Goal: Task Accomplishment & Management: Use online tool/utility

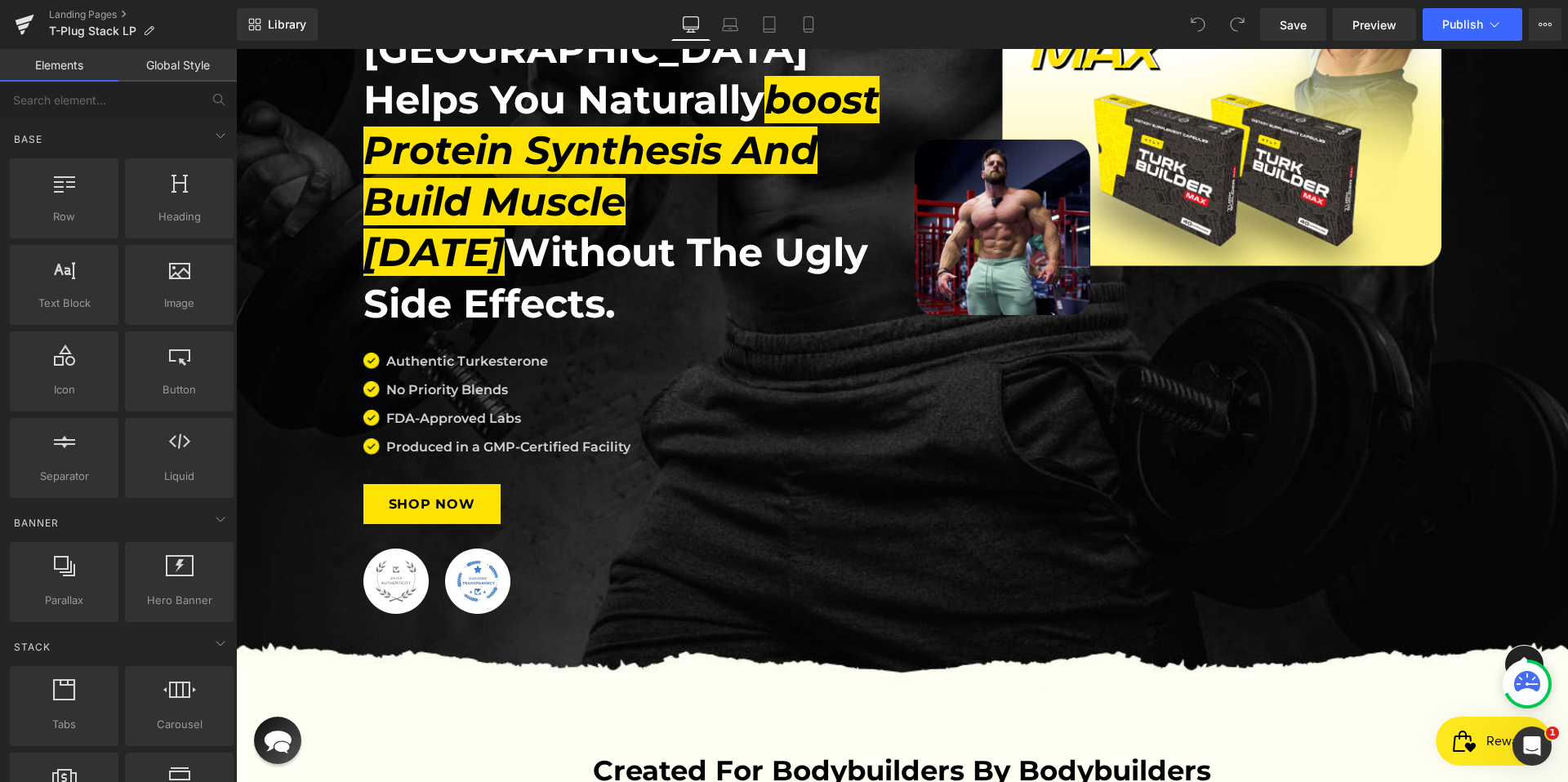
scroll to position [1101, 0]
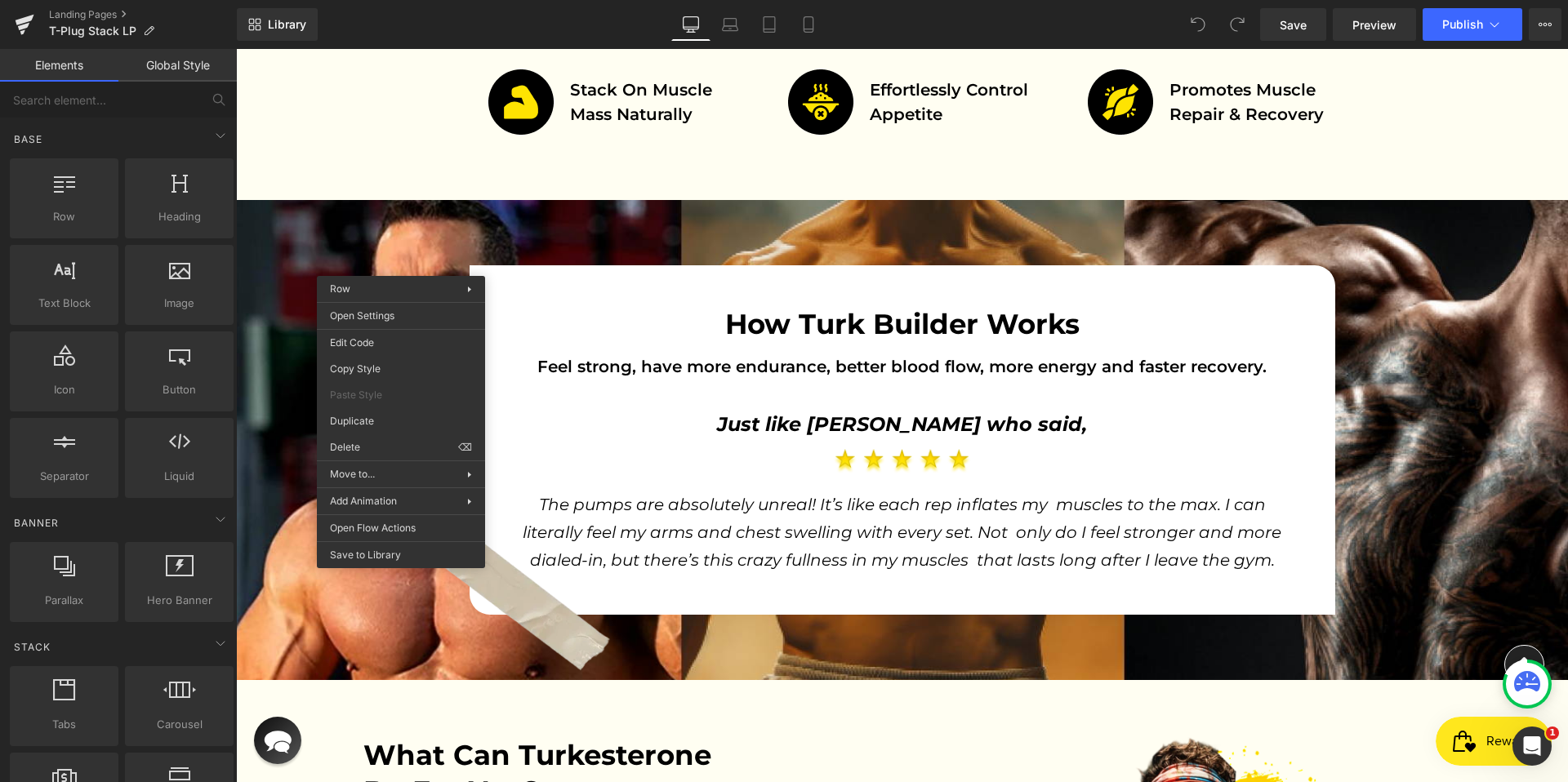
click at [386, 266] on div "How Turk Builder Works Heading Feel strong, have more endurance, better blood f…" at bounding box center [902, 440] width 1332 height 350
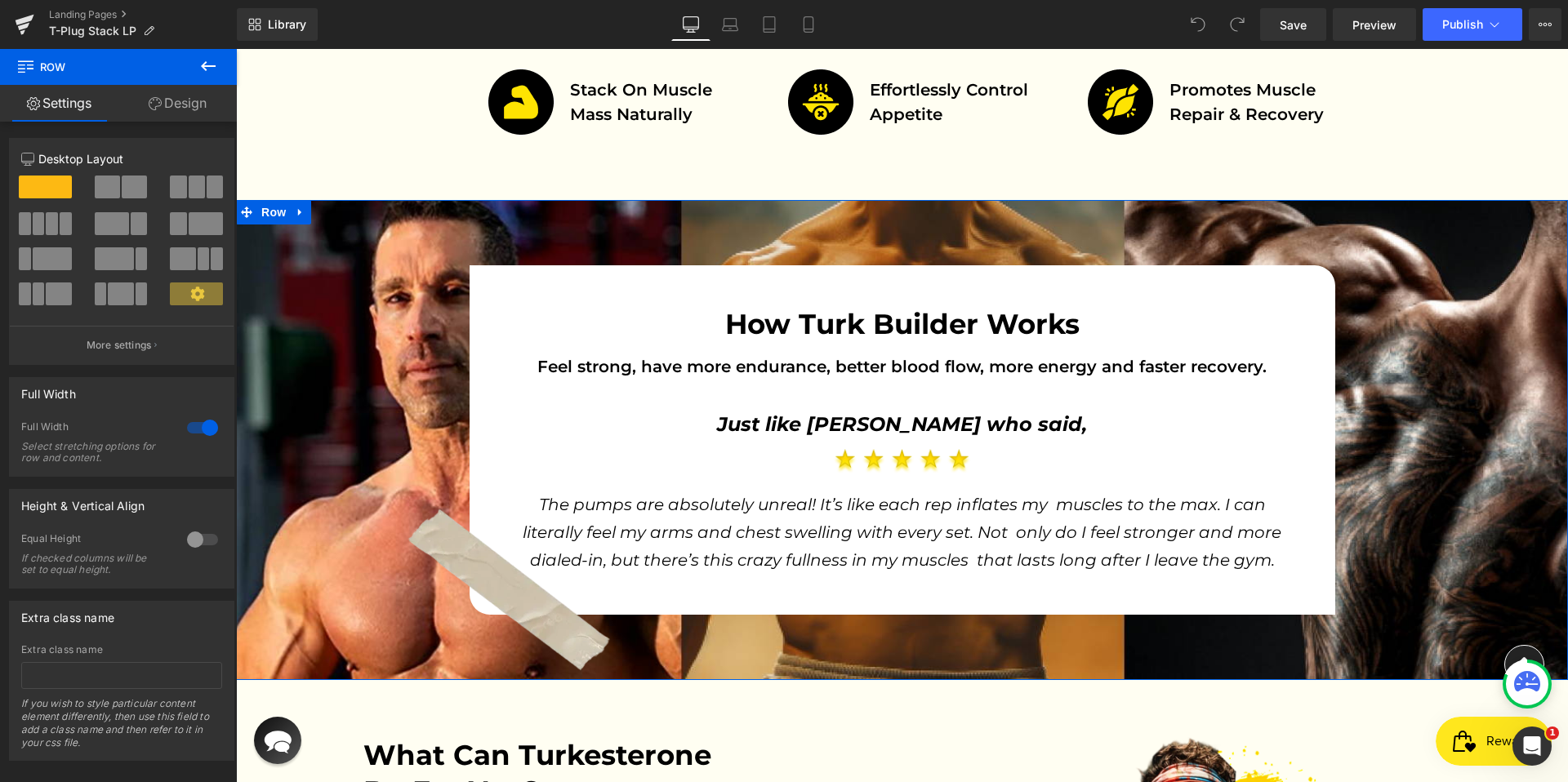
click at [367, 266] on div "How Turk Builder Works Heading Feel strong, have more endurance, better blood f…" at bounding box center [902, 440] width 1332 height 350
click at [169, 97] on link "Design" at bounding box center [177, 103] width 119 height 37
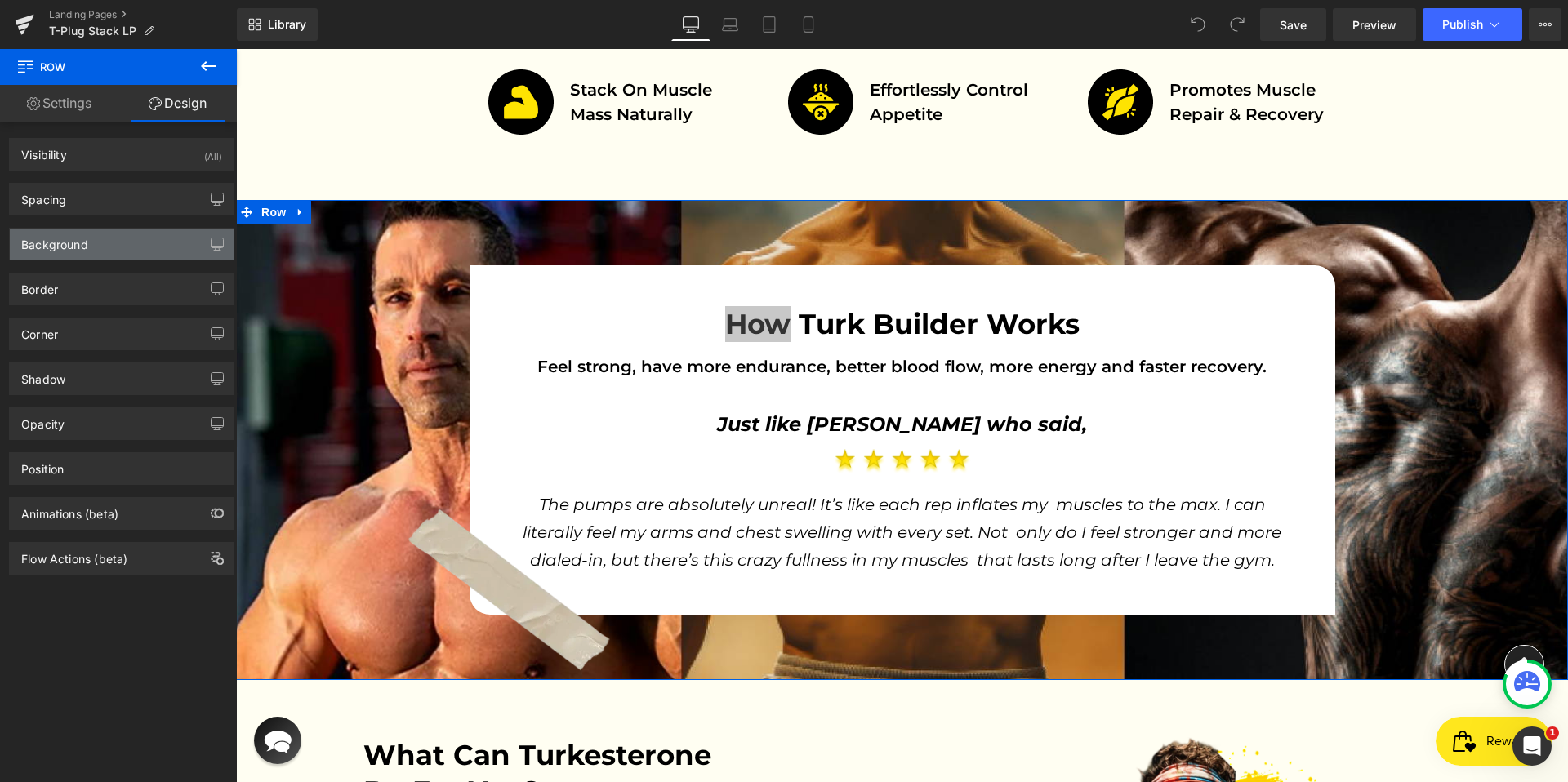
click at [131, 239] on div "Background" at bounding box center [121, 243] width 224 height 31
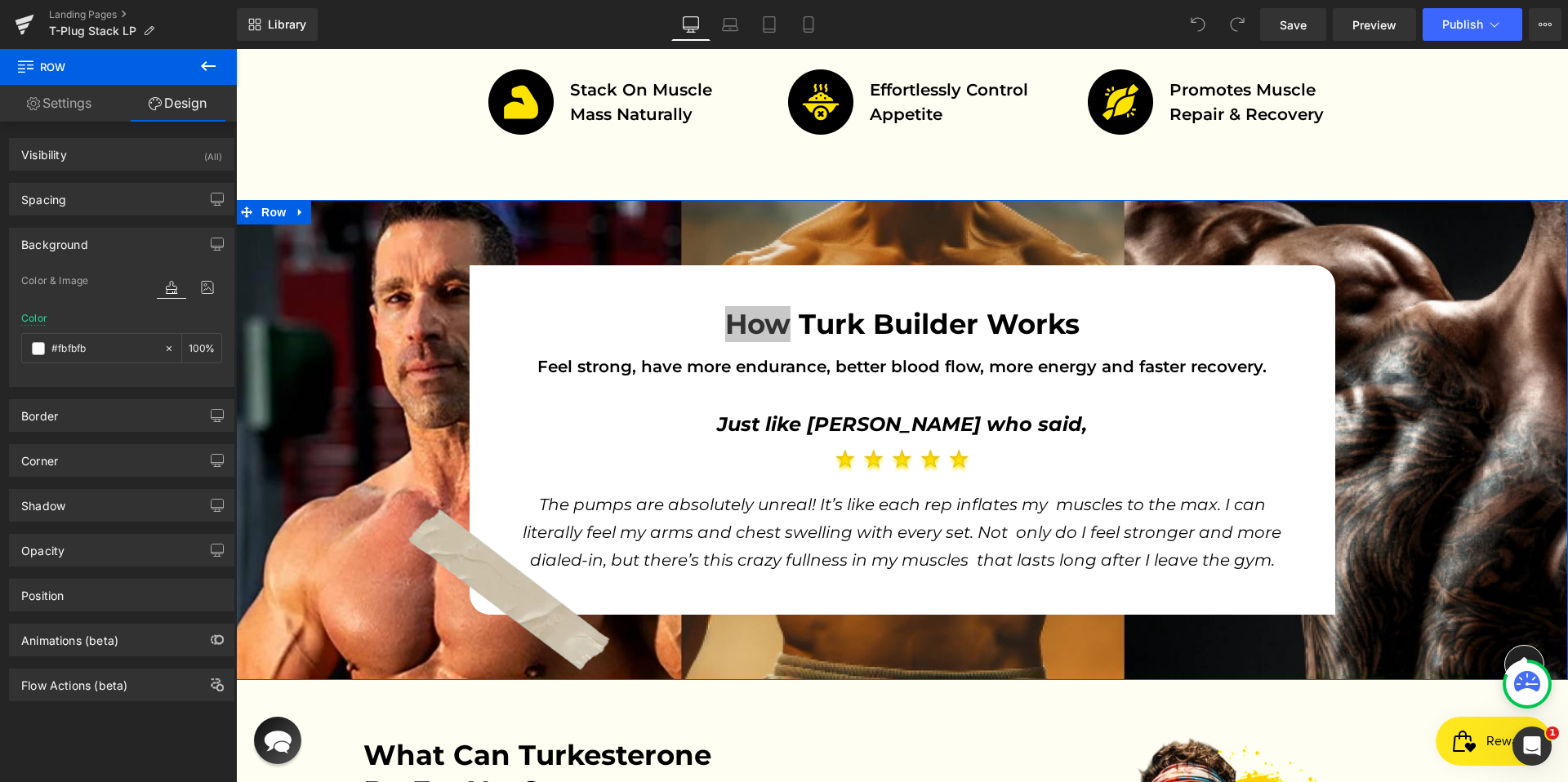
click at [95, 236] on div "Background" at bounding box center [121, 243] width 224 height 31
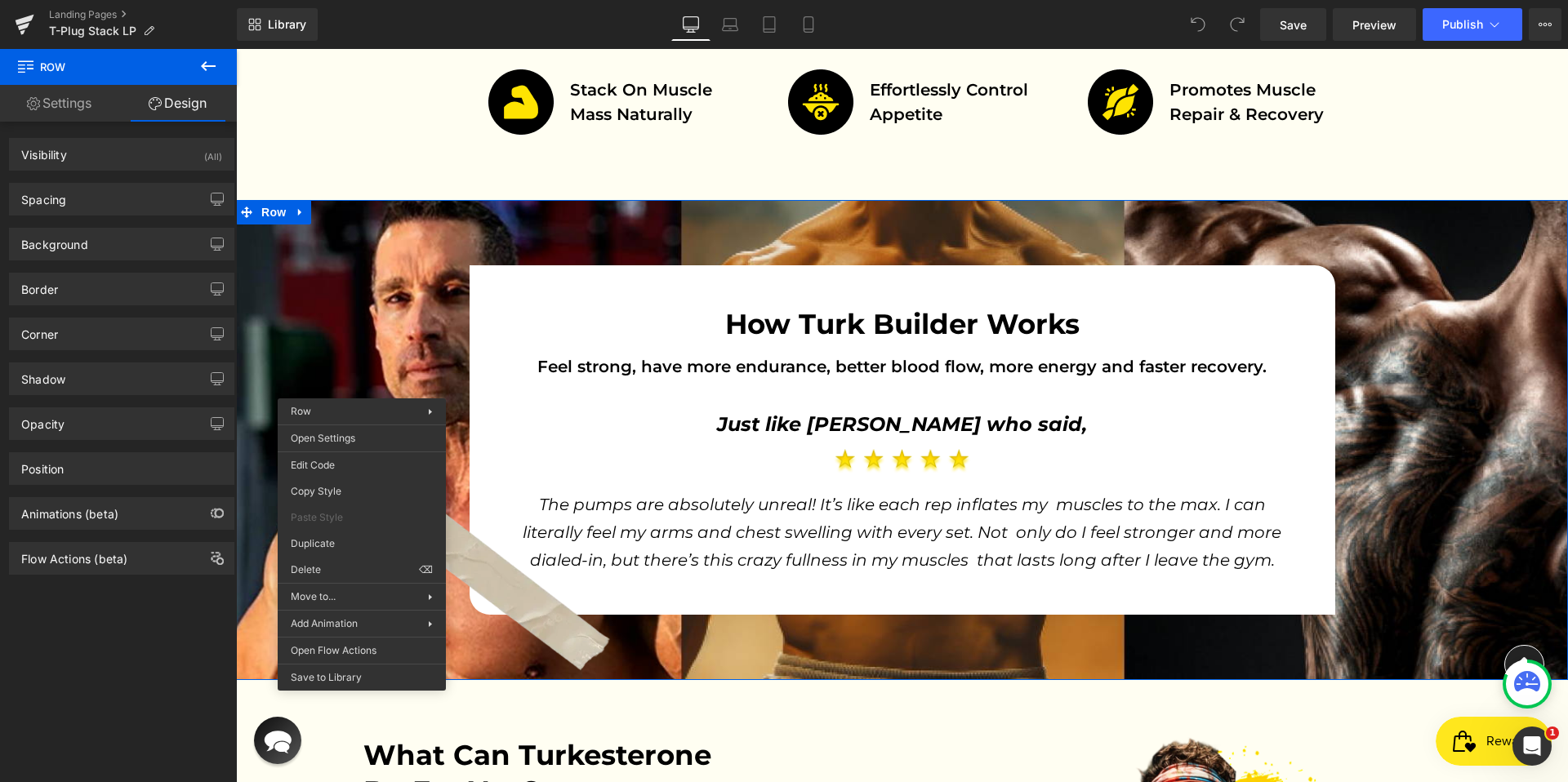
click at [1183, 200] on div "How Turk Builder Works Heading Feel strong, have more endurance, better blood f…" at bounding box center [902, 440] width 1332 height 480
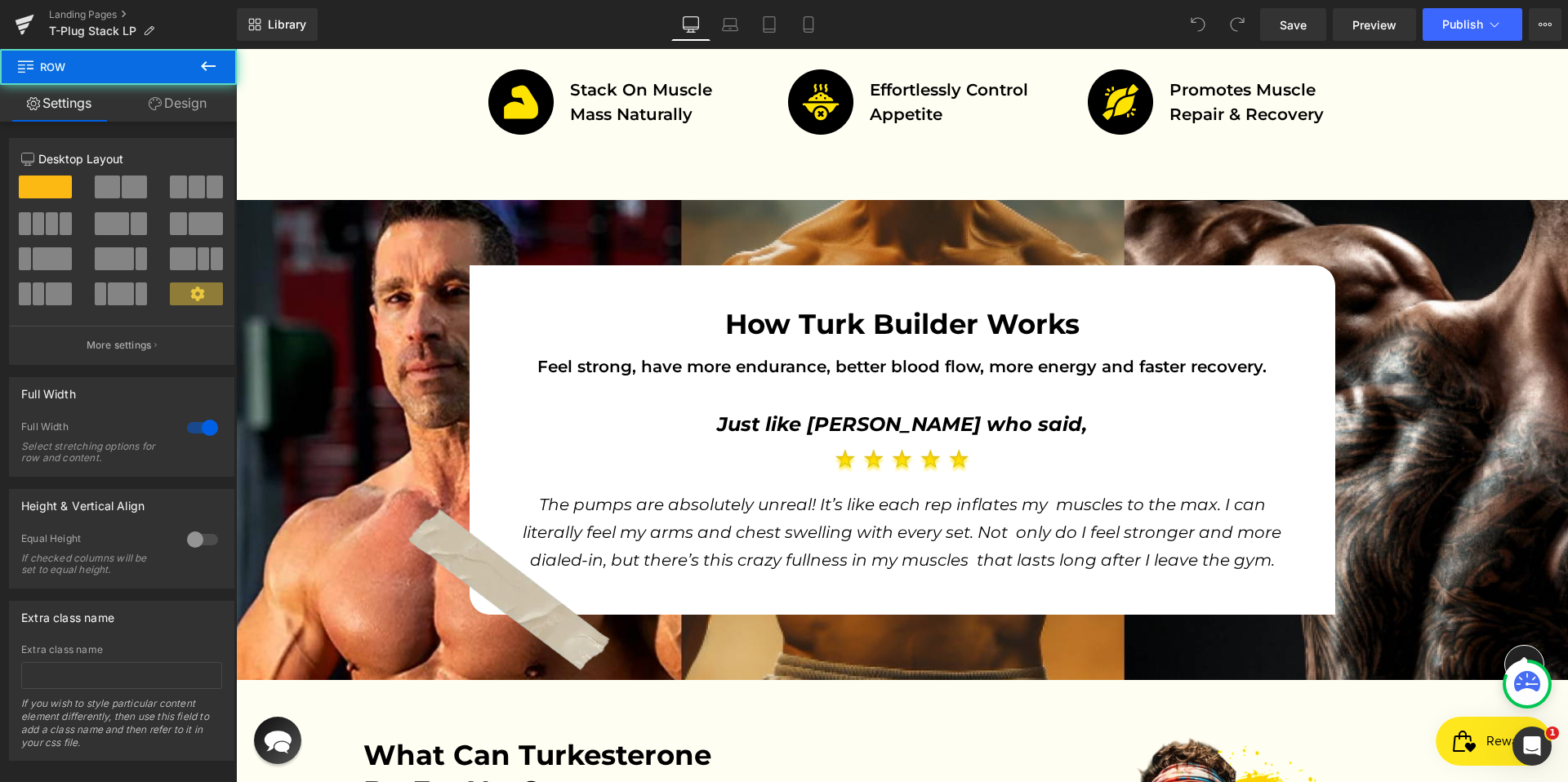
click at [892, 200] on div "How Turk Builder Works Heading Feel strong, have more endurance, better blood f…" at bounding box center [902, 440] width 1332 height 480
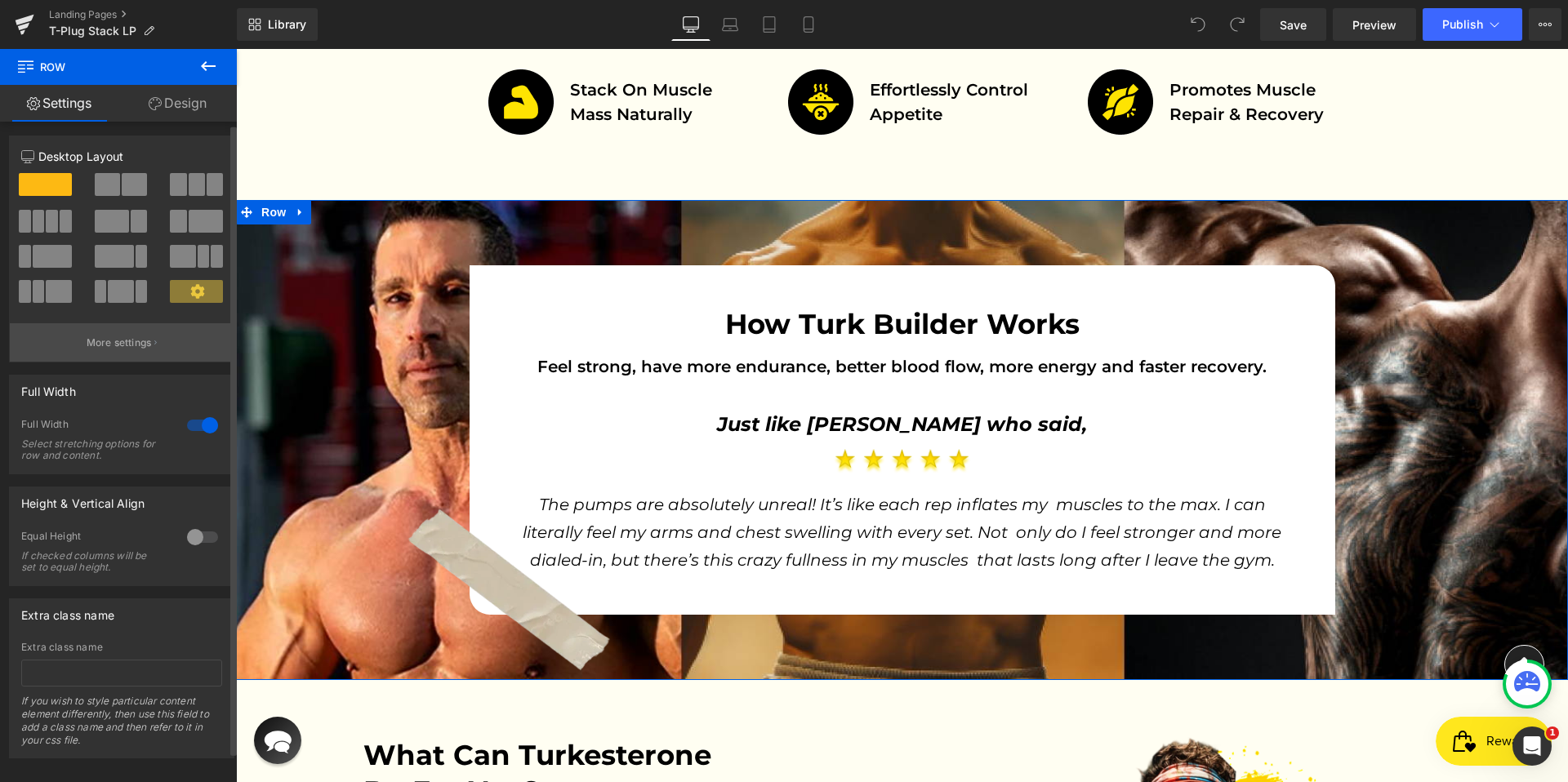
scroll to position [0, 0]
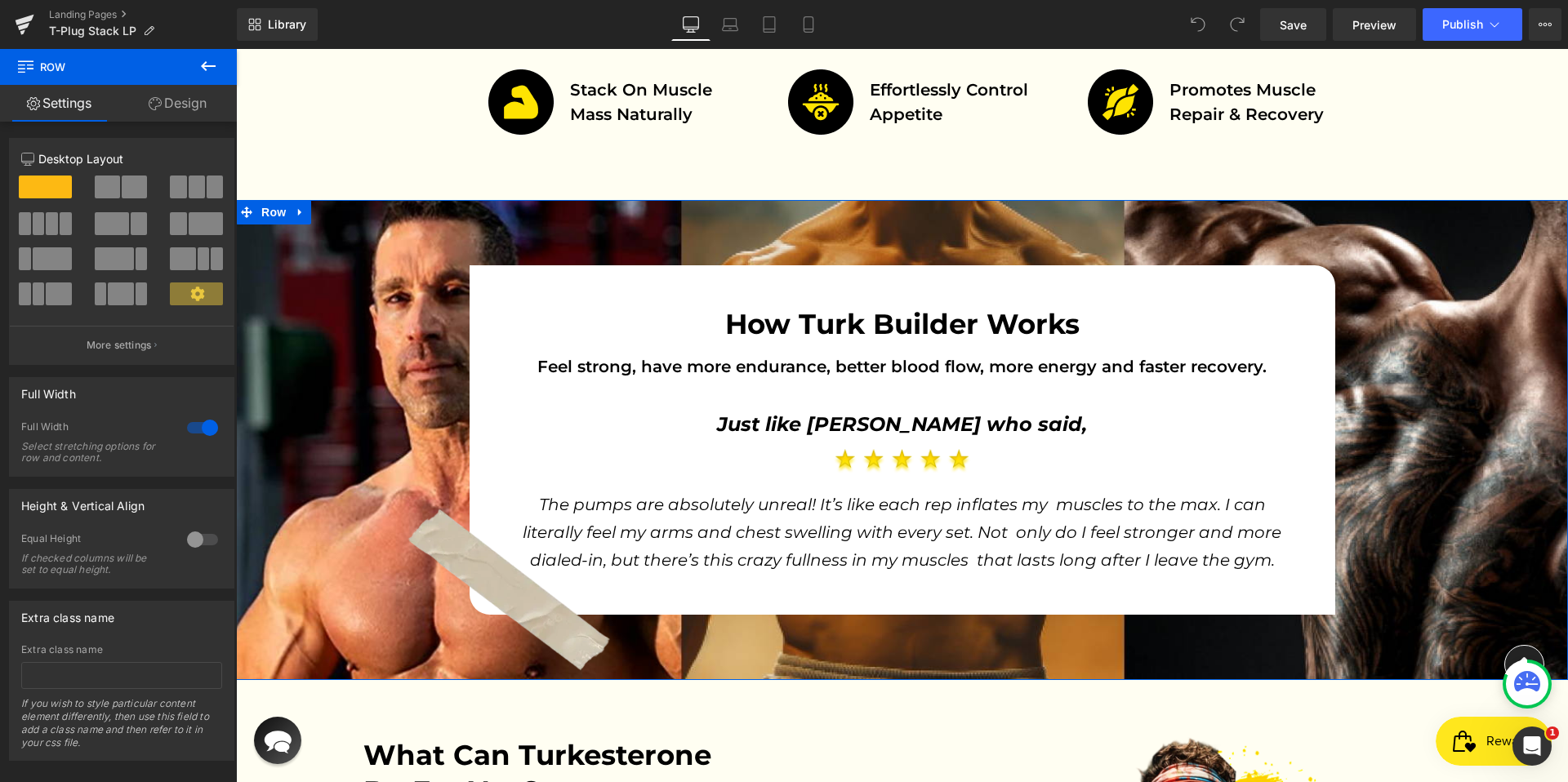
click at [178, 105] on link "Design" at bounding box center [177, 103] width 119 height 37
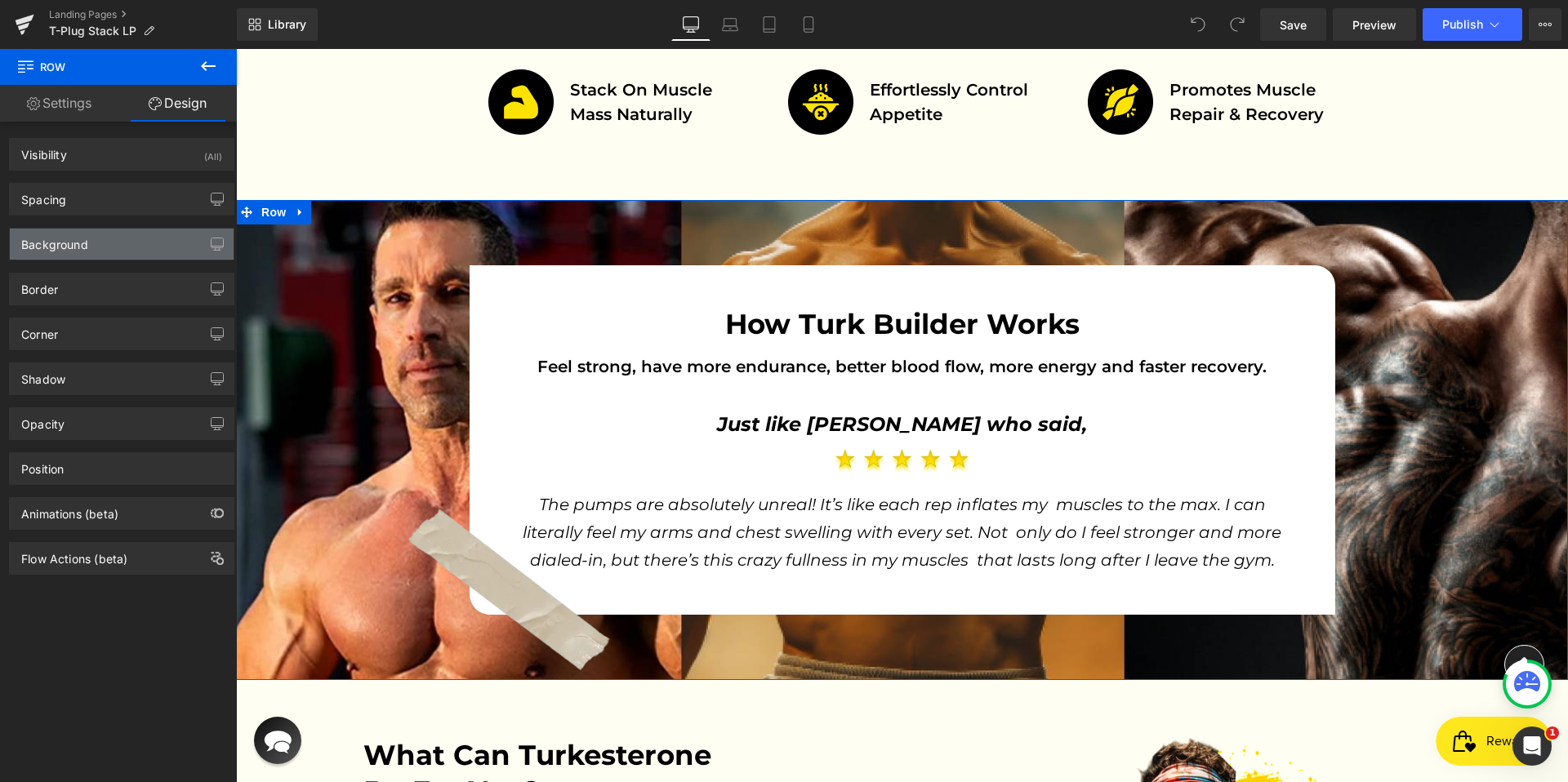
click at [87, 246] on div "Background" at bounding box center [121, 243] width 224 height 31
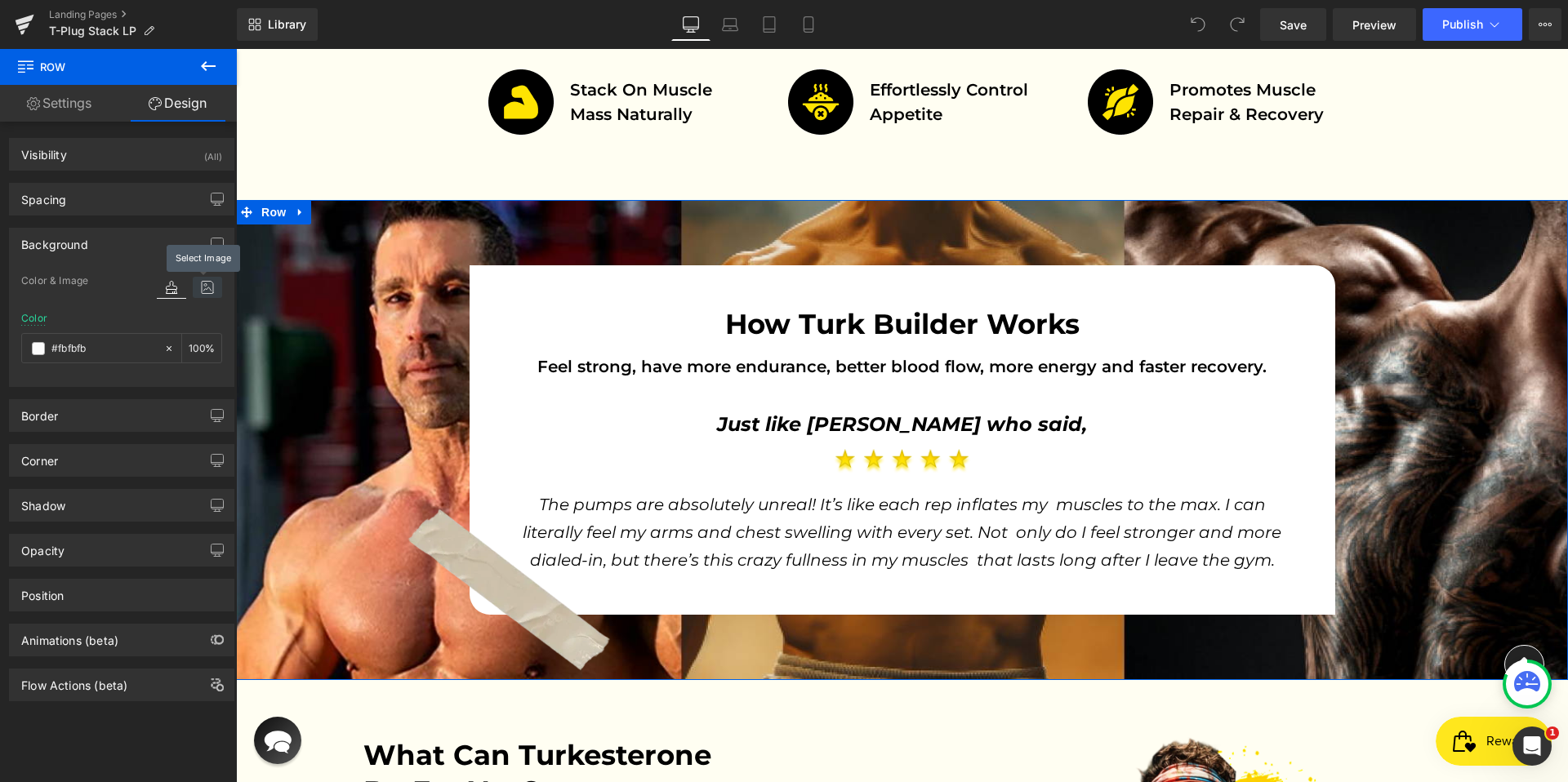
click at [199, 294] on icon at bounding box center [207, 287] width 29 height 21
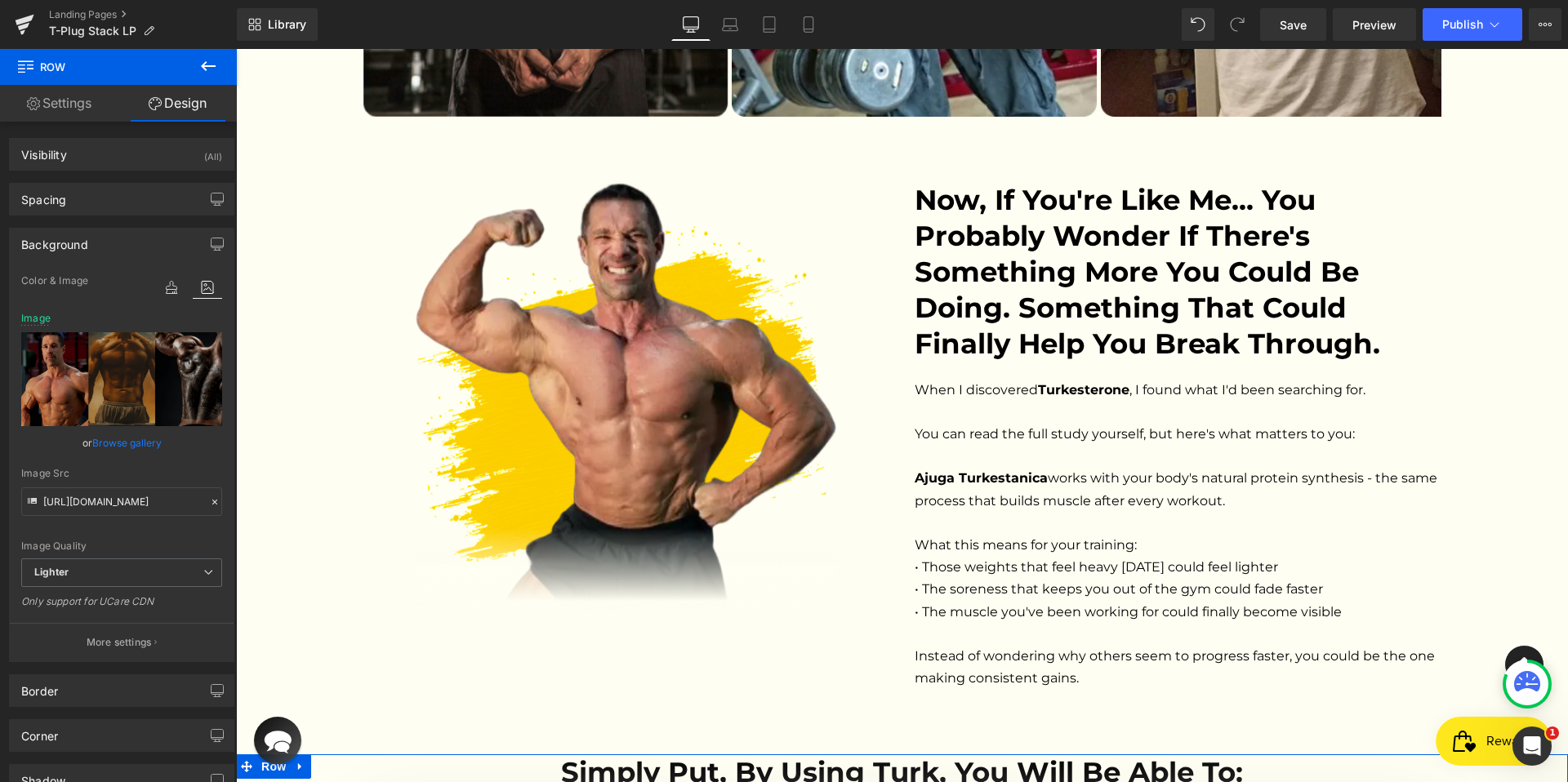
scroll to position [3488, 0]
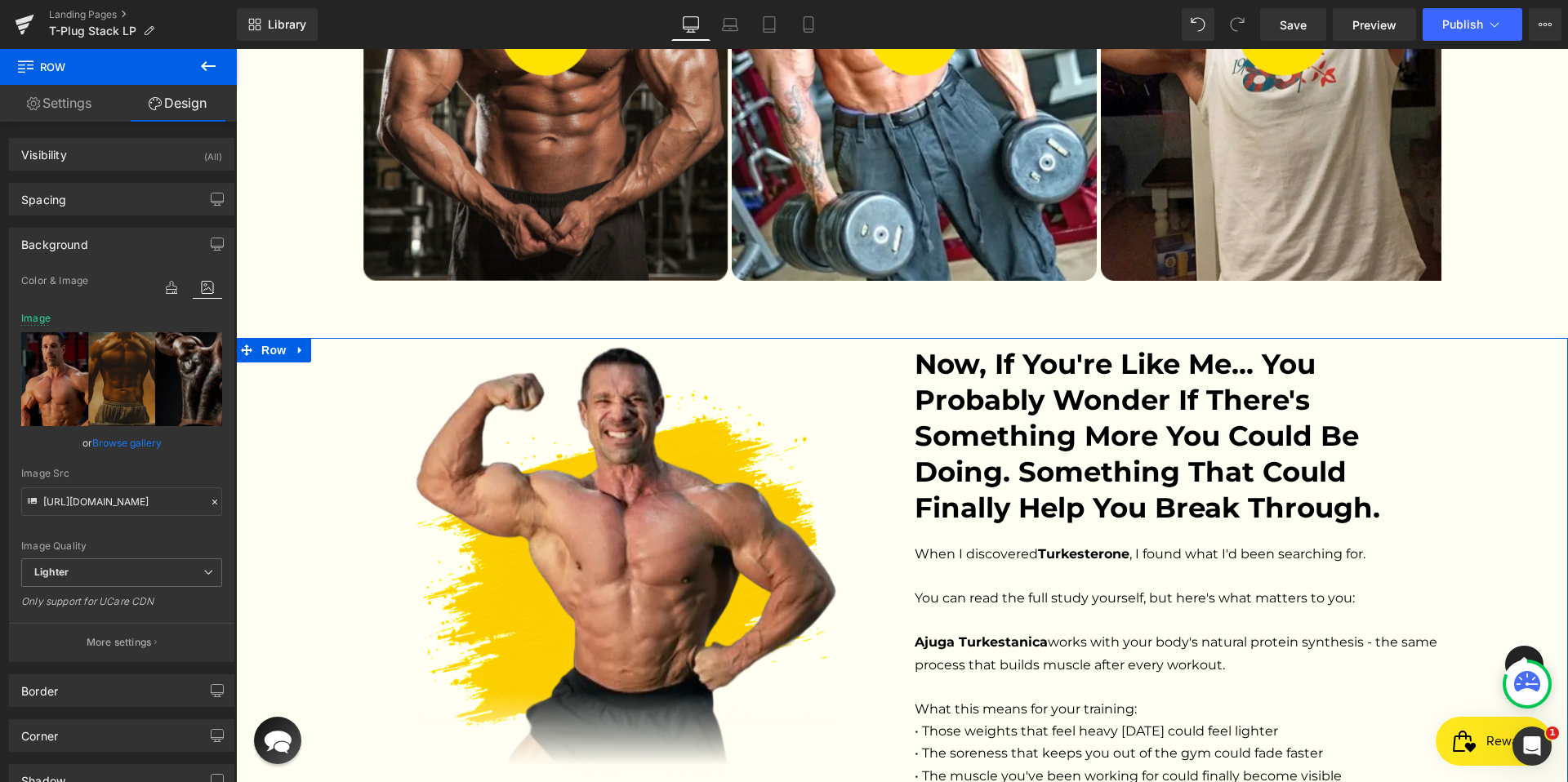
click at [289, 346] on div "Image Now, if you're like me... you probably wonder if there's something more y…" at bounding box center [902, 616] width 1332 height 540
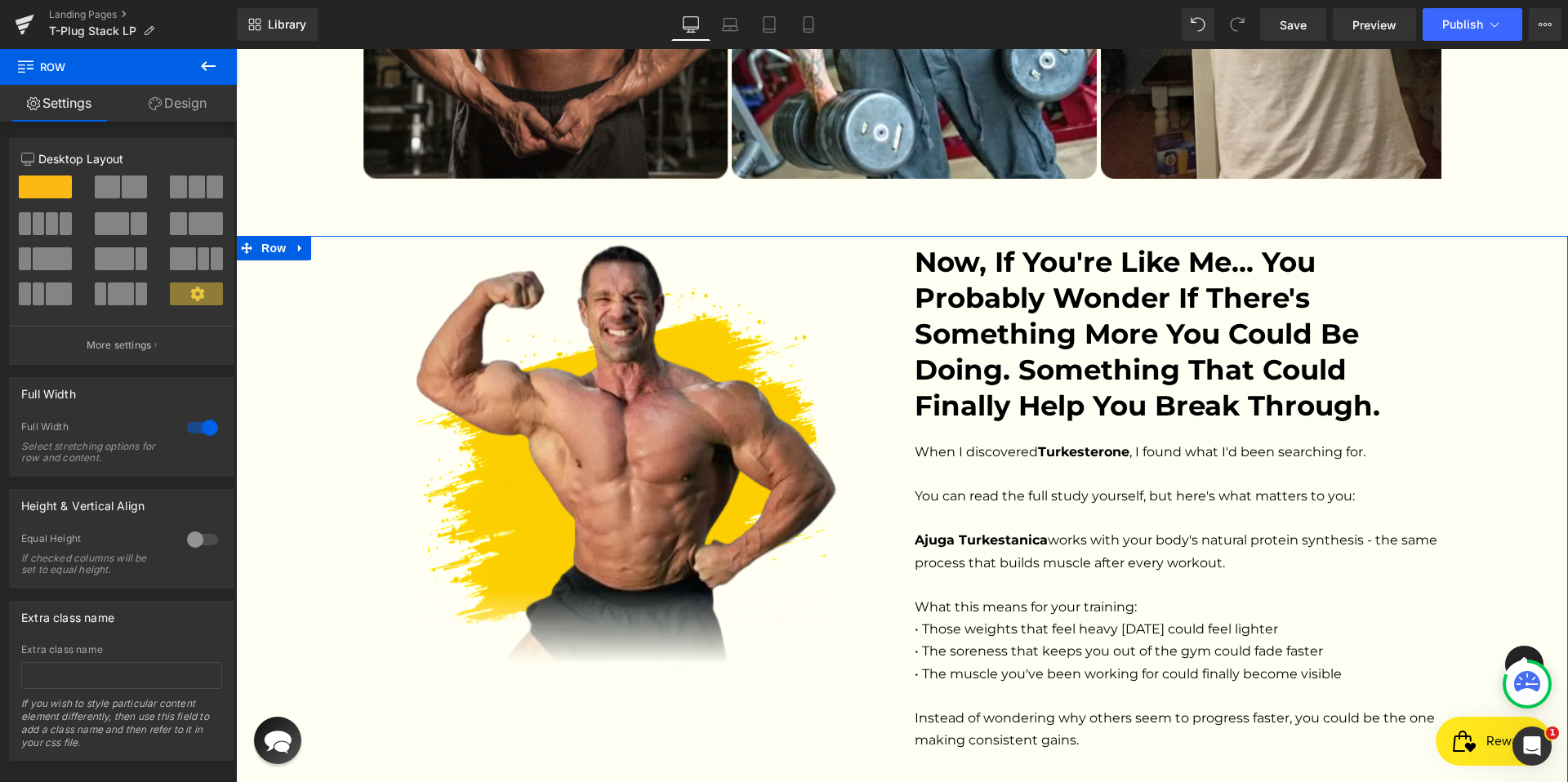
scroll to position [3438, 0]
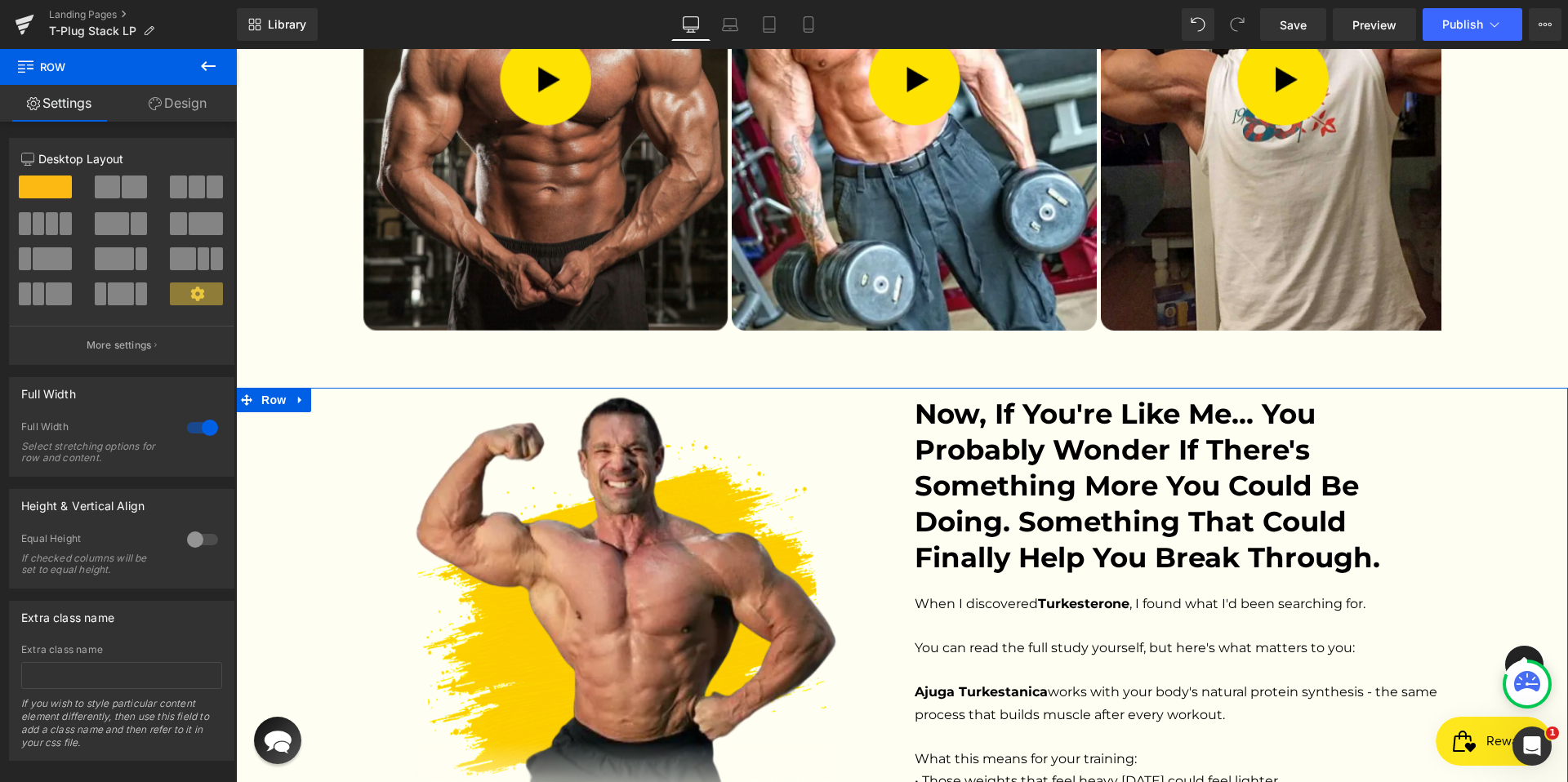
click at [305, 396] on div "Image Now, if you're like me... you probably wonder if there's something more y…" at bounding box center [902, 666] width 1332 height 540
click at [294, 396] on div "Image Now, if you're like me... you probably wonder if there's something more y…" at bounding box center [902, 666] width 1332 height 540
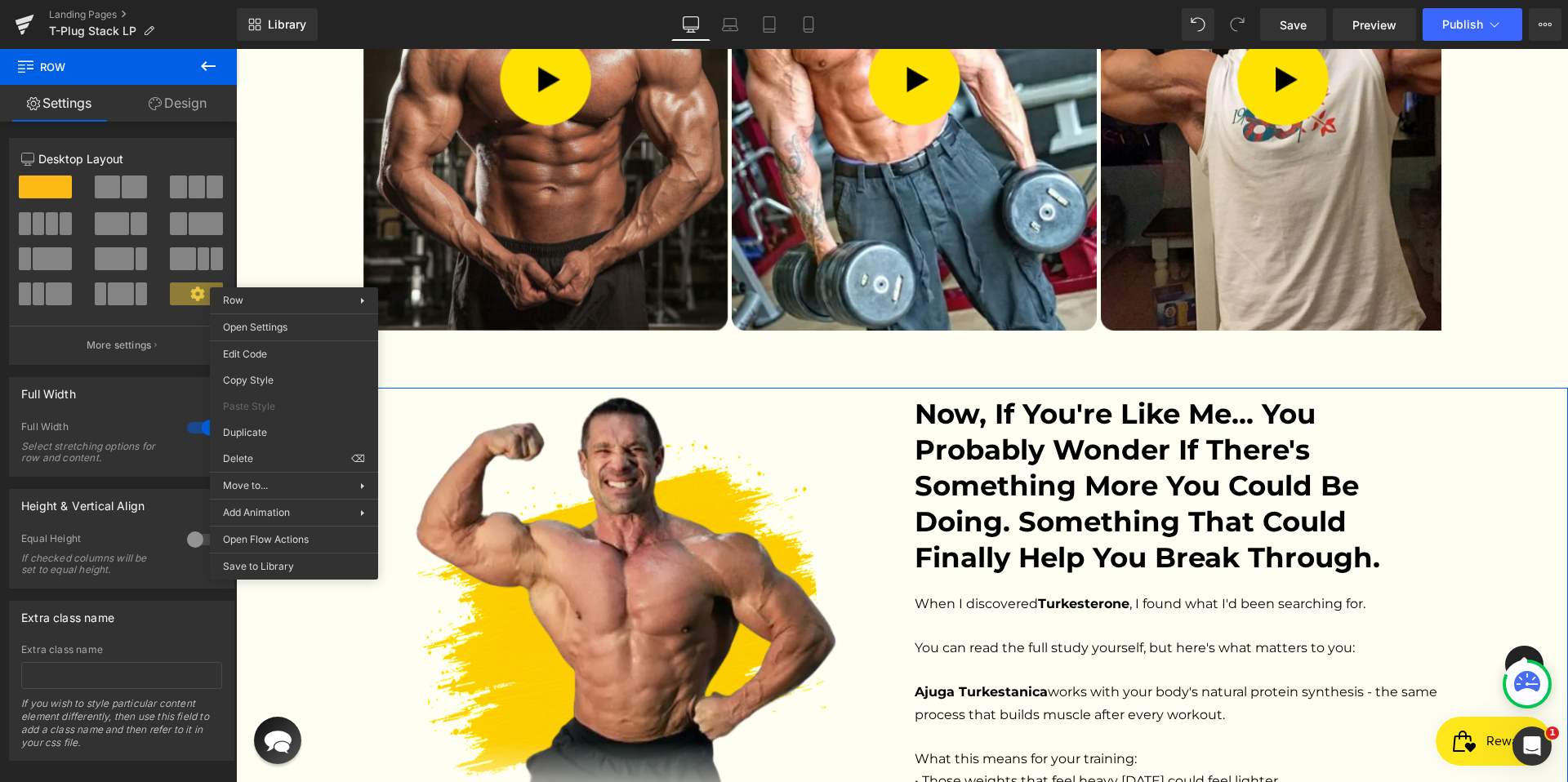
click at [294, 396] on div "Image Now, if you're like me... you probably wonder if there's something more y…" at bounding box center [902, 666] width 1332 height 540
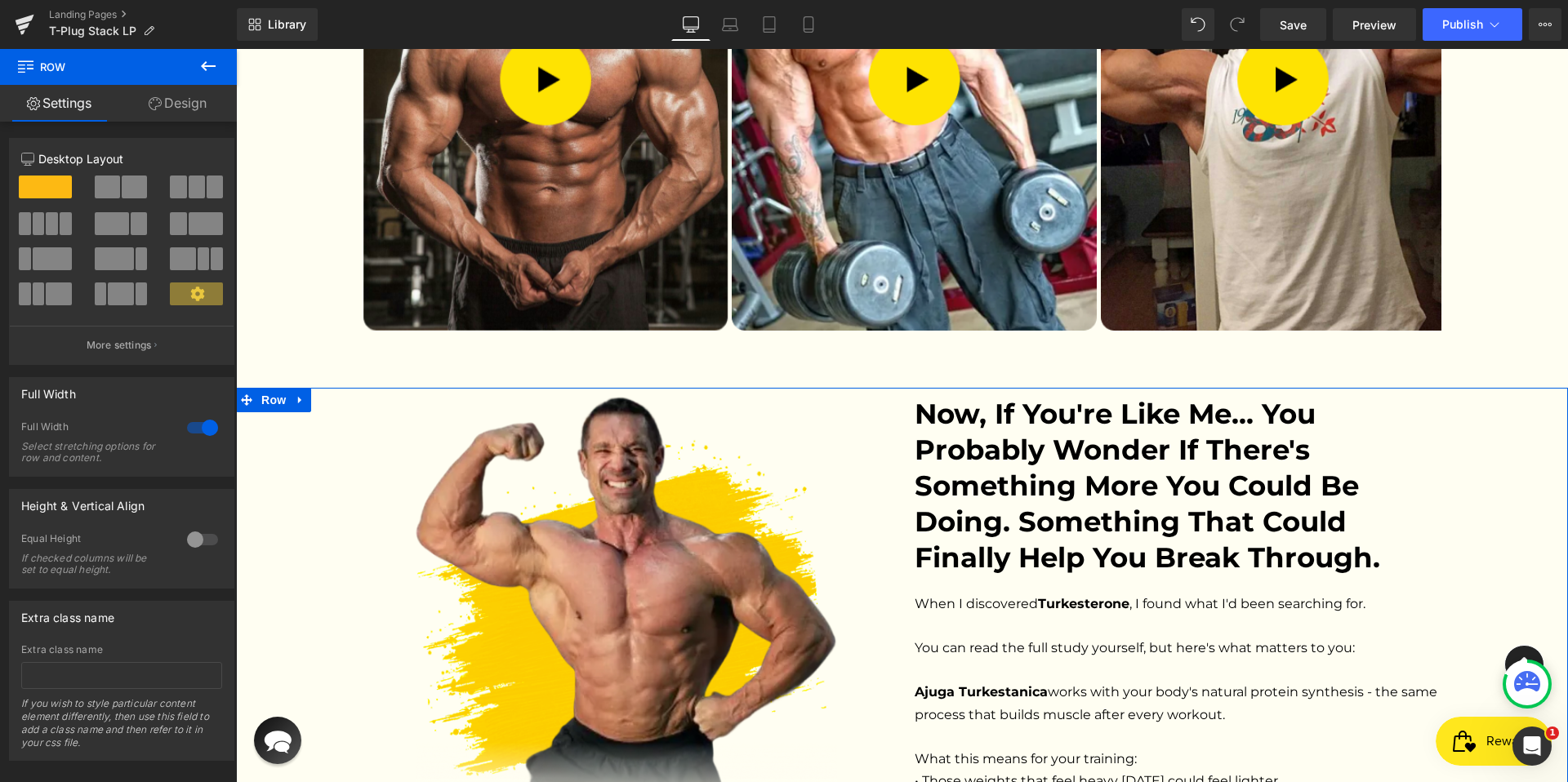
click at [173, 114] on link "Design" at bounding box center [177, 103] width 119 height 37
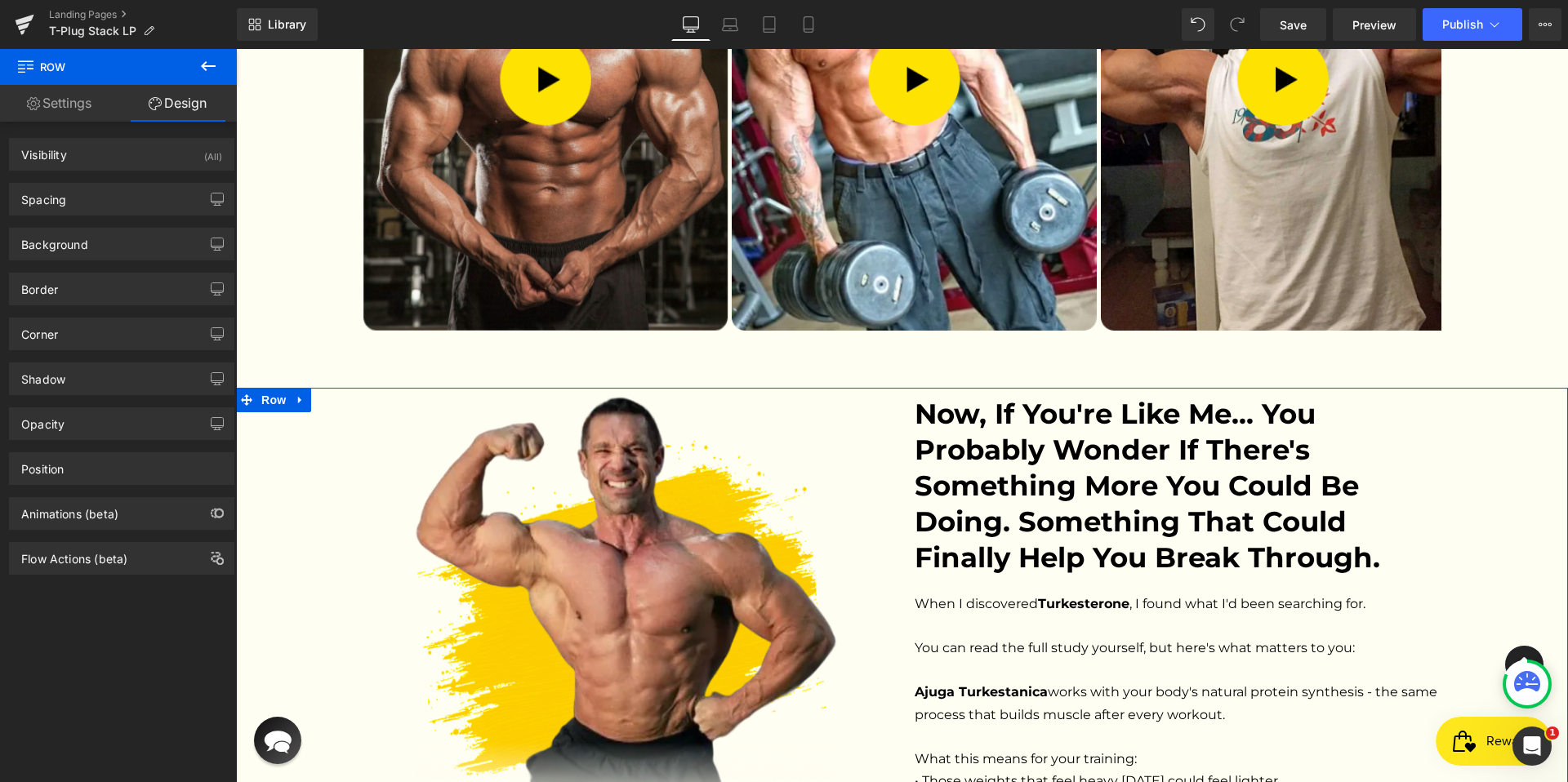
click at [87, 105] on link "Settings" at bounding box center [59, 103] width 119 height 37
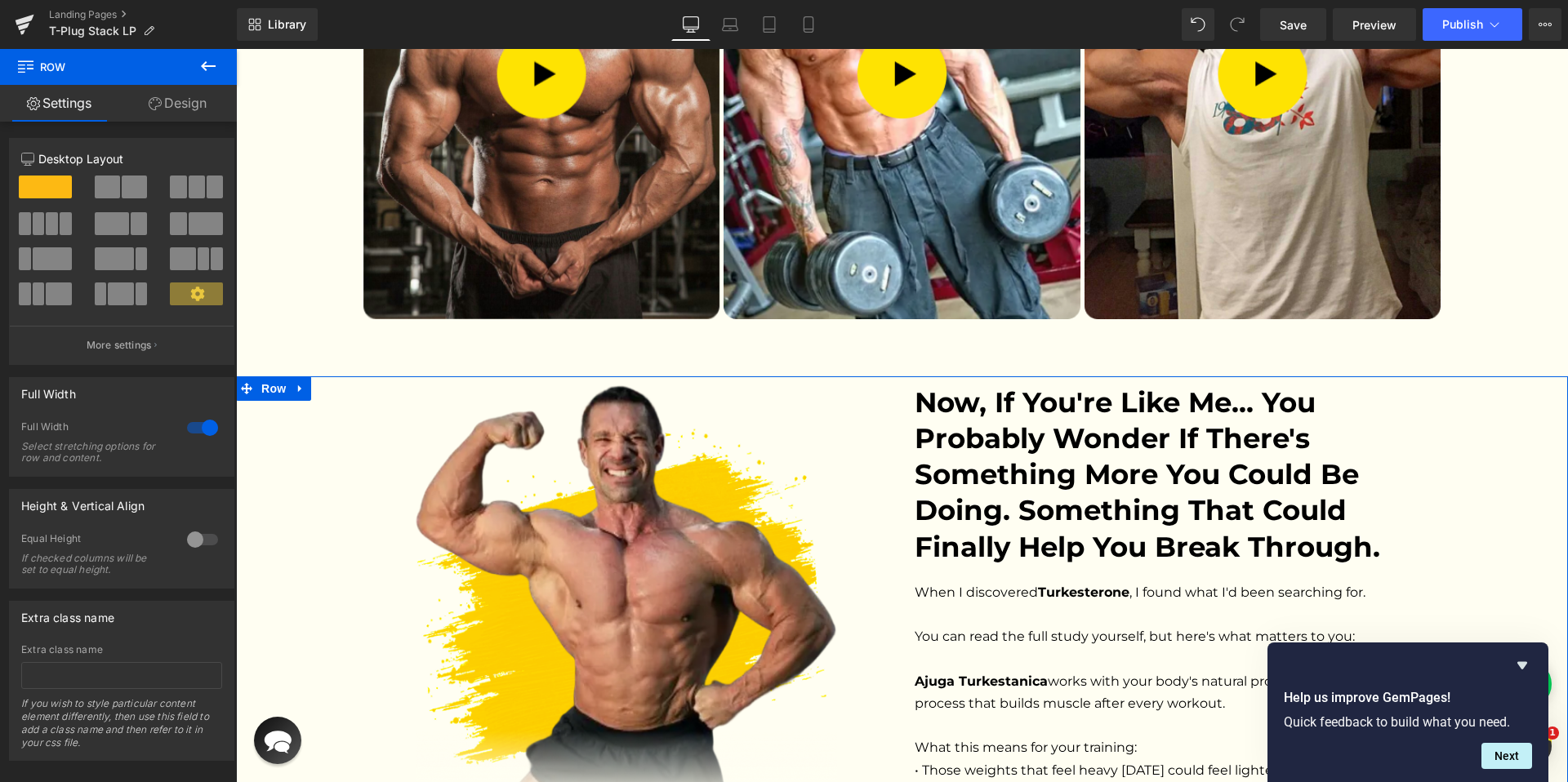
click at [55, 111] on link "Settings" at bounding box center [59, 103] width 119 height 37
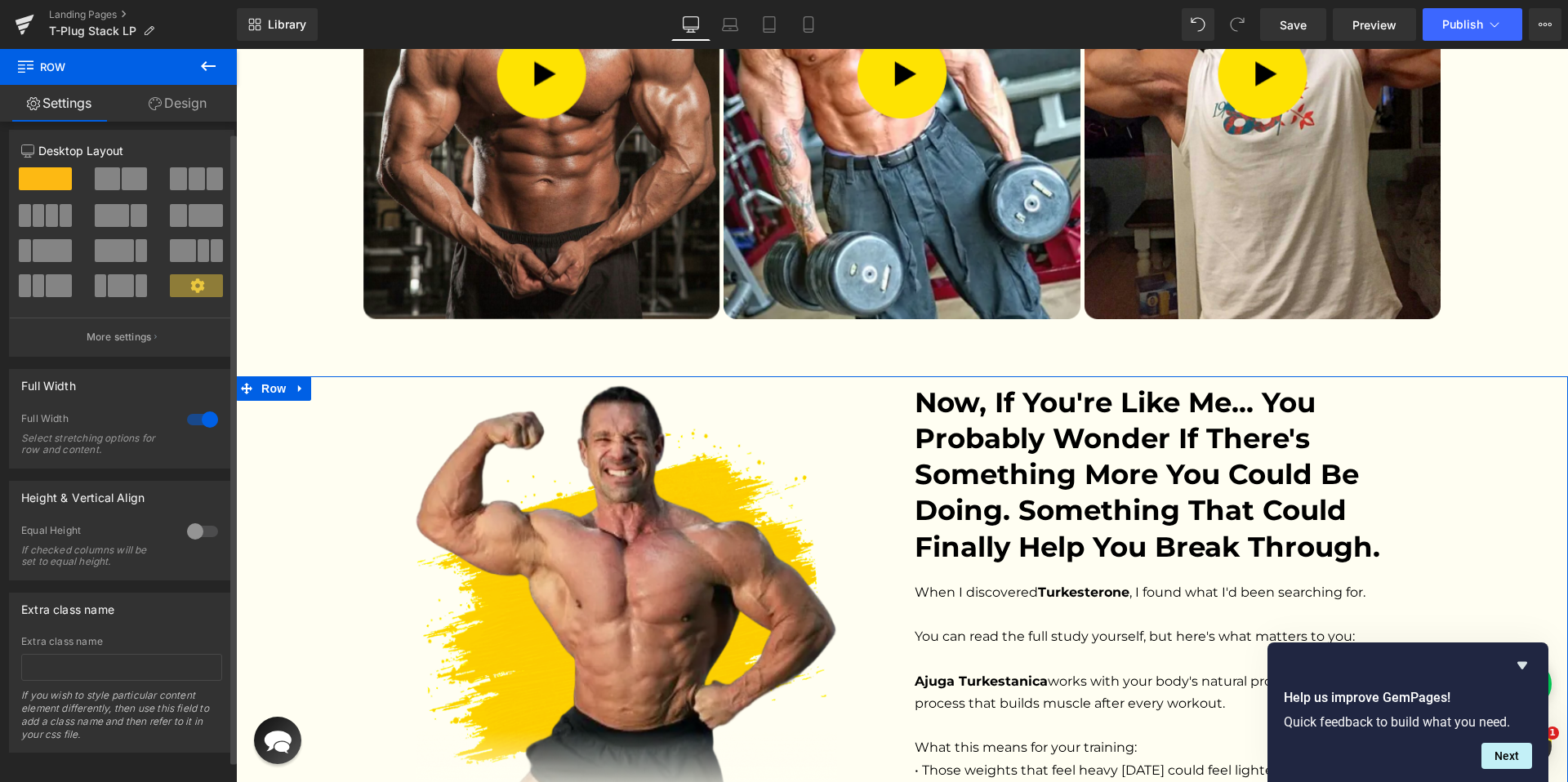
scroll to position [0, 0]
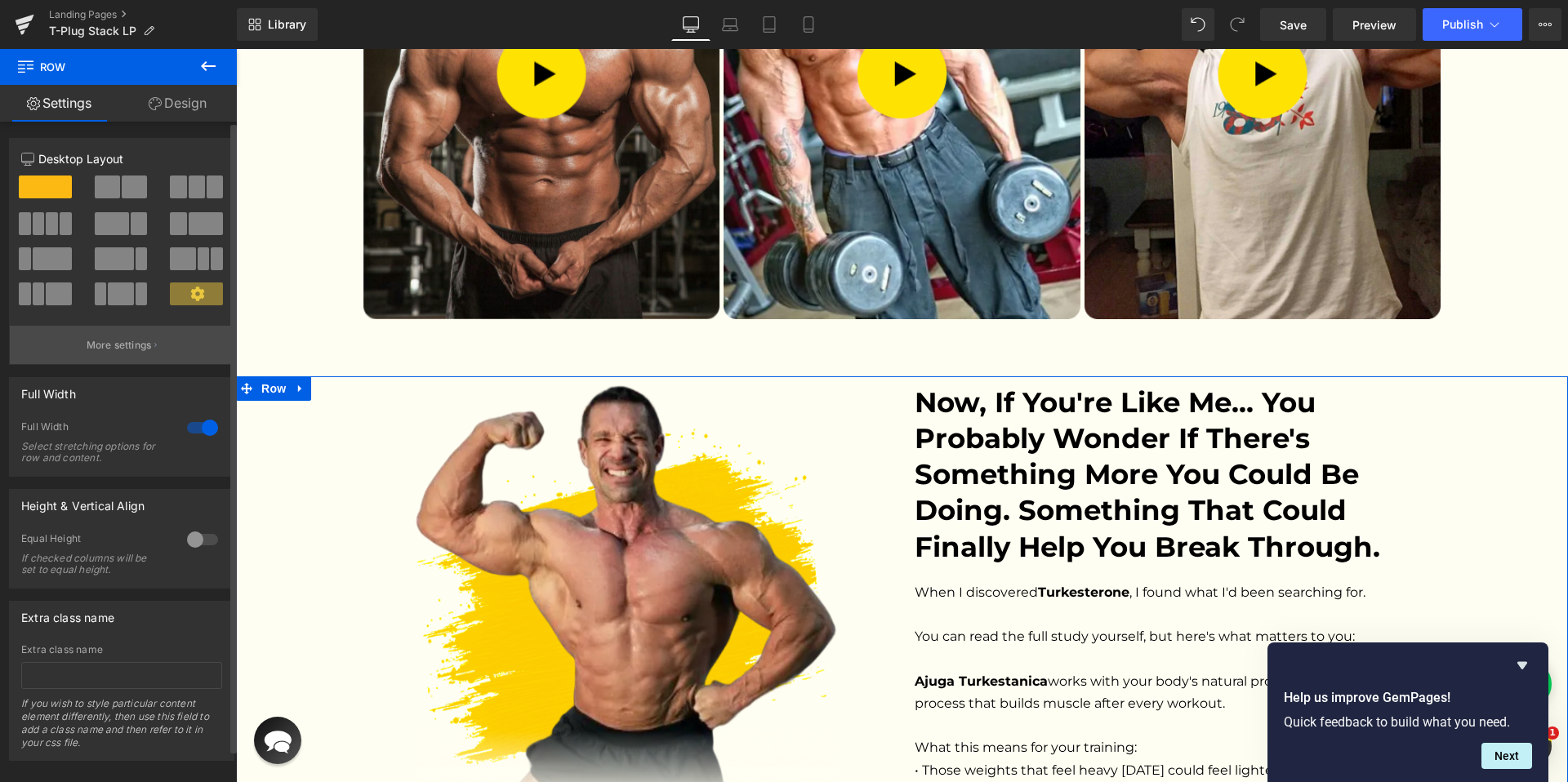
click at [144, 342] on p "More settings" at bounding box center [119, 345] width 65 height 14
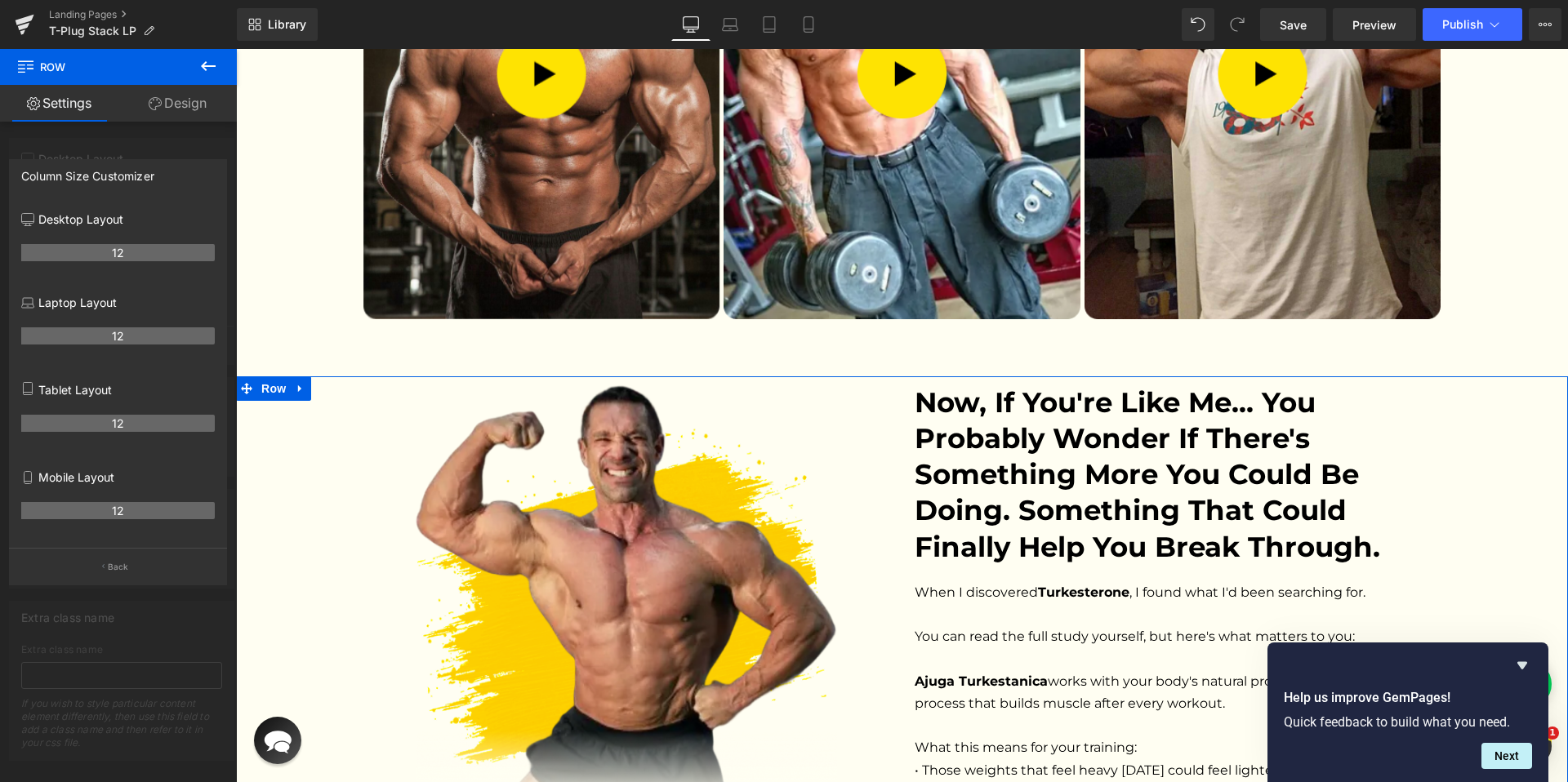
click at [113, 689] on div at bounding box center [118, 419] width 236 height 741
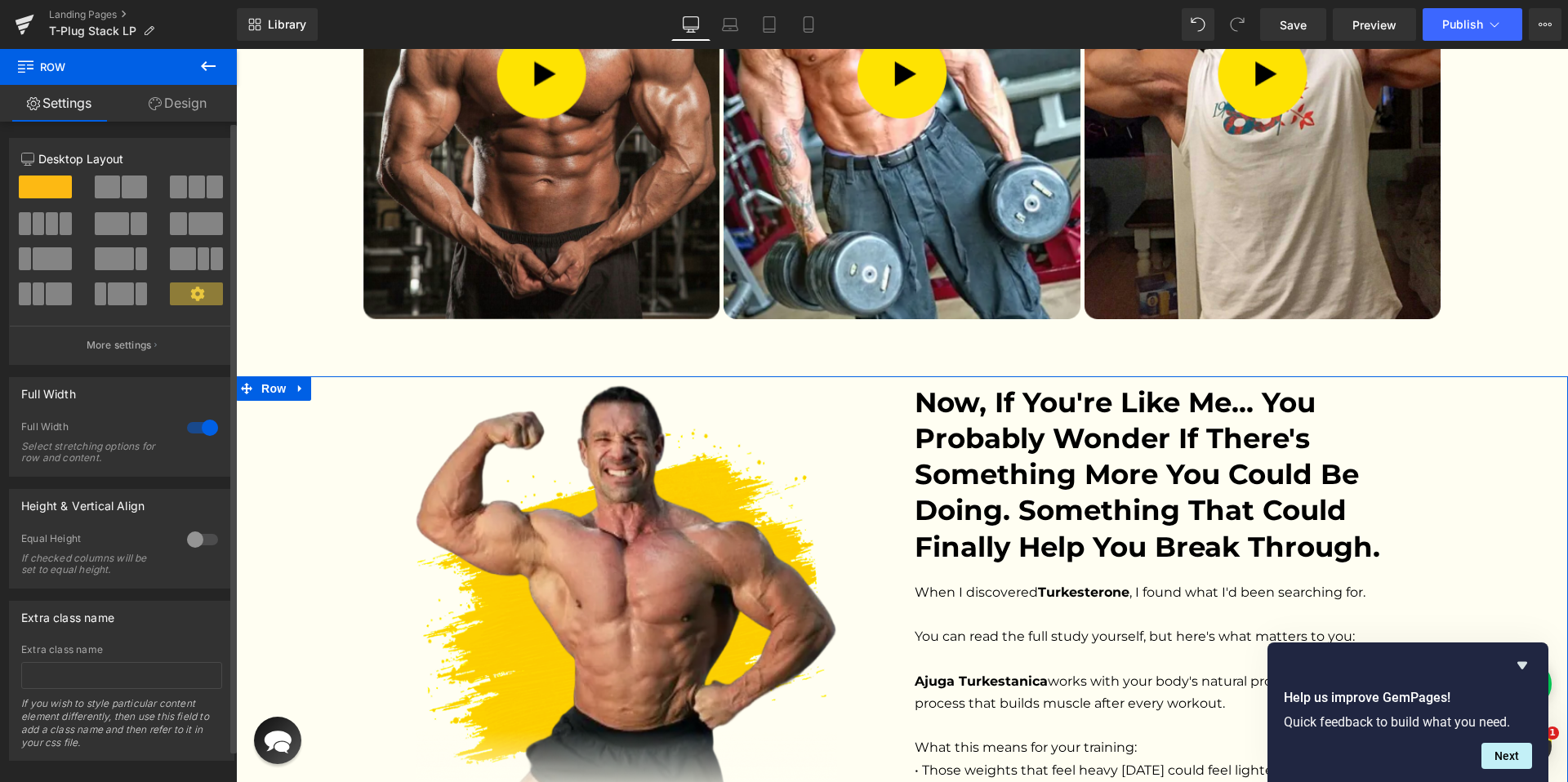
click at [188, 302] on span at bounding box center [196, 294] width 54 height 23
click at [190, 295] on icon at bounding box center [197, 293] width 14 height 14
click at [194, 292] on icon at bounding box center [197, 293] width 14 height 14
click at [178, 113] on link "Design" at bounding box center [177, 103] width 119 height 37
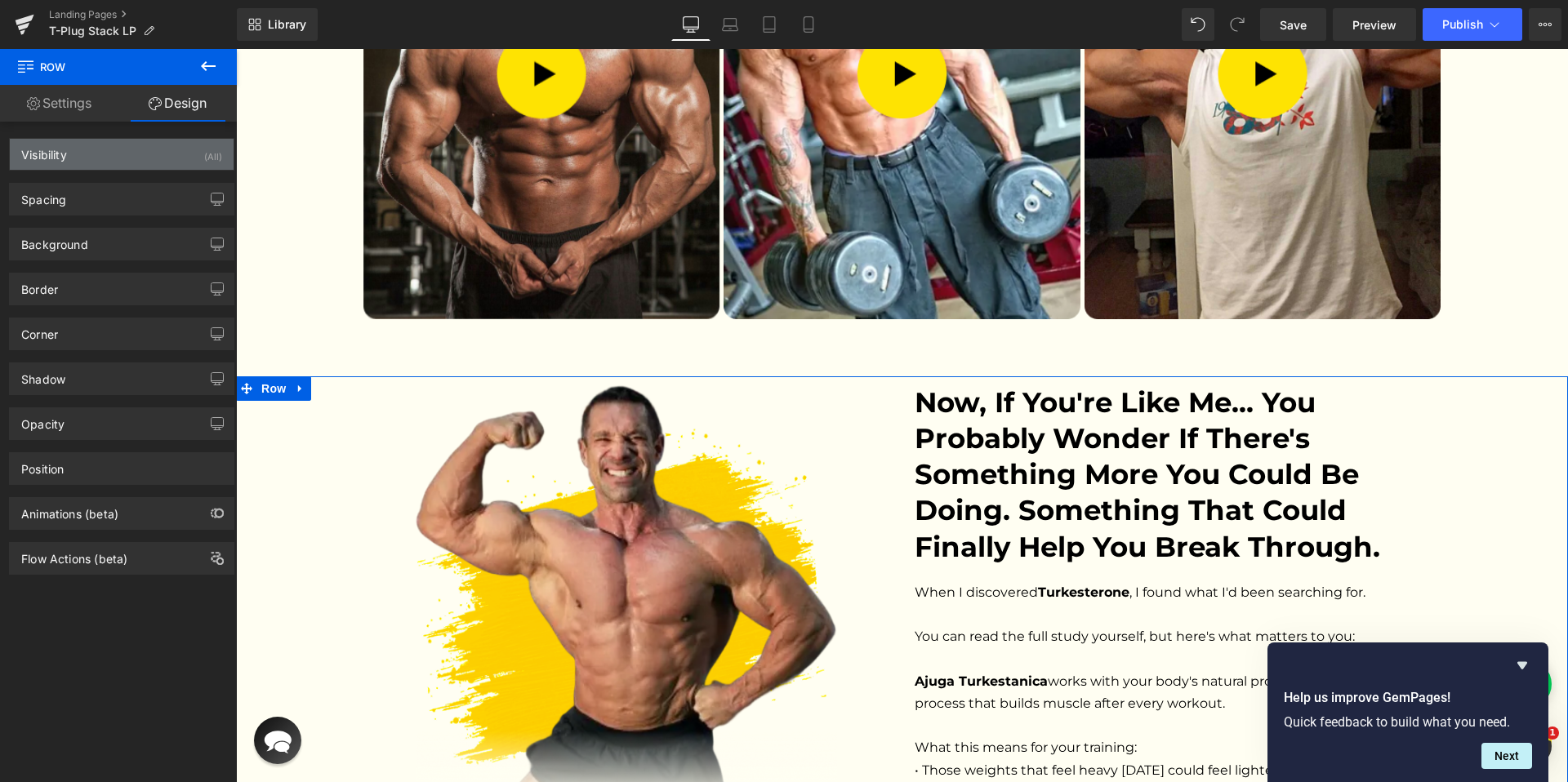
click at [150, 154] on div "Visibility (All)" at bounding box center [121, 154] width 224 height 31
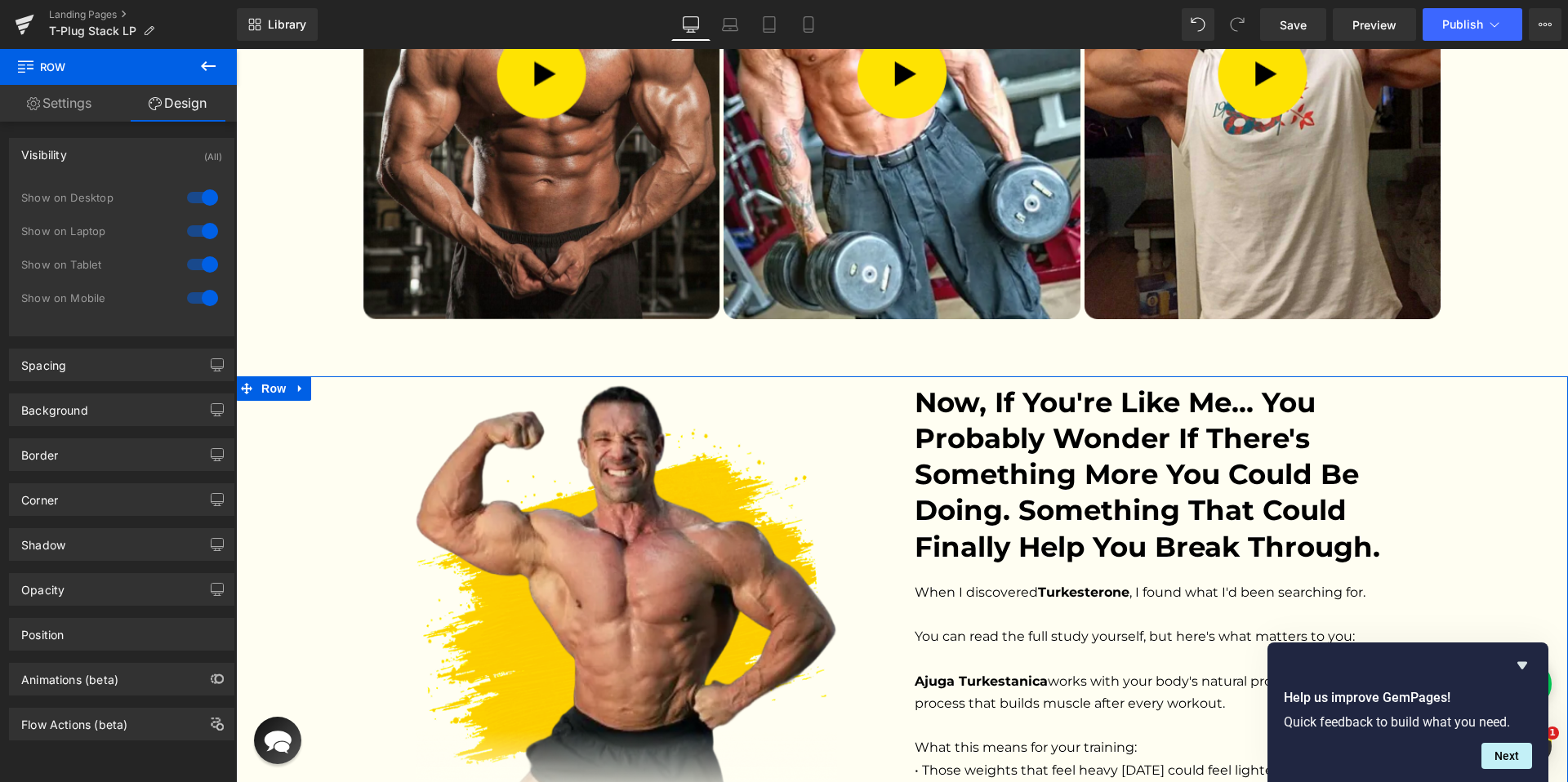
click at [187, 197] on div at bounding box center [202, 197] width 39 height 26
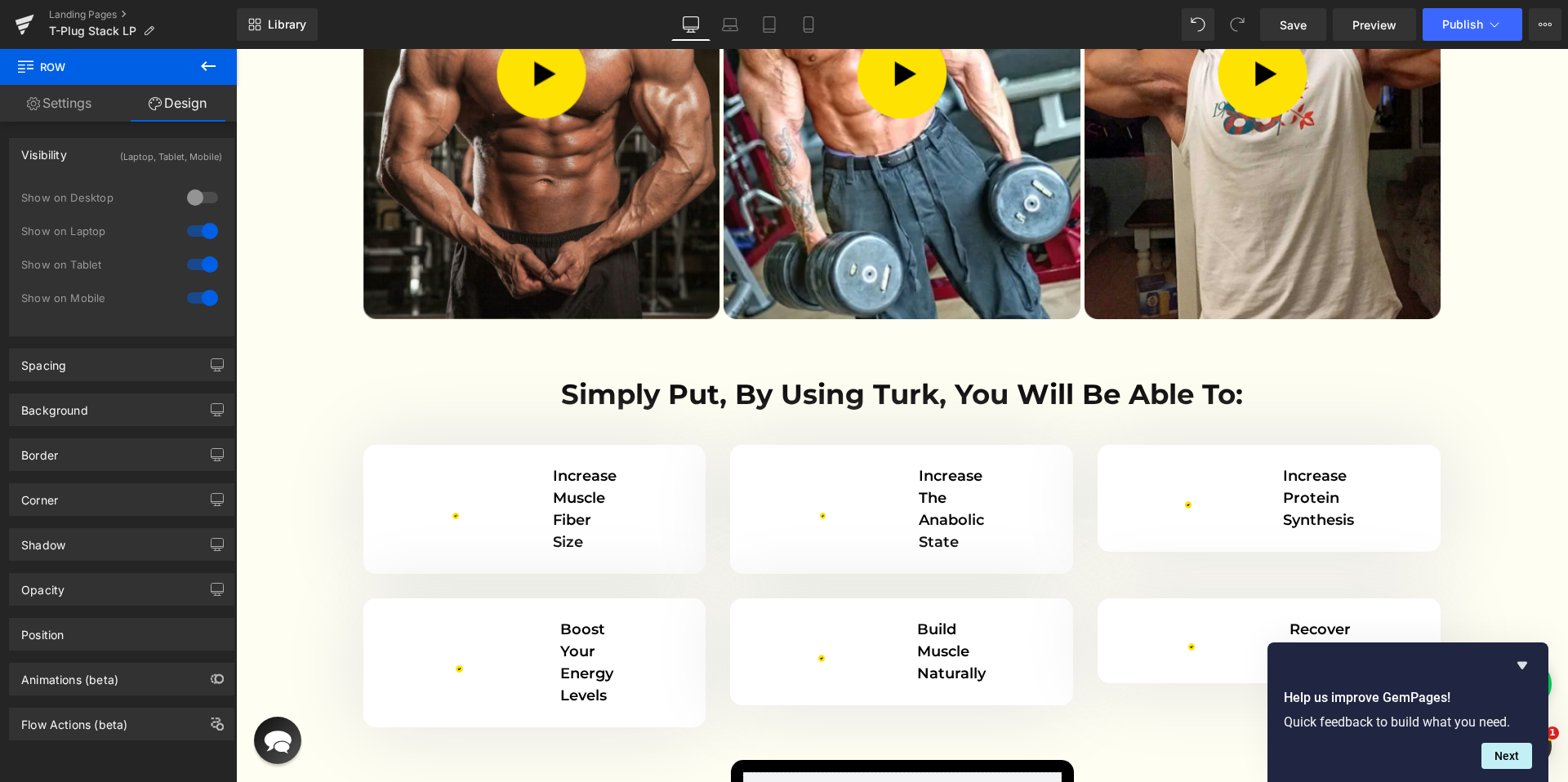
click at [187, 197] on div at bounding box center [202, 197] width 39 height 26
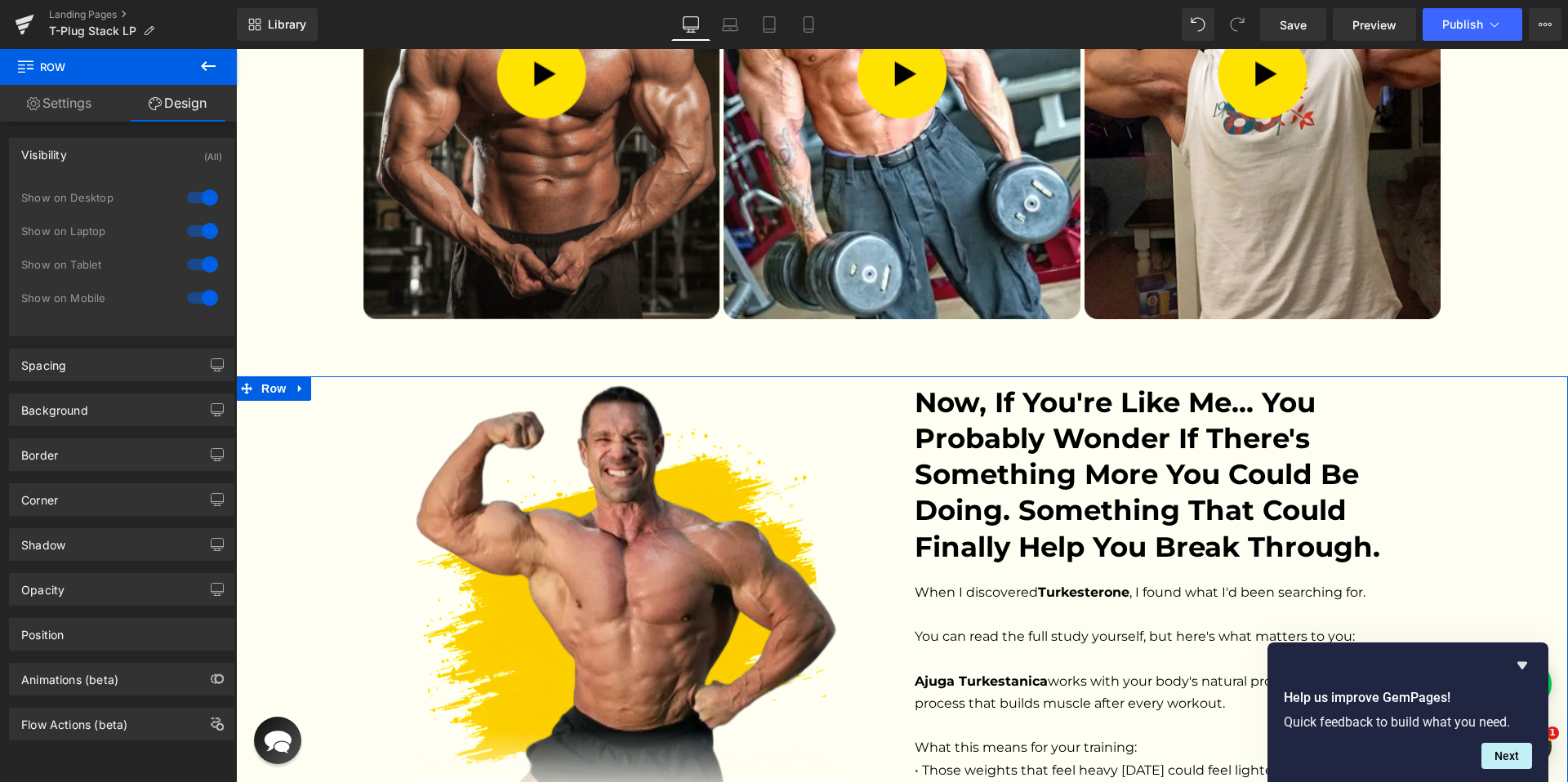
click at [93, 111] on link "Settings" at bounding box center [59, 103] width 119 height 37
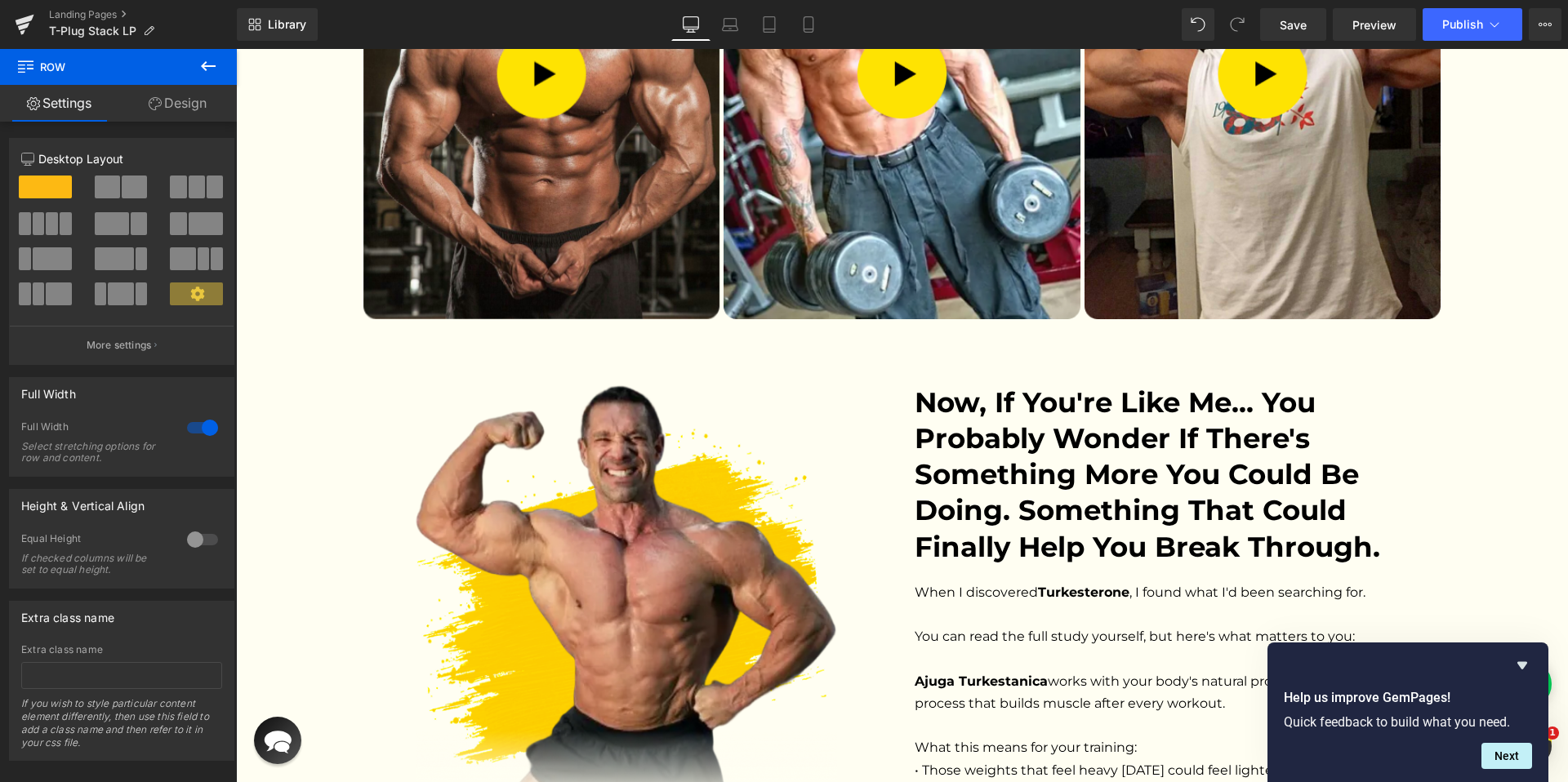
click at [205, 65] on icon at bounding box center [208, 66] width 14 height 10
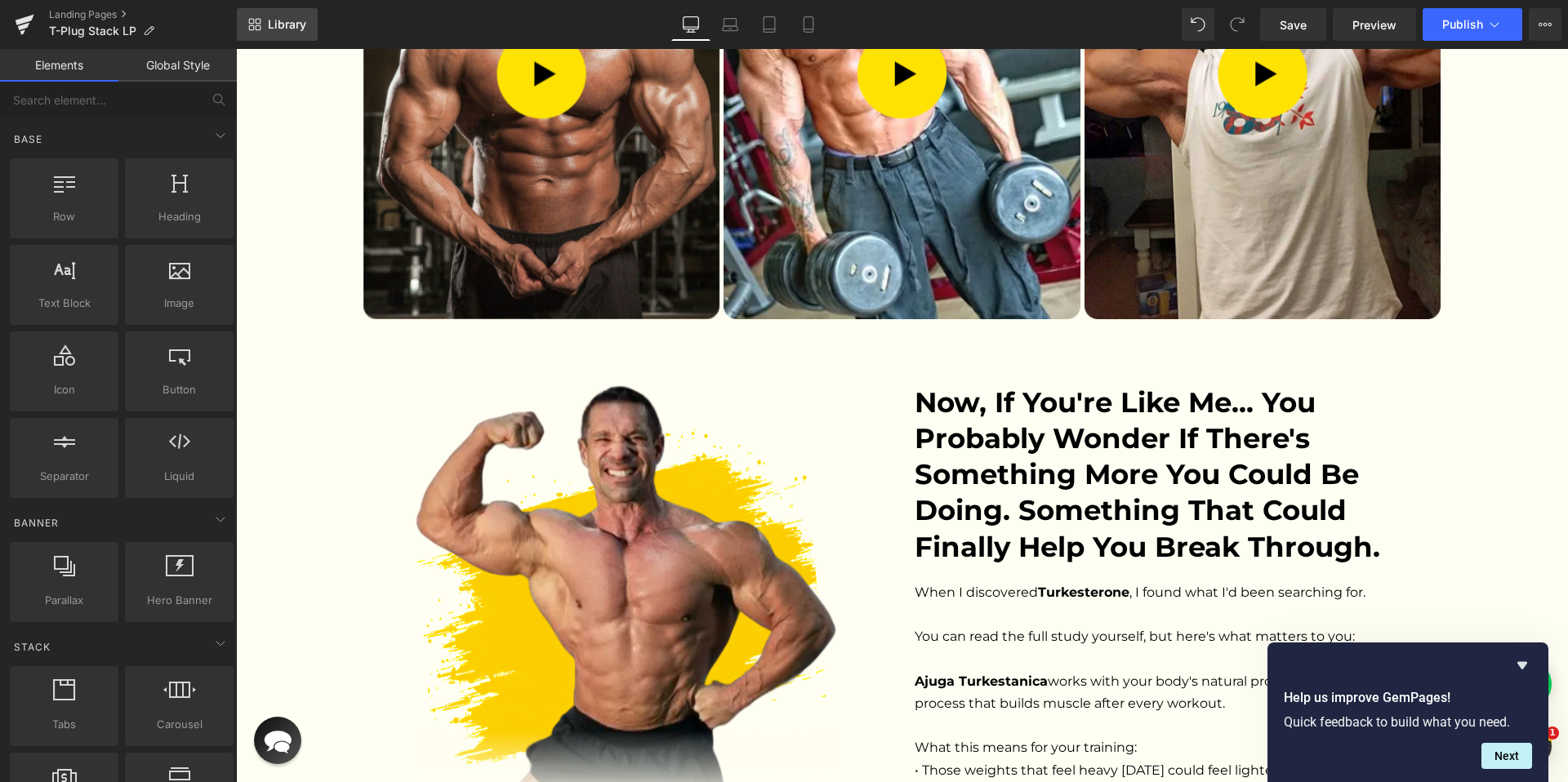
click at [275, 37] on link "Library" at bounding box center [276, 24] width 81 height 33
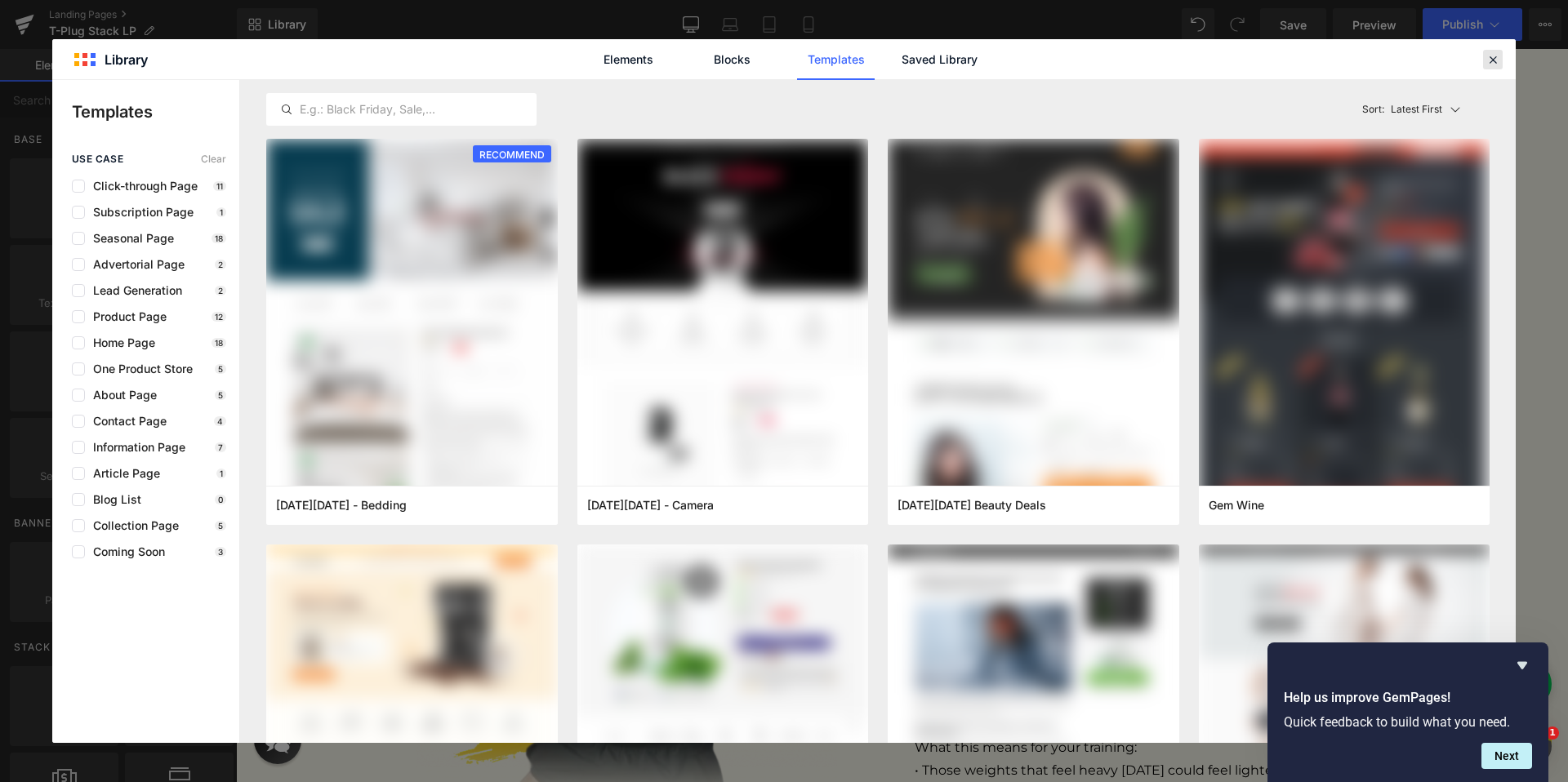
drag, startPoint x: 1492, startPoint y: 55, endPoint x: 1249, endPoint y: 5, distance: 248.1
click at [1492, 55] on icon at bounding box center [1492, 60] width 14 height 14
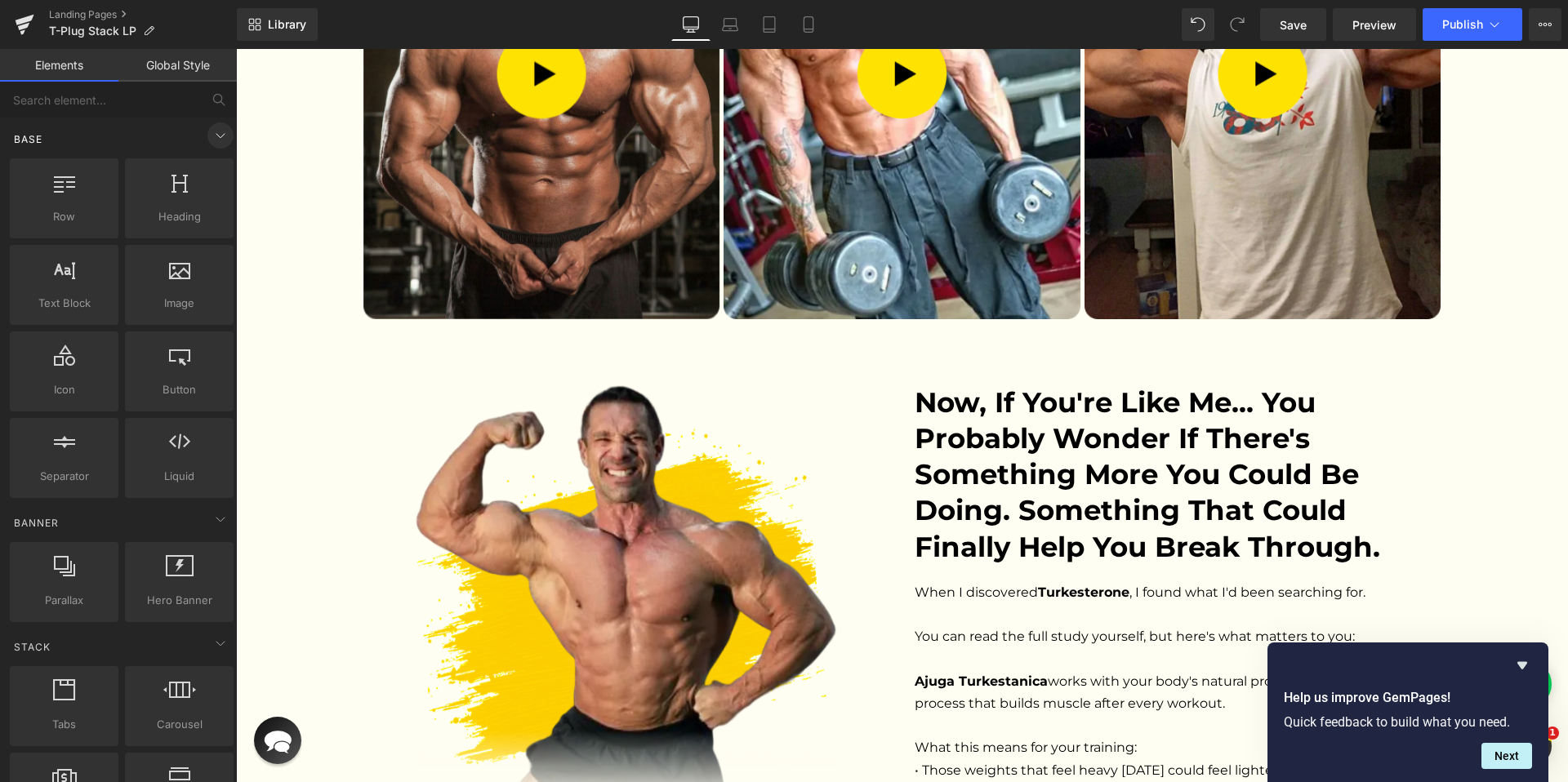
click at [219, 139] on icon at bounding box center [220, 136] width 20 height 20
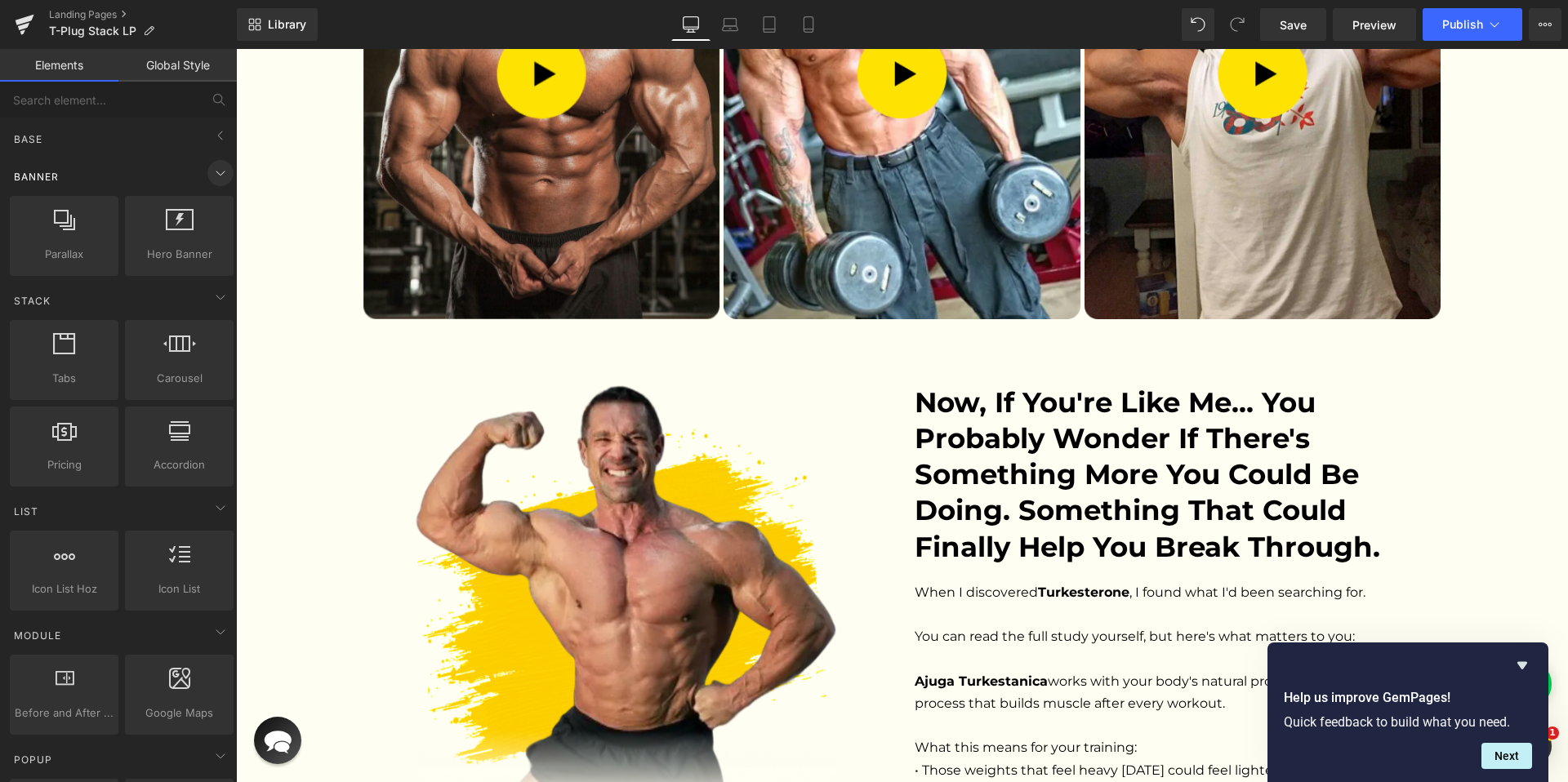
click at [212, 164] on icon at bounding box center [220, 173] width 20 height 20
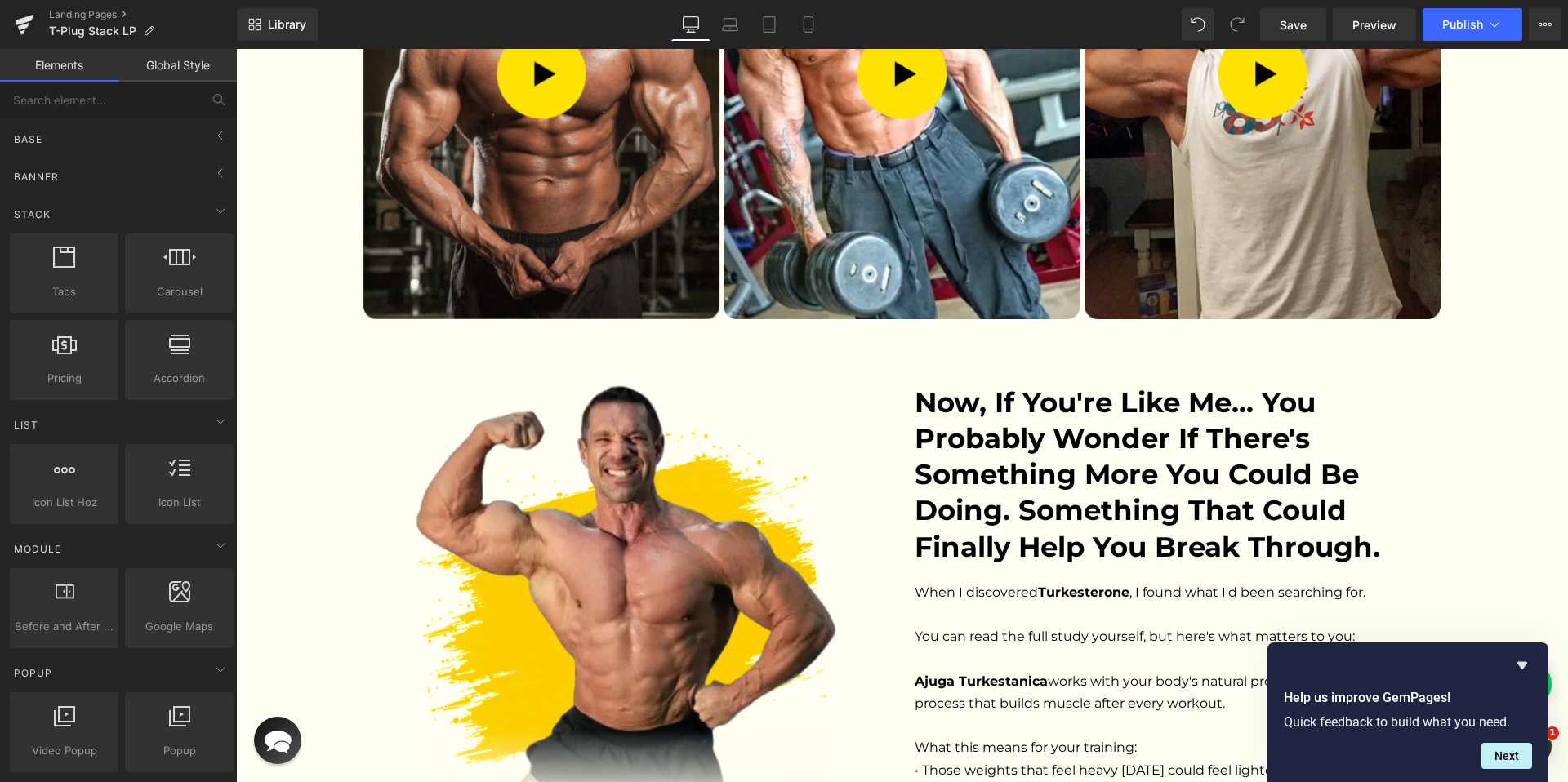
click at [275, 109] on div "Video Popup Video Popup Video Popup ‹ › [GEOGRAPHIC_DATA]" at bounding box center [902, 82] width 1332 height 506
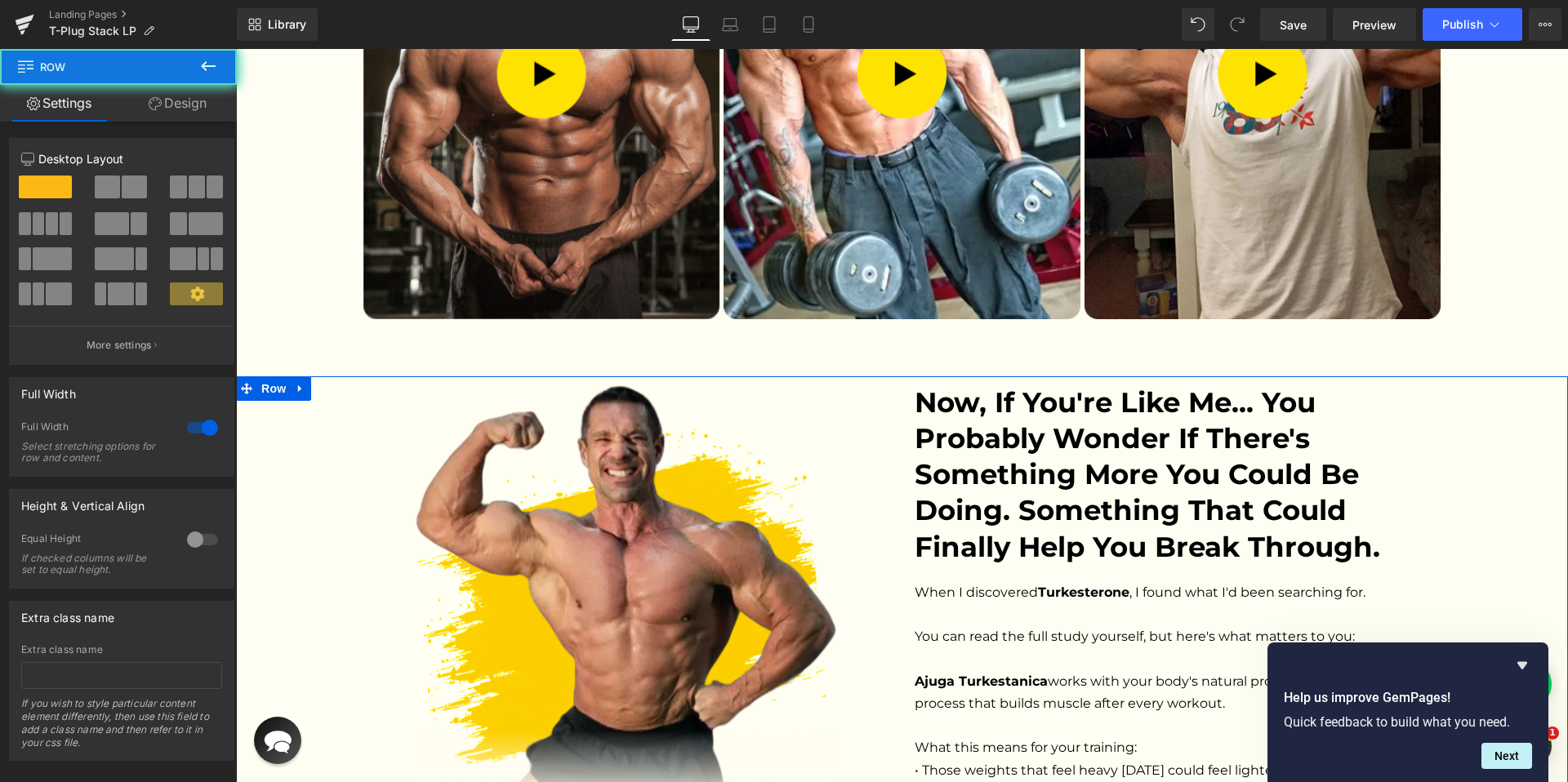
click at [268, 384] on div "Image Now, if you're like me... you probably wonder if there's something more y…" at bounding box center [902, 654] width 1332 height 540
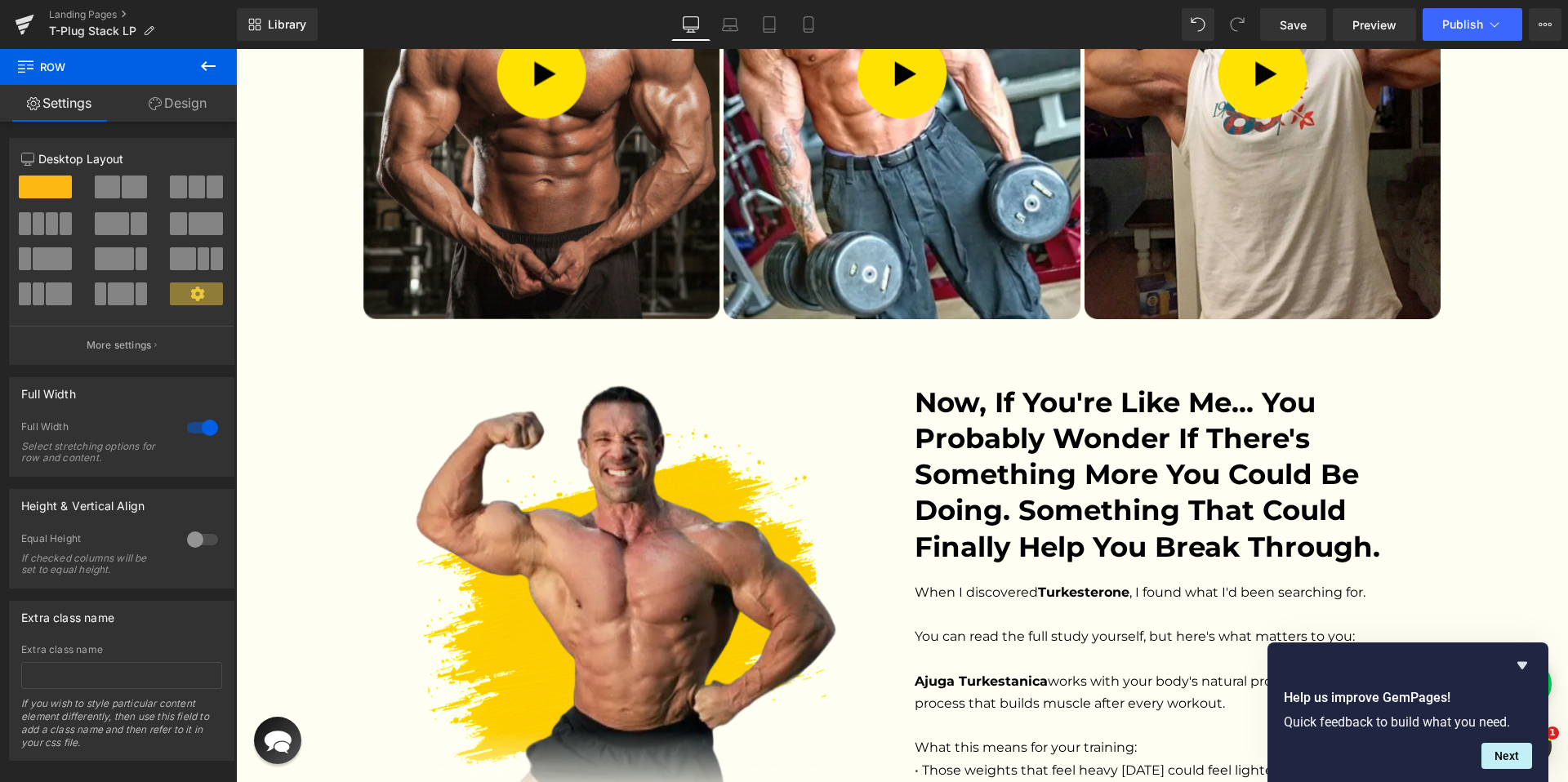
click at [24, 69] on icon at bounding box center [25, 64] width 15 height 15
click at [1518, 664] on icon "Hide survey" at bounding box center [1522, 665] width 20 height 20
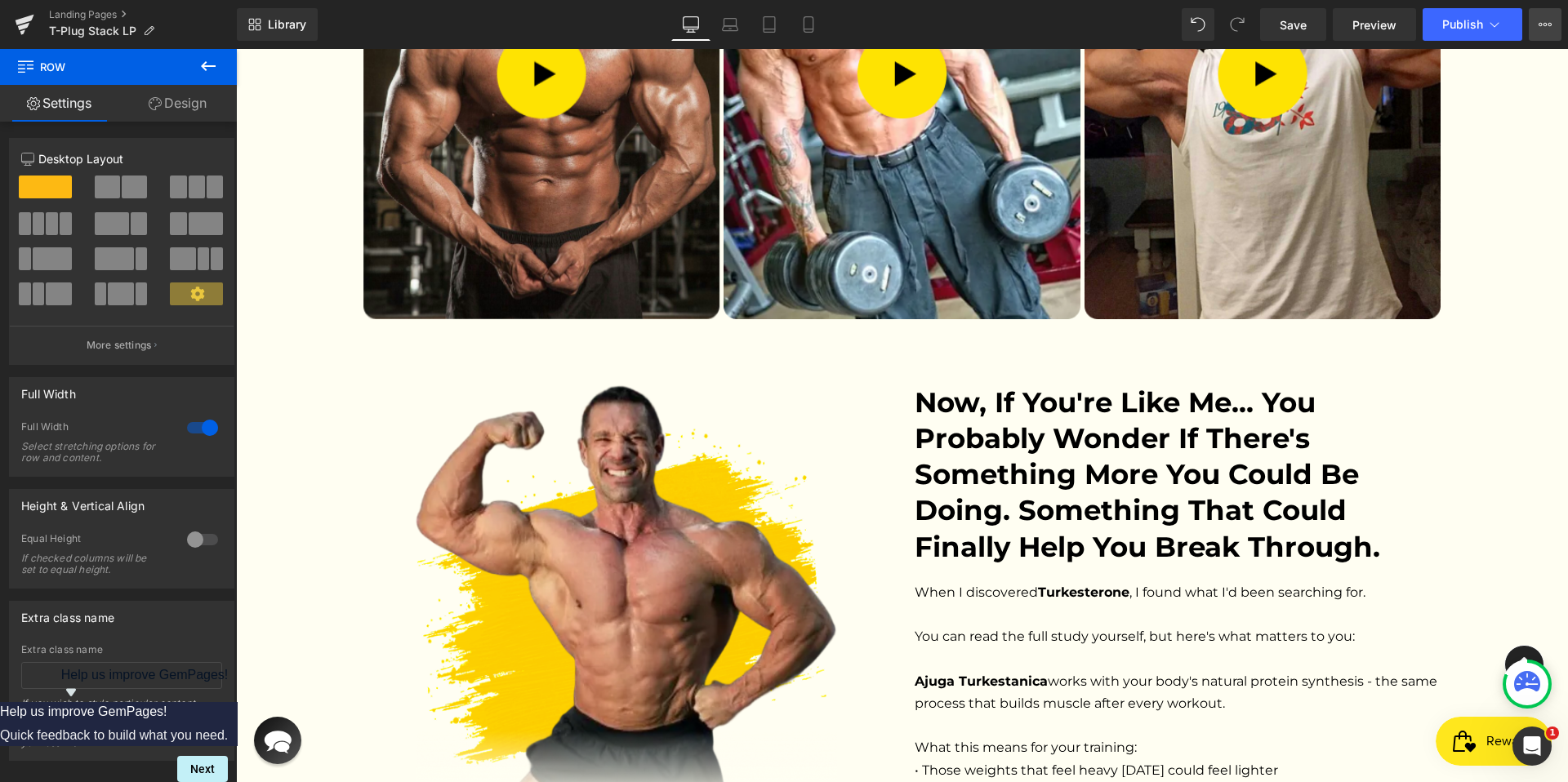
click at [1559, 24] on button "View Live Page View with current Template Save Template to Library Schedule Pub…" at bounding box center [1545, 24] width 33 height 33
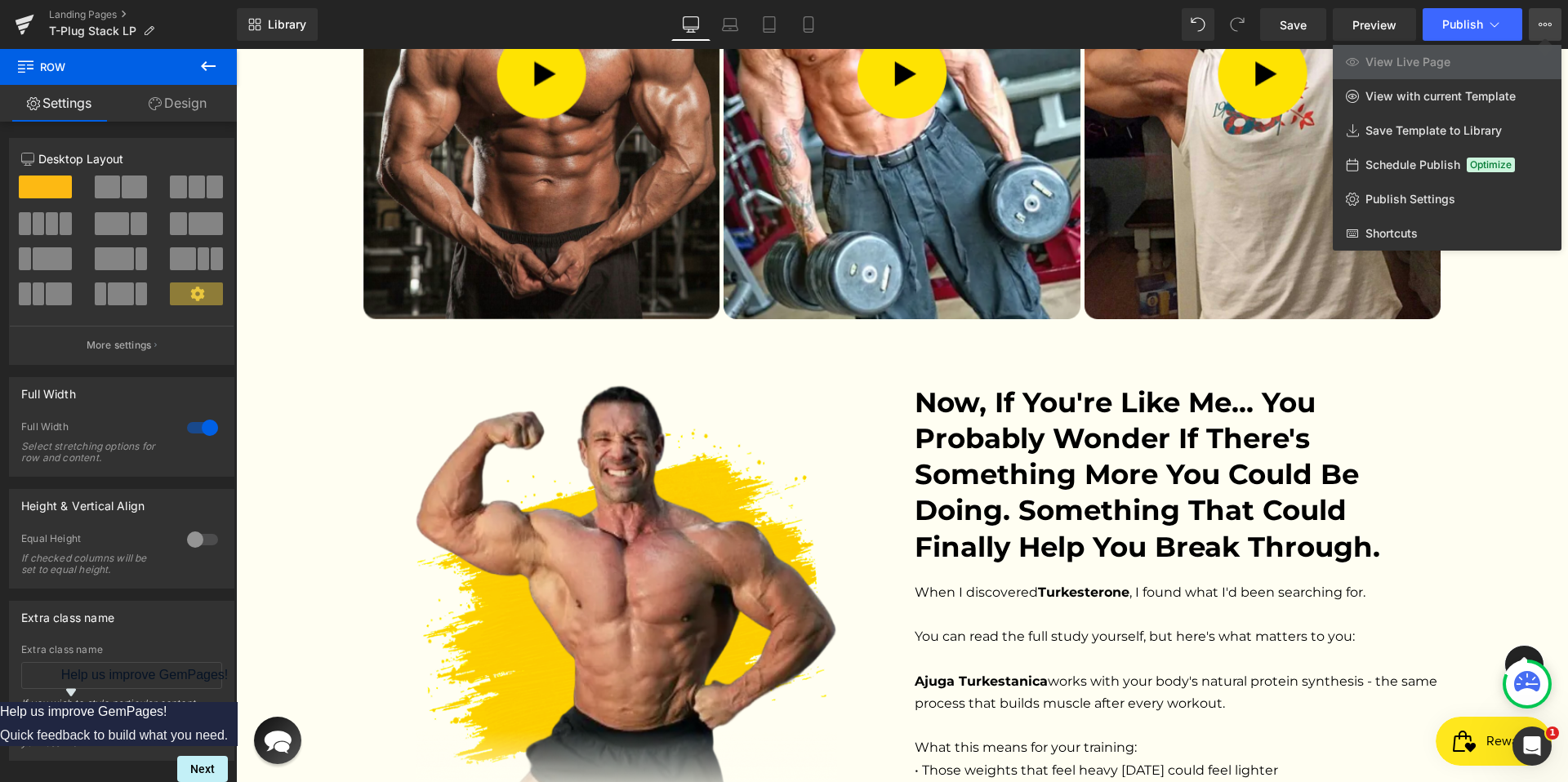
click at [1556, 22] on button "View Live Page View with current Template Save Template to Library Schedule Pub…" at bounding box center [1545, 24] width 33 height 33
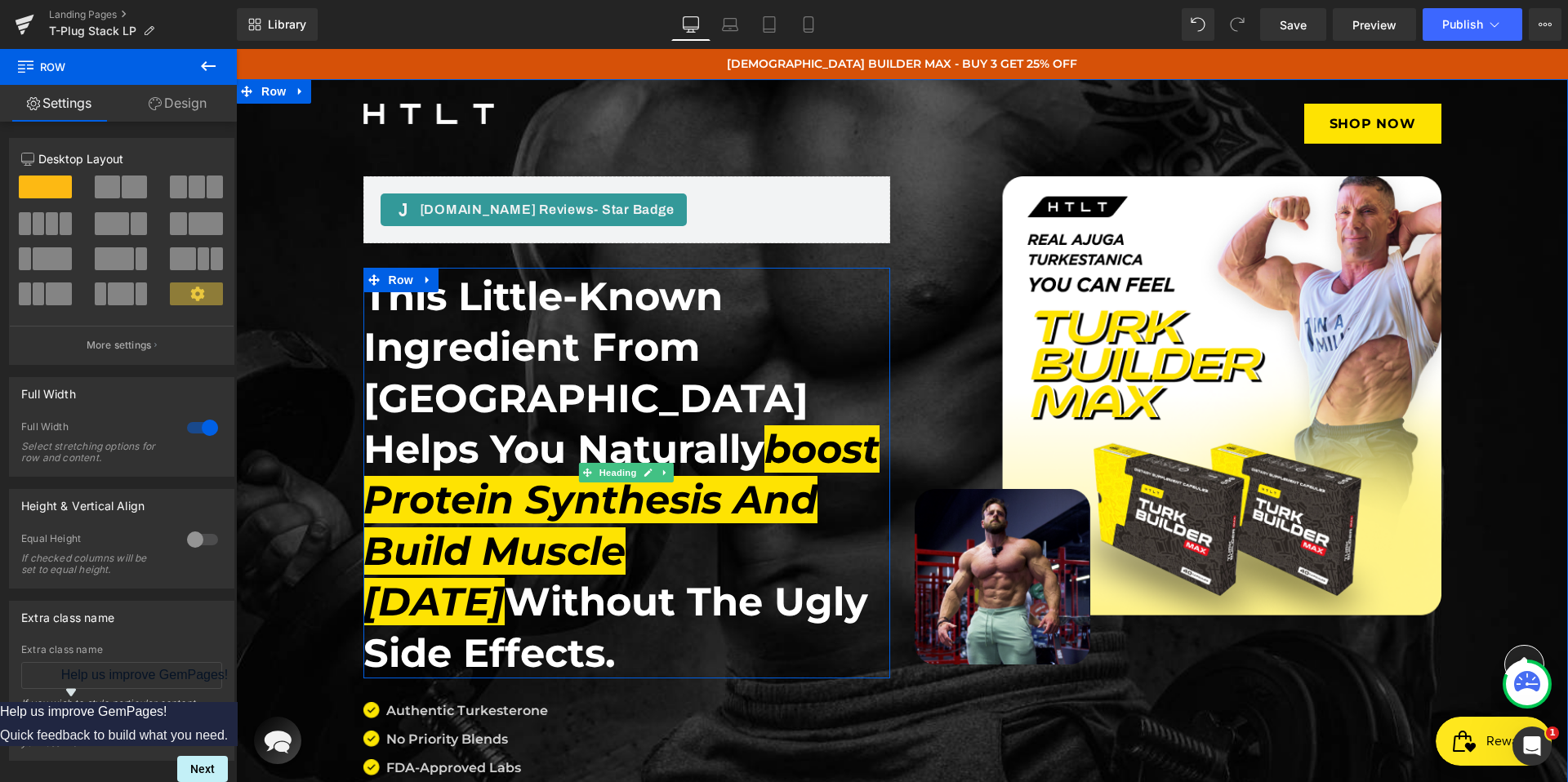
click at [425, 464] on icon "boost protein synthesis and build muscle [DATE]" at bounding box center [621, 525] width 516 height 200
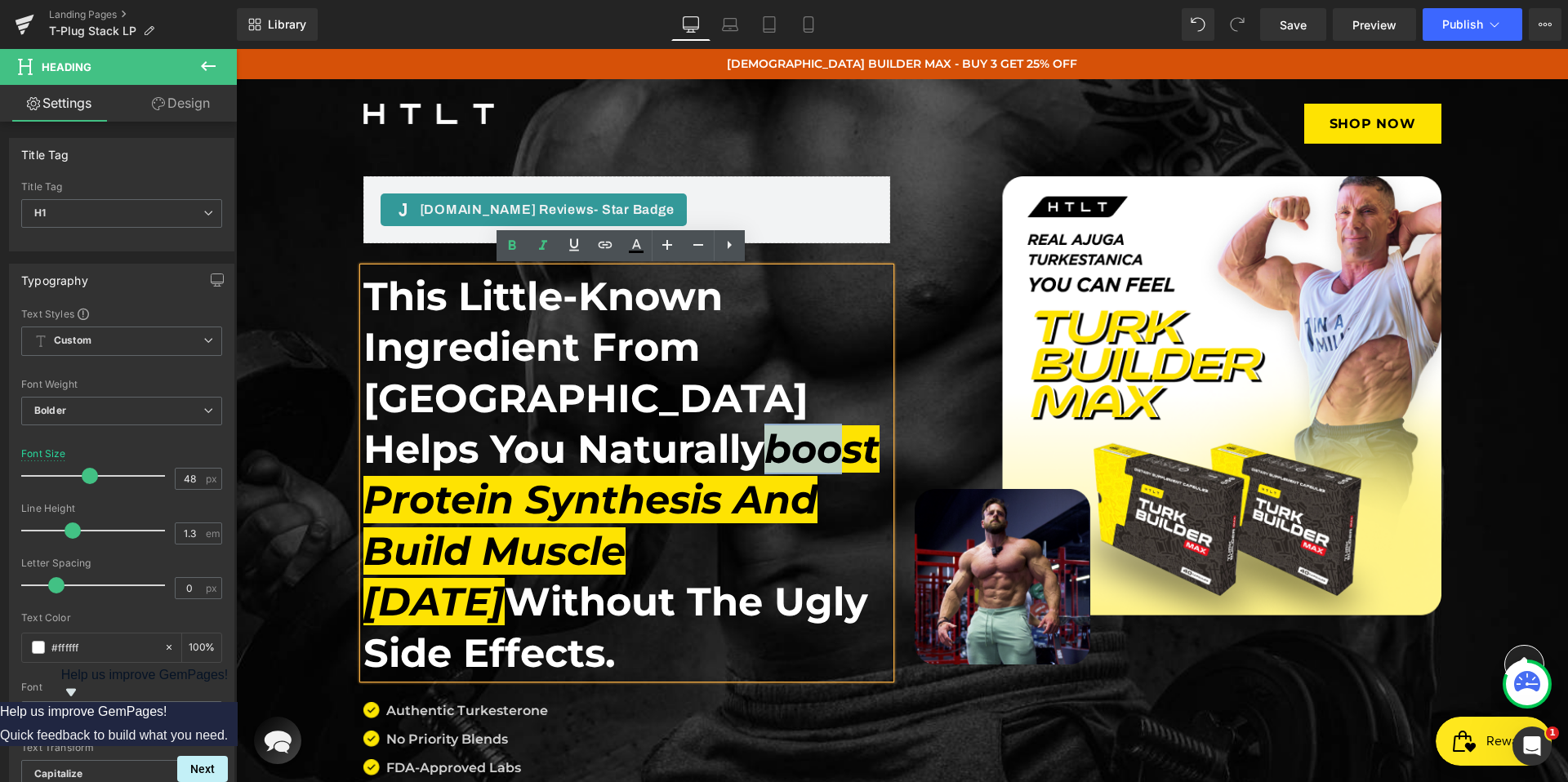
drag, startPoint x: 366, startPoint y: 450, endPoint x: 442, endPoint y: 454, distance: 76.1
click at [442, 454] on icon "boost protein synthesis and build muscle [DATE]" at bounding box center [621, 525] width 516 height 200
click at [449, 445] on icon "boost protein synthesis and build muscle [DATE]" at bounding box center [621, 525] width 516 height 200
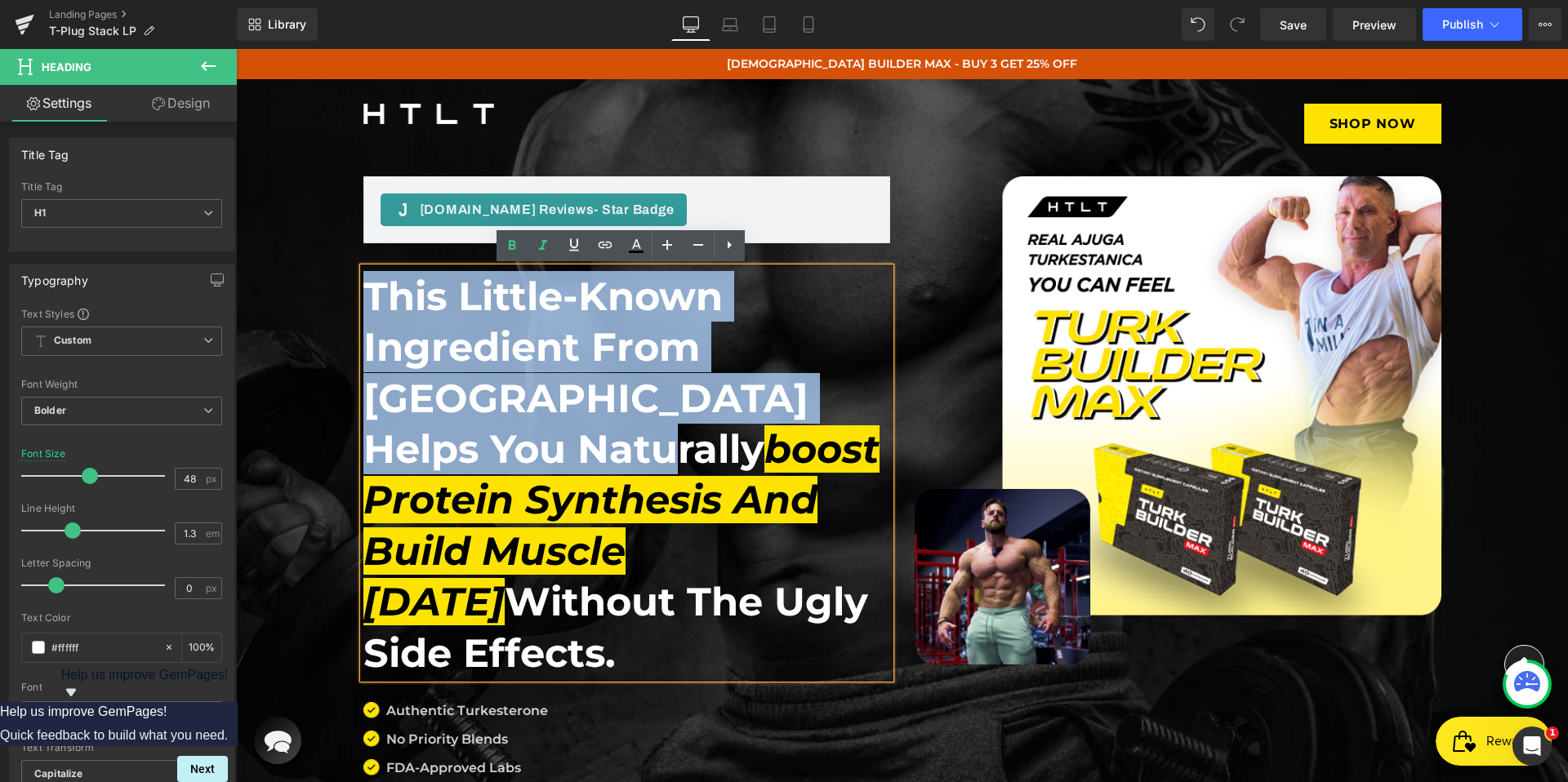
drag, startPoint x: 847, startPoint y: 401, endPoint x: 363, endPoint y: 296, distance: 495.3
click at [363, 296] on h1 "This little-known ingredient from [GEOGRAPHIC_DATA] helps you naturally boost p…" at bounding box center [626, 474] width 526 height 407
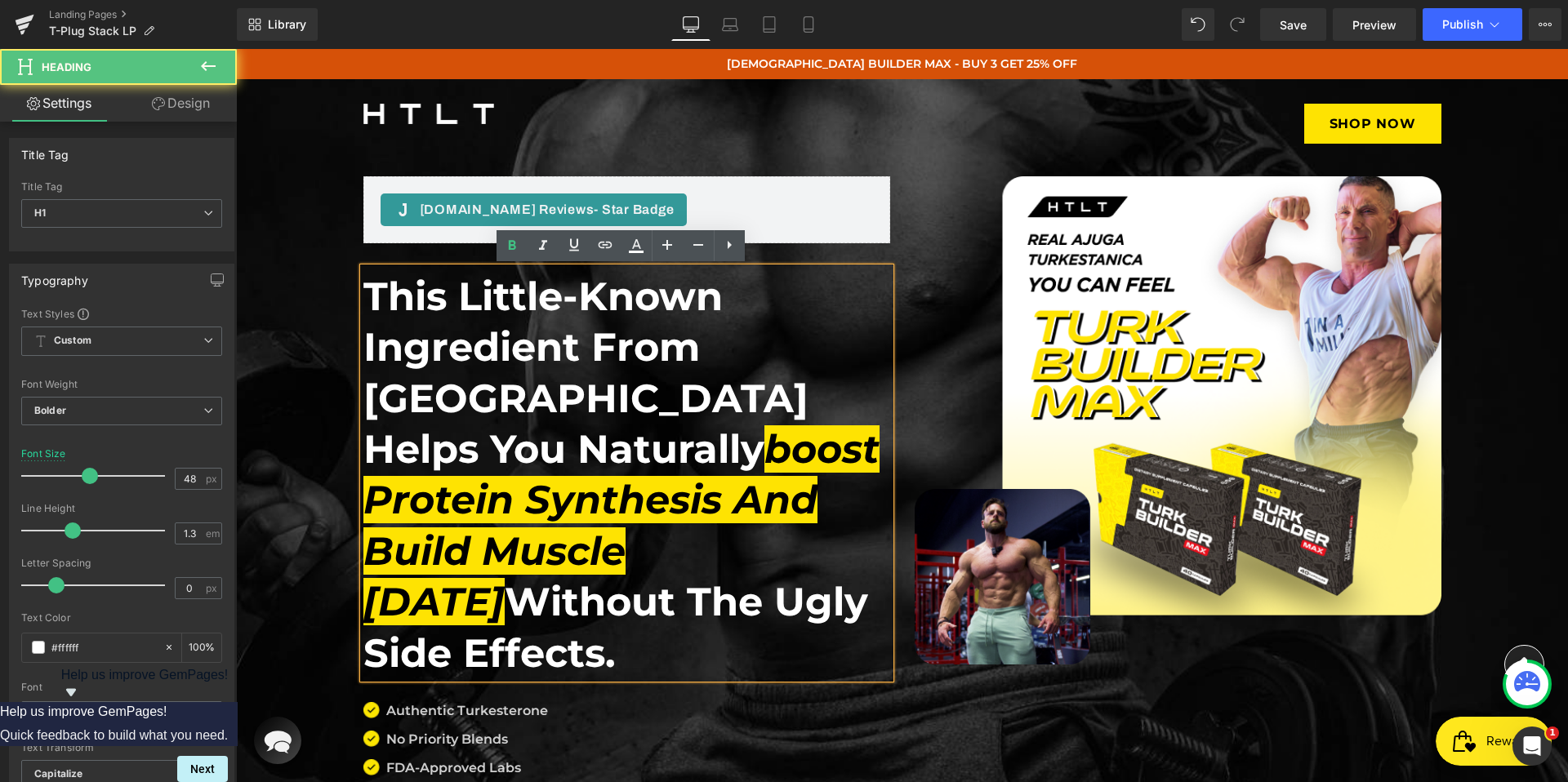
click at [491, 476] on icon "boost protein synthesis and build muscle [DATE]" at bounding box center [621, 525] width 516 height 200
drag, startPoint x: 458, startPoint y: 554, endPoint x: 366, endPoint y: 460, distance: 131.5
click at [366, 460] on icon "boost protein synthesis and build muscle [DATE]" at bounding box center [621, 525] width 516 height 200
paste div
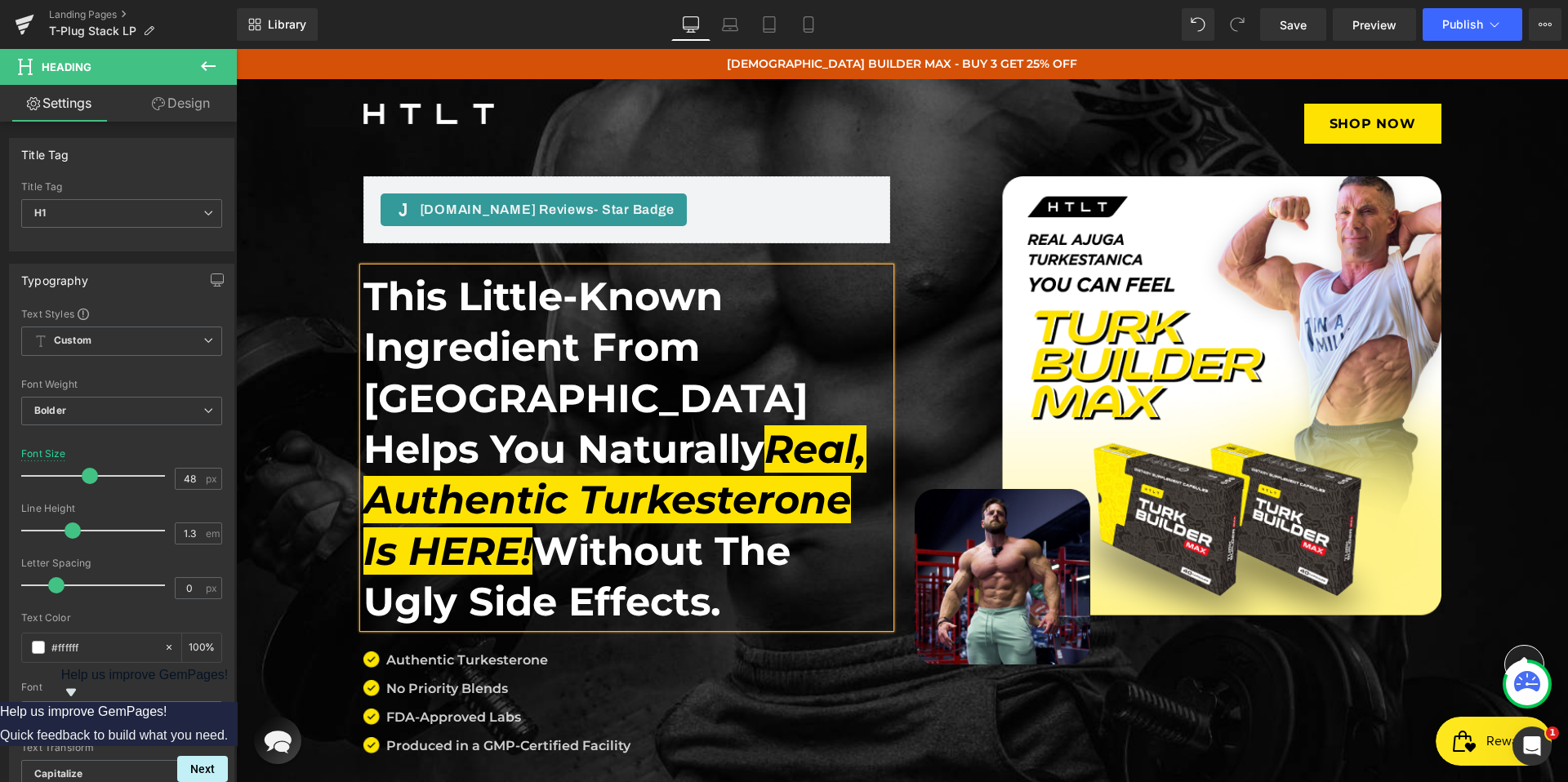
click at [675, 447] on h1 "This little-known ingredient from [GEOGRAPHIC_DATA] helps you naturally Real, A…" at bounding box center [626, 449] width 526 height 357
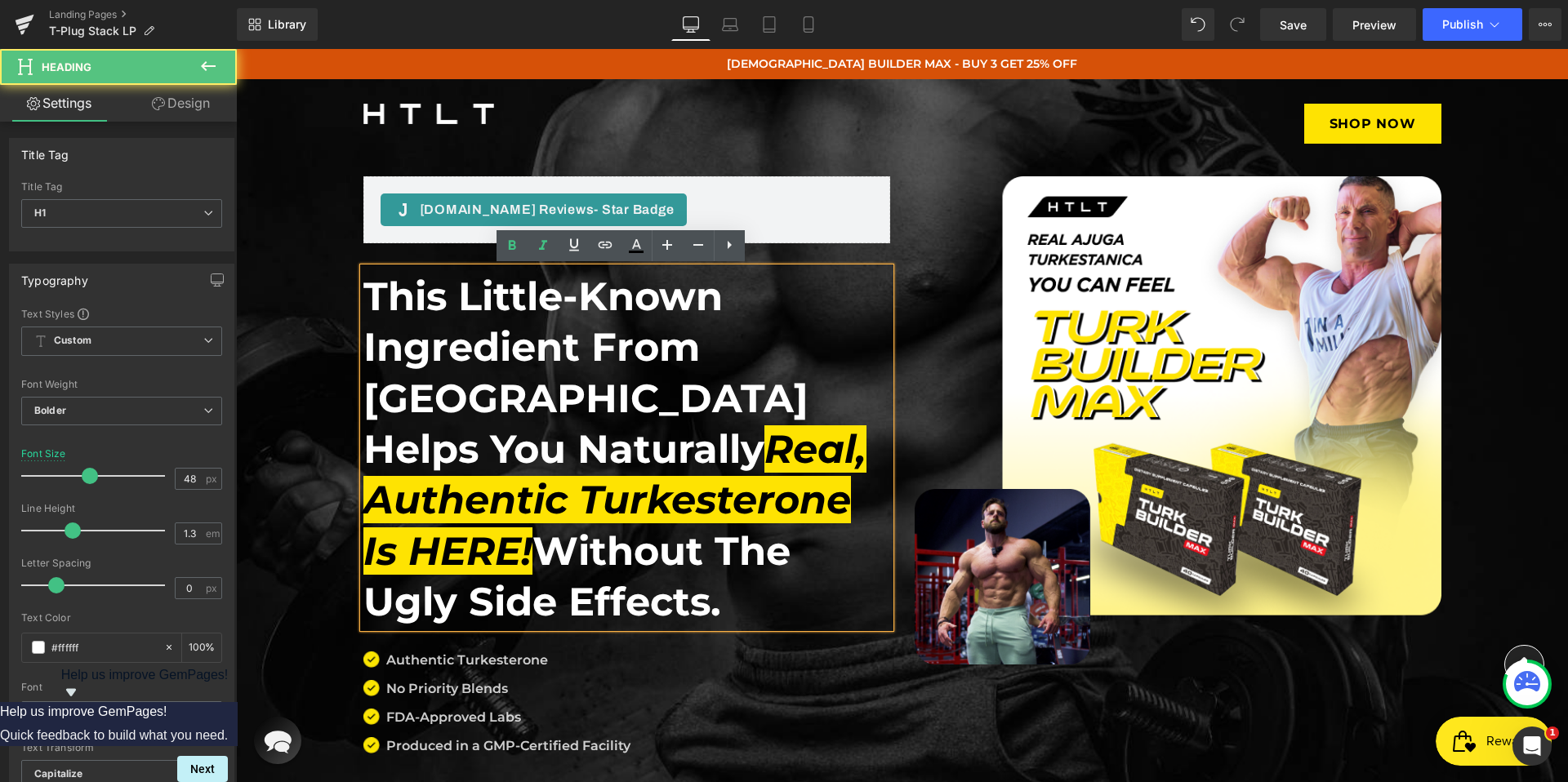
drag, startPoint x: 499, startPoint y: 551, endPoint x: 633, endPoint y: 588, distance: 139.0
click at [633, 588] on h1 "This little-known ingredient from [GEOGRAPHIC_DATA] helps you naturally Real, A…" at bounding box center [626, 449] width 526 height 357
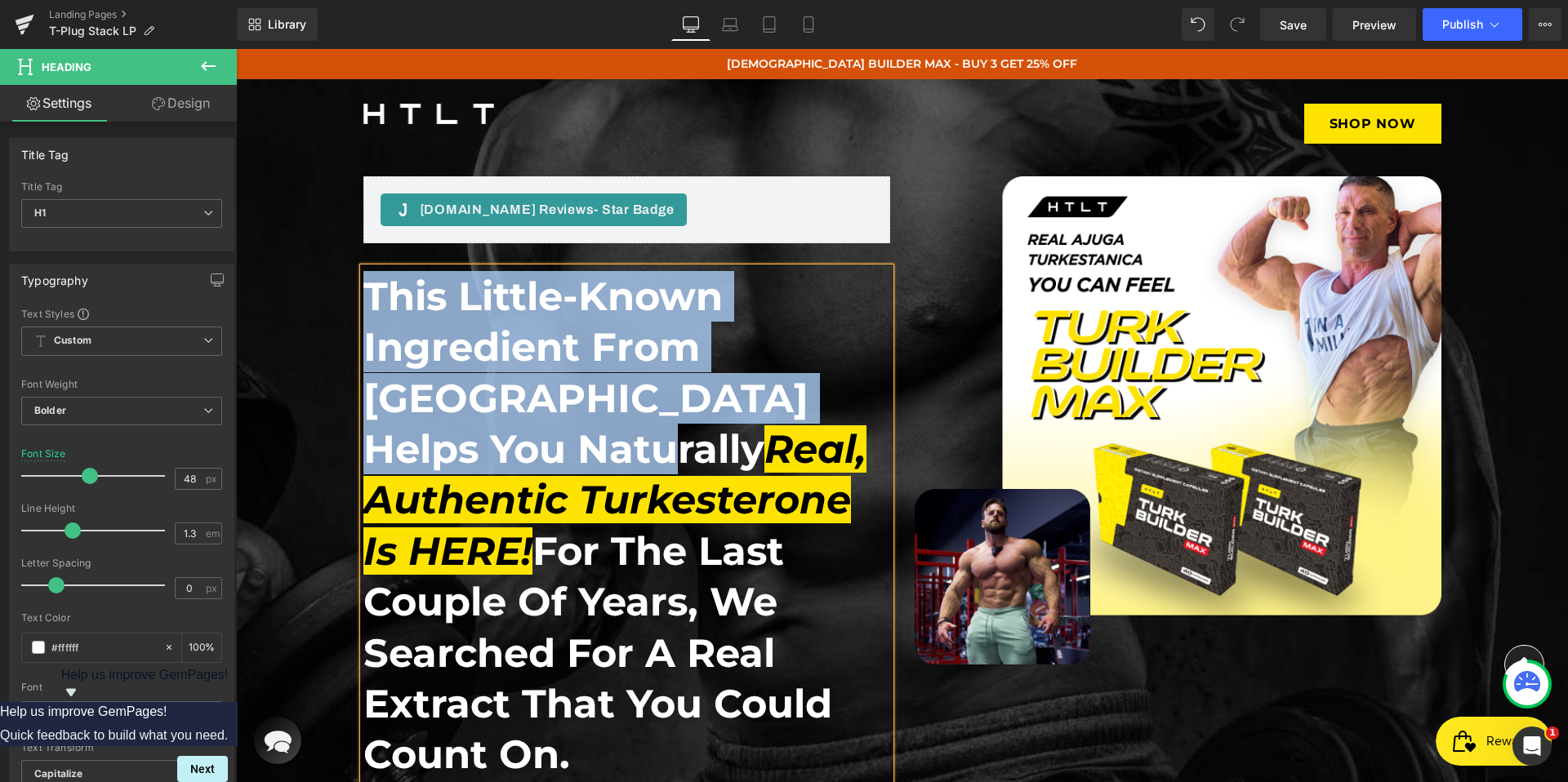
drag, startPoint x: 854, startPoint y: 399, endPoint x: 363, endPoint y: 296, distance: 501.7
click at [363, 296] on h1 "This little-known ingredient from [GEOGRAPHIC_DATA] helps you naturally Real, A…" at bounding box center [626, 525] width 526 height 509
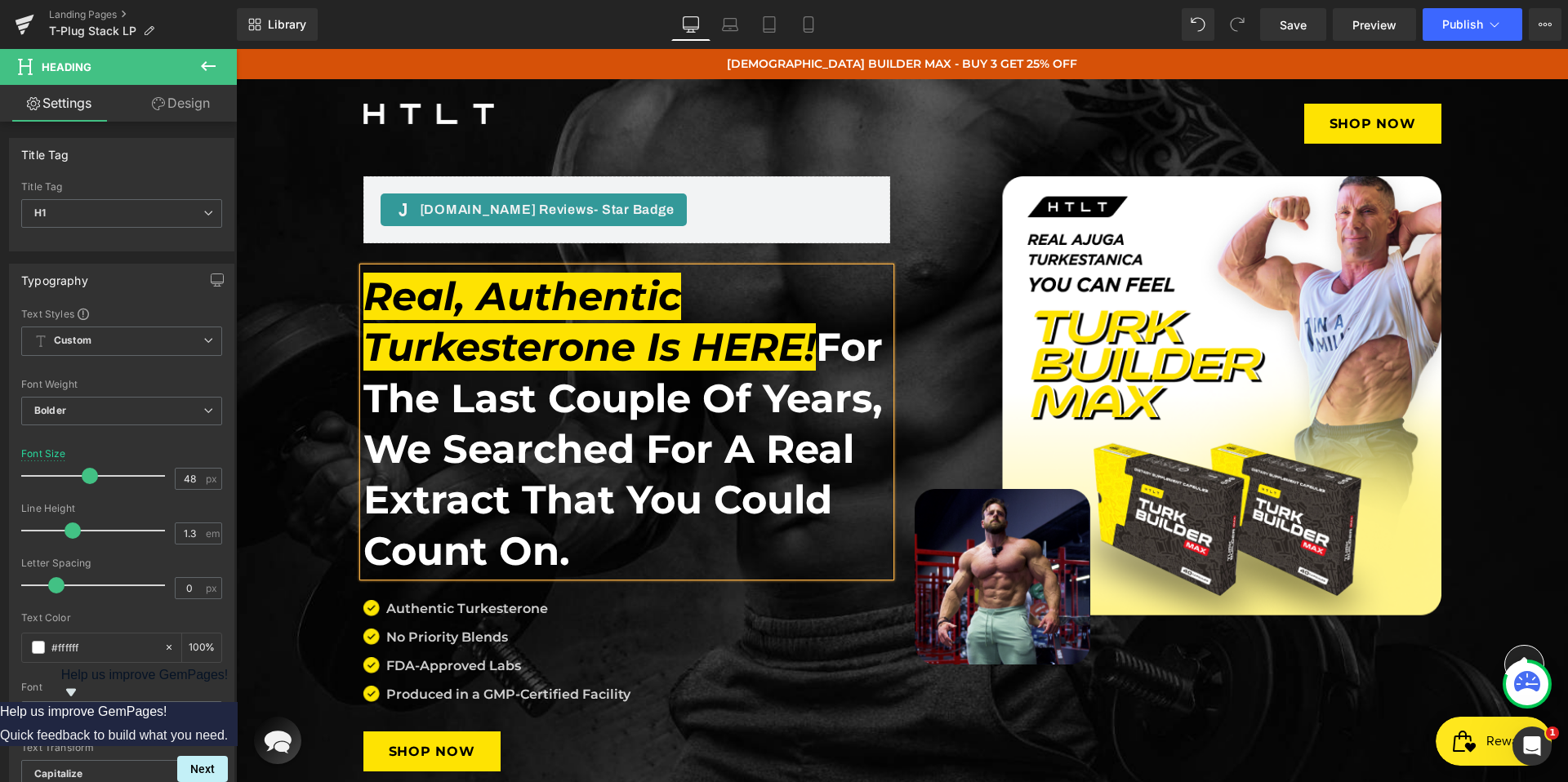
click at [676, 355] on h1 "Real, Authentic Turkesterone Is HERE! For the last couple of years, we searched…" at bounding box center [626, 424] width 526 height 305
click at [715, 443] on h1 "Real, Authentic Turkesterone Is HERE! For the last couple of years, we searched…" at bounding box center [626, 424] width 526 height 305
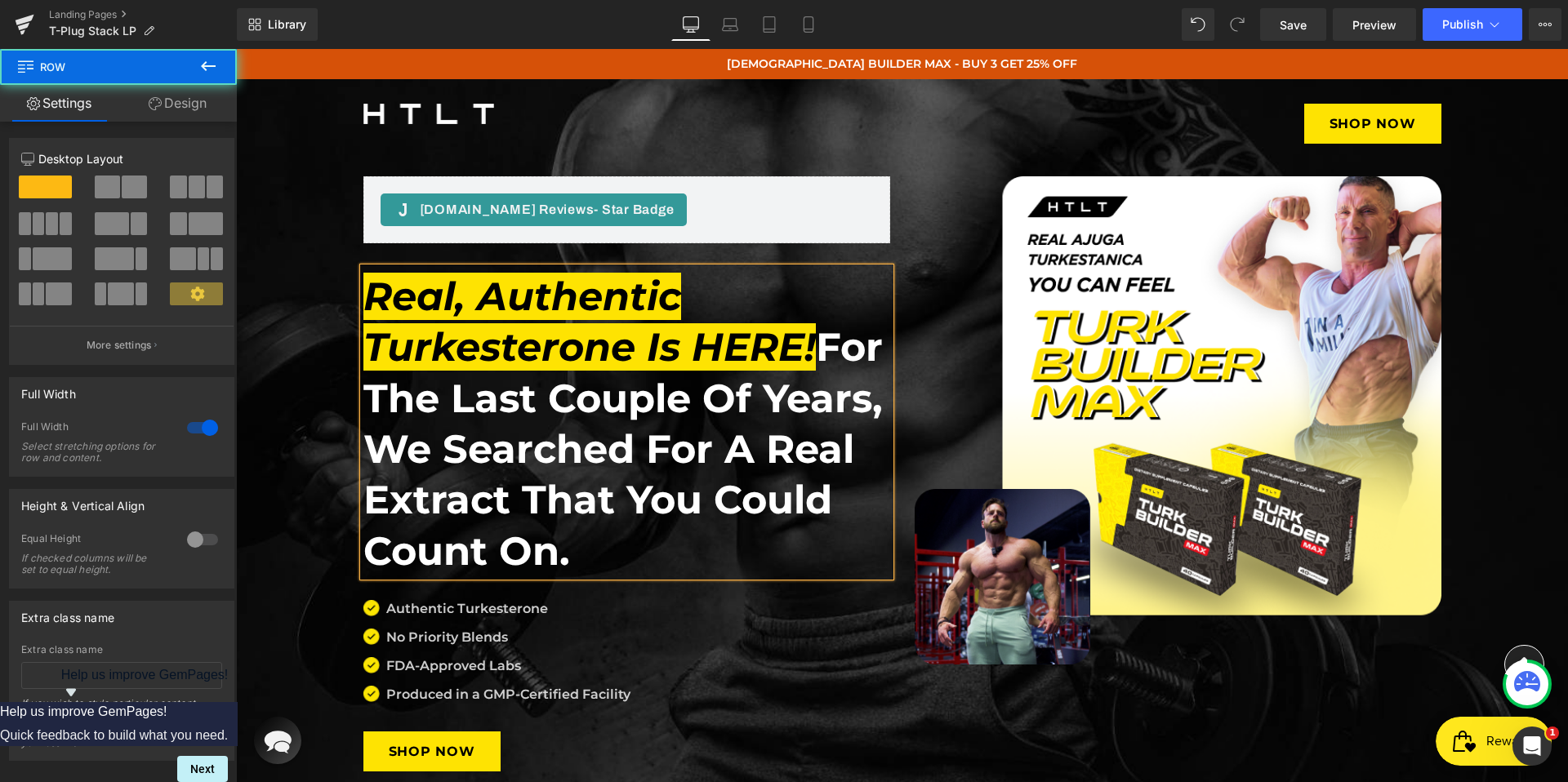
click at [283, 292] on div "Image Shop Now Button Row [DOMAIN_NAME] Reviews - Star Badge [DOMAIN_NAME] Revi…" at bounding box center [902, 470] width 1332 height 782
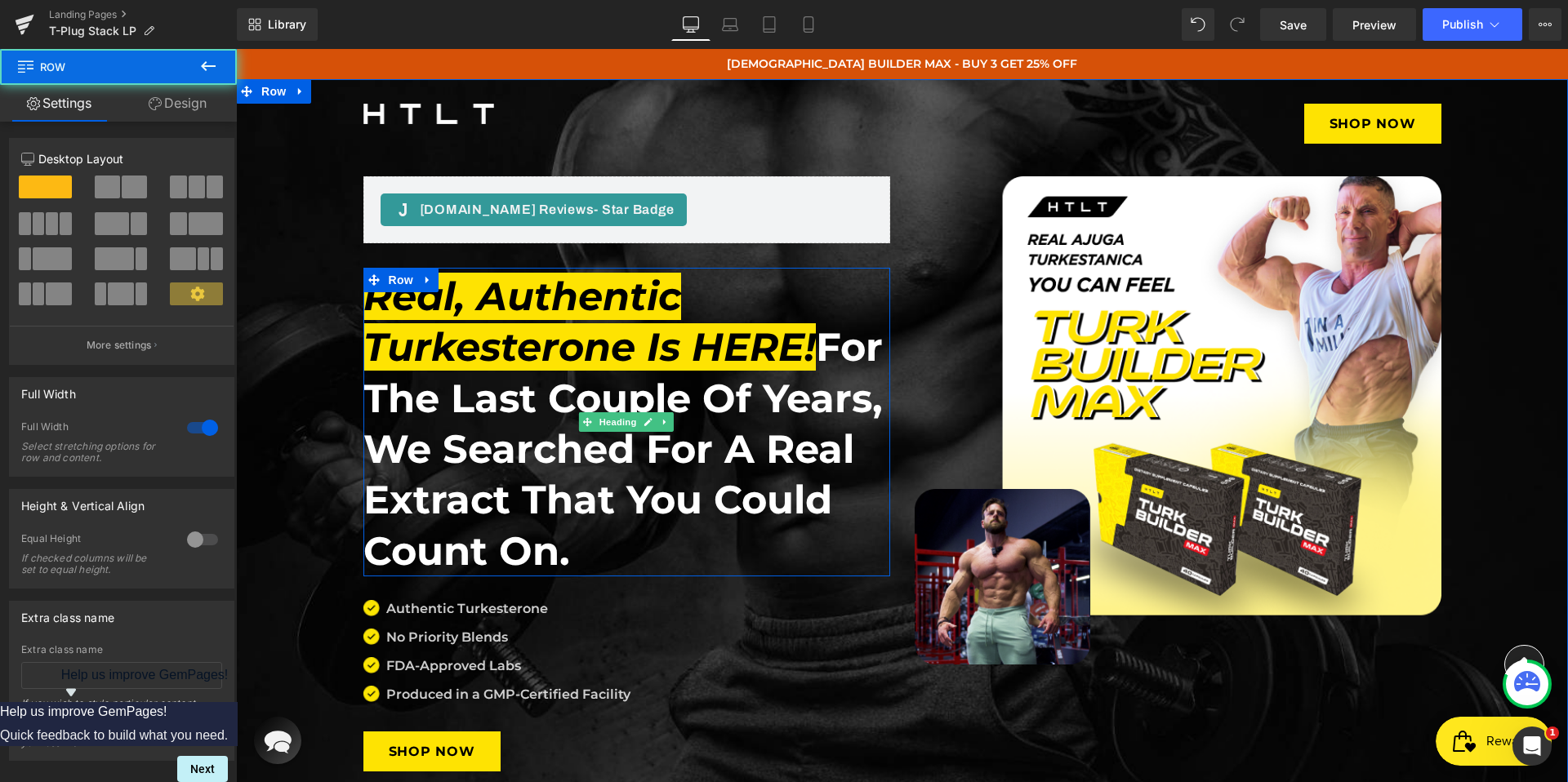
click at [533, 333] on icon "Real, Authentic Turkesterone Is HERE!" at bounding box center [589, 322] width 452 height 98
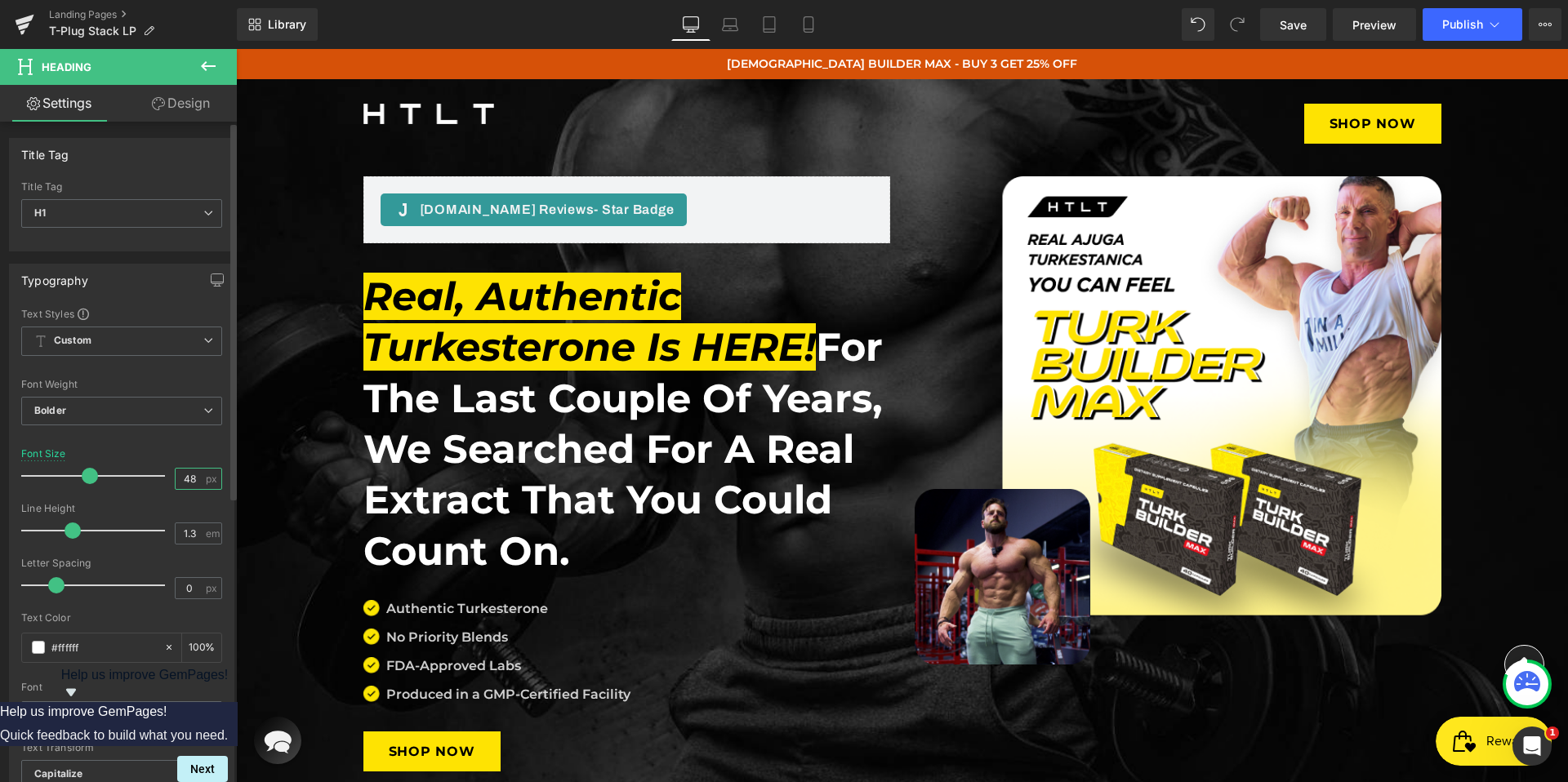
click at [183, 473] on input "48" at bounding box center [190, 478] width 29 height 21
click at [186, 480] on input "48" at bounding box center [190, 478] width 29 height 21
type input "40"
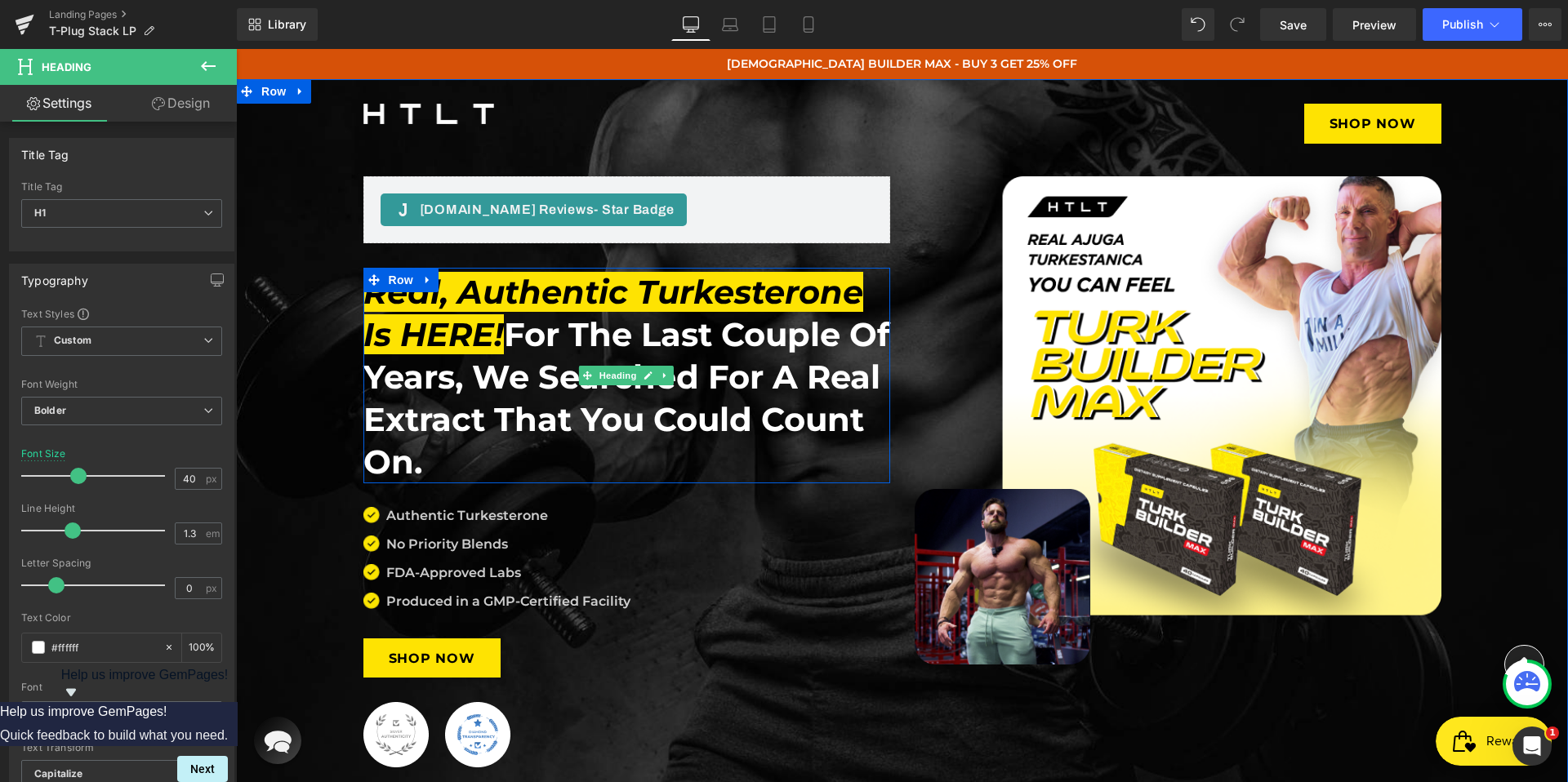
click at [748, 400] on h1 "Real, Authentic Turkesterone Is HERE! For the last couple of years, we searched…" at bounding box center [626, 377] width 526 height 212
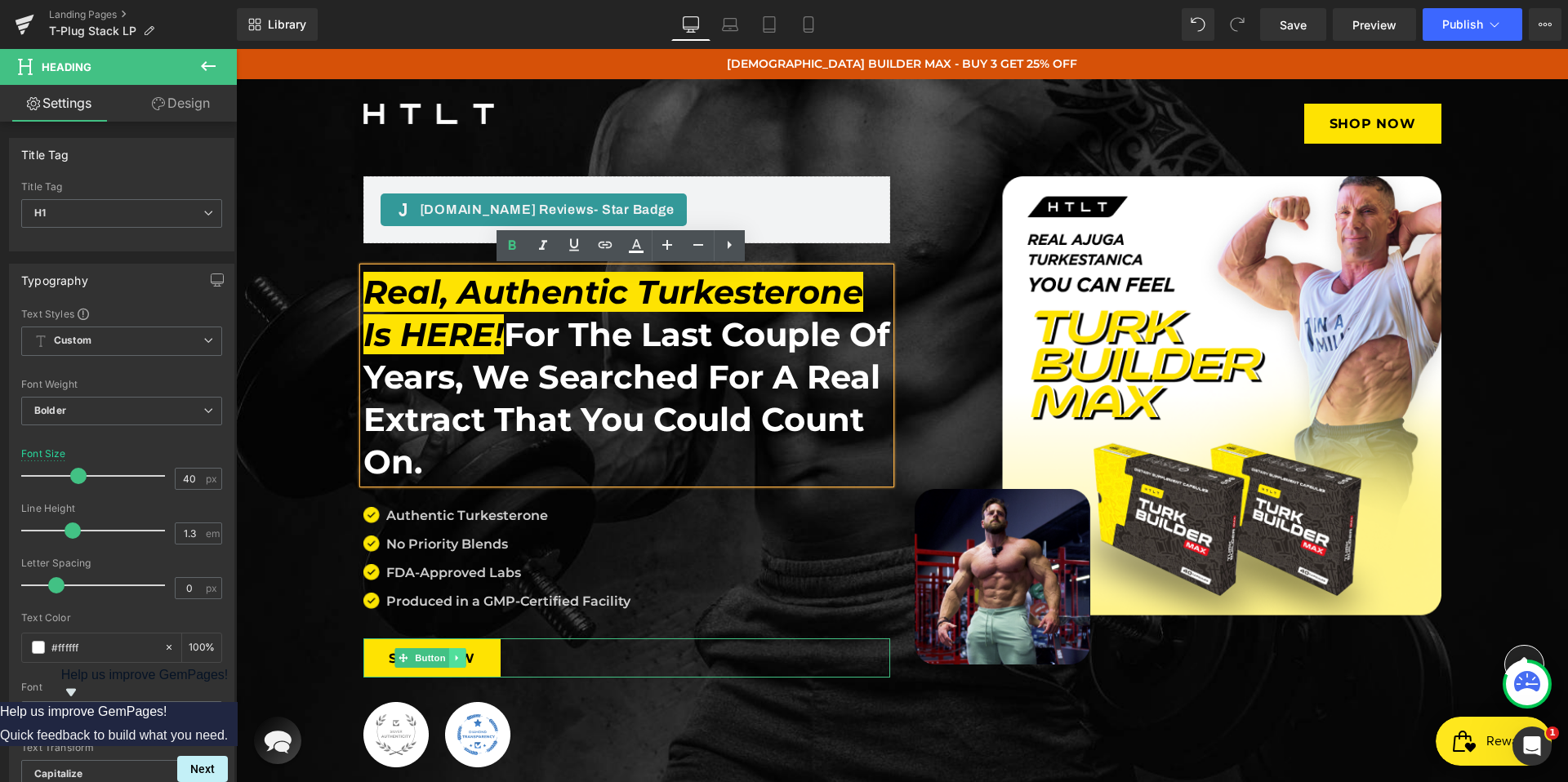
click at [456, 657] on icon at bounding box center [457, 658] width 3 height 5
click at [392, 644] on link "Shop Now" at bounding box center [432, 658] width 137 height 40
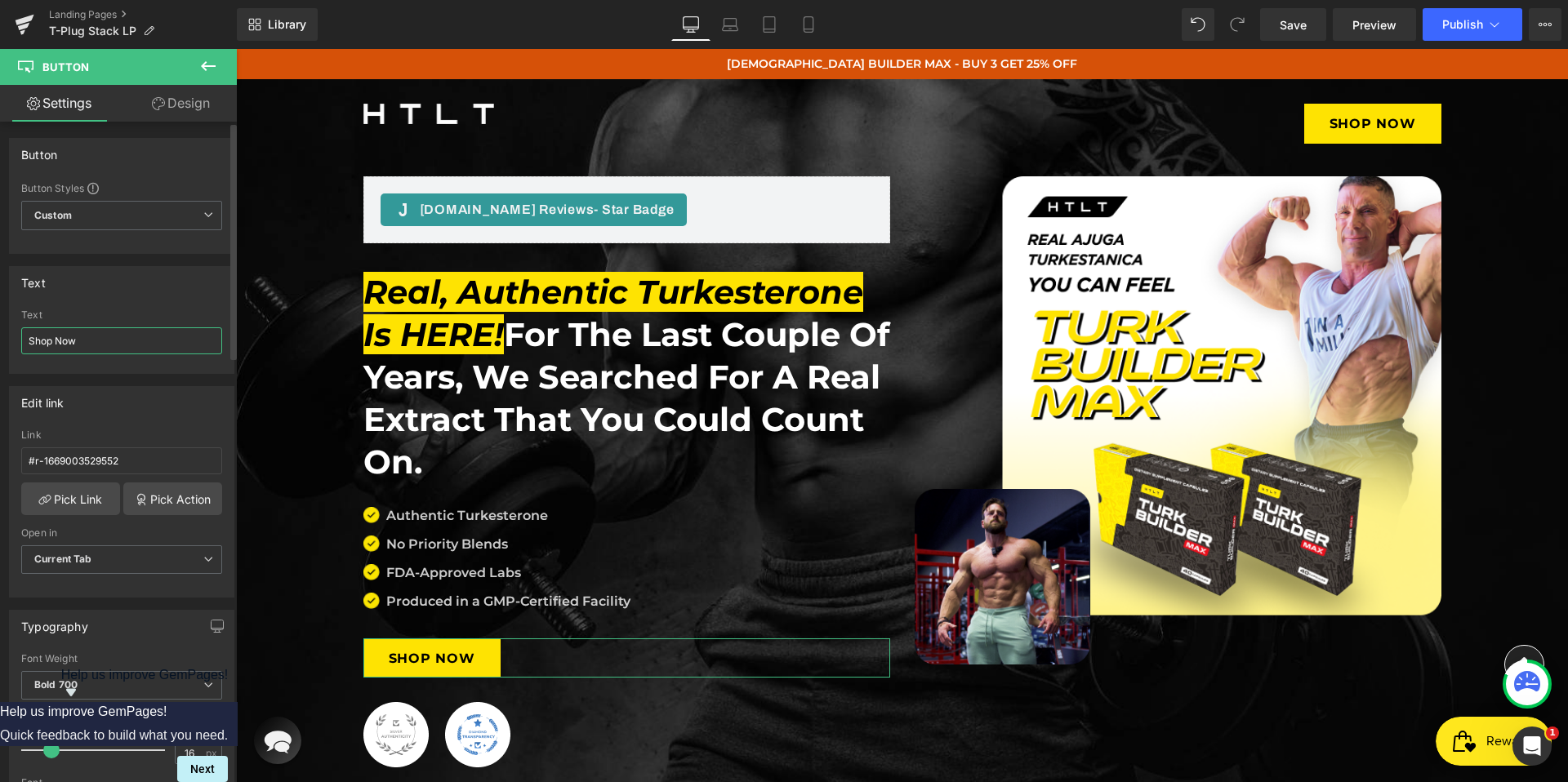
click at [104, 342] on input "Shop Now" at bounding box center [121, 341] width 201 height 27
paste input "ubscribe & Save"
type input "Subscribe & Save"
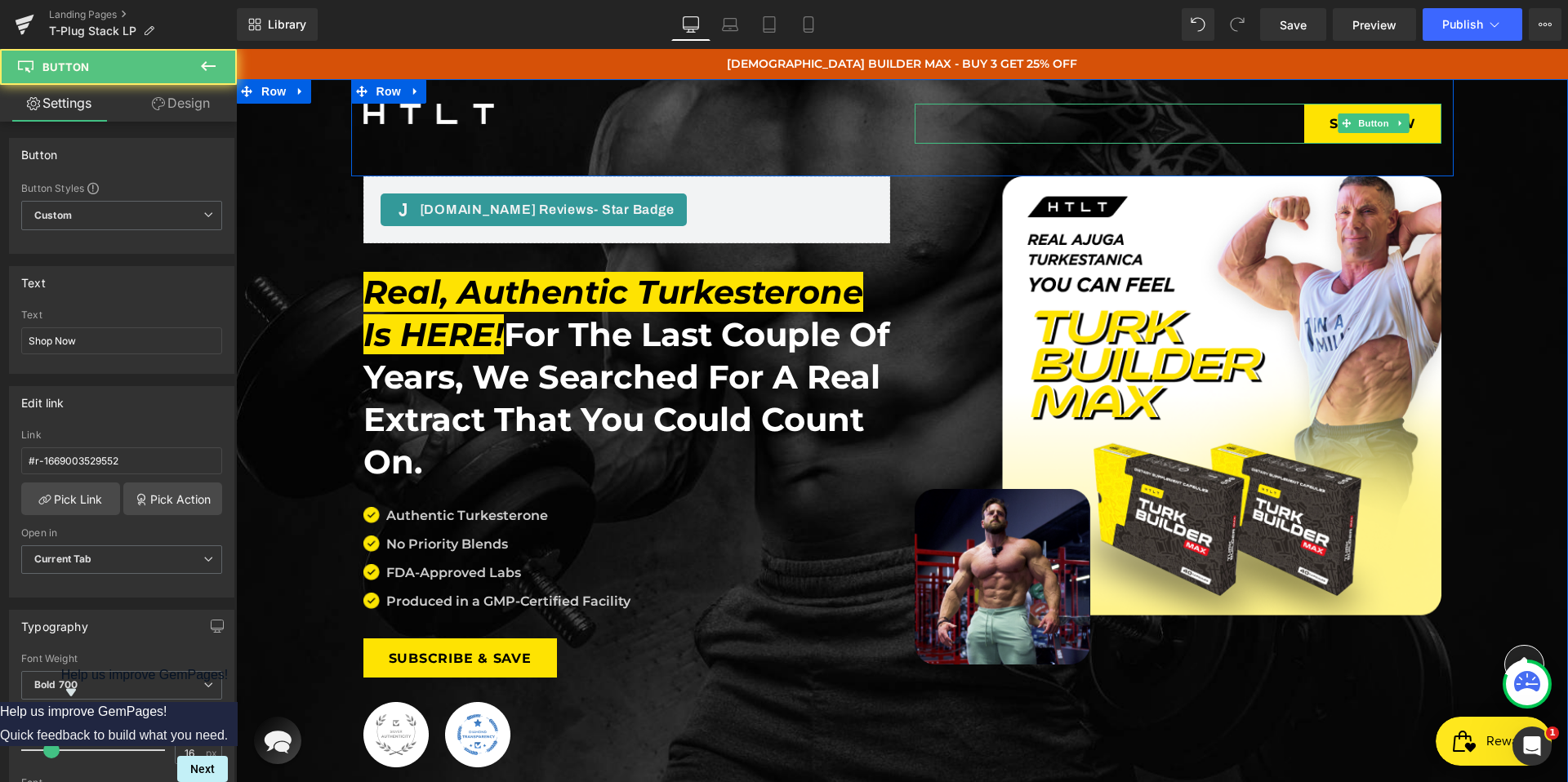
click at [1289, 128] on div "Shop Now" at bounding box center [1177, 123] width 526 height 40
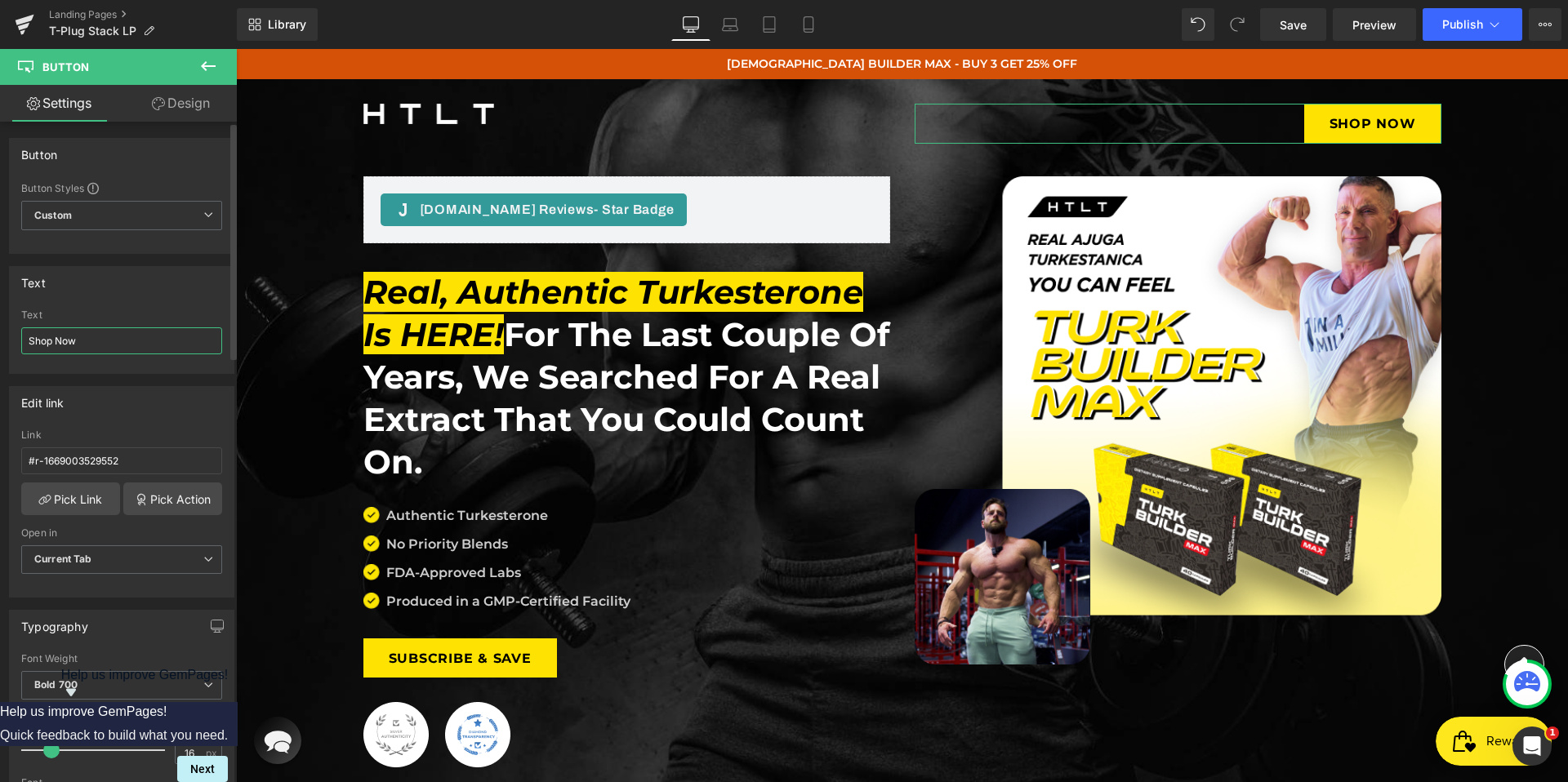
click at [149, 339] on input "Shop Now" at bounding box center [121, 341] width 201 height 27
paste input "ubscribe & Save"
type input "Subscribe & Save"
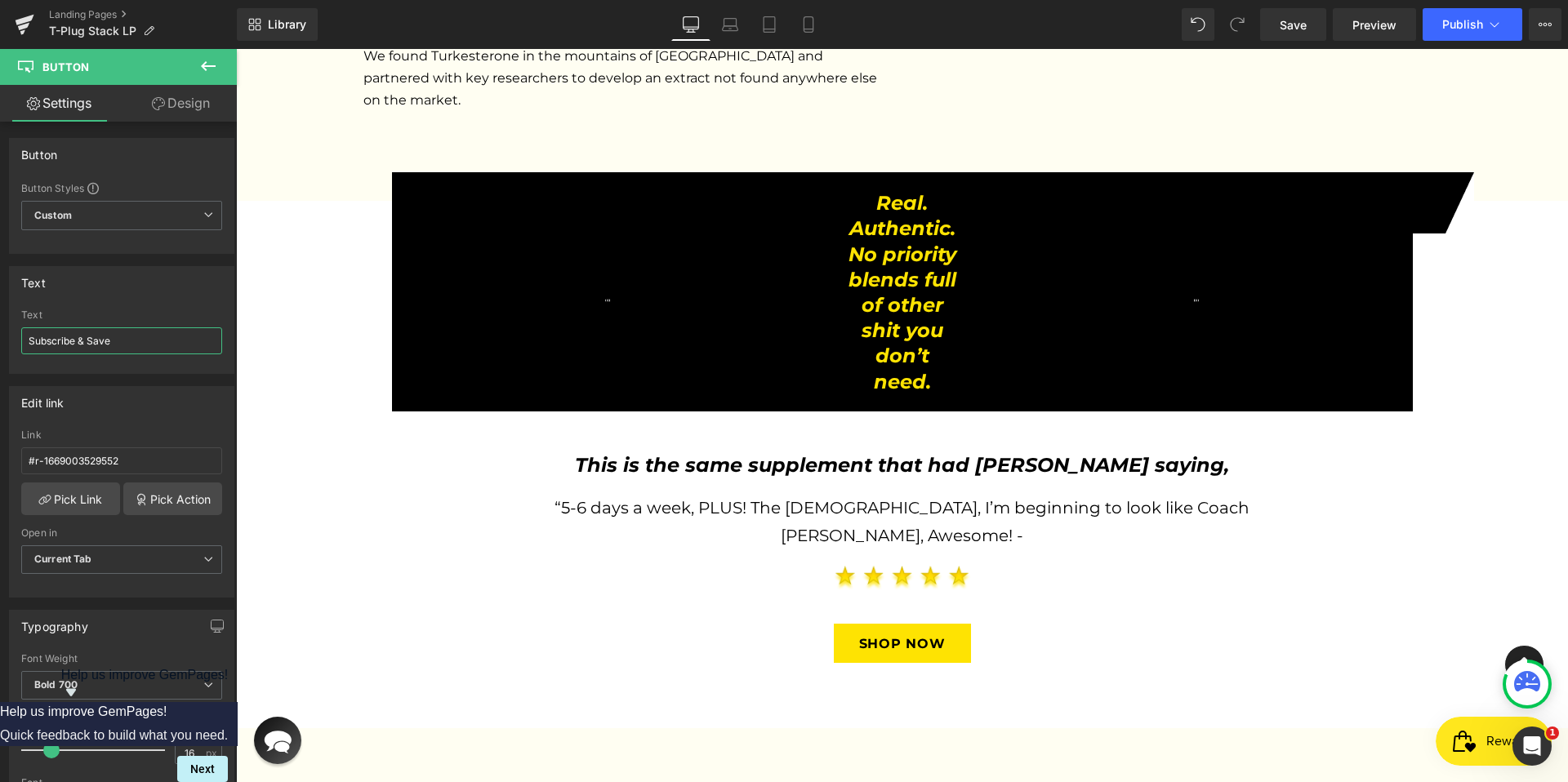
scroll to position [2484, 0]
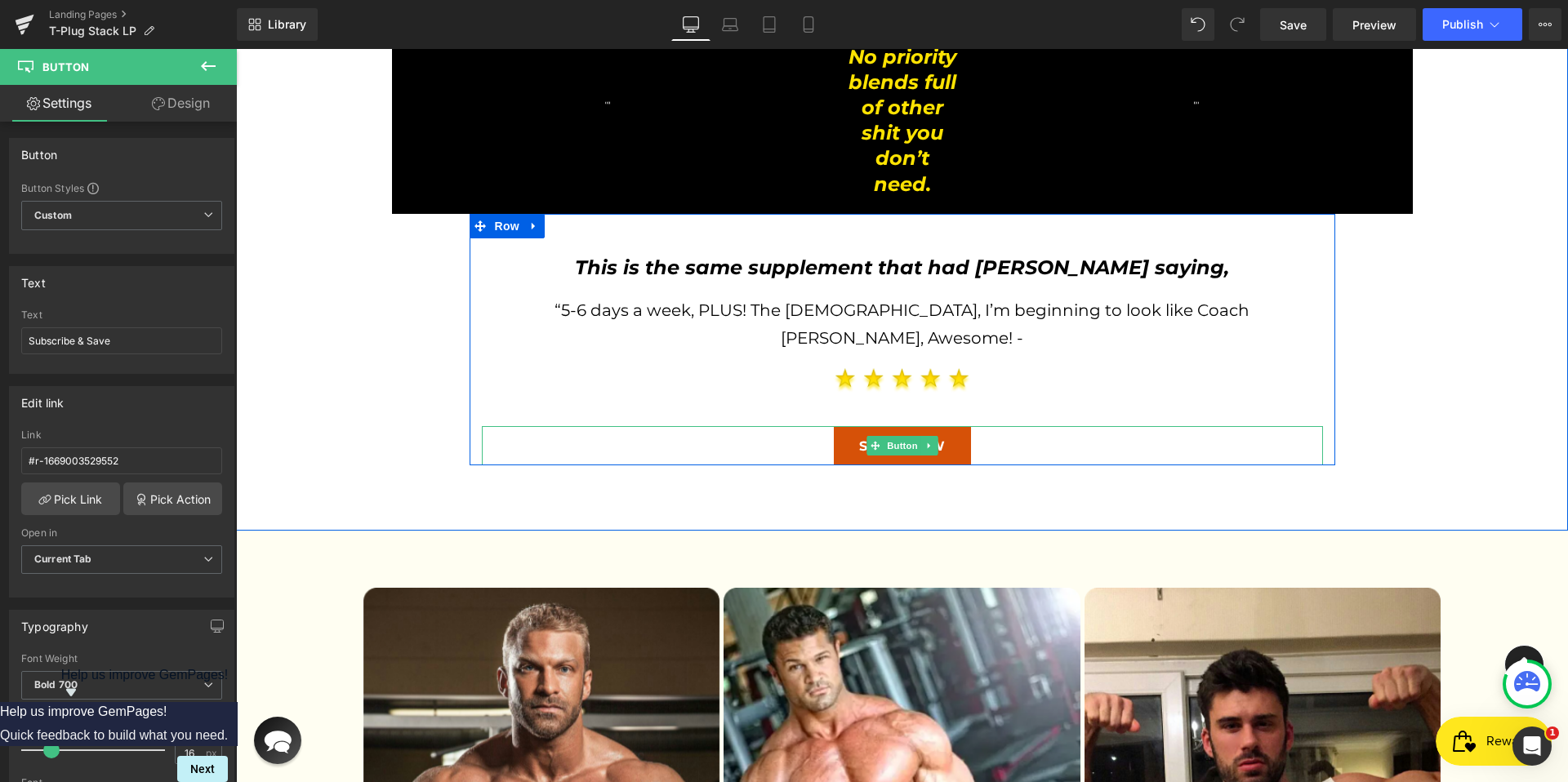
click at [961, 426] on link "Shop Now" at bounding box center [903, 446] width 137 height 40
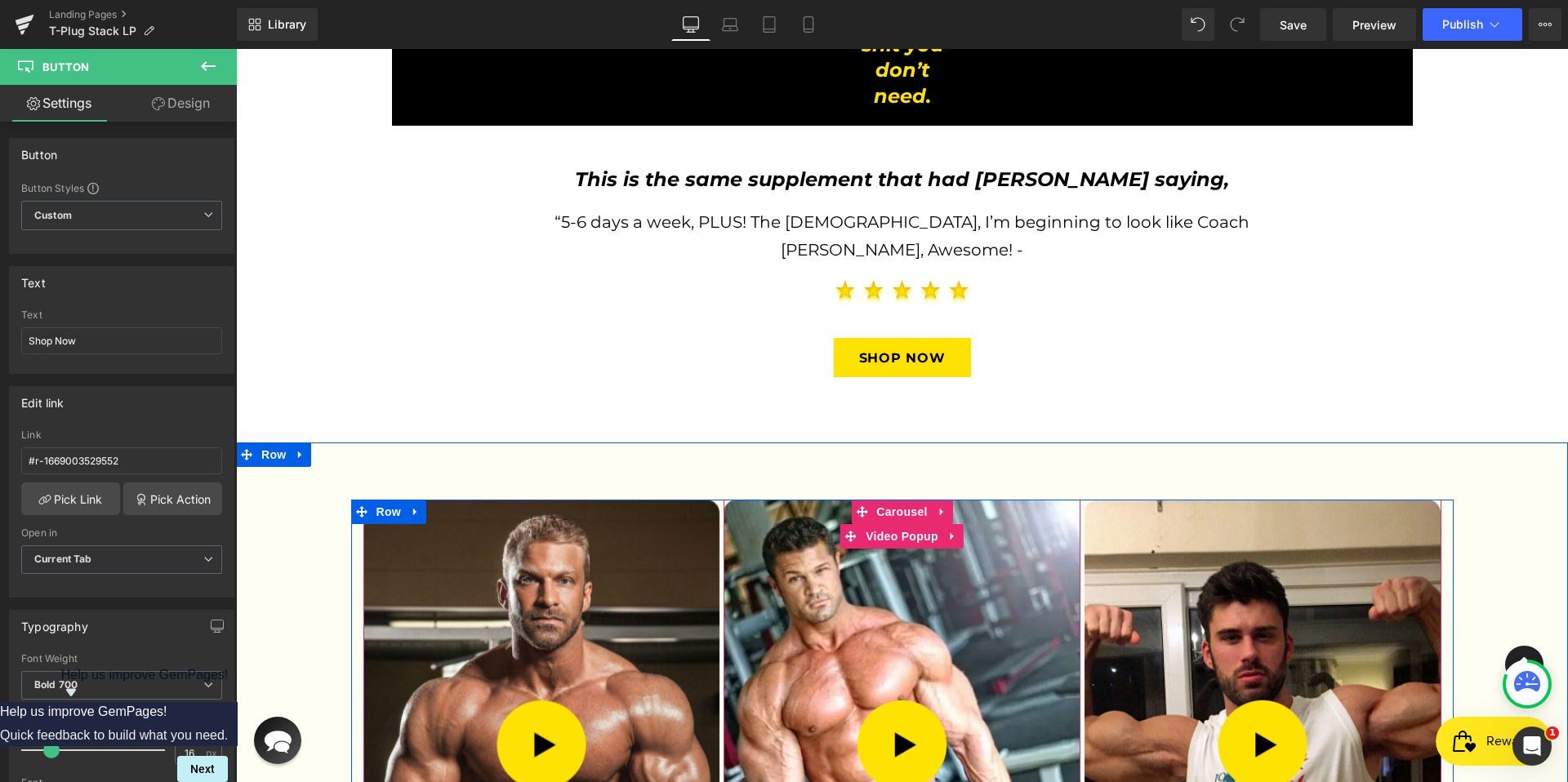
scroll to position [2186, 0]
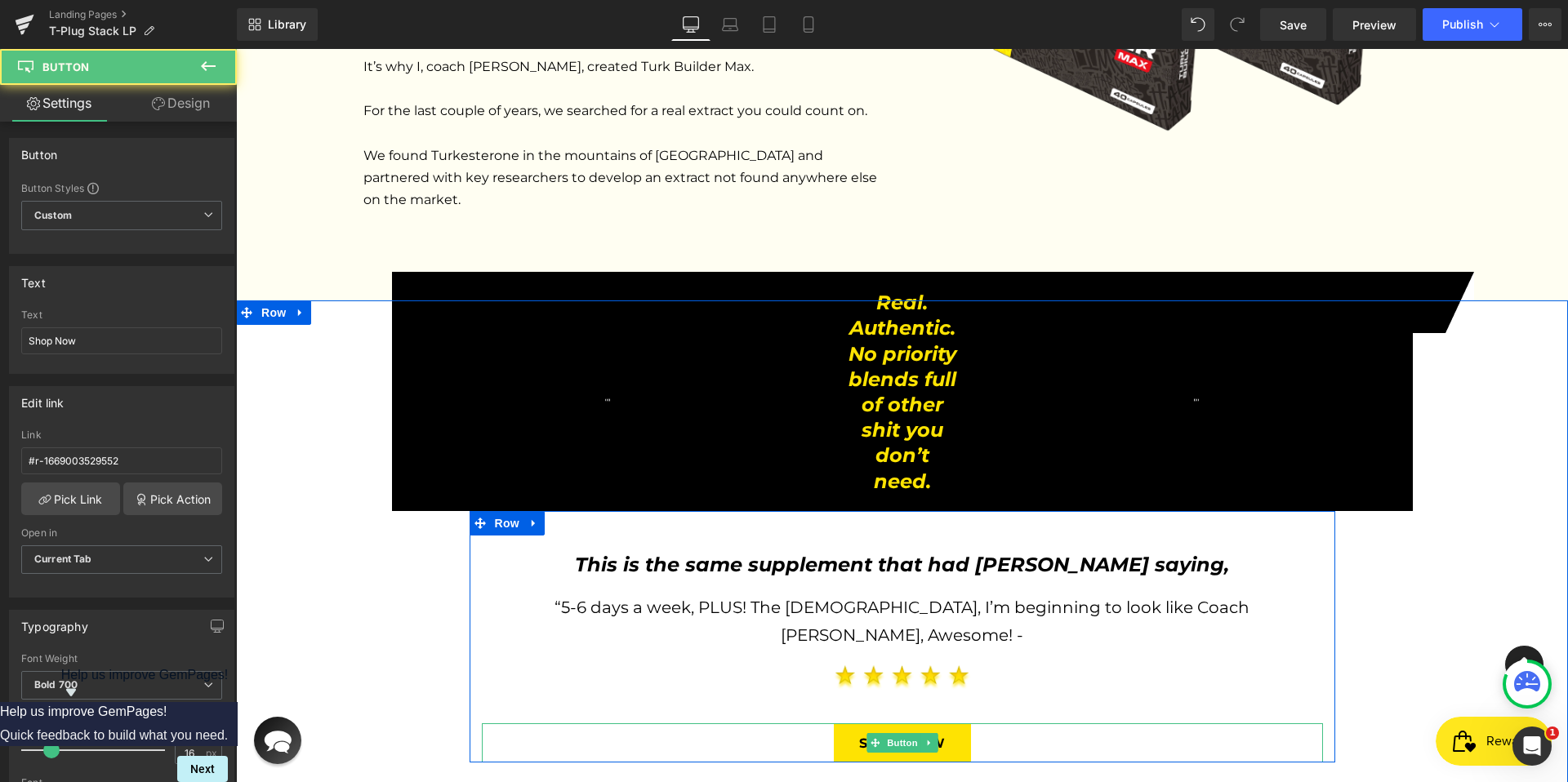
click at [1019, 723] on div "Shop Now" at bounding box center [902, 743] width 841 height 40
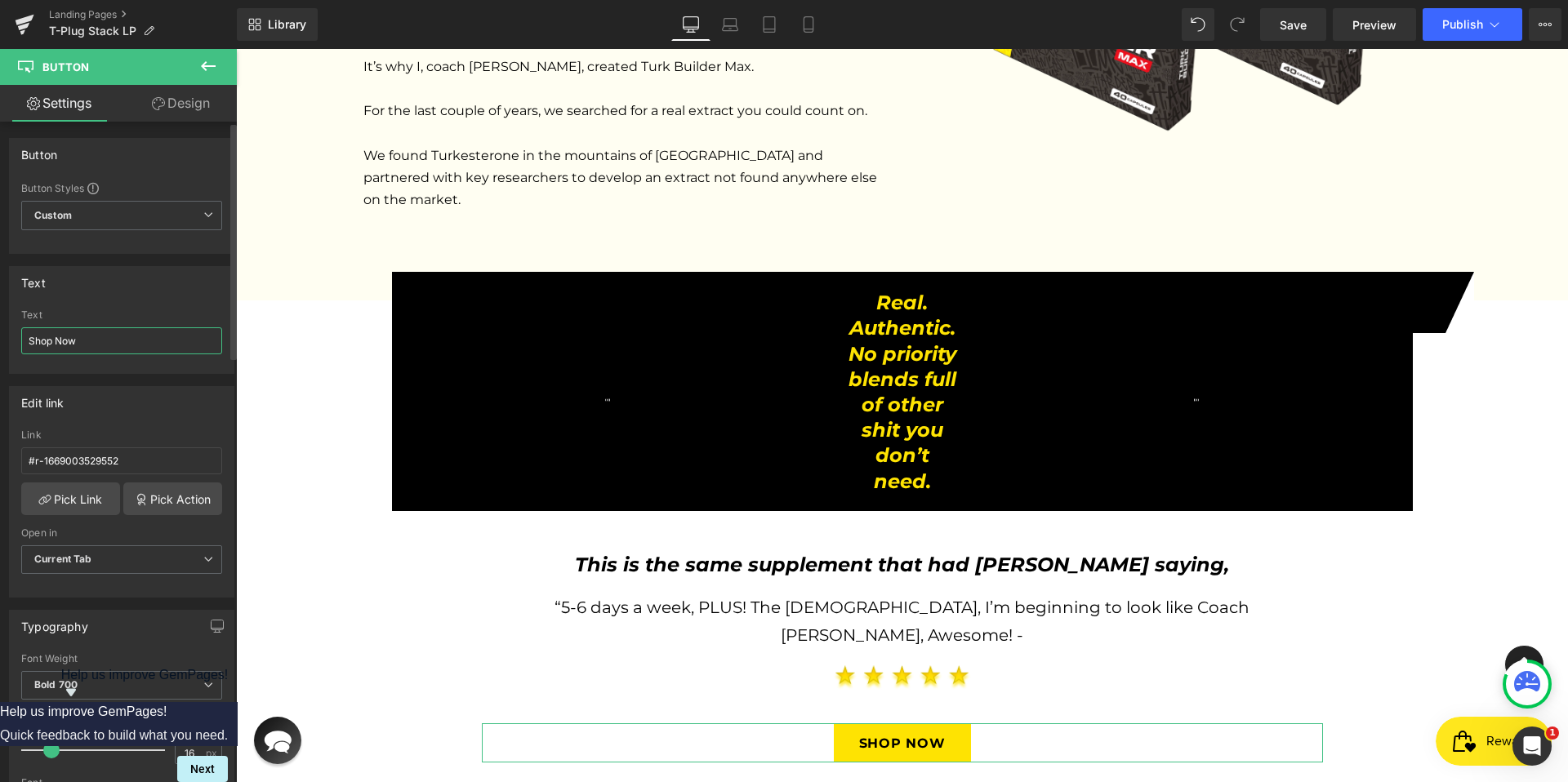
click at [124, 350] on input "Shop Now" at bounding box center [121, 341] width 201 height 27
paste input "Yes, I Want A [PERSON_NAME] Pump"
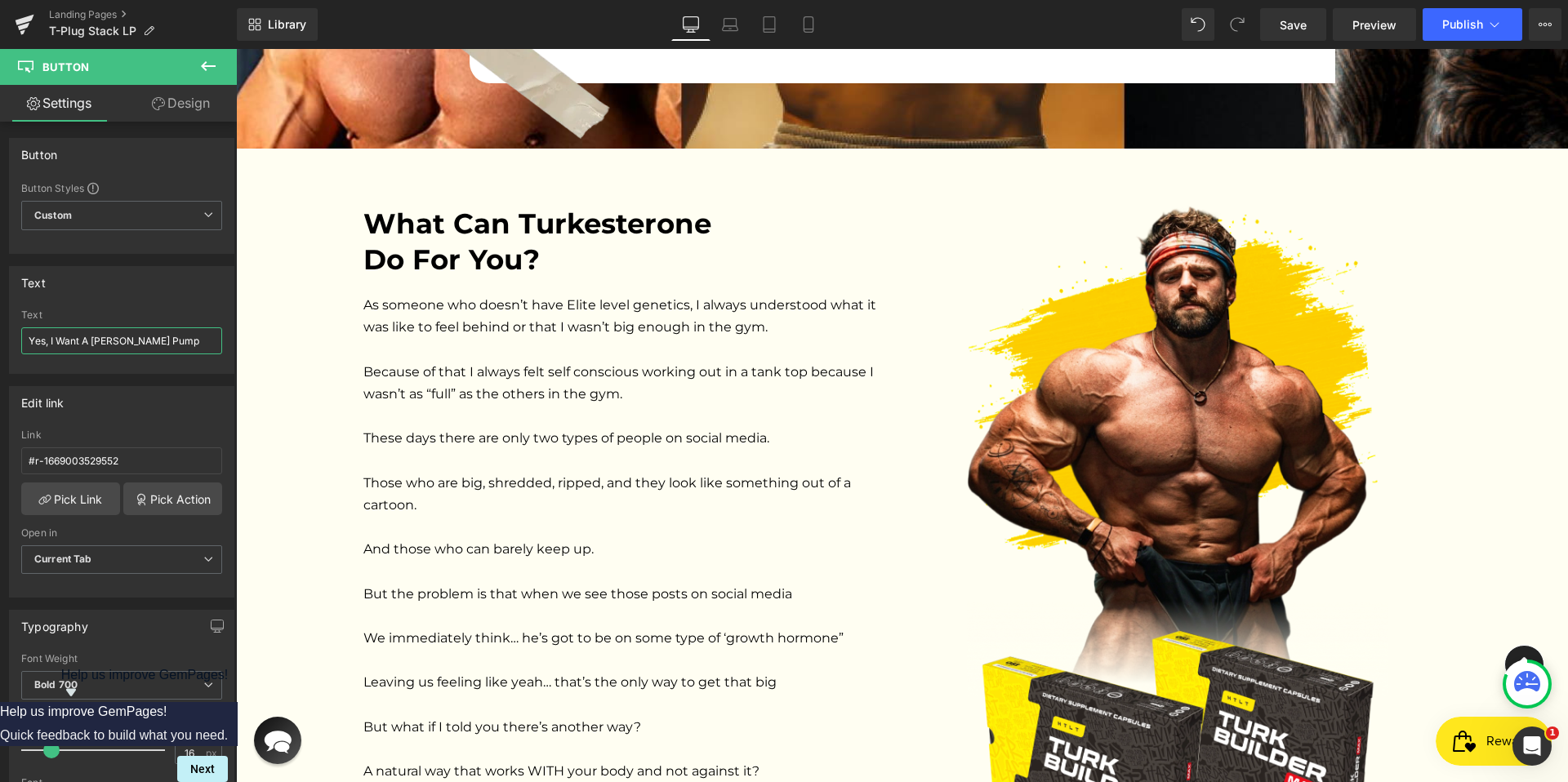
scroll to position [1580, 0]
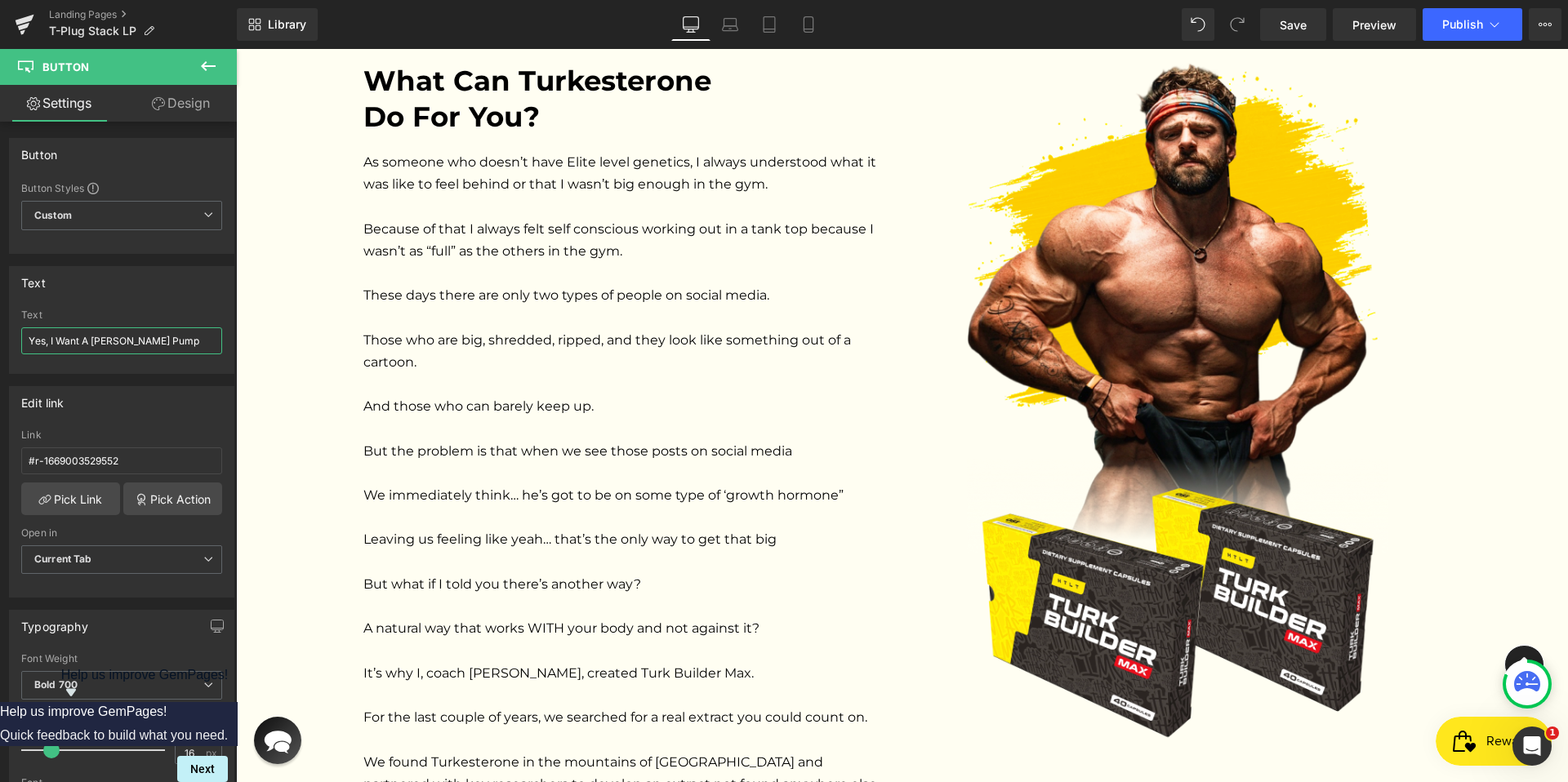
type input "Yes, I Want A [PERSON_NAME] Pump"
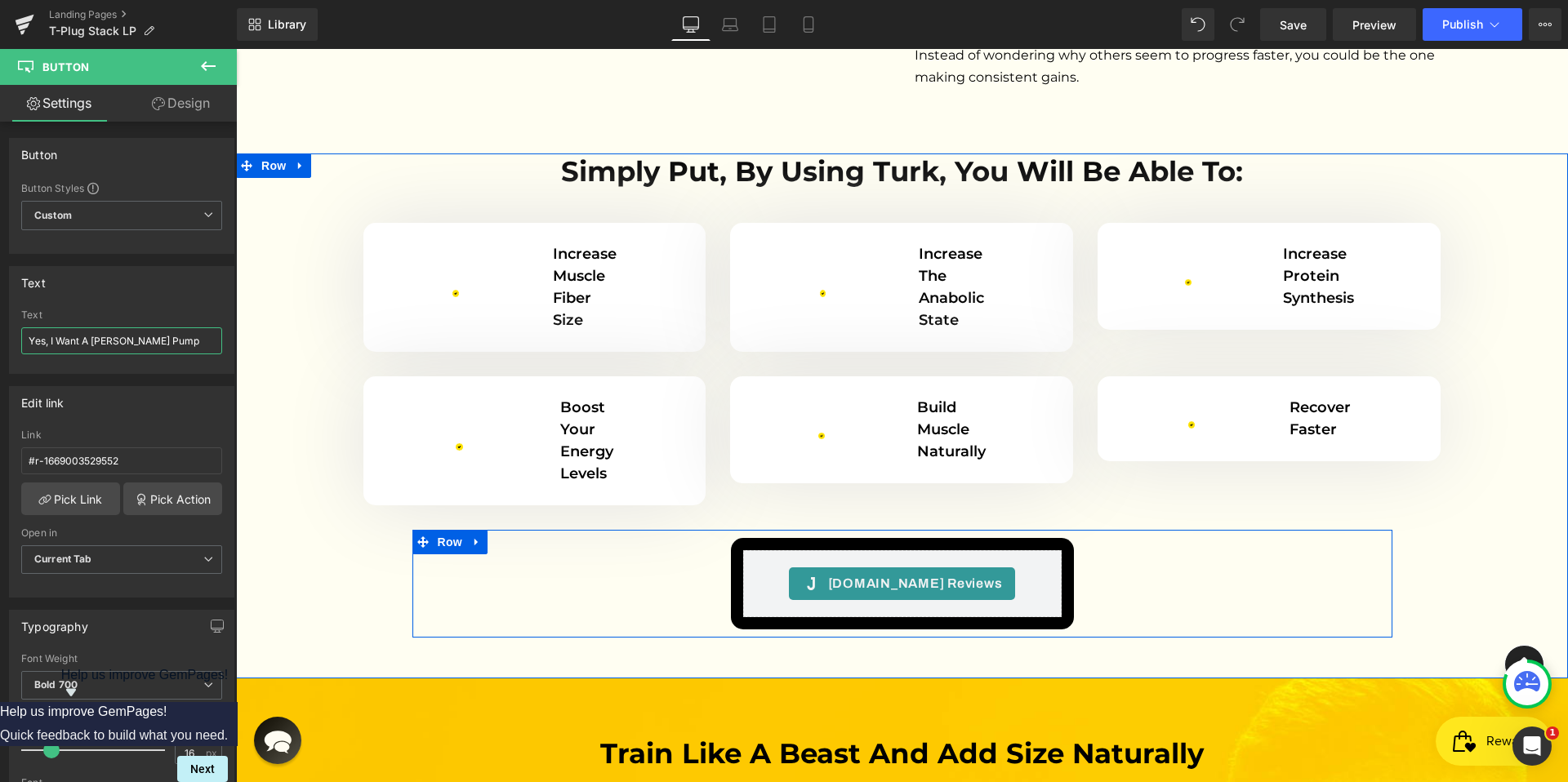
scroll to position [4013, 0]
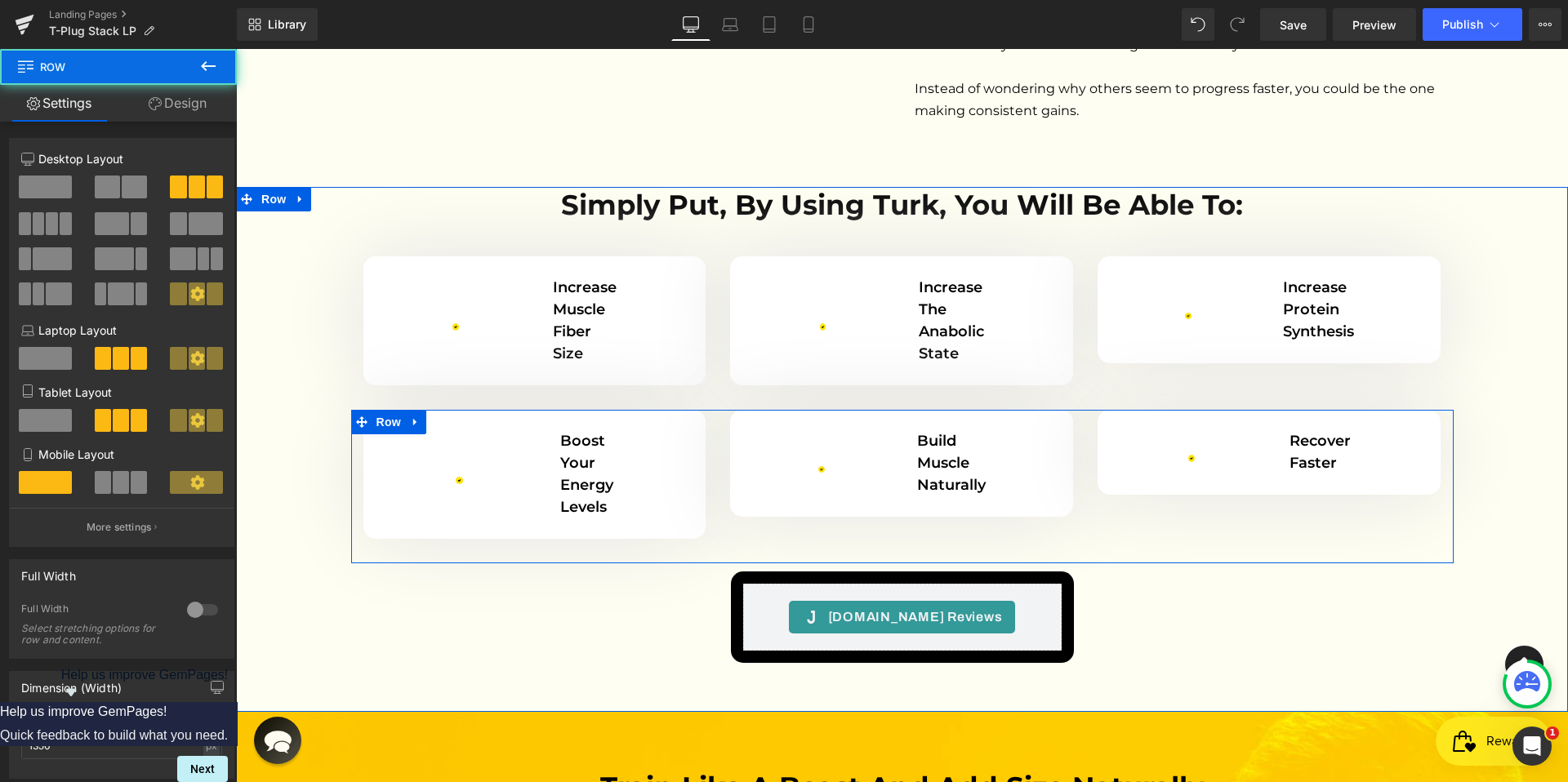
click at [705, 459] on div "Image Boost Your Energy Levels Text Block Row" at bounding box center [535, 487] width 367 height 153
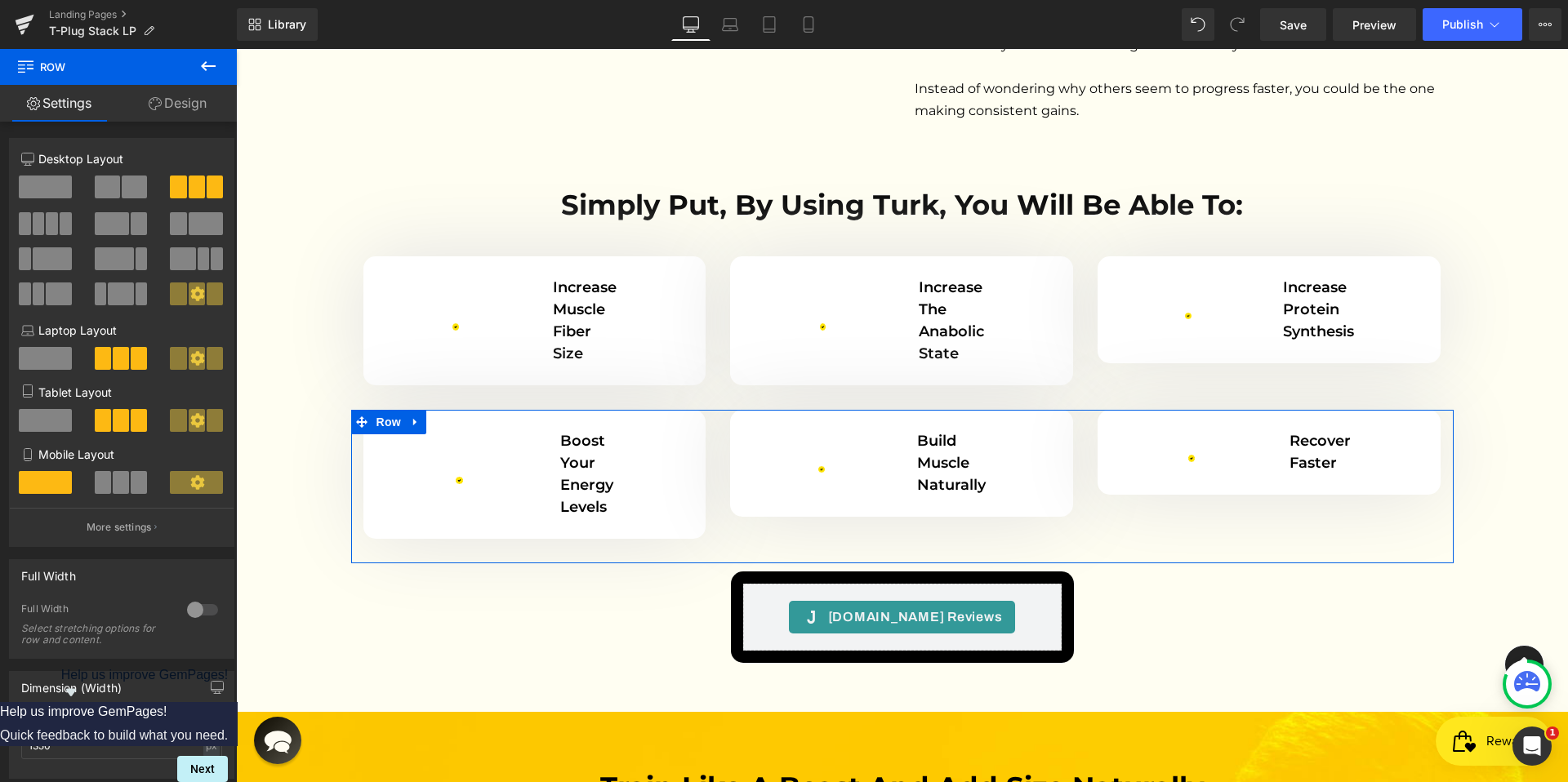
click at [192, 119] on link "Design" at bounding box center [177, 103] width 119 height 37
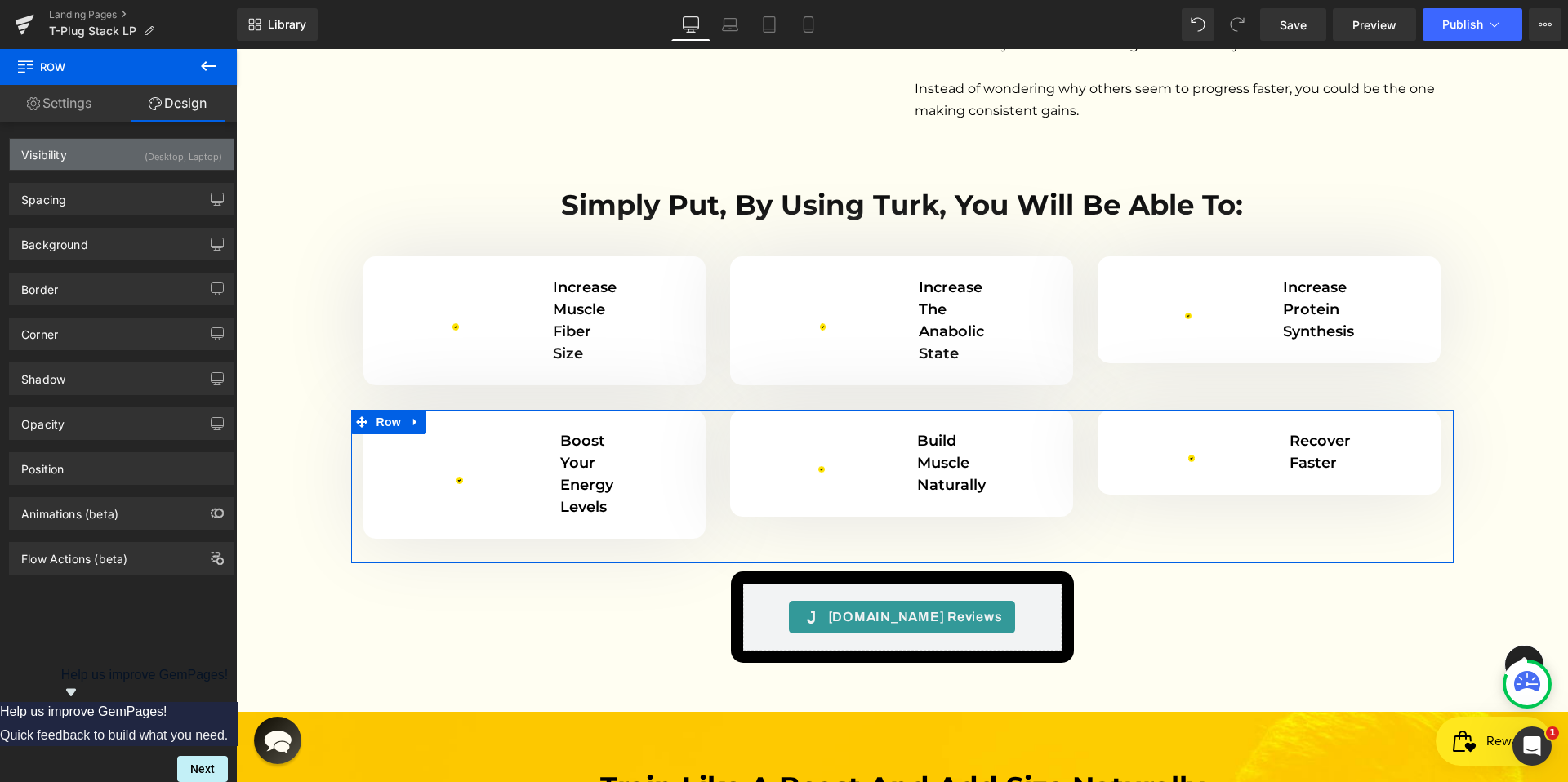
click at [79, 155] on div "Visibility (Desktop, Laptop)" at bounding box center [121, 154] width 224 height 31
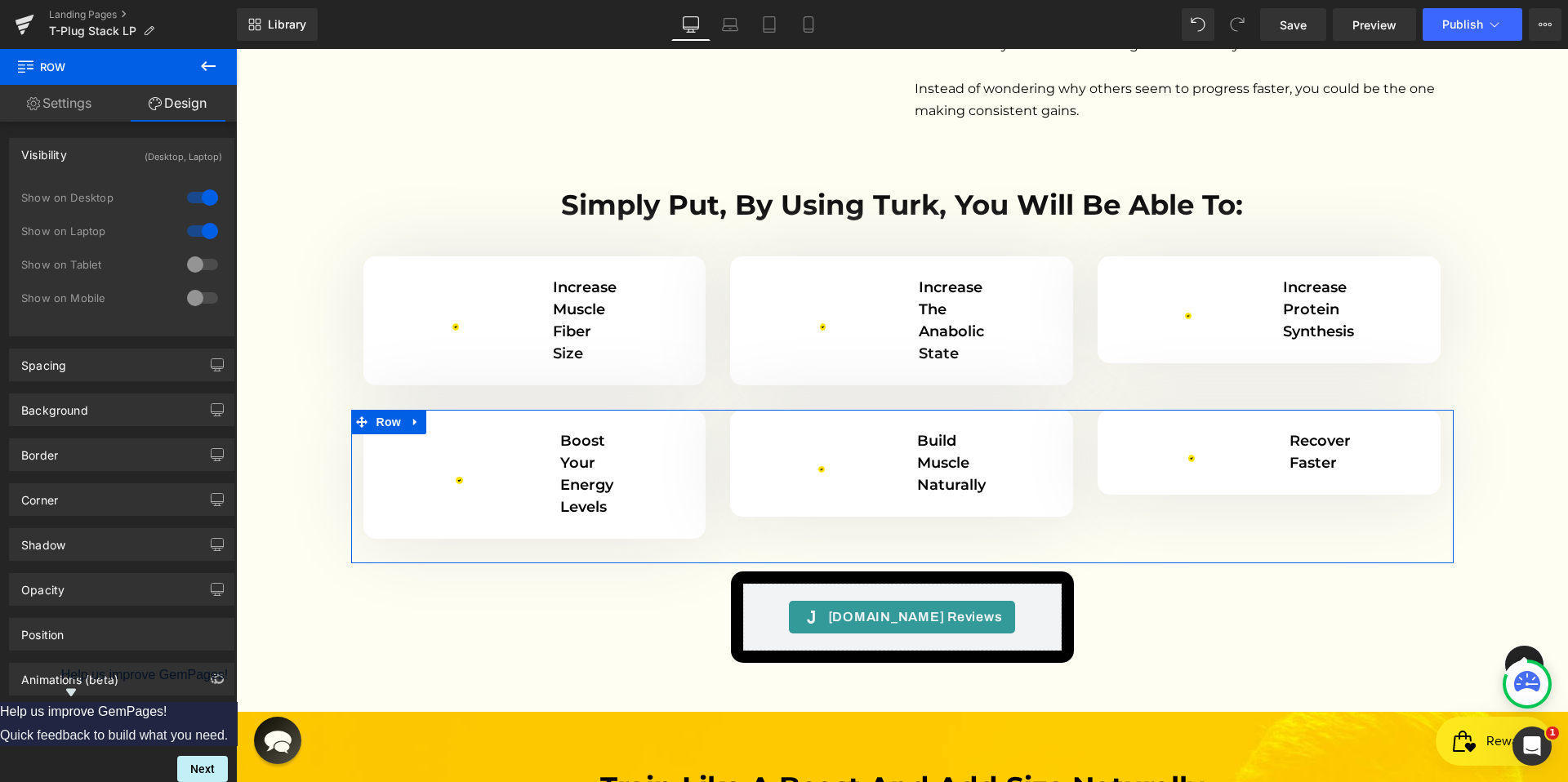
click at [199, 199] on div at bounding box center [202, 197] width 39 height 26
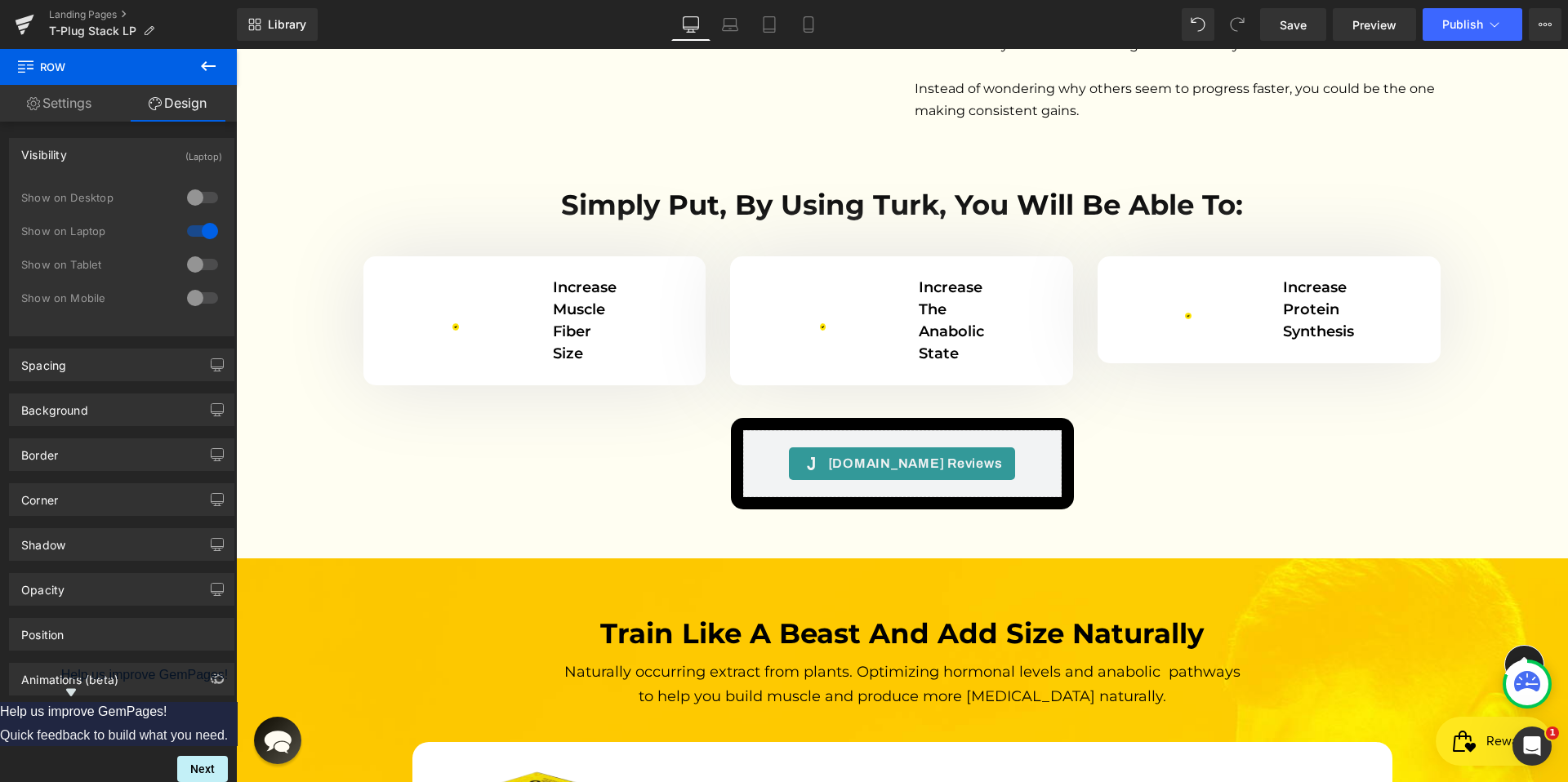
click at [200, 235] on div at bounding box center [202, 230] width 39 height 26
click at [199, 193] on div at bounding box center [202, 197] width 39 height 26
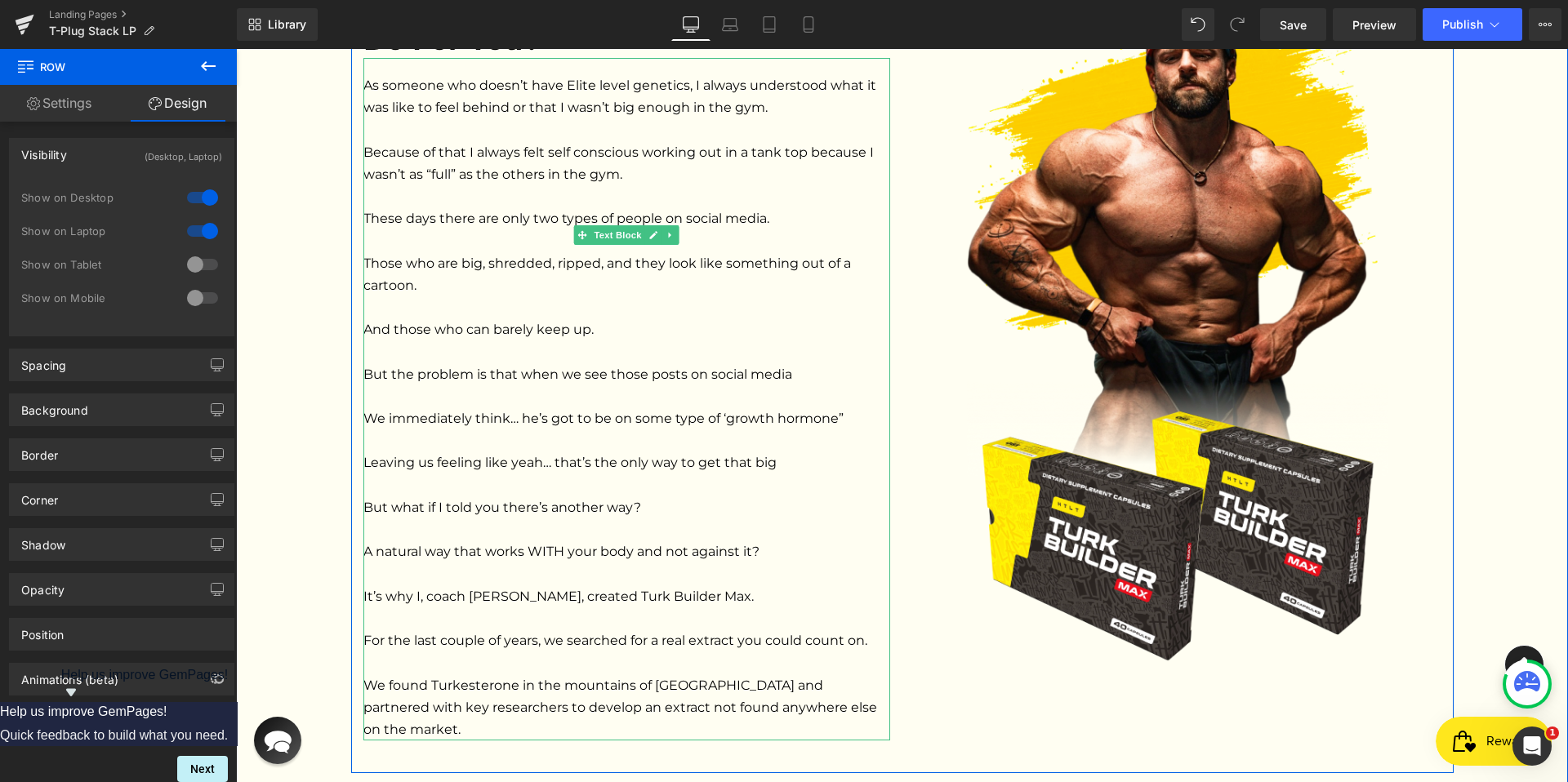
scroll to position [1503, 0]
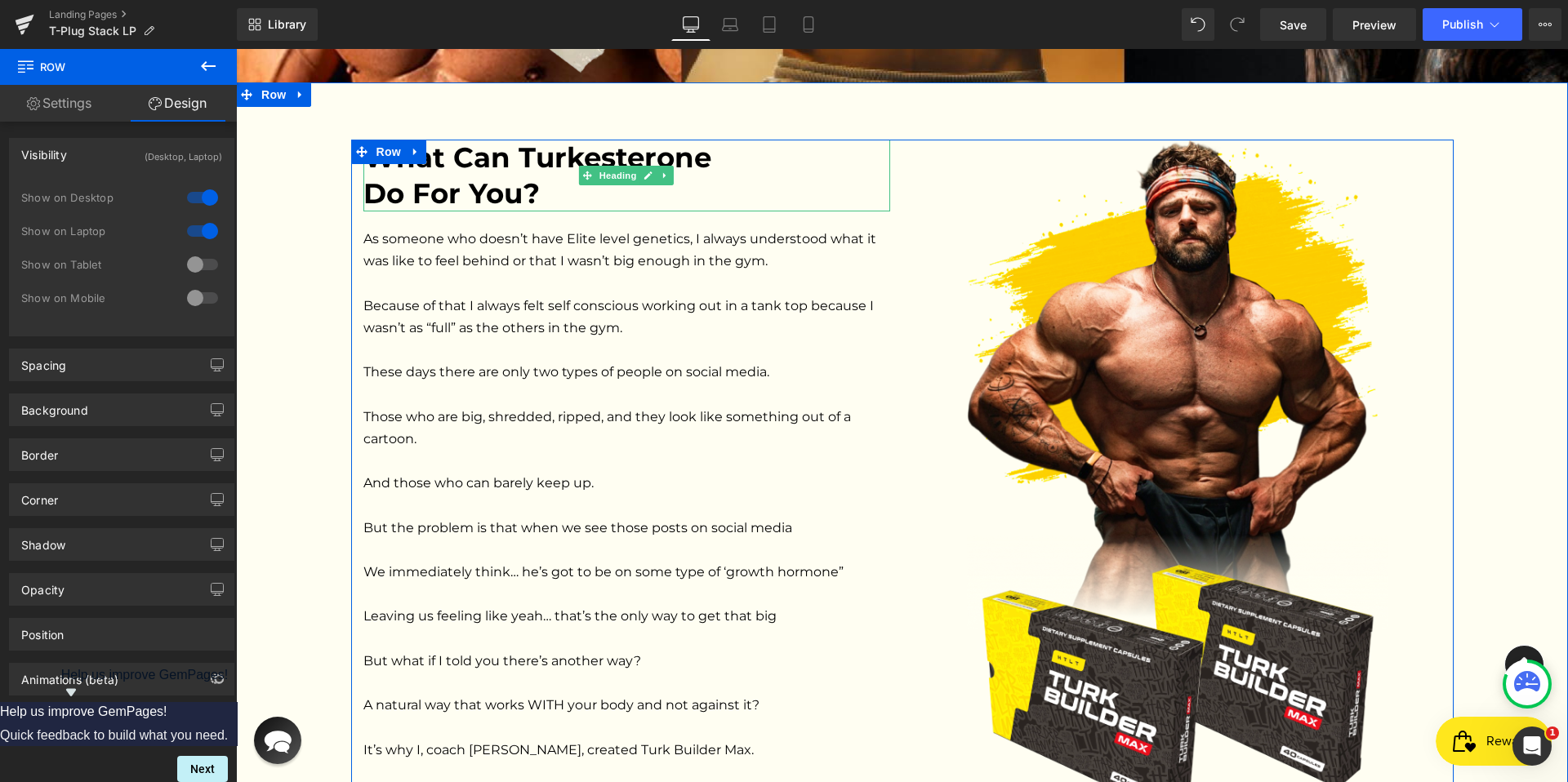
click at [494, 198] on h2 "Do For You?" at bounding box center [626, 193] width 526 height 36
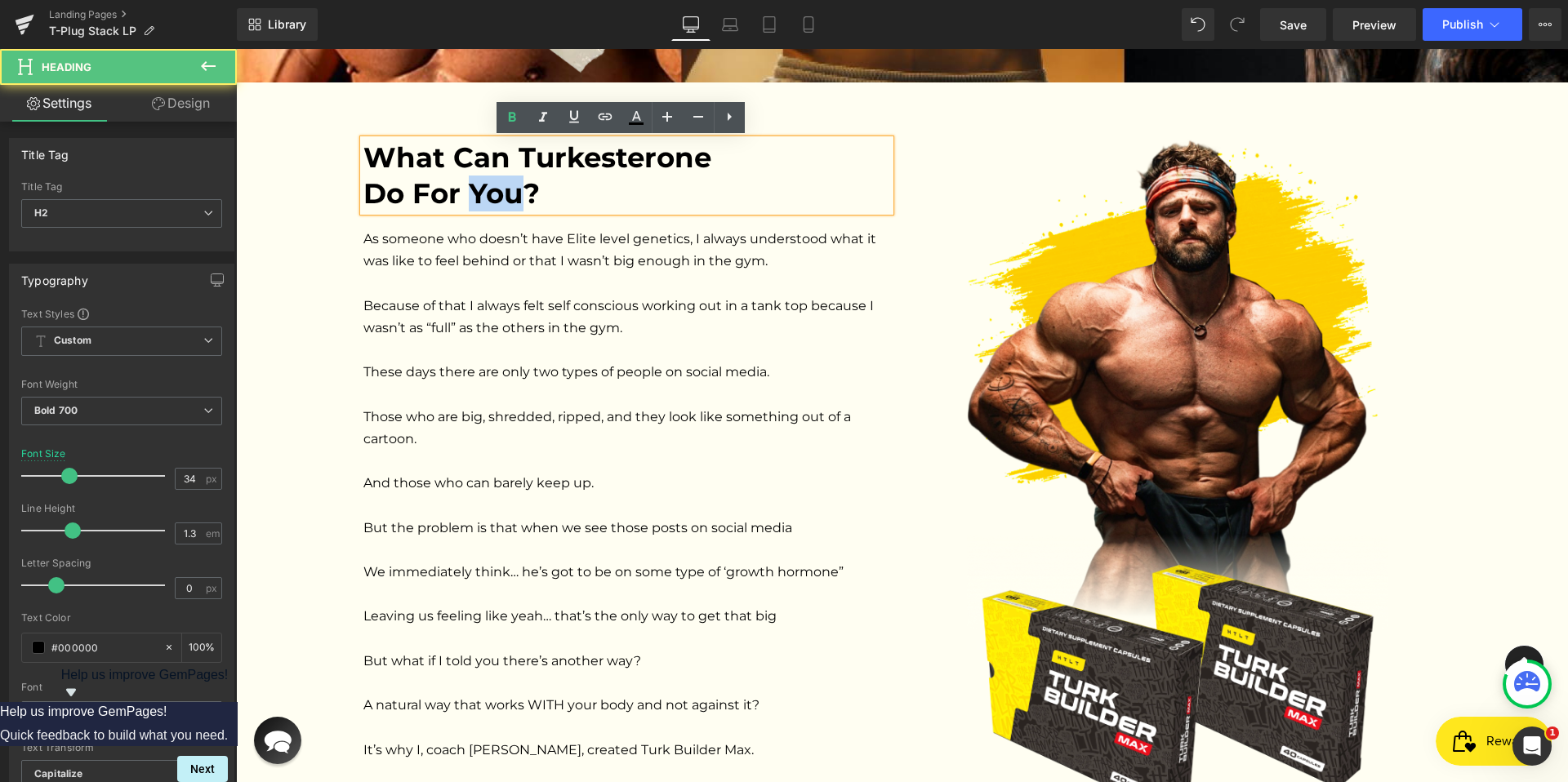
click at [494, 198] on h2 "Do For You?" at bounding box center [626, 193] width 526 height 36
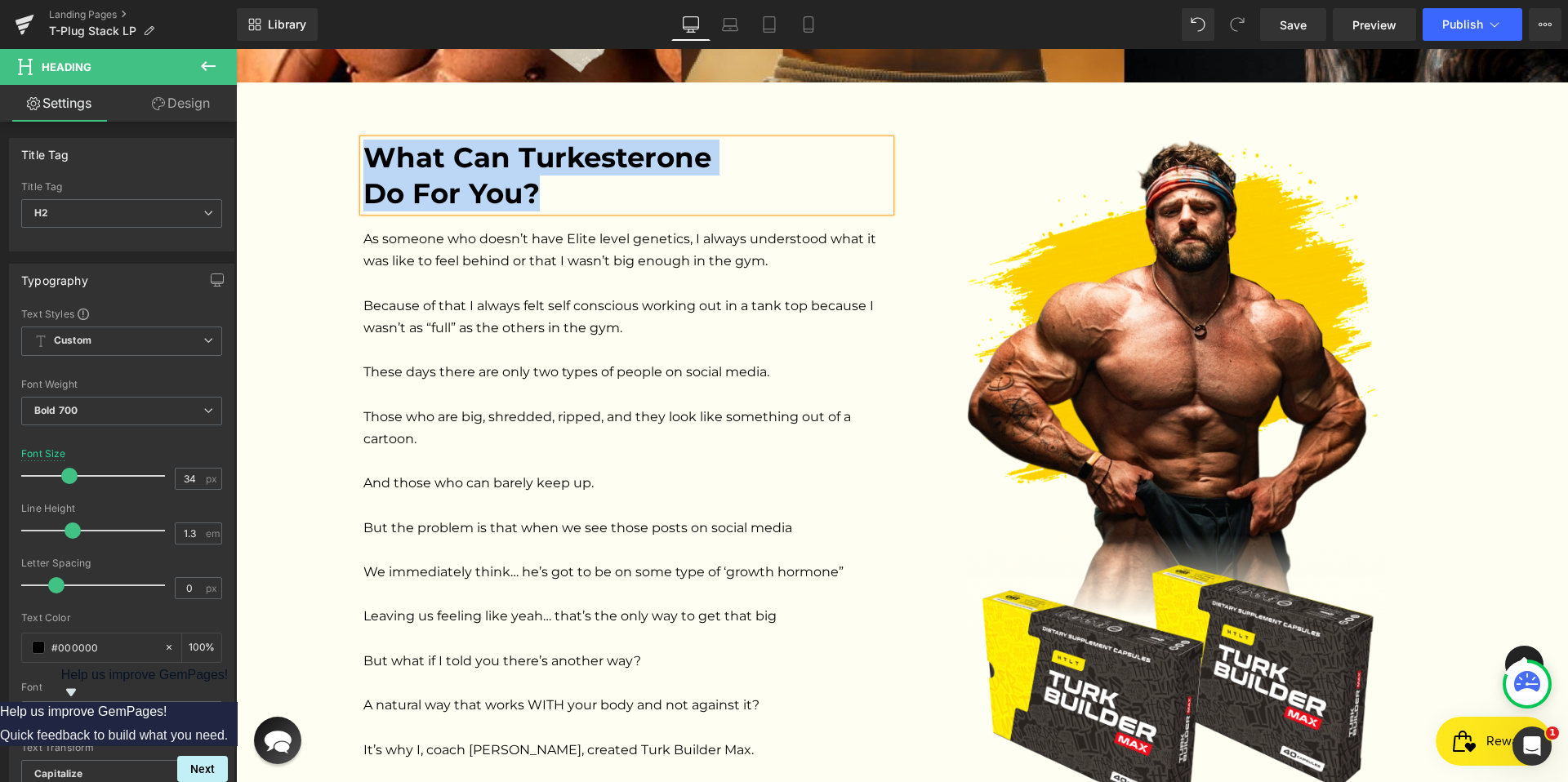
paste div
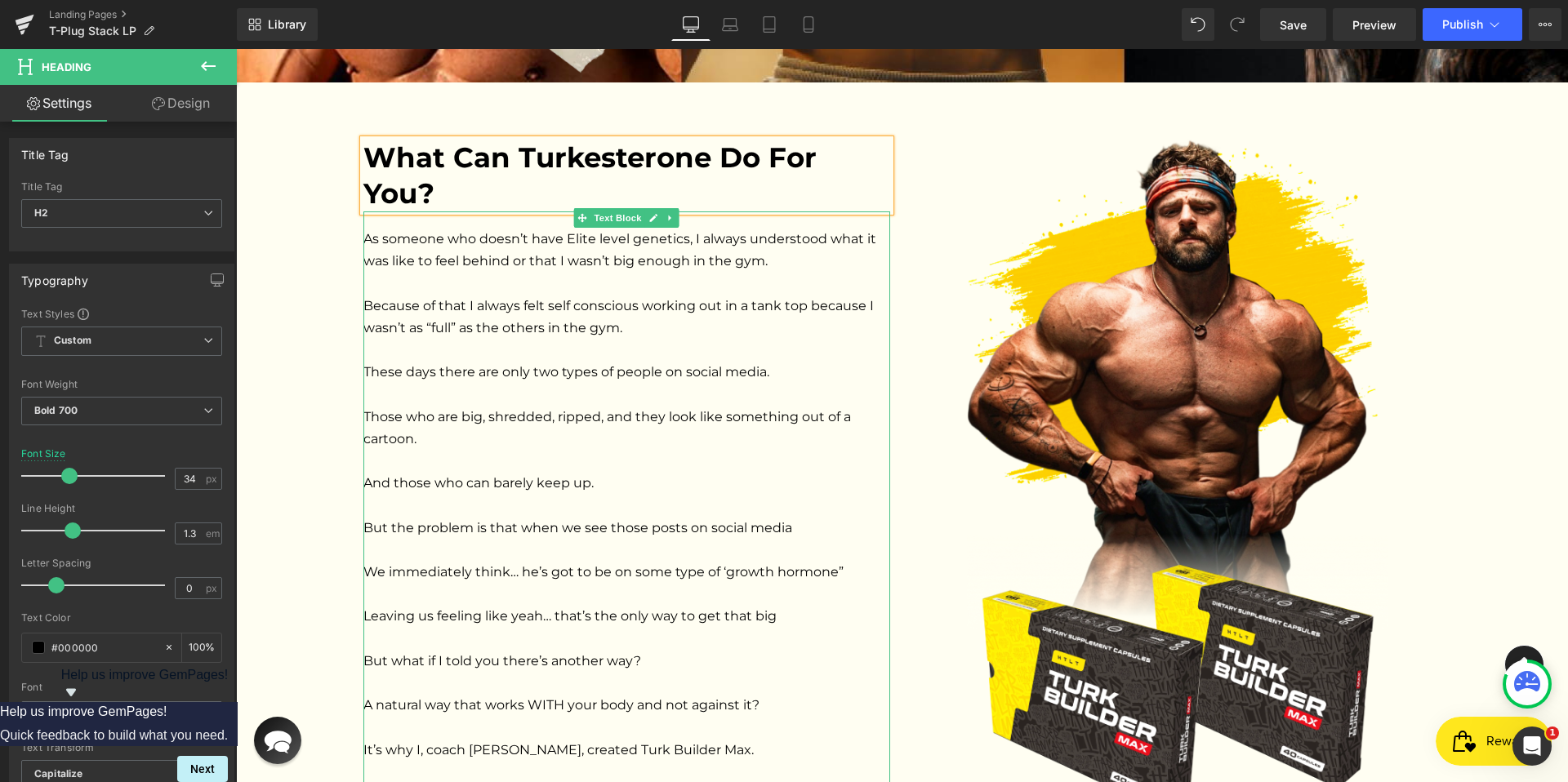
click at [617, 258] on span "As someone who doesn’t have Elite level genetics, I always understood what it w…" at bounding box center [621, 561] width 516 height 660
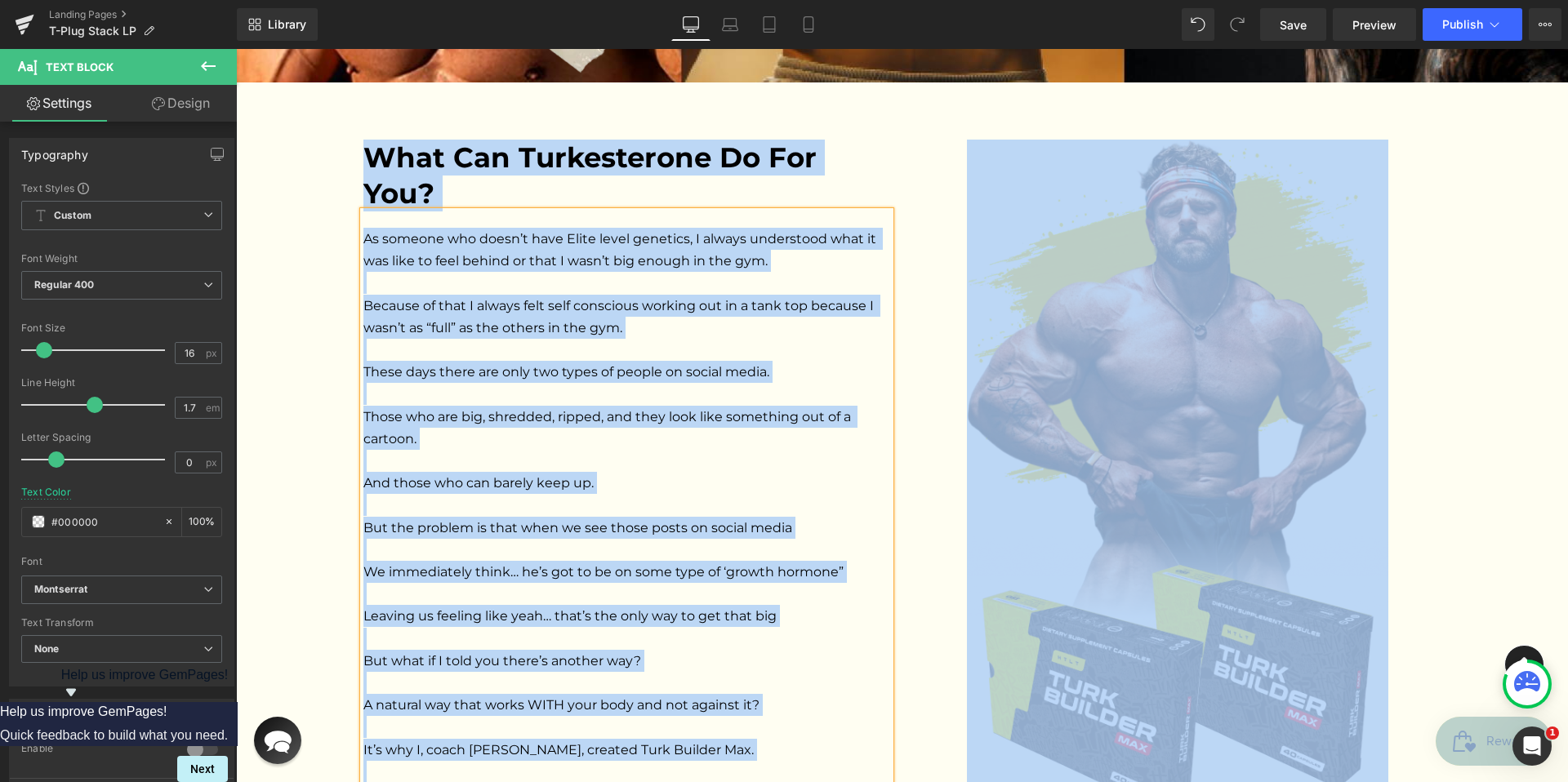
click at [615, 270] on p "As someone who doesn’t have Elite level genetics, I always understood what it w…" at bounding box center [626, 560] width 526 height 666
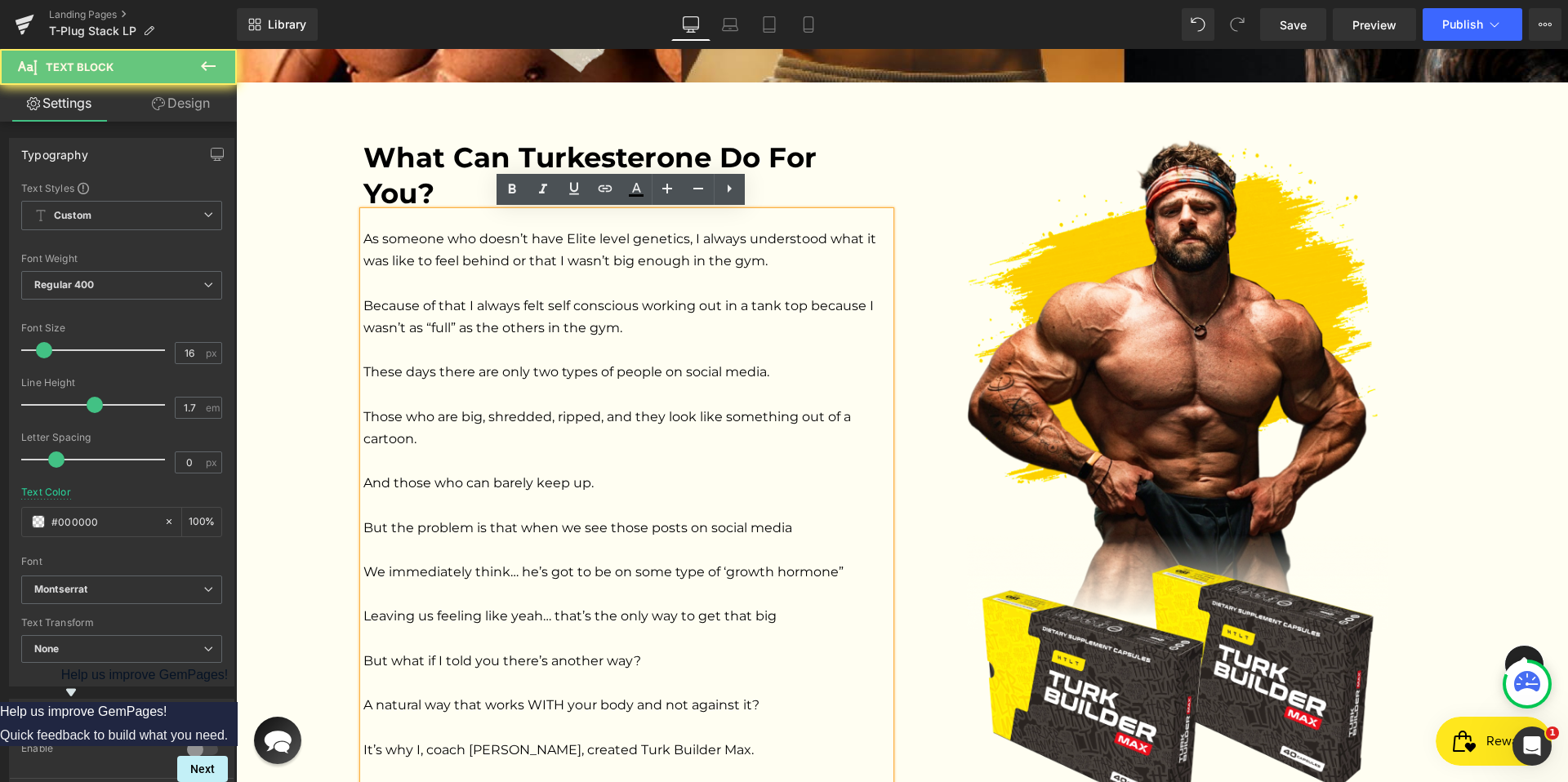
click at [627, 260] on span "As someone who doesn’t have Elite level genetics, I always understood what it w…" at bounding box center [621, 561] width 516 height 660
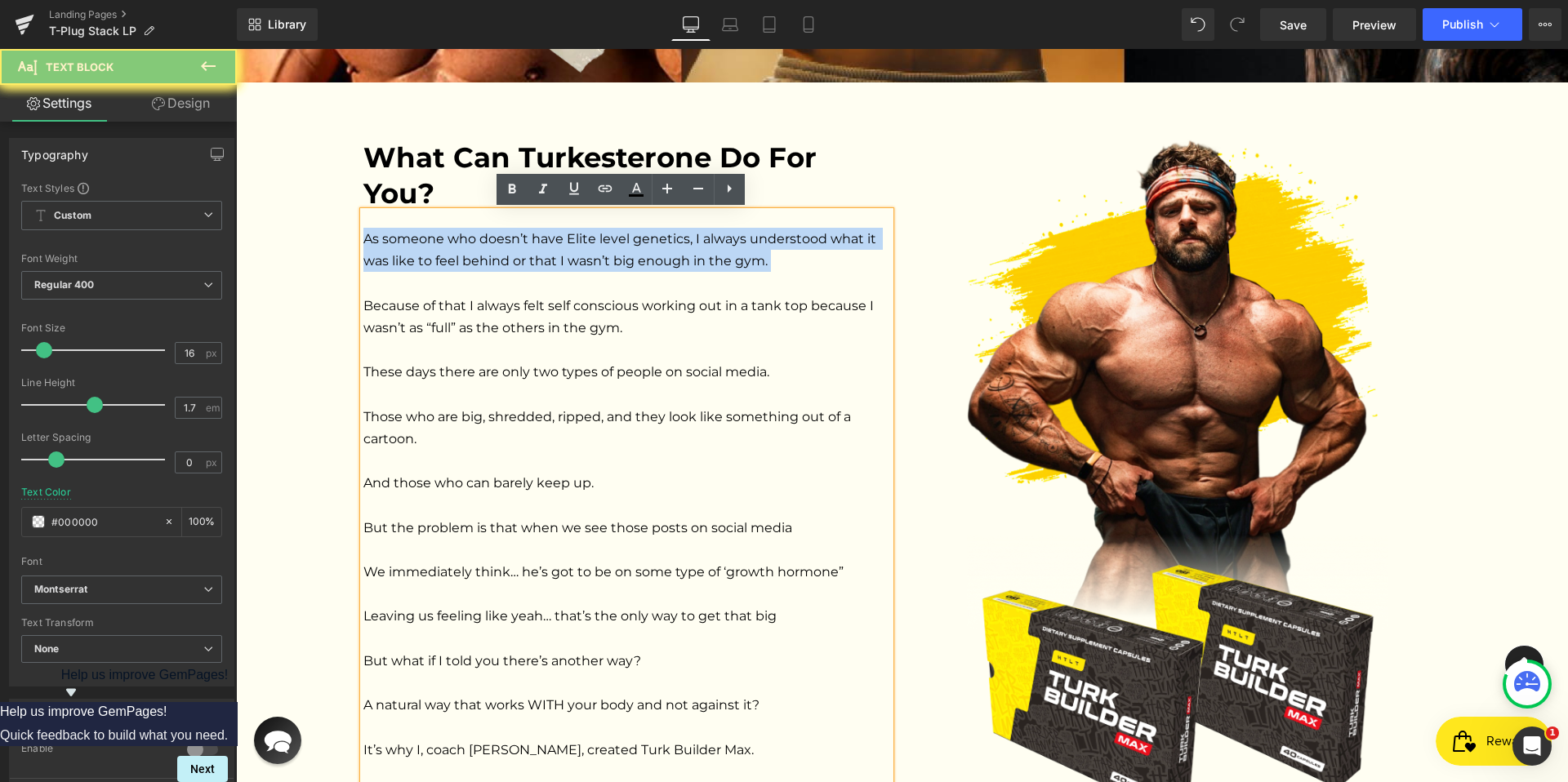
click at [627, 260] on span "As someone who doesn’t have Elite level genetics, I always understood what it w…" at bounding box center [621, 561] width 516 height 660
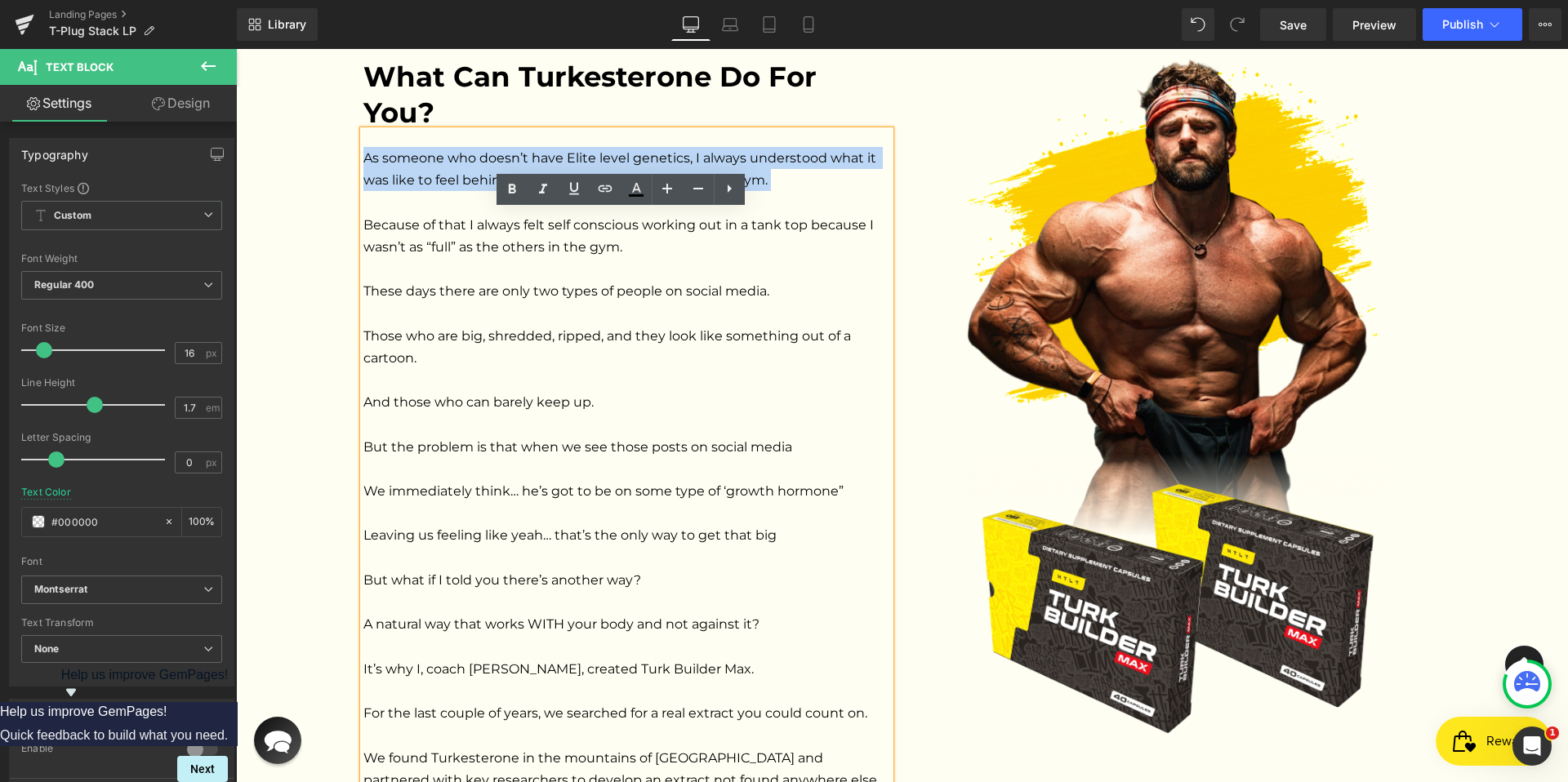
scroll to position [1654, 0]
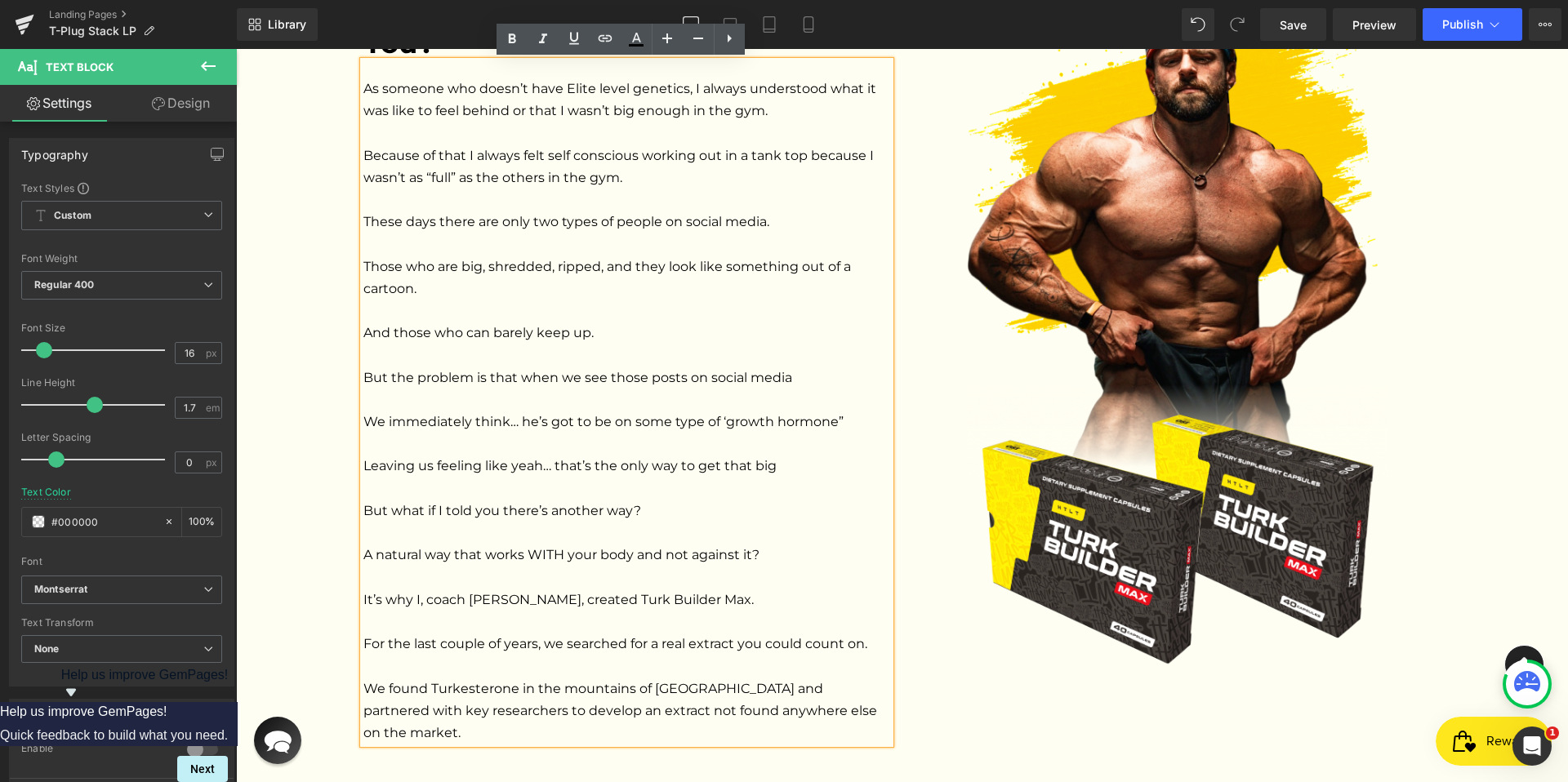
click at [840, 709] on p "As someone who doesn’t have Elite level genetics, I always understood what it w…" at bounding box center [626, 410] width 526 height 666
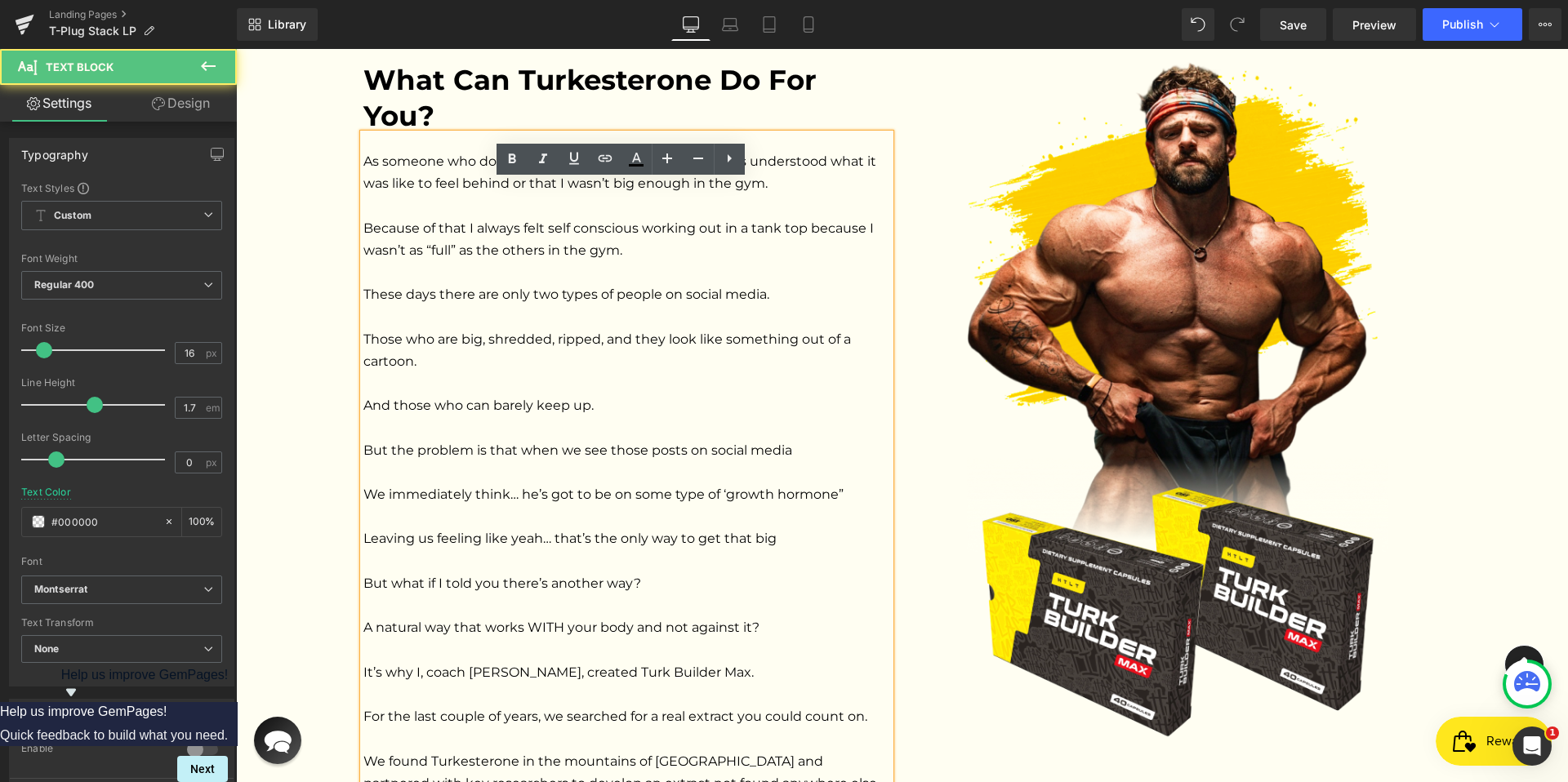
scroll to position [1494, 0]
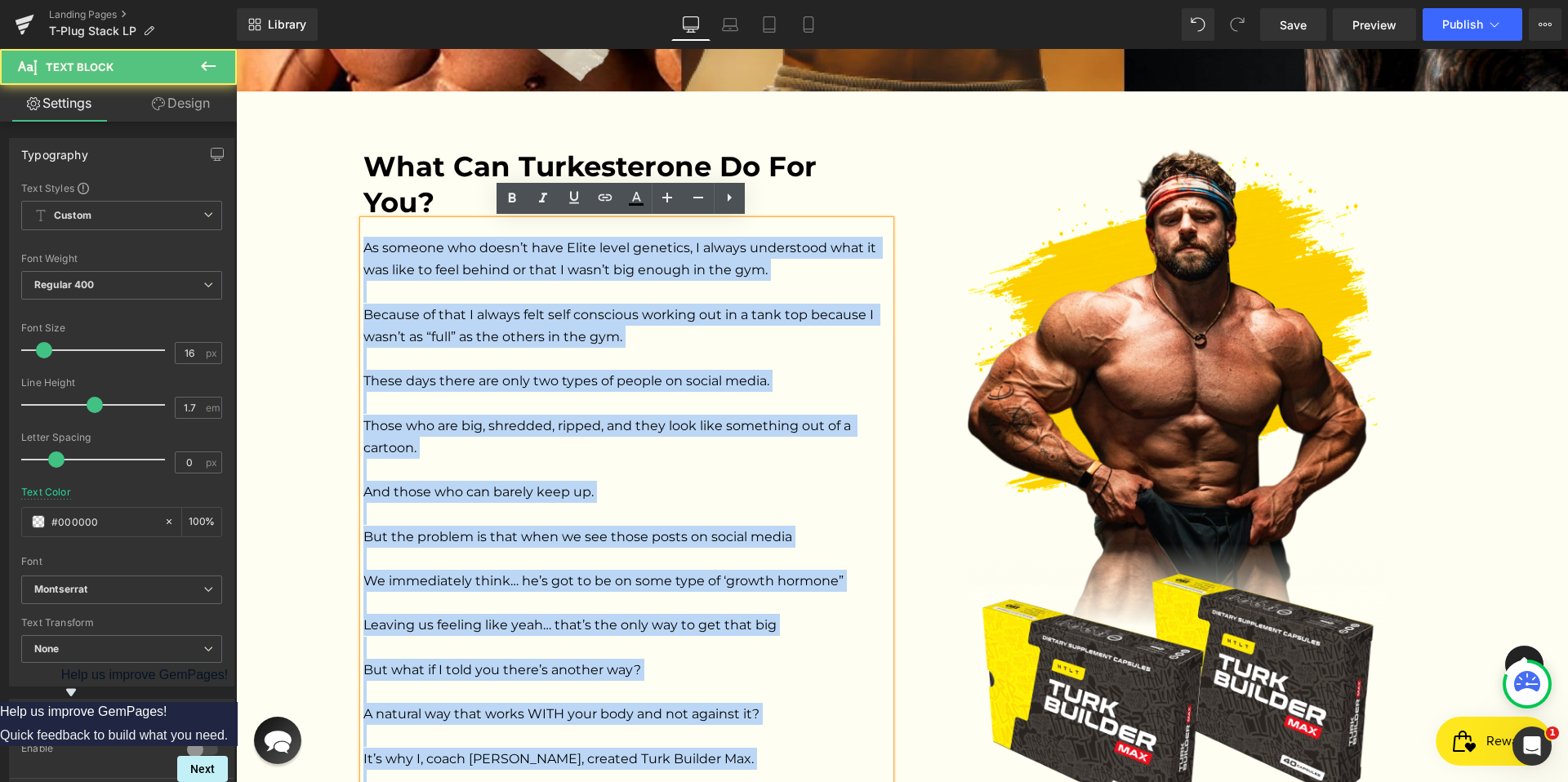
click at [363, 246] on span "As someone who doesn’t have Elite level genetics, I always understood what it w…" at bounding box center [621, 570] width 516 height 660
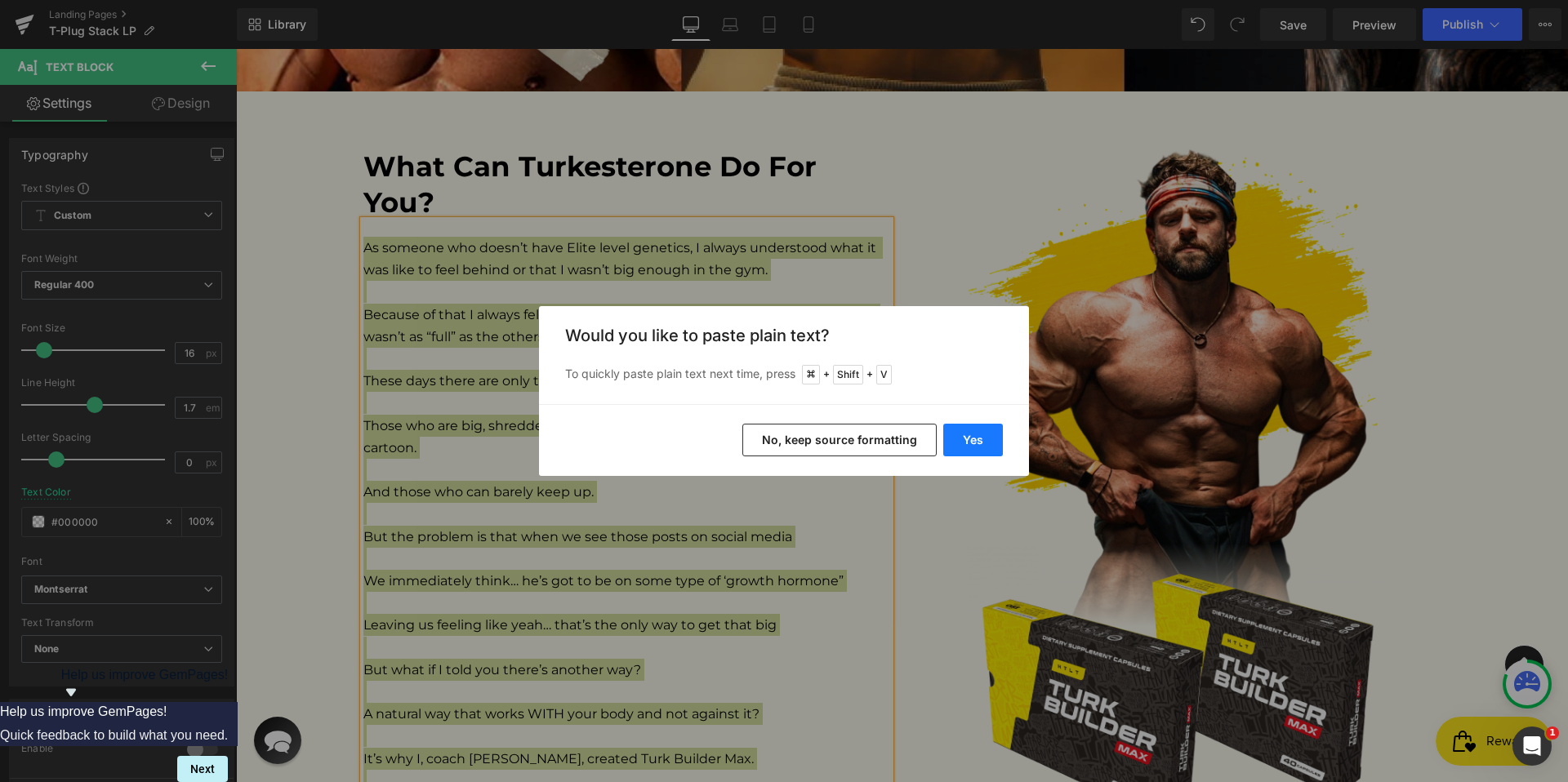
drag, startPoint x: 961, startPoint y: 434, endPoint x: 681, endPoint y: 375, distance: 286.1
click at [961, 434] on button "Yes" at bounding box center [972, 440] width 60 height 33
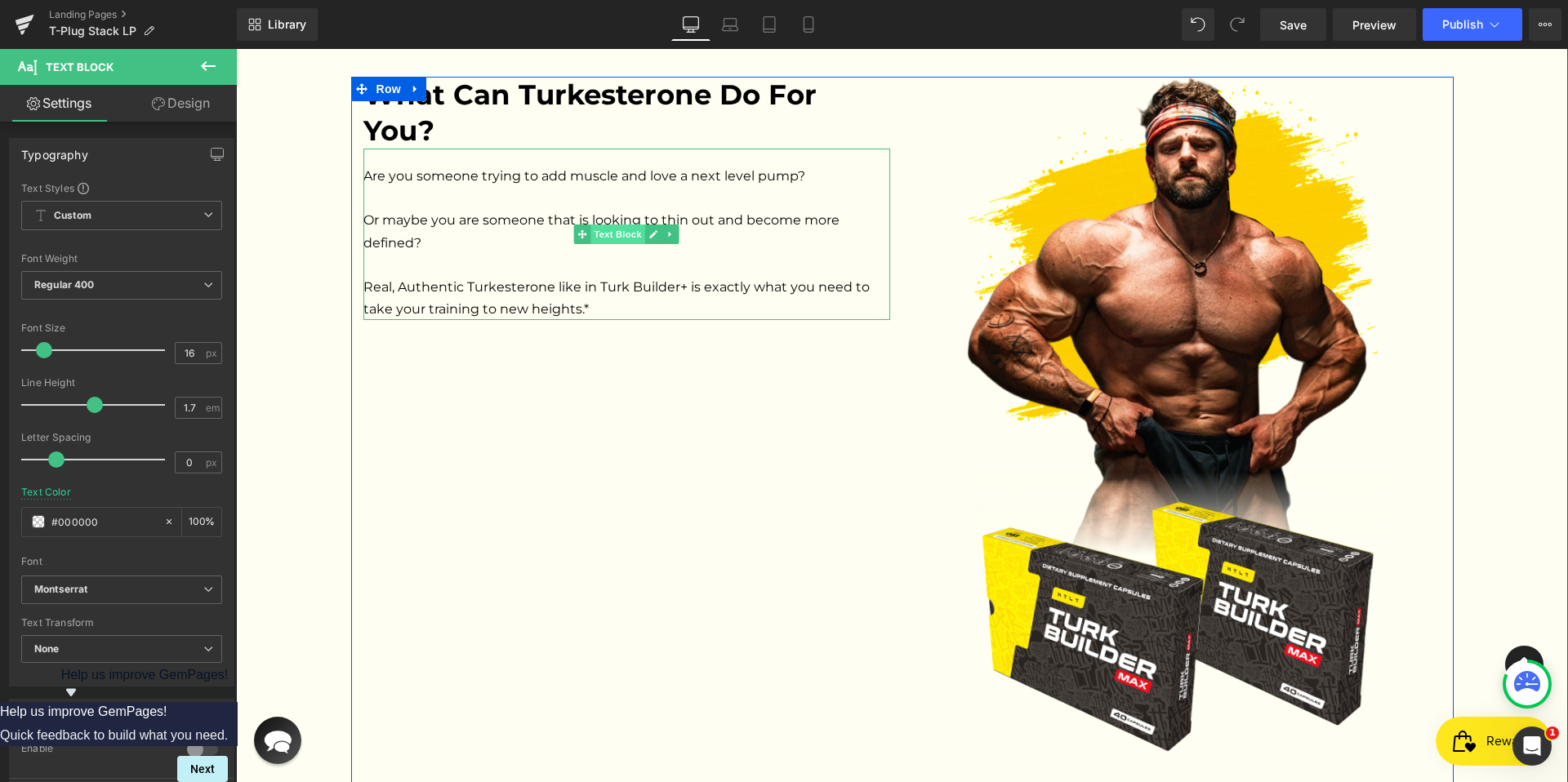
scroll to position [1629, 0]
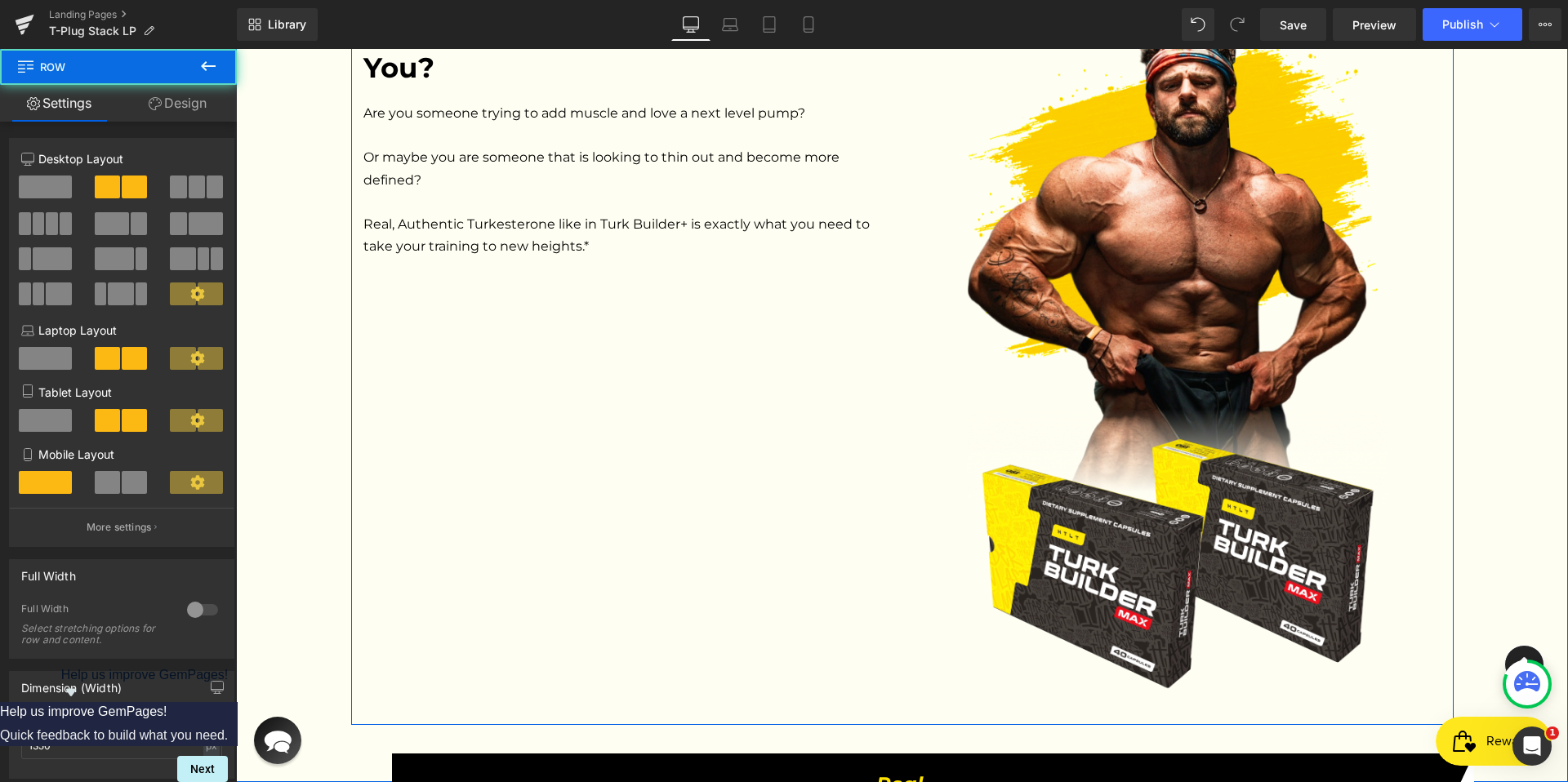
click at [870, 434] on div "What Can Turkesterone Do For You? Heading Are you someone trying to add muscle …" at bounding box center [903, 370] width 1102 height 712
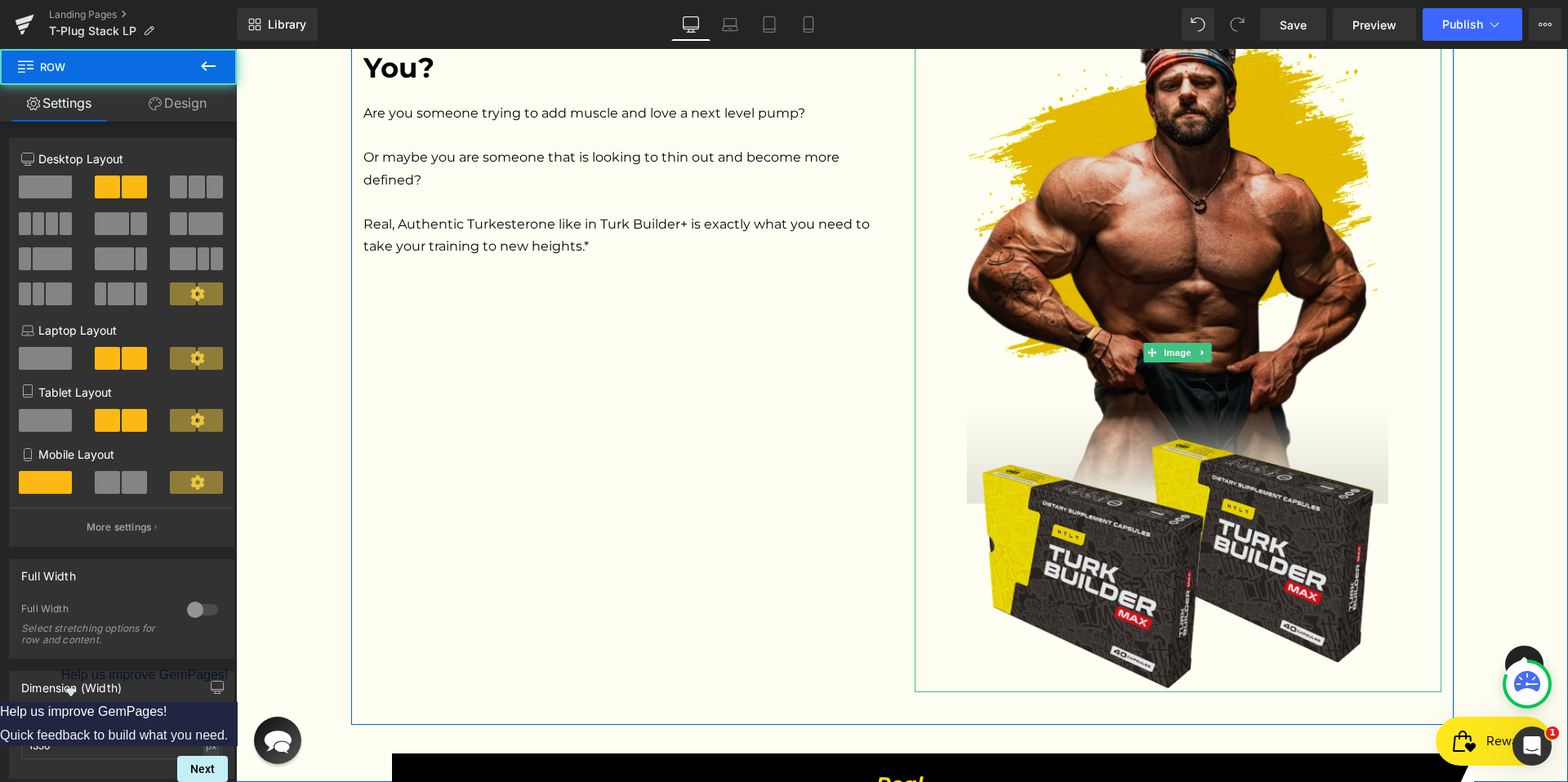
click at [1026, 433] on img at bounding box center [1177, 354] width 421 height 679
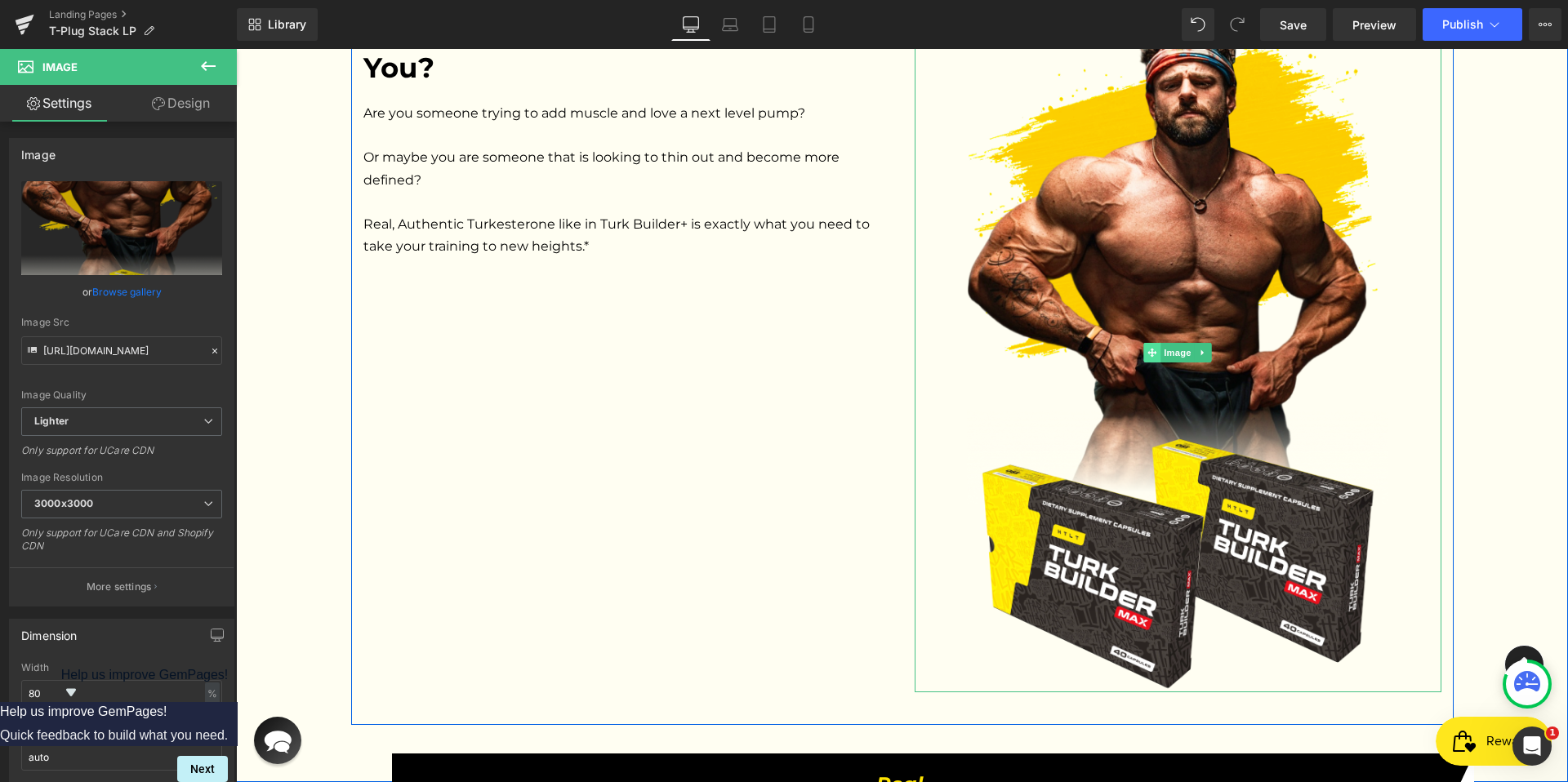
click at [1147, 355] on icon at bounding box center [1151, 353] width 9 height 9
click at [1199, 350] on icon at bounding box center [1203, 352] width 9 height 10
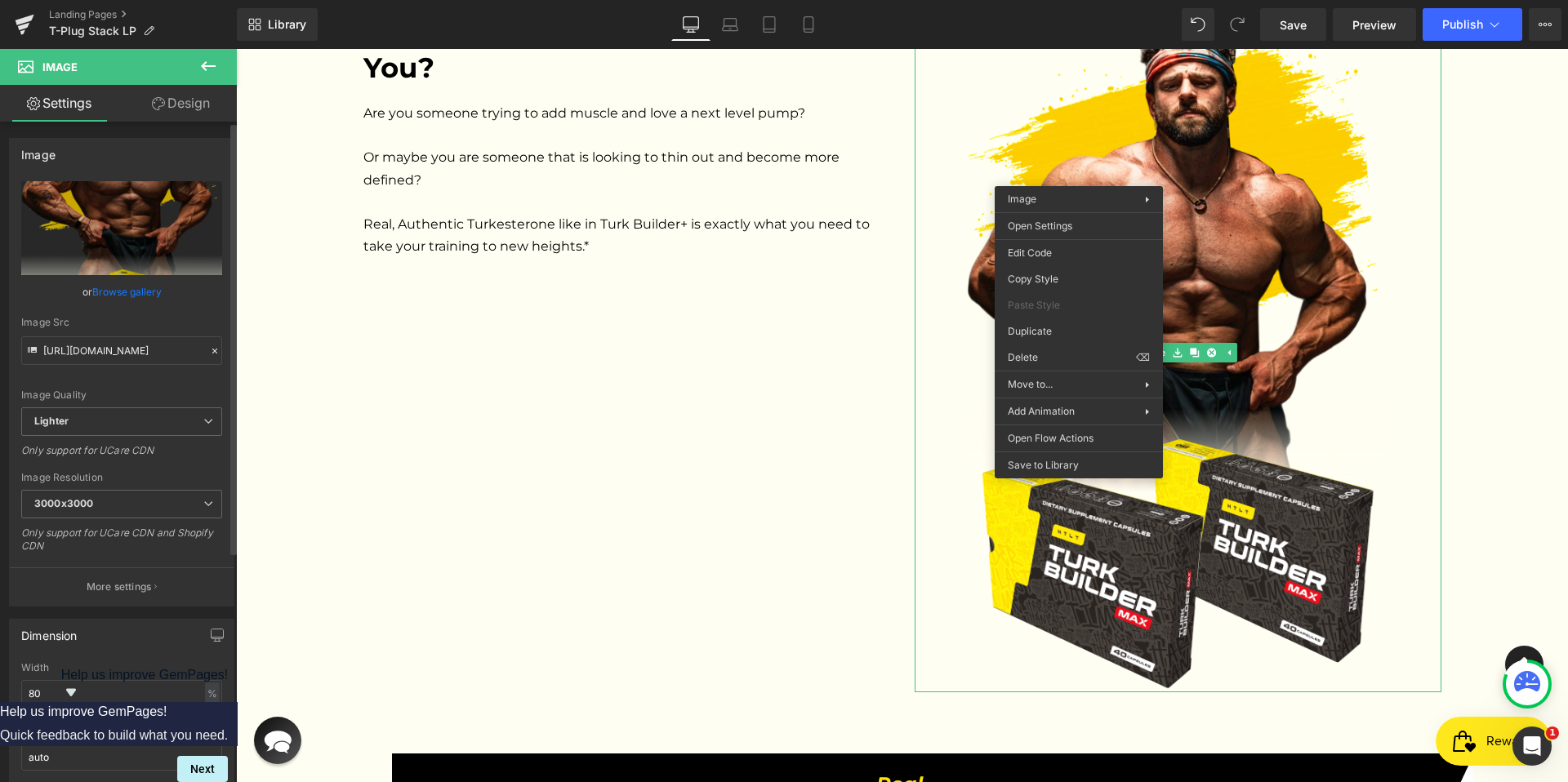
click at [134, 288] on link "Browse gallery" at bounding box center [127, 292] width 70 height 29
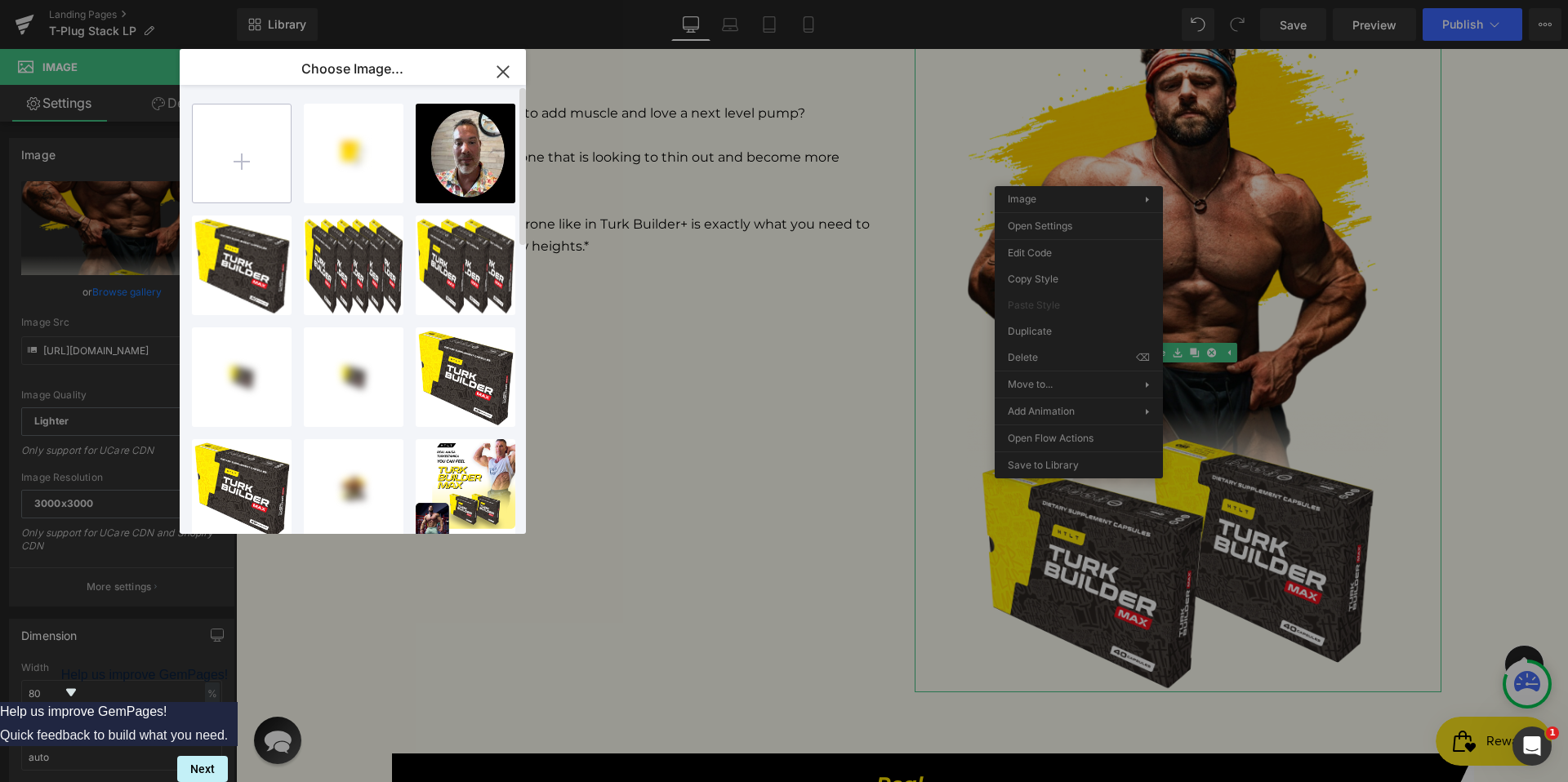
click at [234, 155] on input "file" at bounding box center [242, 153] width 98 height 98
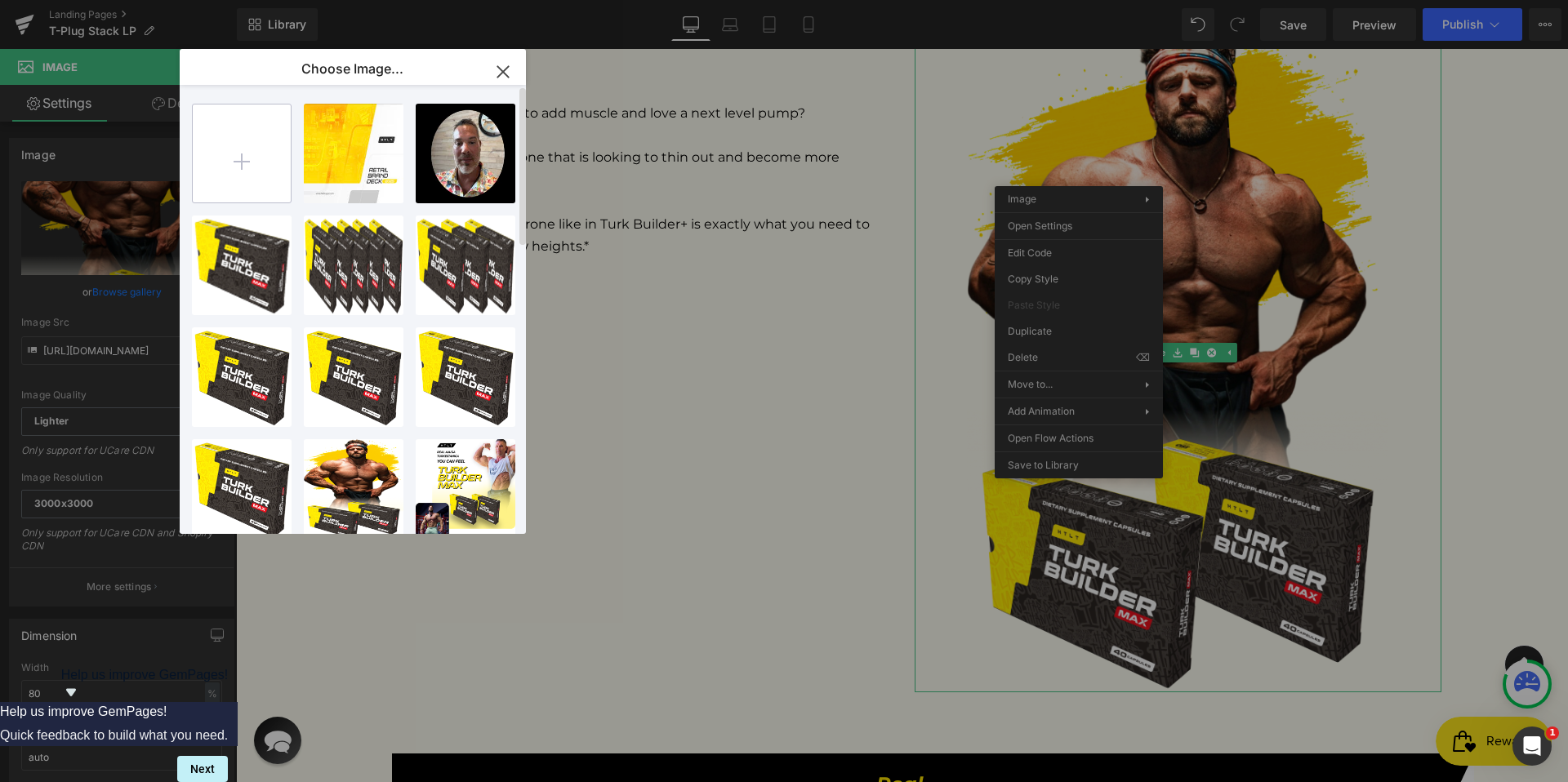
type input "C:\fakepath\Frame 94.webp"
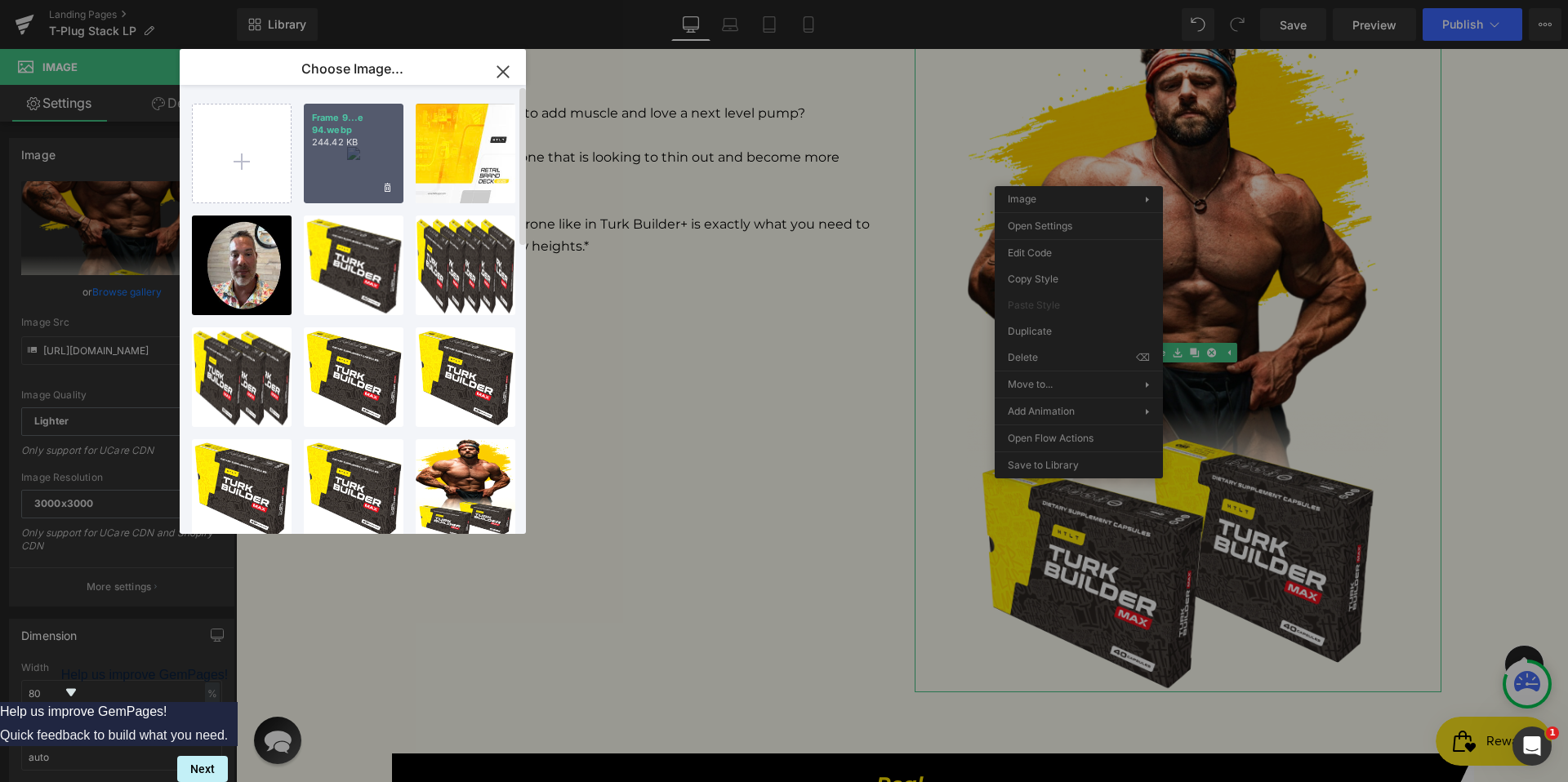
click at [342, 169] on div "Frame 9...e 94.webp 244.42 KB" at bounding box center [354, 153] width 100 height 100
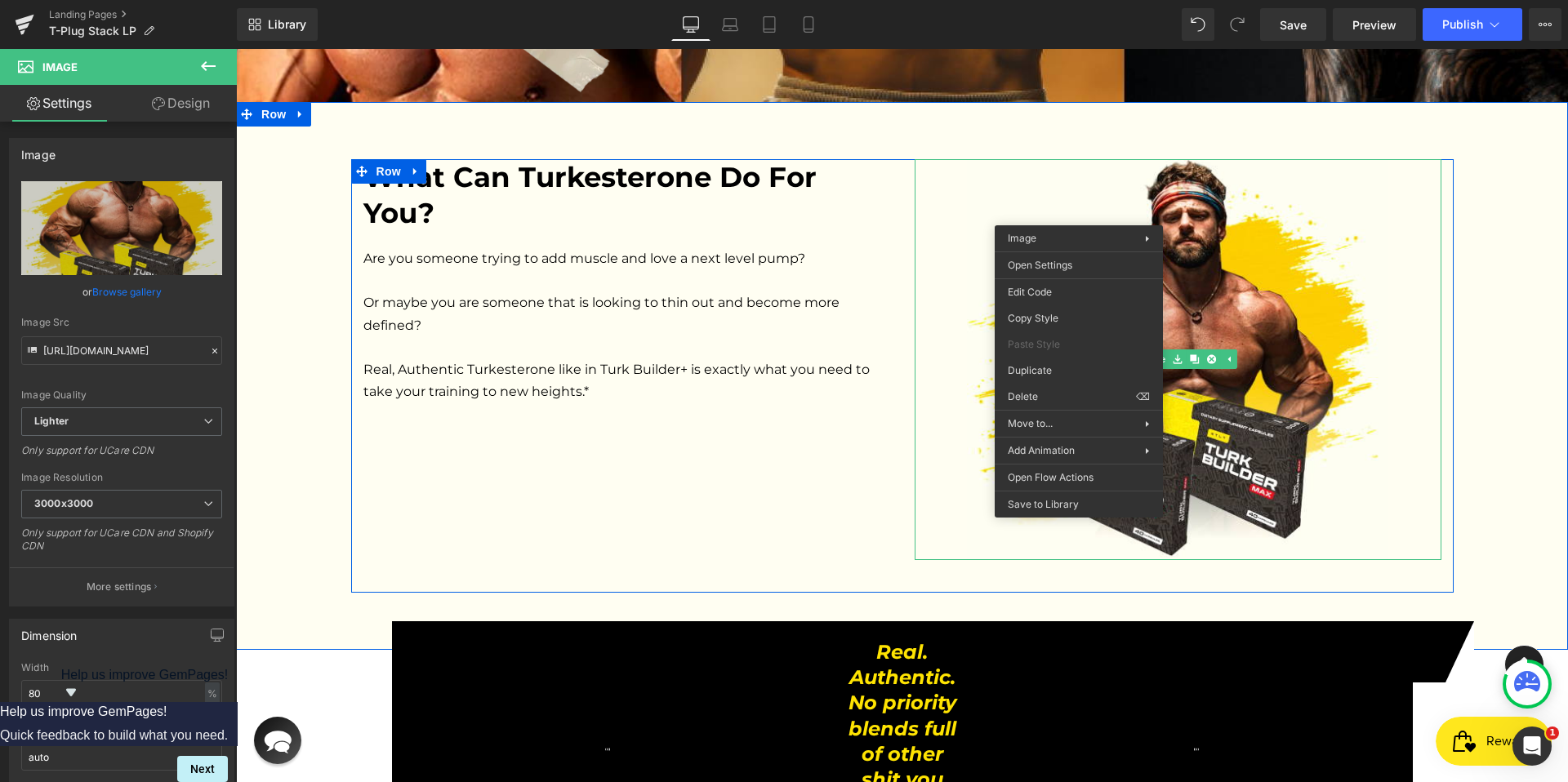
scroll to position [1307, 0]
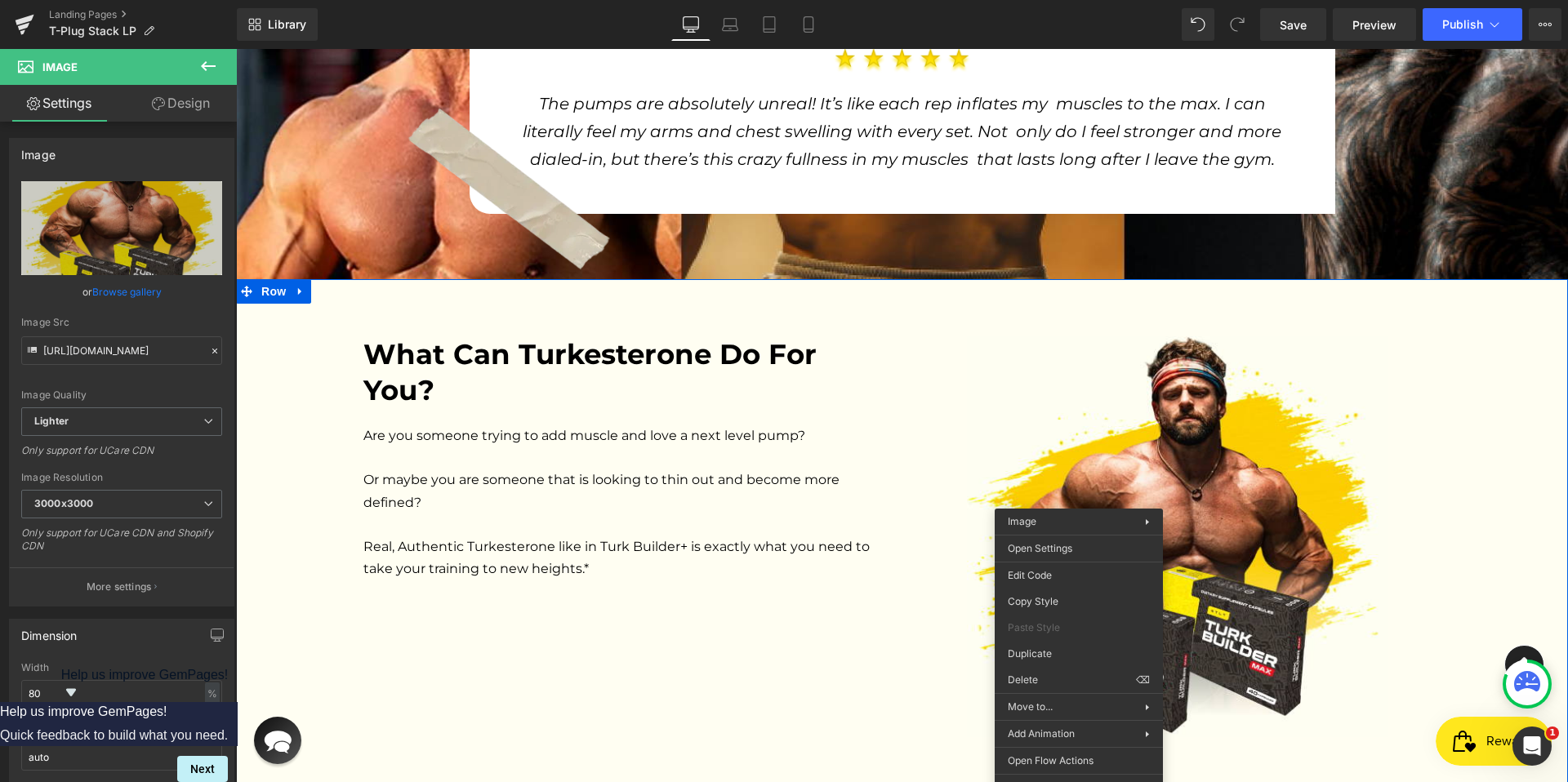
click at [851, 314] on div "What Can Turkesterone Do For You? Heading Are you someone trying to add muscle …" at bounding box center [902, 553] width 1332 height 547
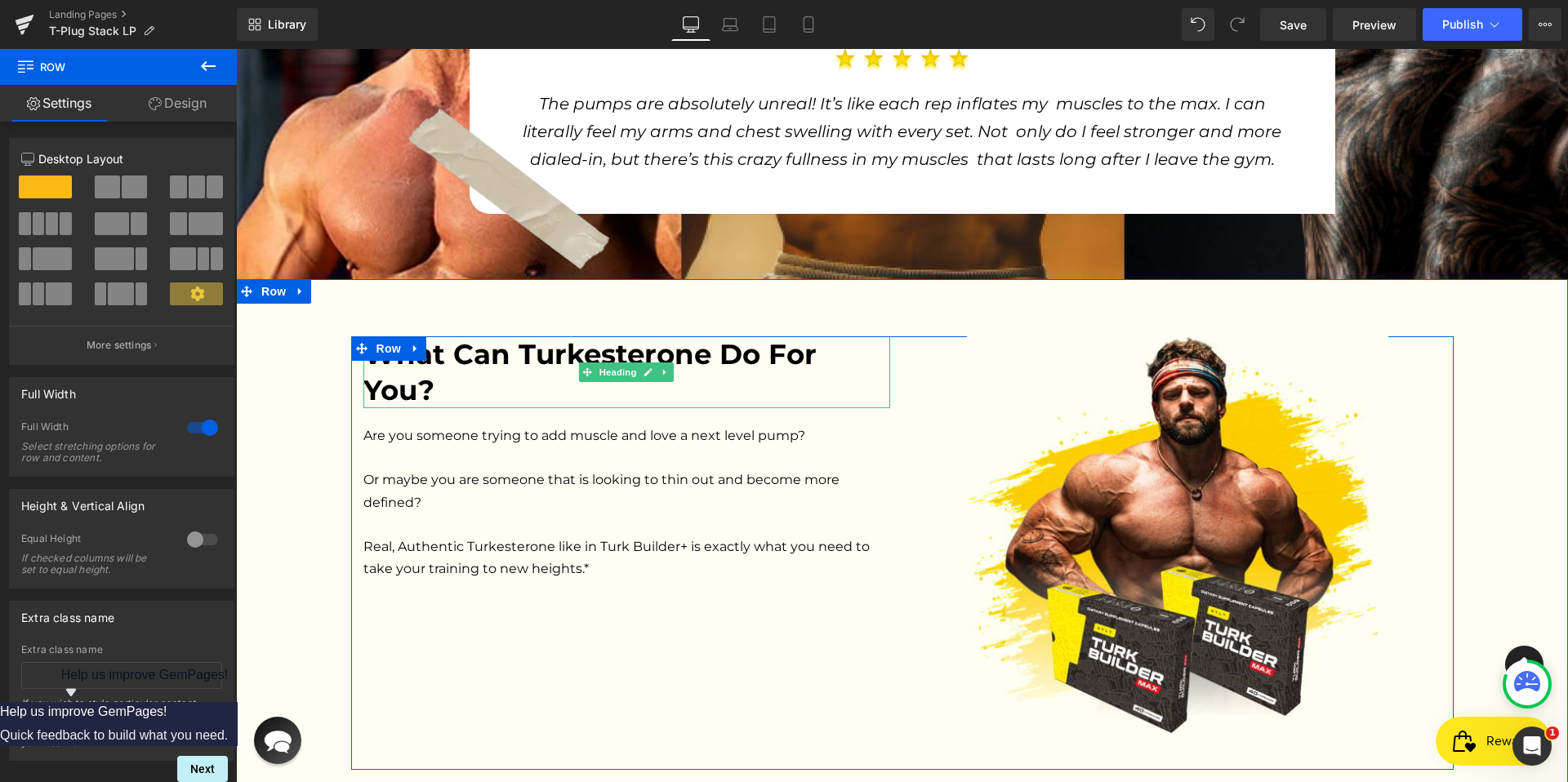
click at [862, 386] on h2 "What Can Turkesterone Do For You?" at bounding box center [626, 372] width 526 height 72
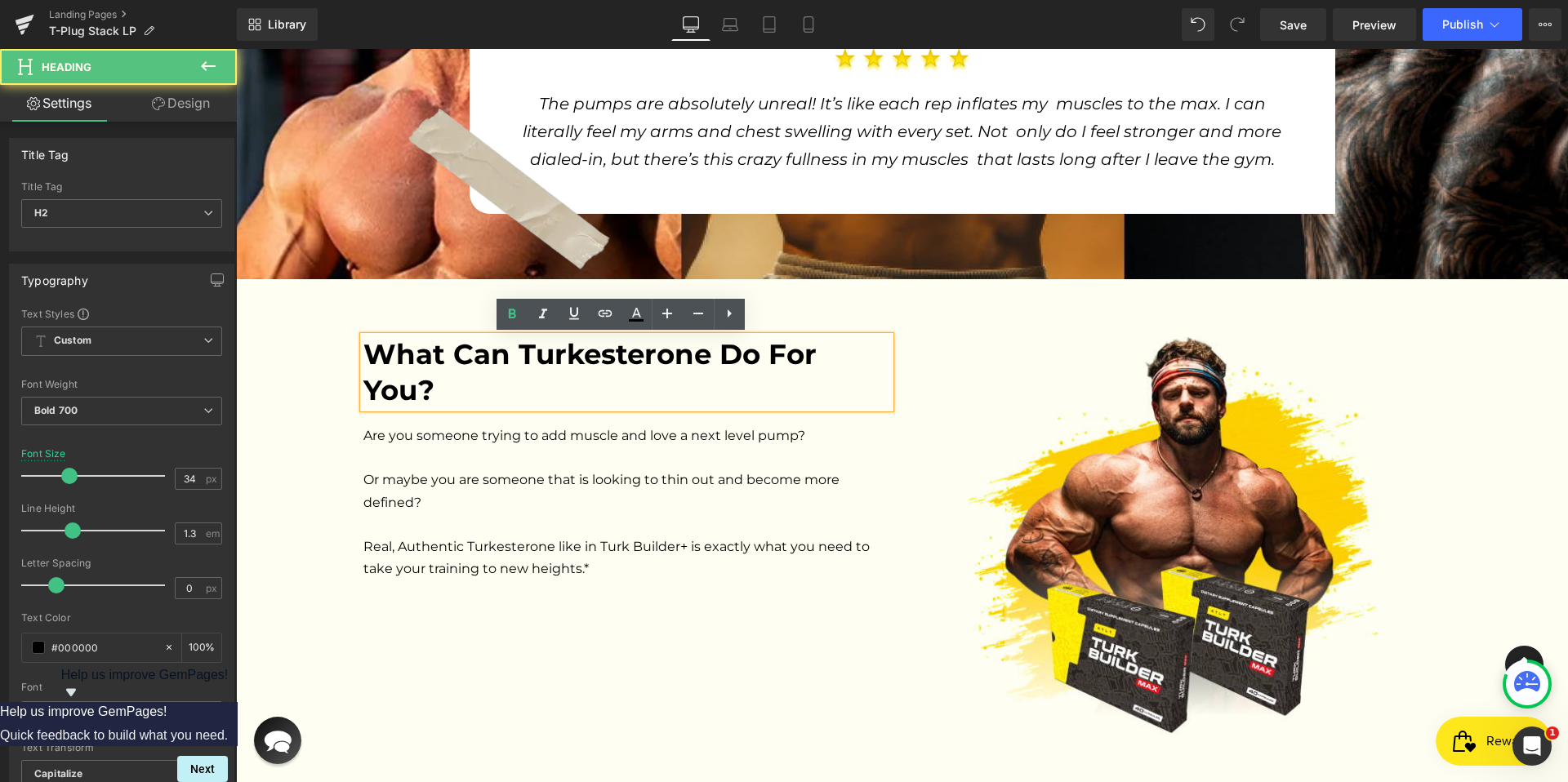
scroll to position [1338, 0]
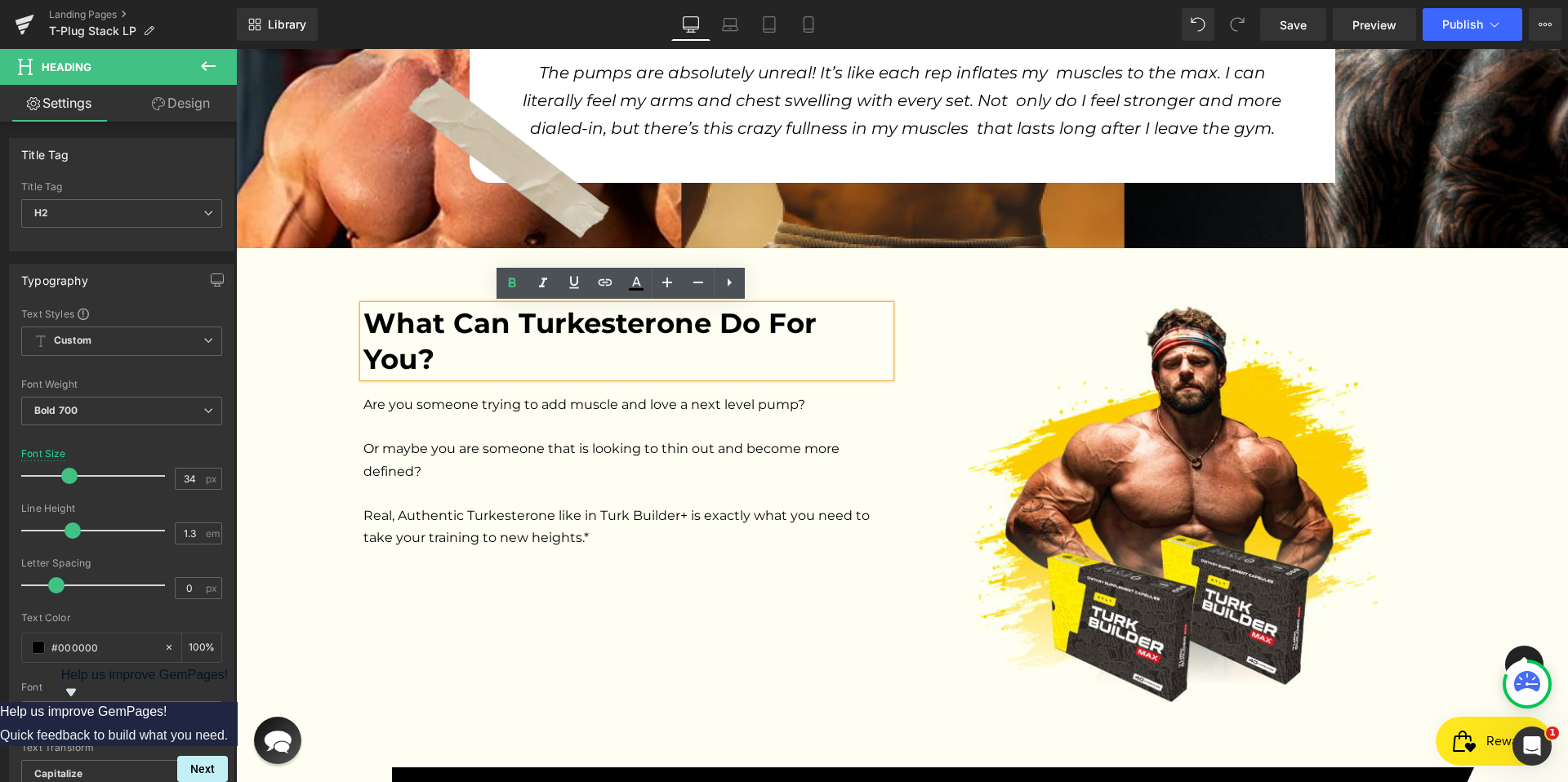
click at [285, 377] on div "What Can Turkesterone Do For You? Heading Are you someone trying to add muscle …" at bounding box center [902, 522] width 1332 height 433
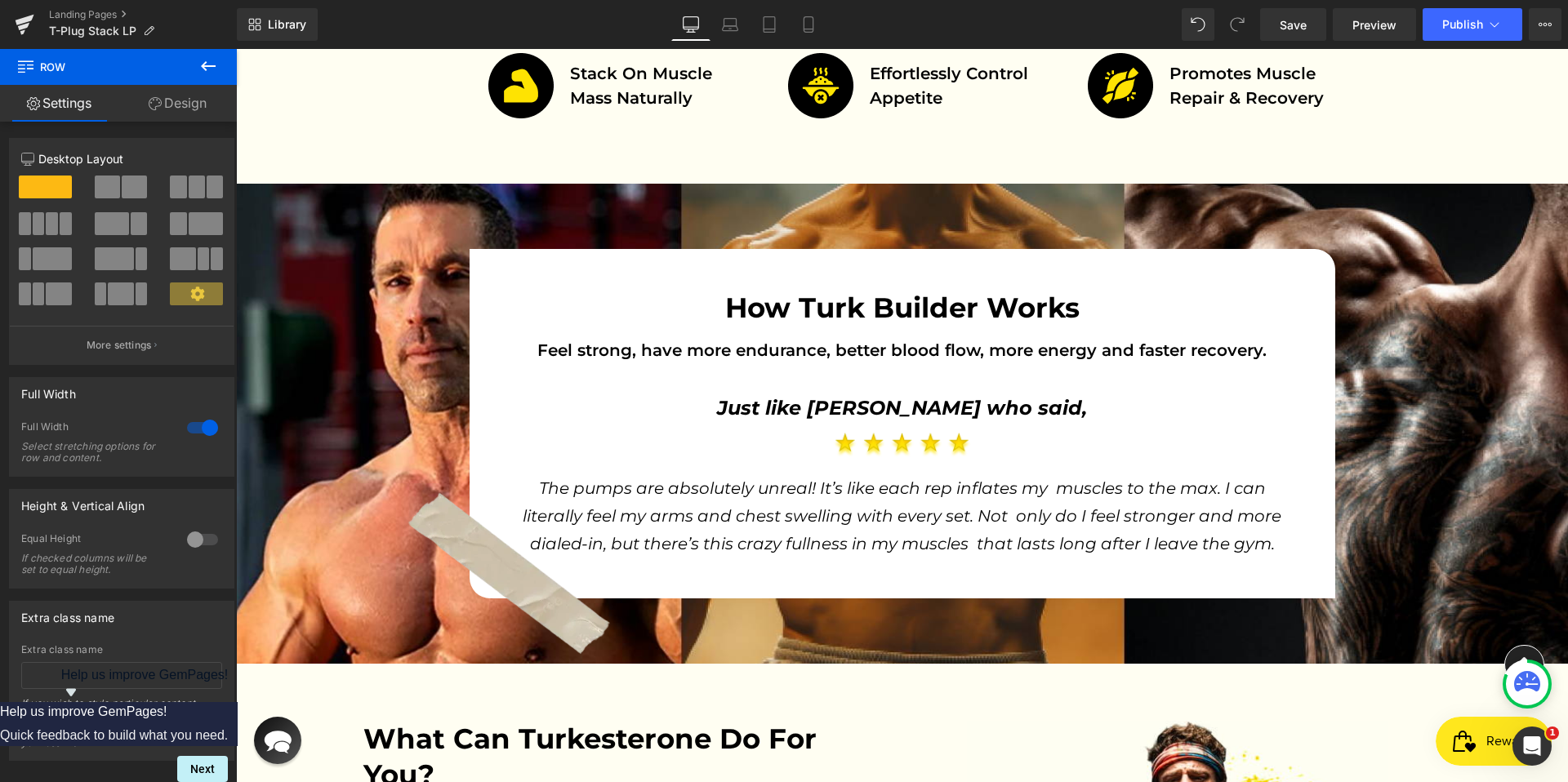
scroll to position [999, 0]
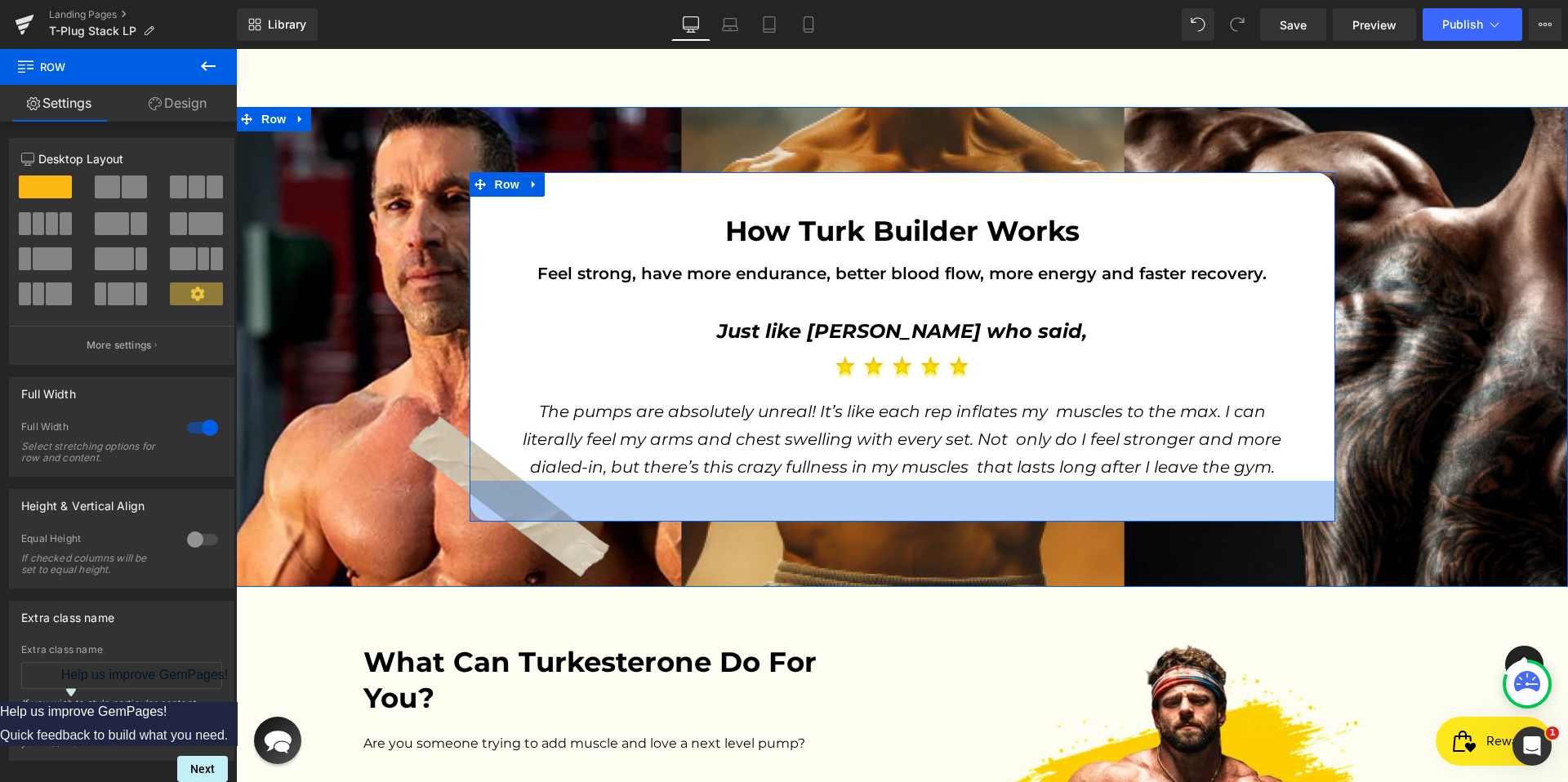
click at [541, 519] on div "How Turk Builder Works Heading Feel strong, have more endurance, better blood f…" at bounding box center [902, 347] width 865 height 350
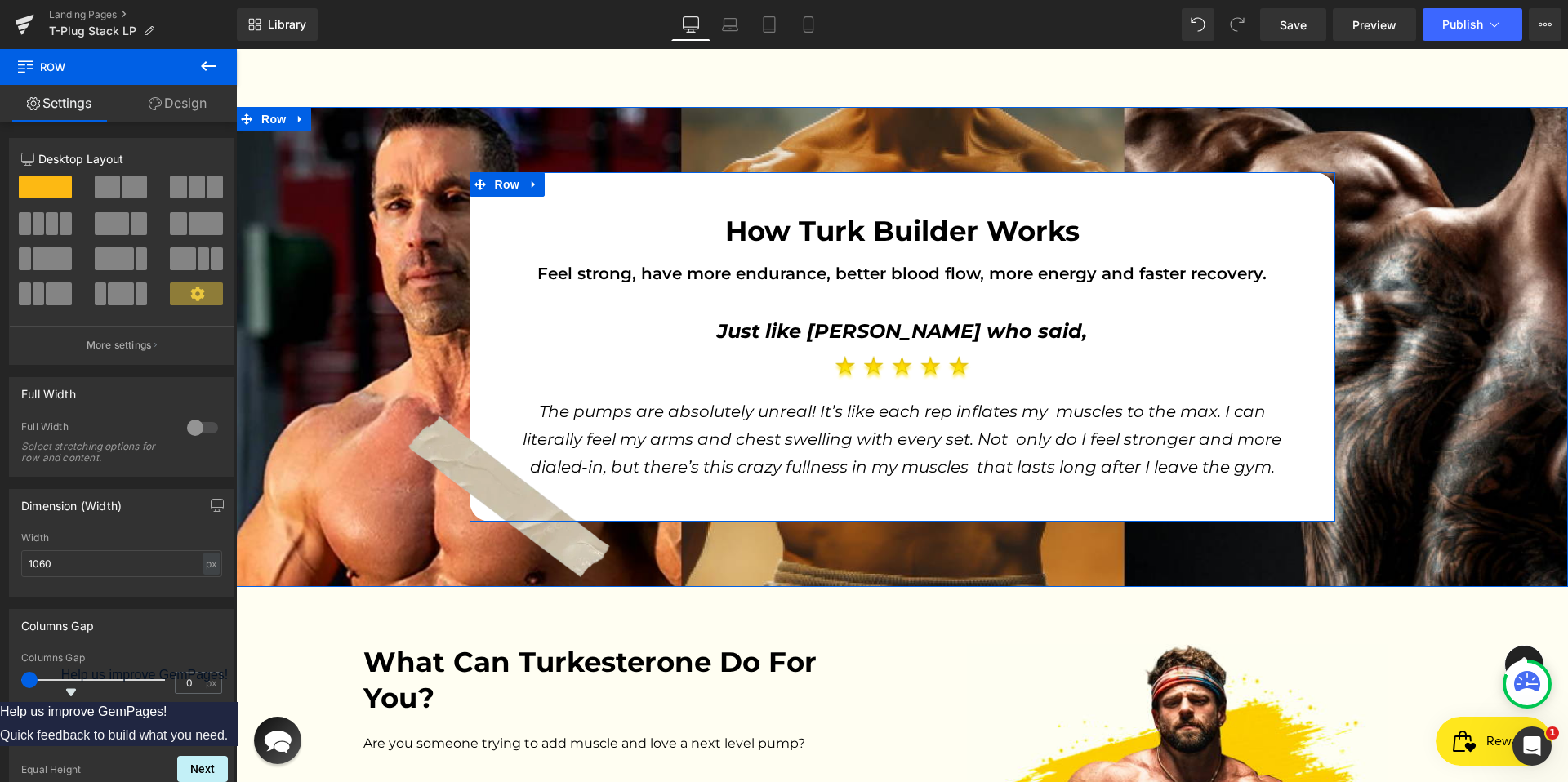
click at [951, 228] on h2 "How Turk Builder Works" at bounding box center [902, 231] width 759 height 36
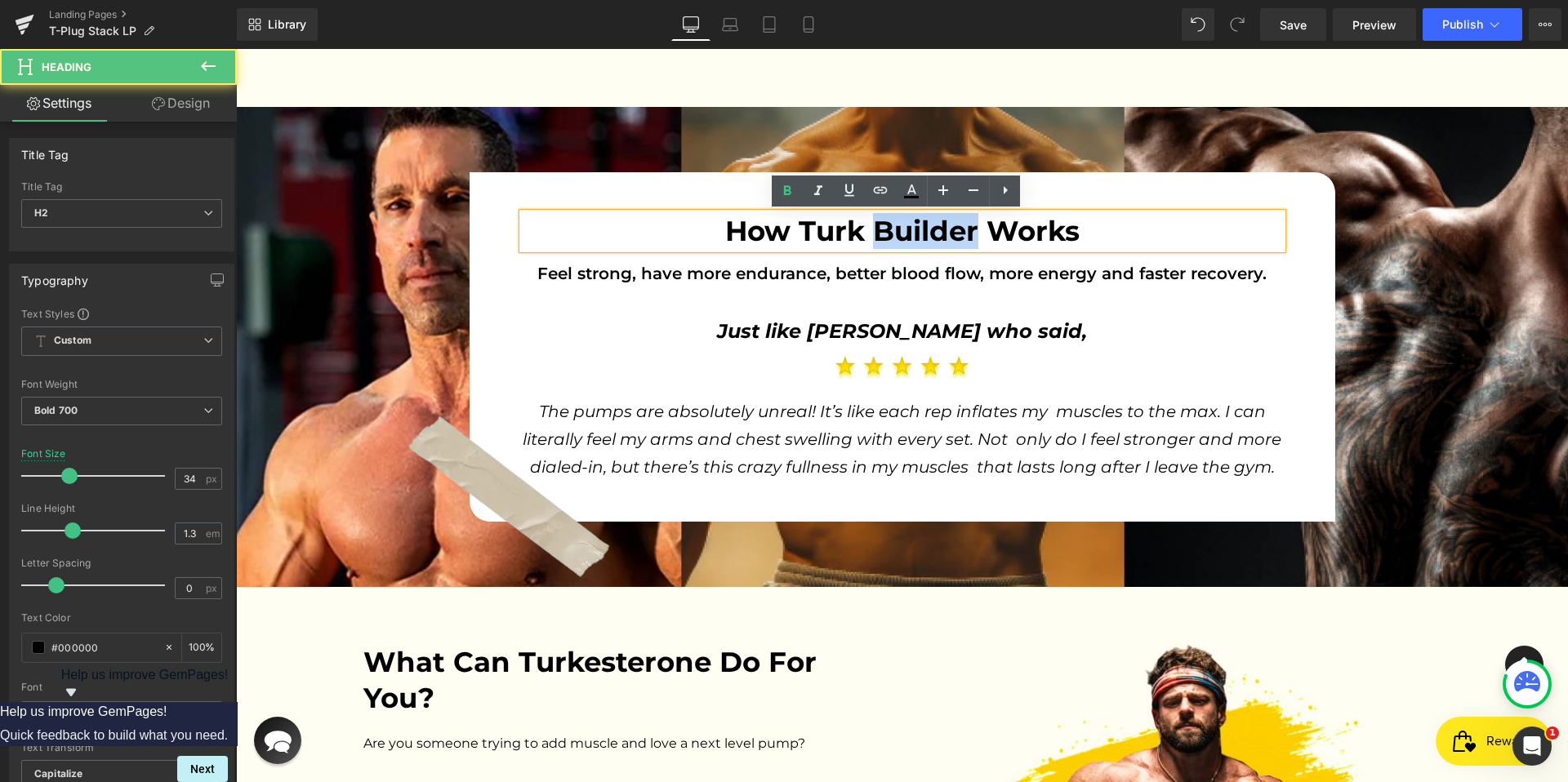
click at [951, 228] on h2 "How Turk Builder Works" at bounding box center [902, 231] width 759 height 36
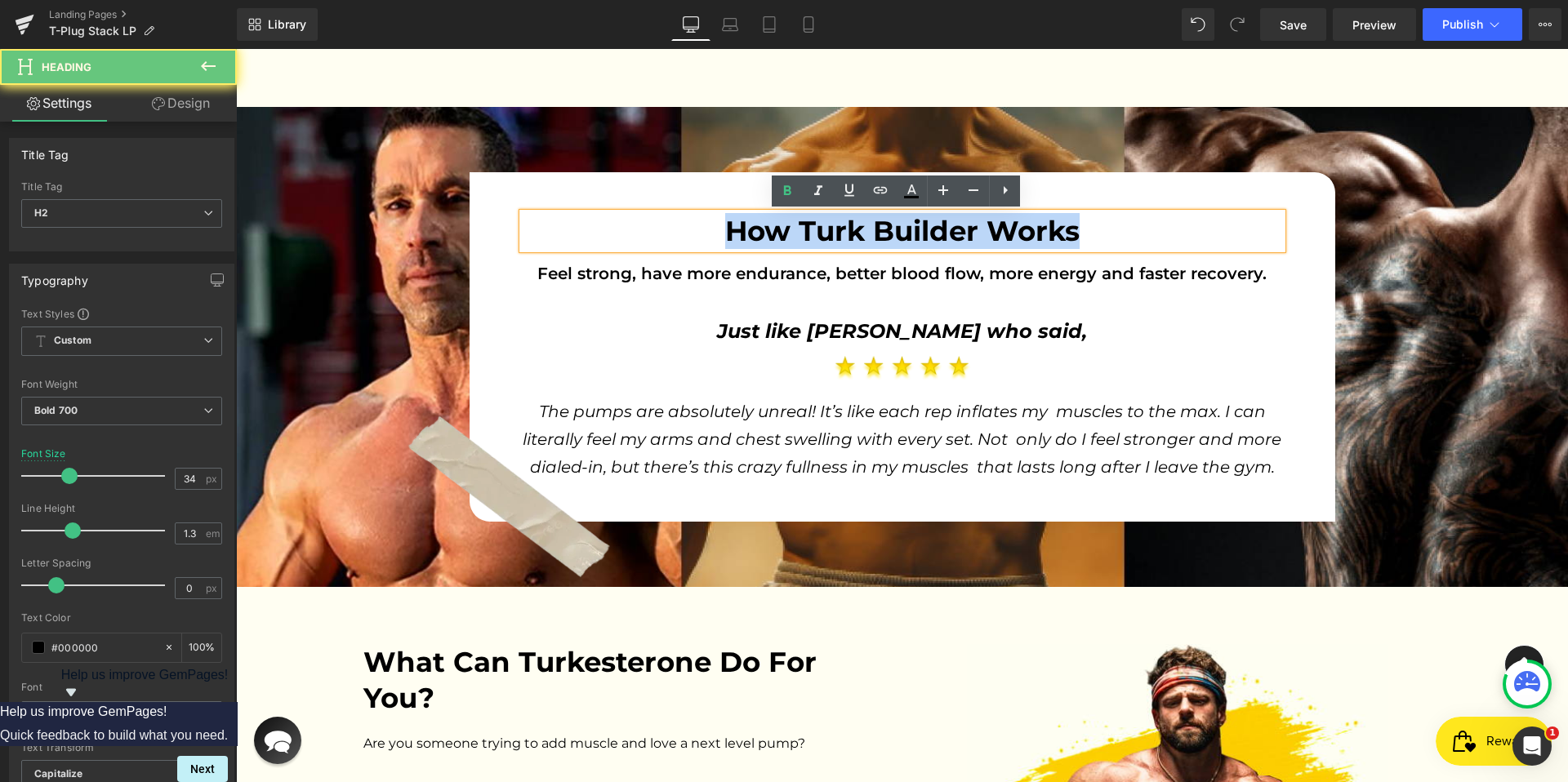
click at [951, 228] on h2 "How Turk Builder Works" at bounding box center [902, 231] width 759 height 36
paste div
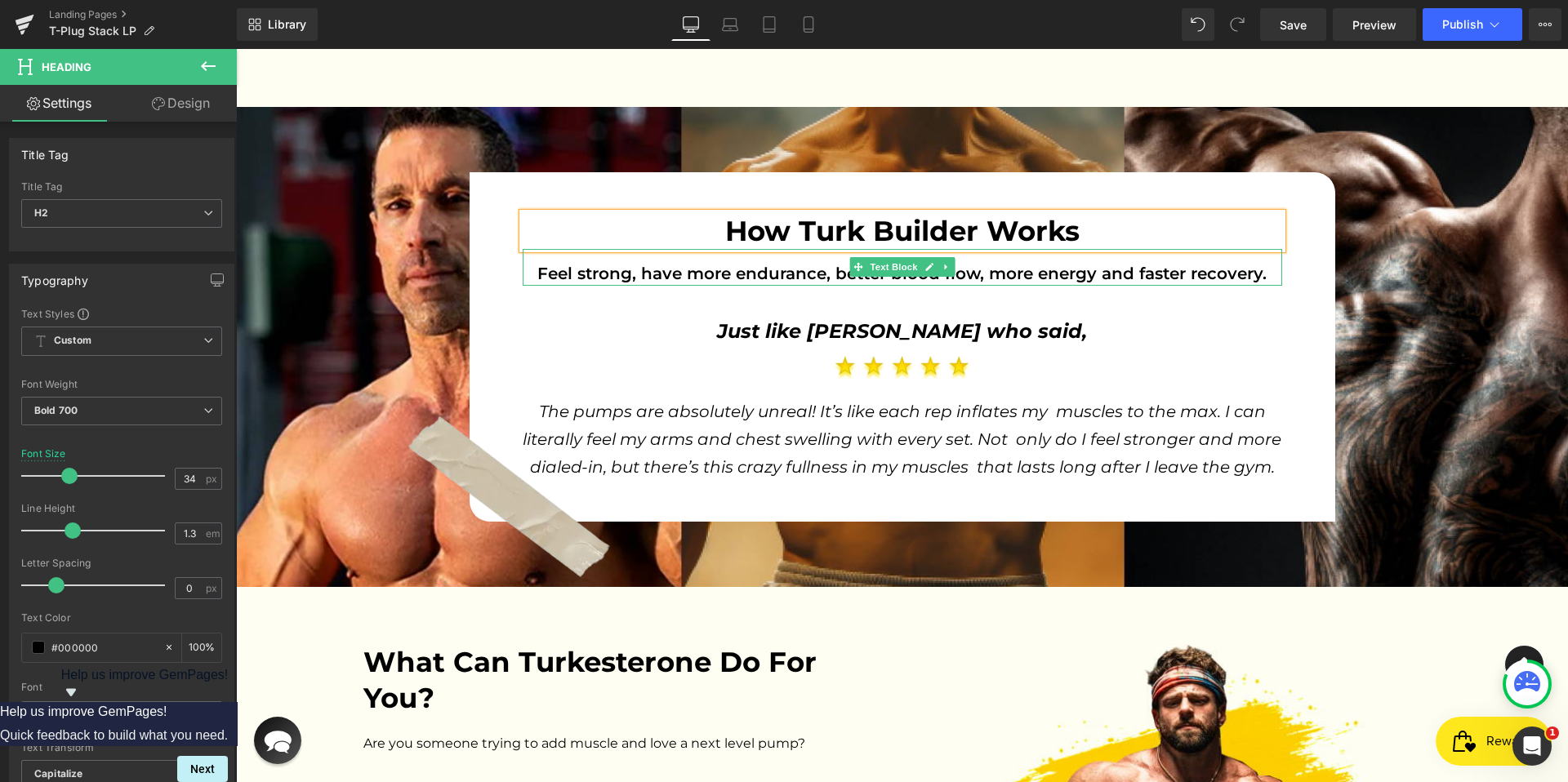
click at [953, 273] on span "Feel strong, have more endurance, better blood flow, more energy and faster rec…" at bounding box center [901, 274] width 729 height 20
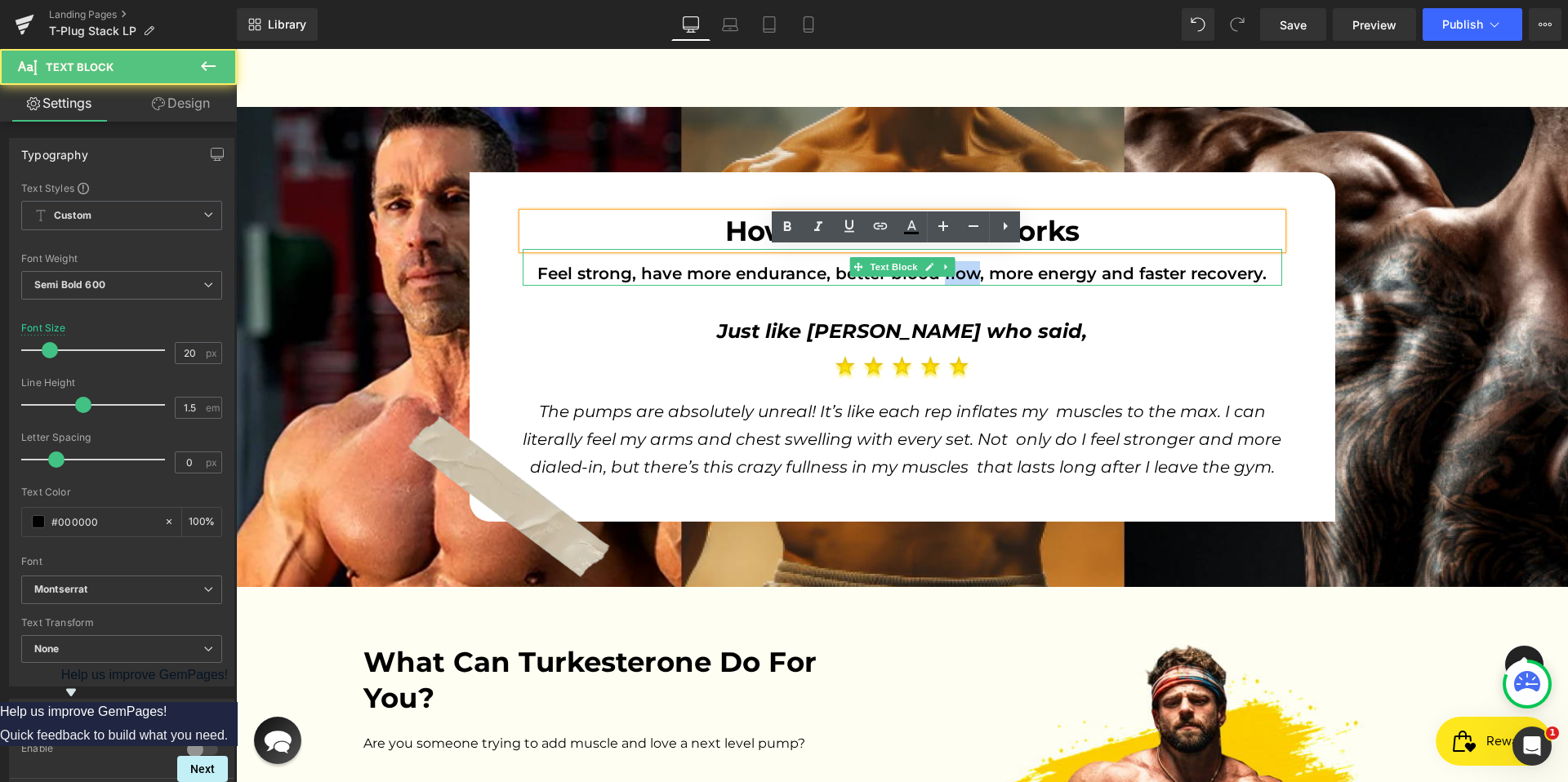
click at [953, 273] on span "Feel strong, have more endurance, better blood flow, more energy and faster rec…" at bounding box center [901, 274] width 729 height 20
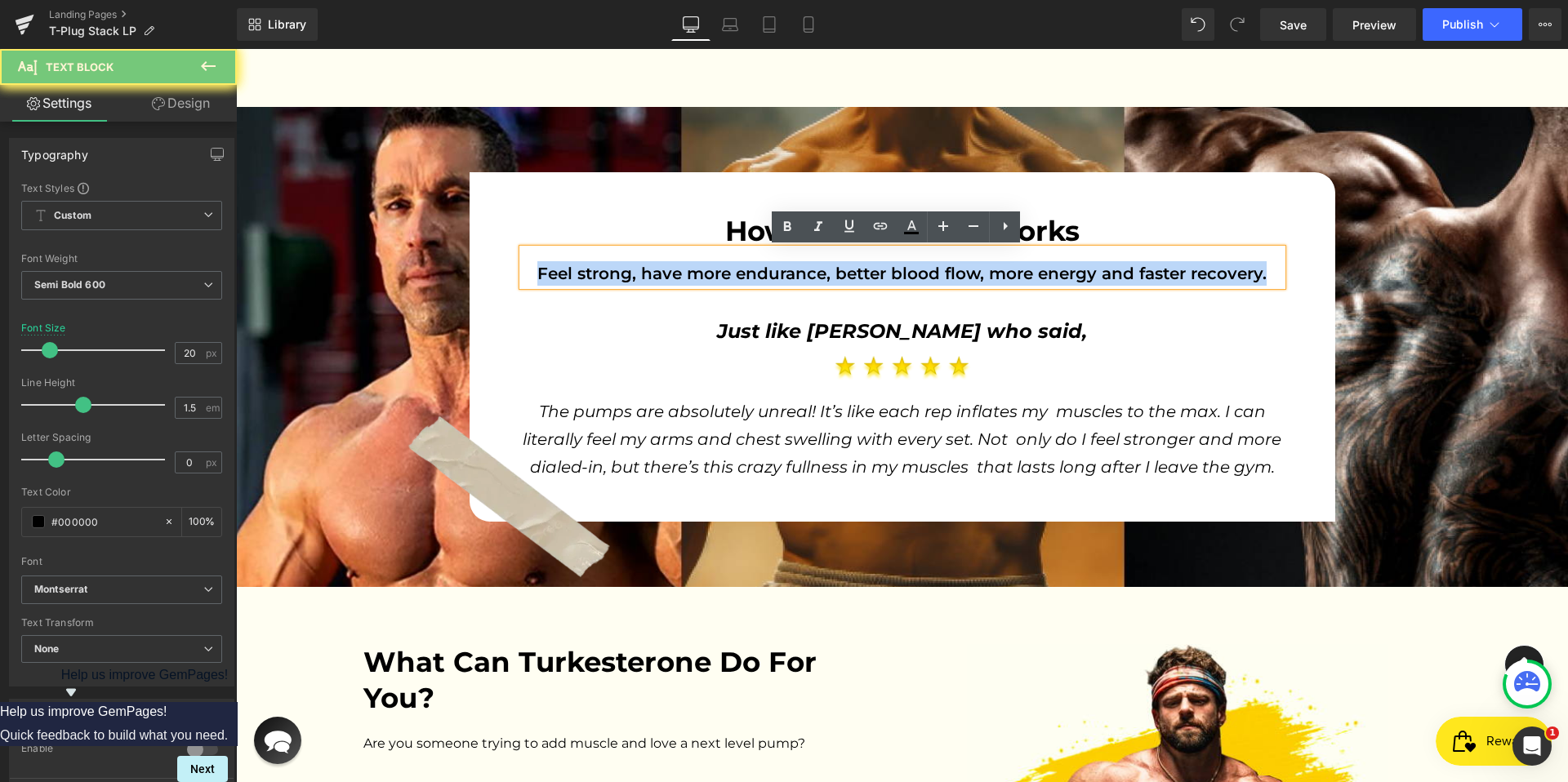
click at [953, 273] on span "Feel strong, have more endurance, better blood flow, more energy and faster rec…" at bounding box center [901, 274] width 729 height 20
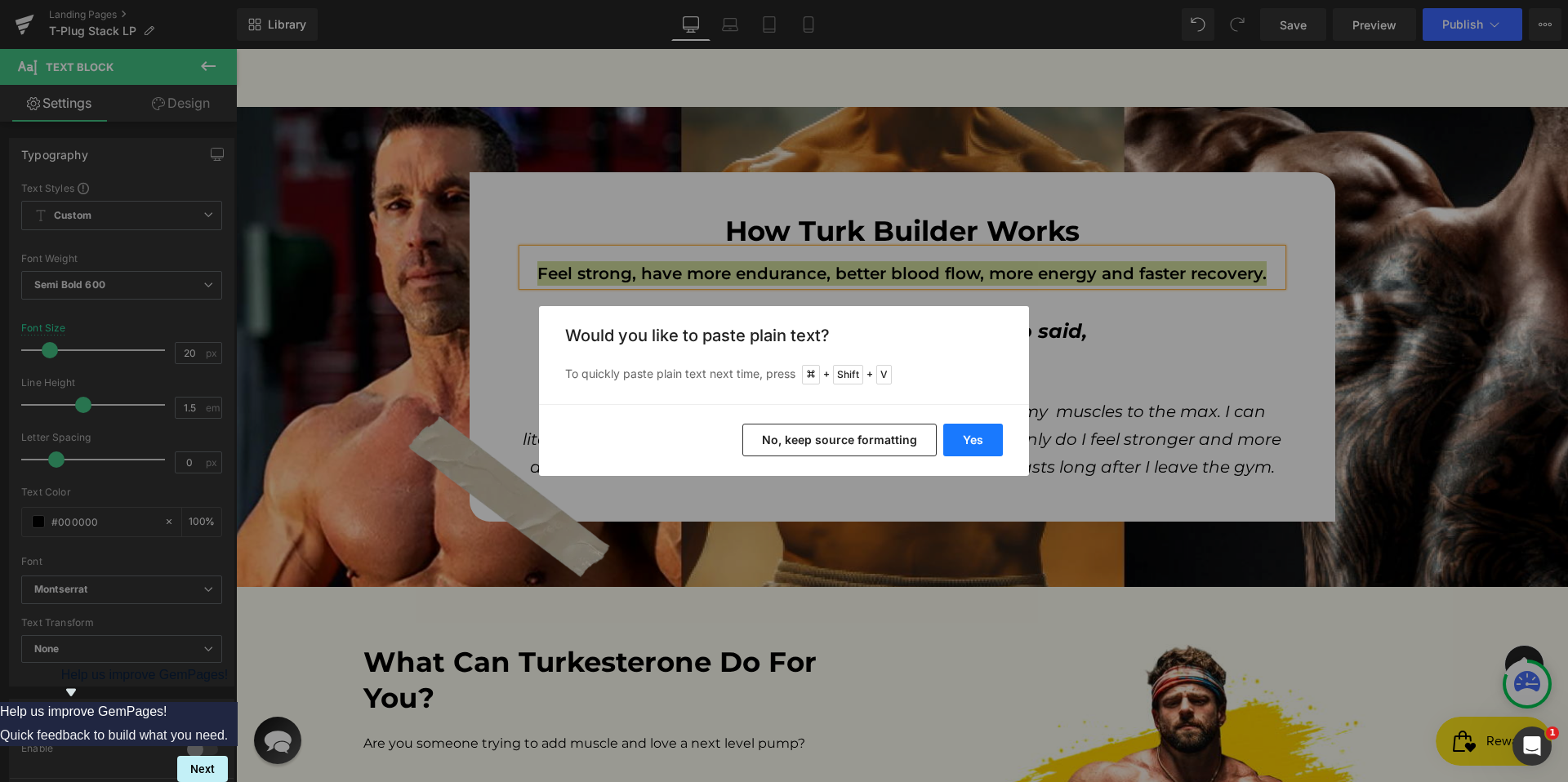
drag, startPoint x: 986, startPoint y: 439, endPoint x: 749, endPoint y: 390, distance: 242.0
click at [986, 439] on button "Yes" at bounding box center [972, 440] width 60 height 33
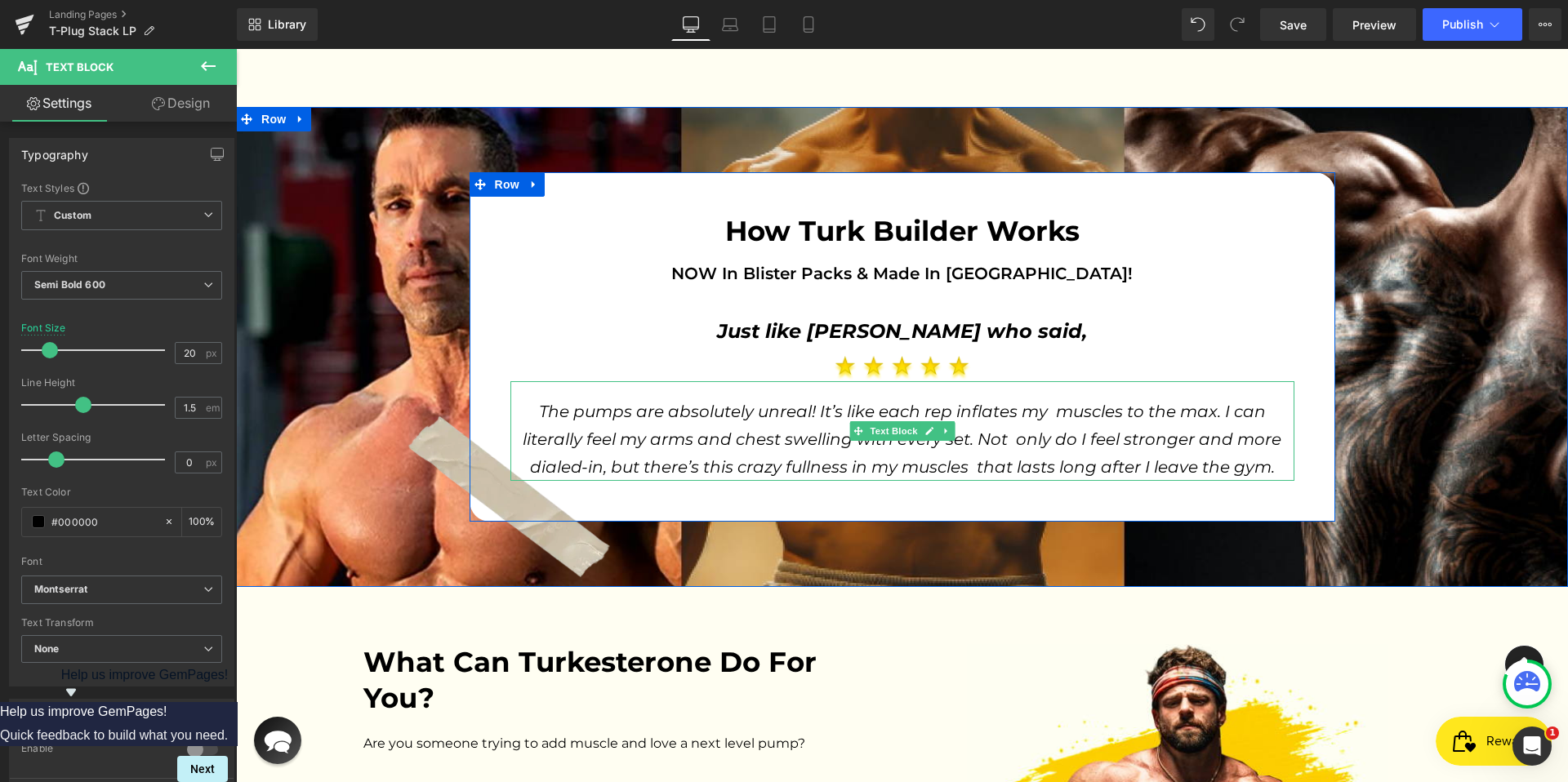
click at [1093, 427] on p "The pumps are absolutely unreal! It’s like each rep inflates my muscles to the …" at bounding box center [902, 439] width 784 height 83
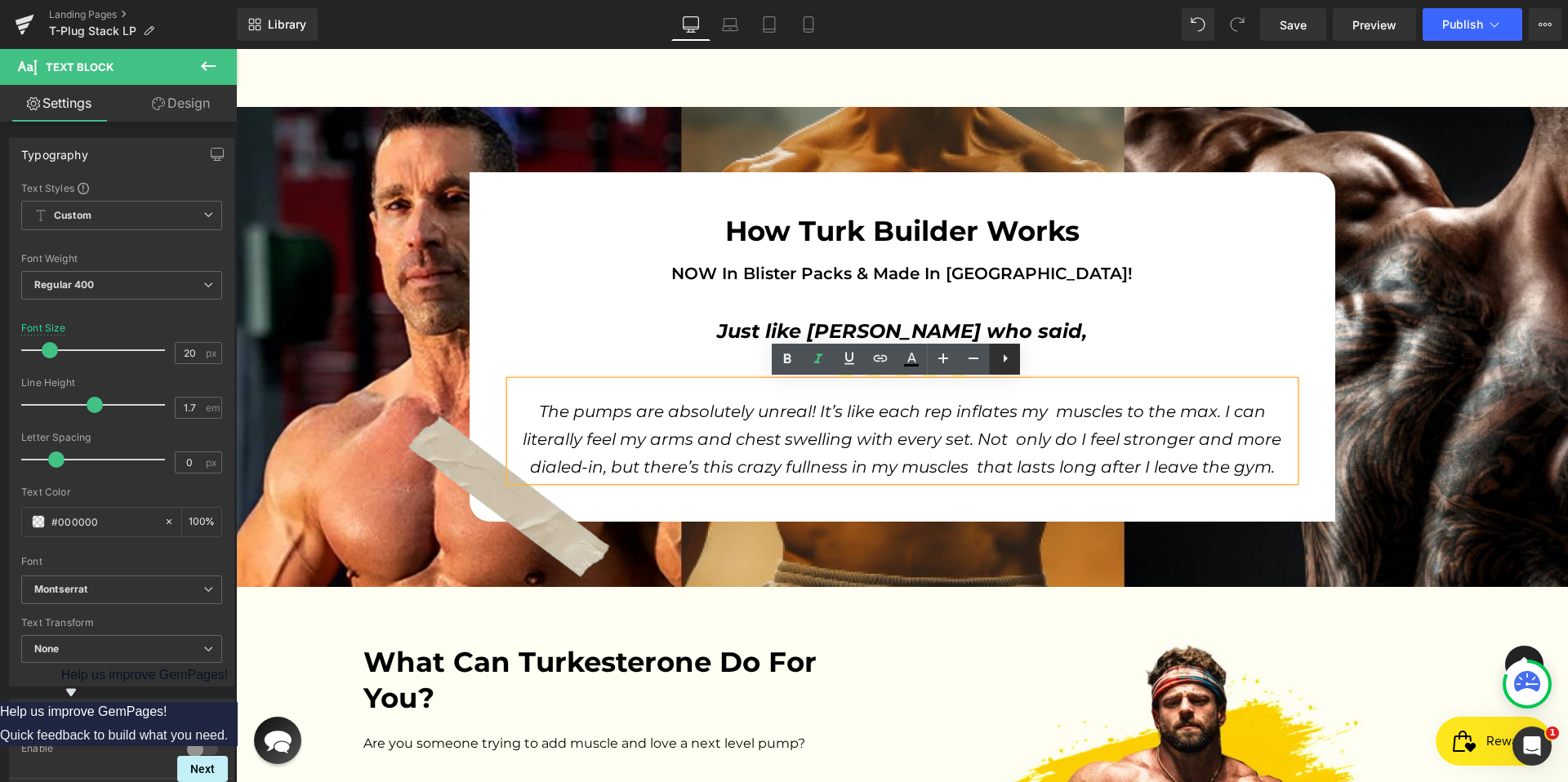
click at [998, 354] on icon at bounding box center [1005, 358] width 20 height 20
drag, startPoint x: 1030, startPoint y: 356, endPoint x: 794, endPoint y: 342, distance: 236.4
click at [1030, 356] on icon at bounding box center [1036, 358] width 20 height 20
click at [1034, 400] on p "The pumps are absolutely unreal! It’s like each rep inflates my muscles to the …" at bounding box center [902, 439] width 784 height 83
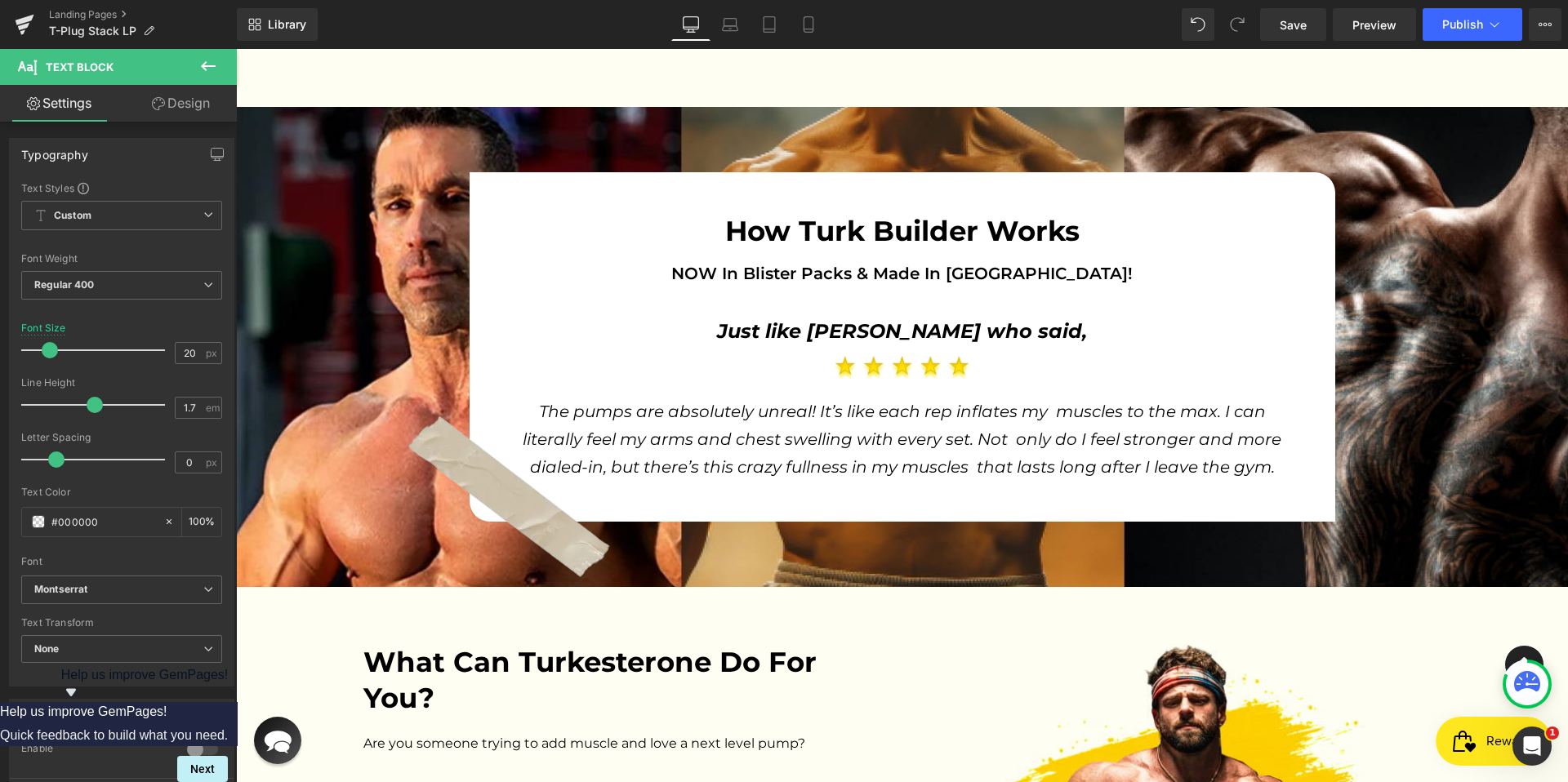
click at [175, 114] on link "Design" at bounding box center [180, 103] width 119 height 37
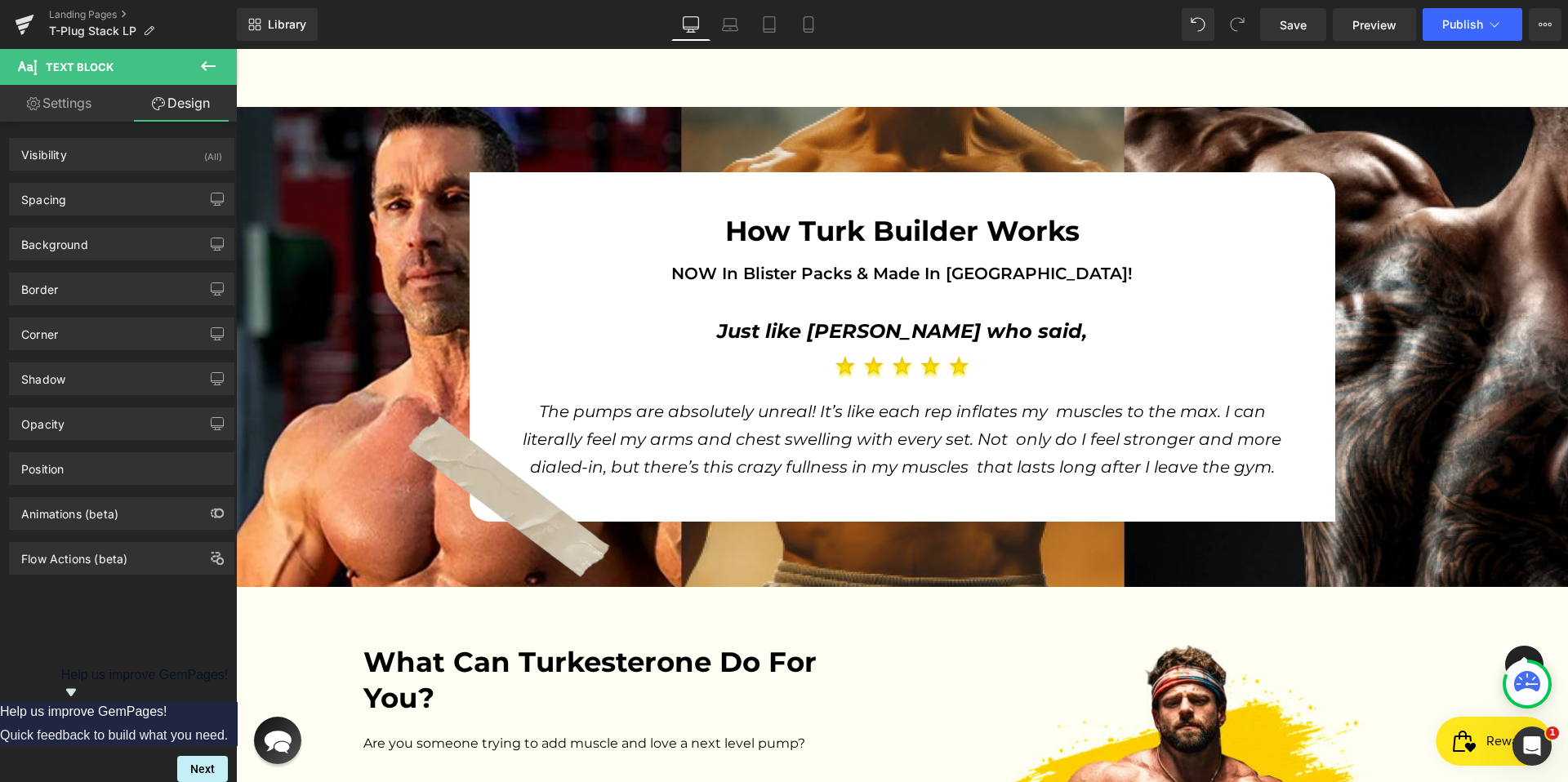
click at [42, 115] on link "Settings" at bounding box center [59, 103] width 119 height 37
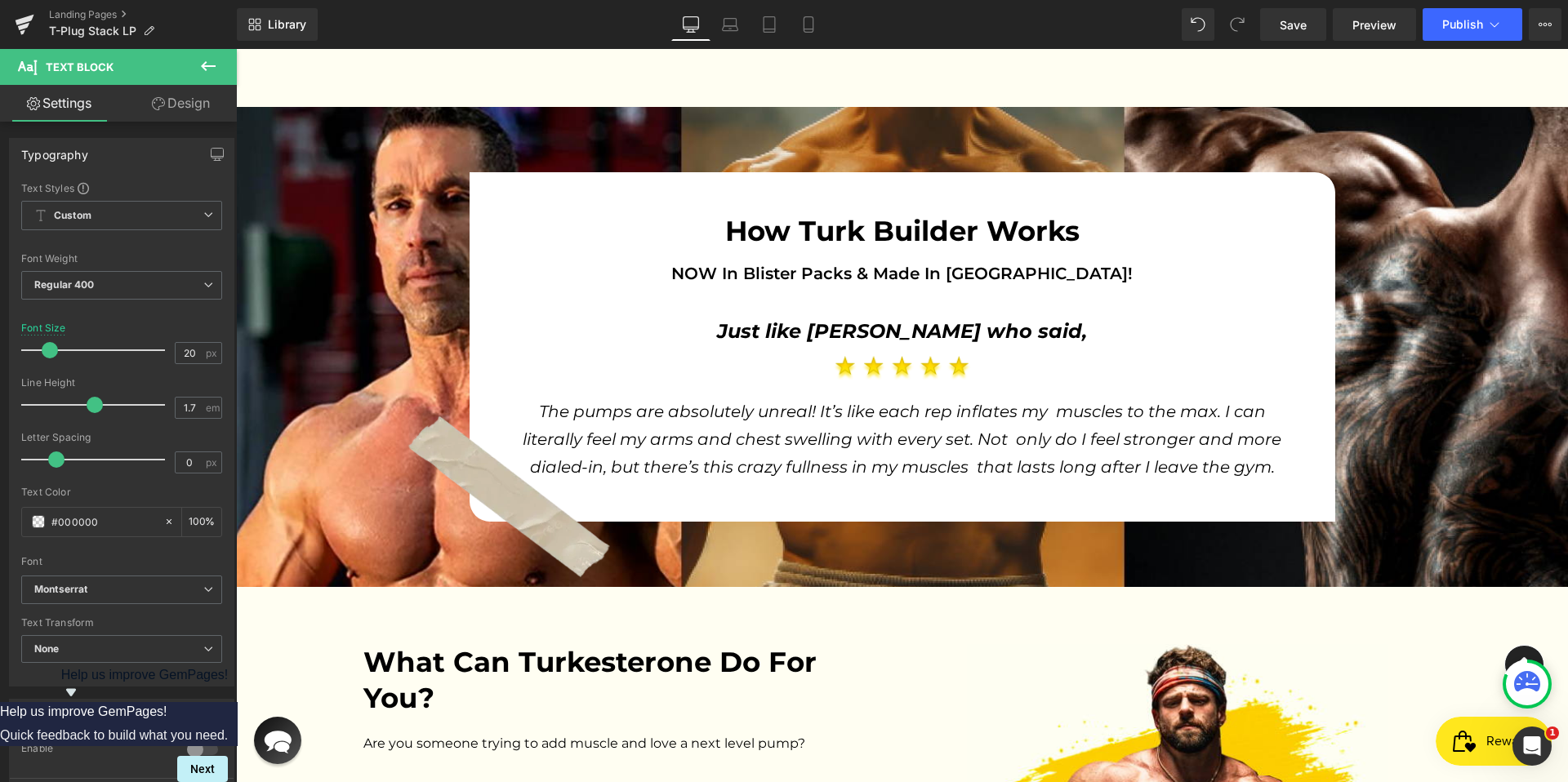
click at [42, 115] on link "Settings" at bounding box center [59, 103] width 119 height 37
click at [203, 69] on icon at bounding box center [208, 66] width 20 height 20
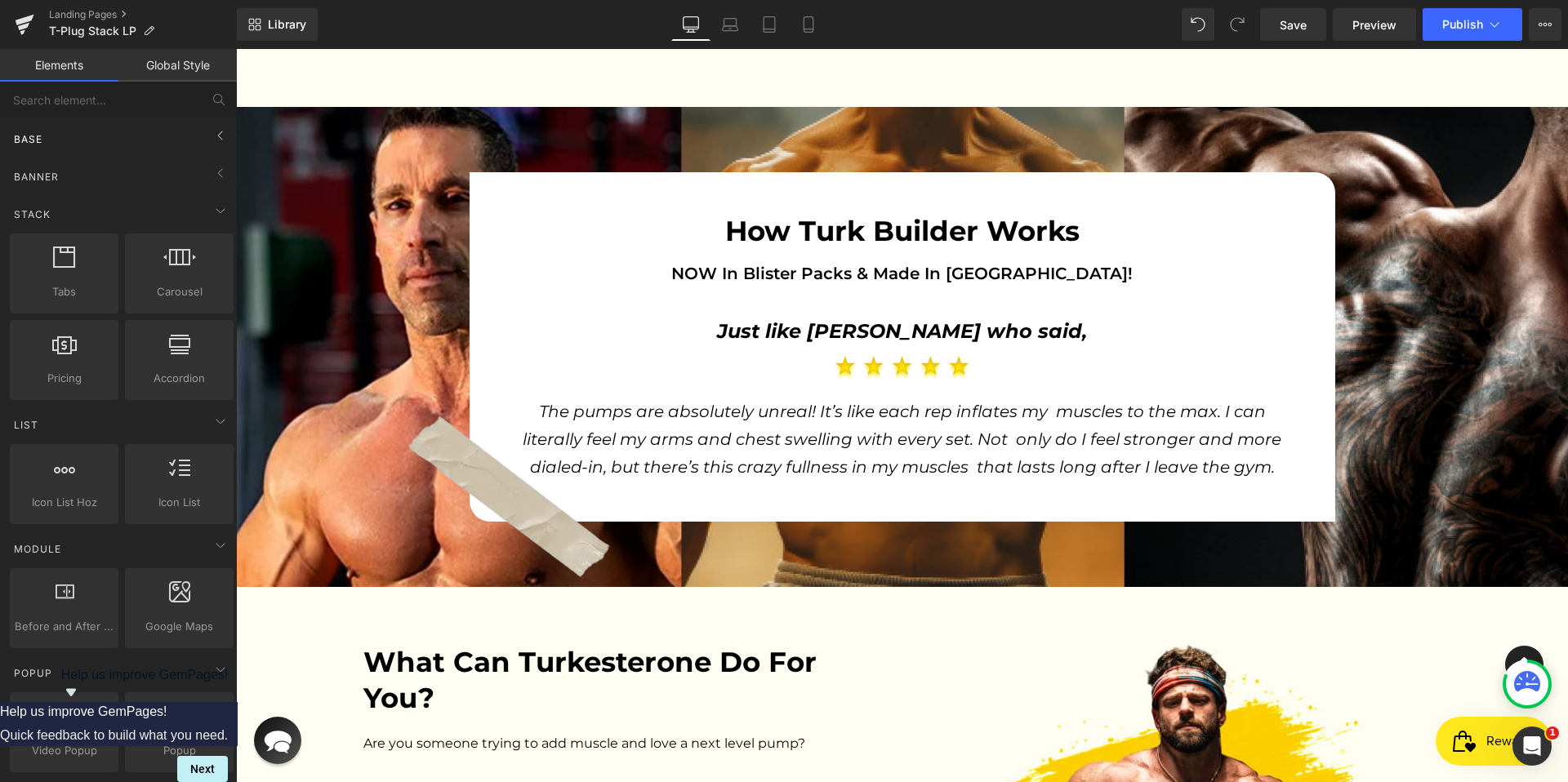
click at [98, 124] on div "Base" at bounding box center [121, 138] width 230 height 33
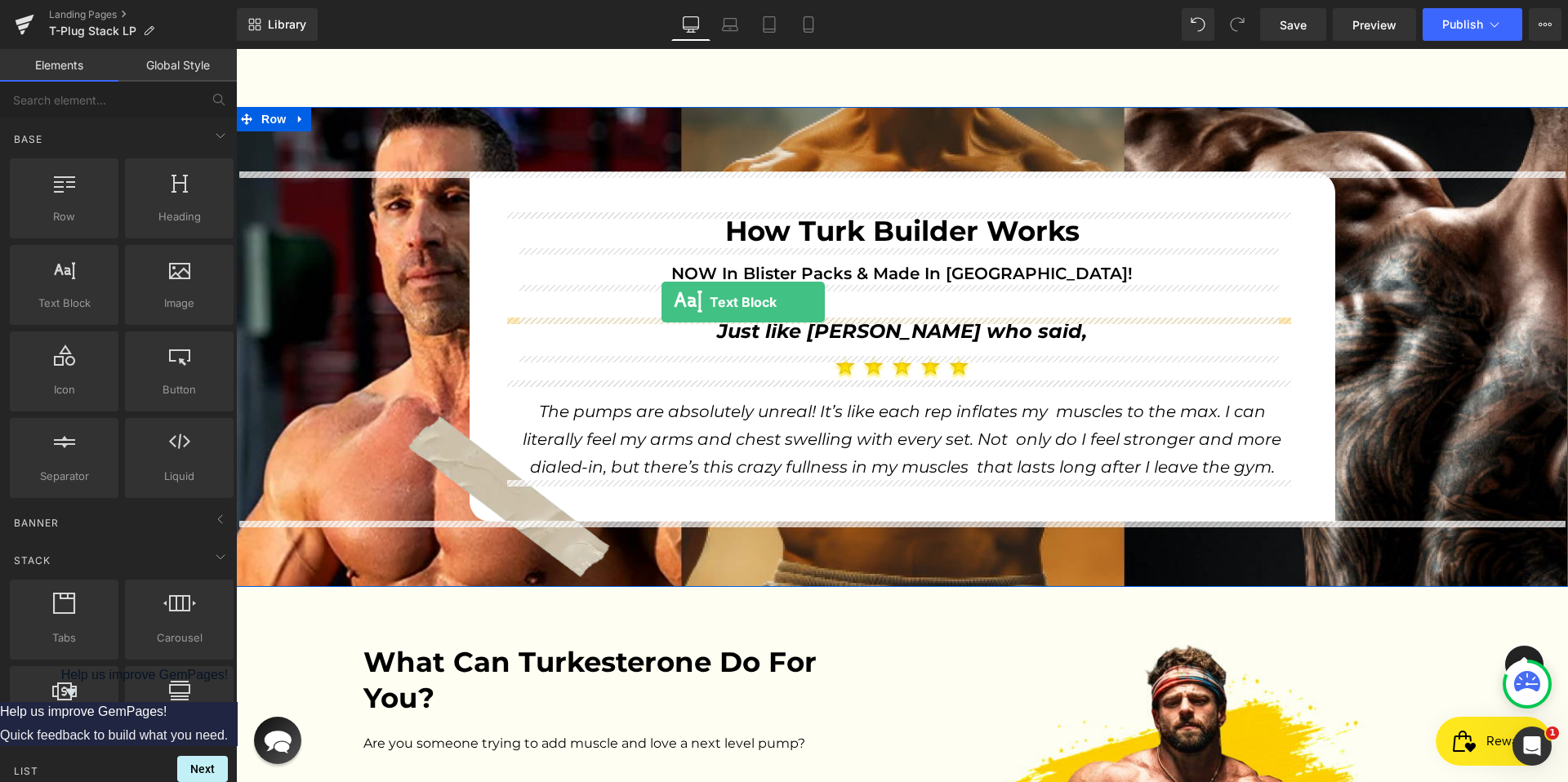
drag, startPoint x: 299, startPoint y: 349, endPoint x: 661, endPoint y: 302, distance: 365.0
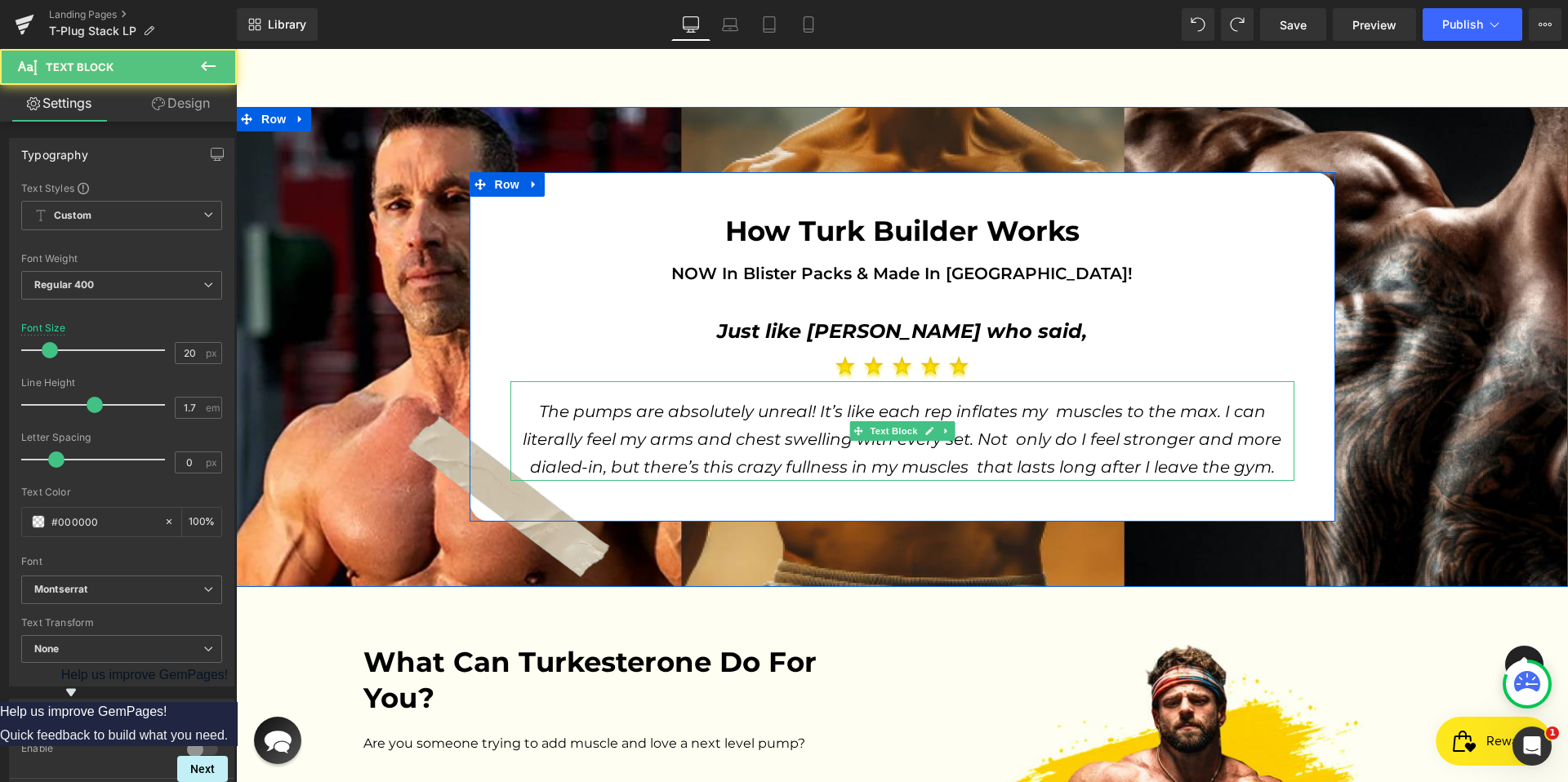
click at [782, 432] on span "The pumps are absolutely unreal! It’s like each rep inflates my muscles to the …" at bounding box center [904, 439] width 763 height 75
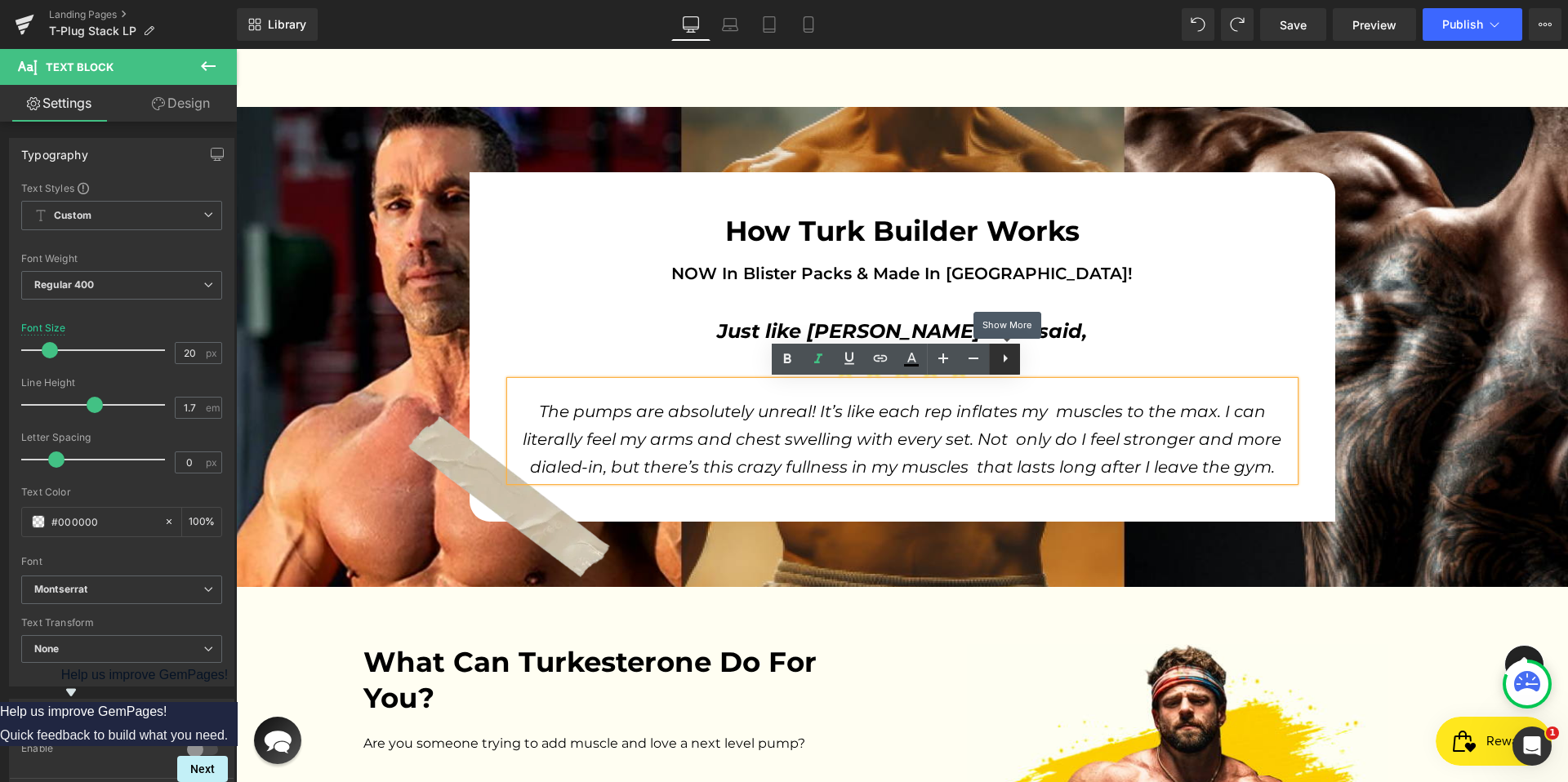
click at [997, 367] on link at bounding box center [1004, 358] width 31 height 31
click at [997, 366] on icon at bounding box center [1004, 358] width 20 height 20
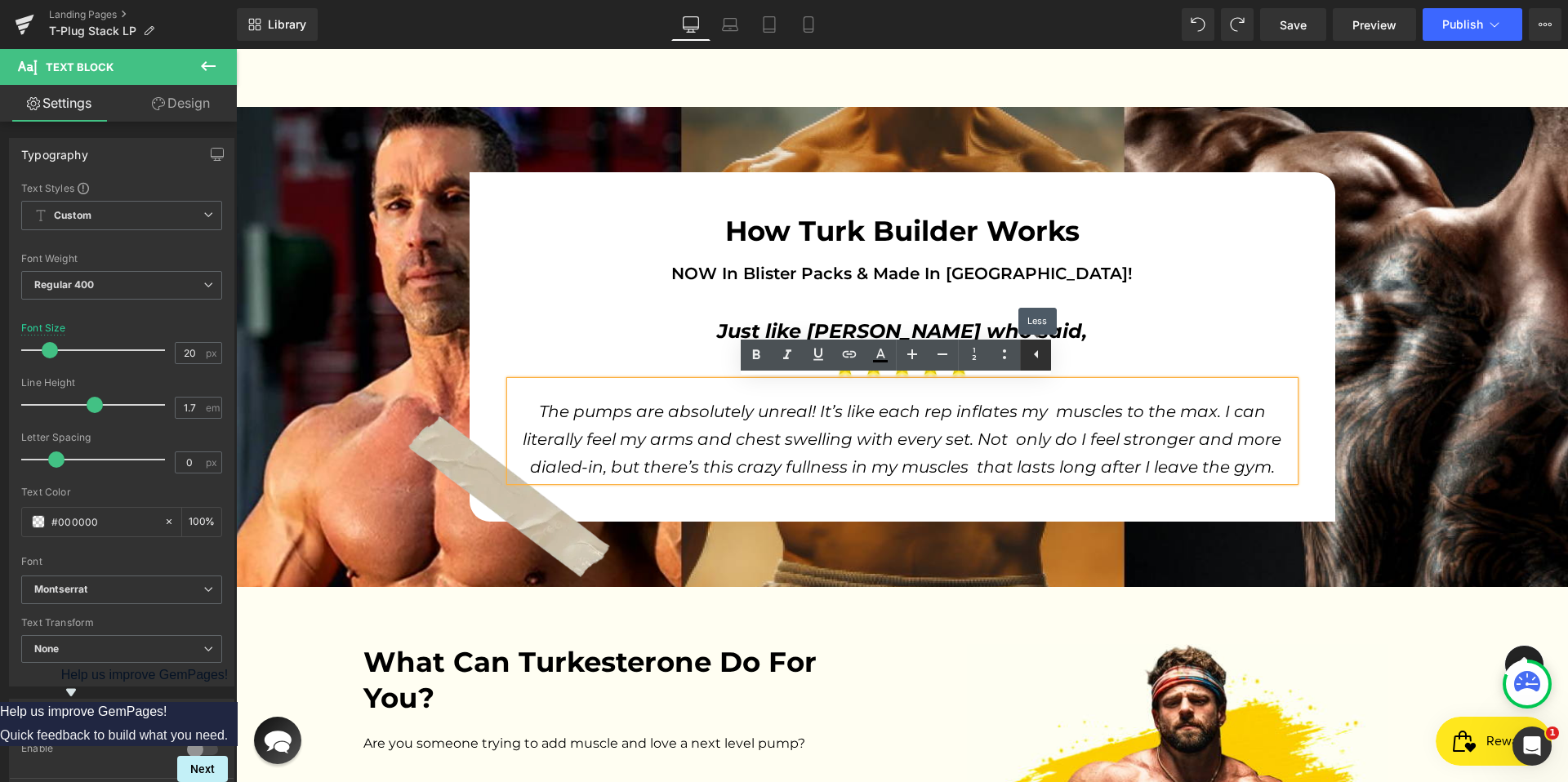
click at [1020, 362] on link at bounding box center [1035, 355] width 31 height 31
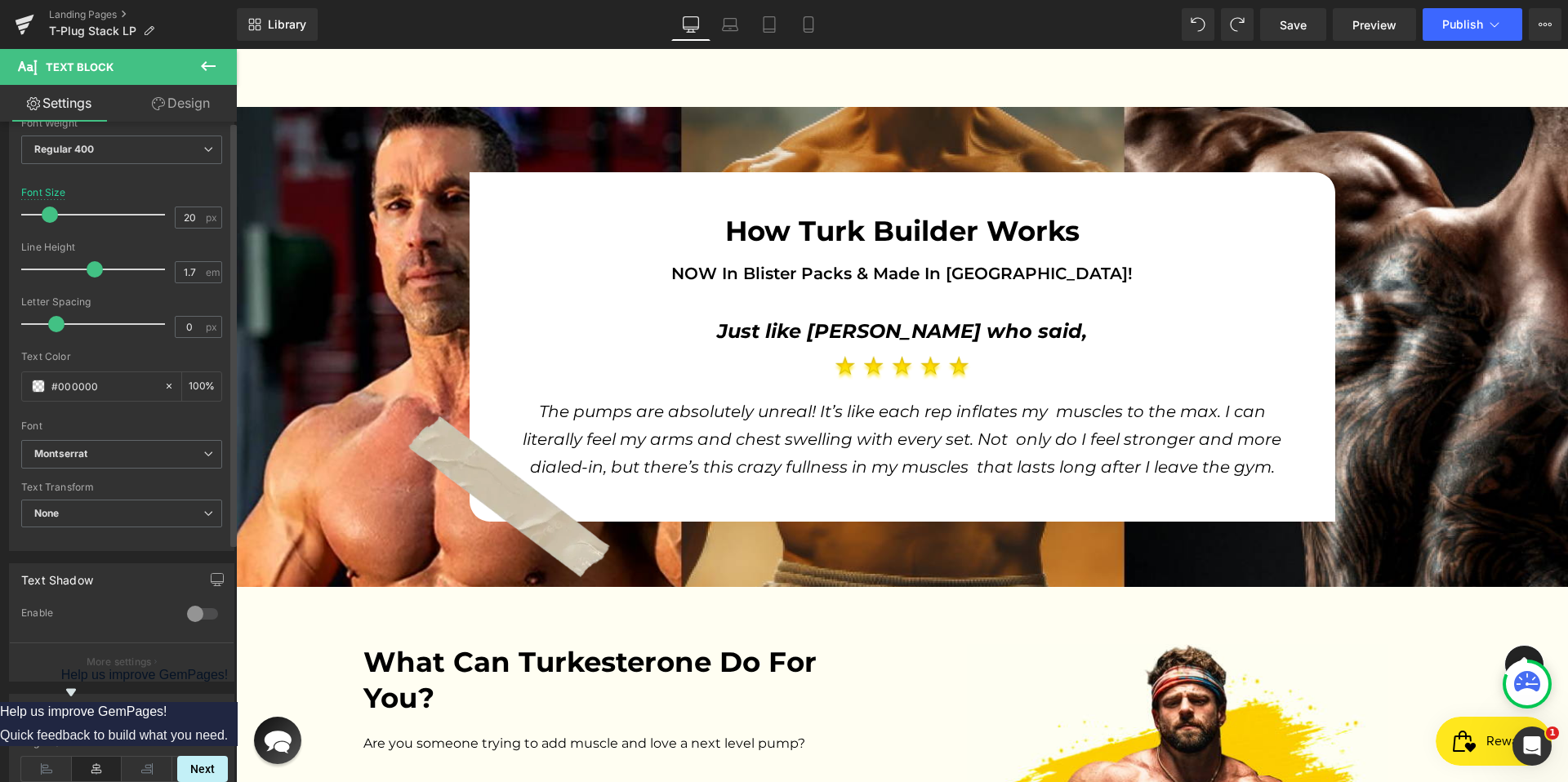
scroll to position [0, 0]
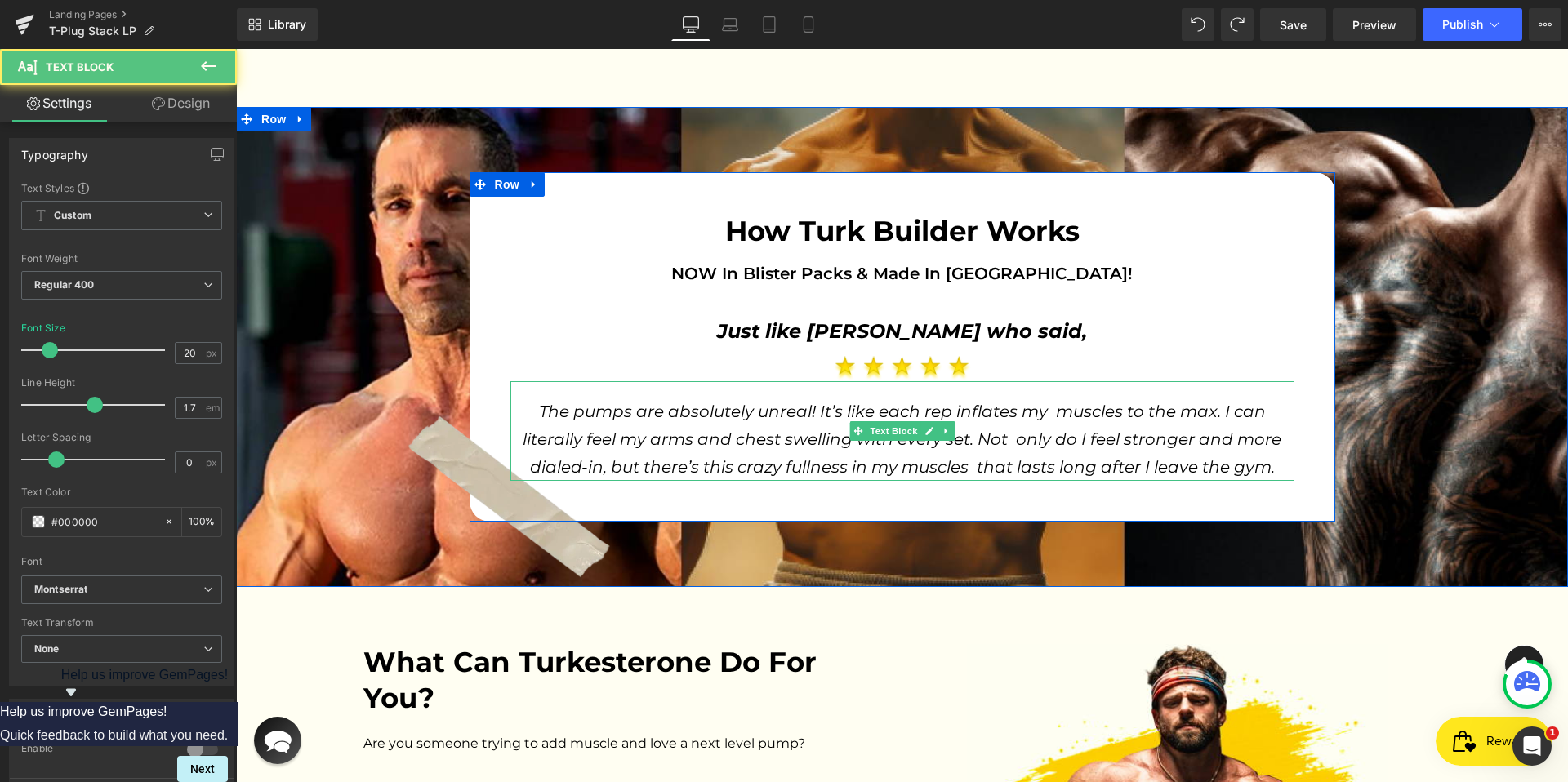
click at [656, 412] on span "The pumps are absolutely unreal! It’s like each rep inflates my muscles to the …" at bounding box center [904, 439] width 763 height 75
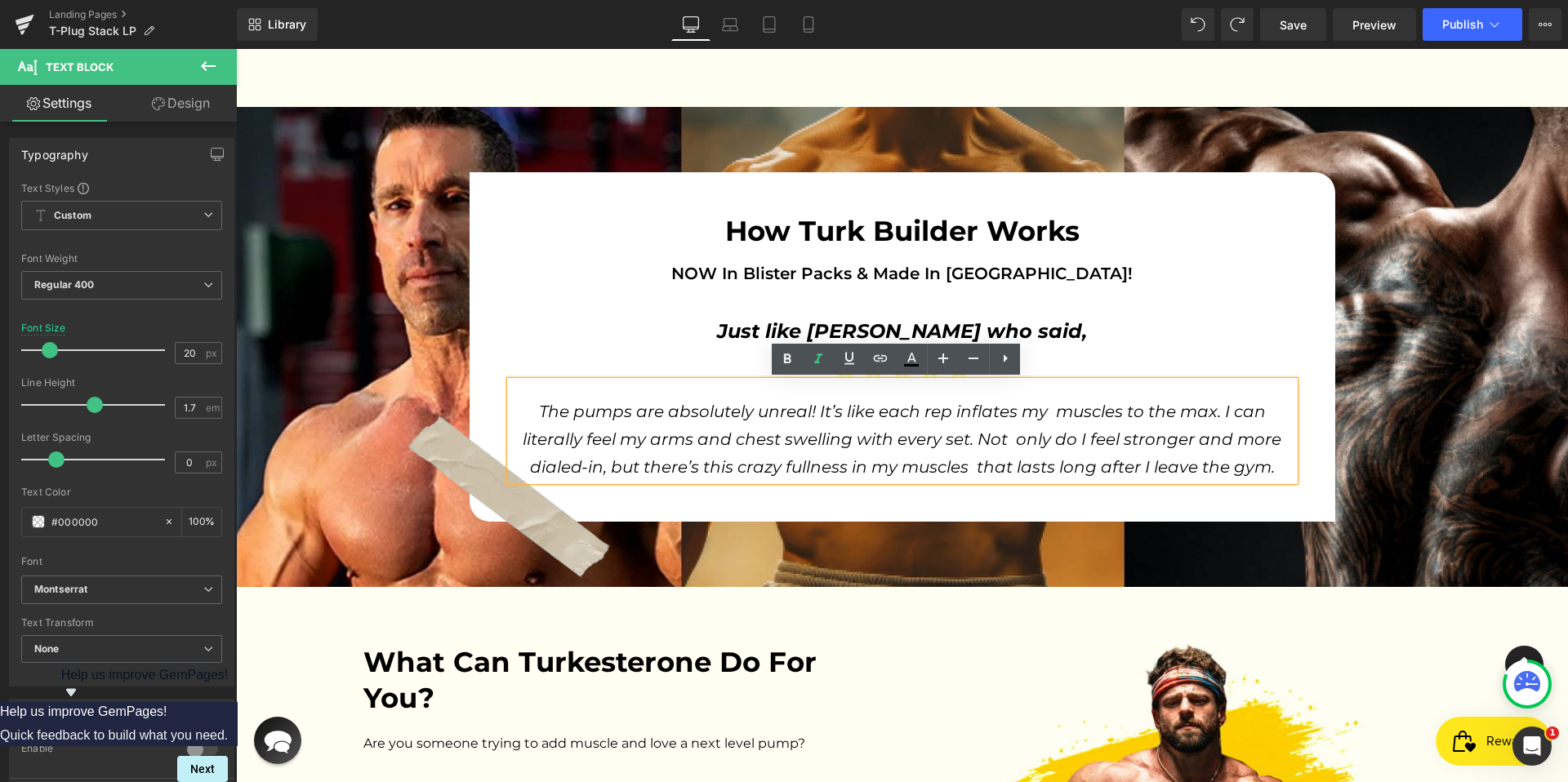
click at [677, 420] on span "The pumps are absolutely unreal! It’s like each rep inflates my muscles to the …" at bounding box center [904, 439] width 763 height 75
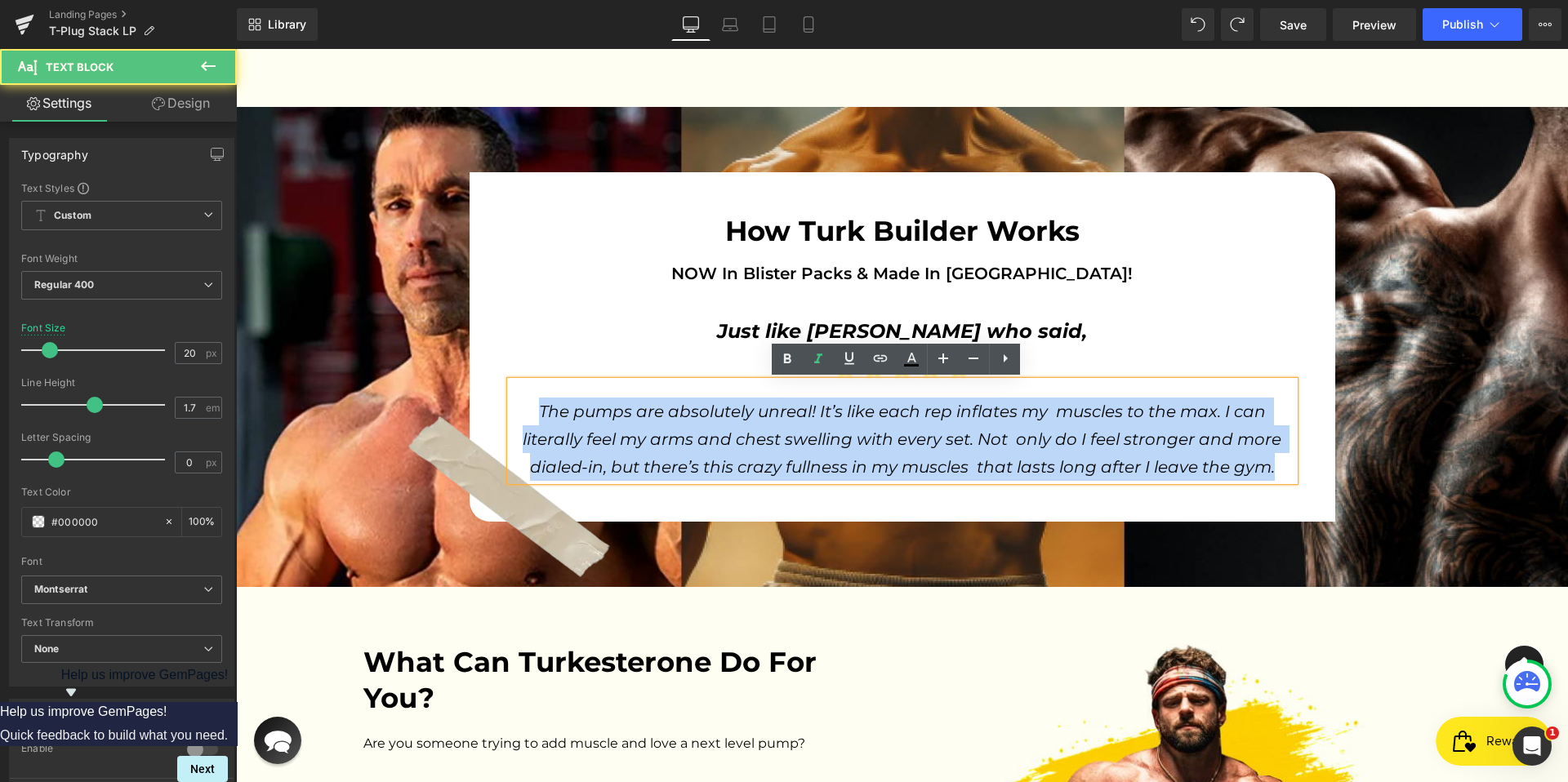
click at [677, 420] on span "The pumps are absolutely unreal! It’s like each rep inflates my muscles to the …" at bounding box center [904, 439] width 763 height 75
click at [634, 387] on div "The pumps are absolutely unreal! It’s like each rep inflates my muscles to the …" at bounding box center [902, 432] width 784 height 100
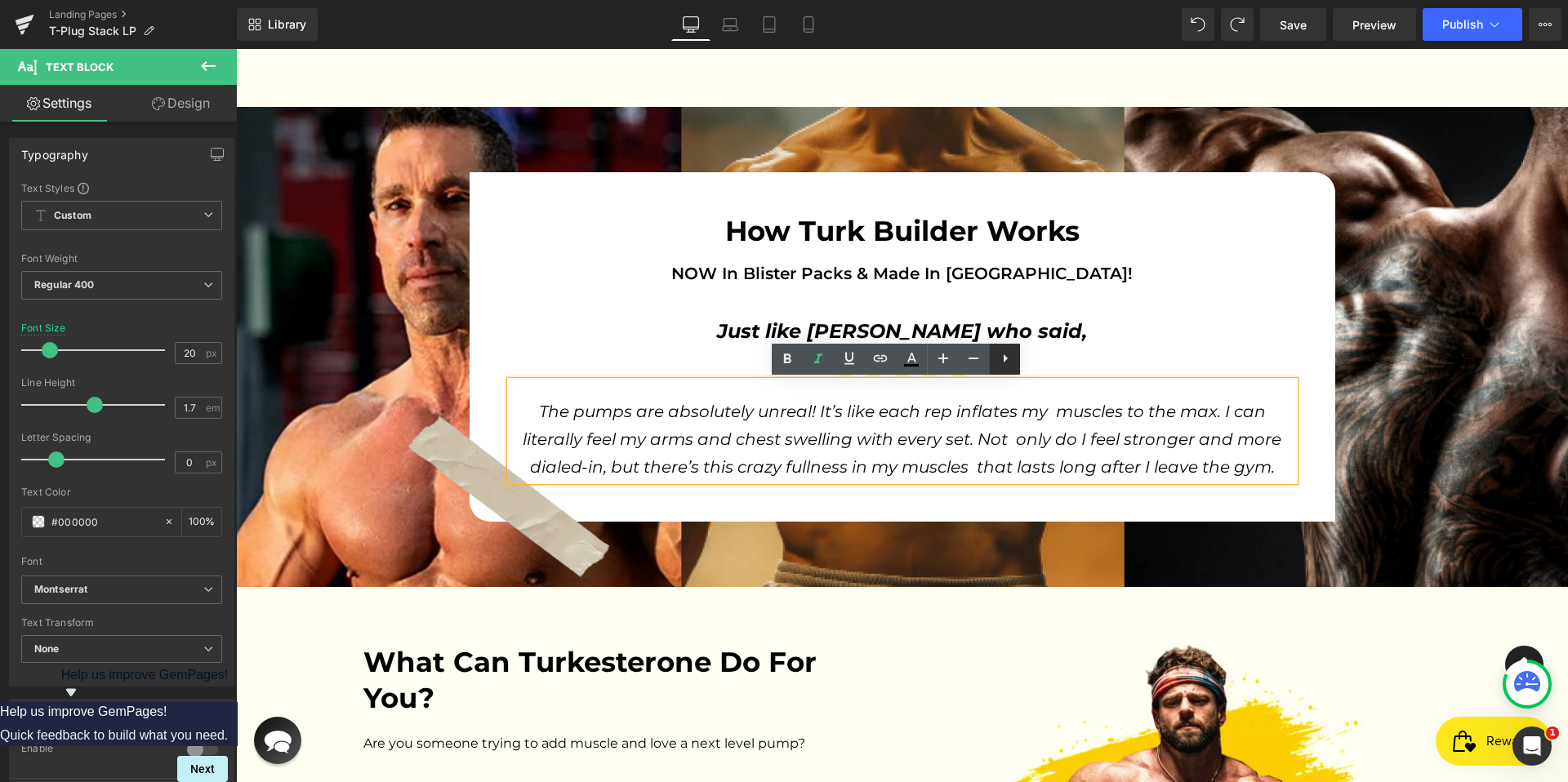
click at [995, 361] on icon at bounding box center [1005, 358] width 20 height 20
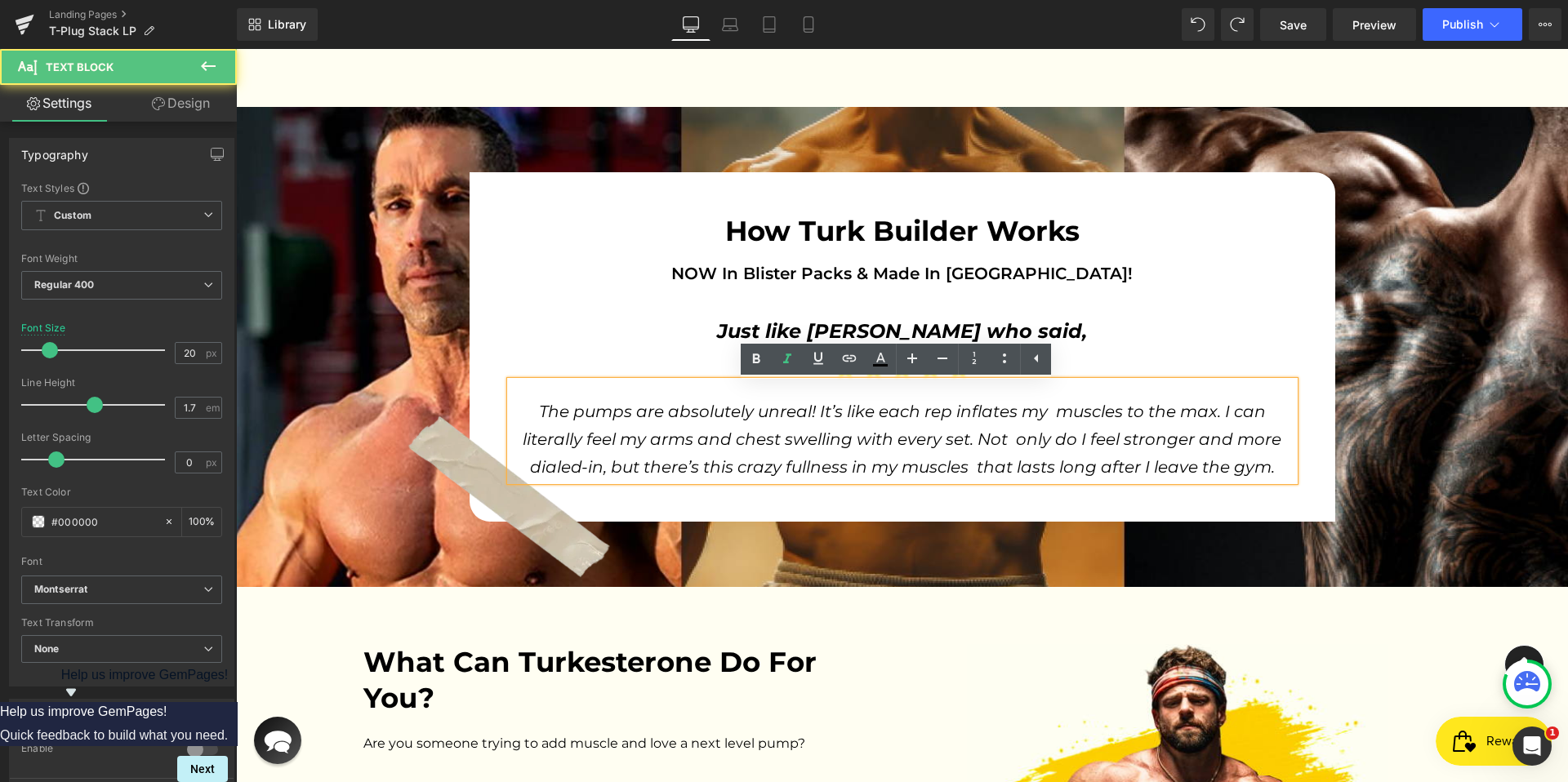
click at [791, 414] on span "The pumps are absolutely unreal! It’s like each rep inflates my muscles to the …" at bounding box center [904, 439] width 763 height 75
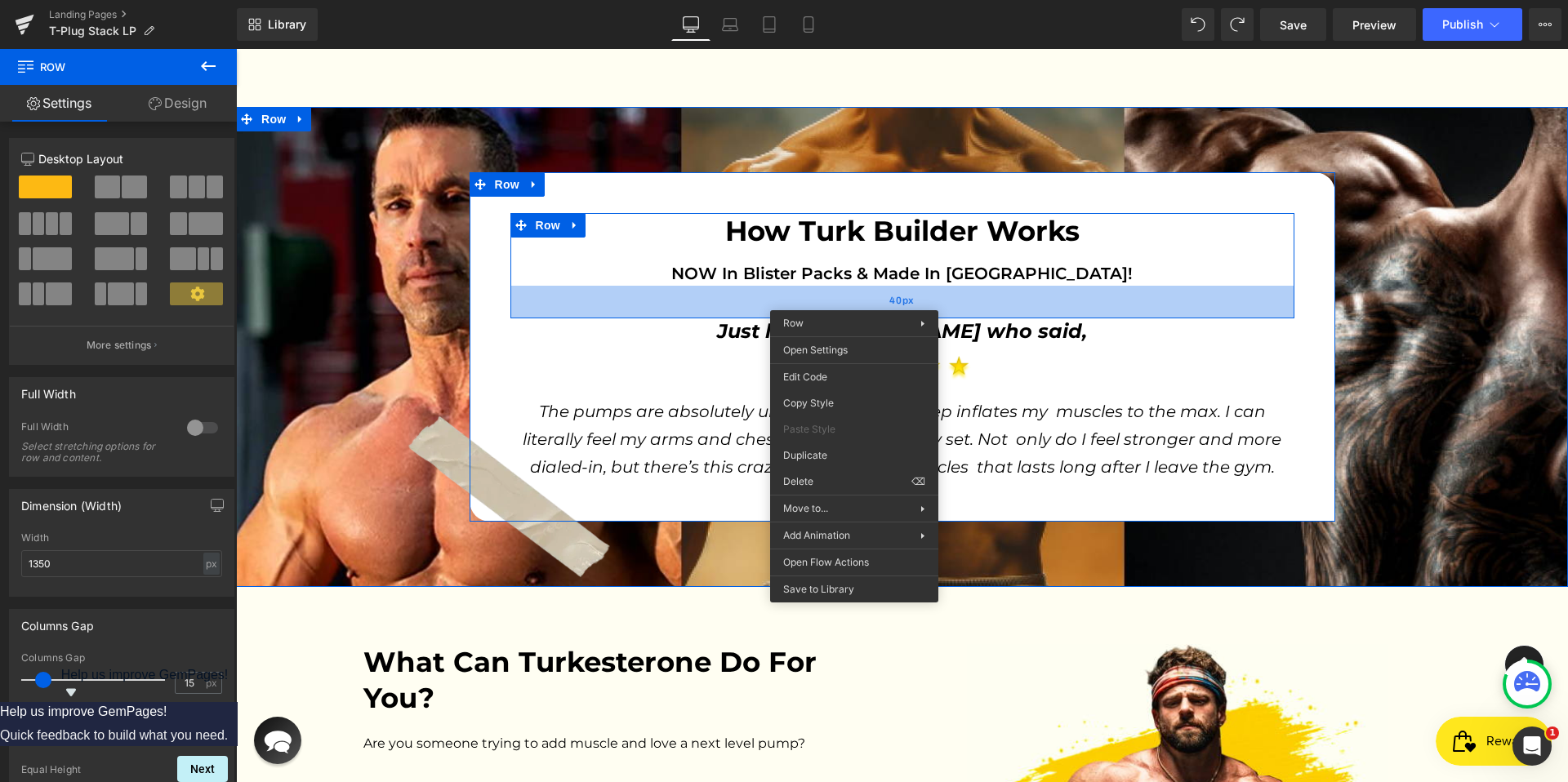
drag, startPoint x: 285, startPoint y: 238, endPoint x: 631, endPoint y: 298, distance: 351.2
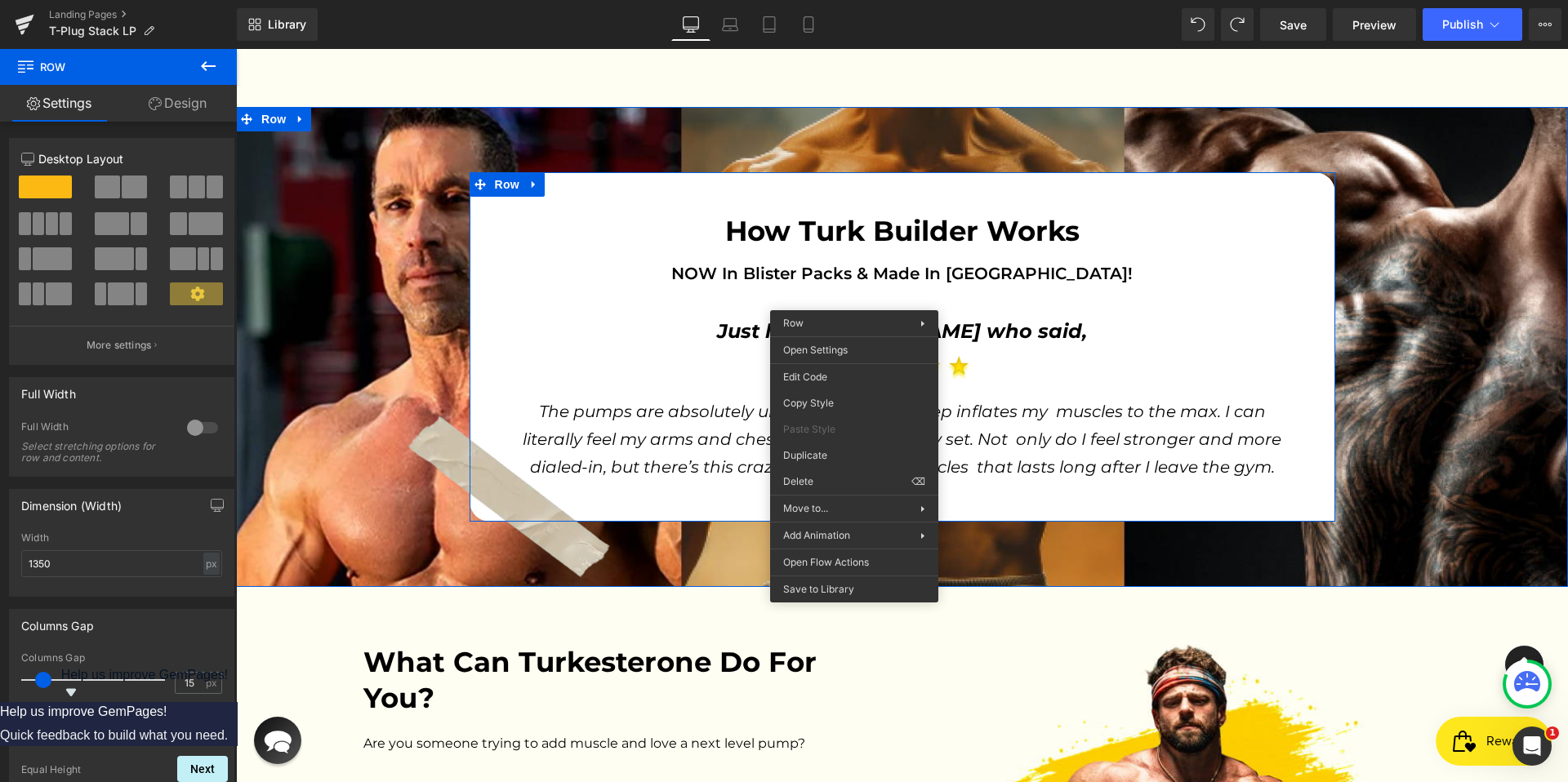
click at [911, 291] on div "How Turk Builder Works Heading NOW In Blister Packs & Made In [GEOGRAPHIC_DATA]…" at bounding box center [902, 266] width 784 height 105
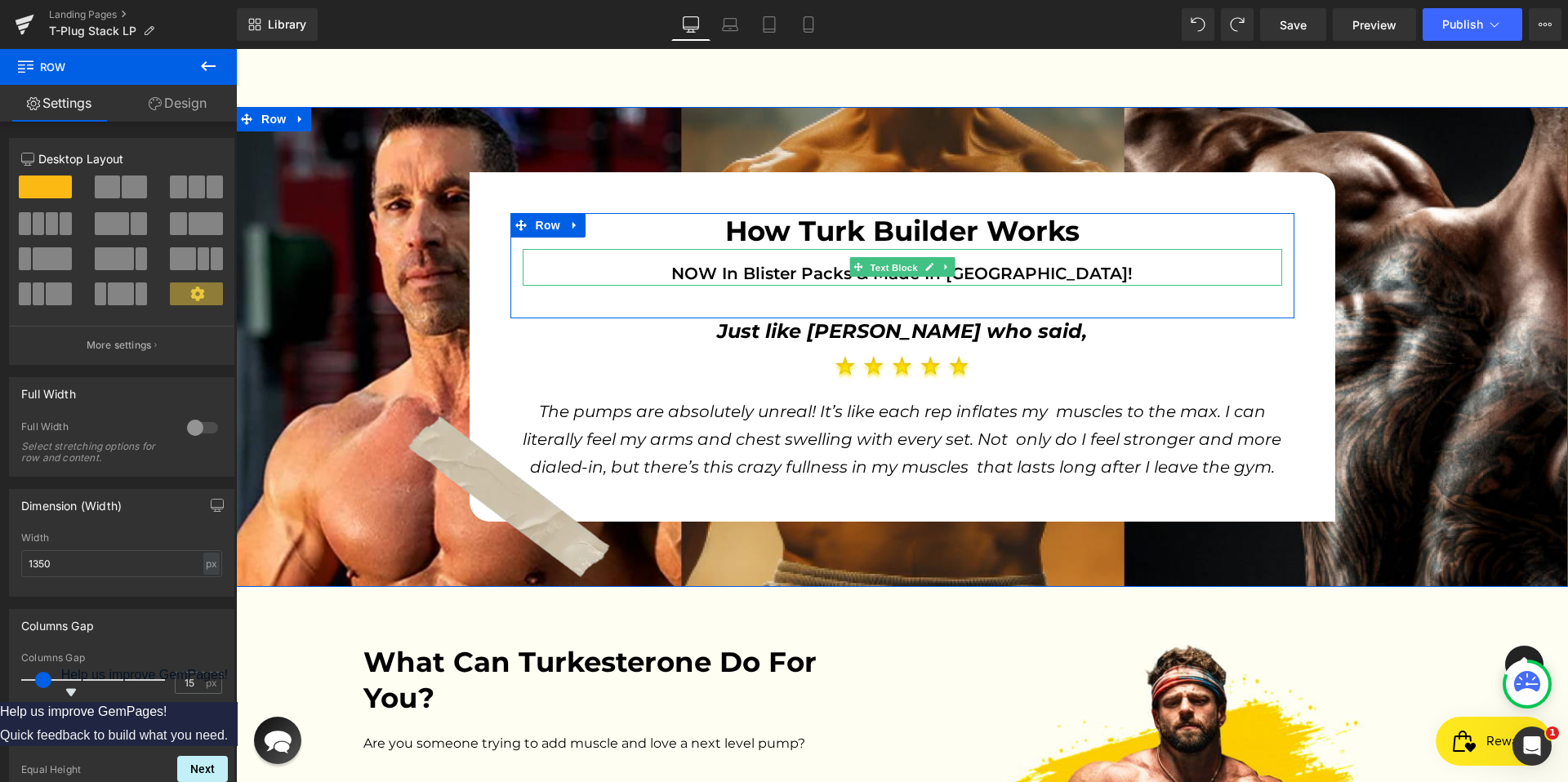
click at [881, 264] on span "Text Block" at bounding box center [893, 268] width 54 height 20
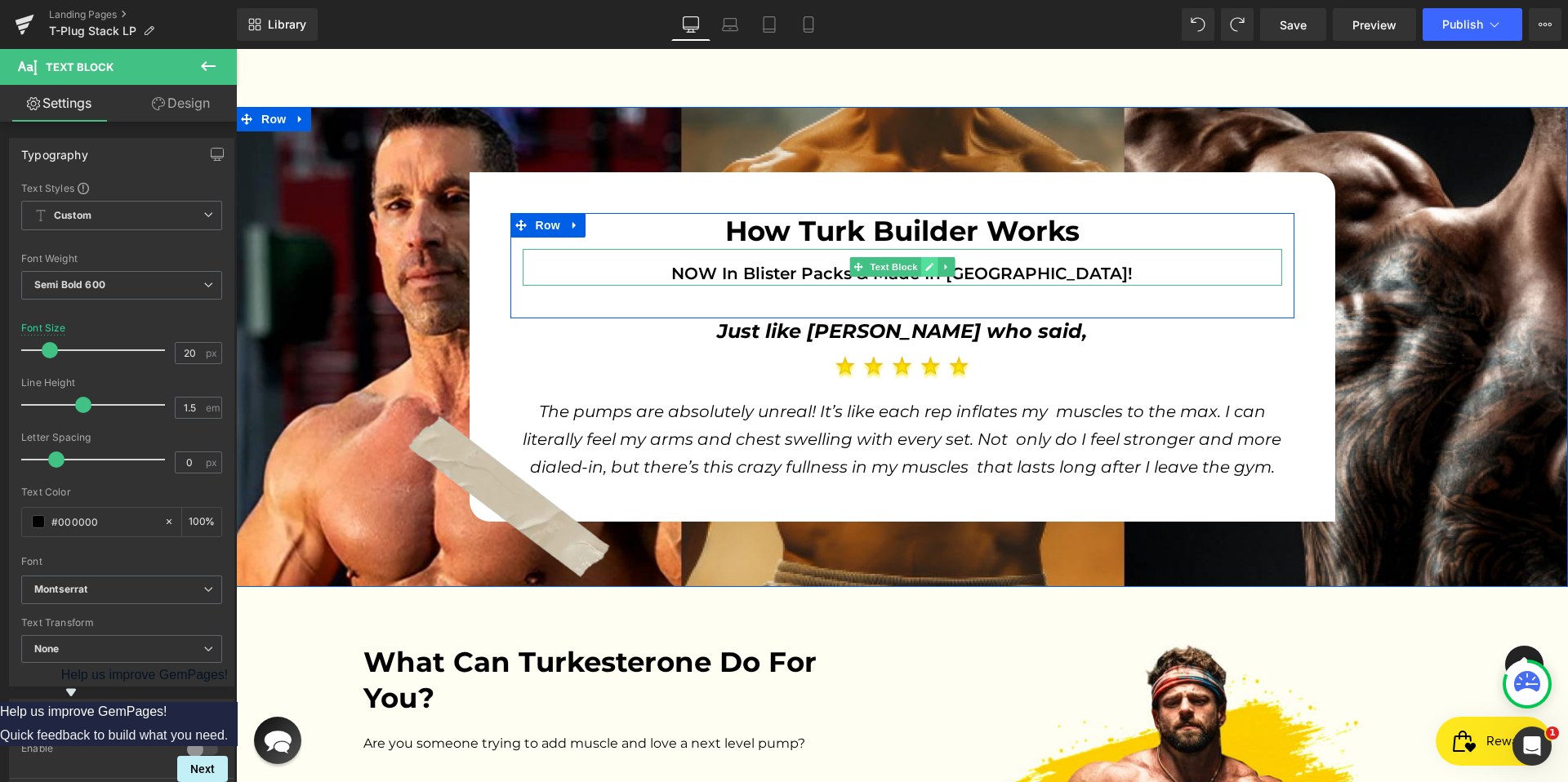
click at [924, 268] on icon at bounding box center [928, 267] width 9 height 10
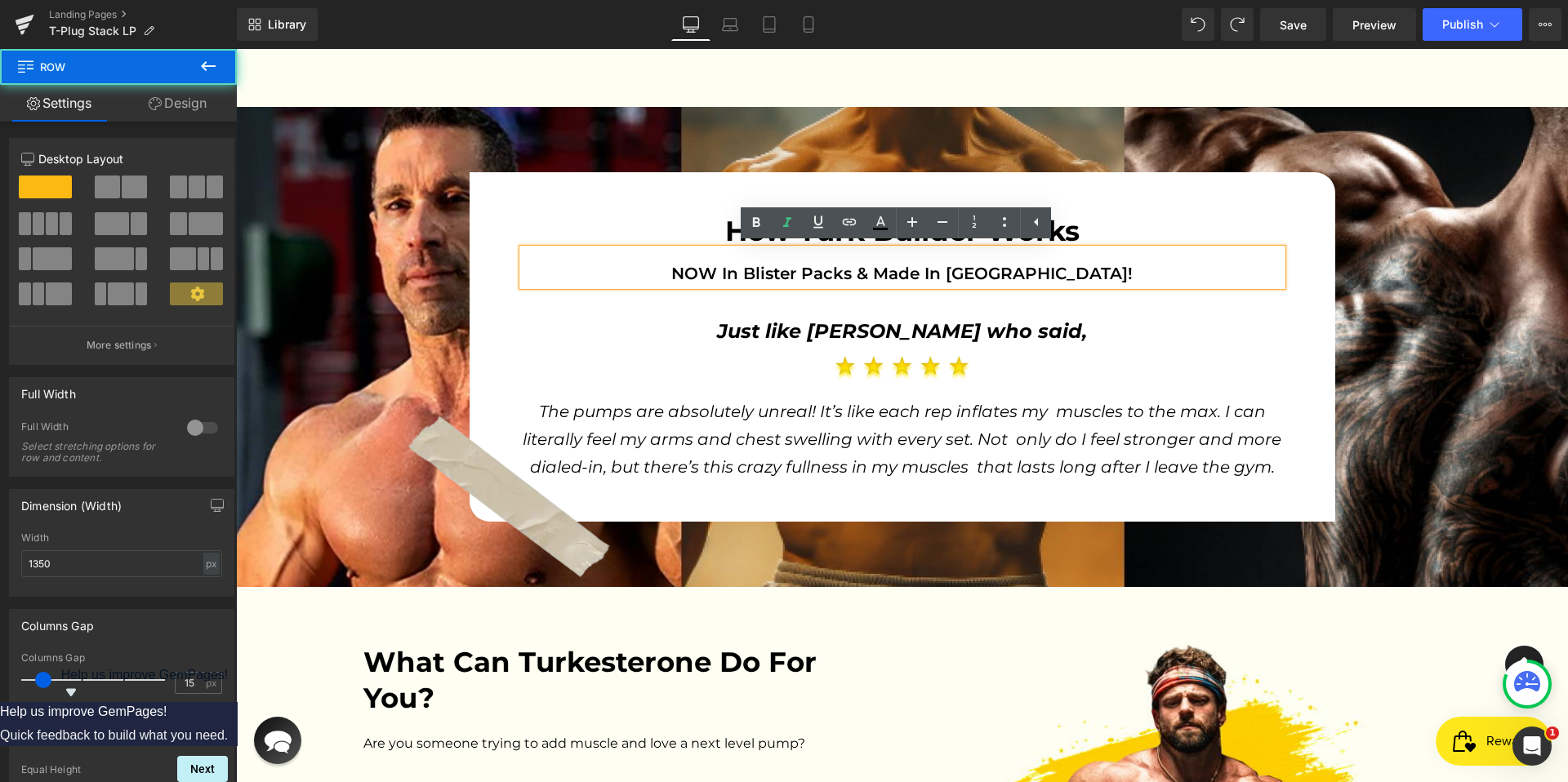
click at [944, 301] on div "How Turk Builder Works Heading NOW In Blister Packs & Made In [GEOGRAPHIC_DATA]…" at bounding box center [902, 266] width 784 height 105
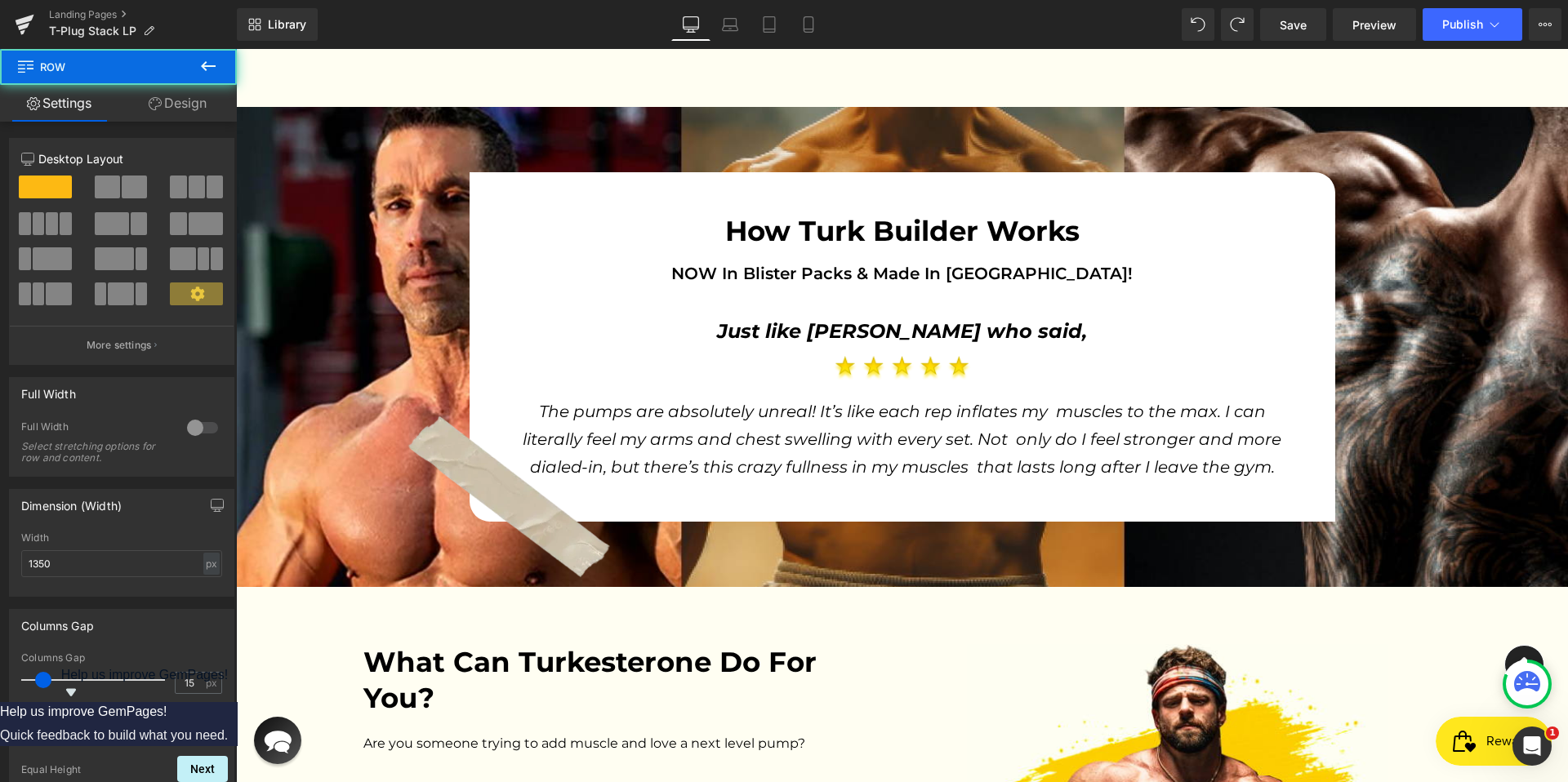
click at [931, 306] on div "How Turk Builder Works Heading NOW In Blister Packs & Made In [GEOGRAPHIC_DATA]…" at bounding box center [902, 266] width 784 height 105
click at [194, 74] on button at bounding box center [208, 67] width 57 height 36
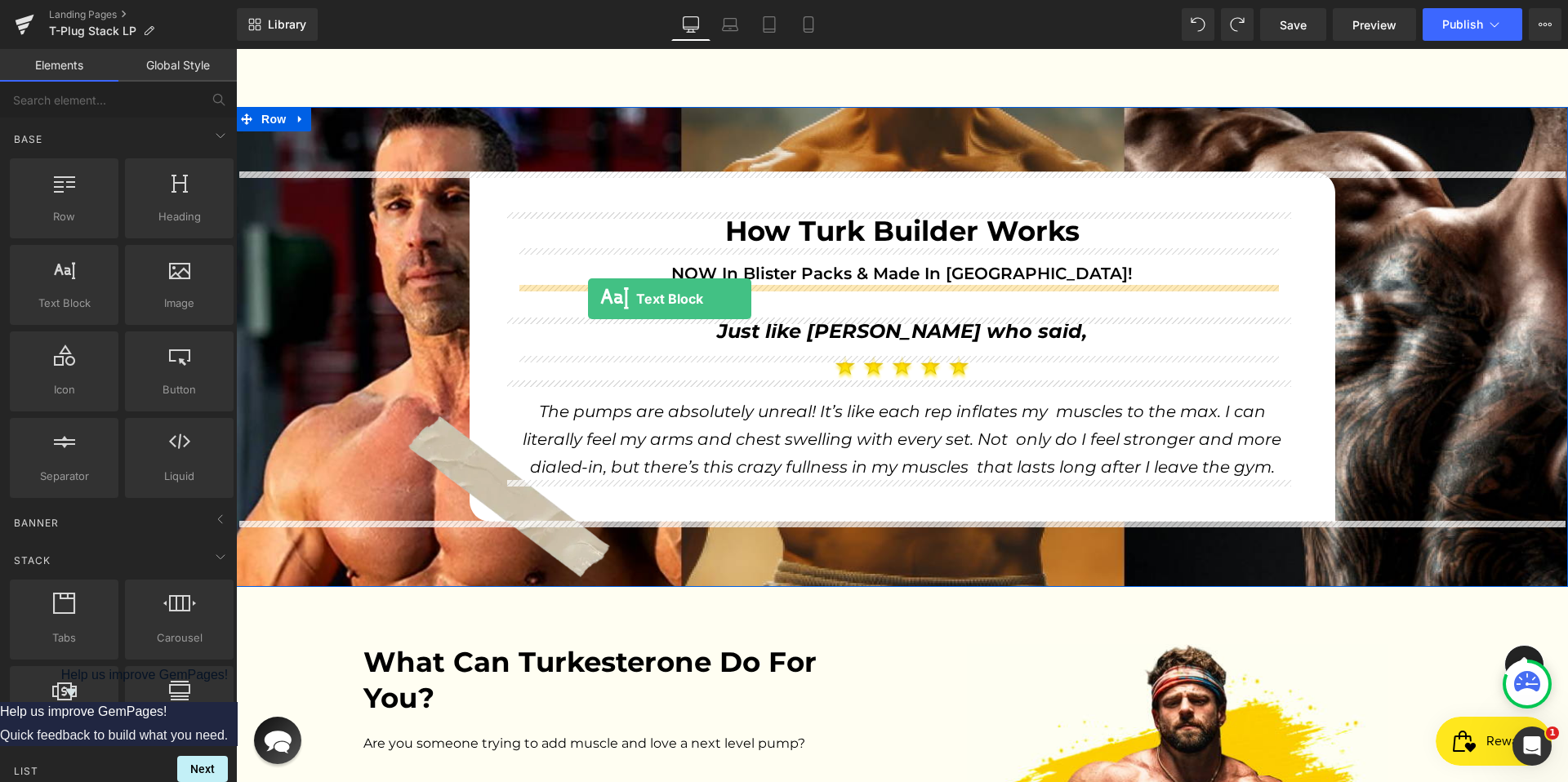
drag, startPoint x: 294, startPoint y: 335, endPoint x: 588, endPoint y: 299, distance: 296.2
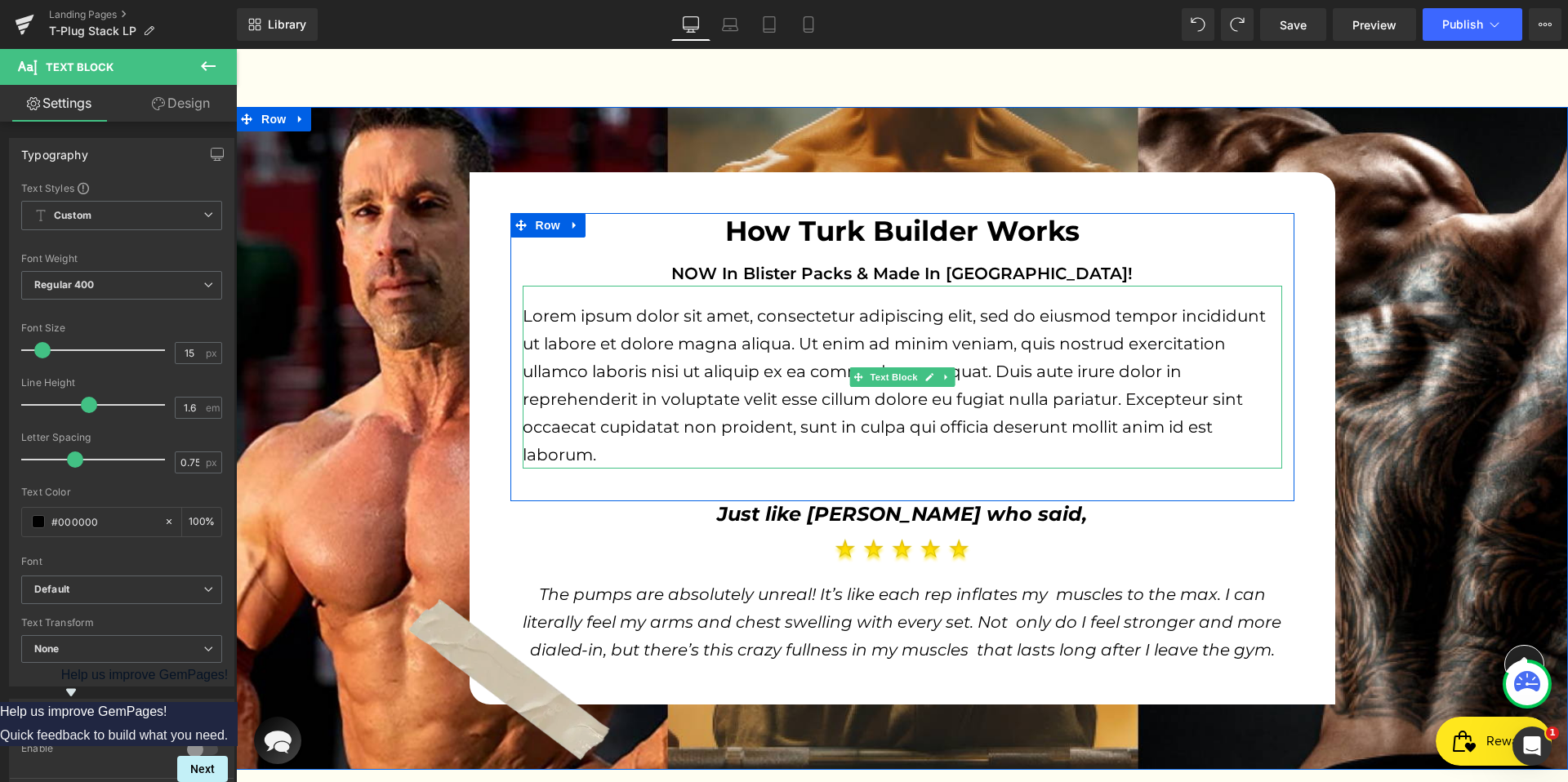
click at [739, 342] on p "Lorem ipsum dolor sit amet, consectetur adipiscing elit, sed do eiusmod tempor …" at bounding box center [902, 385] width 759 height 167
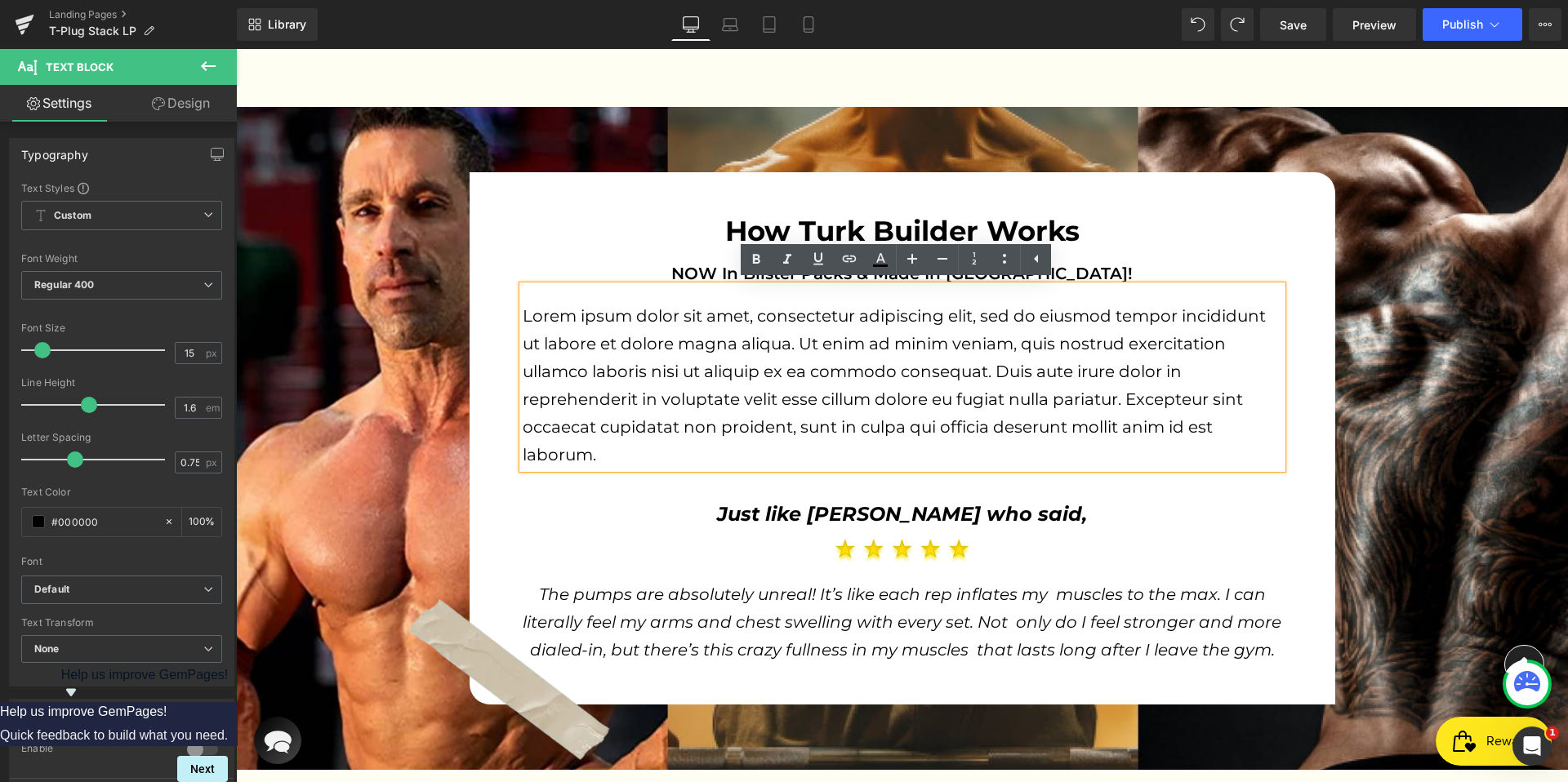
click at [834, 333] on p "Lorem ipsum dolor sit amet, consectetur adipiscing elit, sed do eiusmod tempor …" at bounding box center [902, 385] width 759 height 167
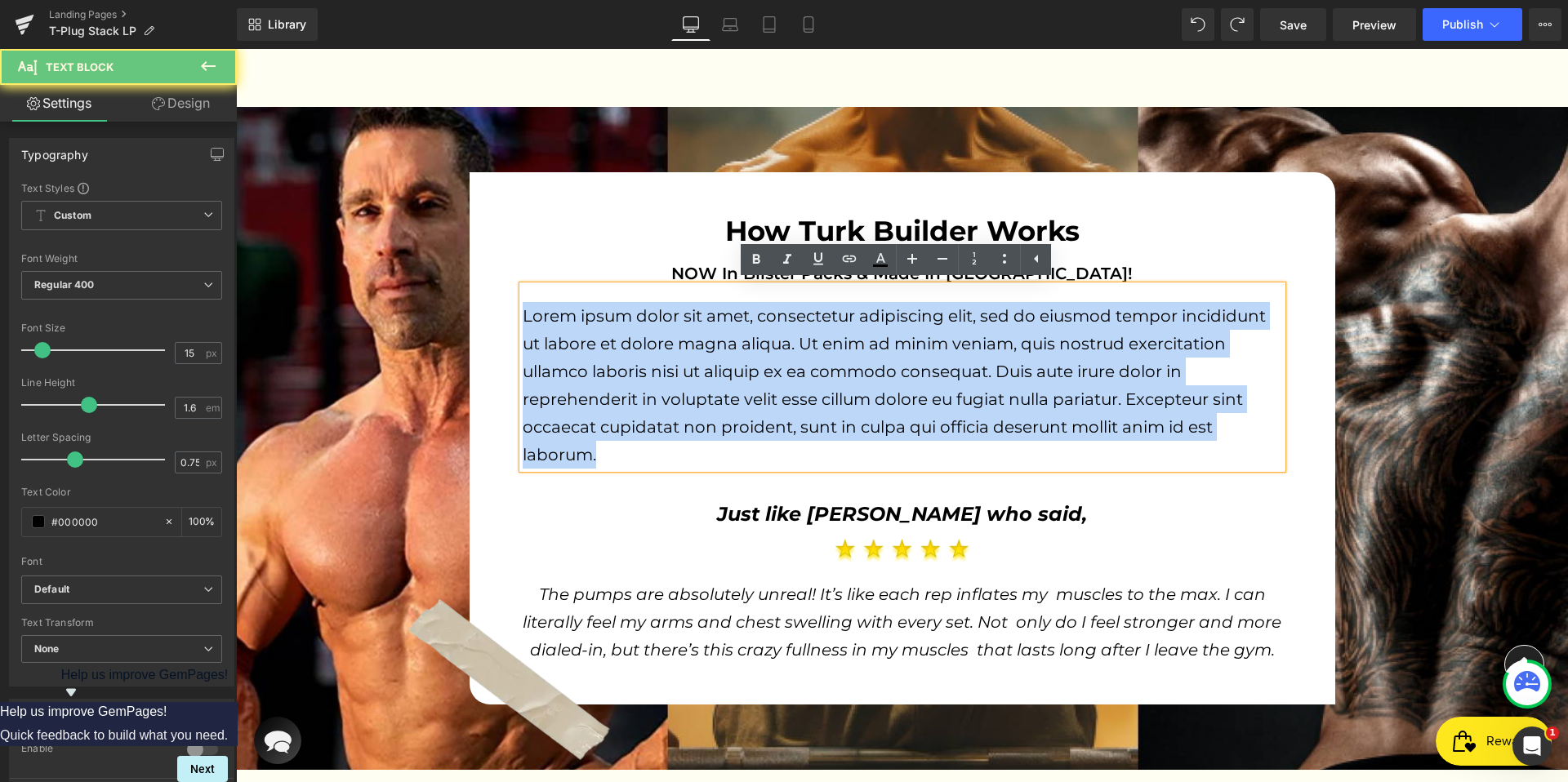
click at [834, 333] on p "Lorem ipsum dolor sit amet, consectetur adipiscing elit, sed do eiusmod tempor …" at bounding box center [902, 385] width 759 height 167
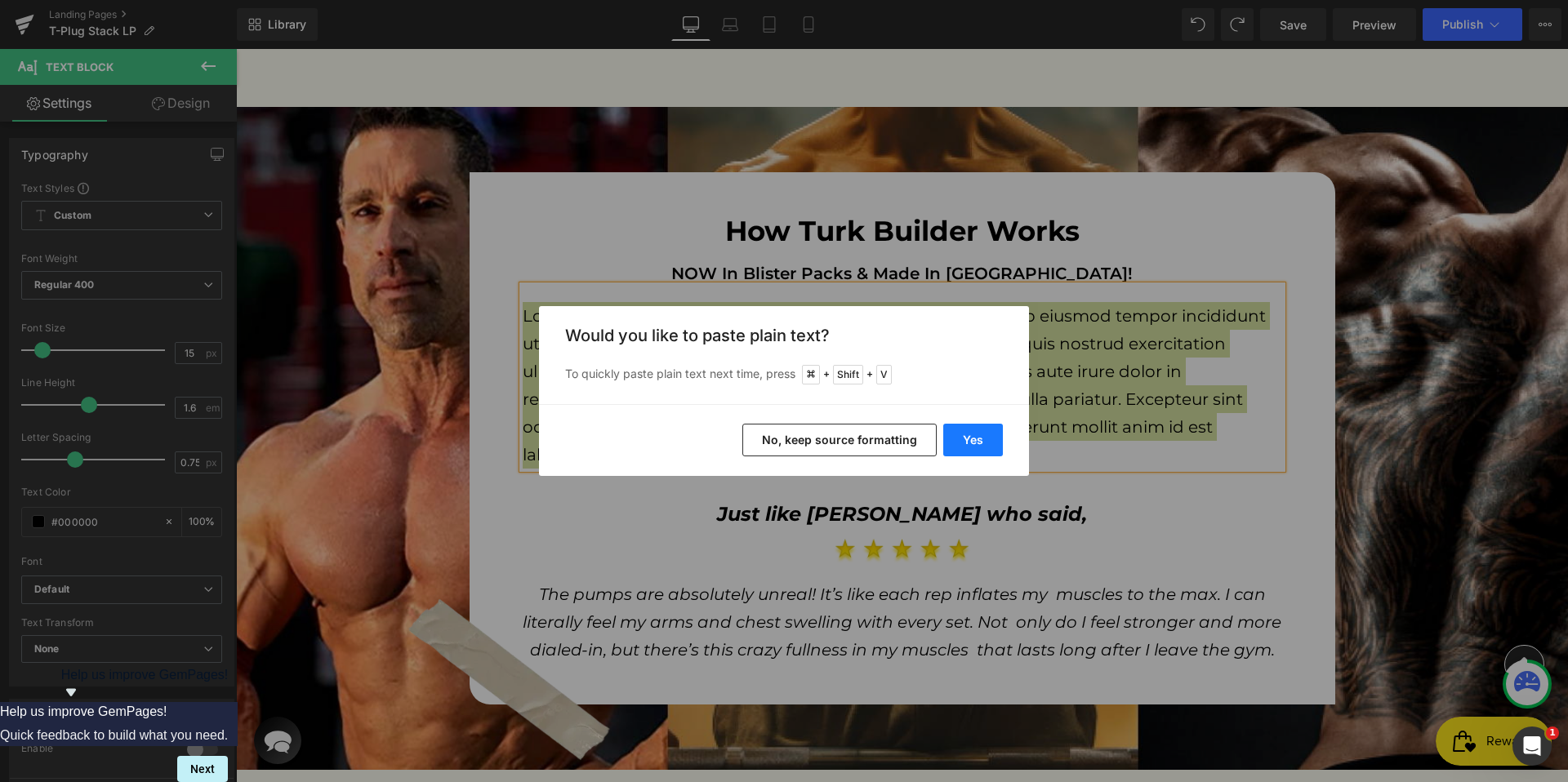
click at [970, 439] on button "Yes" at bounding box center [972, 440] width 60 height 33
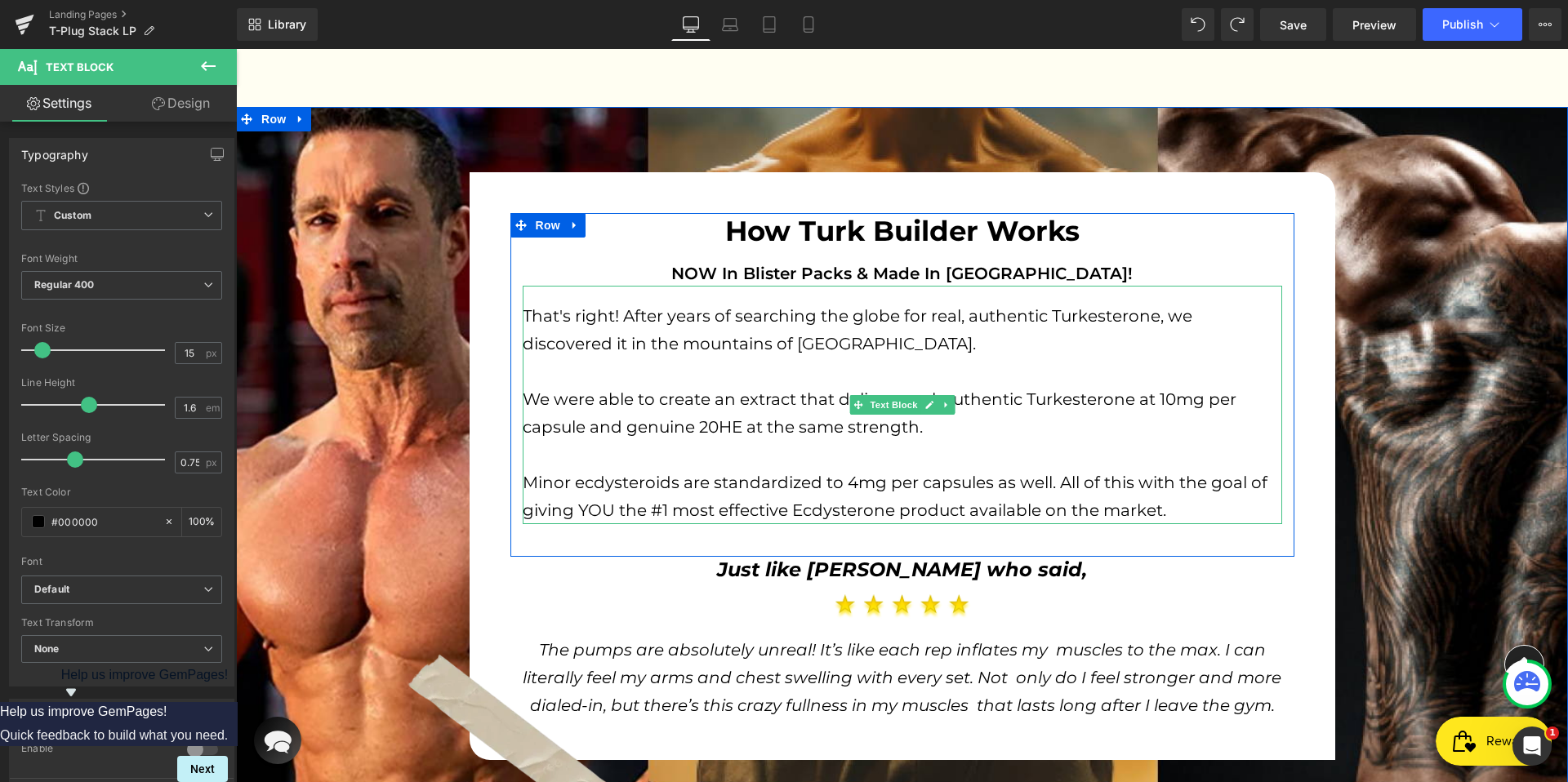
click at [764, 400] on p "We were able to create an extract that delivers real, authentic Turkesterone at…" at bounding box center [902, 413] width 759 height 55
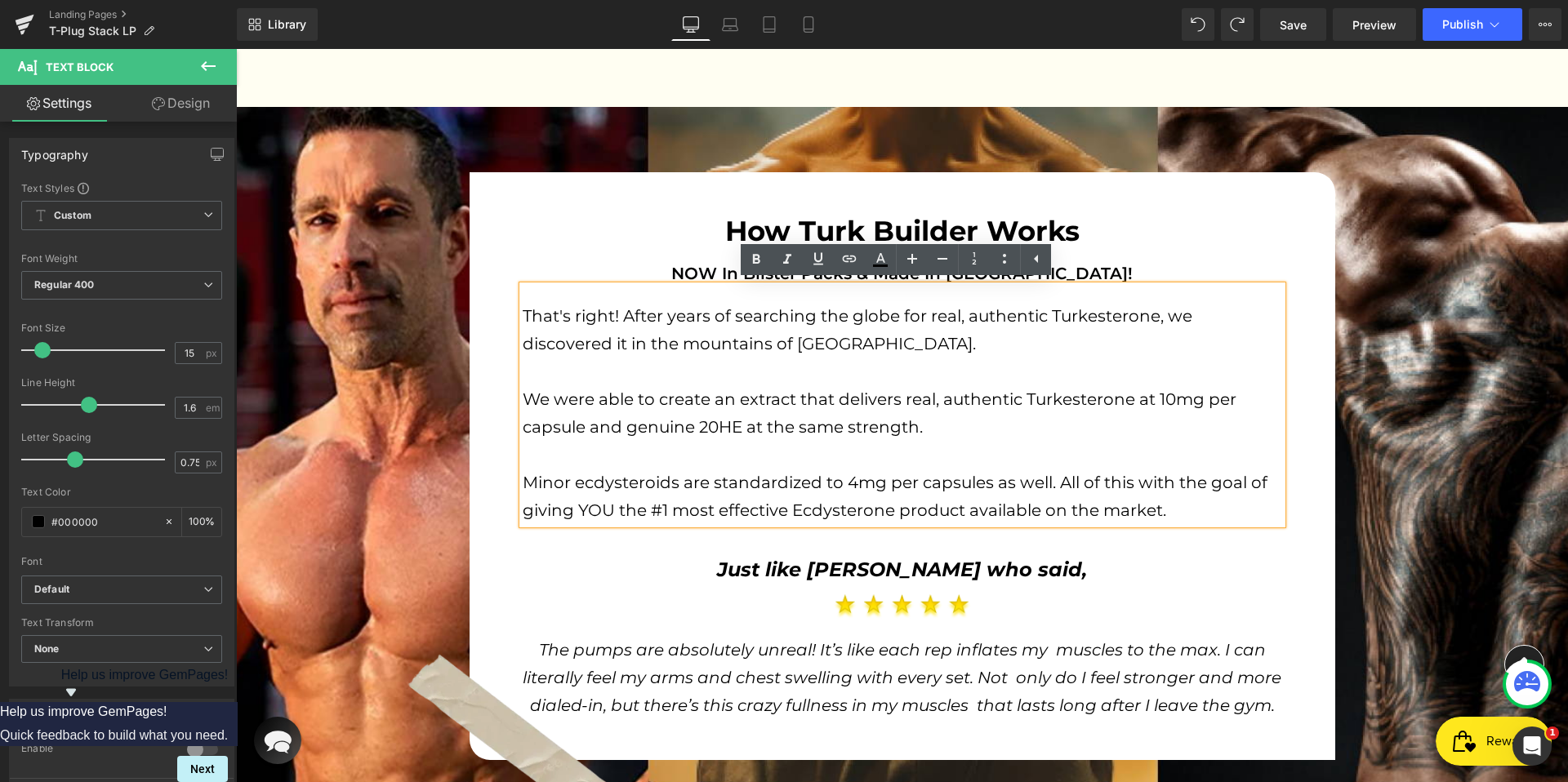
click at [767, 406] on p "We were able to create an extract that delivers real, authentic Turkesterone at…" at bounding box center [902, 413] width 759 height 55
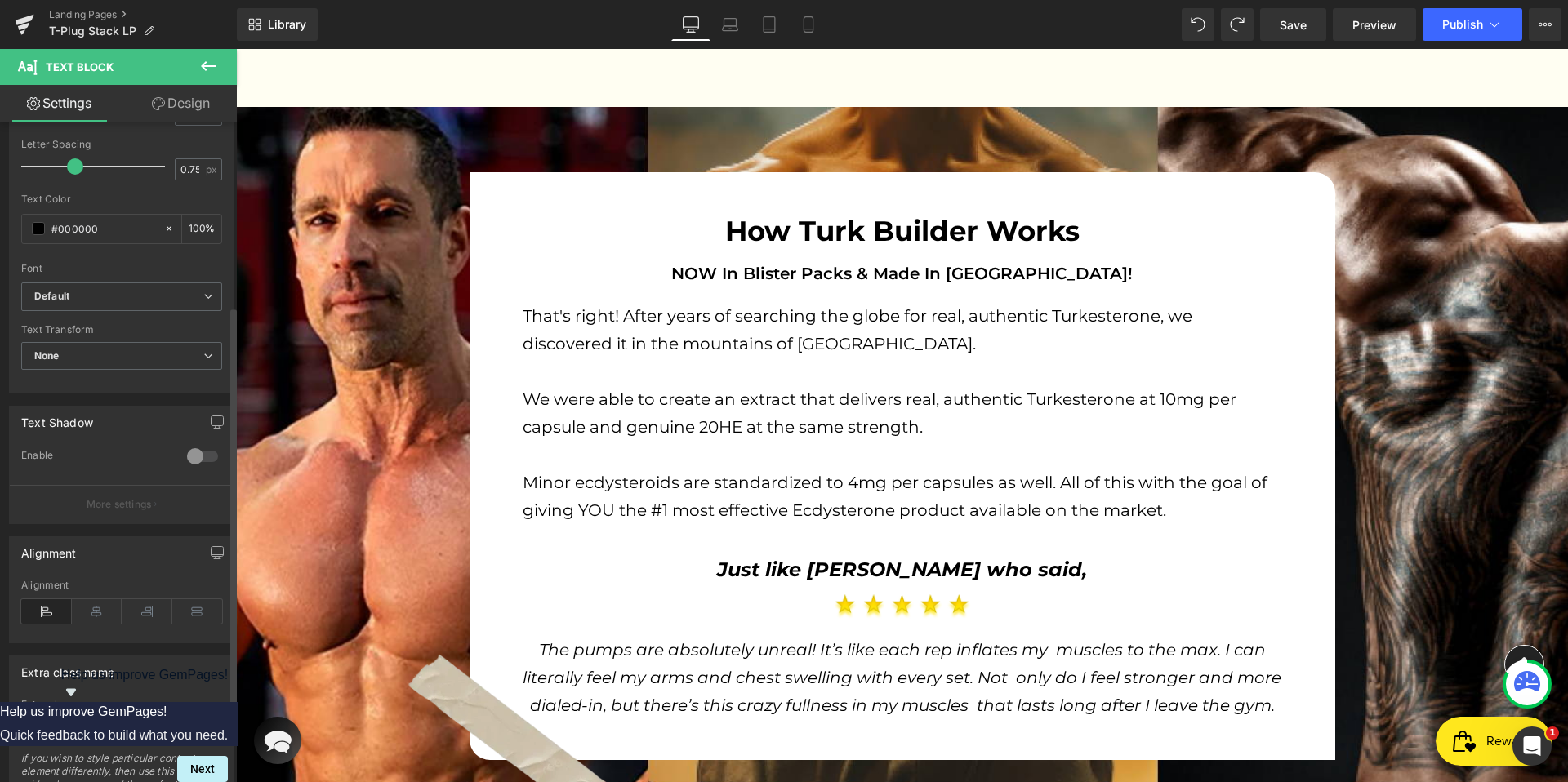
scroll to position [294, 0]
click at [80, 613] on icon at bounding box center [97, 610] width 51 height 24
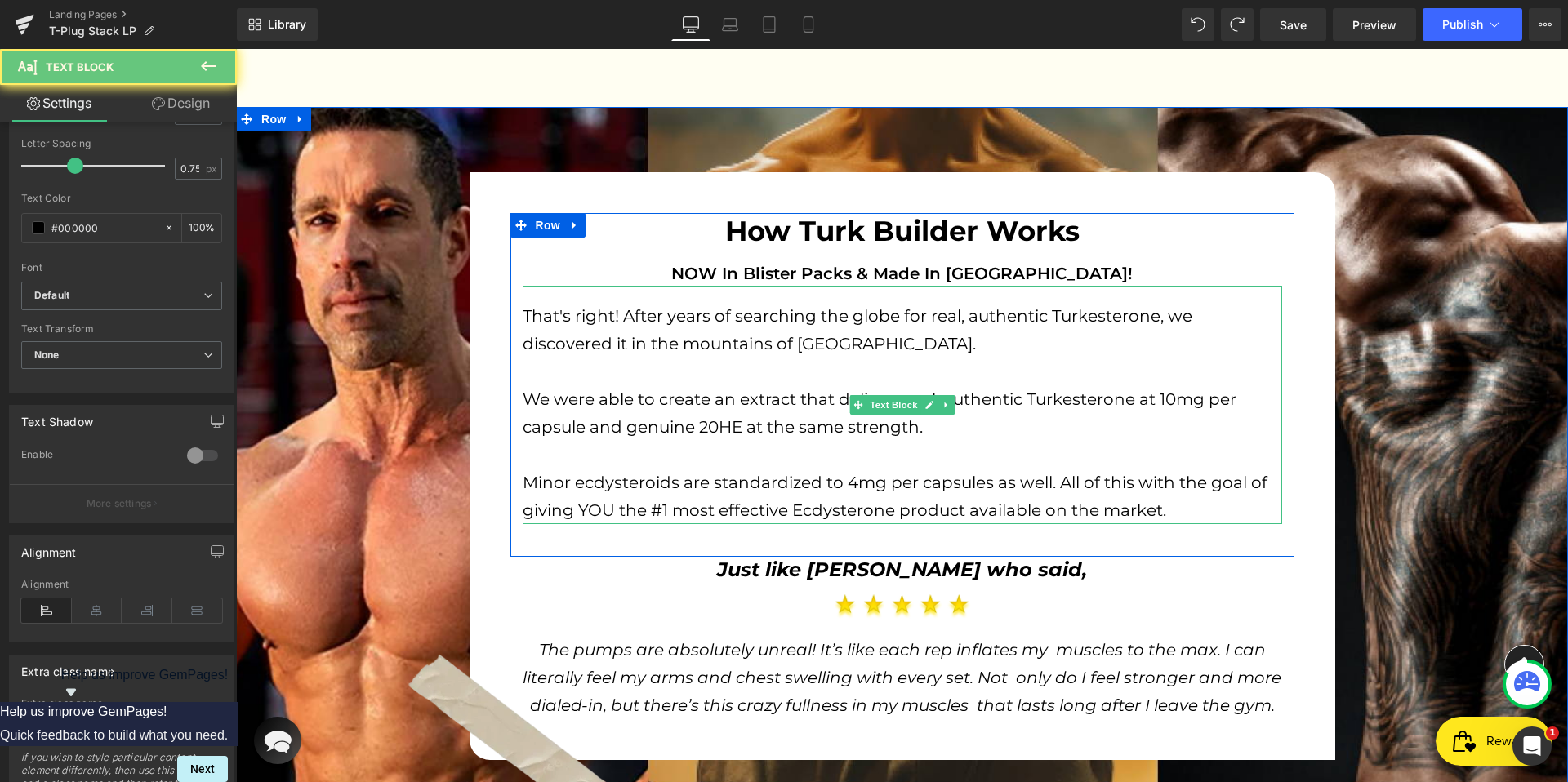
click at [700, 411] on p "We were able to create an extract that delivers real, authentic Turkesterone at…" at bounding box center [902, 413] width 759 height 55
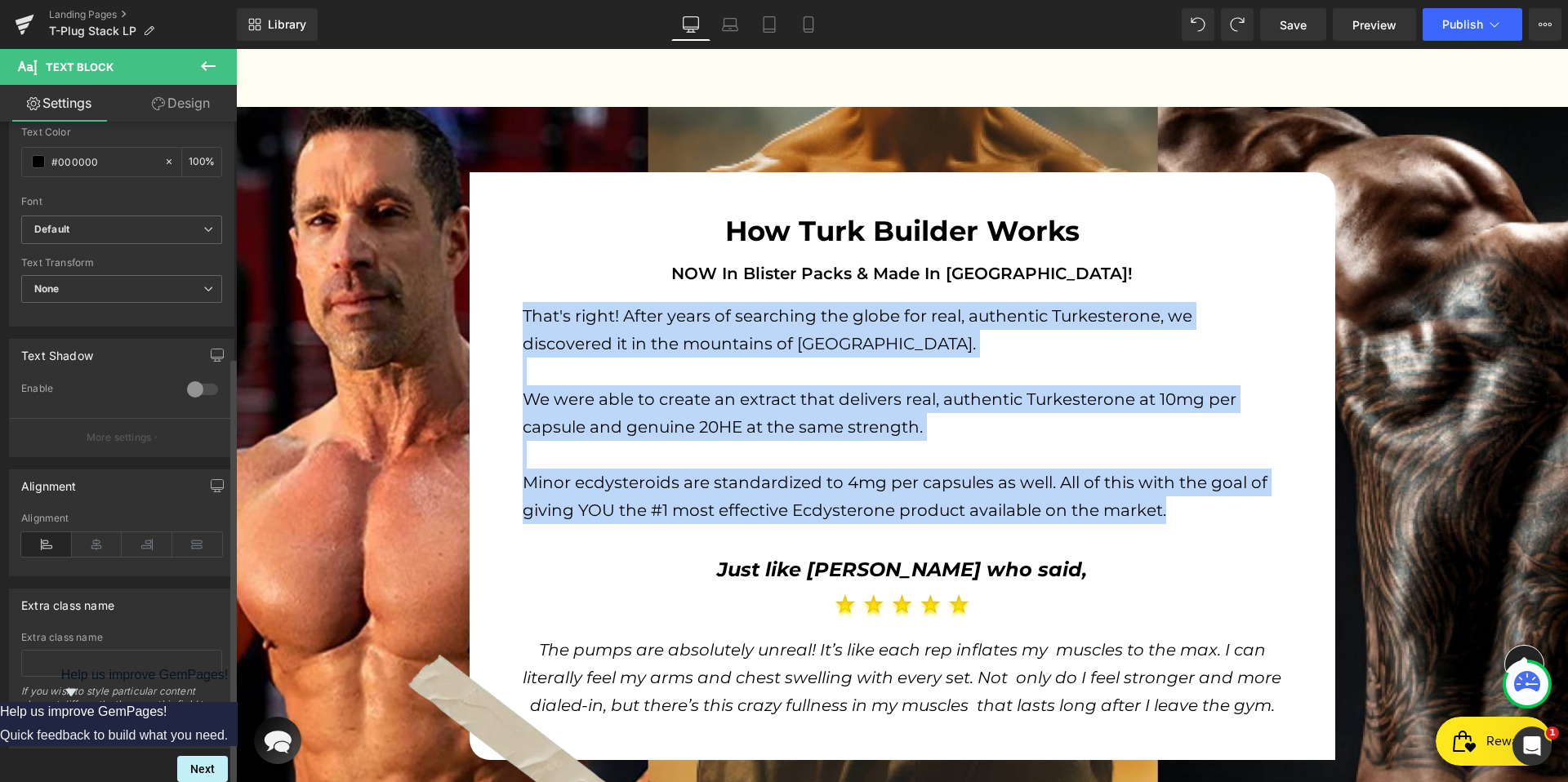
scroll to position [0, 0]
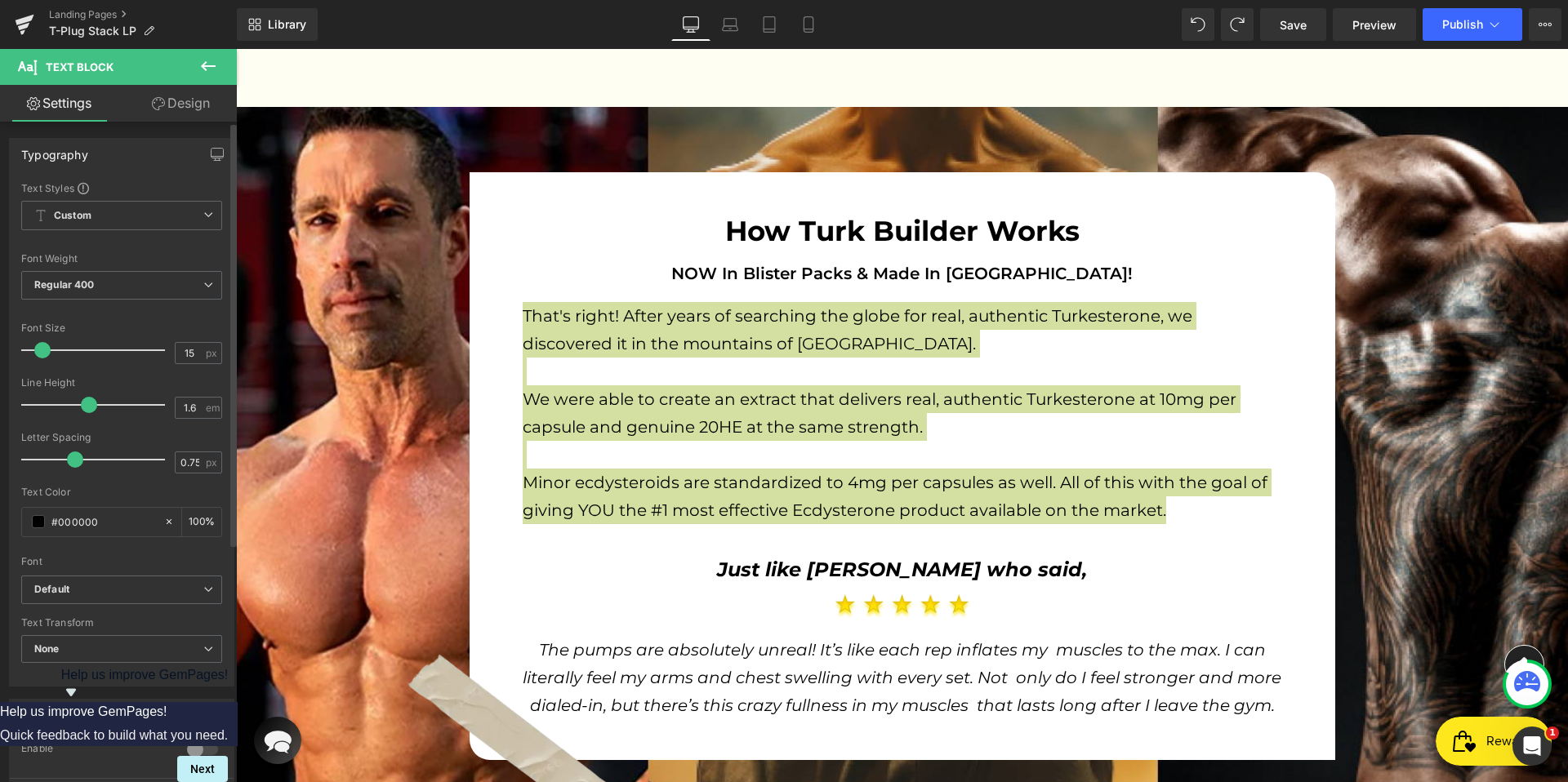
click at [183, 126] on div "Typography Text Styles Custom Custom Setup Global Style Custom Setup Global Sty…" at bounding box center [122, 406] width 244 height 561
click at [180, 110] on link "Design" at bounding box center [180, 103] width 119 height 37
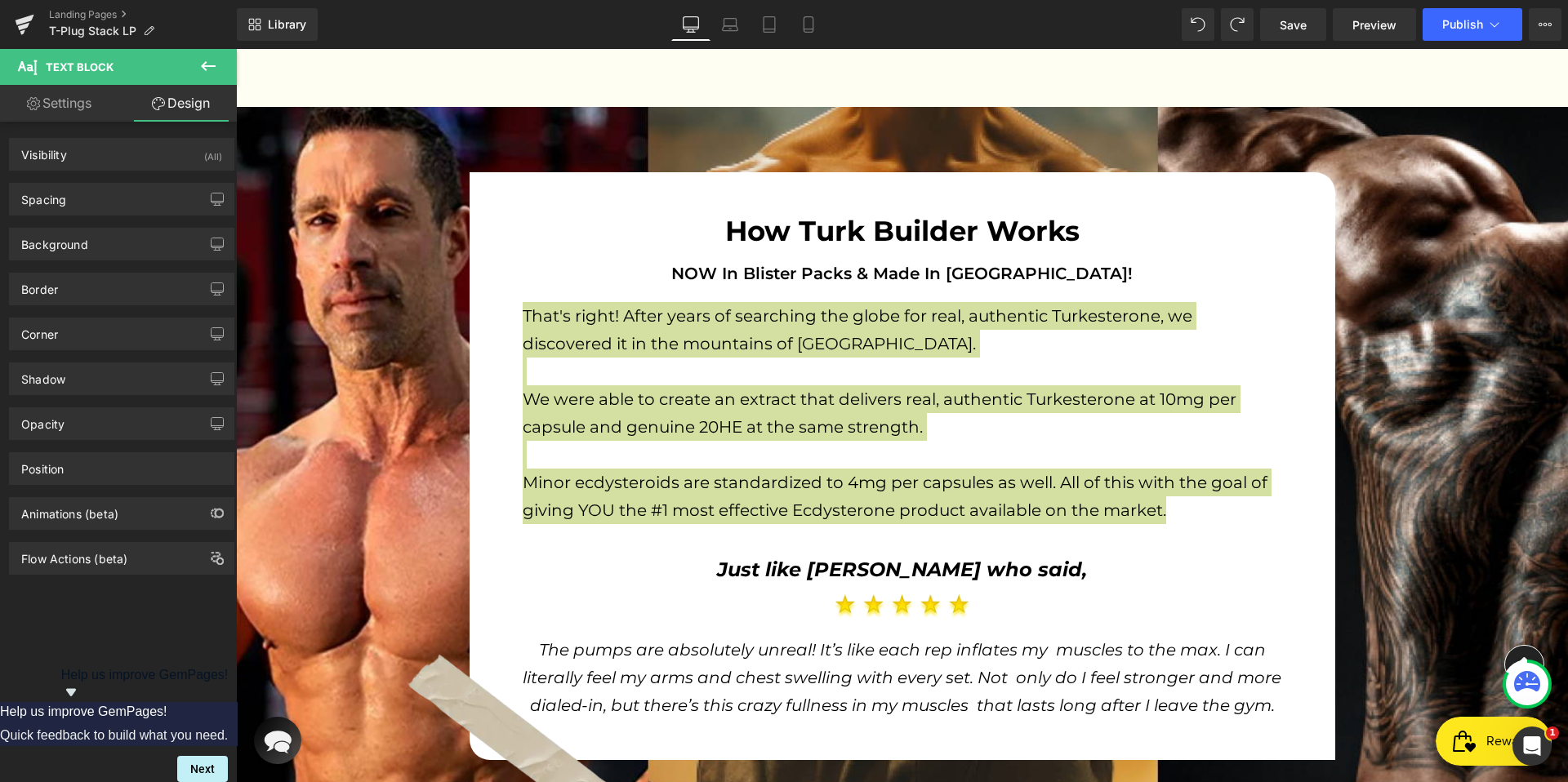
click at [57, 102] on link "Settings" at bounding box center [59, 103] width 119 height 37
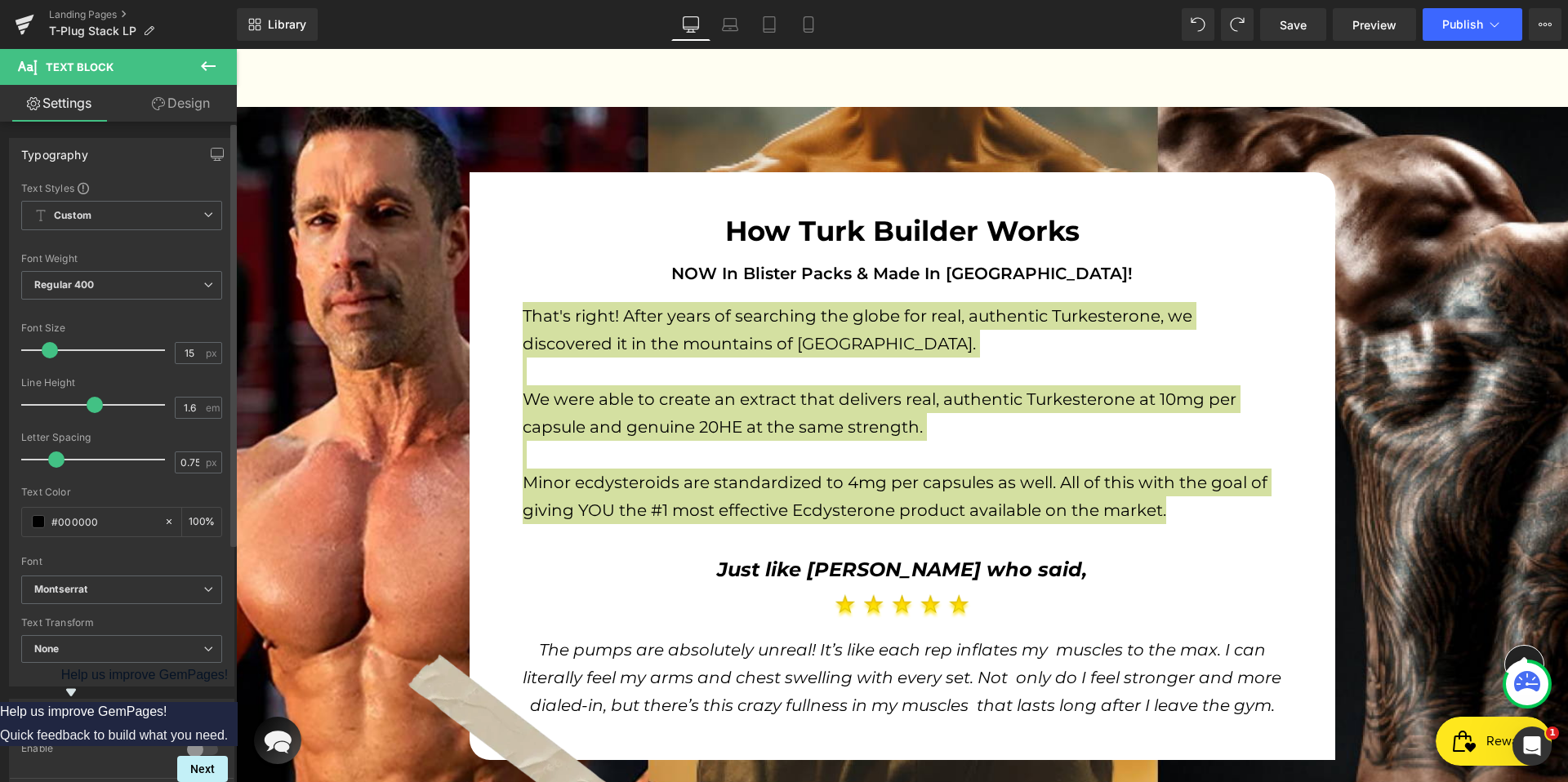
scroll to position [150, 0]
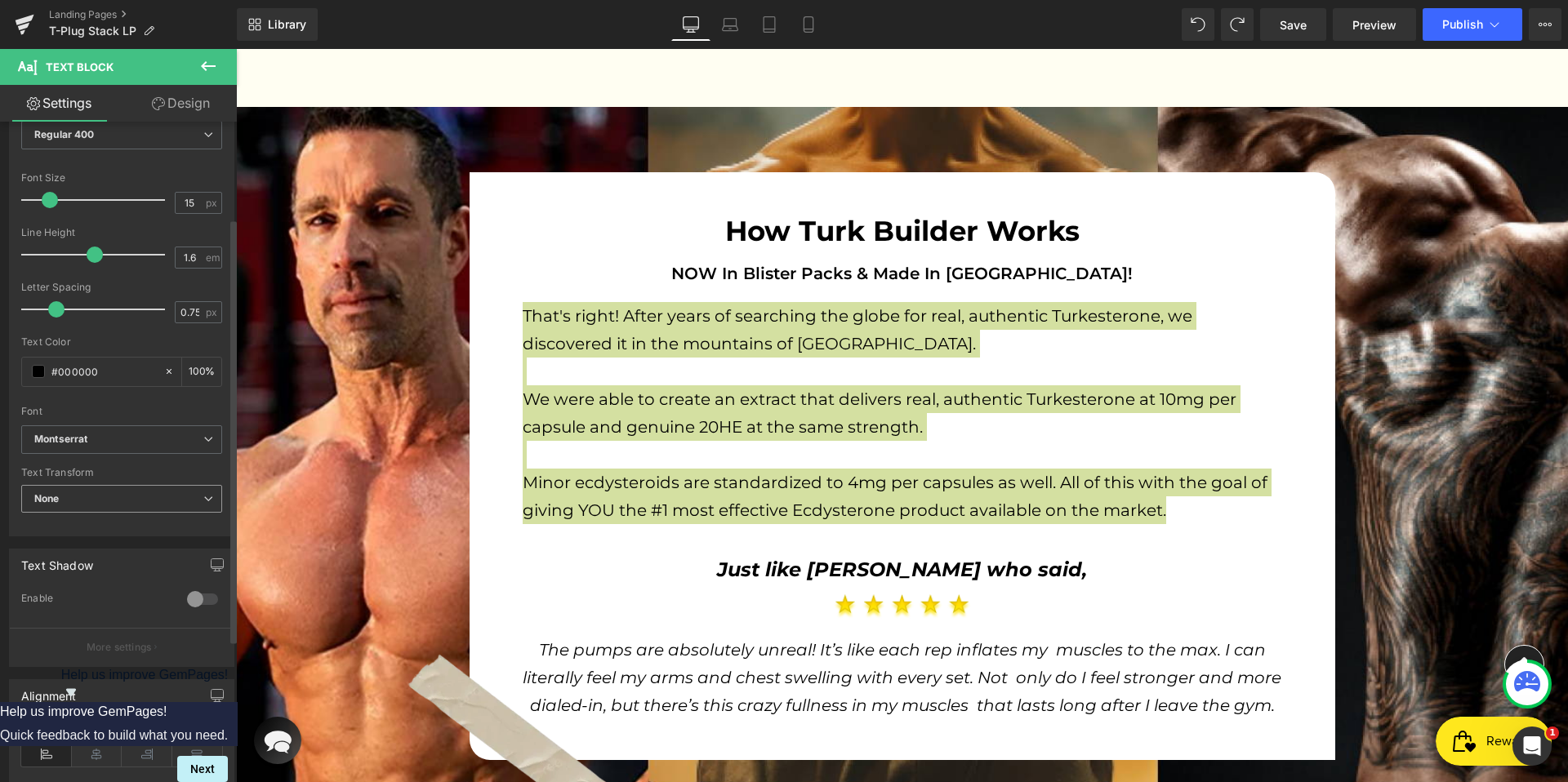
click at [126, 493] on span "None" at bounding box center [121, 499] width 201 height 29
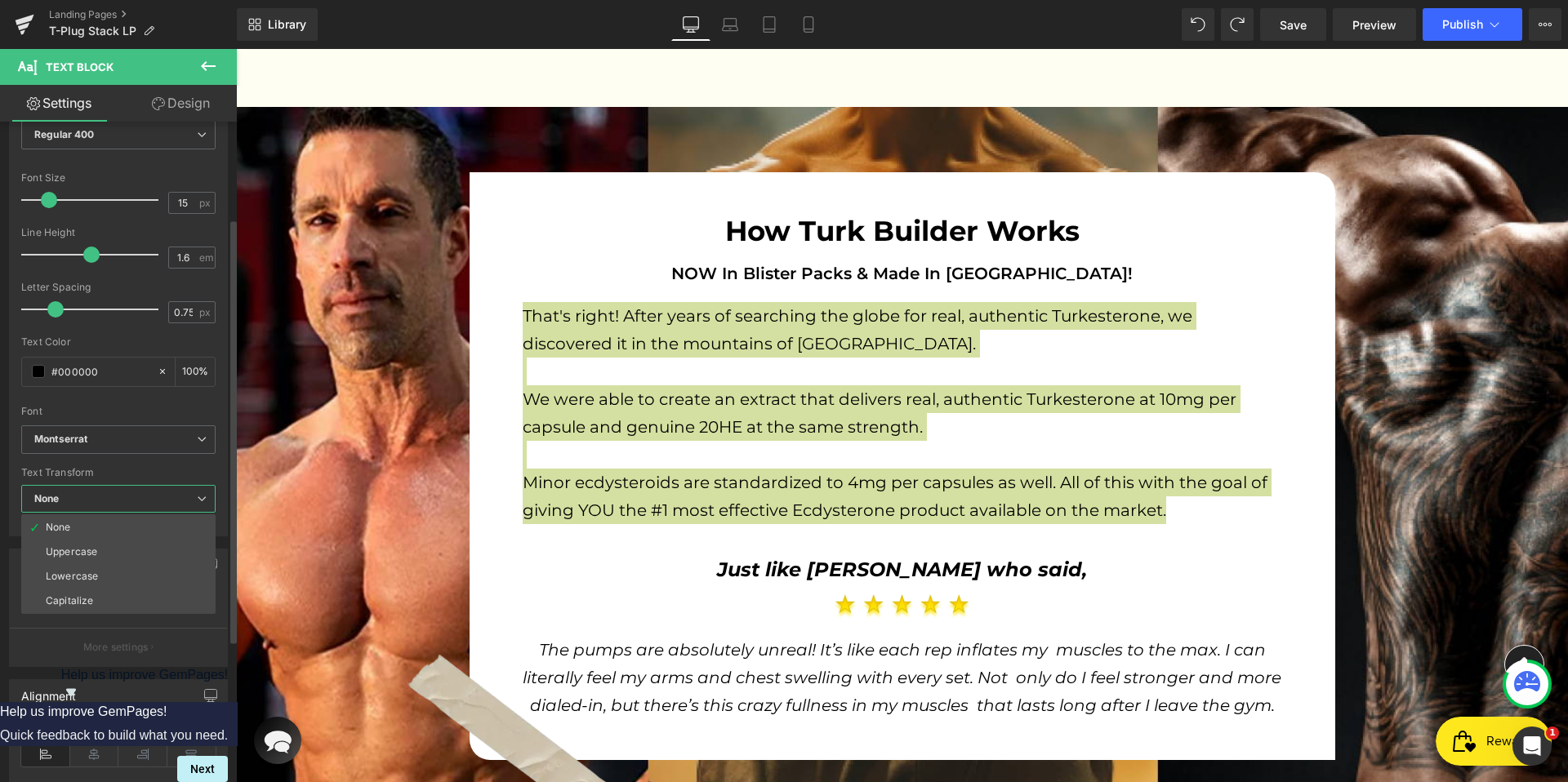
click at [126, 493] on span "None" at bounding box center [119, 499] width 194 height 29
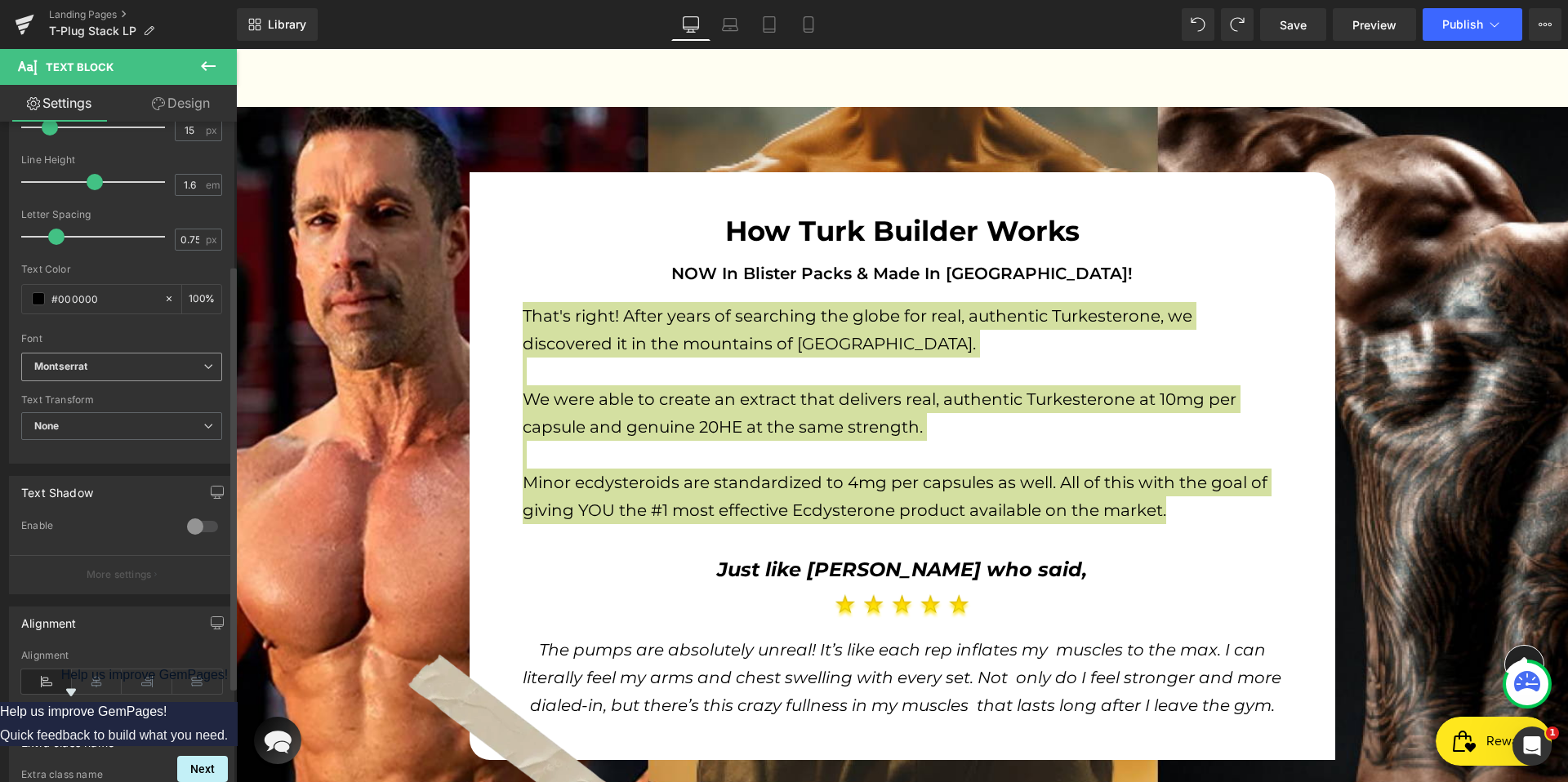
scroll to position [304, 0]
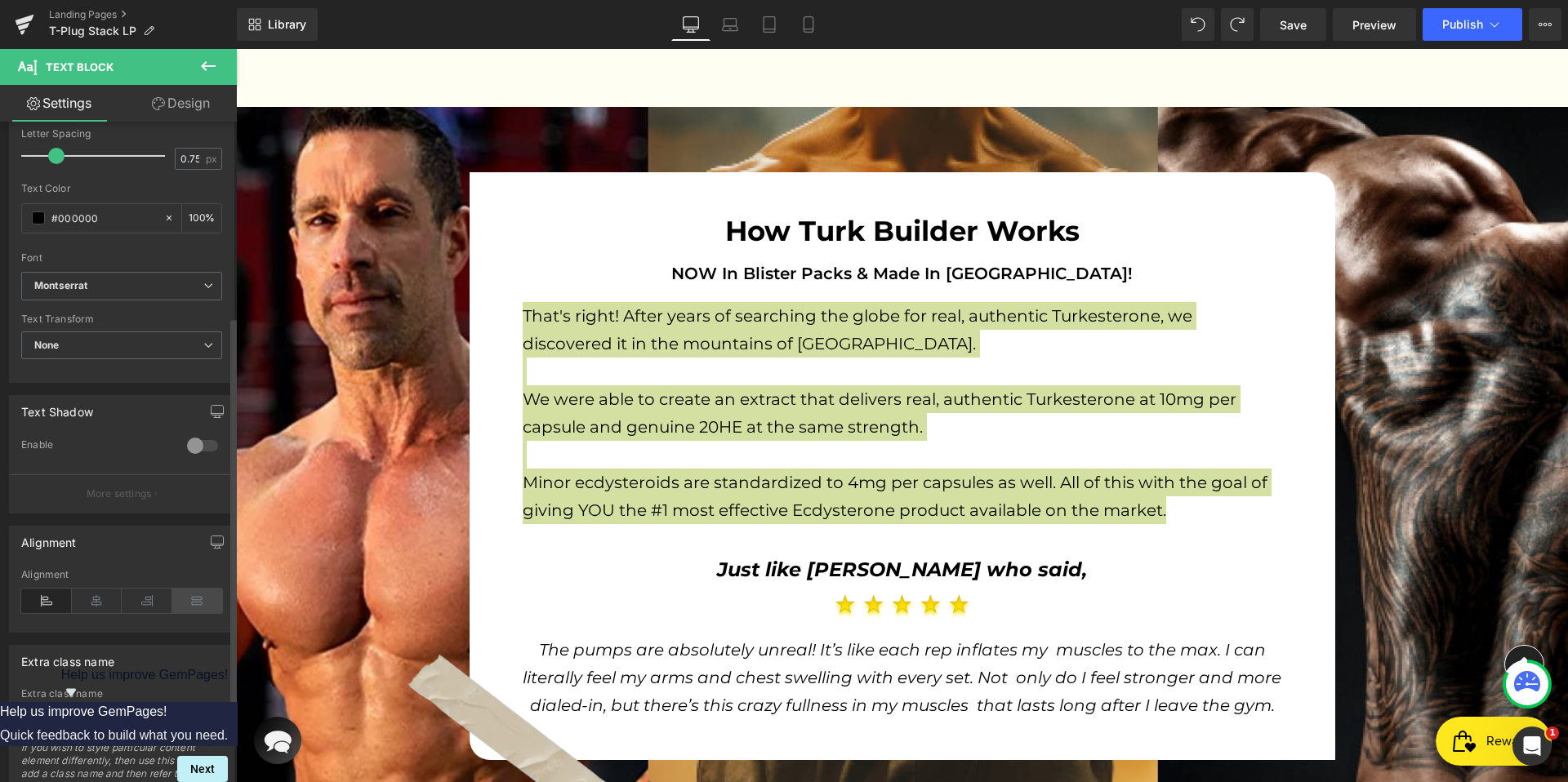
click at [187, 603] on icon at bounding box center [197, 600] width 51 height 24
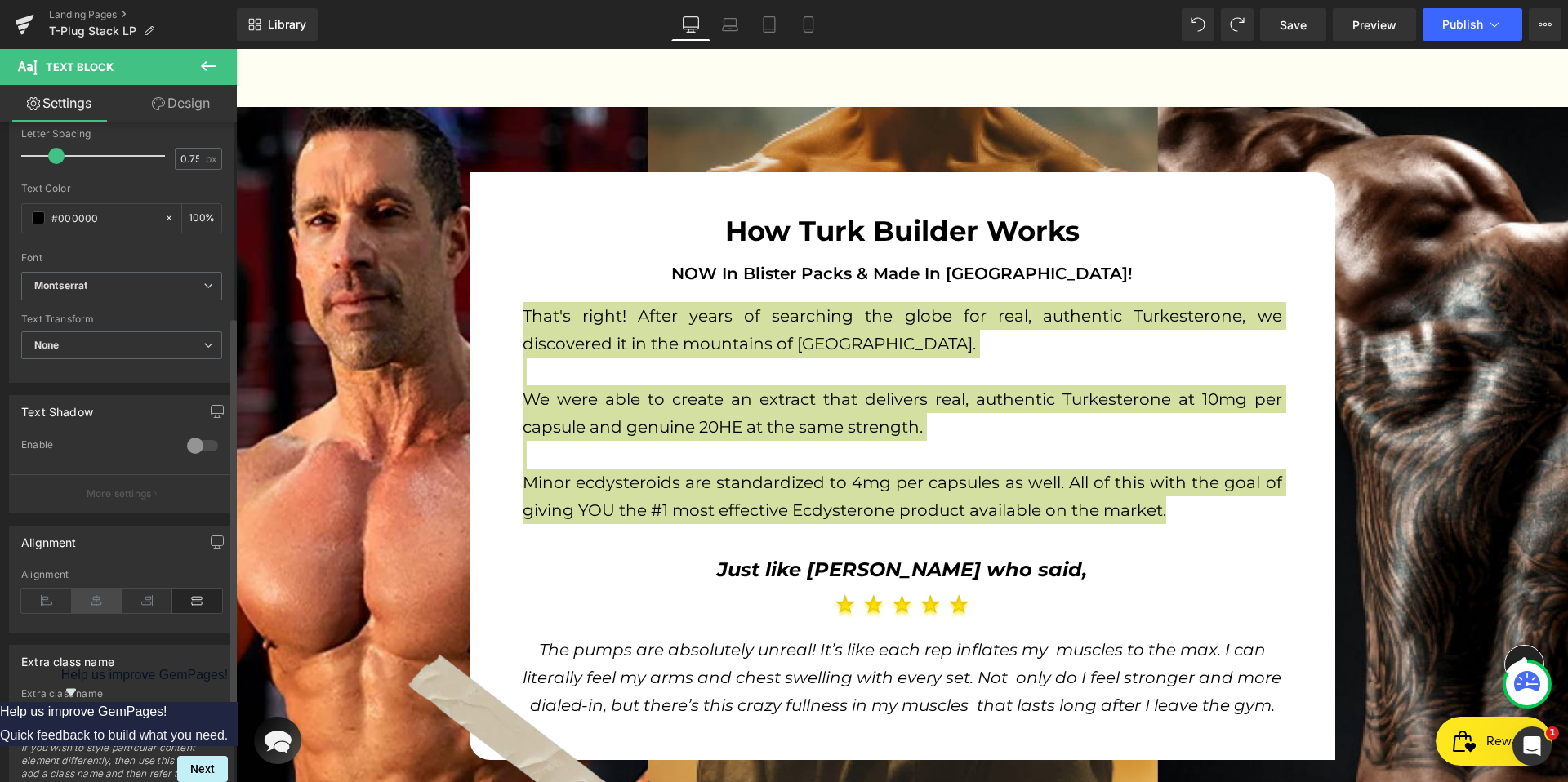
click at [87, 604] on icon at bounding box center [97, 600] width 51 height 24
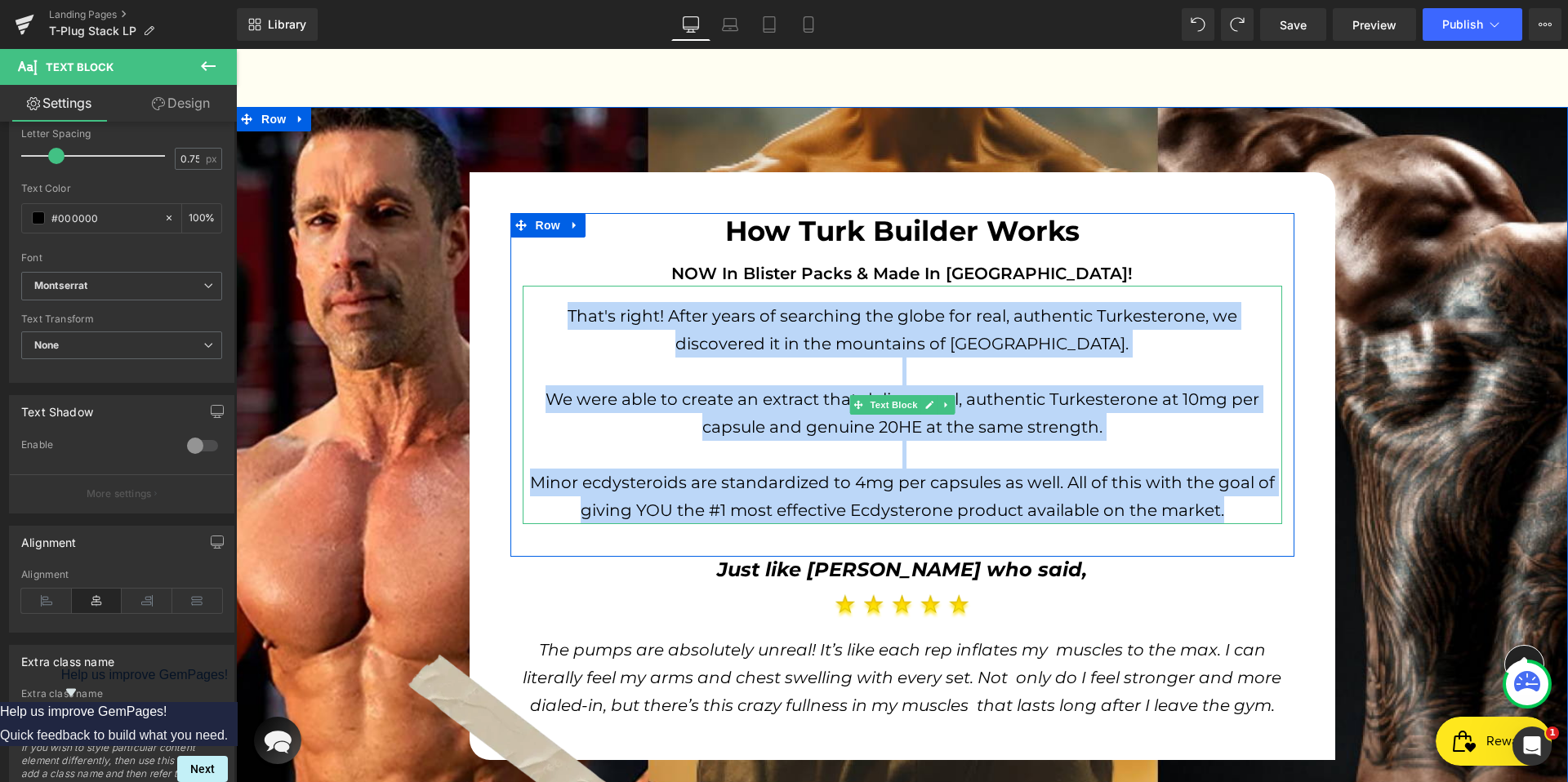
click at [810, 471] on p "Minor ecdysteroids are standardized to 4mg per capsules as well. All of this wi…" at bounding box center [902, 496] width 759 height 55
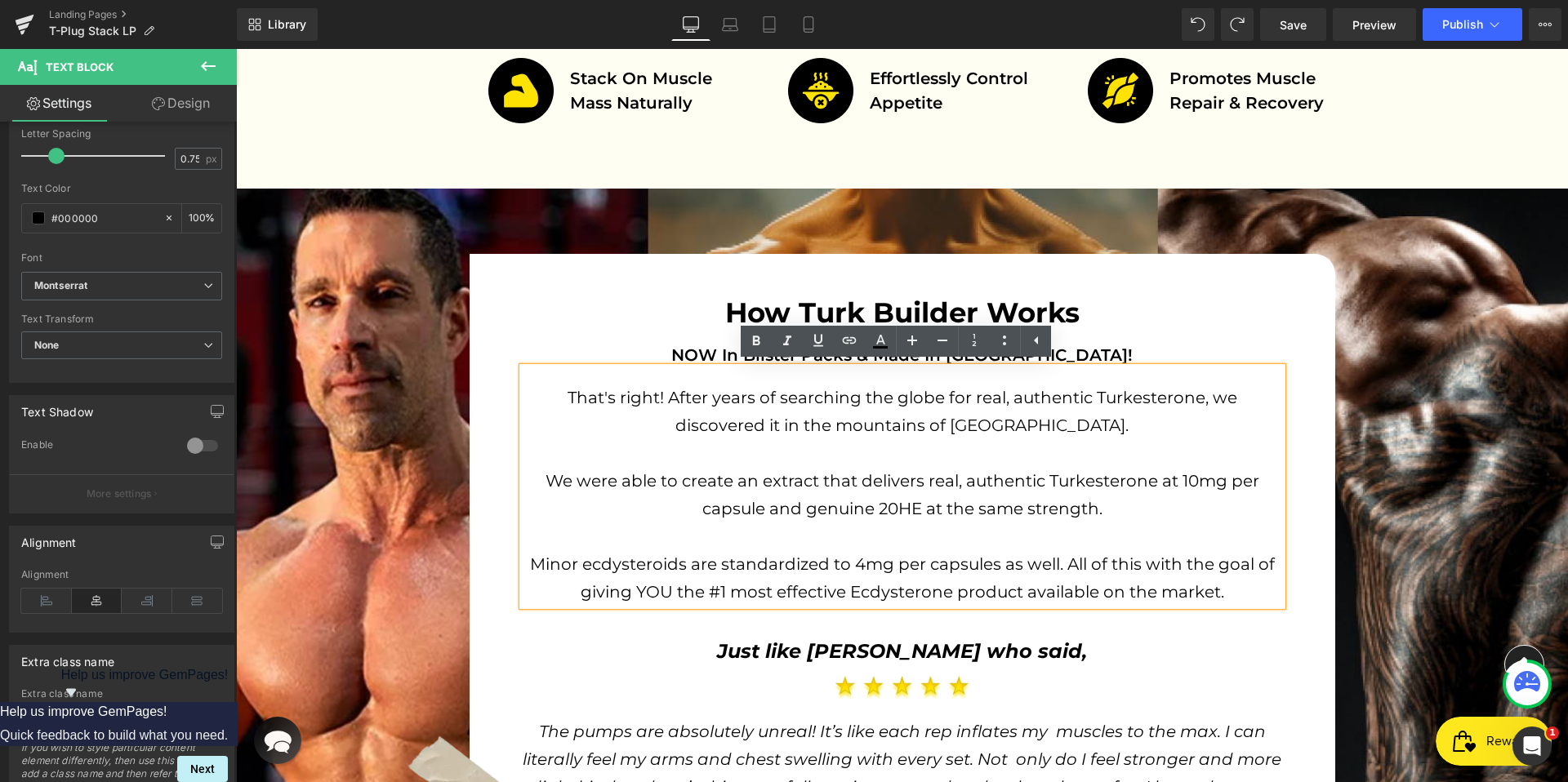
scroll to position [1225, 0]
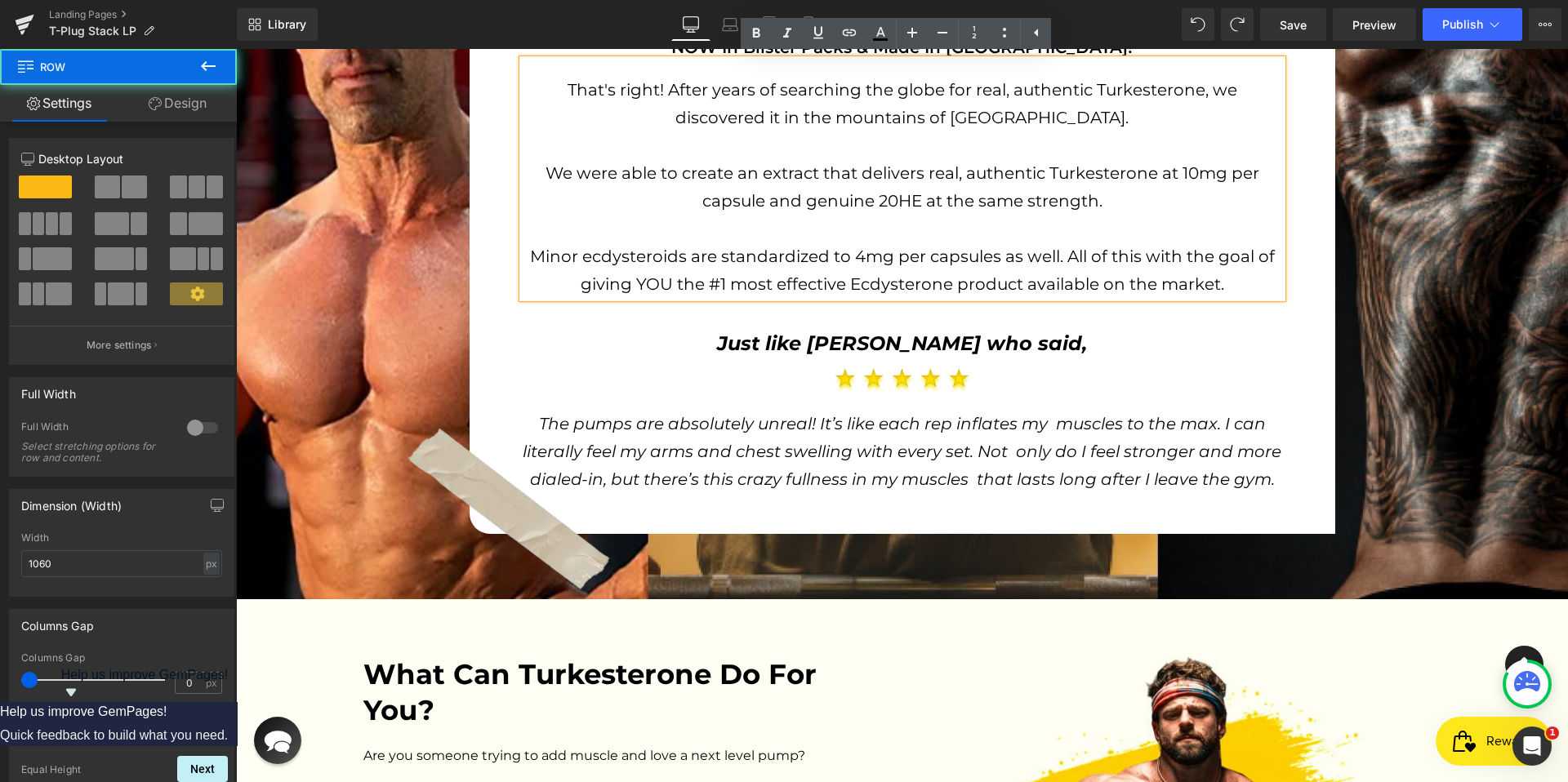
click at [518, 513] on div "How Turk Builder Works Heading NOW In Blister Packs & Made In [GEOGRAPHIC_DATA]…" at bounding box center [902, 240] width 865 height 588
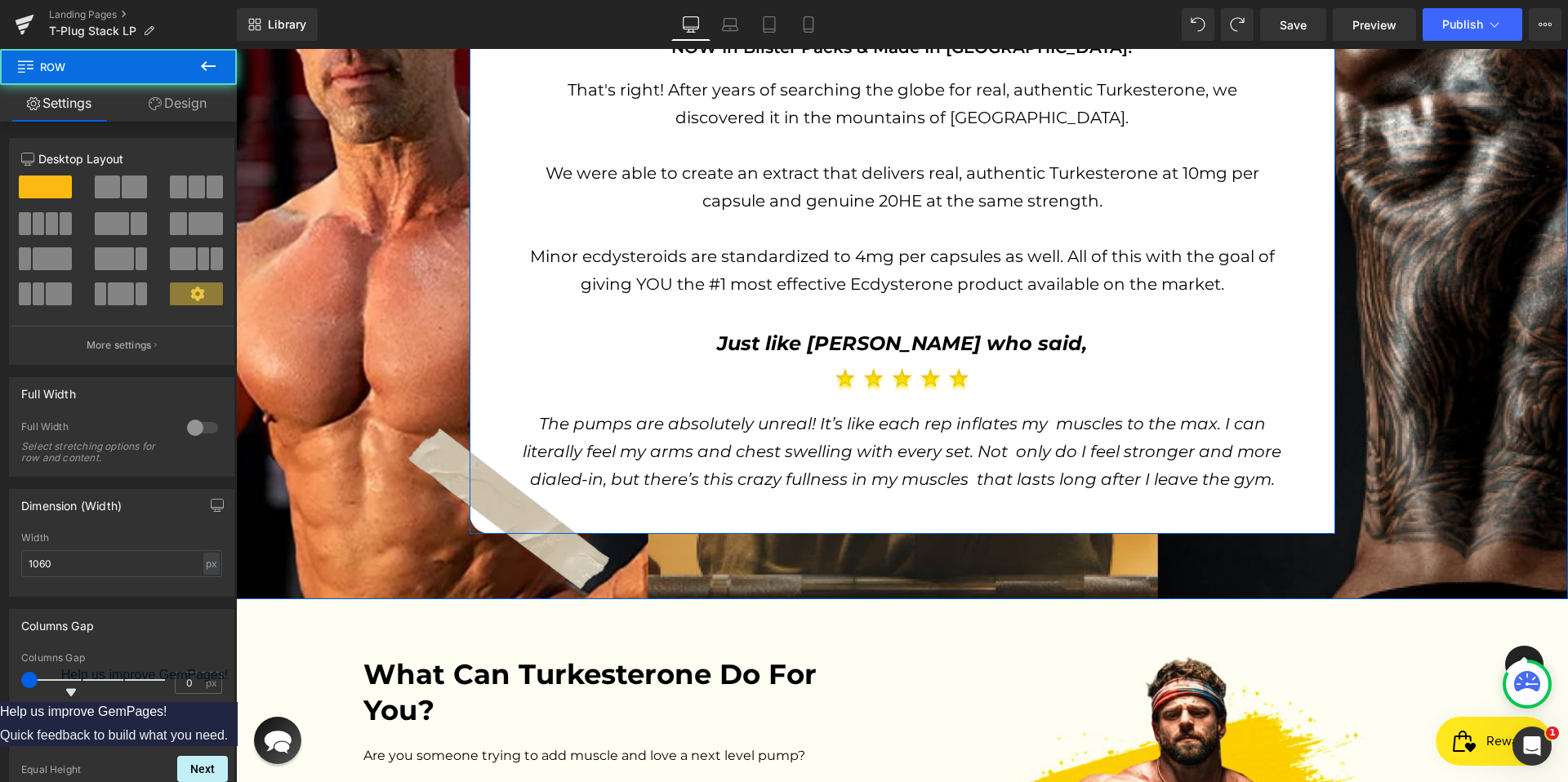
click at [469, 465] on div "How Turk Builder Works Heading NOW In Blister Packs & Made In [GEOGRAPHIC_DATA]…" at bounding box center [902, 240] width 865 height 588
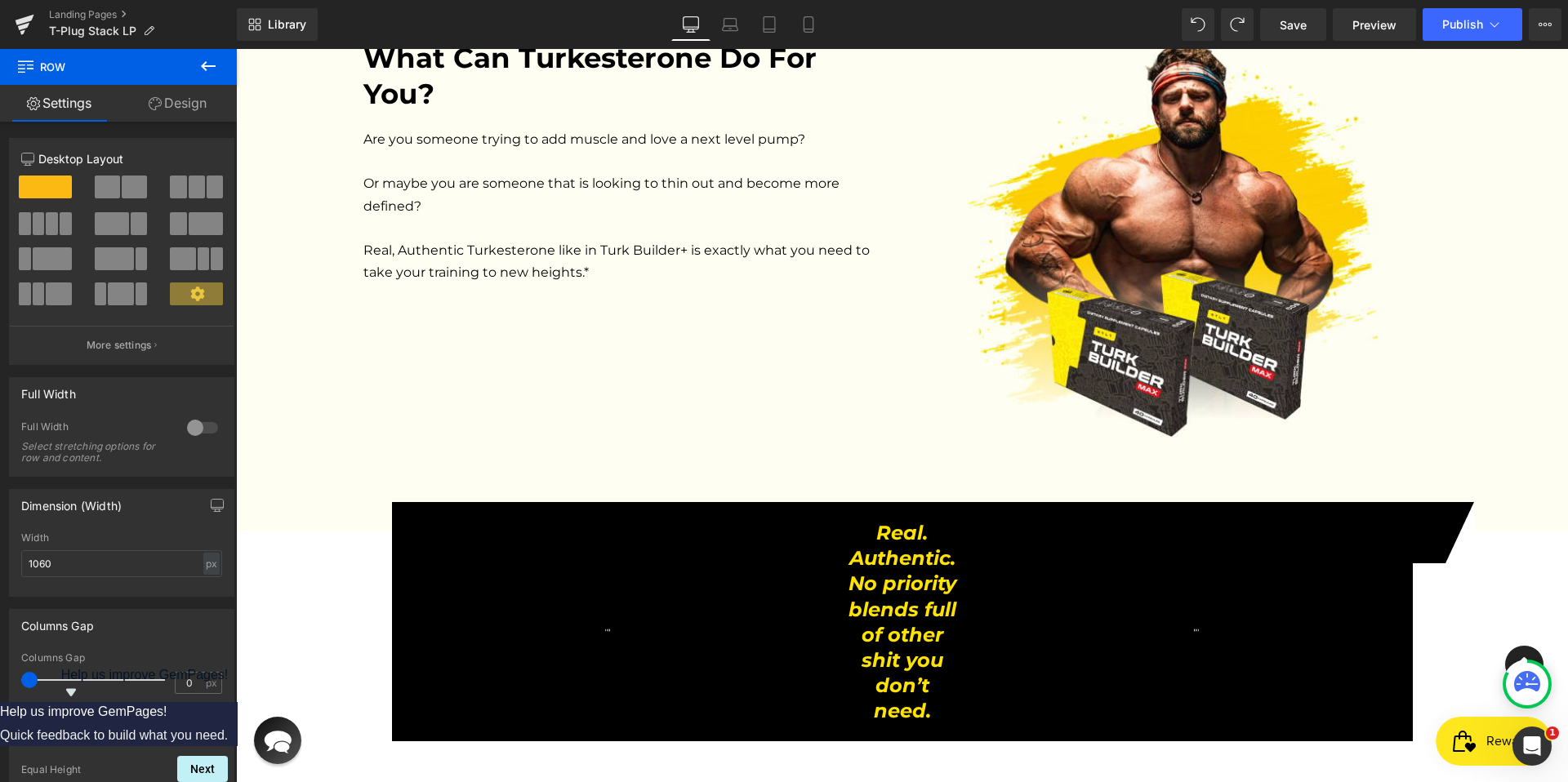
scroll to position [2198, 0]
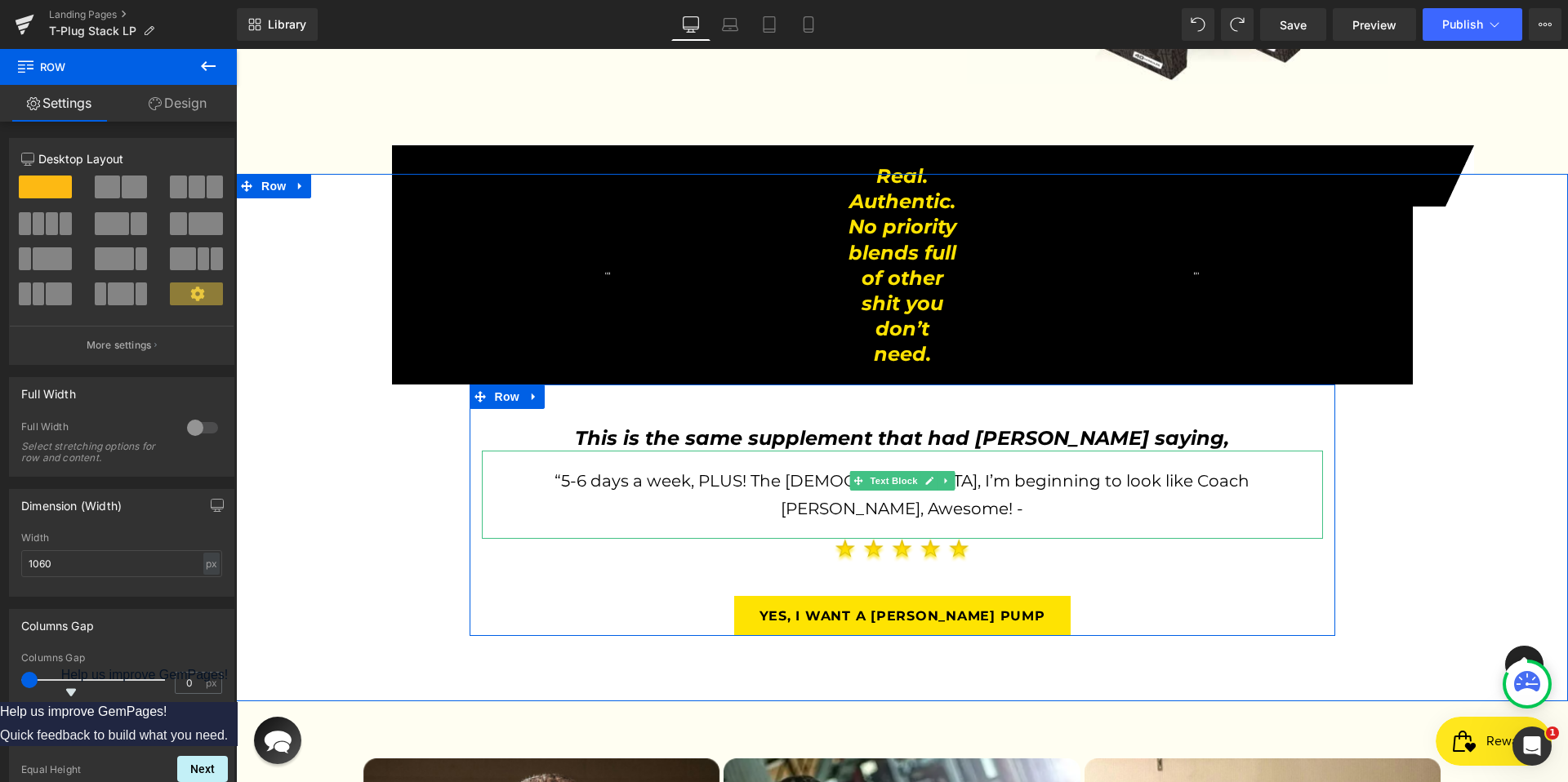
click at [1028, 471] on span "“5-6 days a week, PLUS! The [DEMOGRAPHIC_DATA], I’m beginning to look like Coac…" at bounding box center [904, 494] width 699 height 47
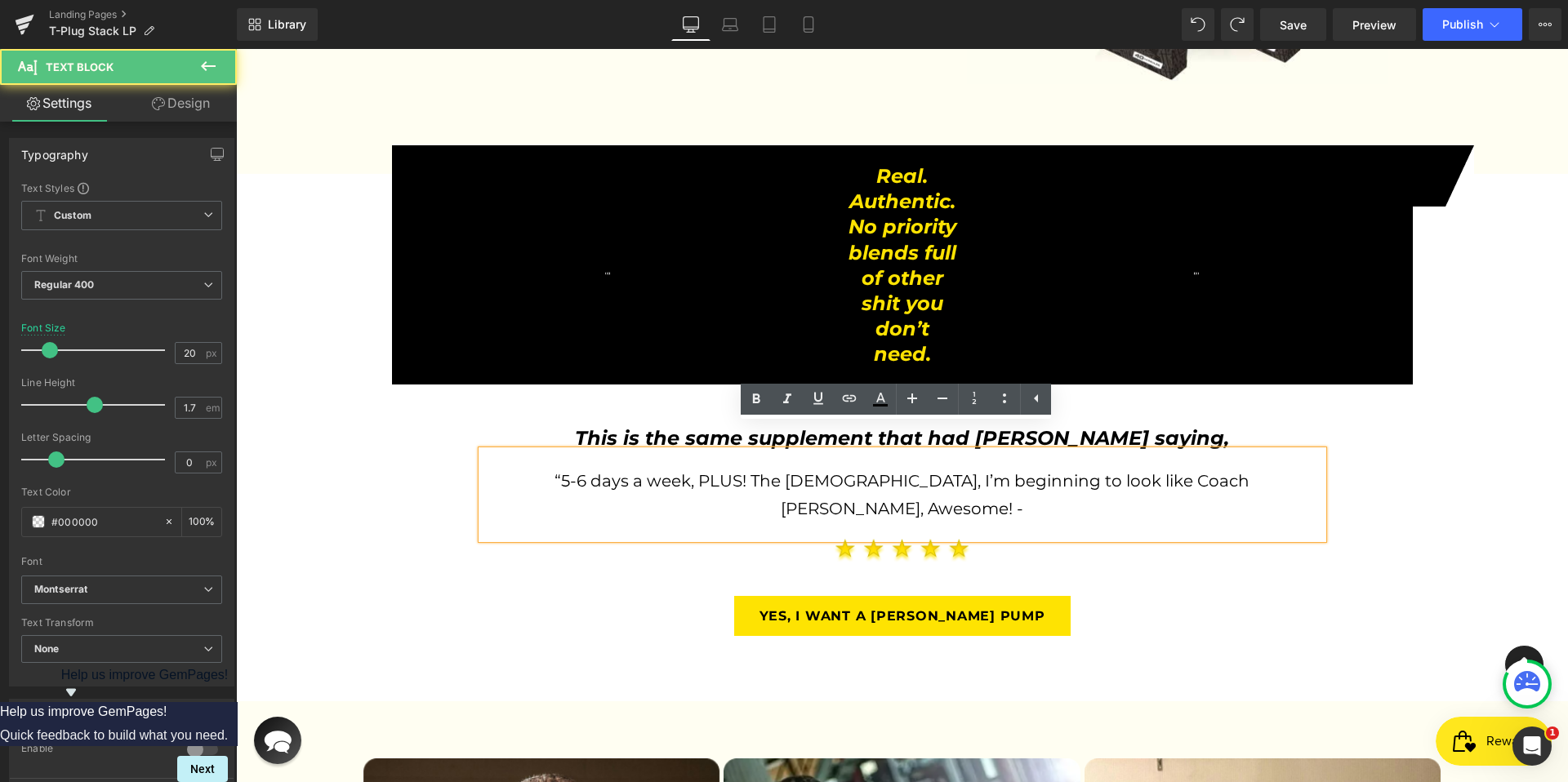
click at [917, 471] on span "“5-6 days a week, PLUS! The [DEMOGRAPHIC_DATA], I’m beginning to look like Coac…" at bounding box center [904, 494] width 699 height 47
click at [890, 471] on span "“5-6 days a week, PLUS! The [DEMOGRAPHIC_DATA], I’m beginning to look like Coac…" at bounding box center [904, 494] width 699 height 47
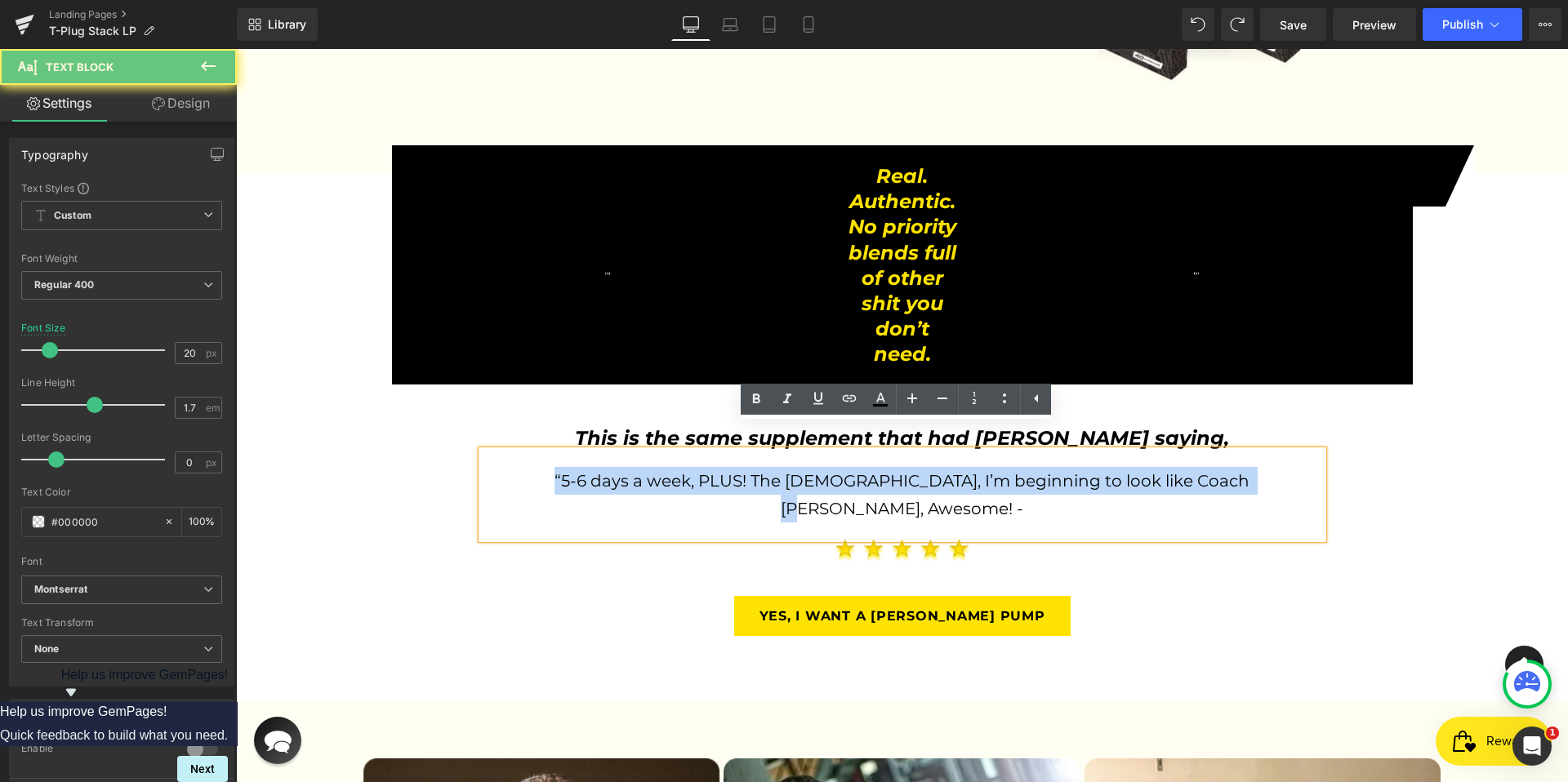
click at [890, 471] on span "“5-6 days a week, PLUS! The [DEMOGRAPHIC_DATA], I’m beginning to look like Coac…" at bounding box center [904, 494] width 699 height 47
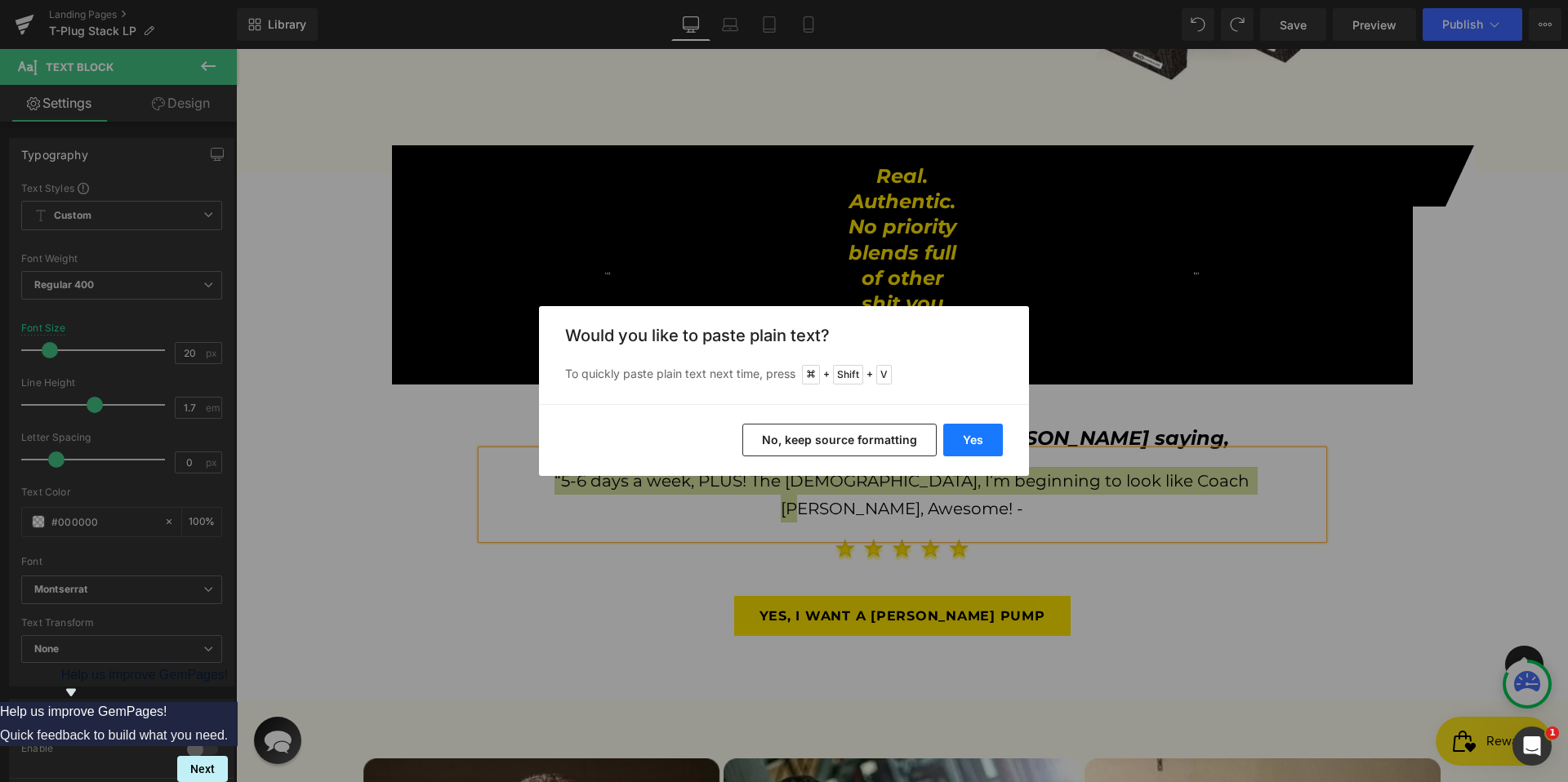
click at [994, 436] on button "Yes" at bounding box center [972, 440] width 60 height 33
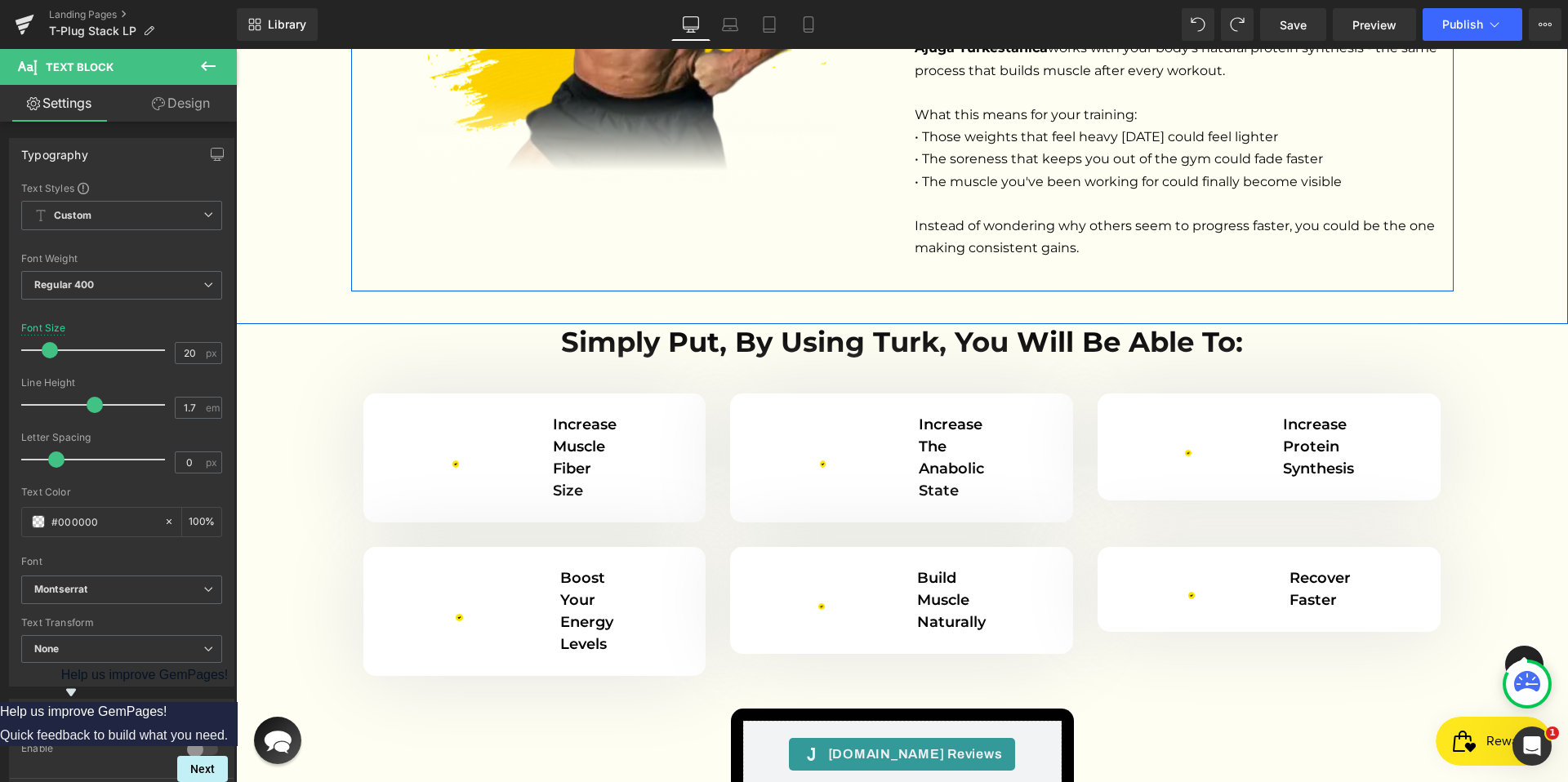
scroll to position [4030, 0]
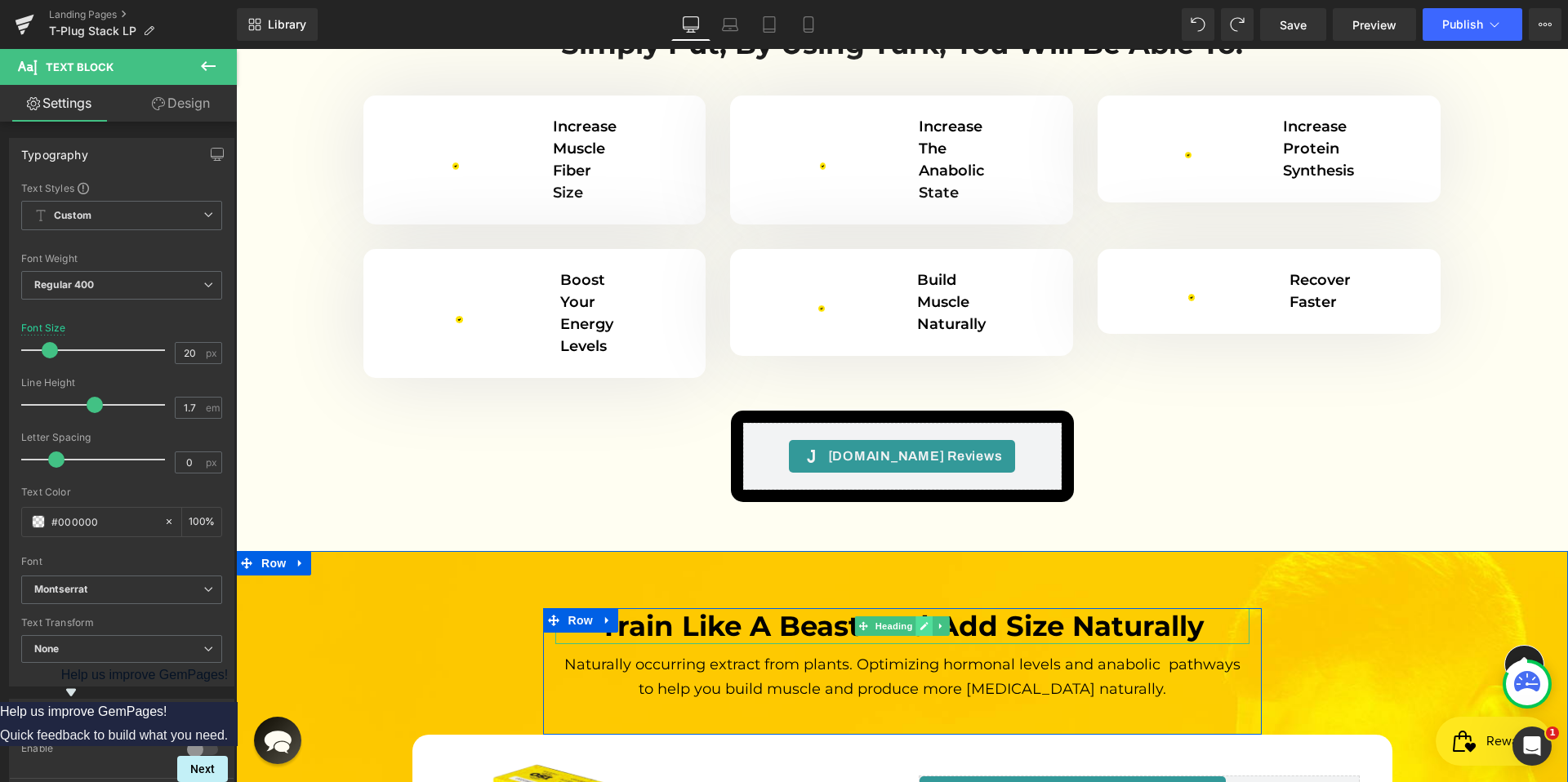
click at [924, 616] on link at bounding box center [923, 626] width 17 height 20
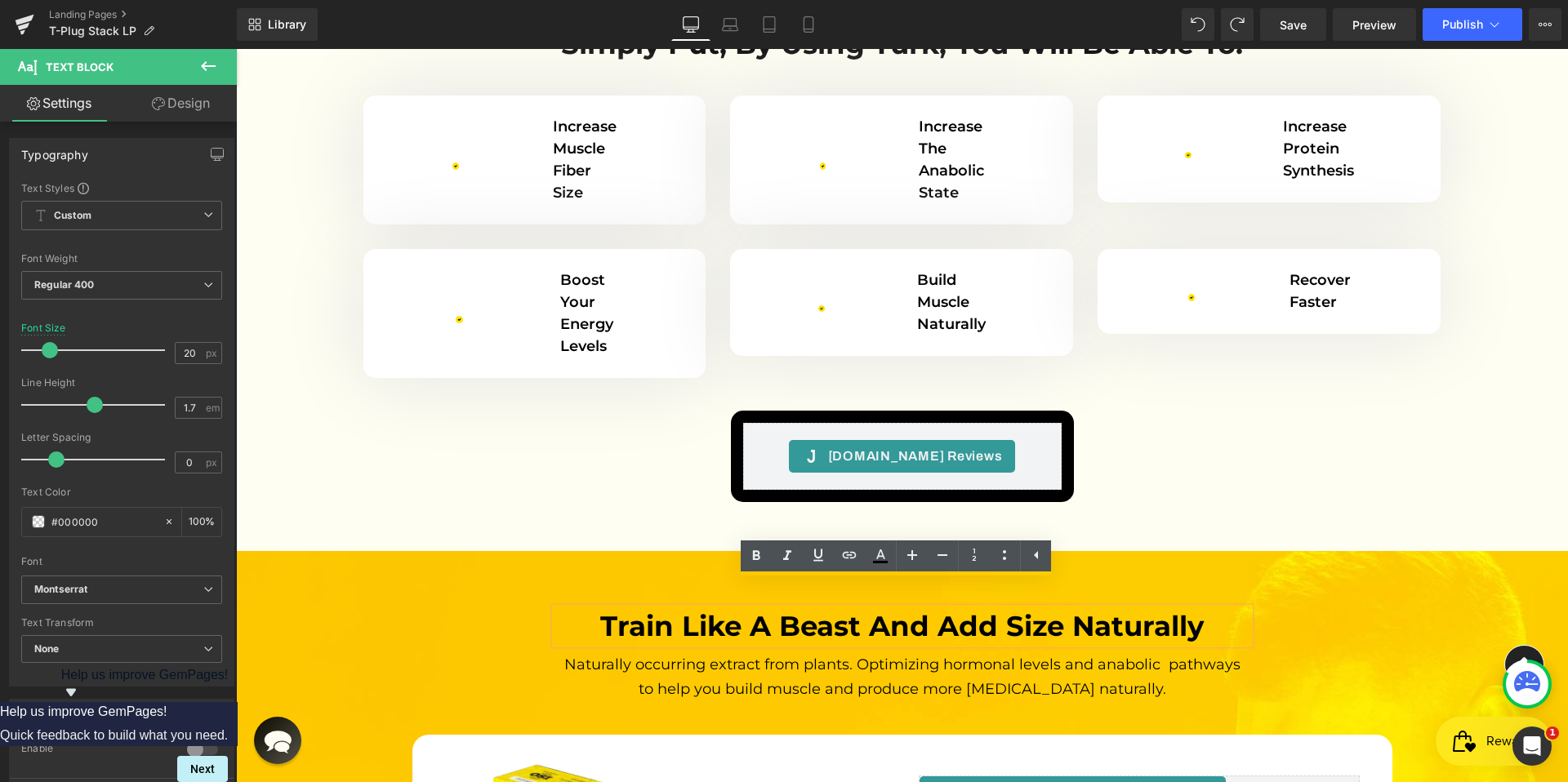
click at [999, 608] on h2 "Train like a beast and add size naturally" at bounding box center [902, 626] width 694 height 36
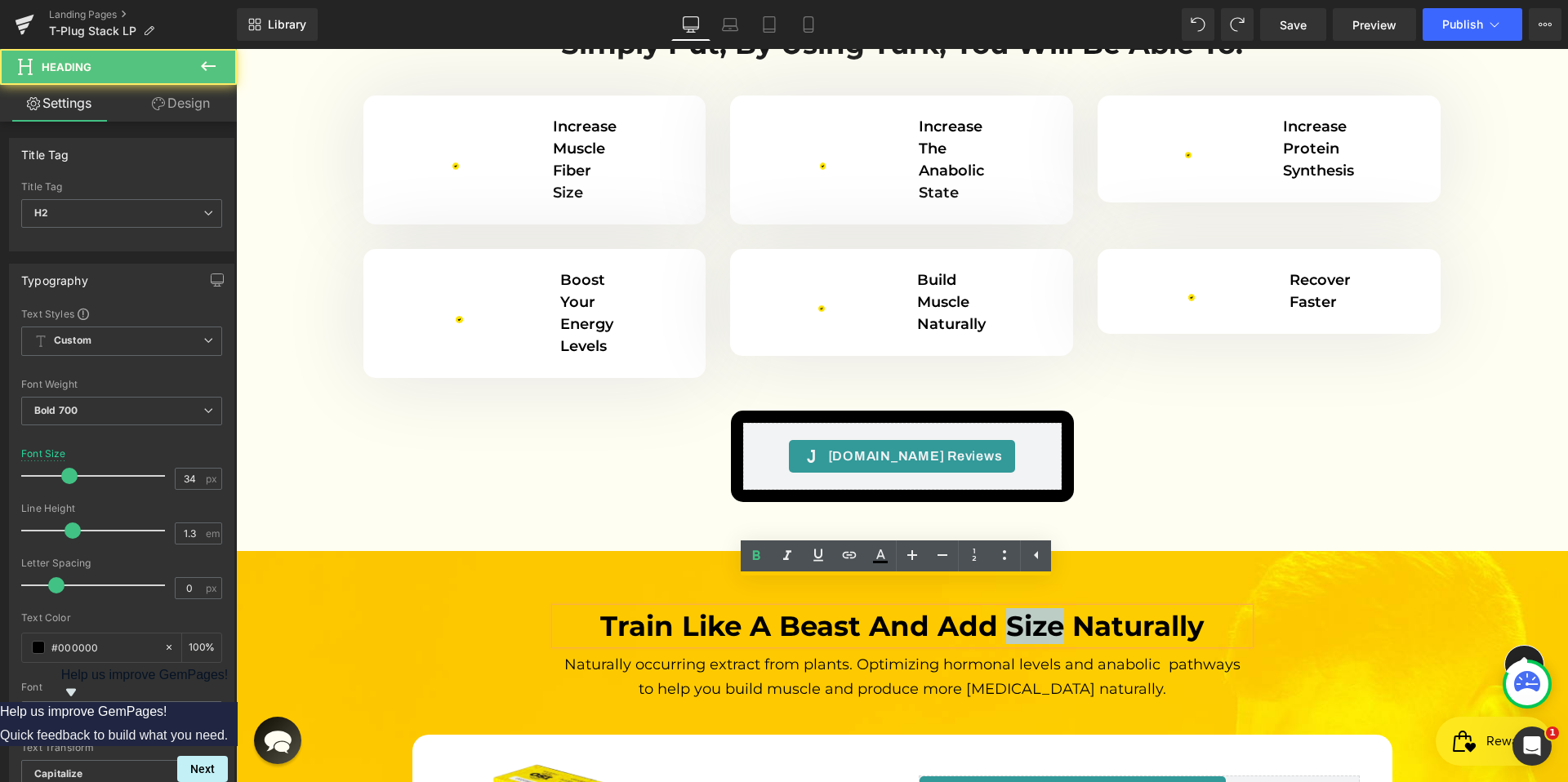
click at [999, 608] on h2 "Train like a beast and add size naturally" at bounding box center [902, 626] width 694 height 36
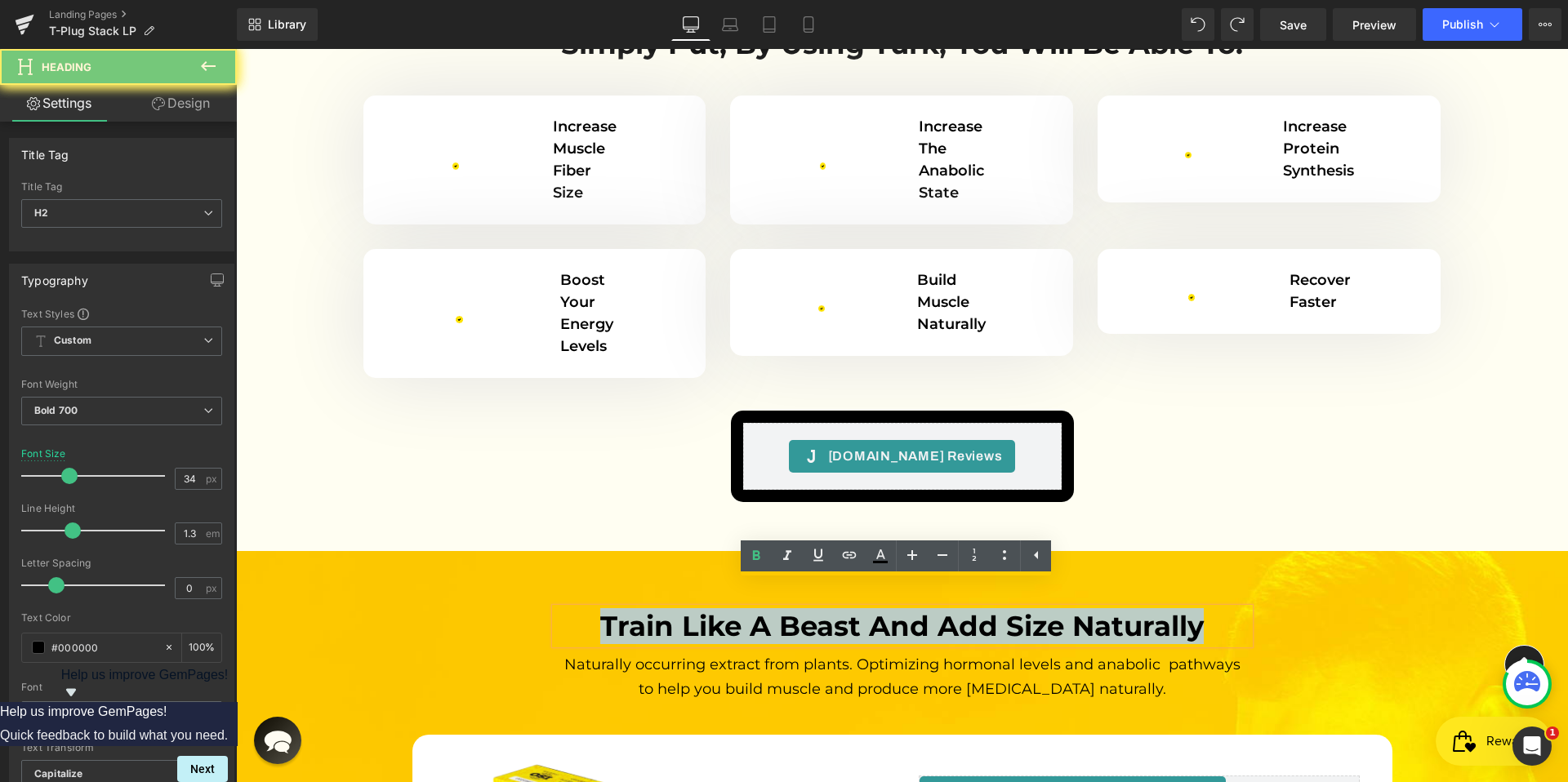
click at [999, 608] on h2 "Train like a beast and add size naturally" at bounding box center [902, 626] width 694 height 36
paste div
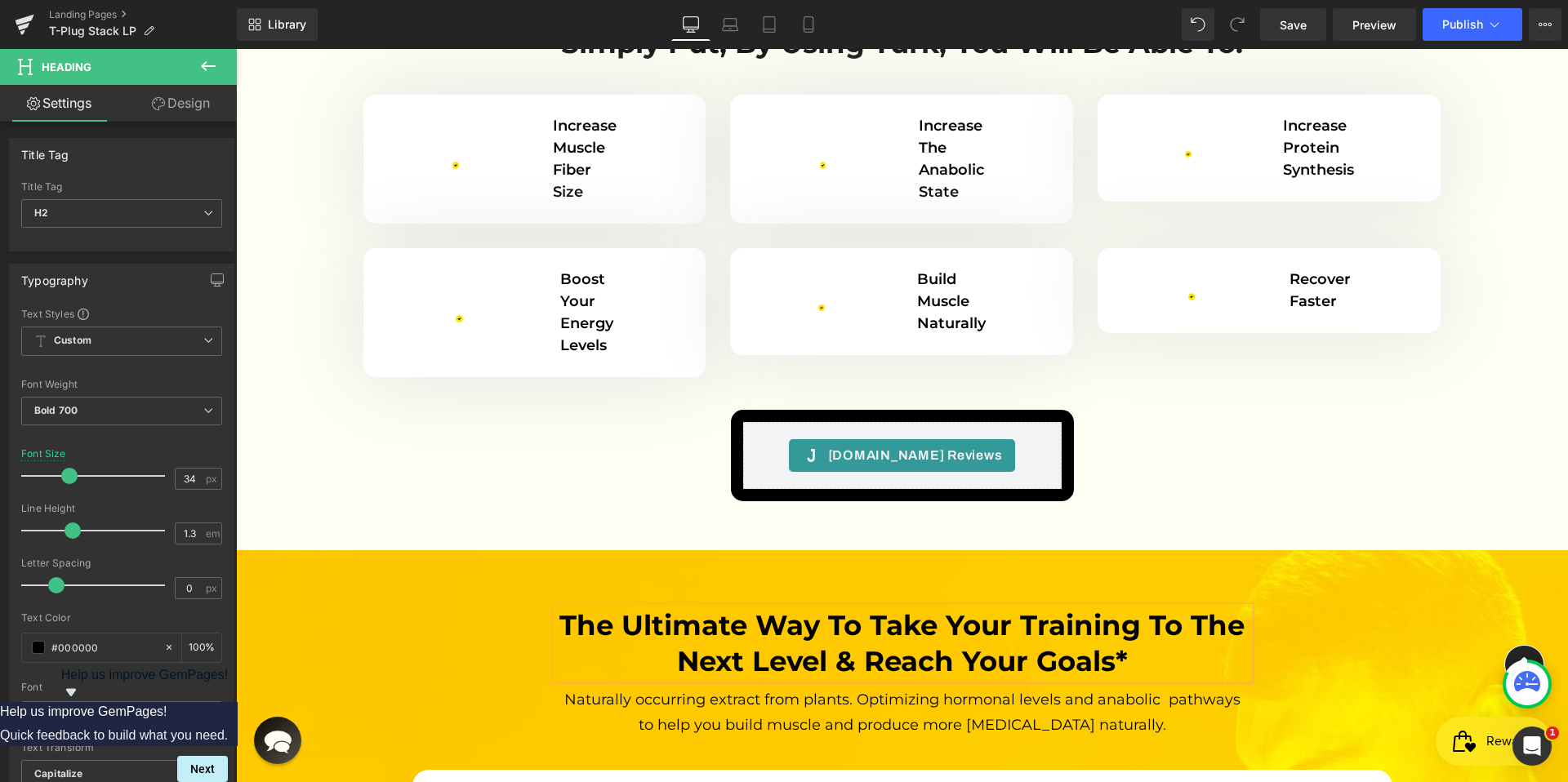
scroll to position [4345, 0]
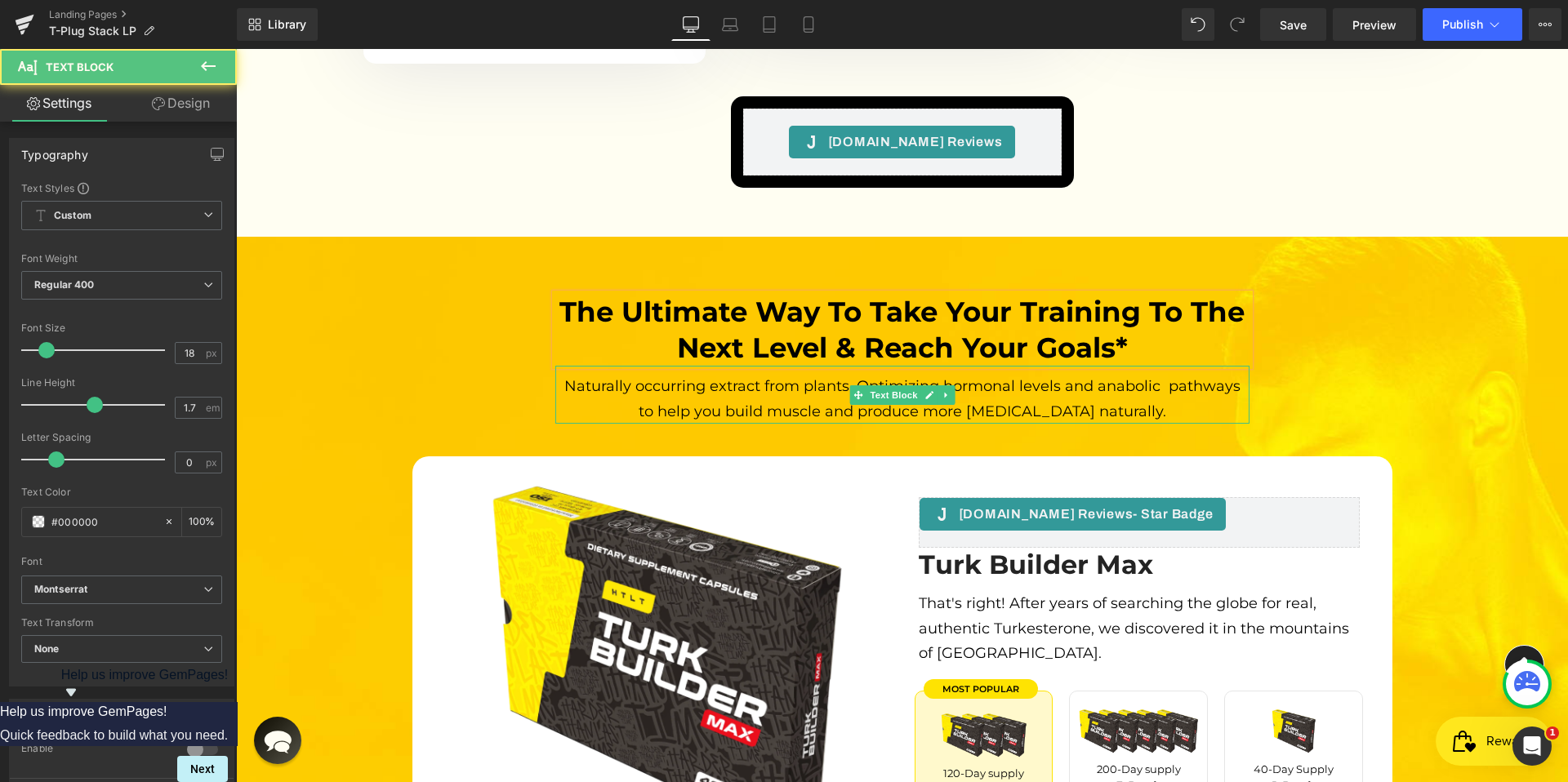
click at [969, 380] on span "Naturally occurring extract from plants. Optimizing hormonal levels and anaboli…" at bounding box center [904, 399] width 681 height 44
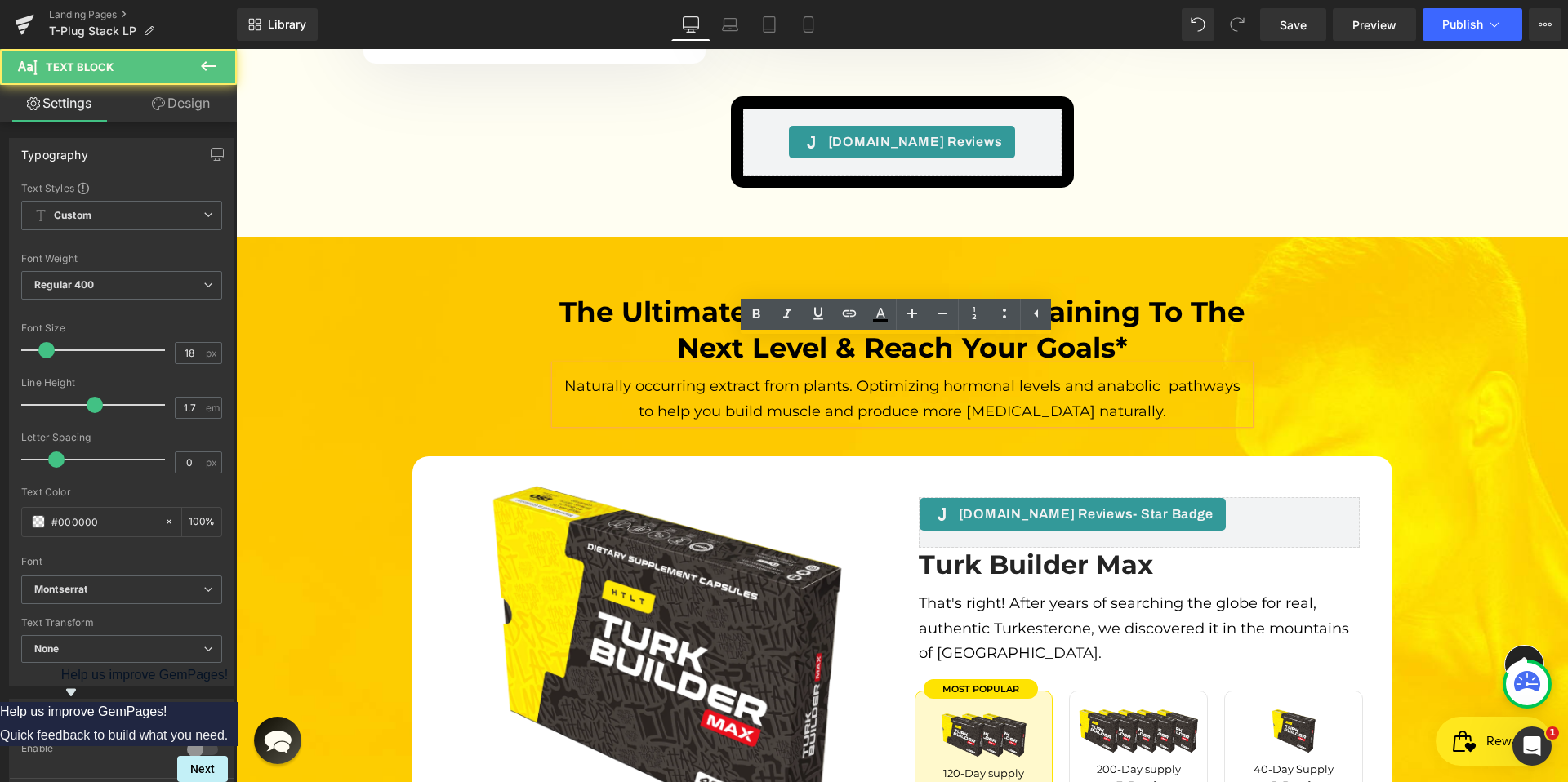
click at [1020, 384] on span "Naturally occurring extract from plants. Optimizing hormonal levels and anaboli…" at bounding box center [904, 399] width 681 height 44
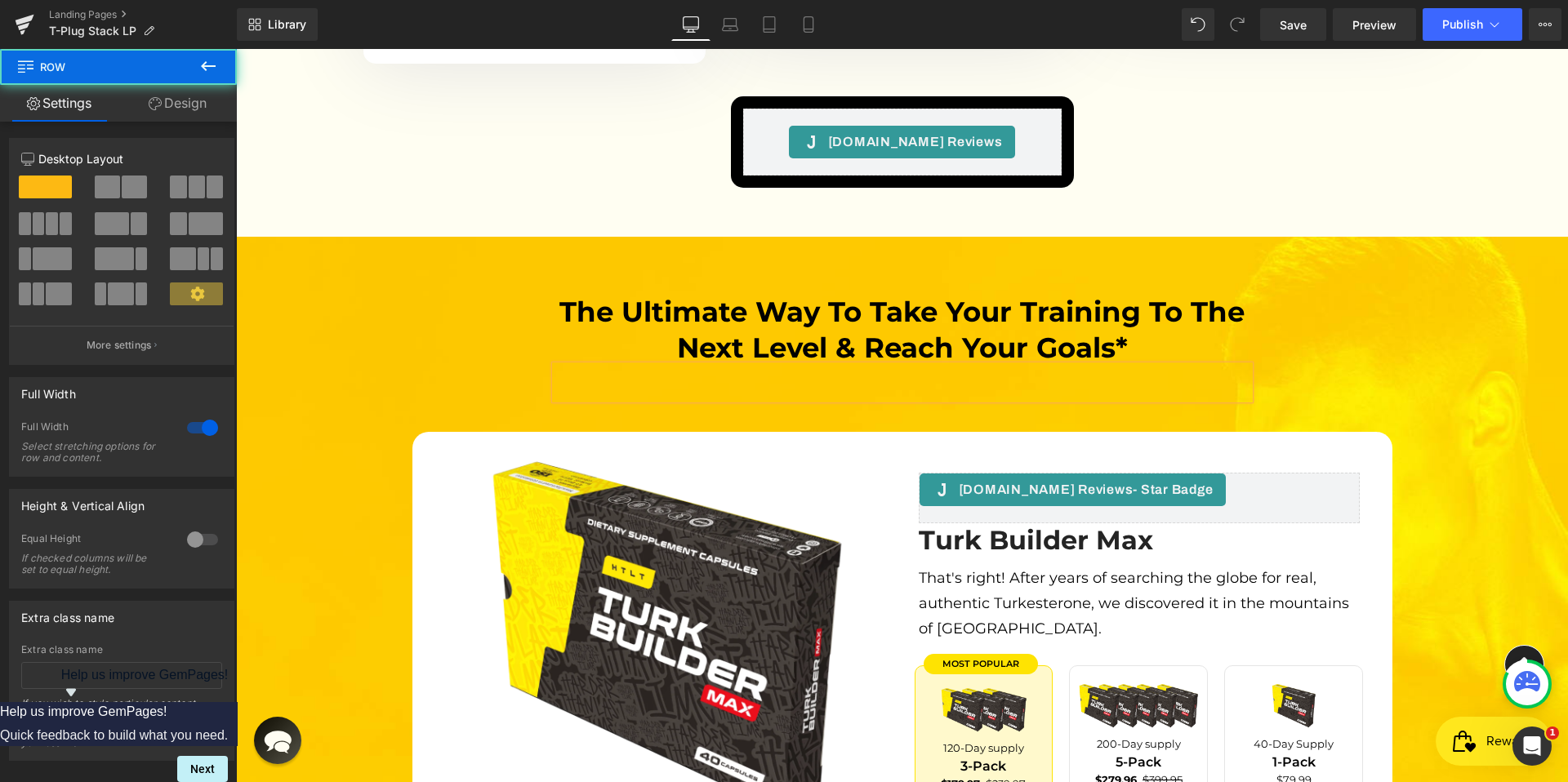
click at [1292, 318] on div "The Ultimate Way To Take Your Training To The Next Level & Reach Your Goals* He…" at bounding box center [902, 644] width 1332 height 700
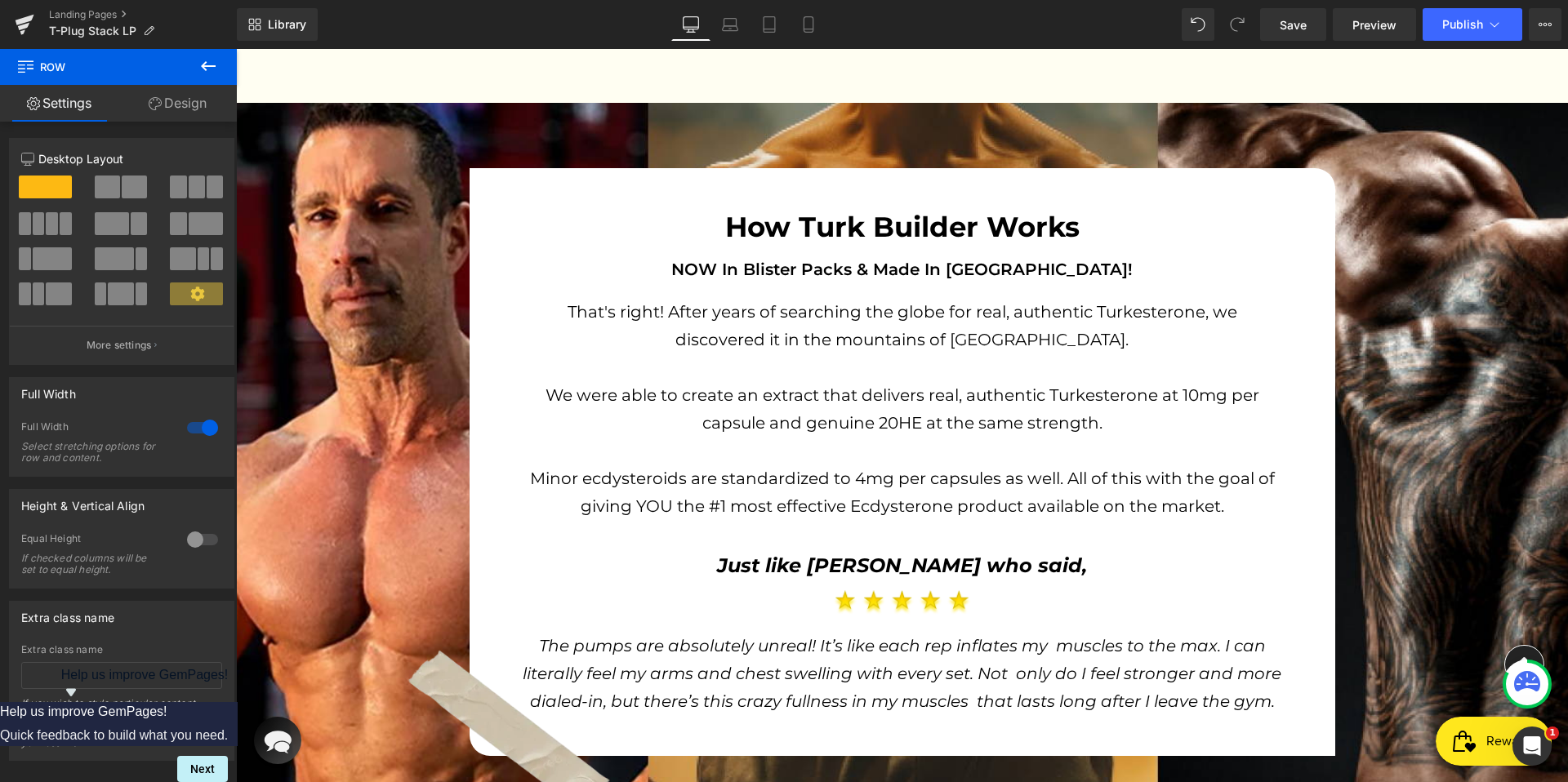
scroll to position [916, 0]
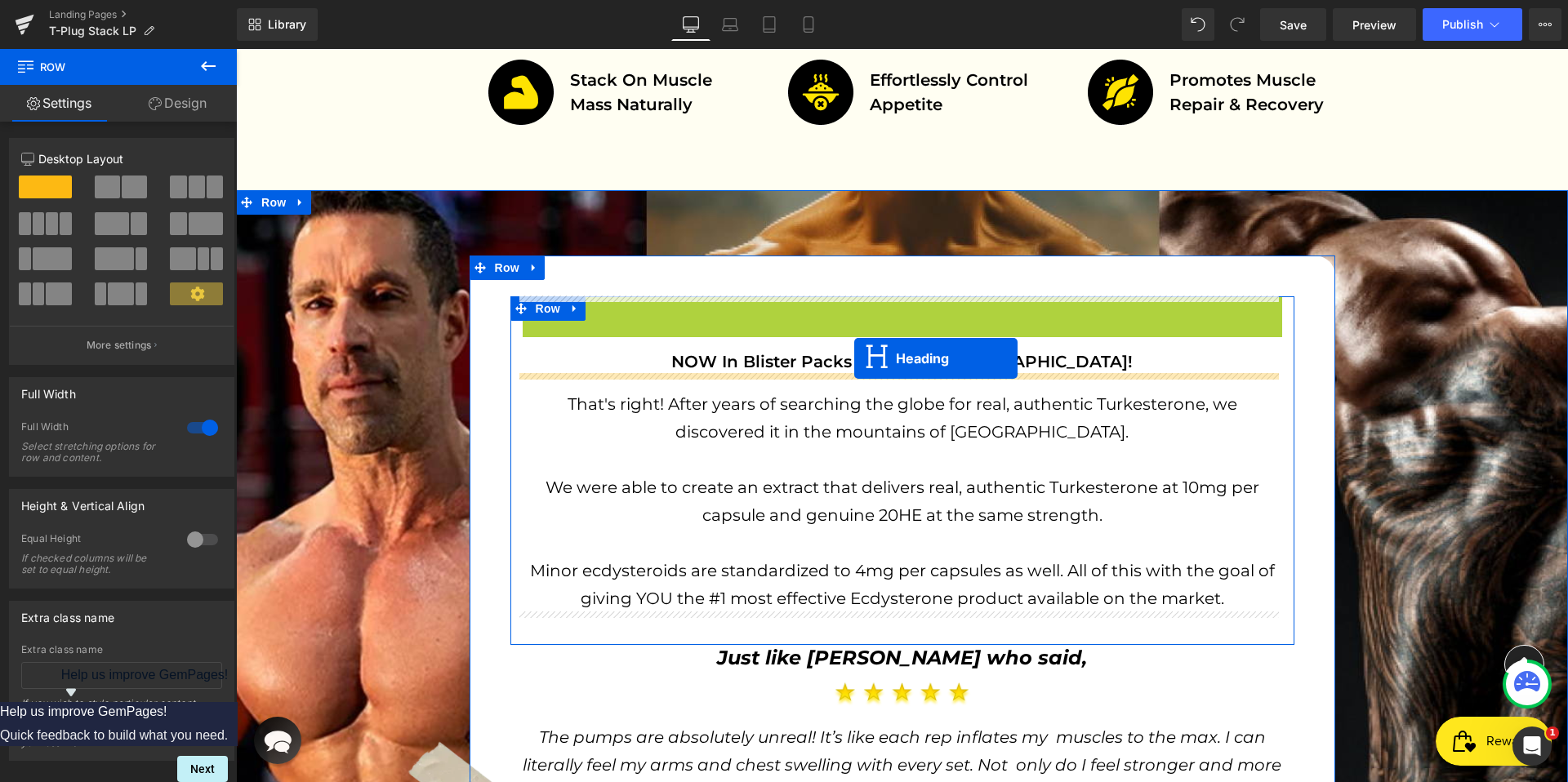
drag, startPoint x: 857, startPoint y: 314, endPoint x: 854, endPoint y: 358, distance: 44.1
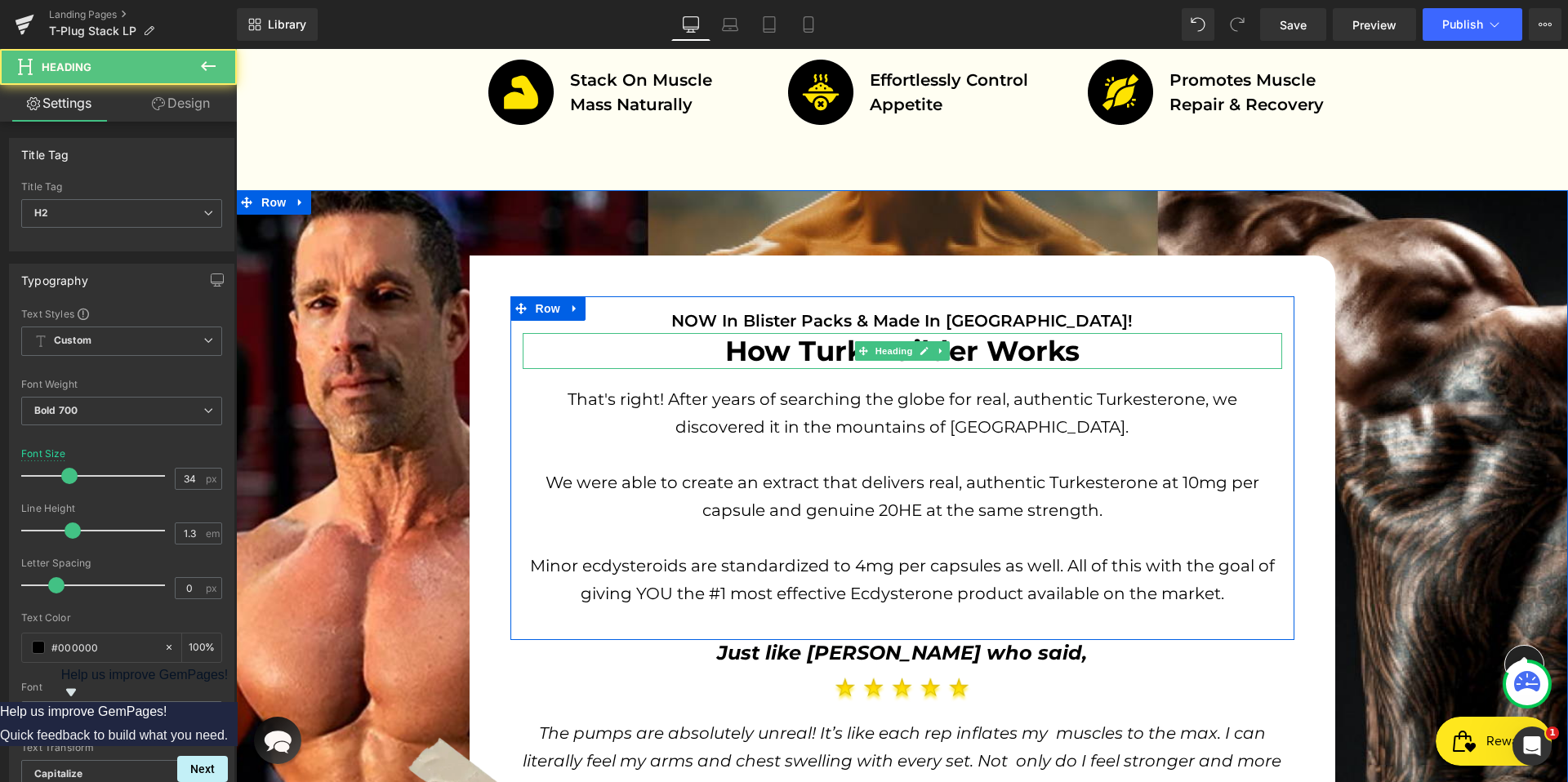
click at [796, 342] on h2 "How Turk Builder Works" at bounding box center [902, 350] width 759 height 36
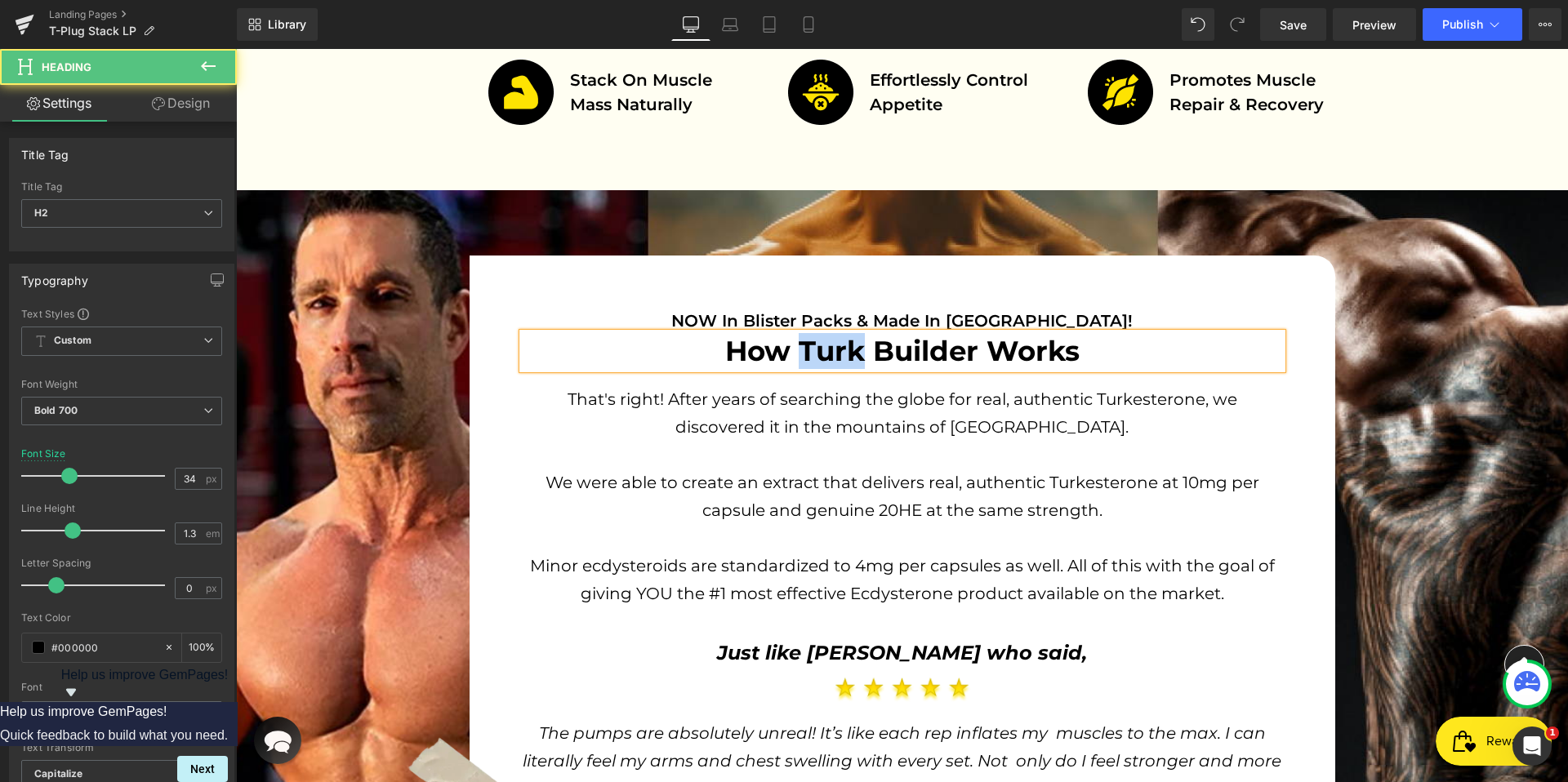
click at [796, 342] on h2 "How Turk Builder Works" at bounding box center [902, 350] width 759 height 36
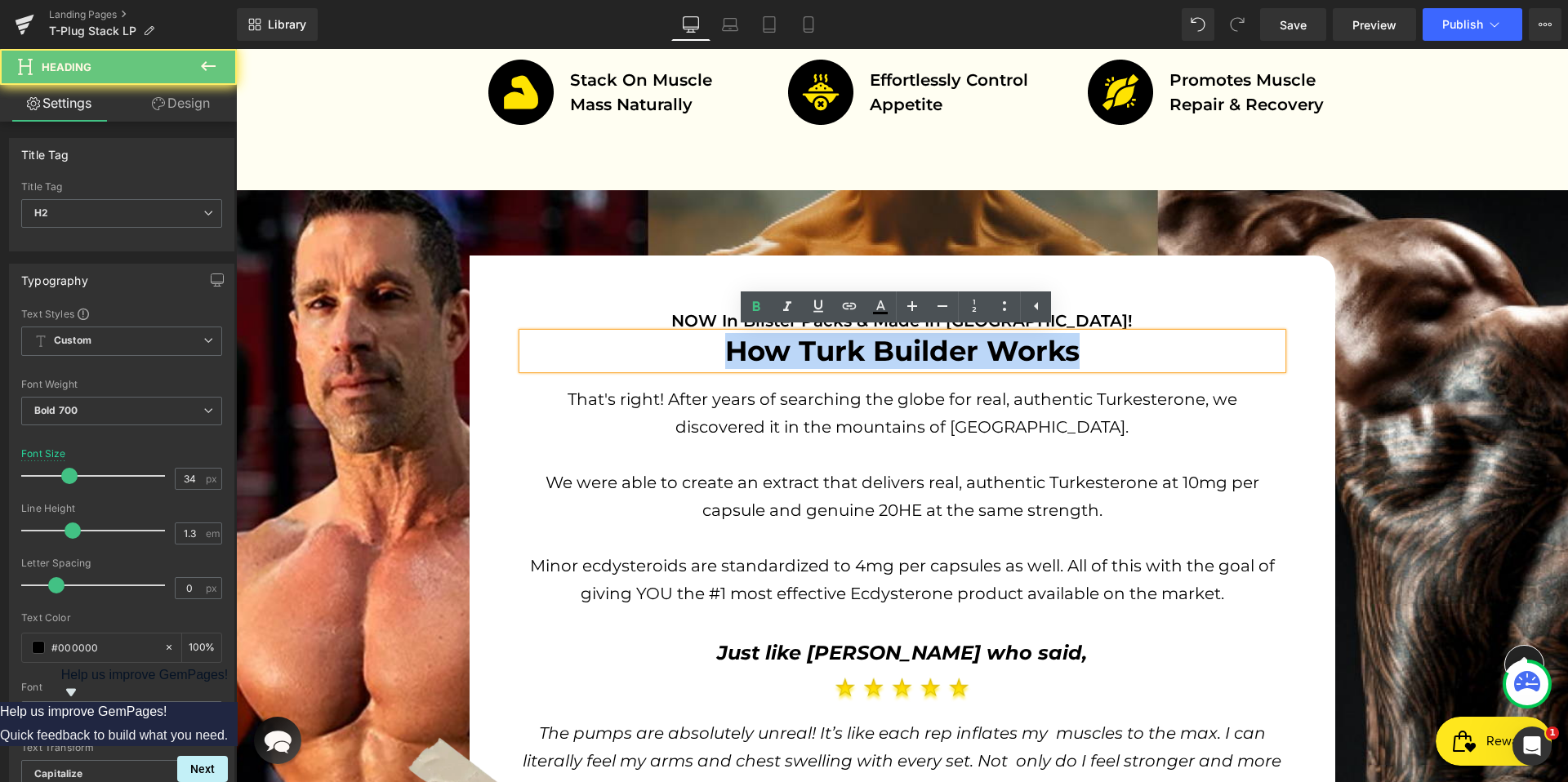
click at [796, 342] on h2 "How Turk Builder Works" at bounding box center [902, 350] width 759 height 36
copy h2 "How Turk Builder Works"
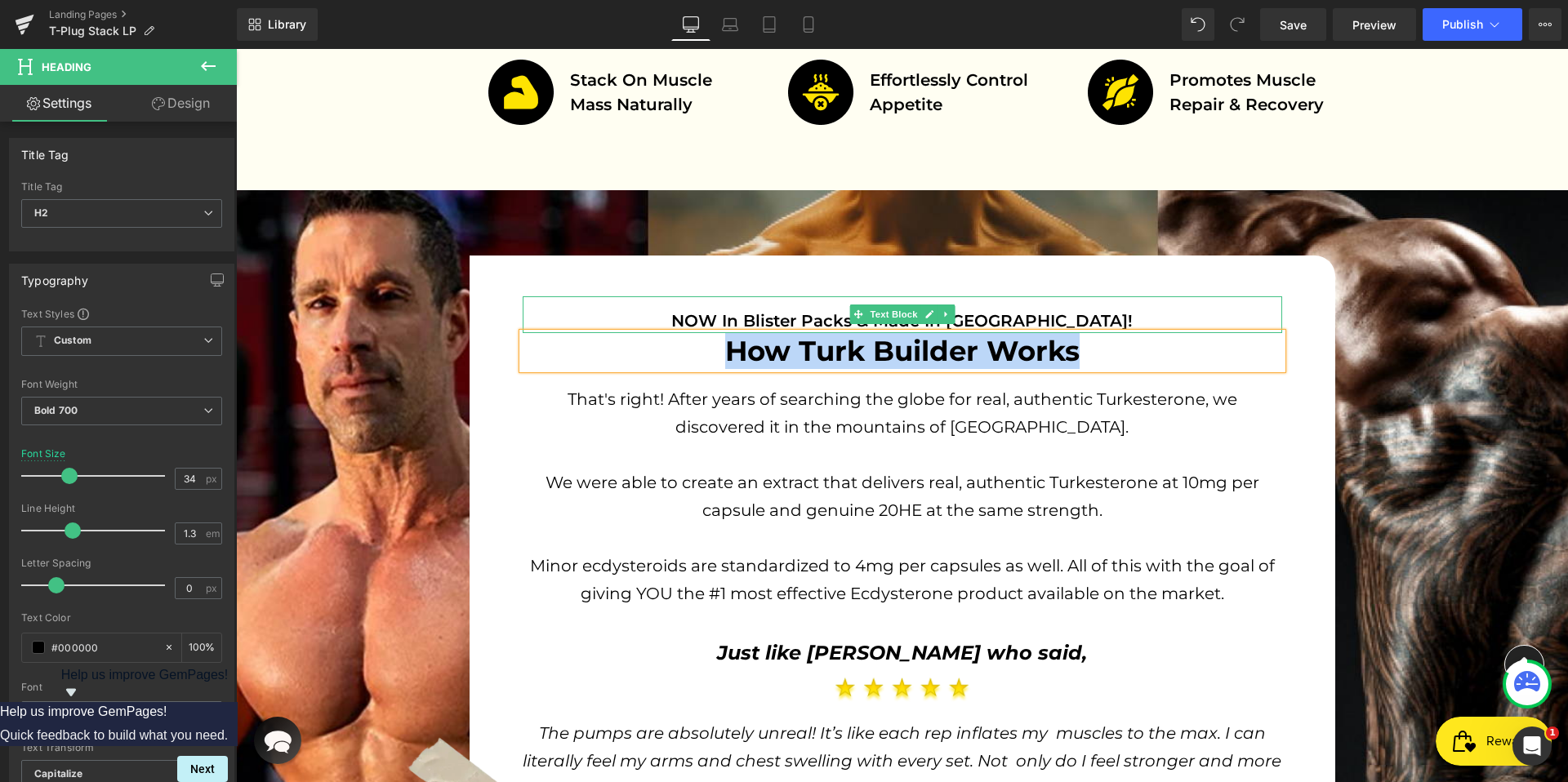
click at [731, 317] on span "NOW In Blister Packs & Made In [GEOGRAPHIC_DATA]!" at bounding box center [901, 321] width 461 height 20
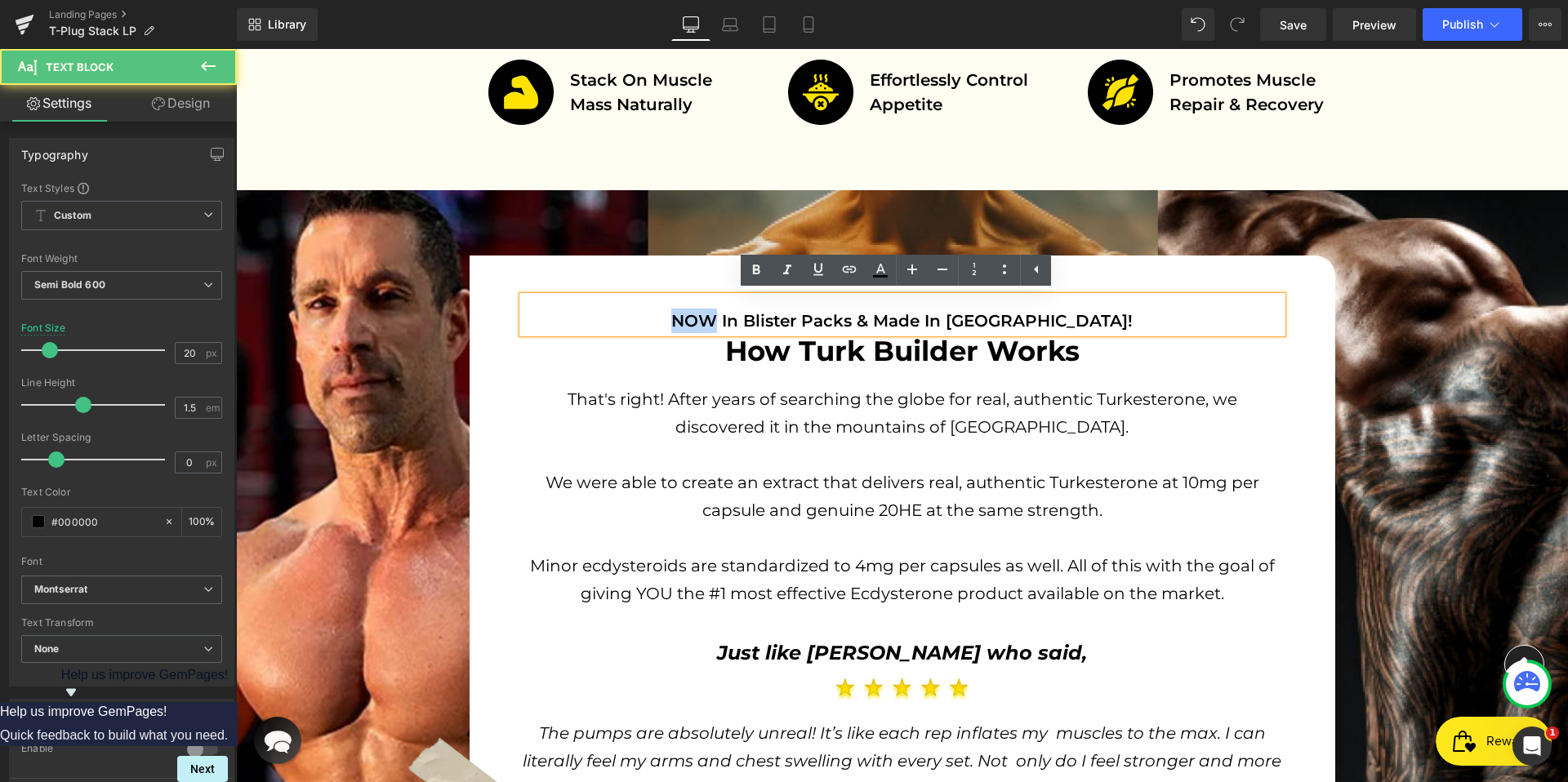
click at [731, 317] on span "NOW In Blister Packs & Made In [GEOGRAPHIC_DATA]!" at bounding box center [901, 321] width 461 height 20
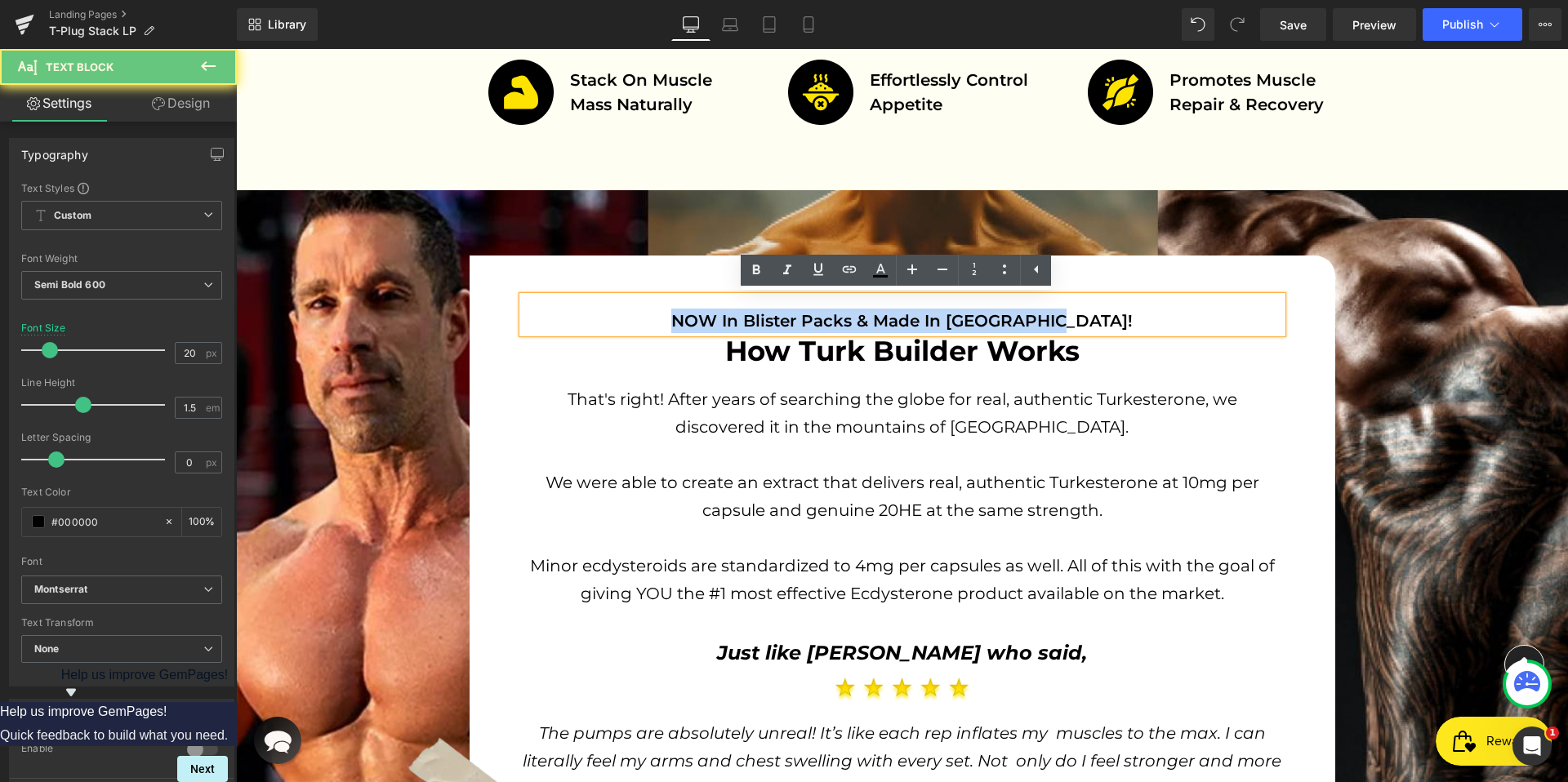
click at [731, 317] on span "NOW In Blister Packs & Made In [GEOGRAPHIC_DATA]!" at bounding box center [901, 321] width 461 height 20
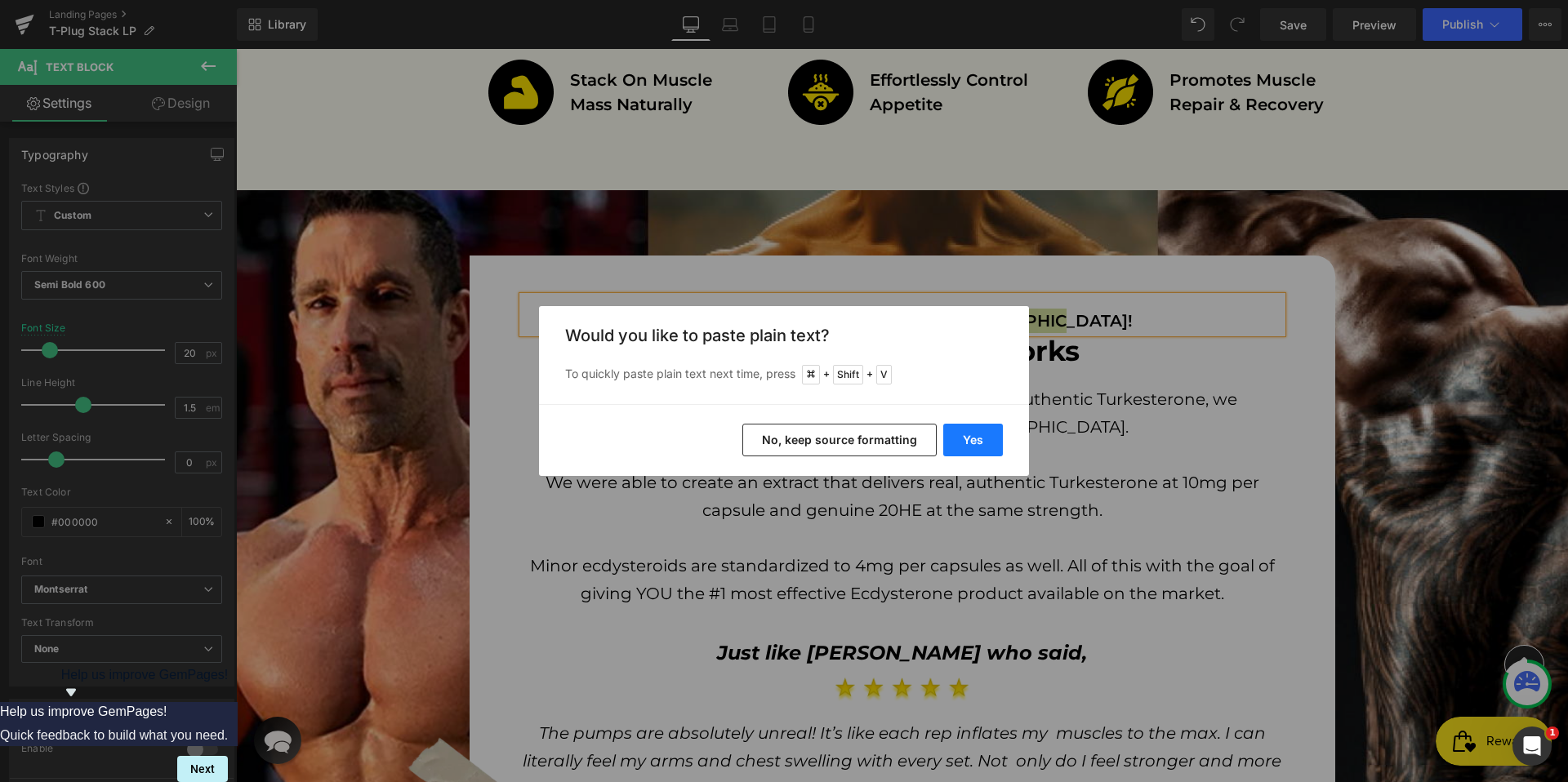
drag, startPoint x: 980, startPoint y: 437, endPoint x: 729, endPoint y: 376, distance: 258.3
click at [980, 437] on button "Yes" at bounding box center [972, 440] width 60 height 33
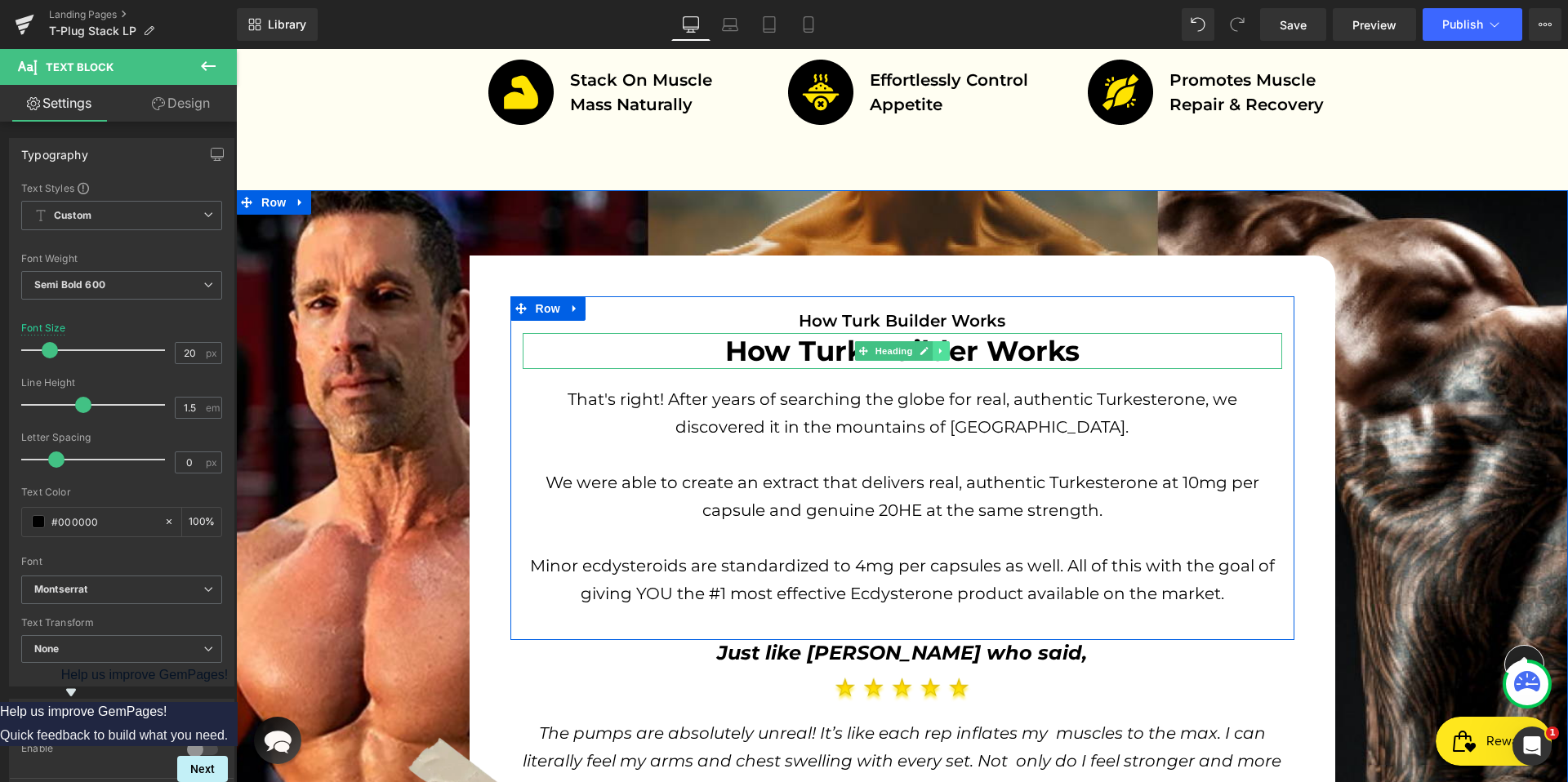
click at [935, 356] on link at bounding box center [940, 351] width 17 height 20
click at [974, 356] on h2 "How Turk Builder Works" at bounding box center [902, 350] width 759 height 36
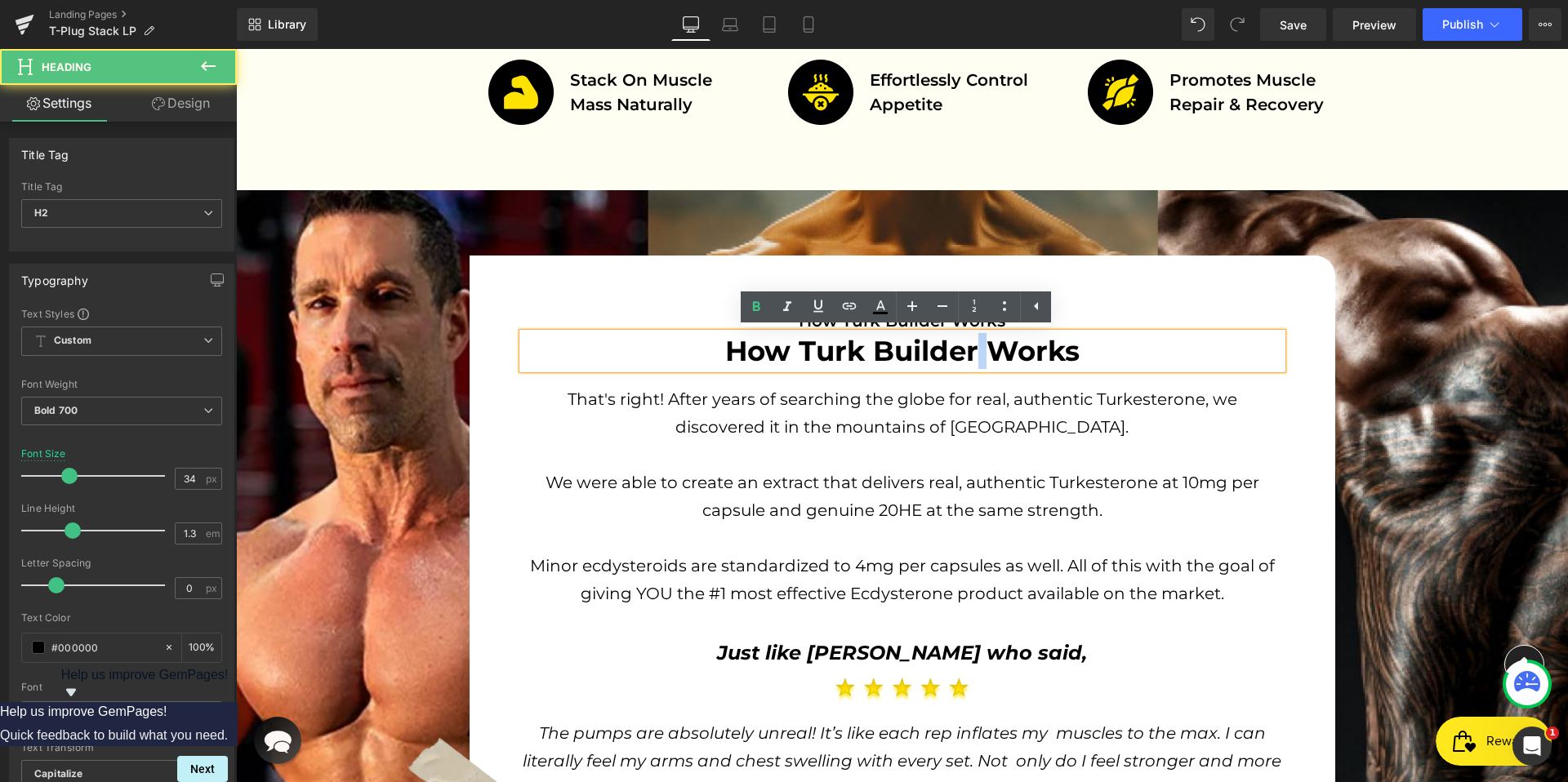
click at [974, 356] on h2 "How Turk Builder Works" at bounding box center [902, 350] width 759 height 36
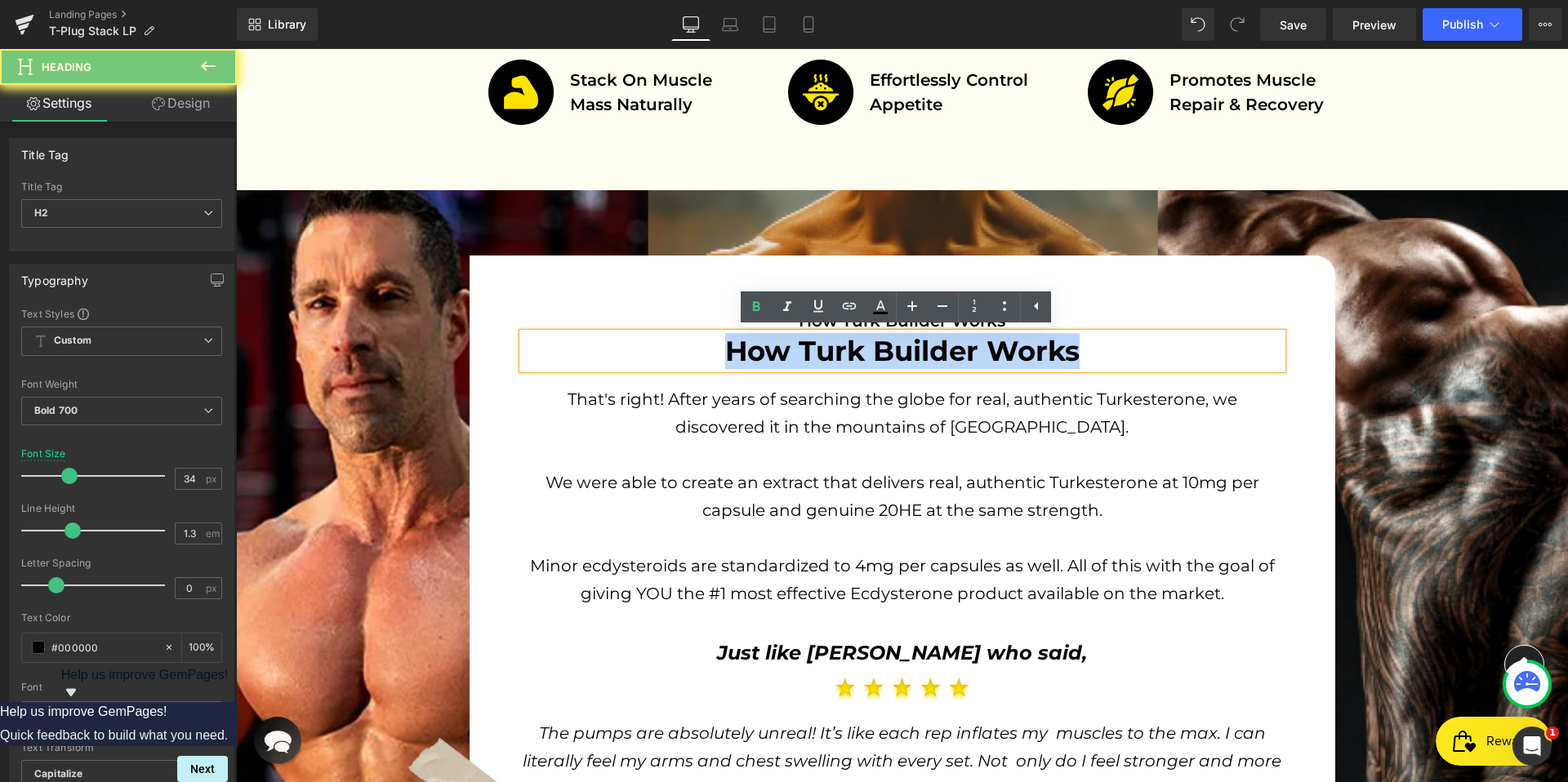
click at [974, 356] on h2 "How Turk Builder Works" at bounding box center [902, 350] width 759 height 36
paste div
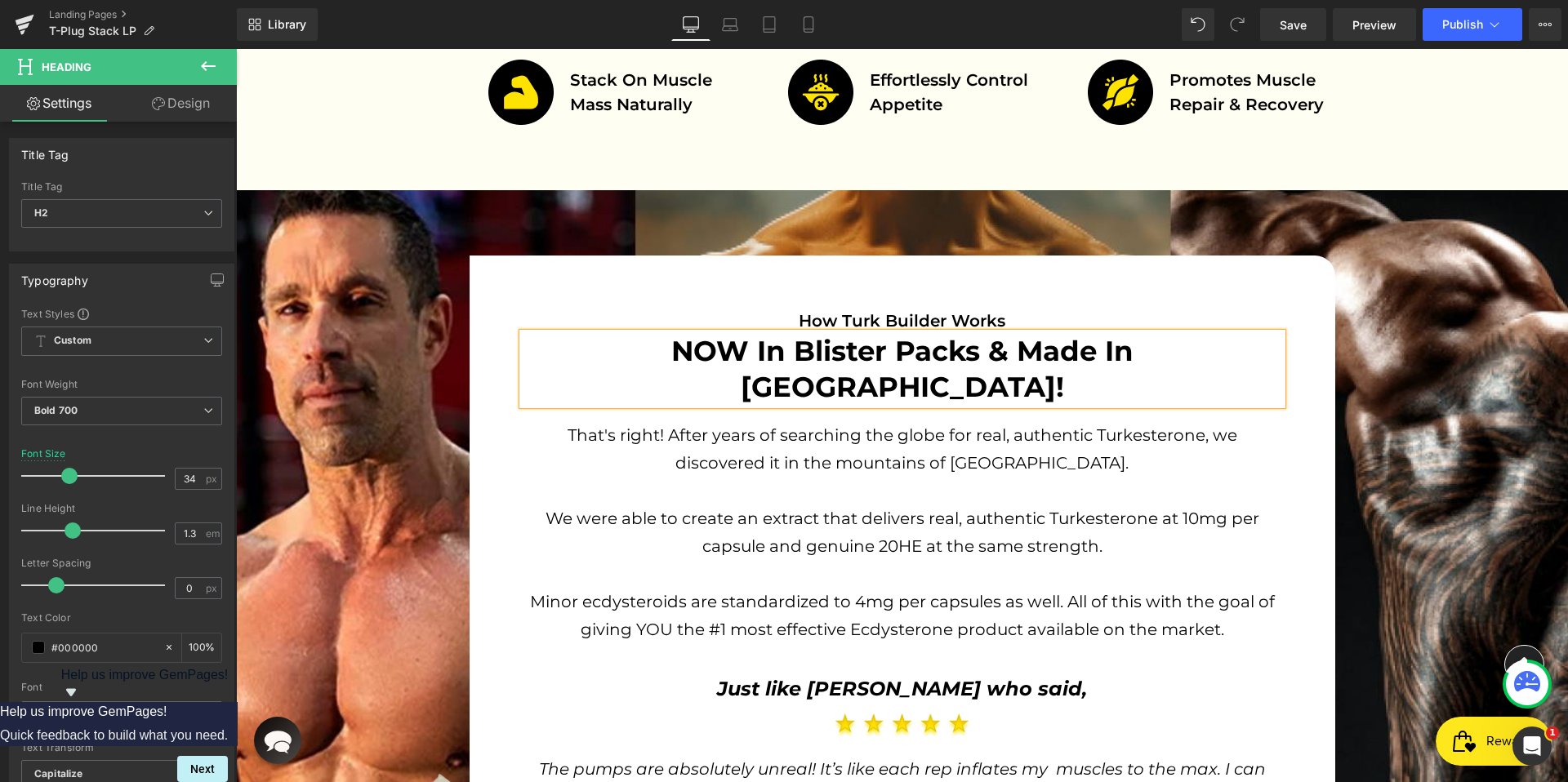
click at [1006, 288] on div "How Turk Builder Works Text Block NOW In Blister Packs & Made In [GEOGRAPHIC_DA…" at bounding box center [902, 567] width 865 height 623
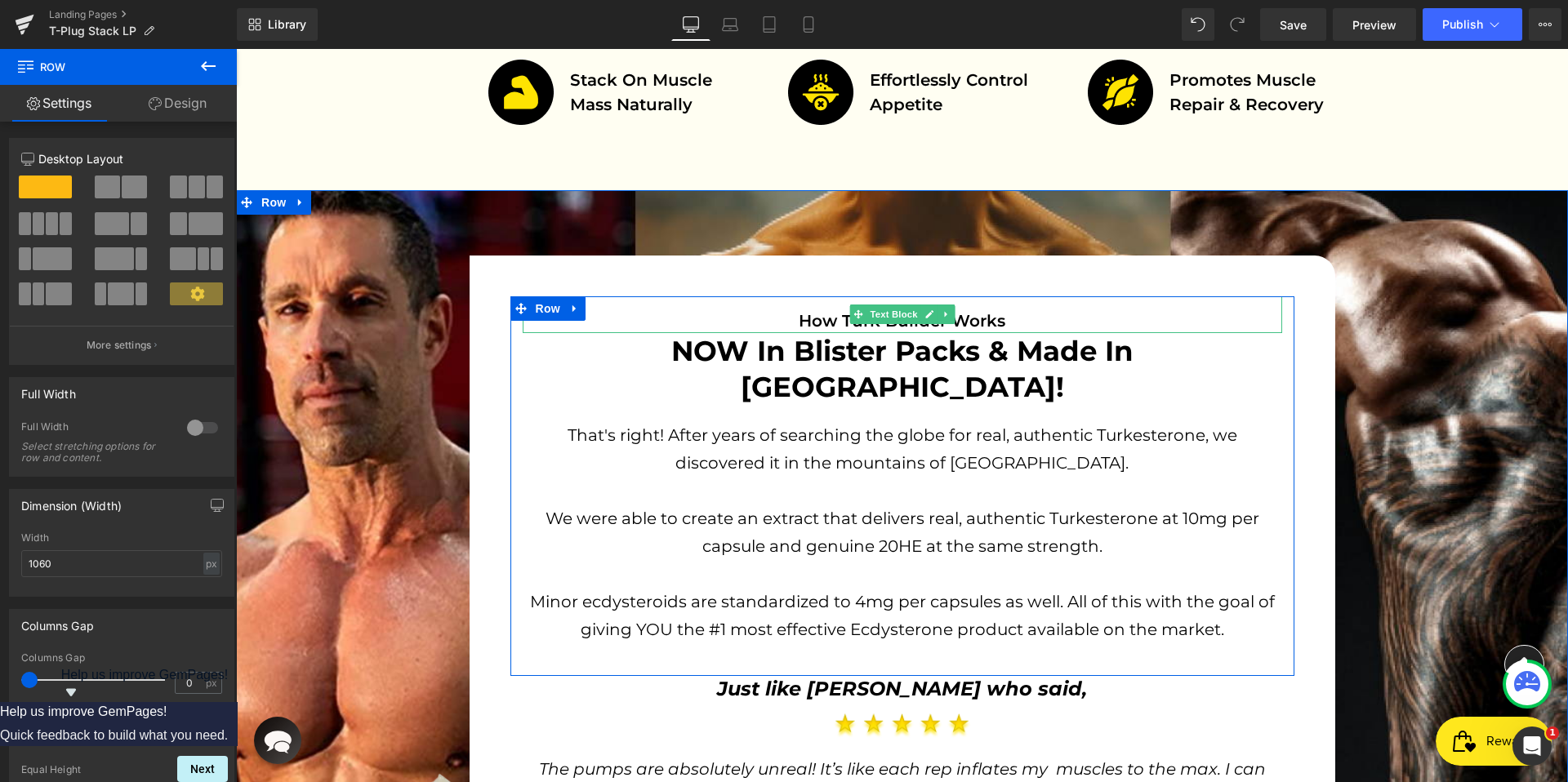
click at [986, 321] on span "How Turk Builder Works" at bounding box center [902, 321] width 207 height 20
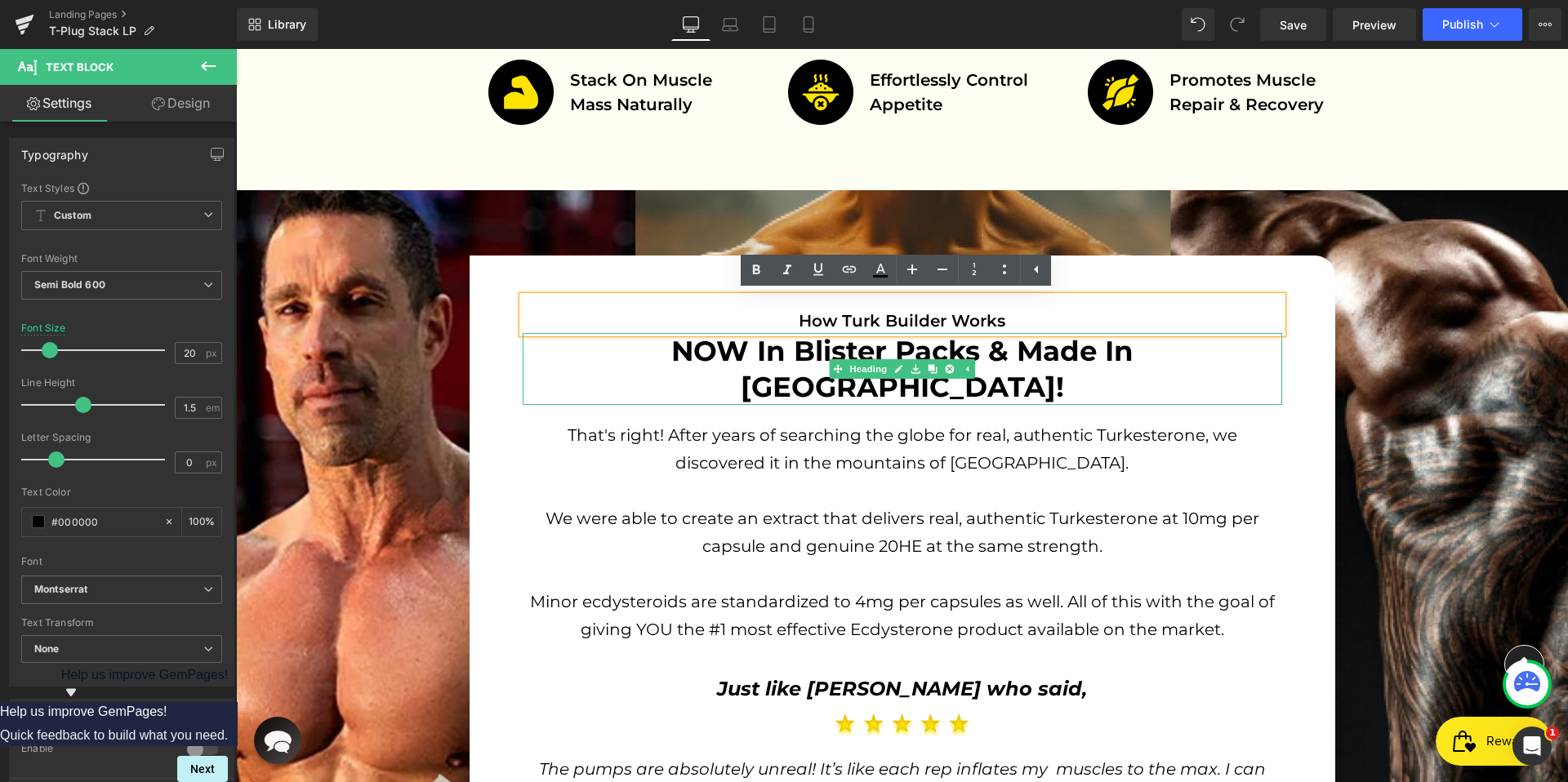
click at [1019, 346] on h2 "NOW In Blister Packs & Made In [GEOGRAPHIC_DATA]!" at bounding box center [902, 368] width 759 height 72
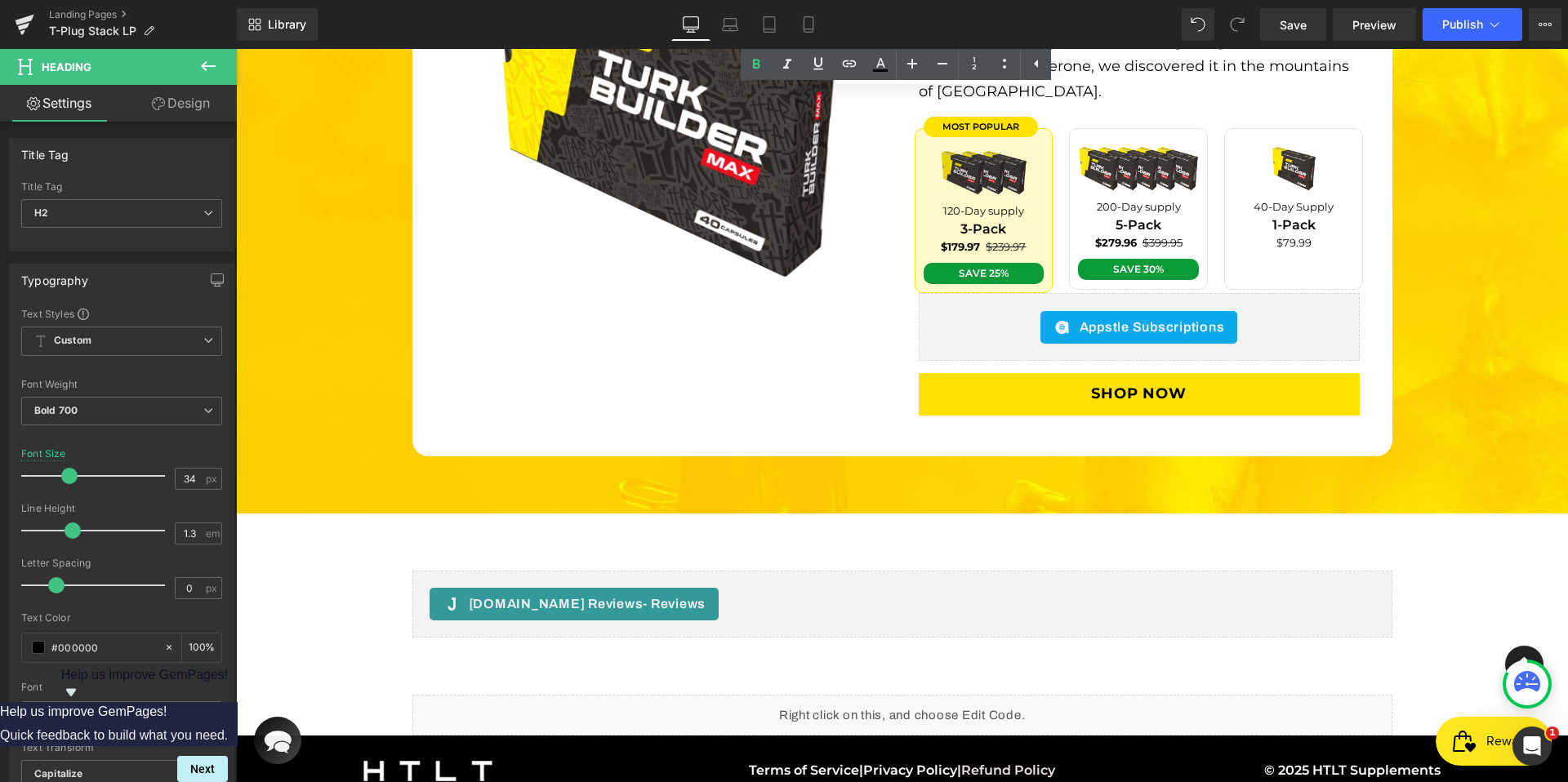
scroll to position [5112, 0]
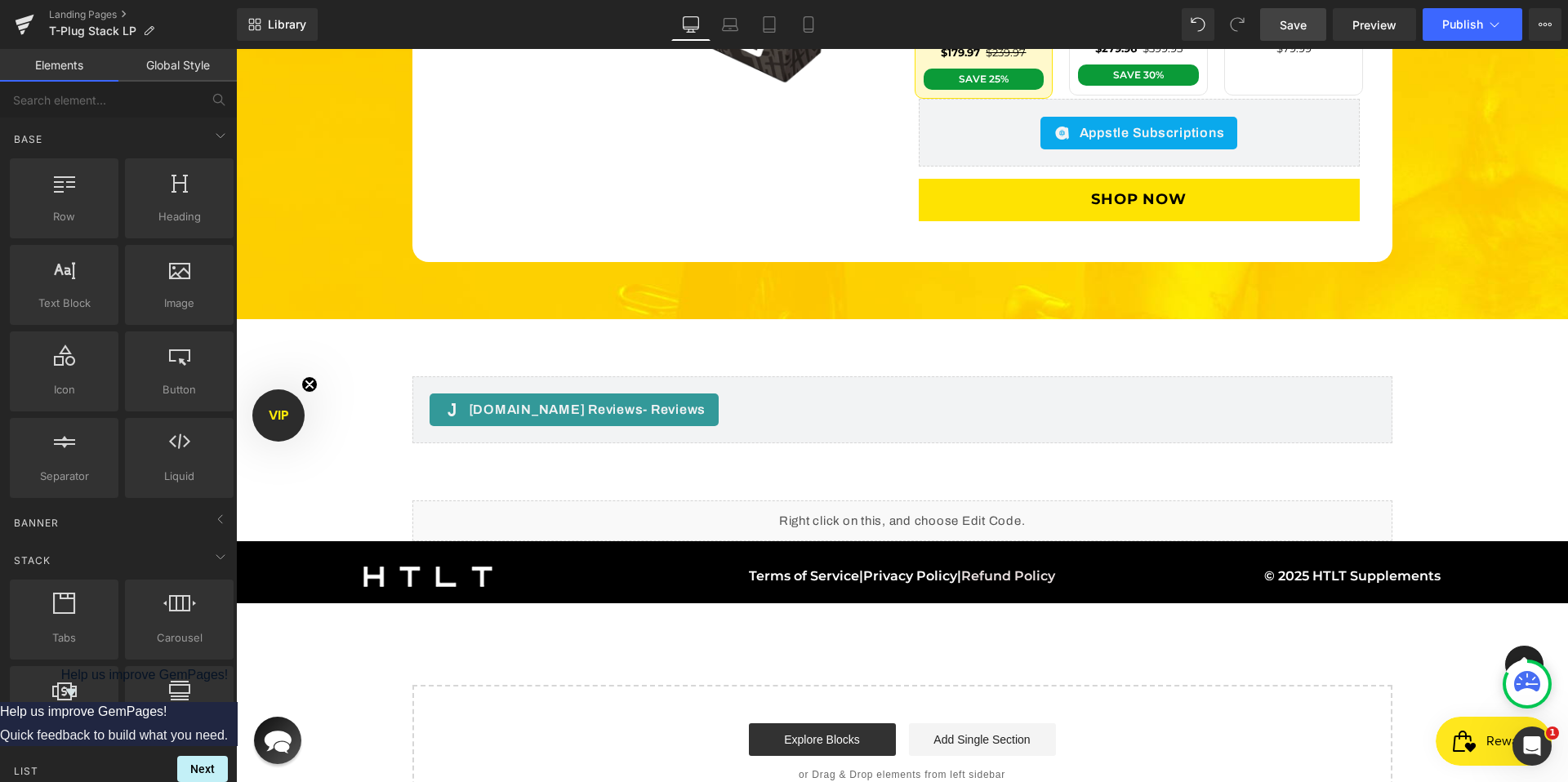
click at [1302, 34] on link "Save" at bounding box center [1292, 24] width 66 height 33
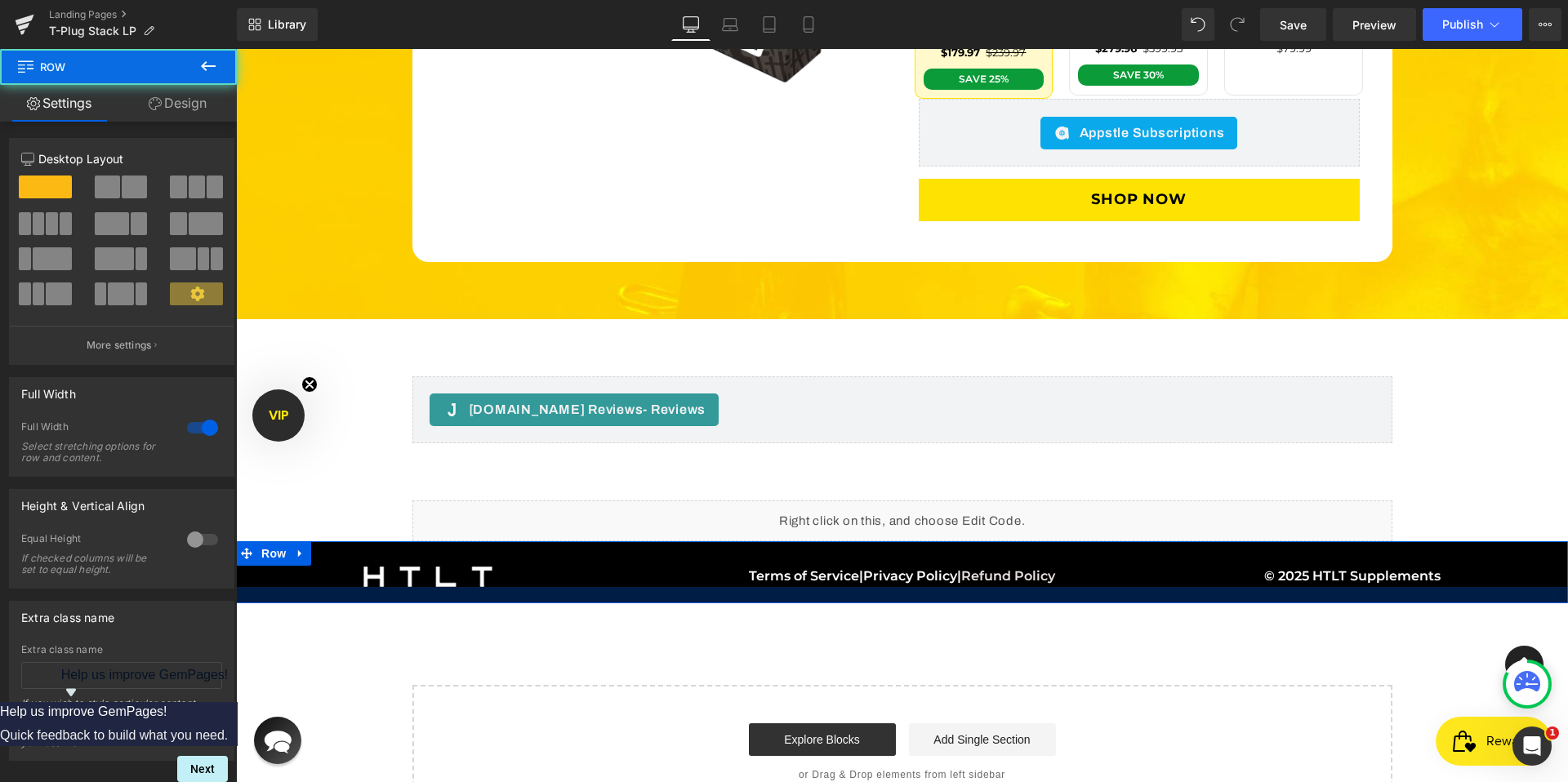
click at [1229, 587] on div at bounding box center [902, 595] width 1332 height 16
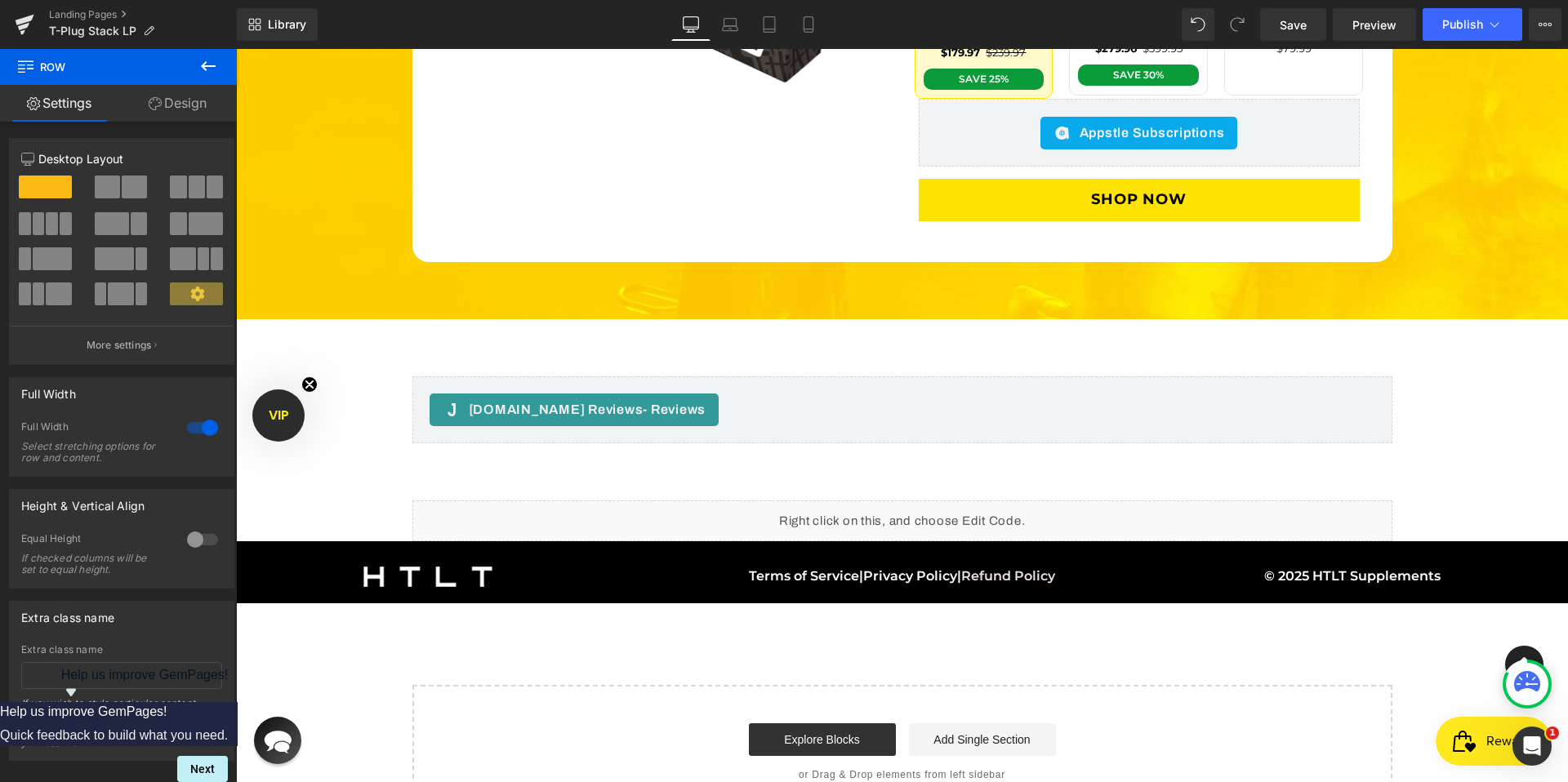
click at [216, 65] on icon at bounding box center [208, 66] width 20 height 20
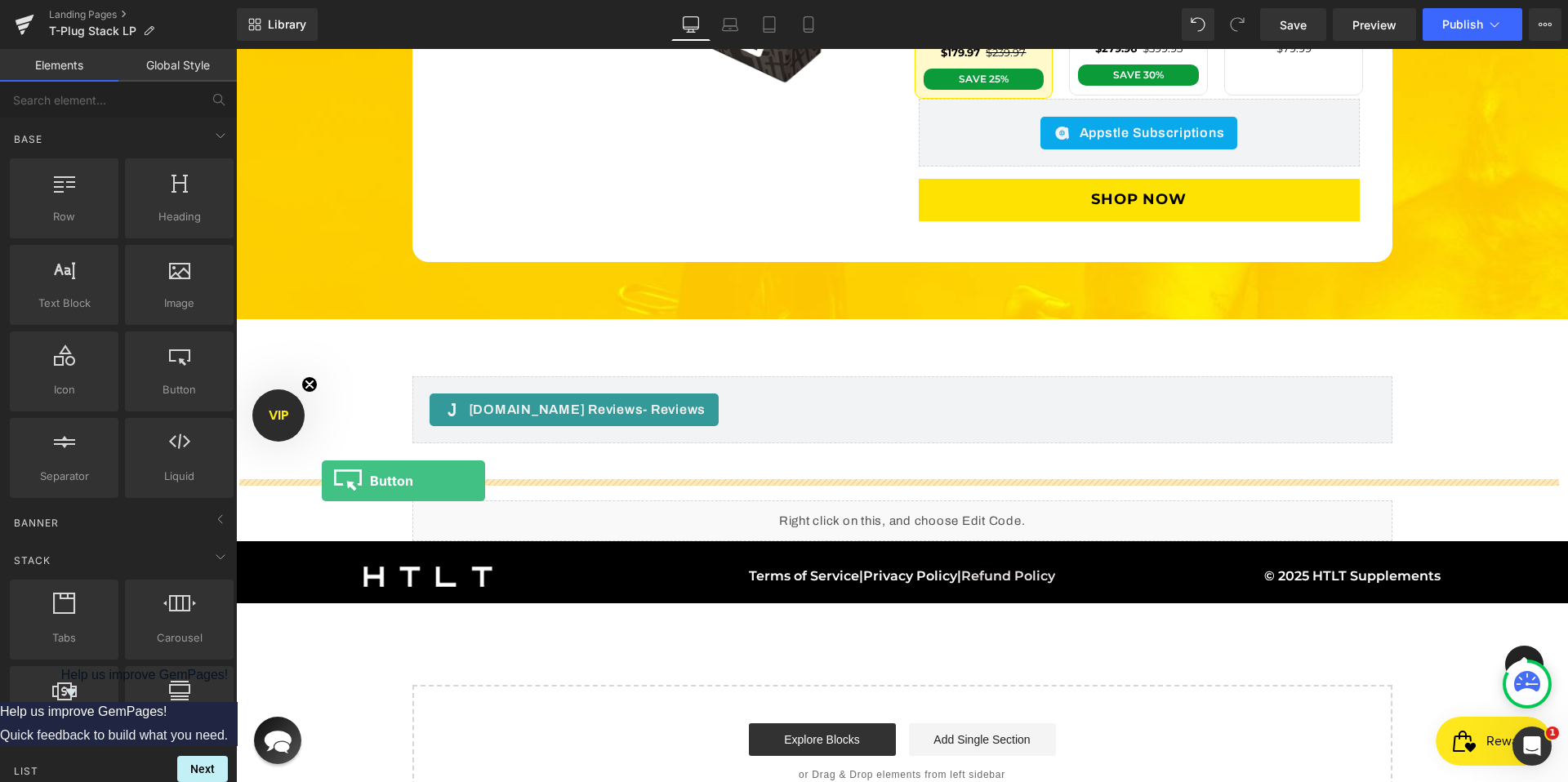
drag, startPoint x: 399, startPoint y: 420, endPoint x: 322, endPoint y: 481, distance: 98.2
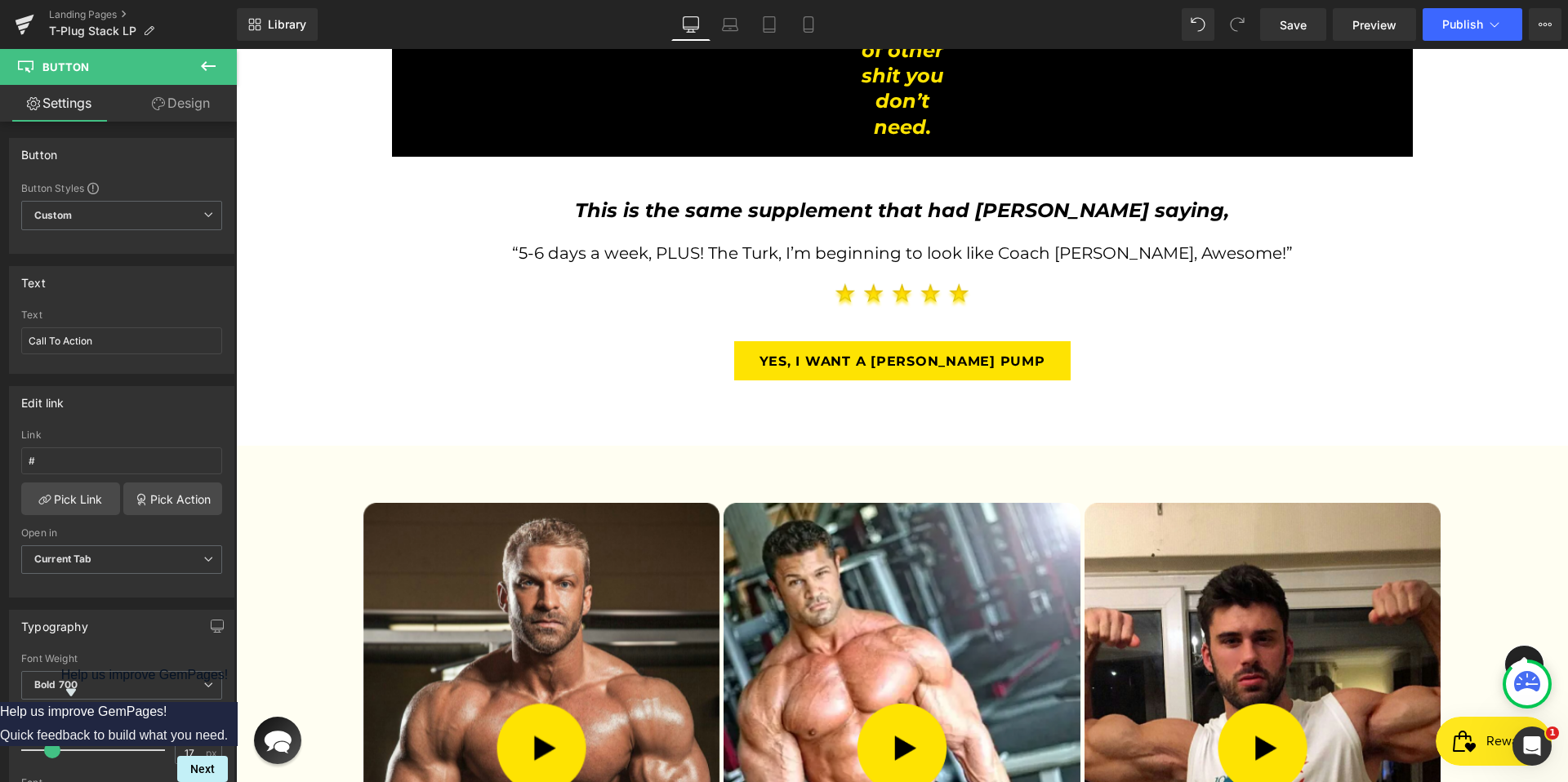
scroll to position [2363, 0]
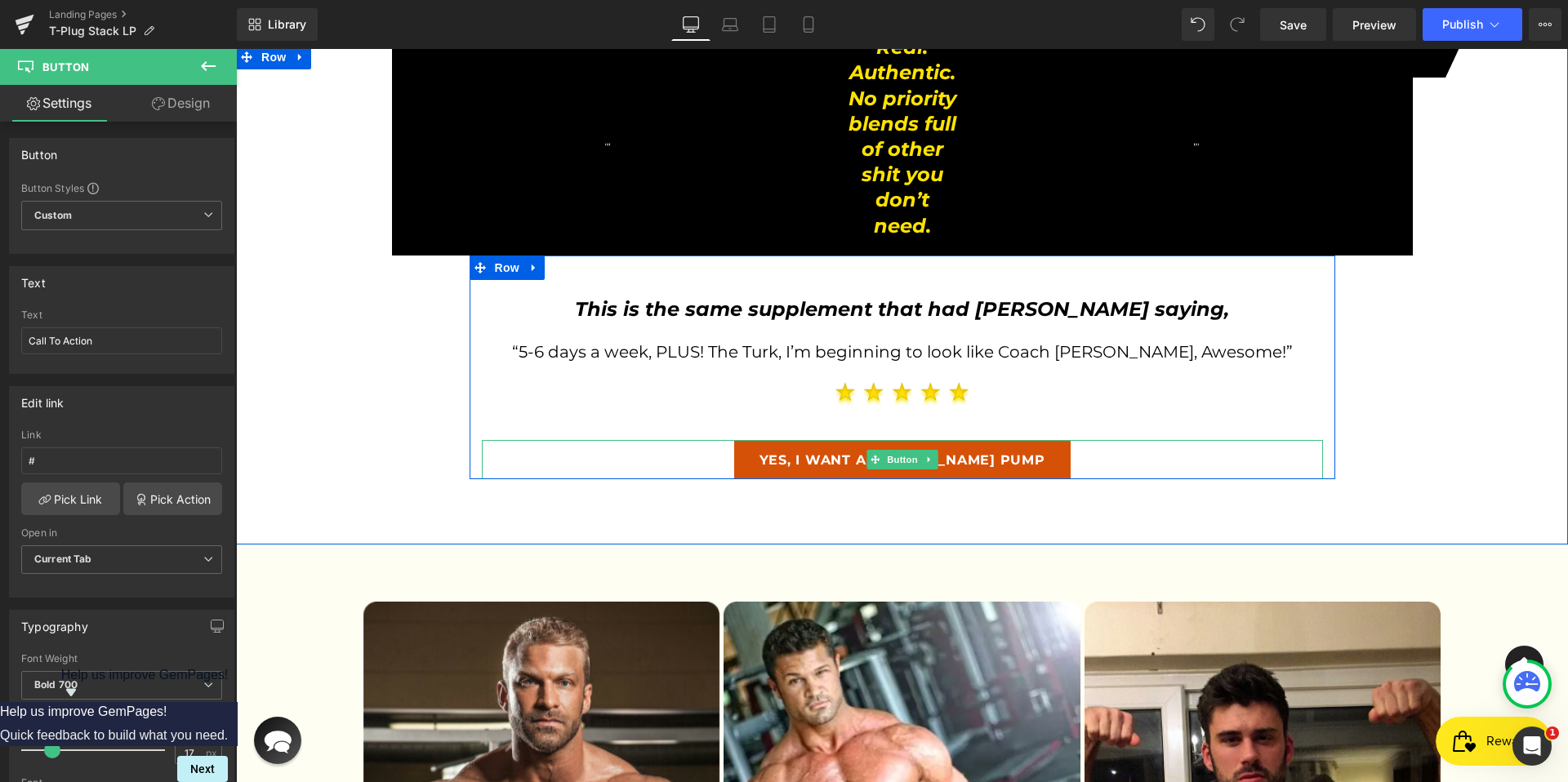
click at [1026, 440] on link "Yes, I Want A [PERSON_NAME] Pump" at bounding box center [902, 459] width 336 height 40
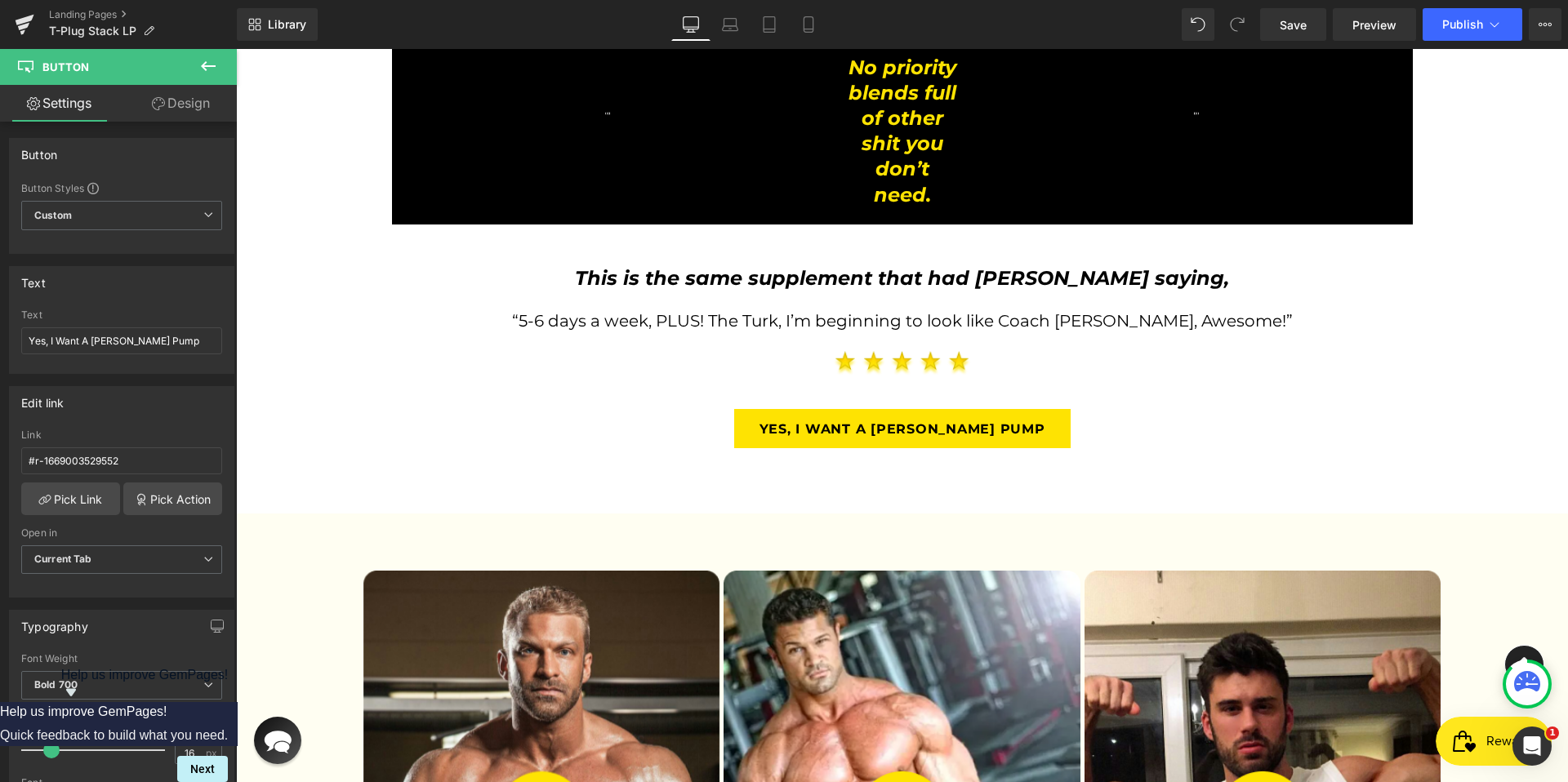
scroll to position [2436, 0]
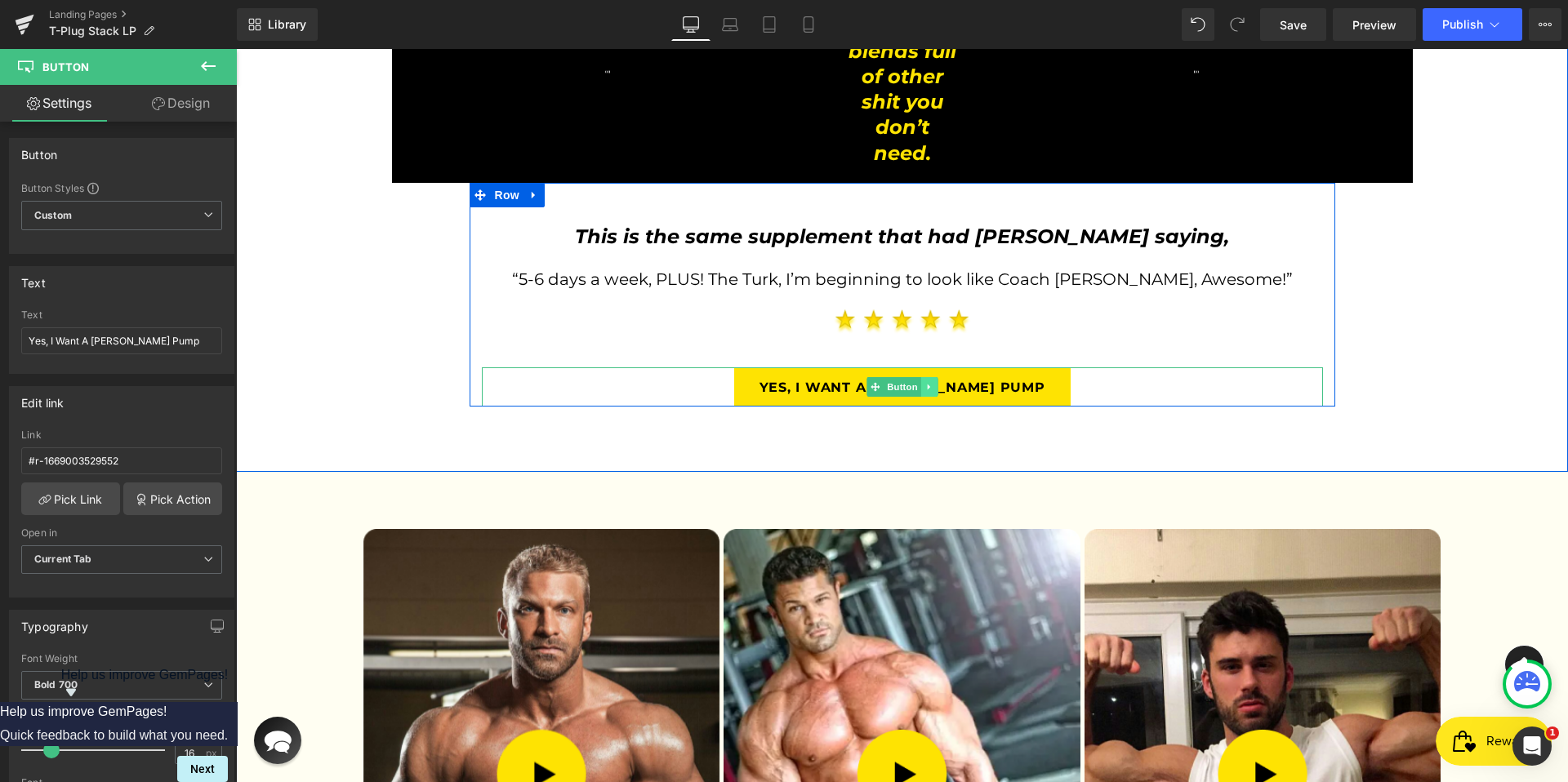
click at [924, 382] on icon at bounding box center [928, 386] width 9 height 10
click at [916, 382] on icon at bounding box center [920, 386] width 9 height 9
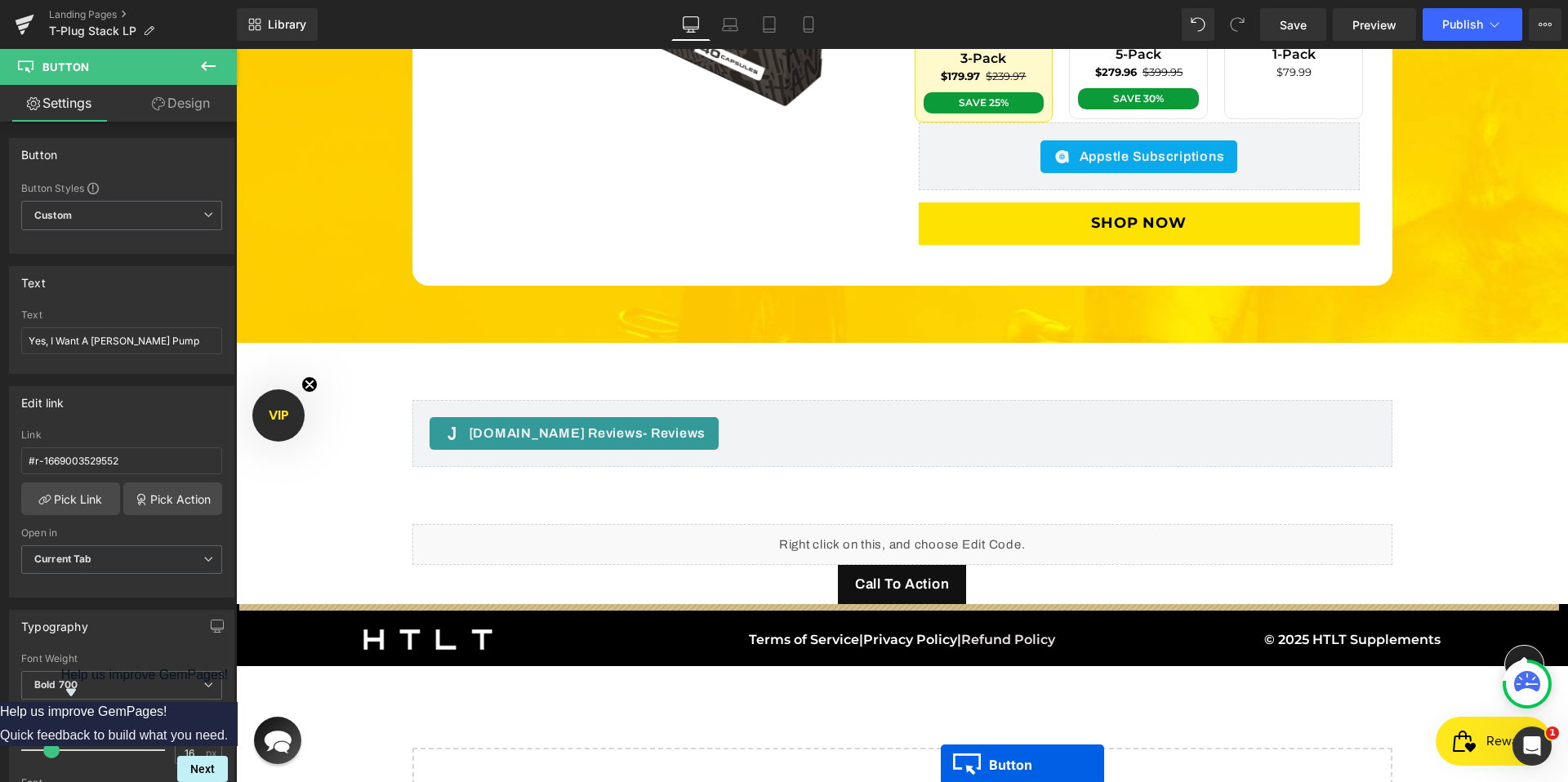
scroll to position [5225, 0]
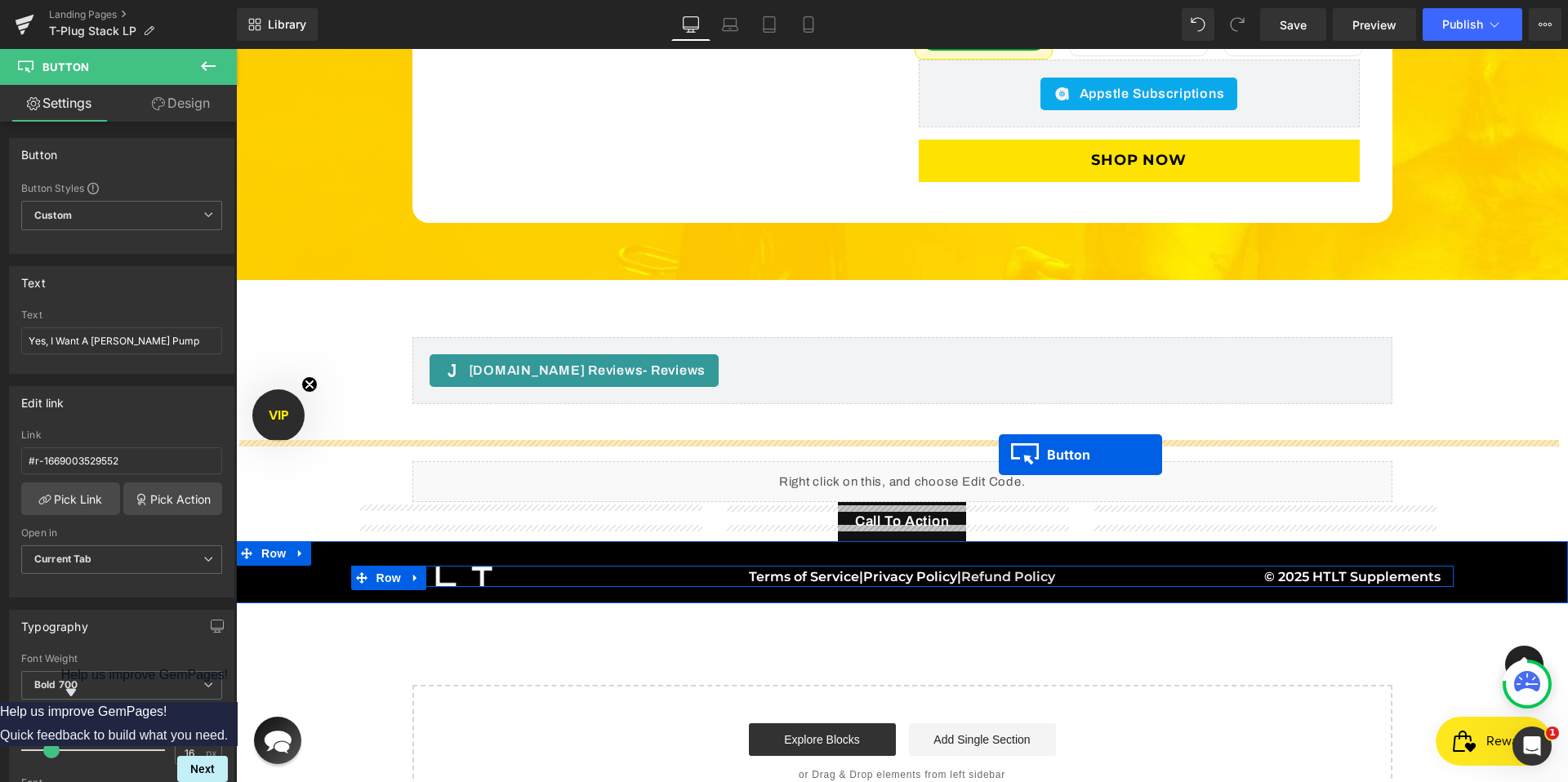
drag, startPoint x: 868, startPoint y: 396, endPoint x: 999, endPoint y: 455, distance: 143.7
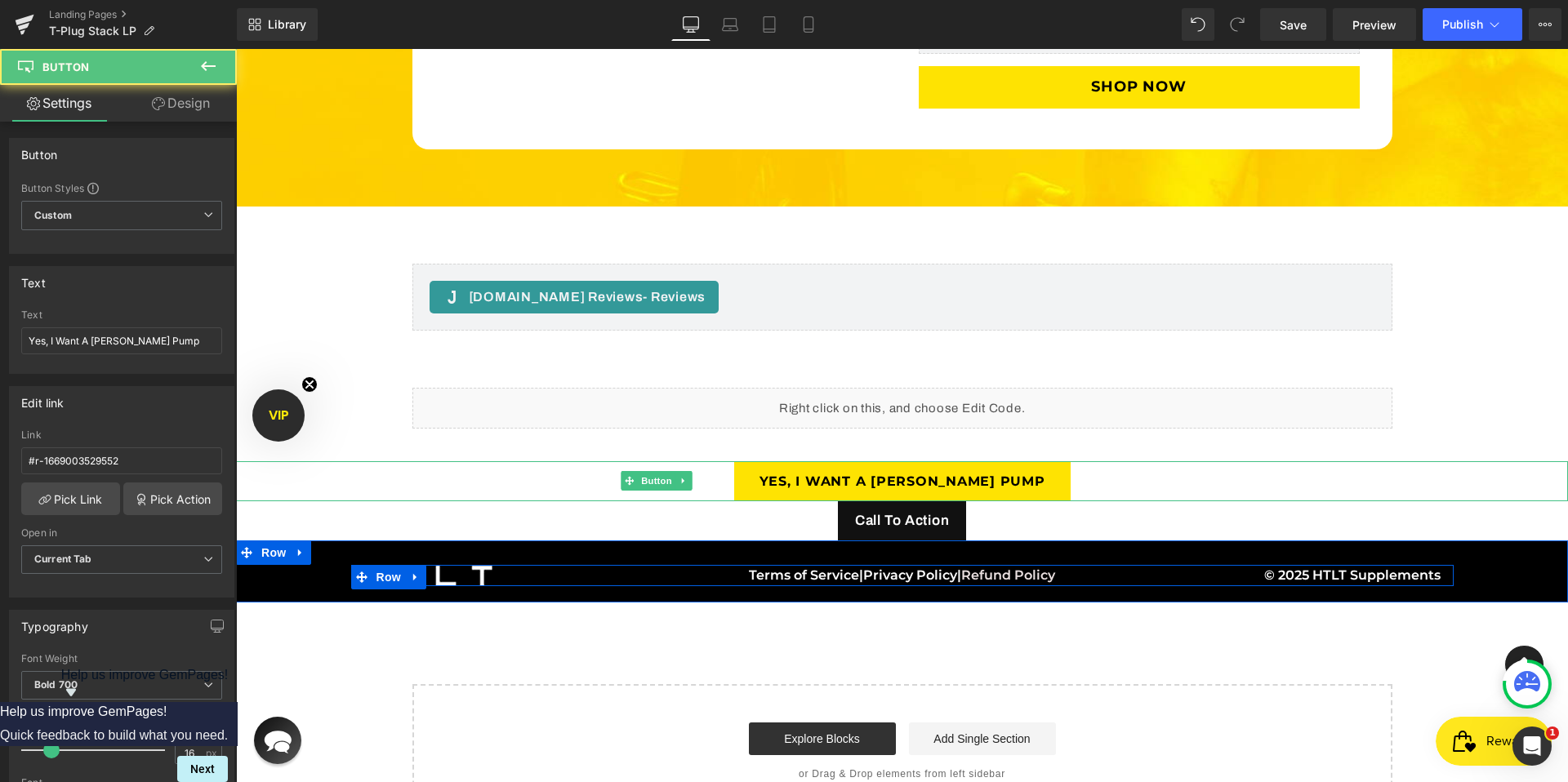
scroll to position [5151, 0]
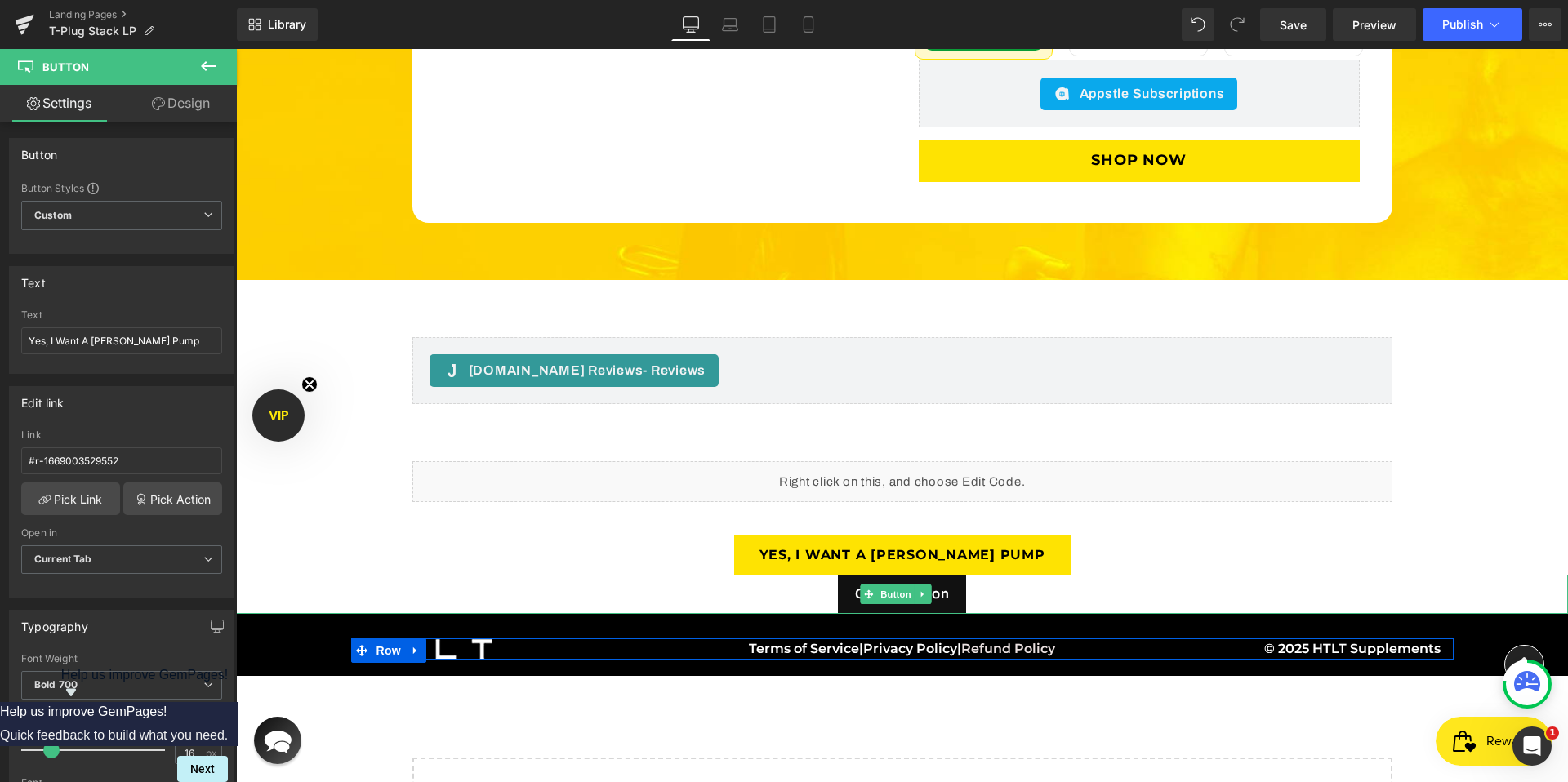
click at [980, 574] on div "Call To Action" at bounding box center [902, 594] width 1332 height 39
click at [928, 584] on link at bounding box center [922, 594] width 17 height 20
click at [938, 584] on link at bounding box center [930, 594] width 17 height 20
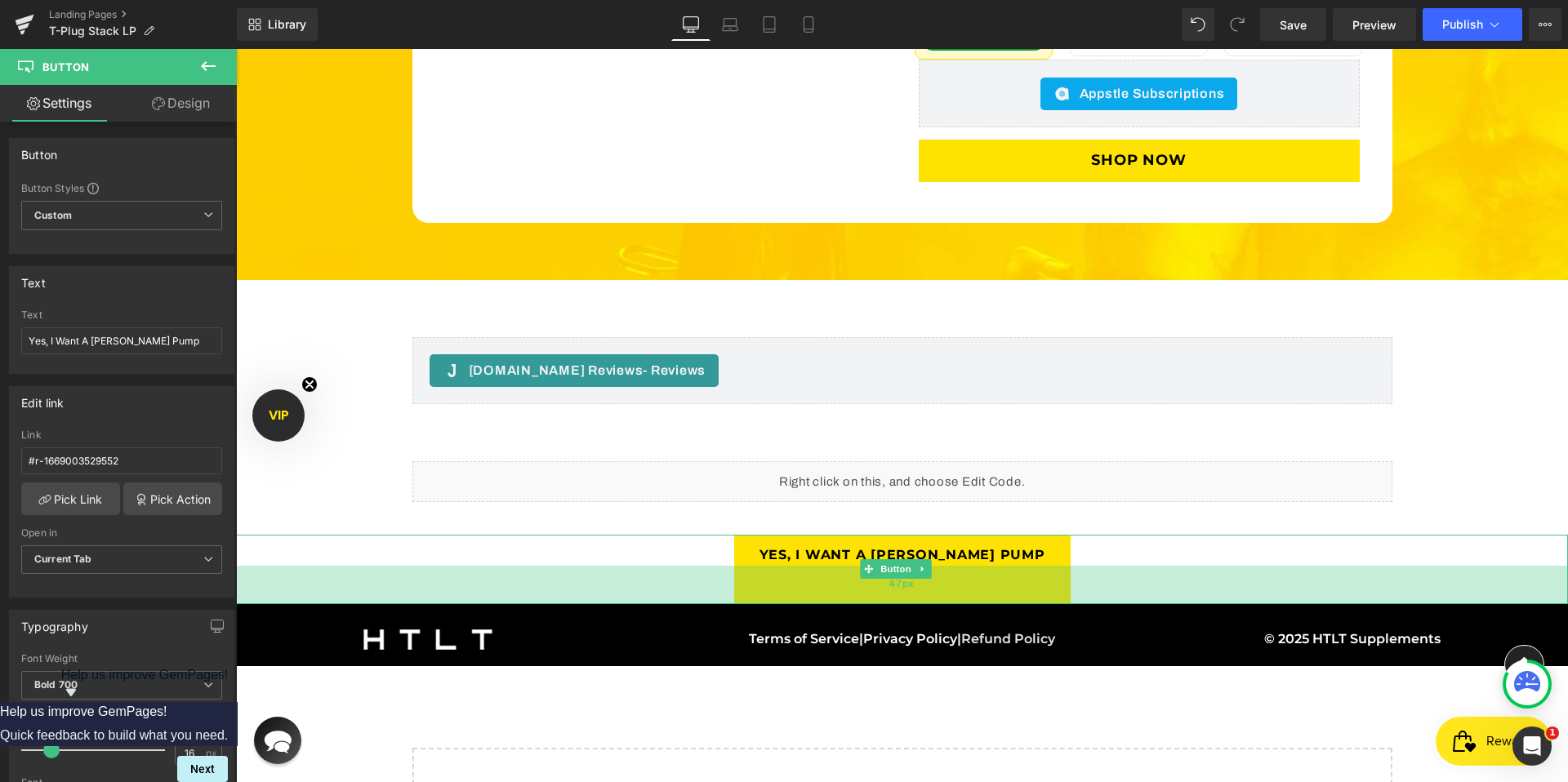
drag, startPoint x: 1083, startPoint y: 511, endPoint x: 1084, endPoint y: 540, distance: 29.0
click at [1084, 565] on div "47px" at bounding box center [902, 584] width 1332 height 38
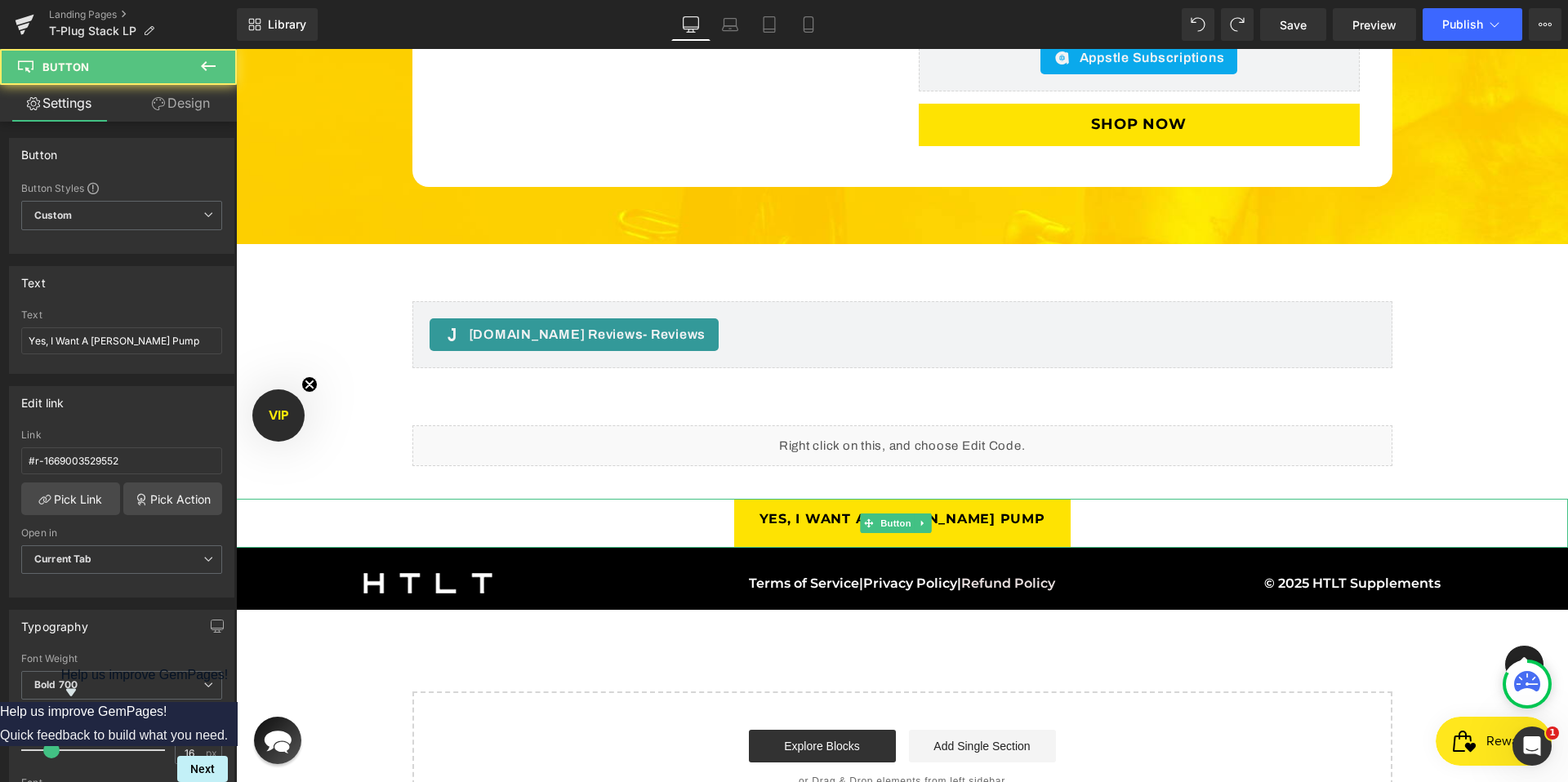
click at [1086, 498] on div "Yes, I Want A [PERSON_NAME] Pump" at bounding box center [902, 523] width 1332 height 50
click at [1105, 501] on div "Yes, I Want A [PERSON_NAME] Pump" at bounding box center [902, 523] width 1332 height 50
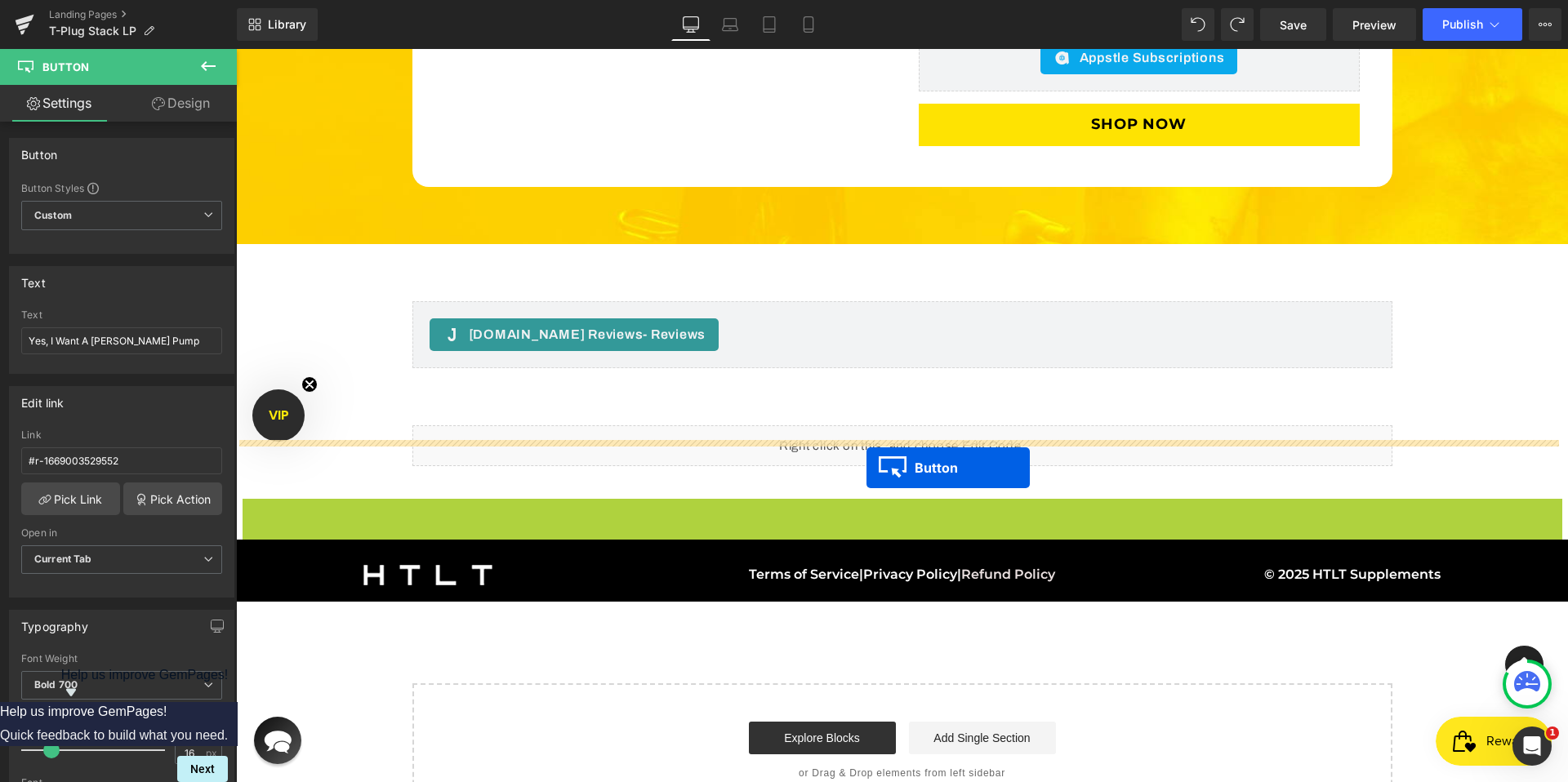
drag, startPoint x: 868, startPoint y: 497, endPoint x: 866, endPoint y: 468, distance: 29.1
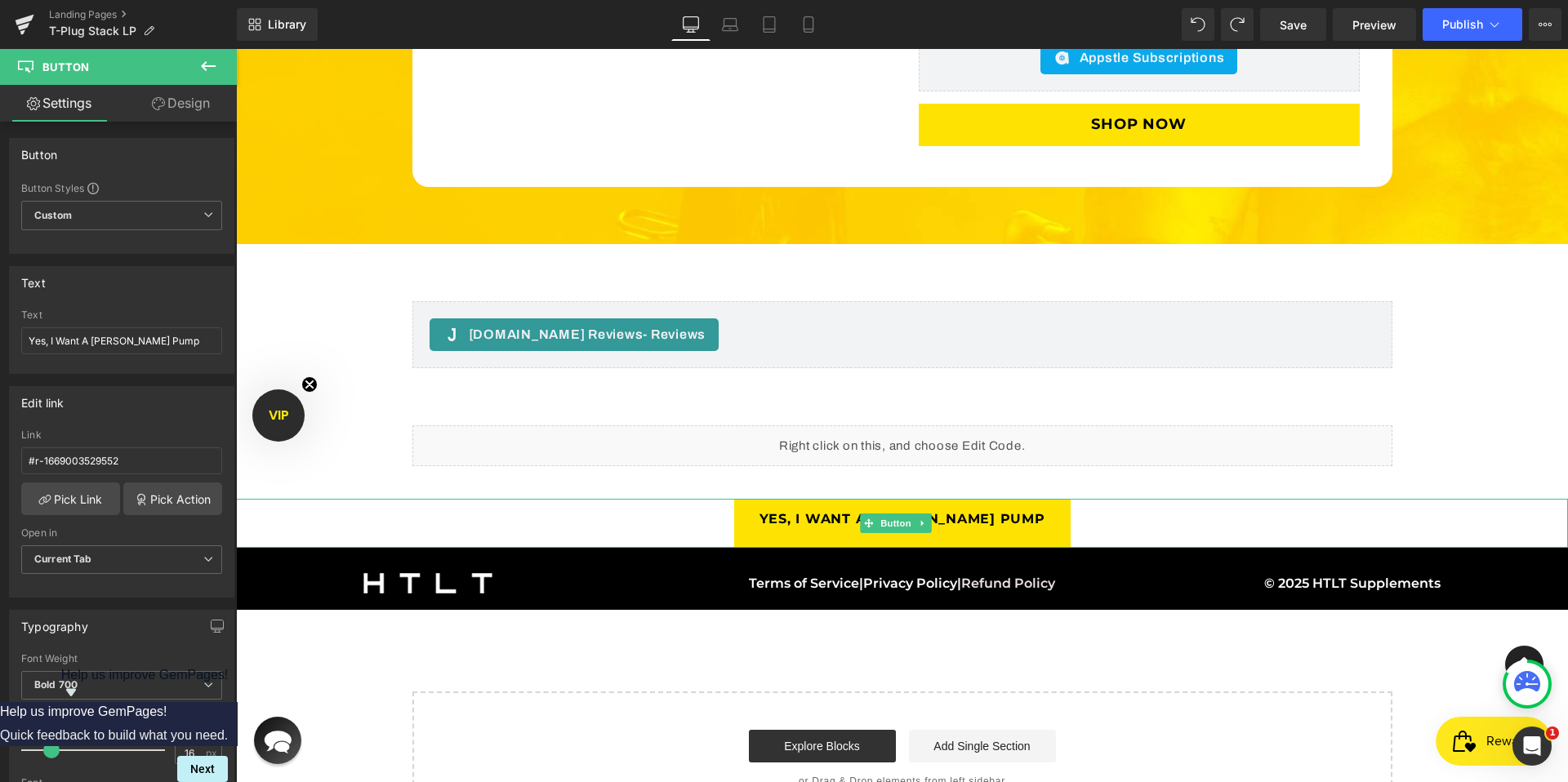
click at [707, 504] on div "Yes, I Want A [PERSON_NAME] Pump" at bounding box center [902, 523] width 1332 height 50
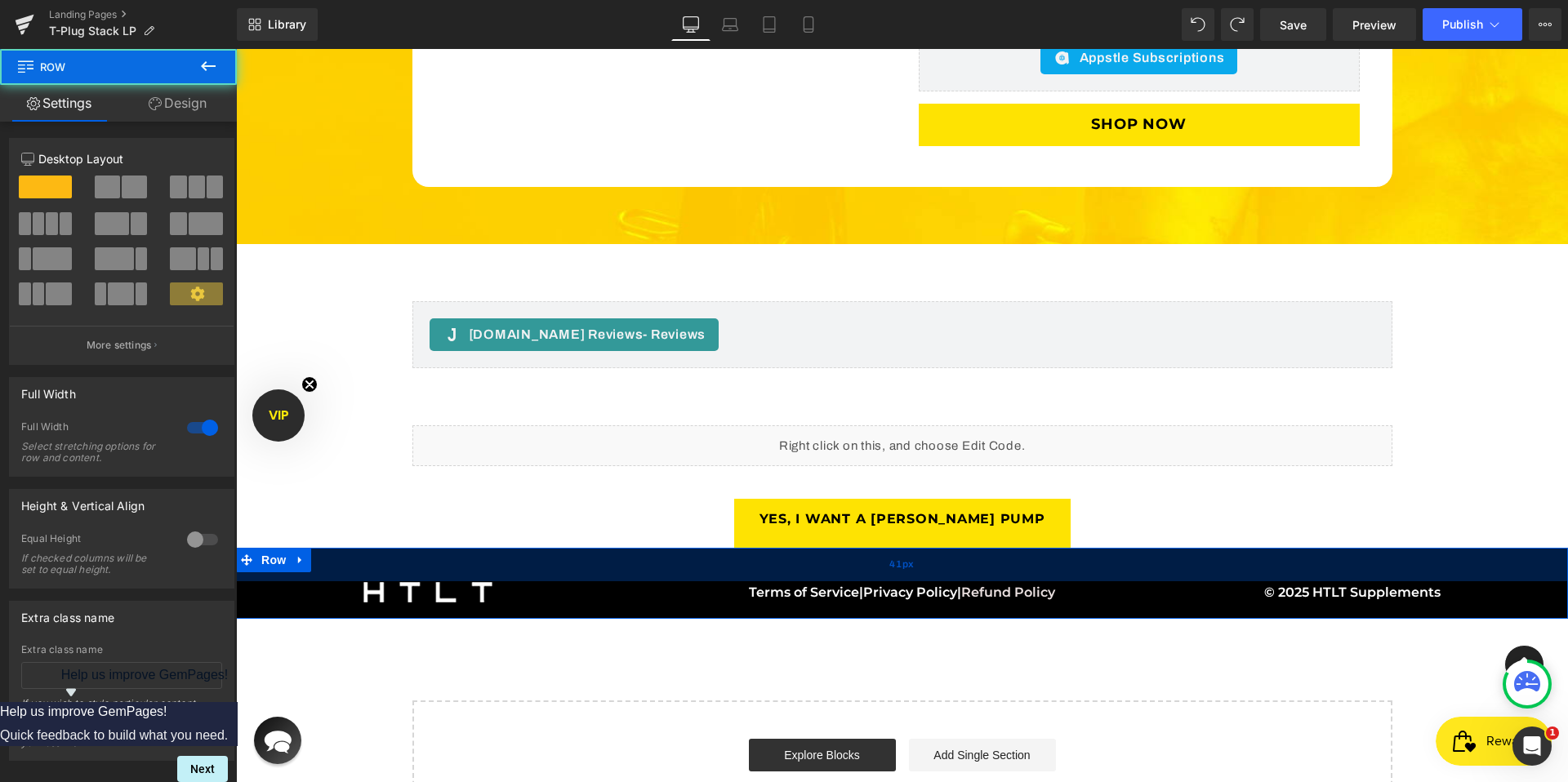
drag, startPoint x: 780, startPoint y: 534, endPoint x: 780, endPoint y: 543, distance: 9.0
click at [780, 547] on div "41px" at bounding box center [902, 564] width 1332 height 34
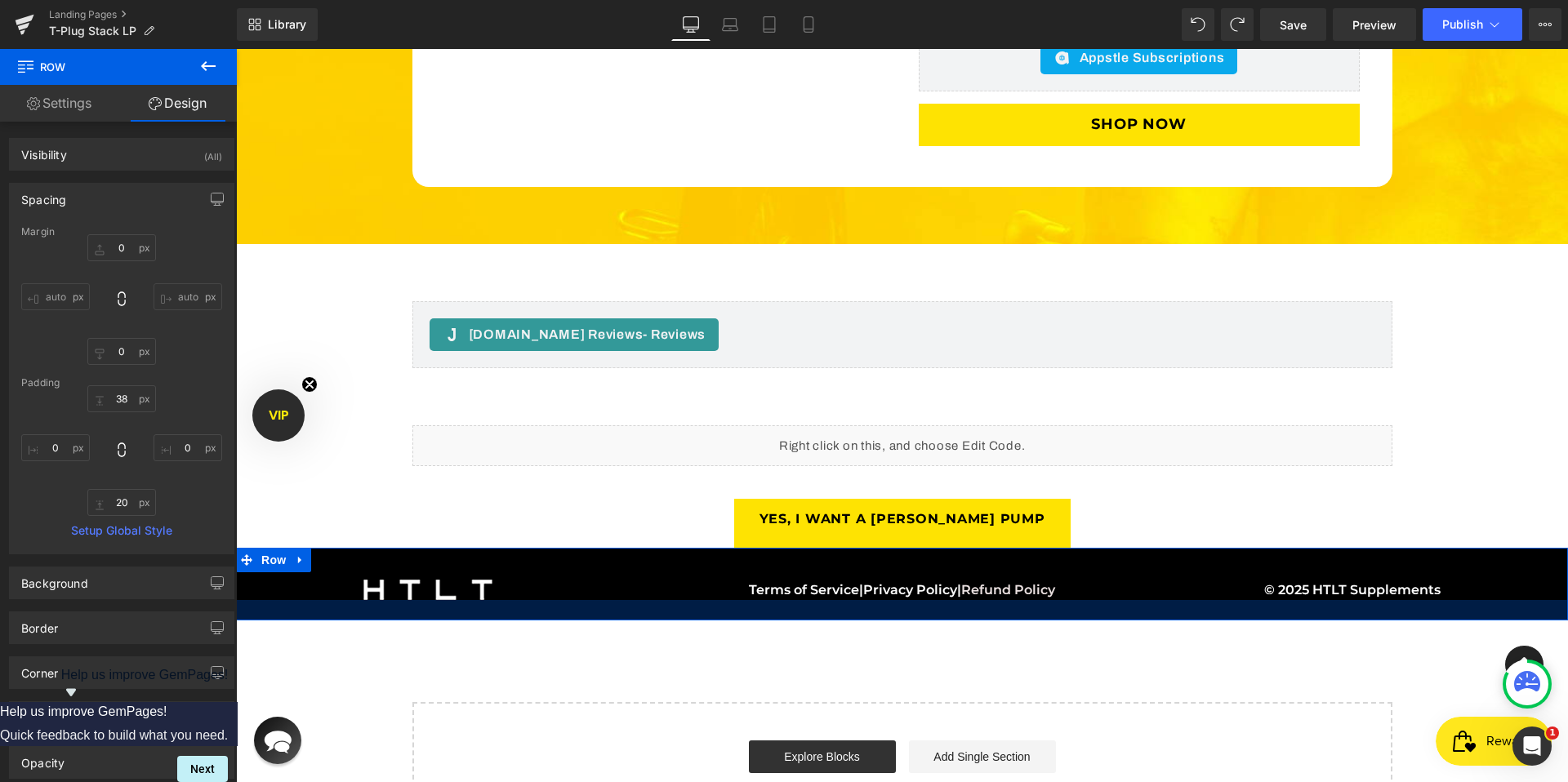
click at [732, 600] on div at bounding box center [902, 610] width 1332 height 21
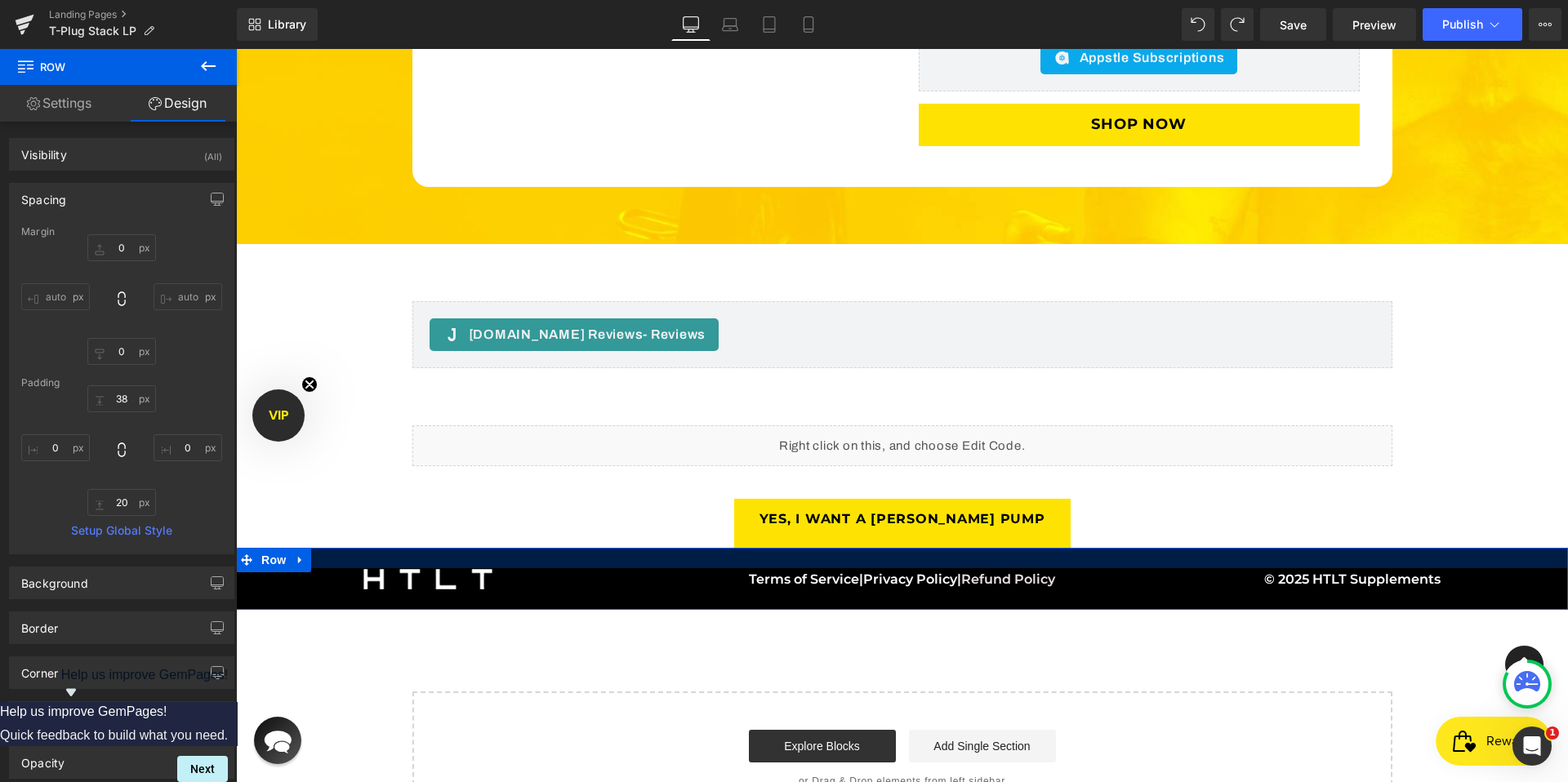
drag, startPoint x: 733, startPoint y: 537, endPoint x: 738, endPoint y: 526, distance: 12.1
click at [738, 547] on div at bounding box center [902, 557] width 1332 height 21
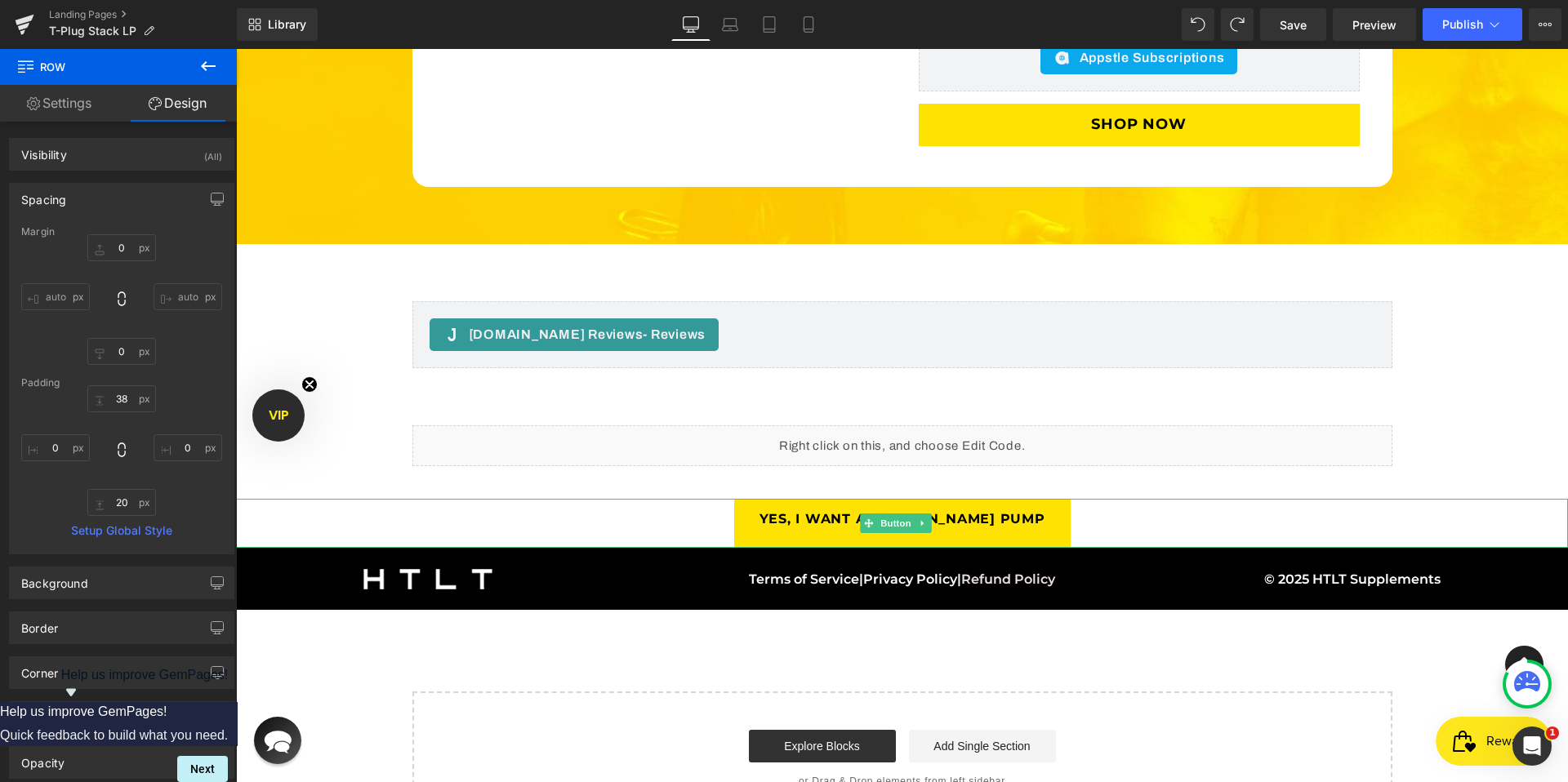
click at [718, 500] on div "Yes, I Want A [PERSON_NAME] Pump" at bounding box center [902, 523] width 1332 height 50
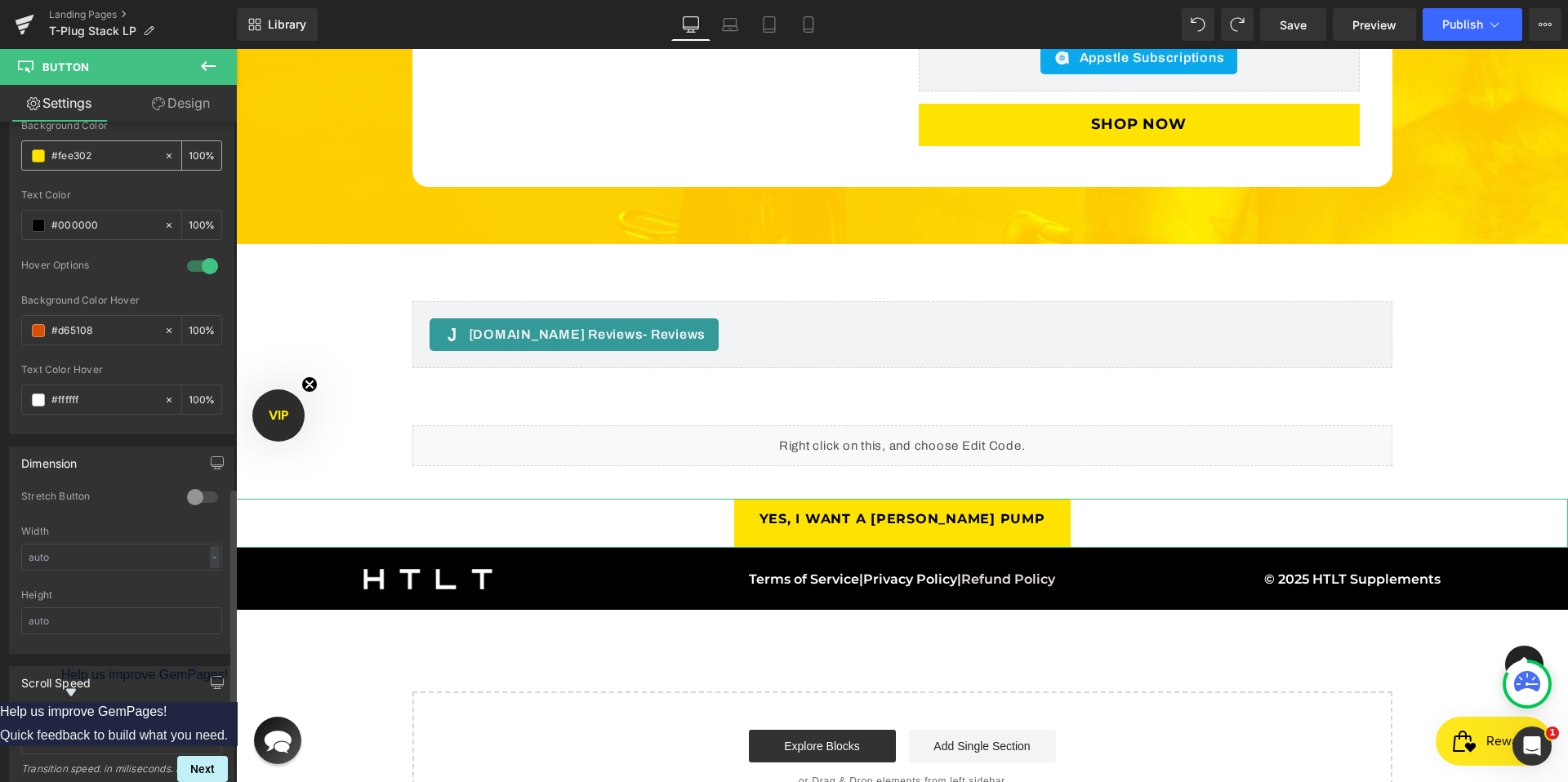
scroll to position [1018, 0]
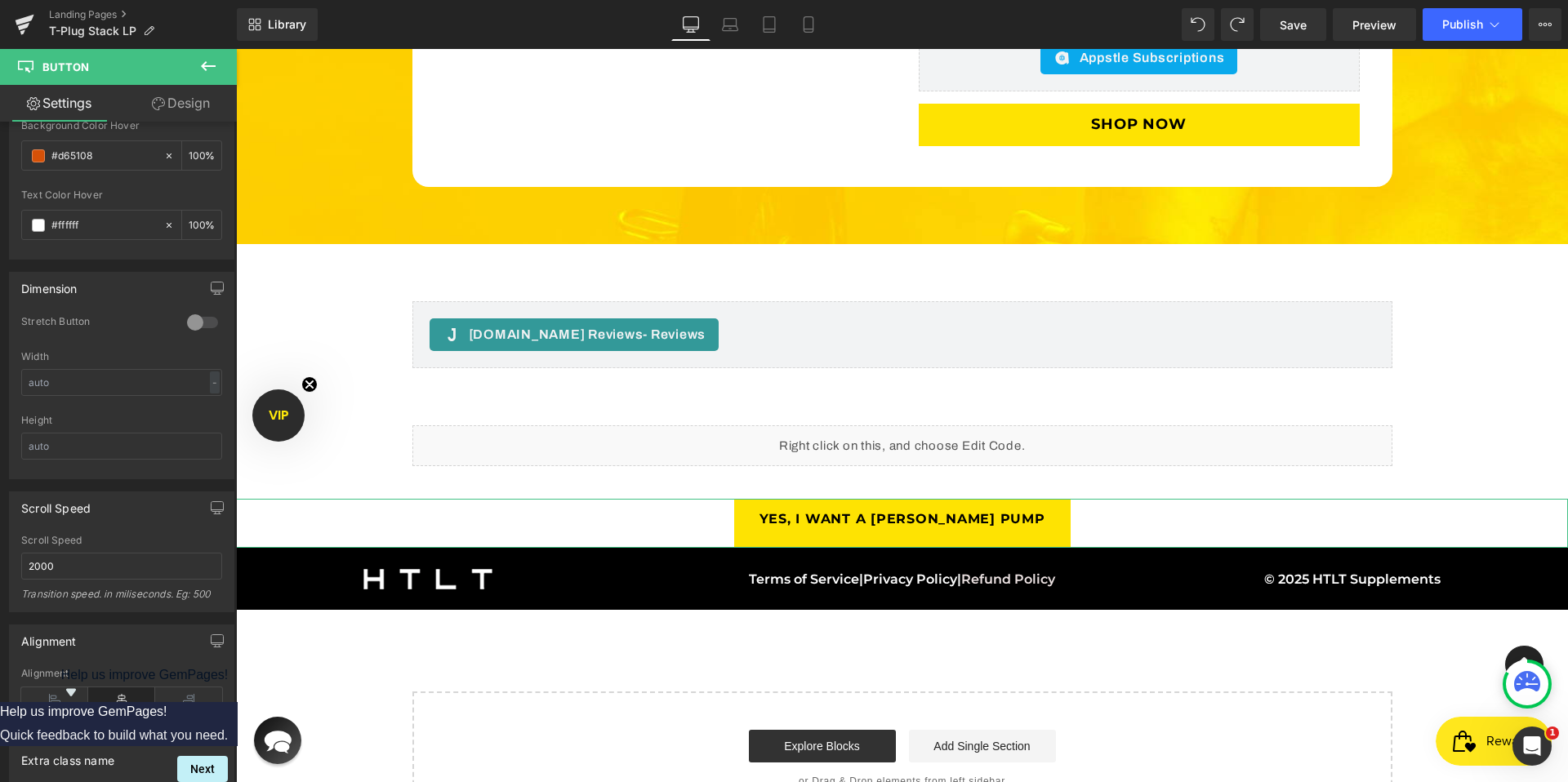
click at [170, 117] on link "Design" at bounding box center [180, 103] width 119 height 37
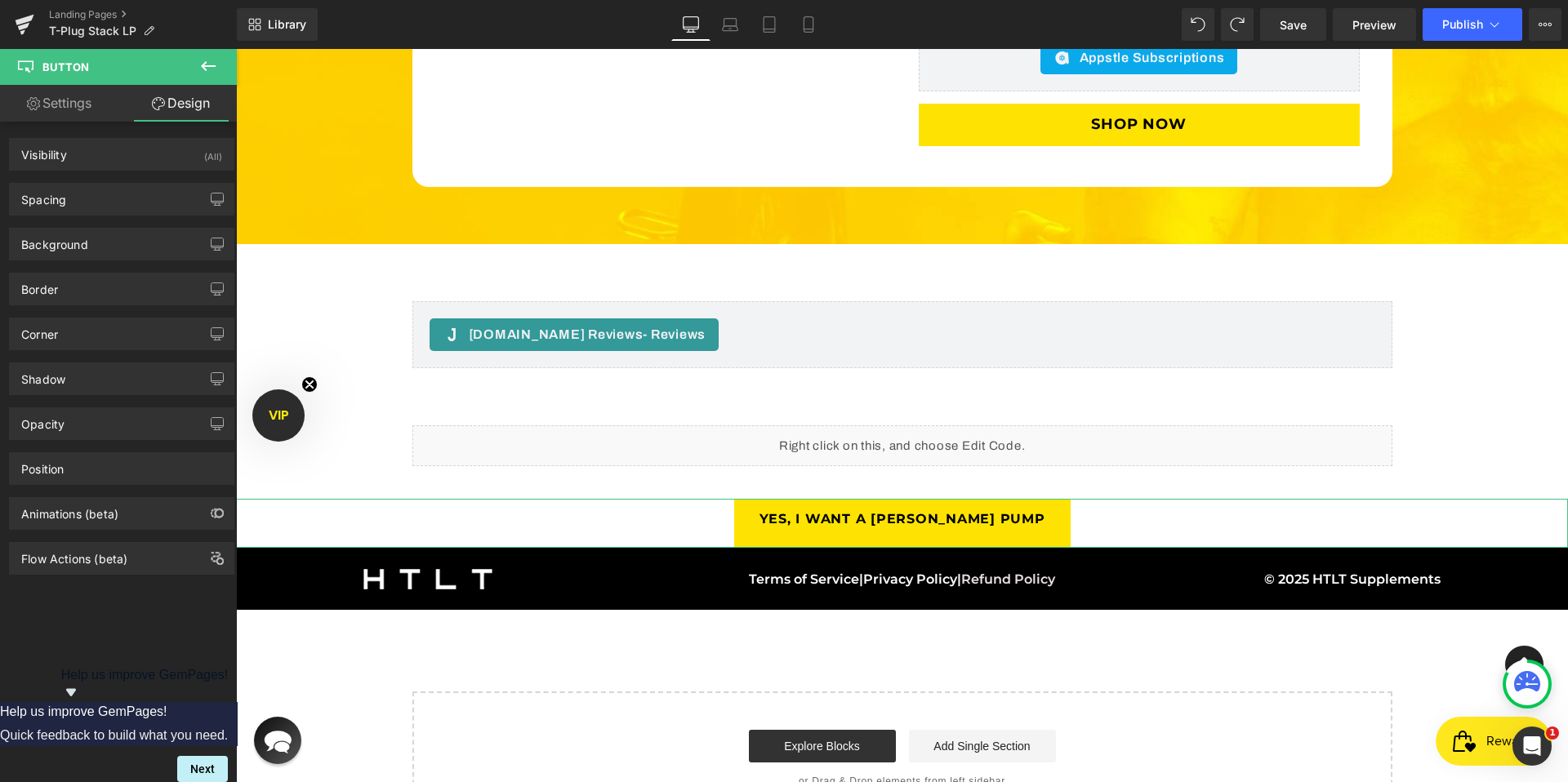
click at [64, 113] on link "Settings" at bounding box center [59, 103] width 119 height 37
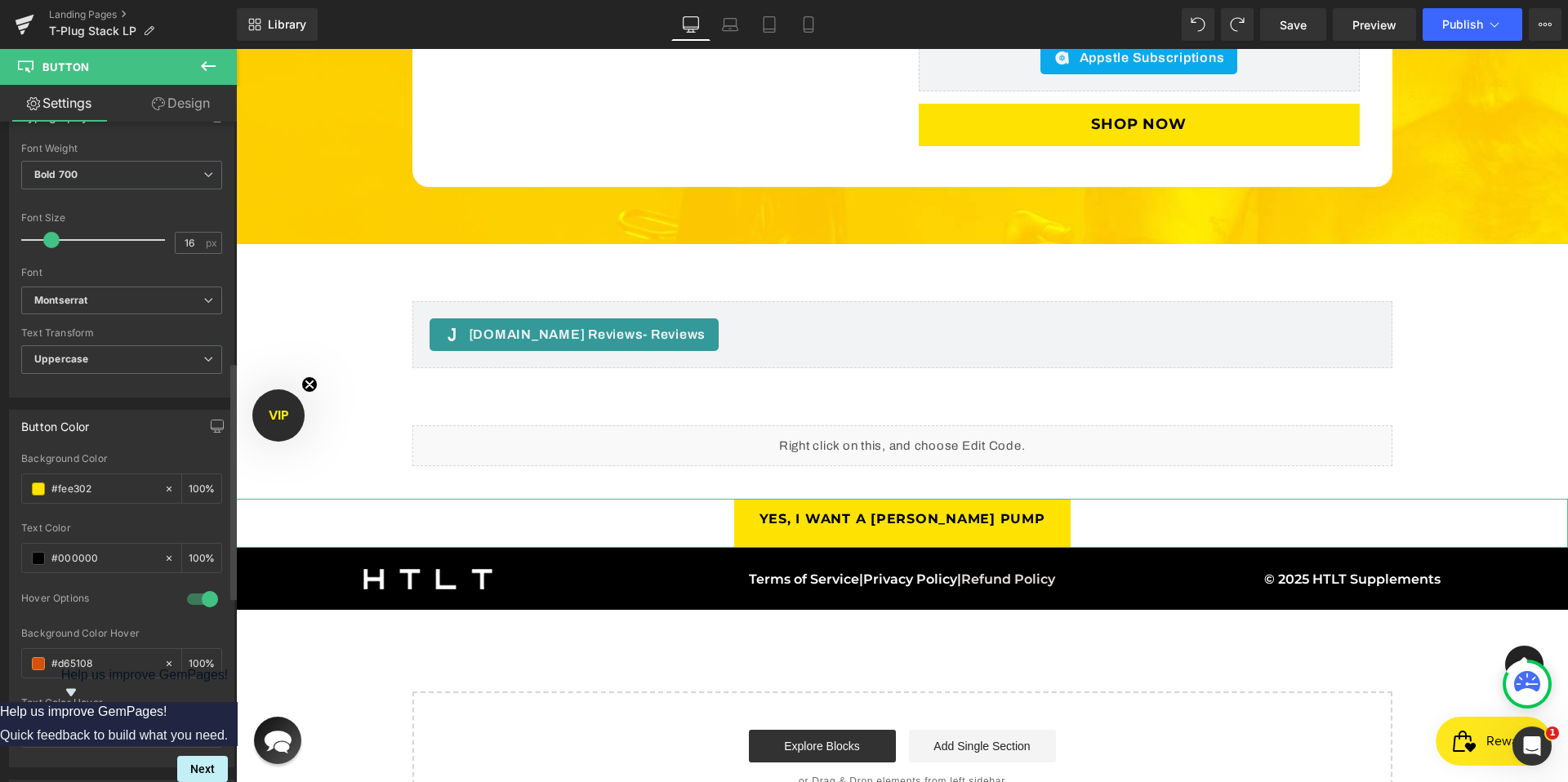
scroll to position [682, 0]
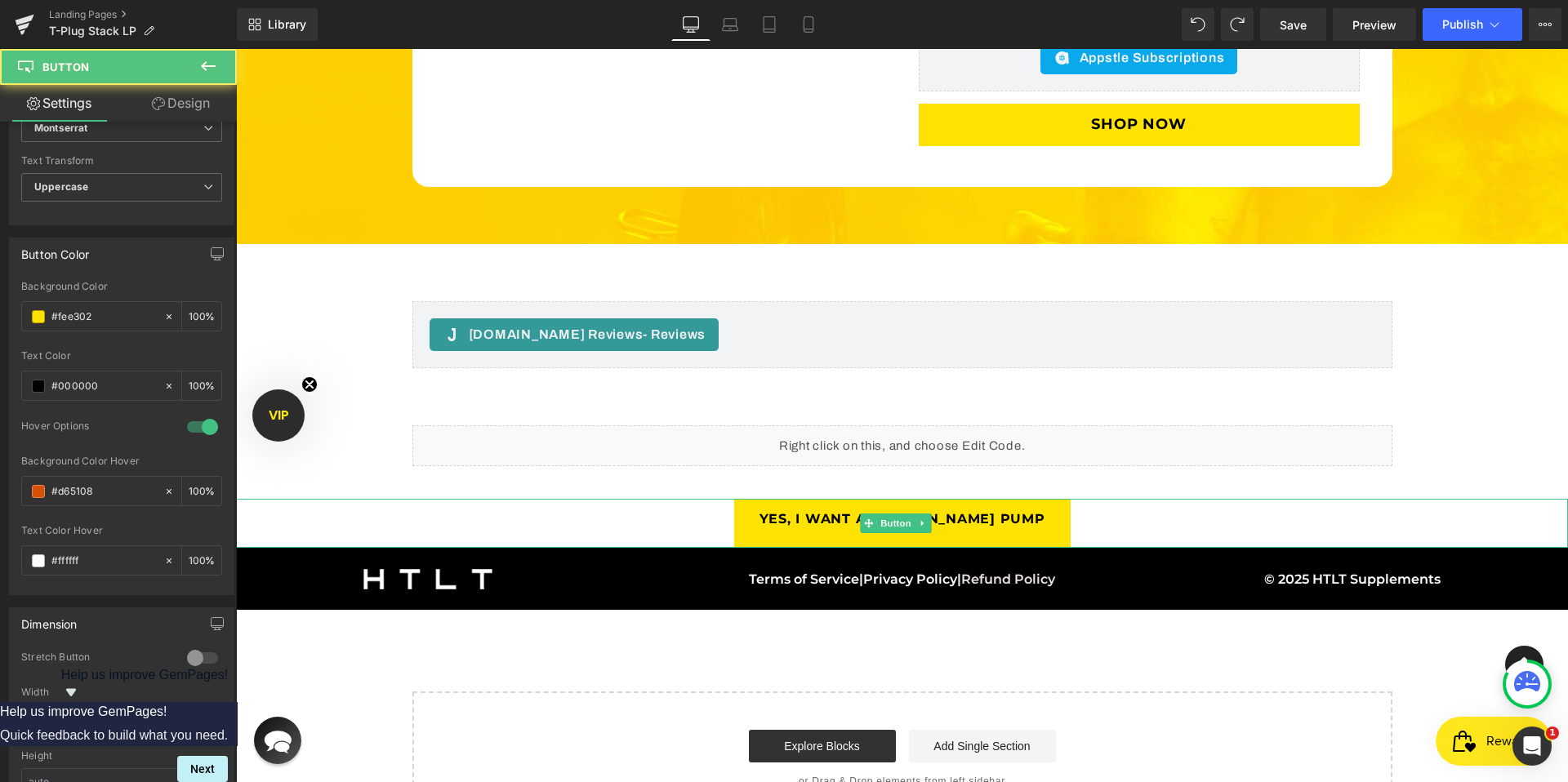
click at [542, 505] on div "Yes, I Want A [PERSON_NAME] Pump" at bounding box center [902, 523] width 1332 height 50
click at [920, 518] on icon at bounding box center [923, 523] width 9 height 10
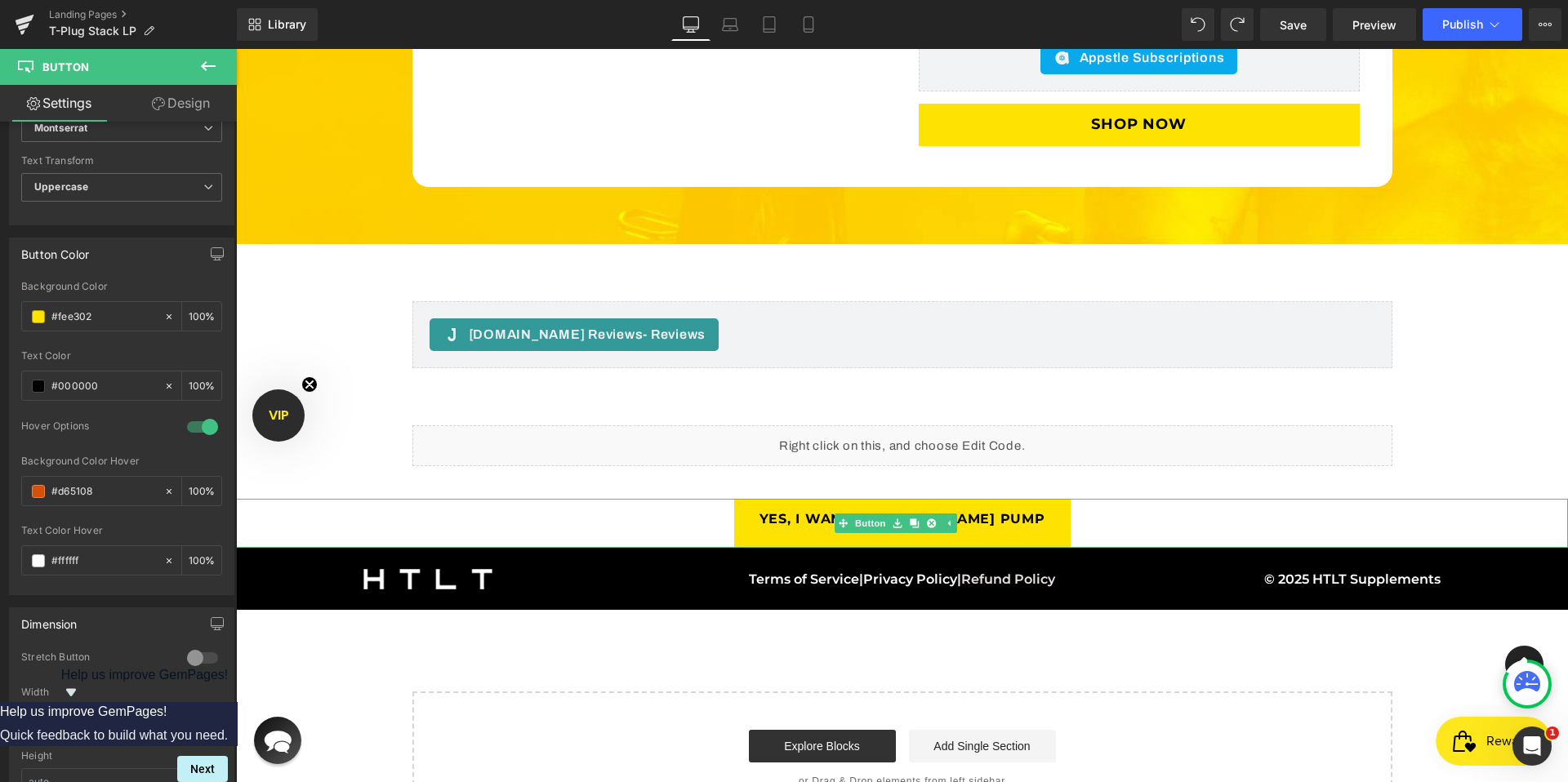
click at [653, 501] on div "Yes, I Want A [PERSON_NAME] Pump" at bounding box center [902, 523] width 1332 height 50
click at [737, 498] on div "Yes, I Want A [PERSON_NAME] Pump" at bounding box center [902, 523] width 1332 height 50
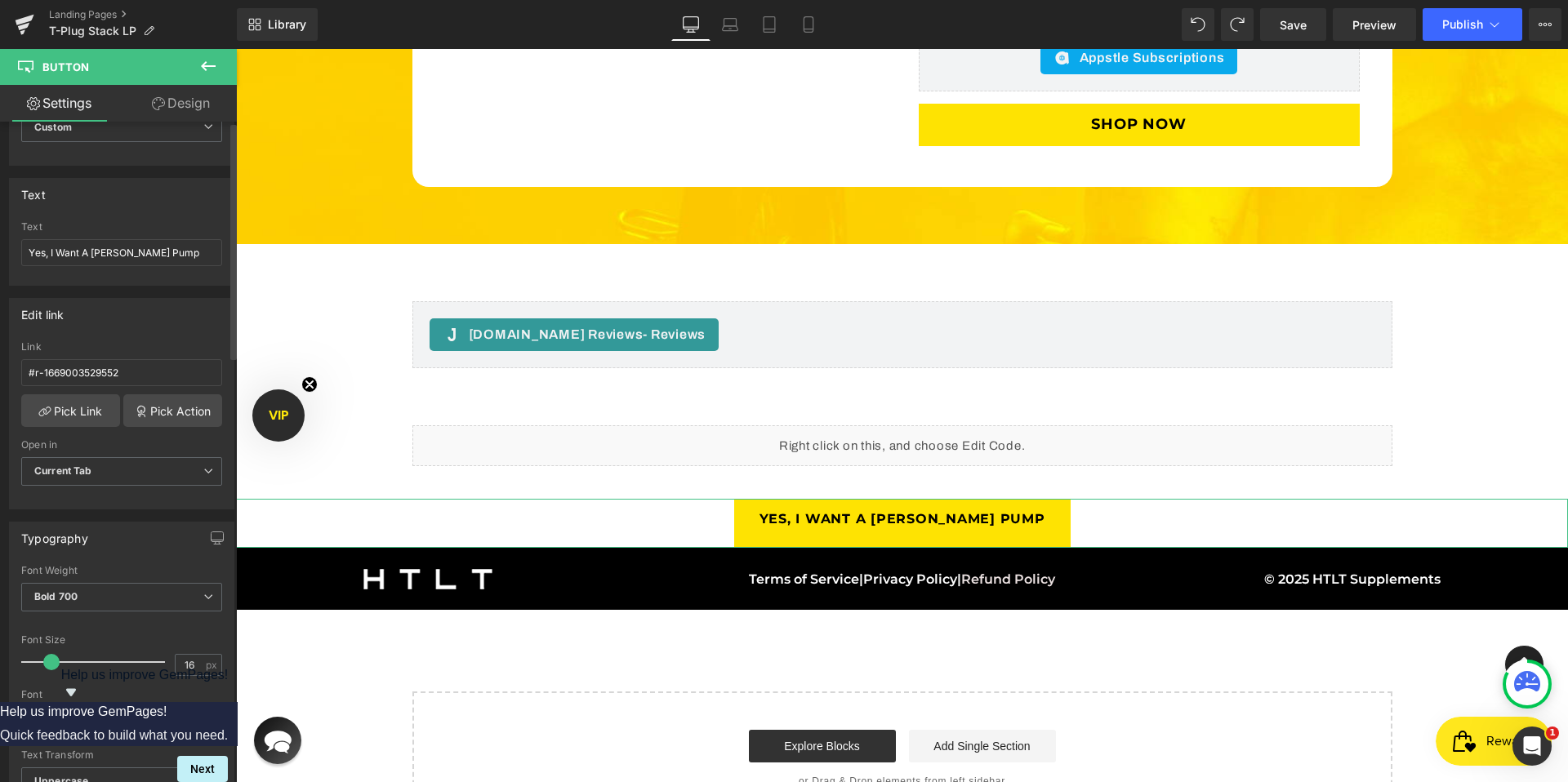
scroll to position [0, 0]
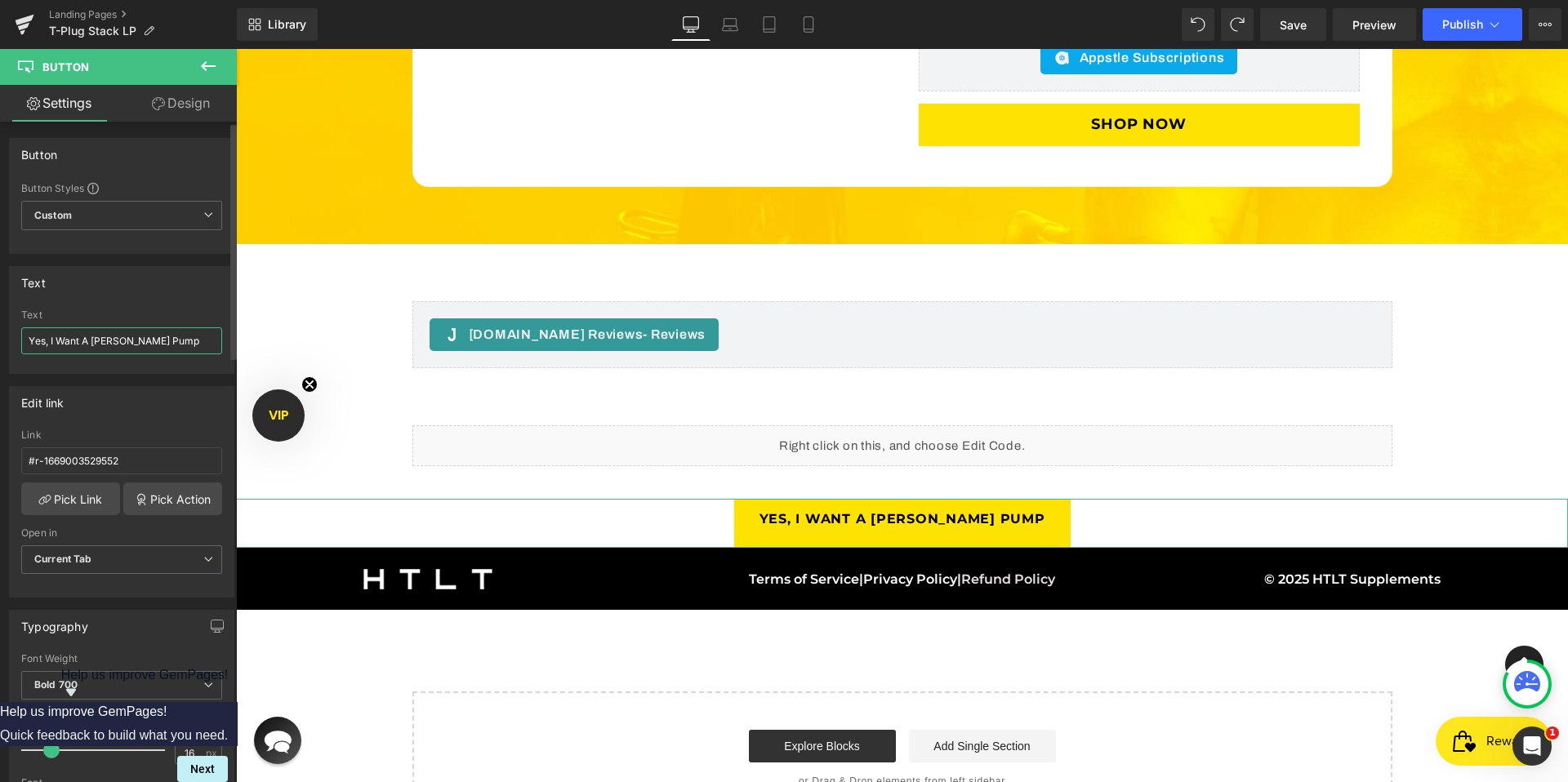
click at [151, 338] on input "Yes, I Want A [PERSON_NAME] Pump" at bounding box center [121, 341] width 201 height 27
click at [152, 338] on input "Yes, I Want A [PERSON_NAME] Pump" at bounding box center [121, 341] width 201 height 27
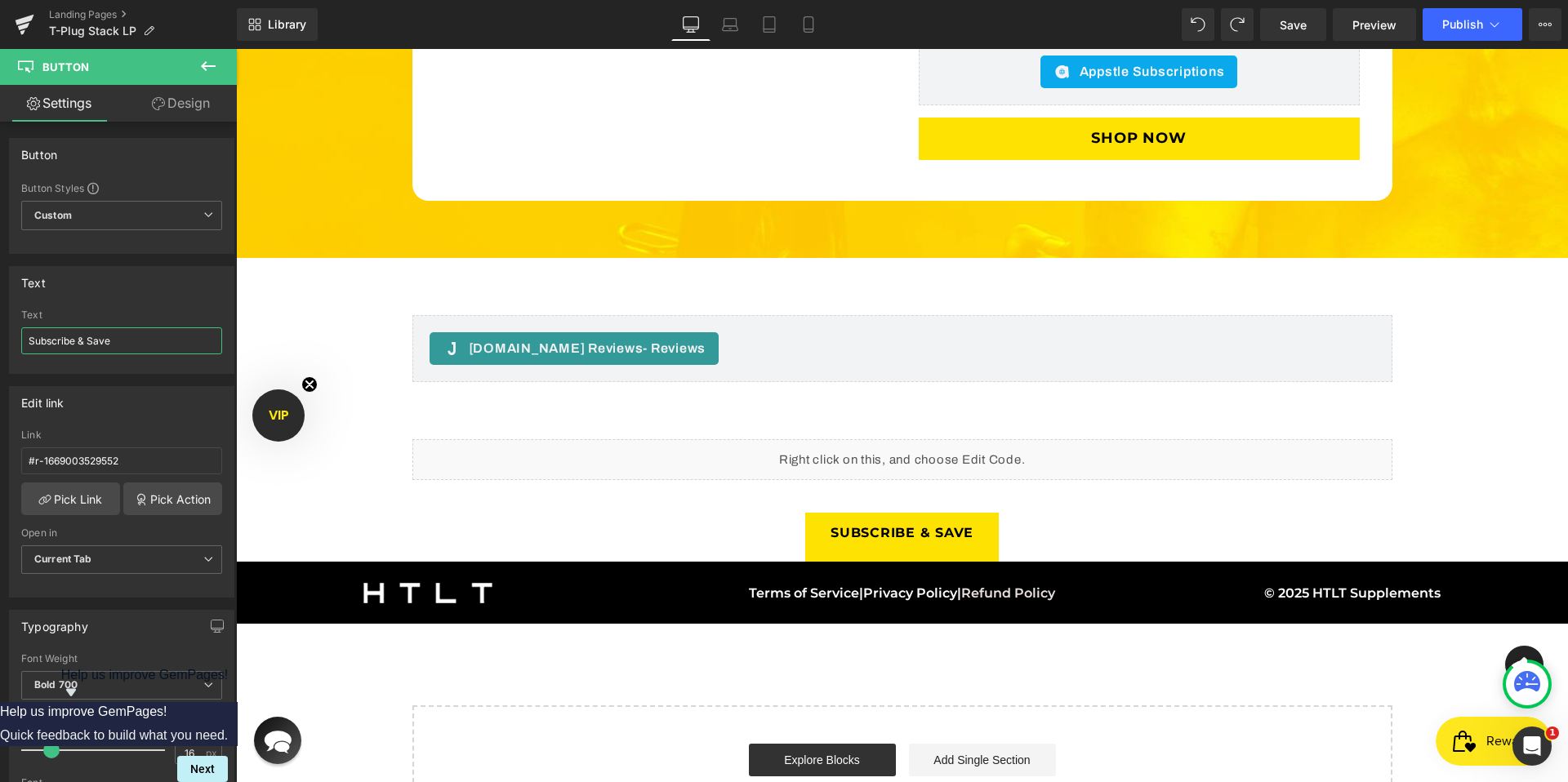
scroll to position [5194, 0]
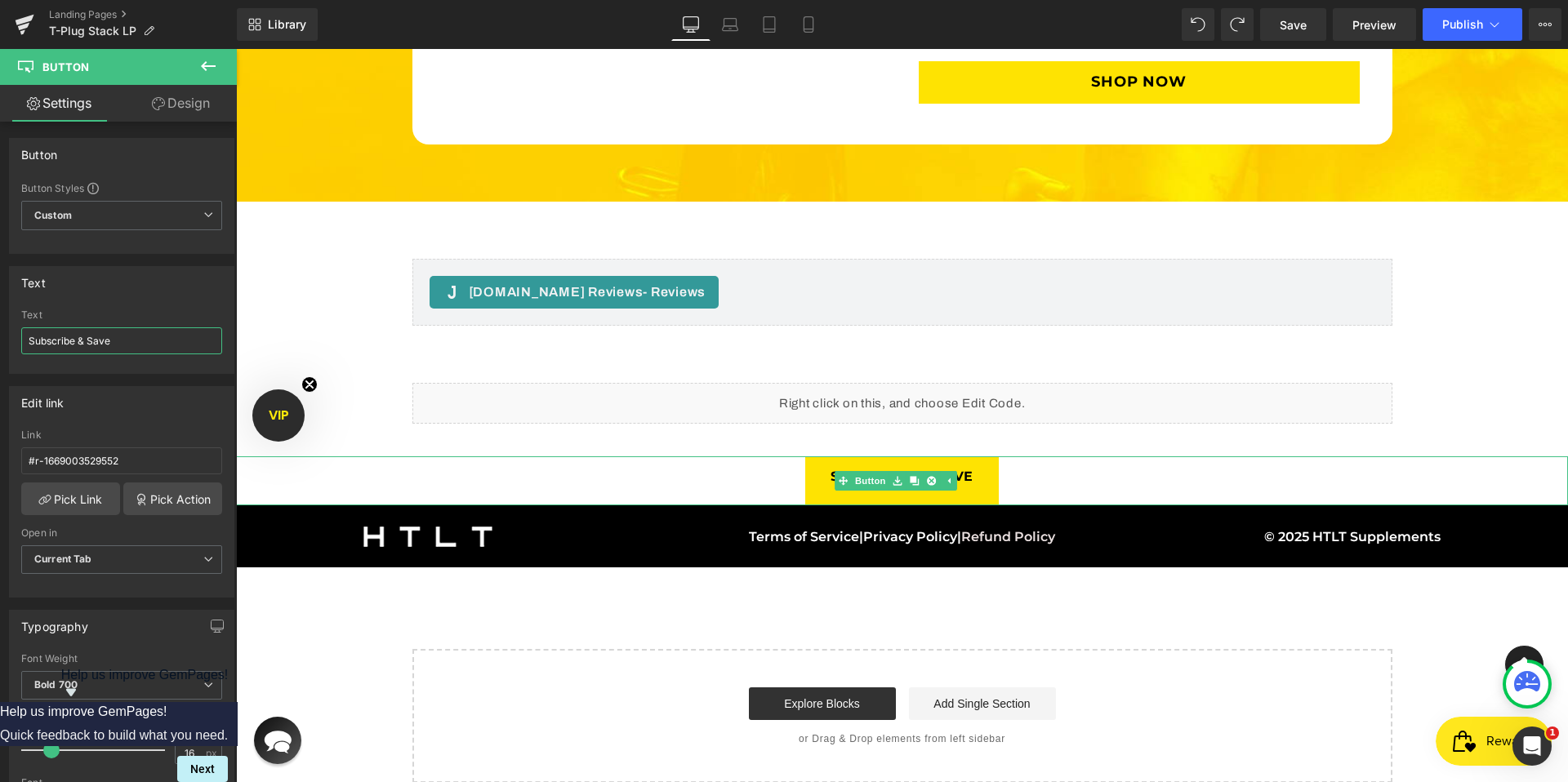
type input "Subscribe & Save"
click at [705, 457] on div "Subscribe & Save" at bounding box center [902, 482] width 1332 height 50
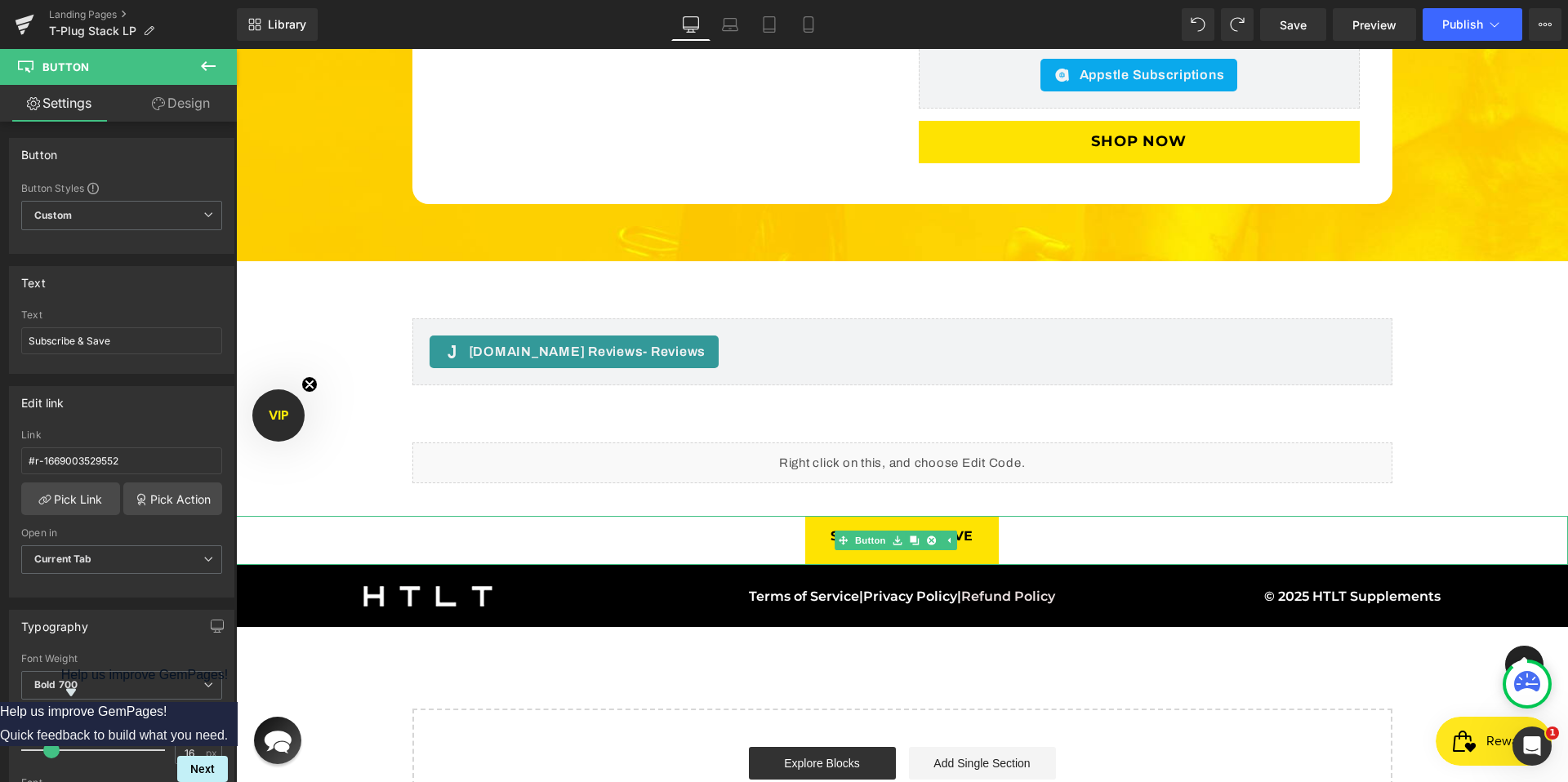
scroll to position [5053, 0]
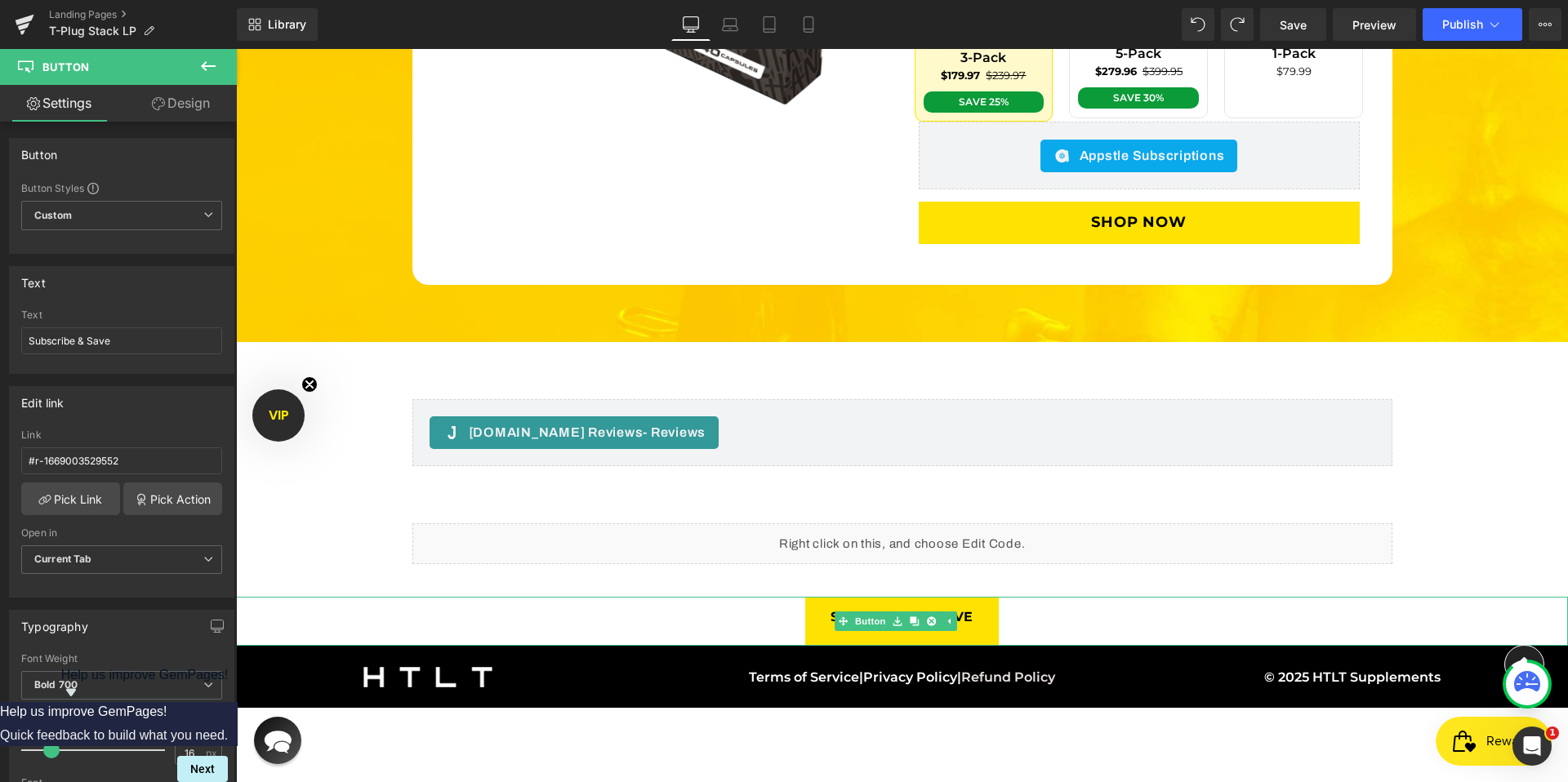
click at [306, 600] on div "Subscribe & Save" at bounding box center [902, 621] width 1332 height 50
click at [844, 599] on div "Subscribe & Save Button" at bounding box center [902, 621] width 1332 height 50
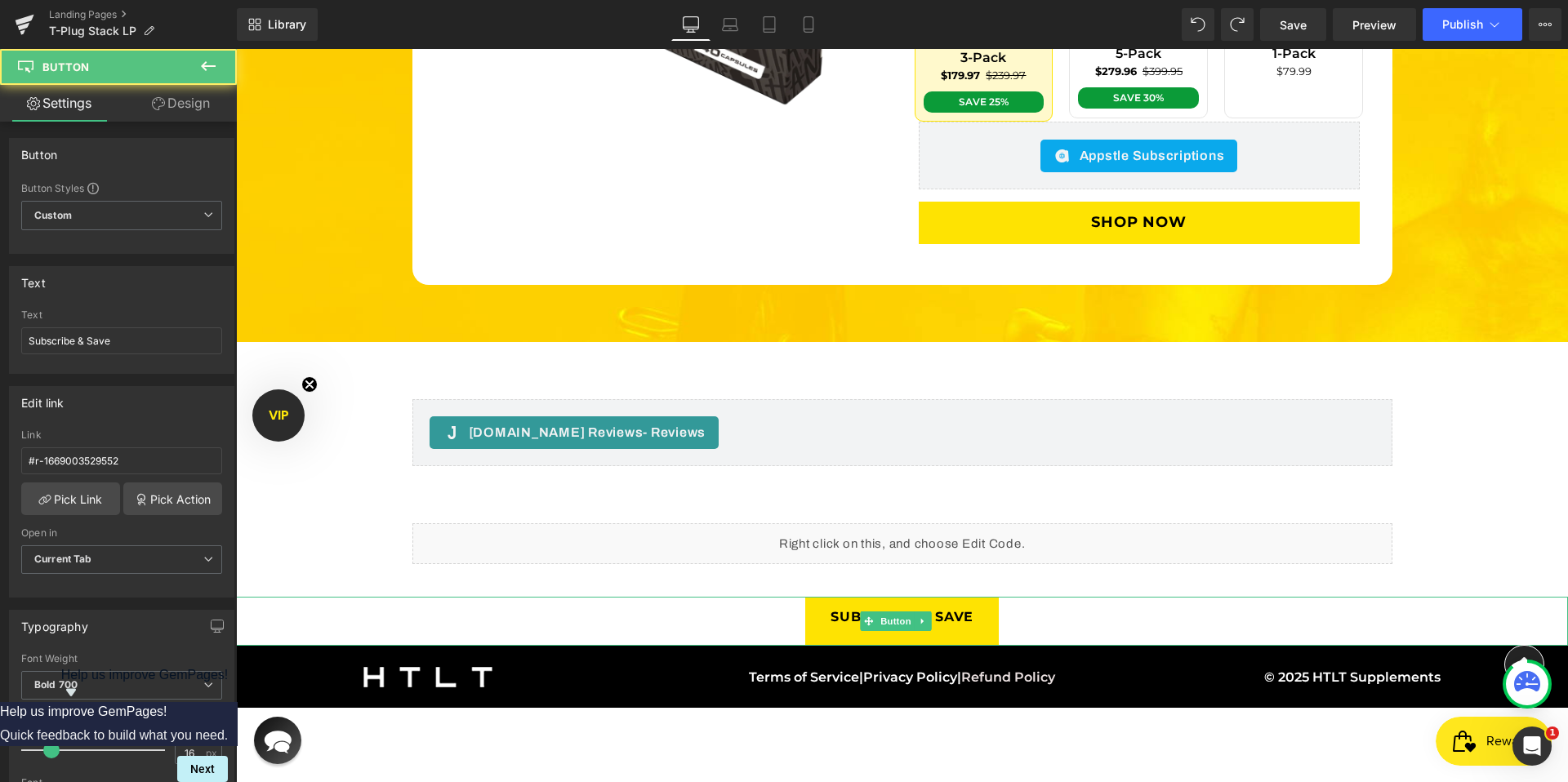
click at [666, 601] on div "Subscribe & Save" at bounding box center [902, 621] width 1332 height 50
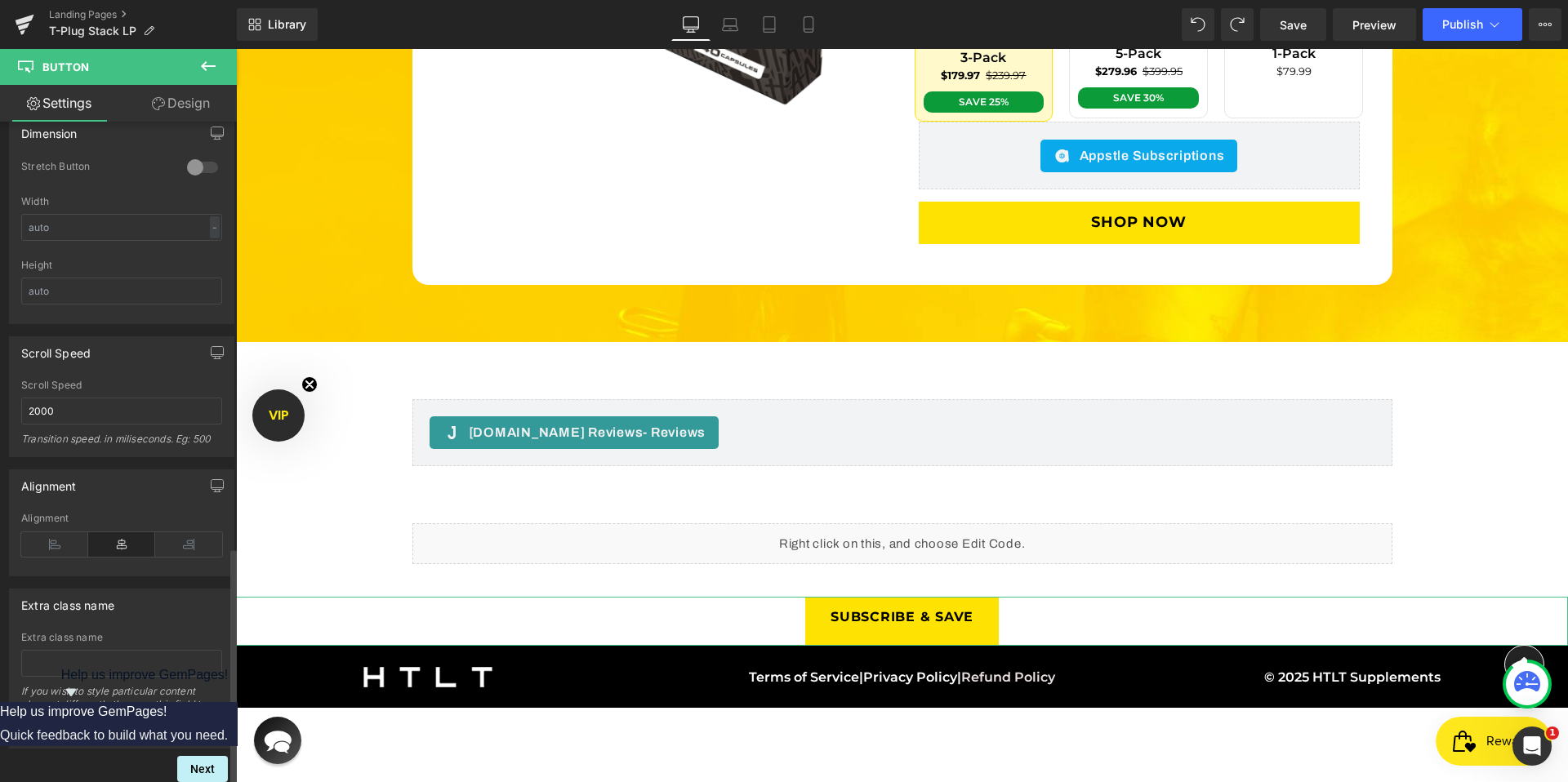
scroll to position [1185, 0]
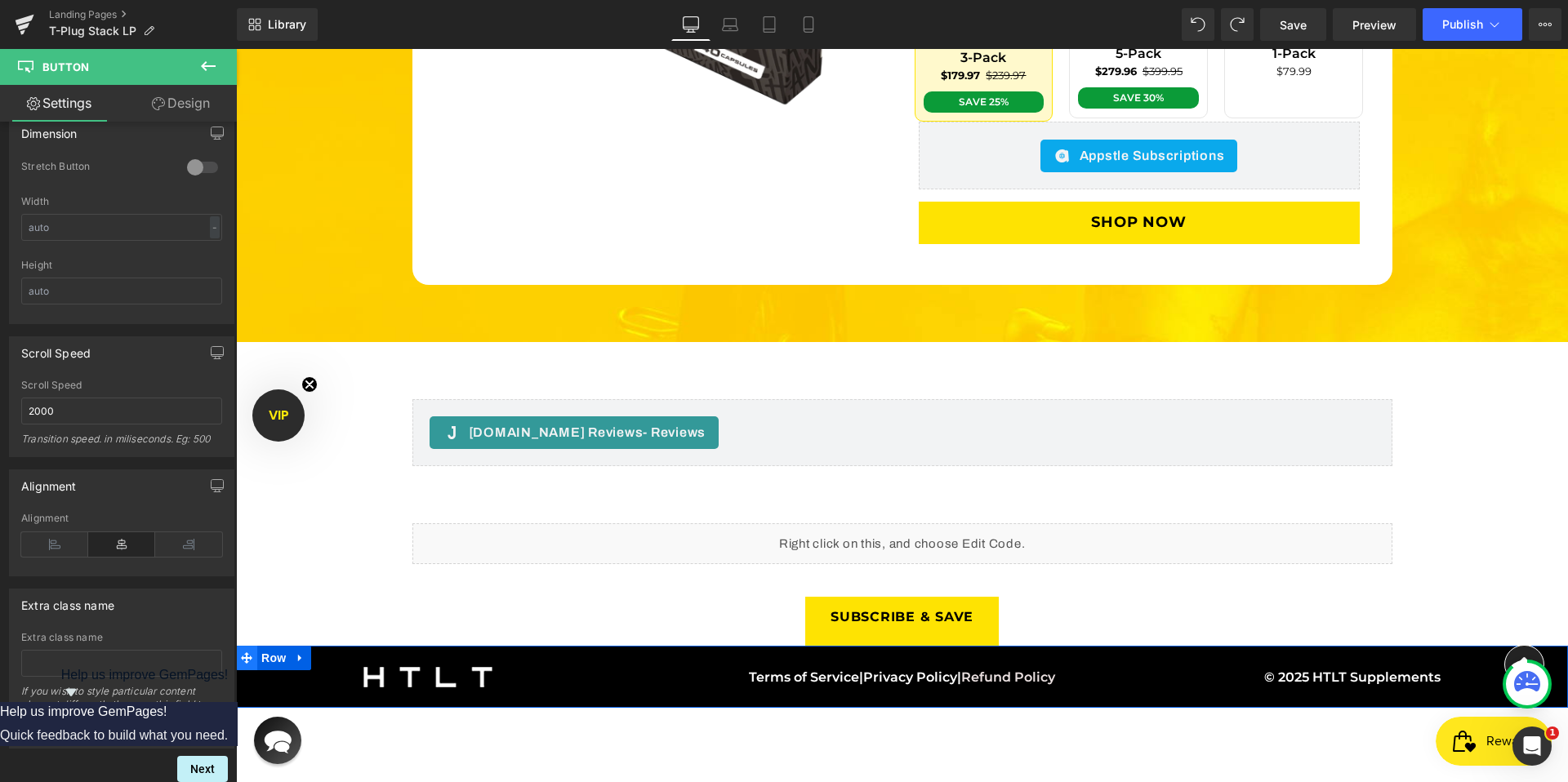
click at [243, 652] on icon at bounding box center [246, 658] width 12 height 12
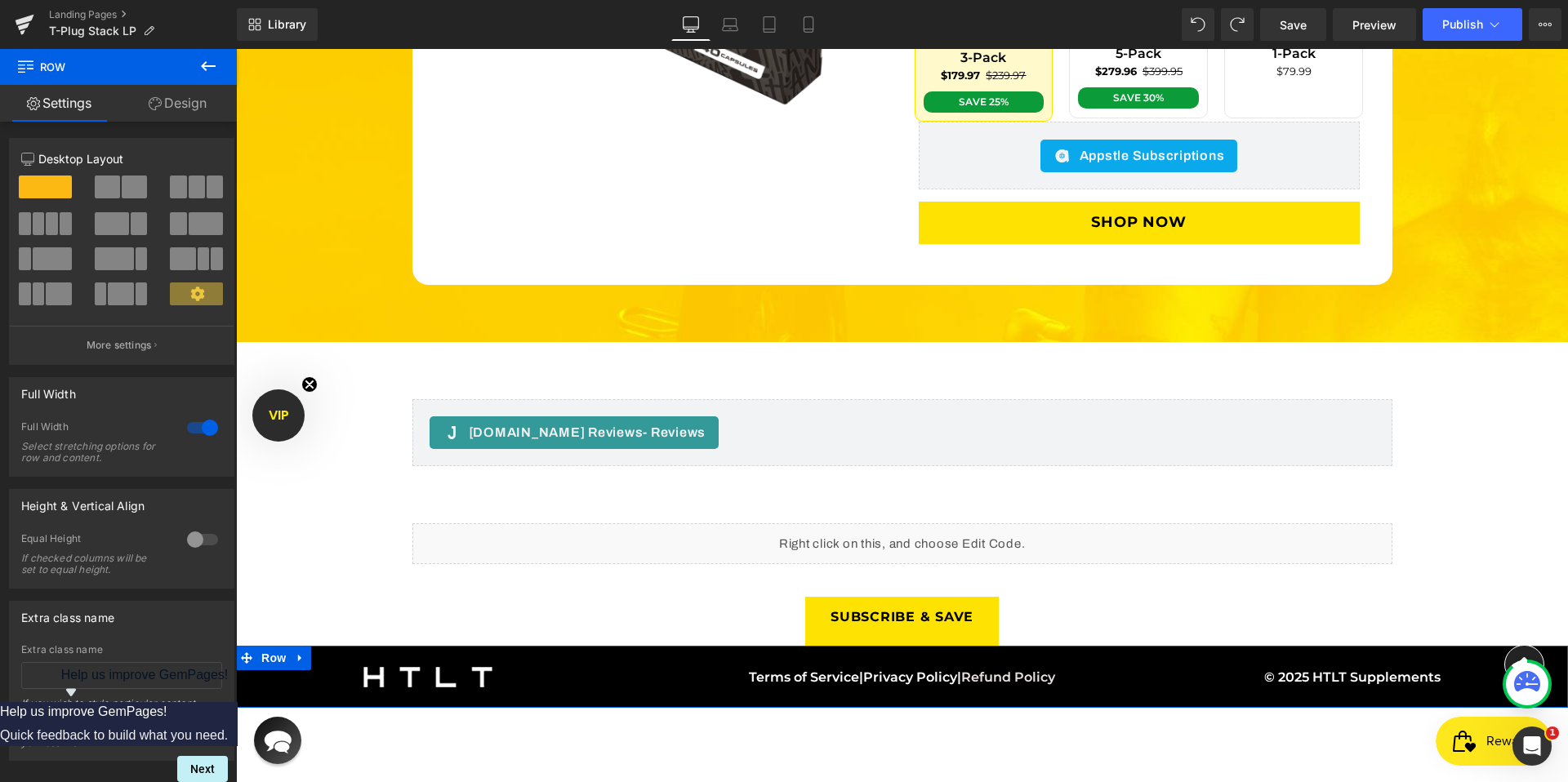
click at [167, 105] on link "Design" at bounding box center [177, 103] width 119 height 37
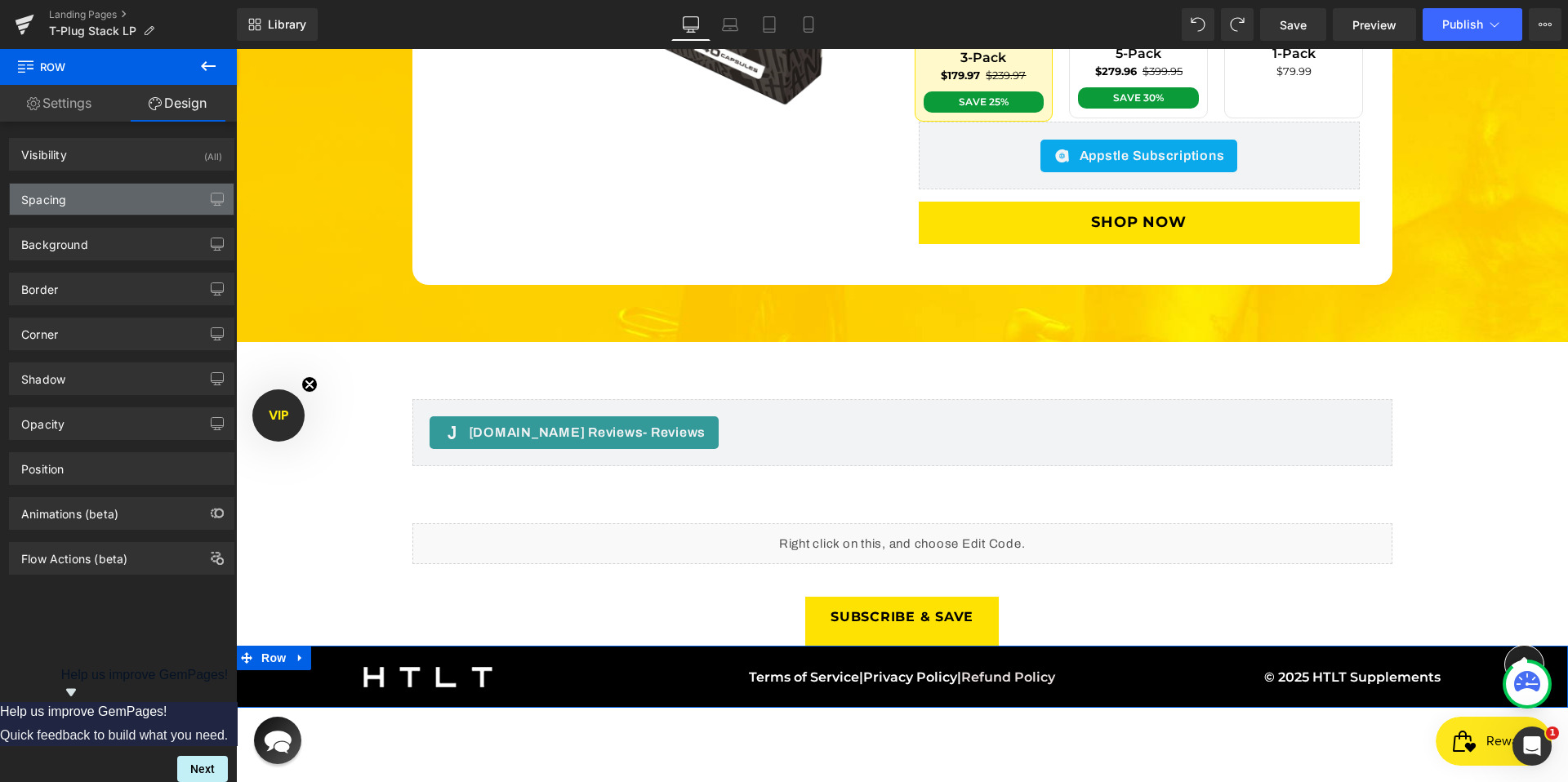
click at [97, 212] on div "Spacing" at bounding box center [121, 199] width 224 height 31
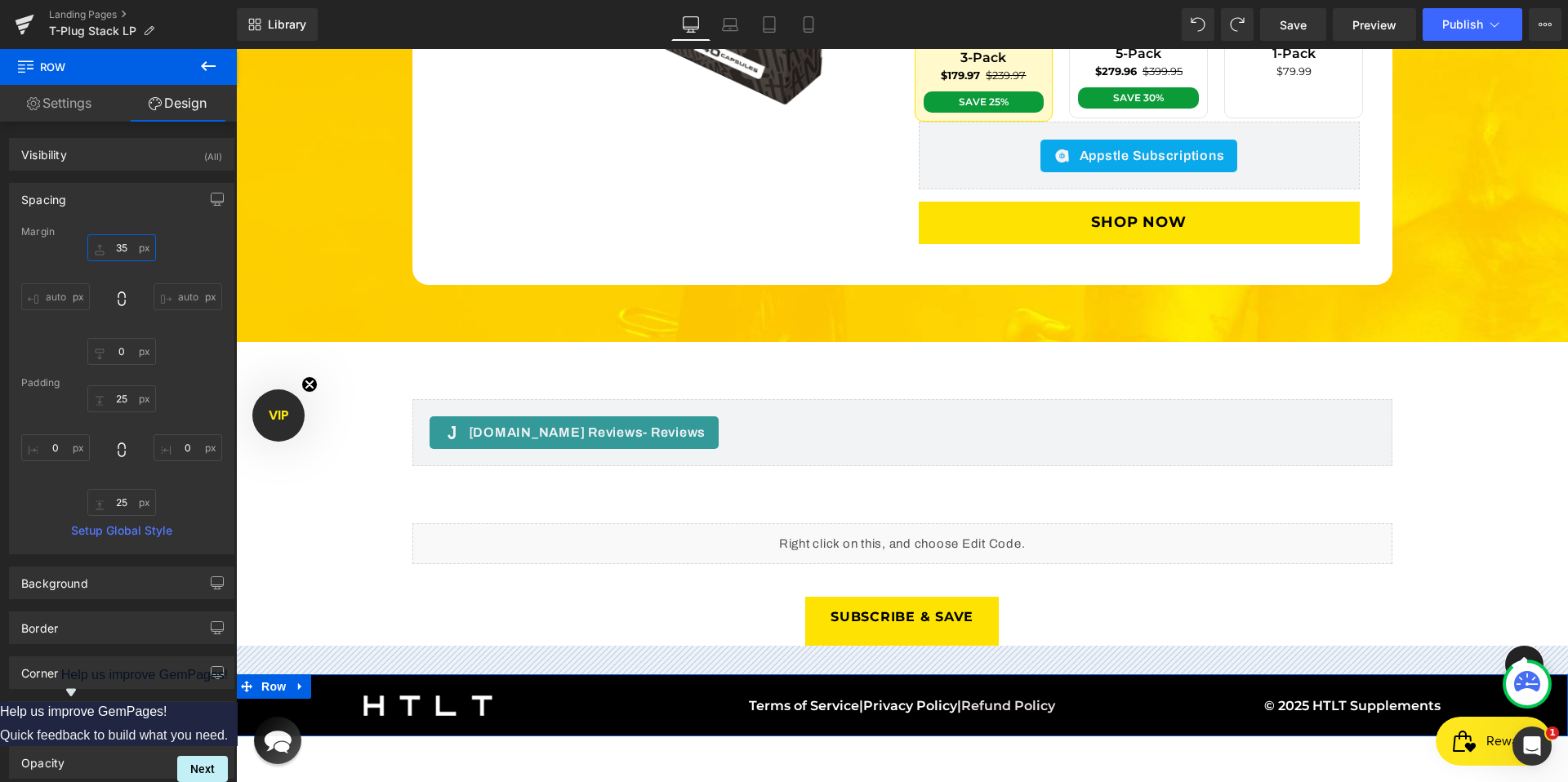
drag, startPoint x: 97, startPoint y: 250, endPoint x: 105, endPoint y: 221, distance: 30.1
click at [105, 221] on div "Spacing [GEOGRAPHIC_DATA] auto auto [GEOGRAPHIC_DATA] Setup Global Style" at bounding box center [121, 368] width 226 height 372
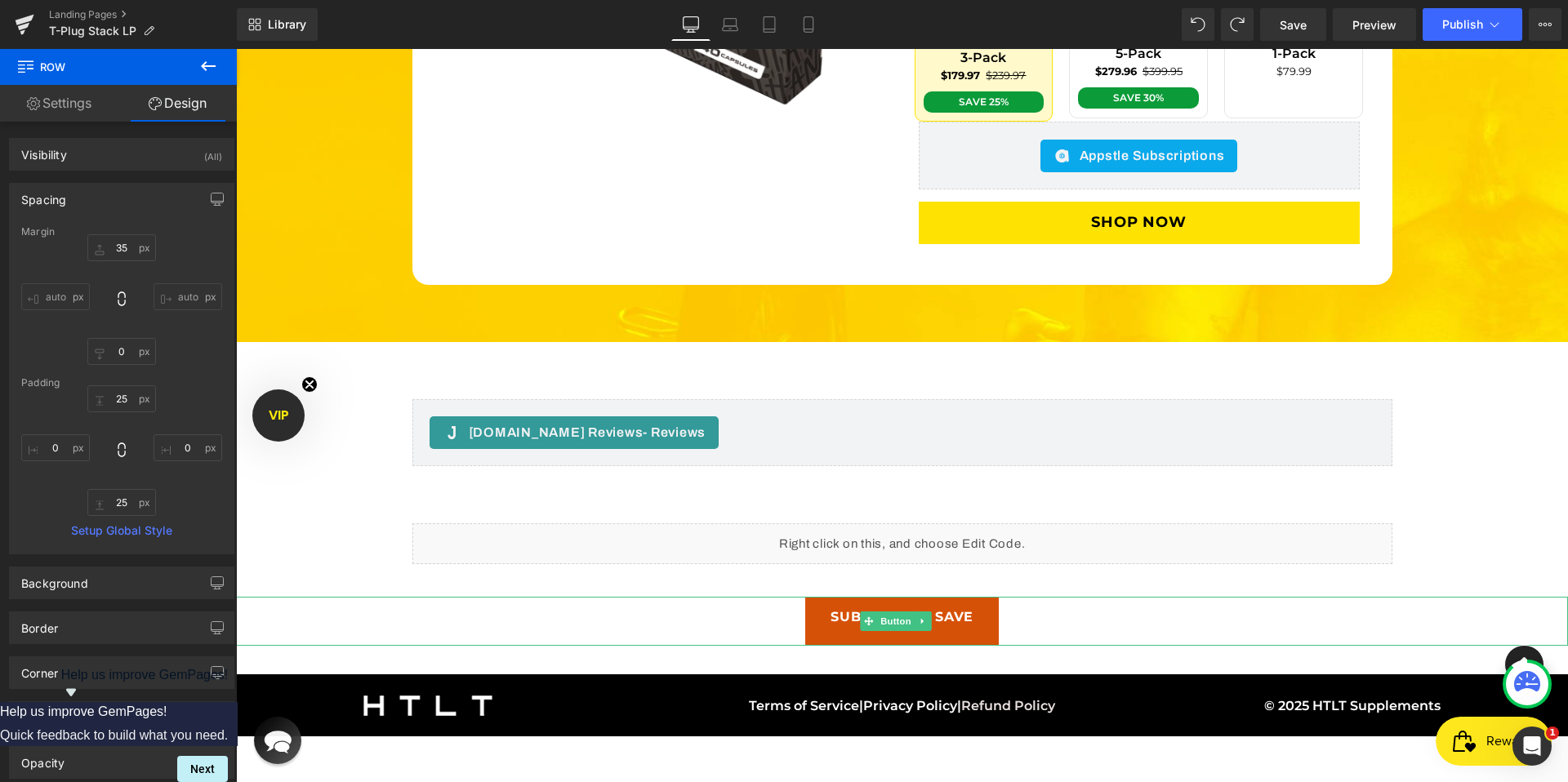
click at [981, 597] on link "Subscribe & Save" at bounding box center [902, 621] width 194 height 50
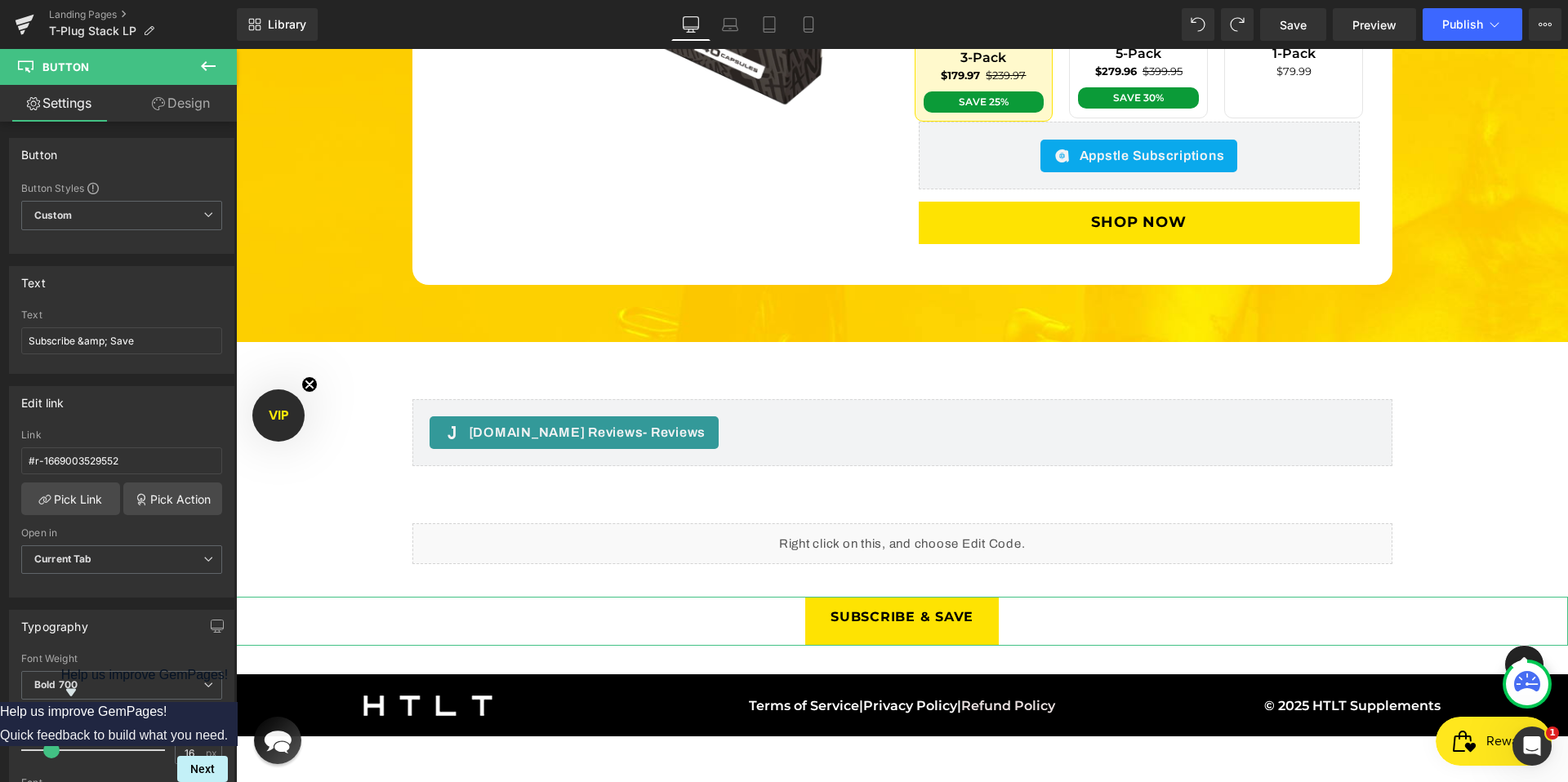
click at [176, 95] on link "Design" at bounding box center [180, 103] width 119 height 37
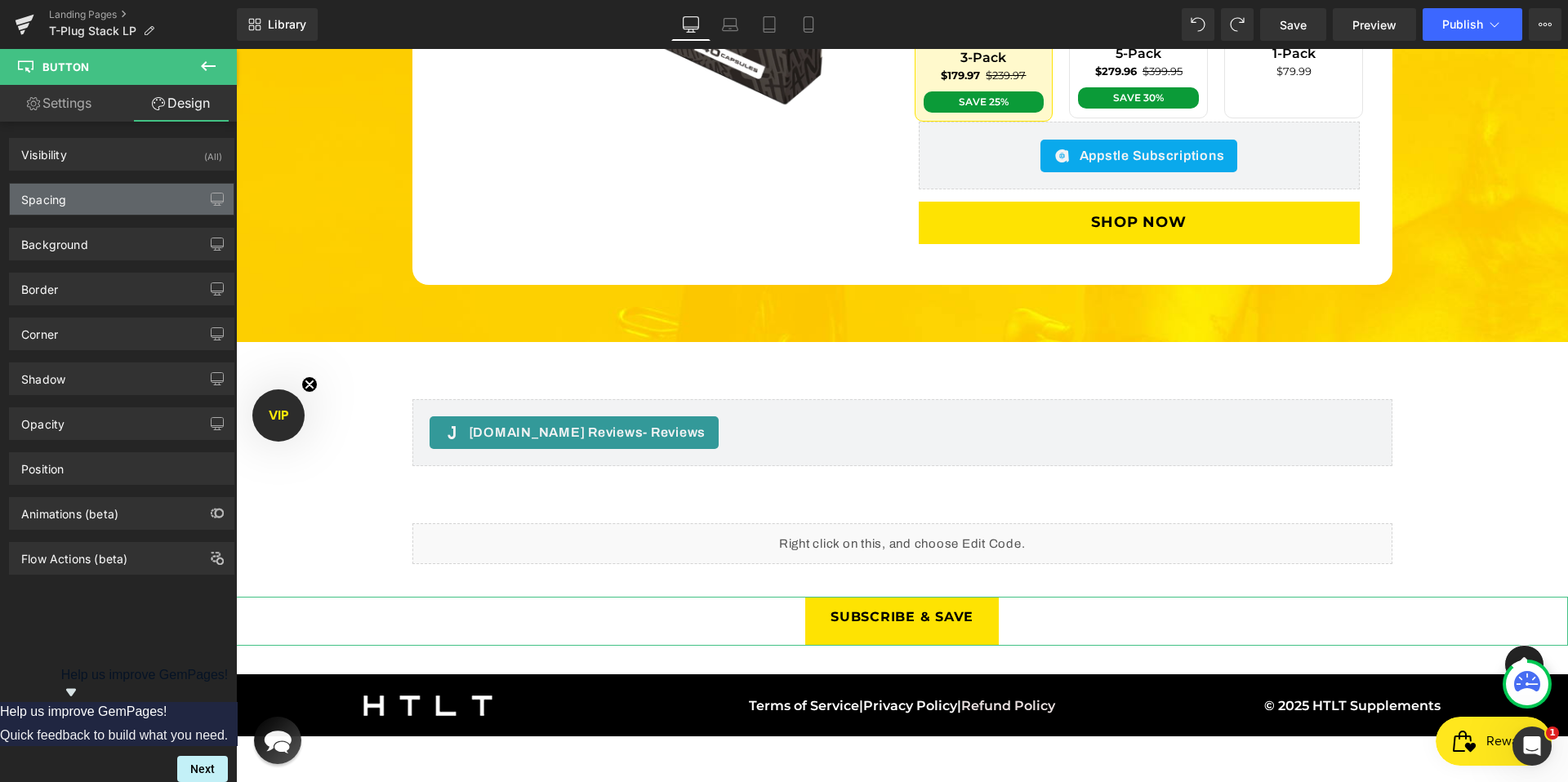
click at [68, 198] on div "Spacing" at bounding box center [121, 199] width 224 height 31
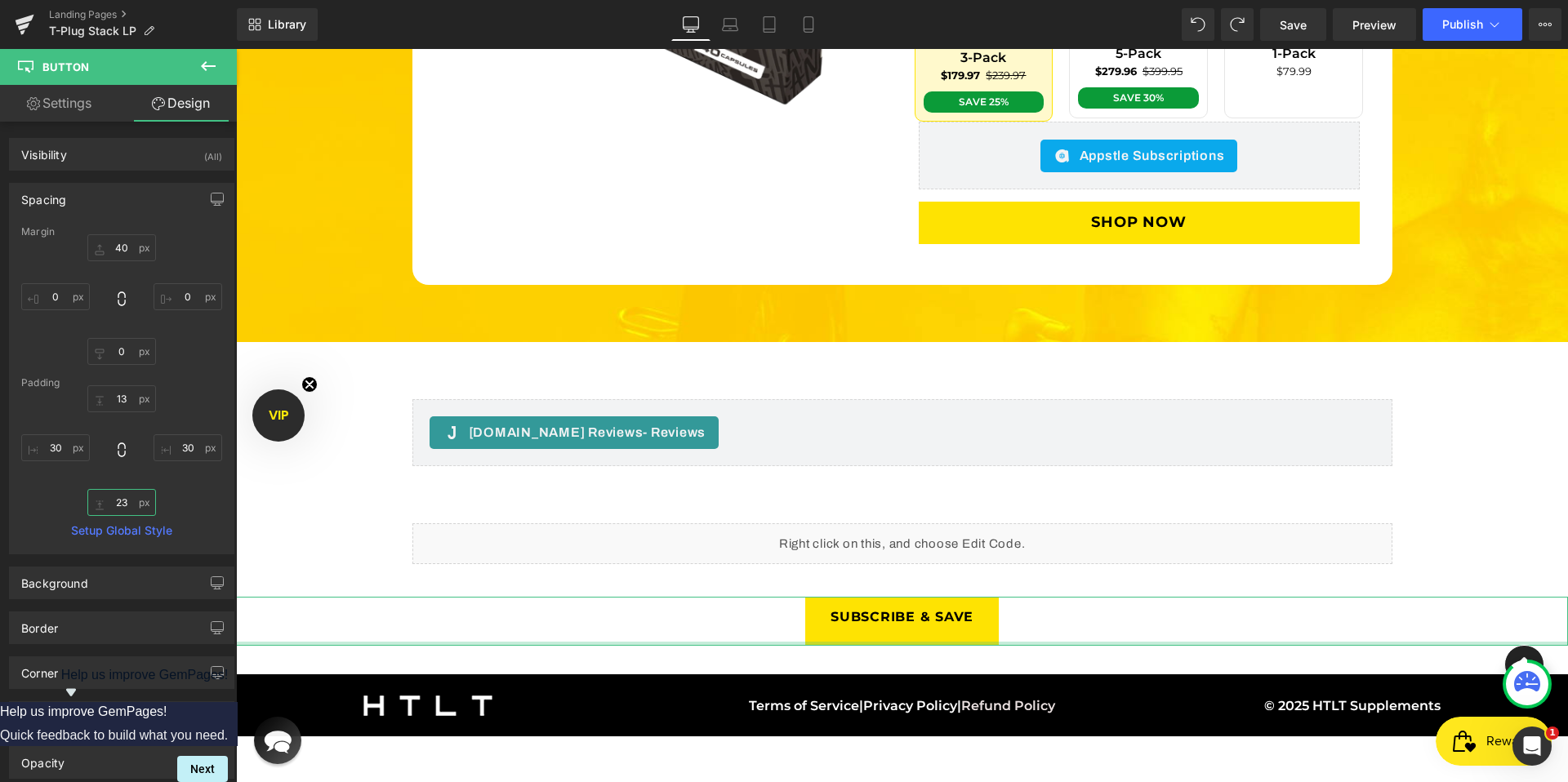
click at [117, 504] on input "23" at bounding box center [121, 502] width 69 height 27
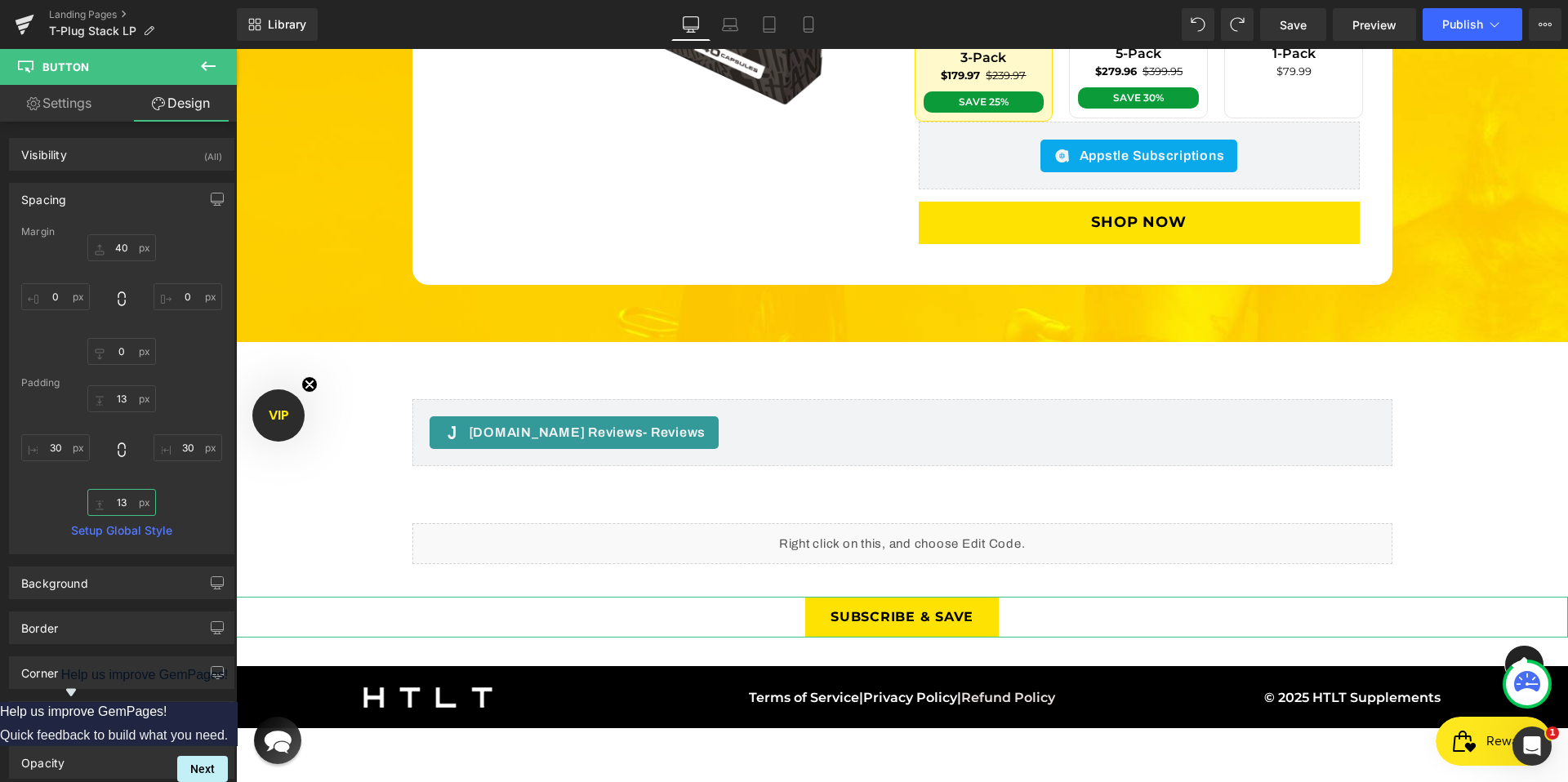
type input "13"
click at [1305, 26] on span "Save" at bounding box center [1292, 24] width 27 height 17
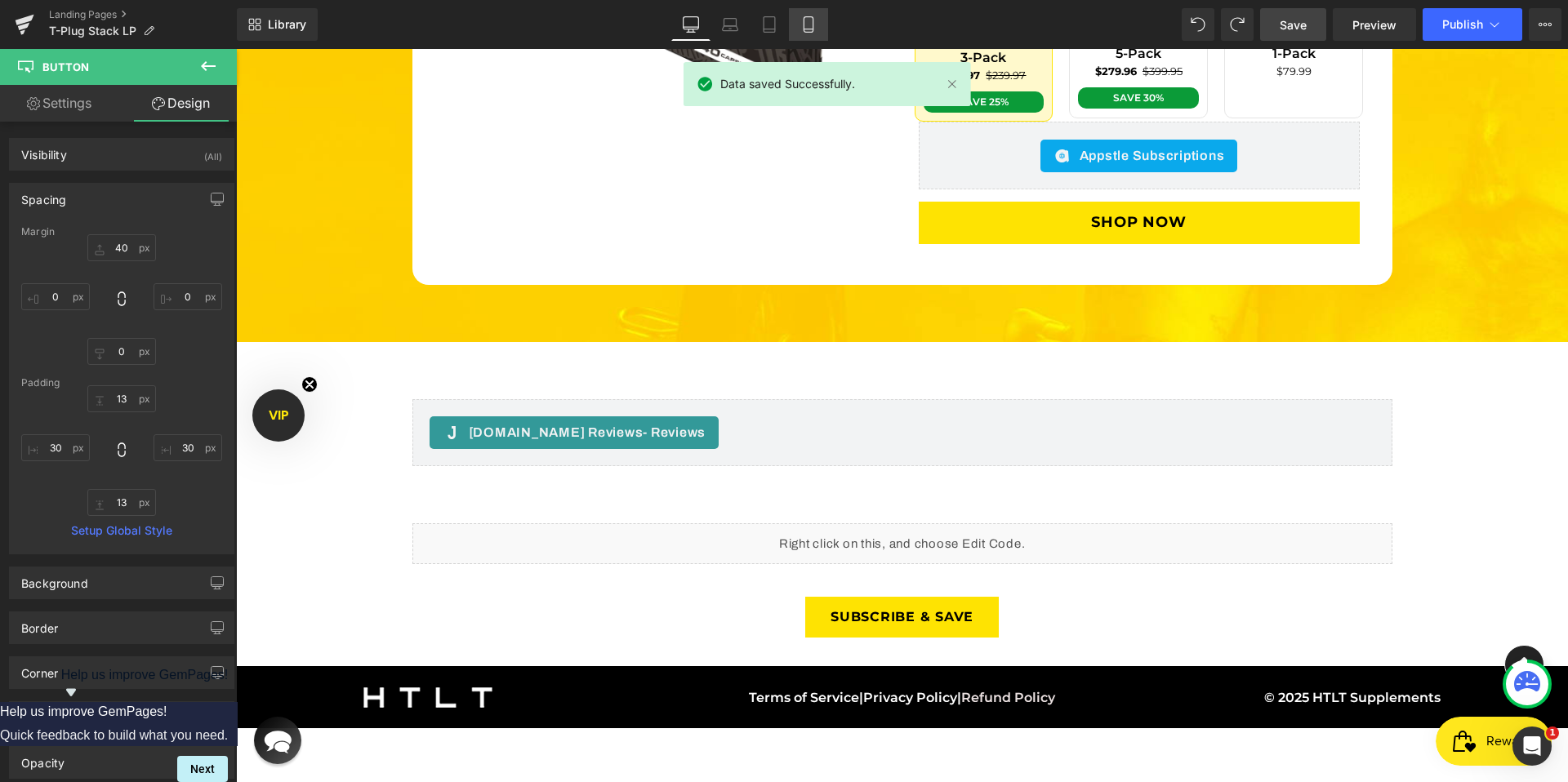
click at [796, 27] on link "Mobile" at bounding box center [808, 24] width 39 height 33
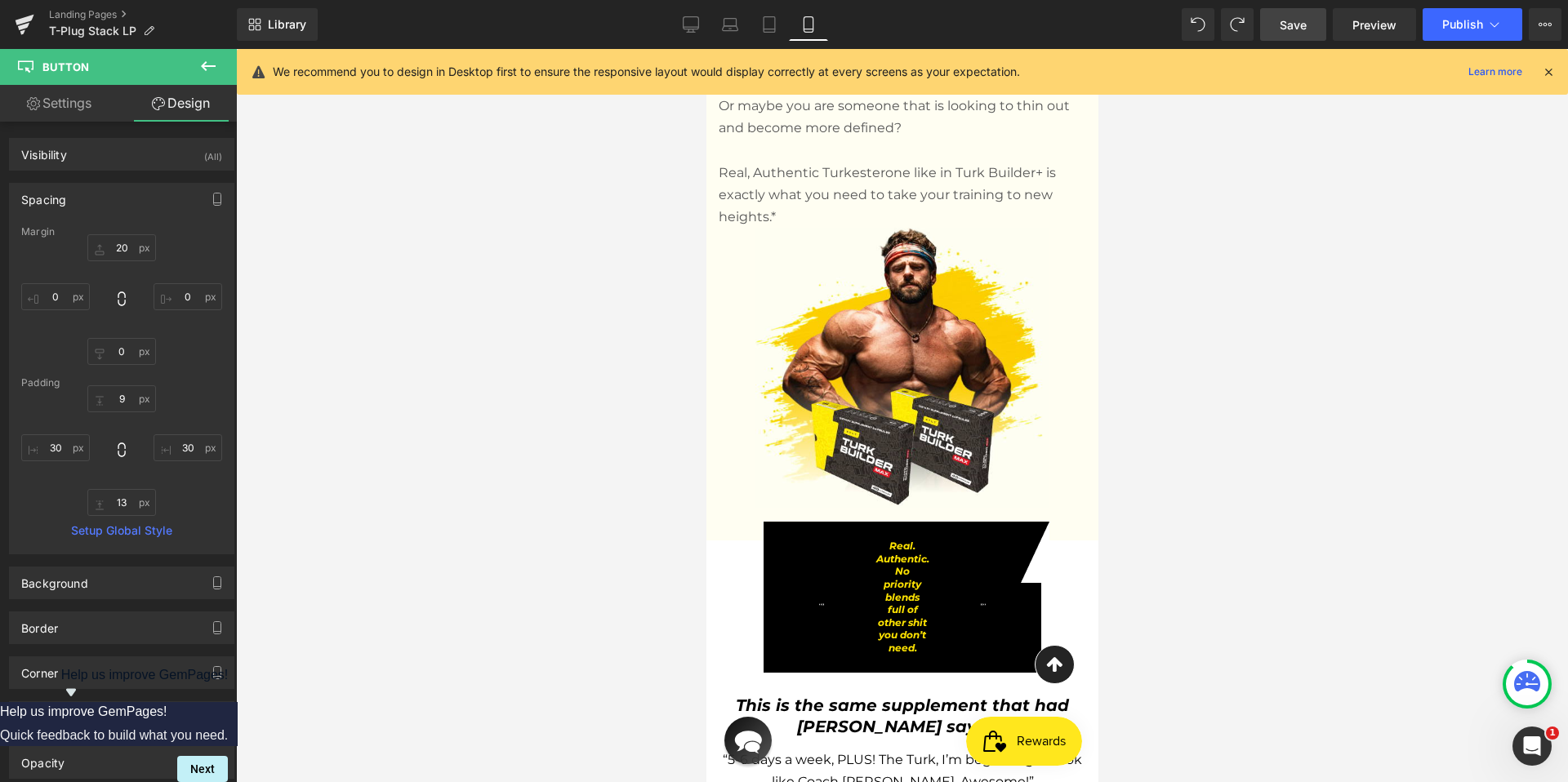
scroll to position [2312, 0]
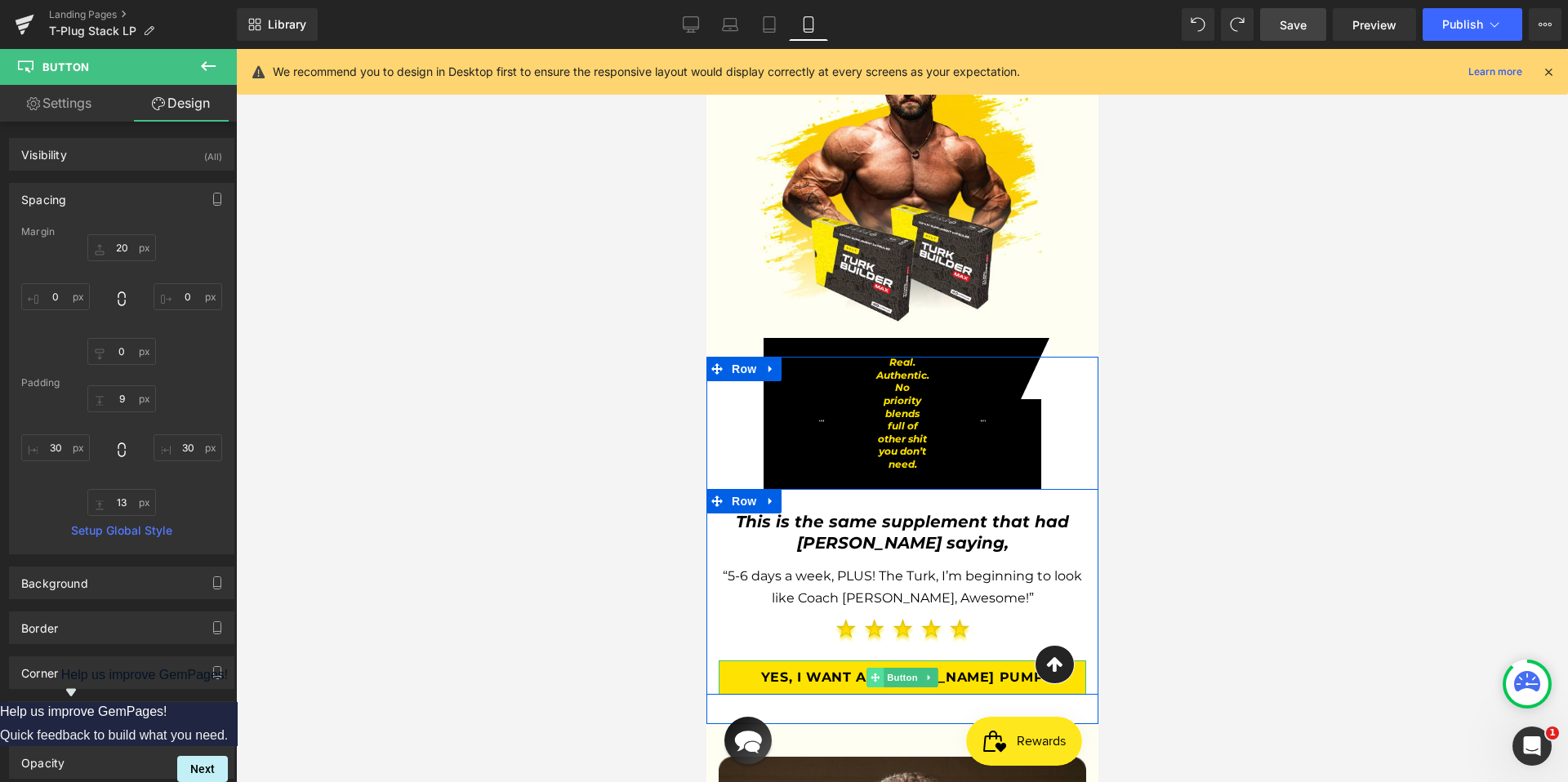
click at [843, 661] on div "Yes, I Want A [PERSON_NAME] Pump Button" at bounding box center [902, 678] width 367 height 35
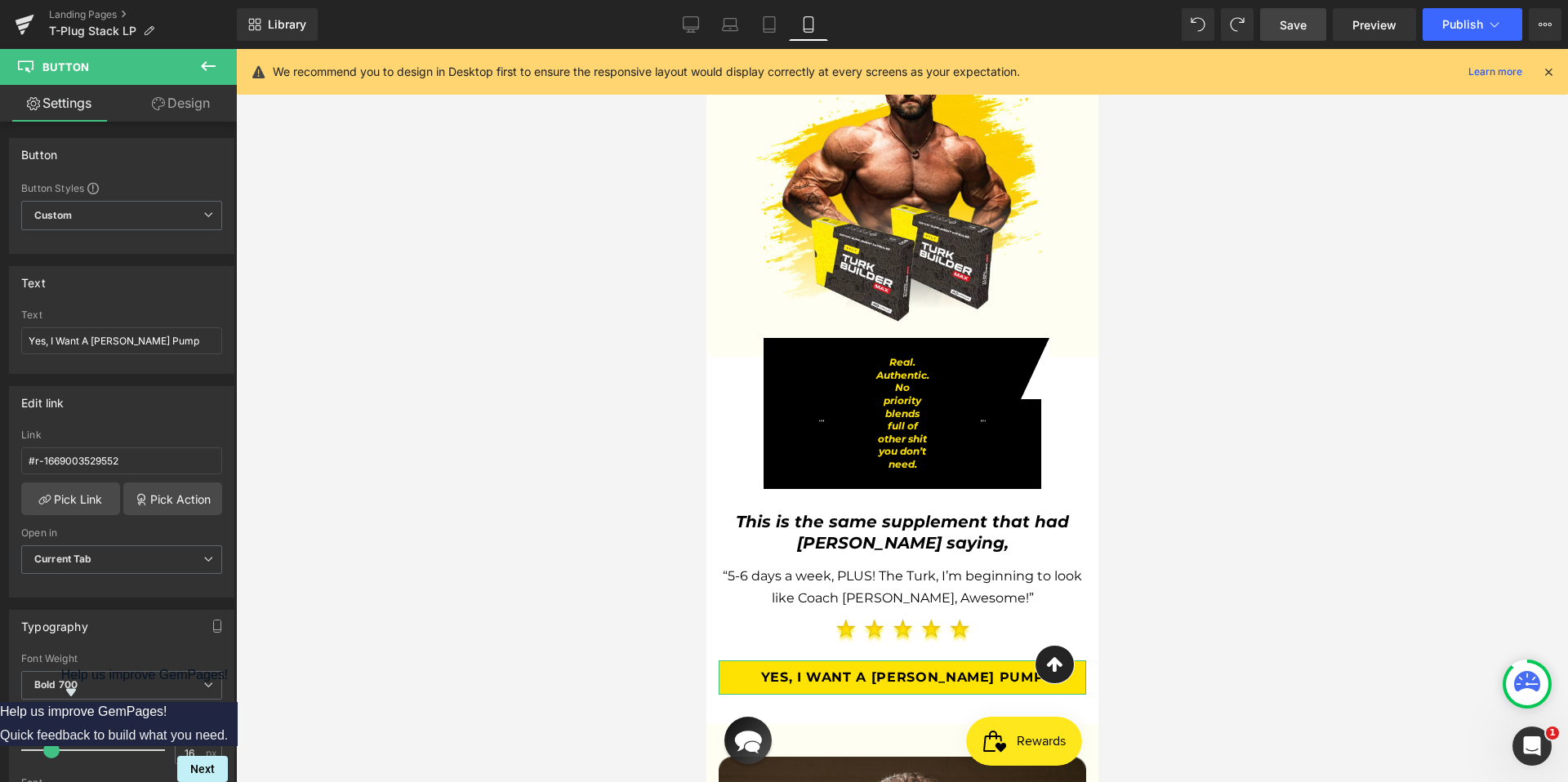
click at [188, 97] on link "Design" at bounding box center [180, 103] width 119 height 37
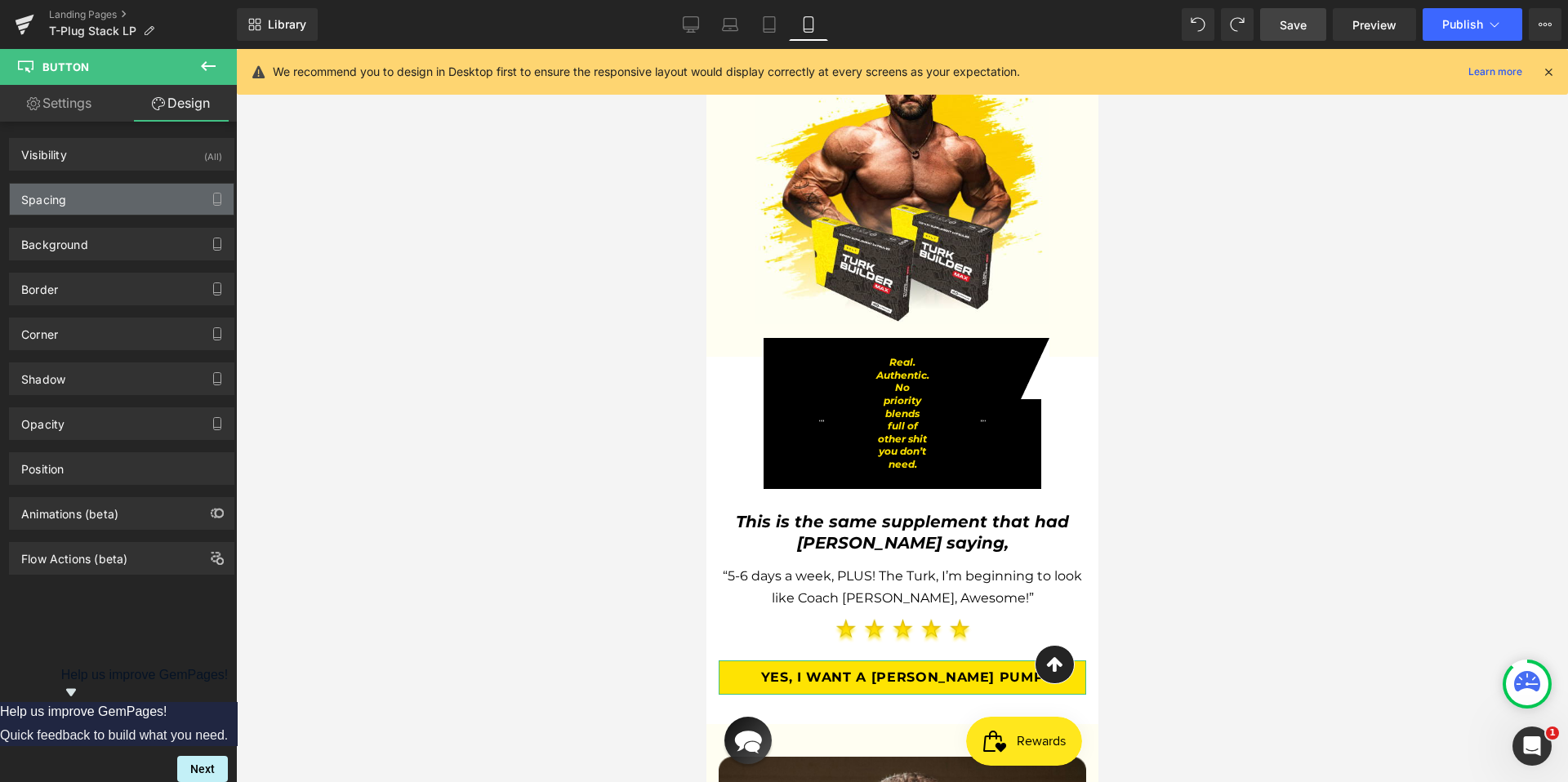
click at [87, 202] on div "Spacing" at bounding box center [121, 199] width 224 height 31
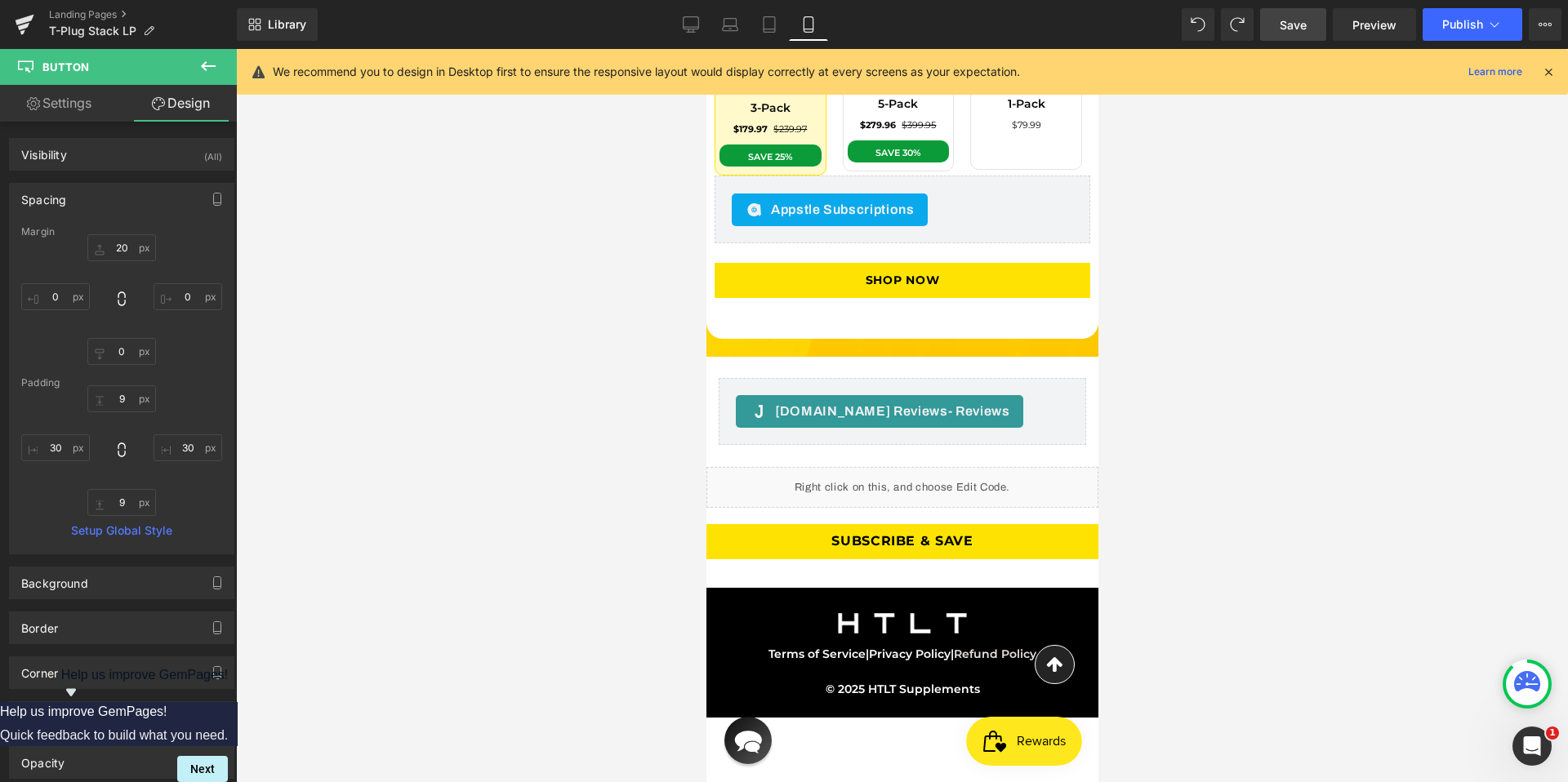
scroll to position [5873, 0]
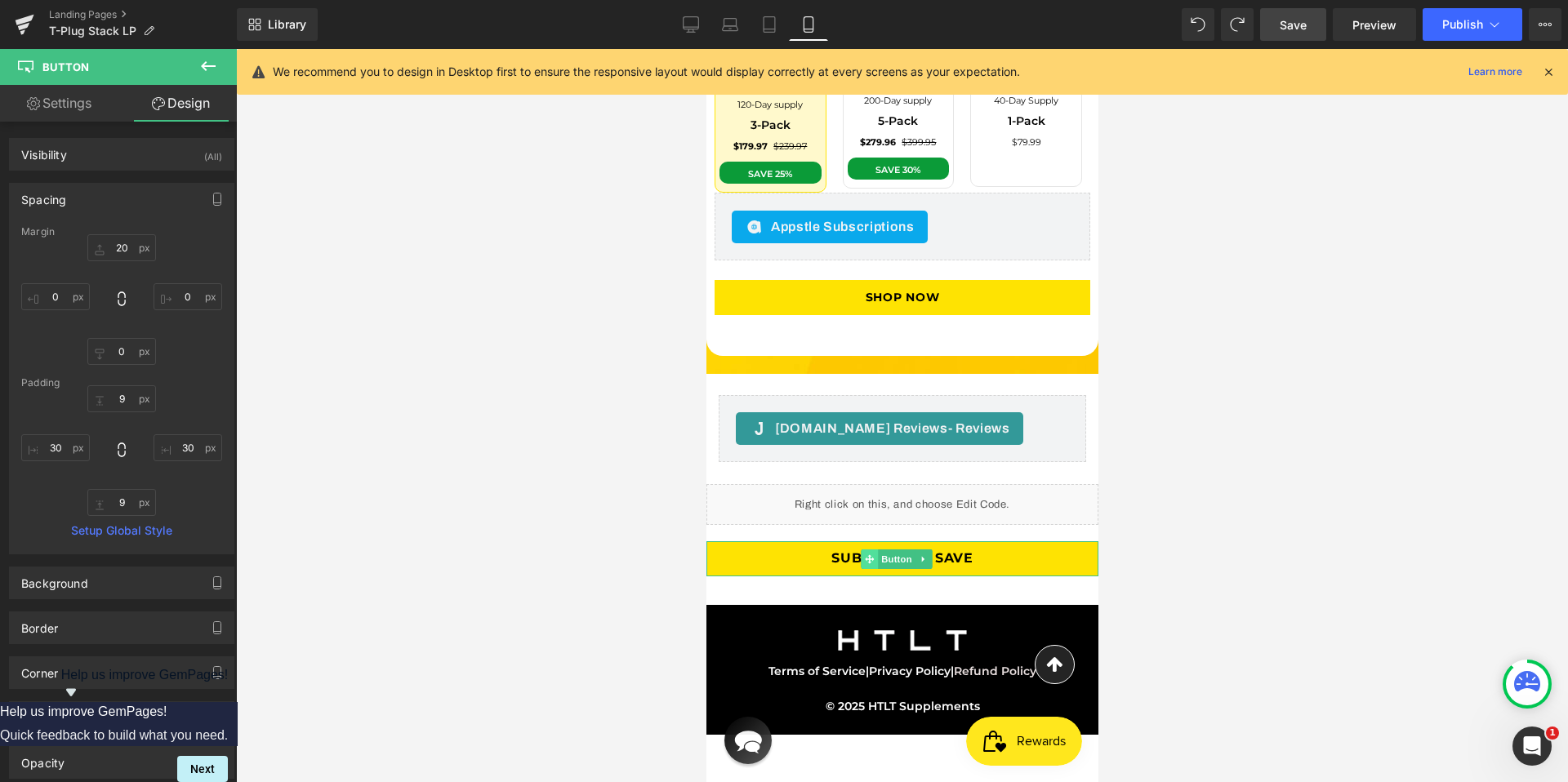
click at [871, 555] on icon at bounding box center [869, 559] width 9 height 9
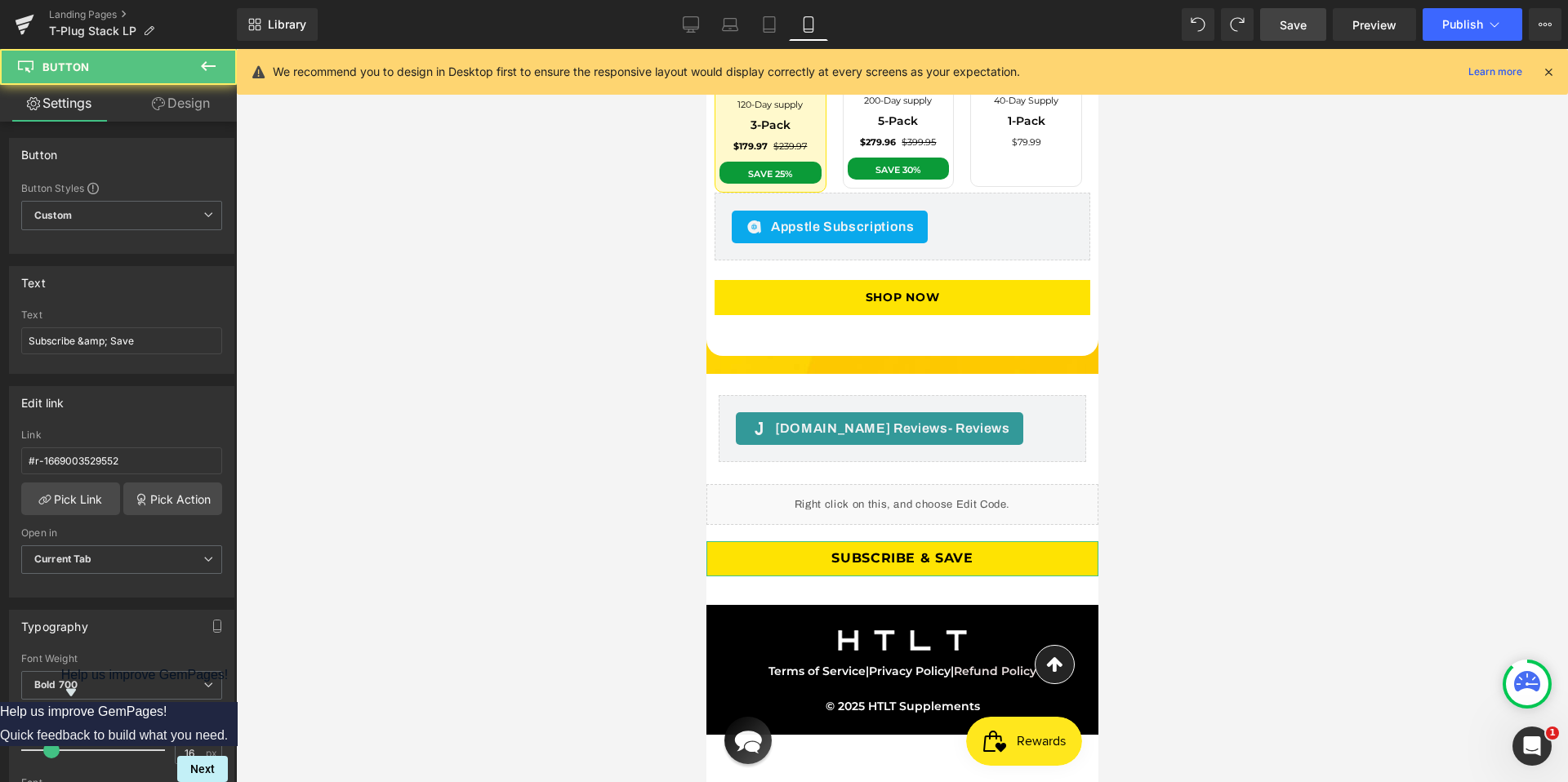
click at [143, 99] on link "Design" at bounding box center [180, 103] width 119 height 37
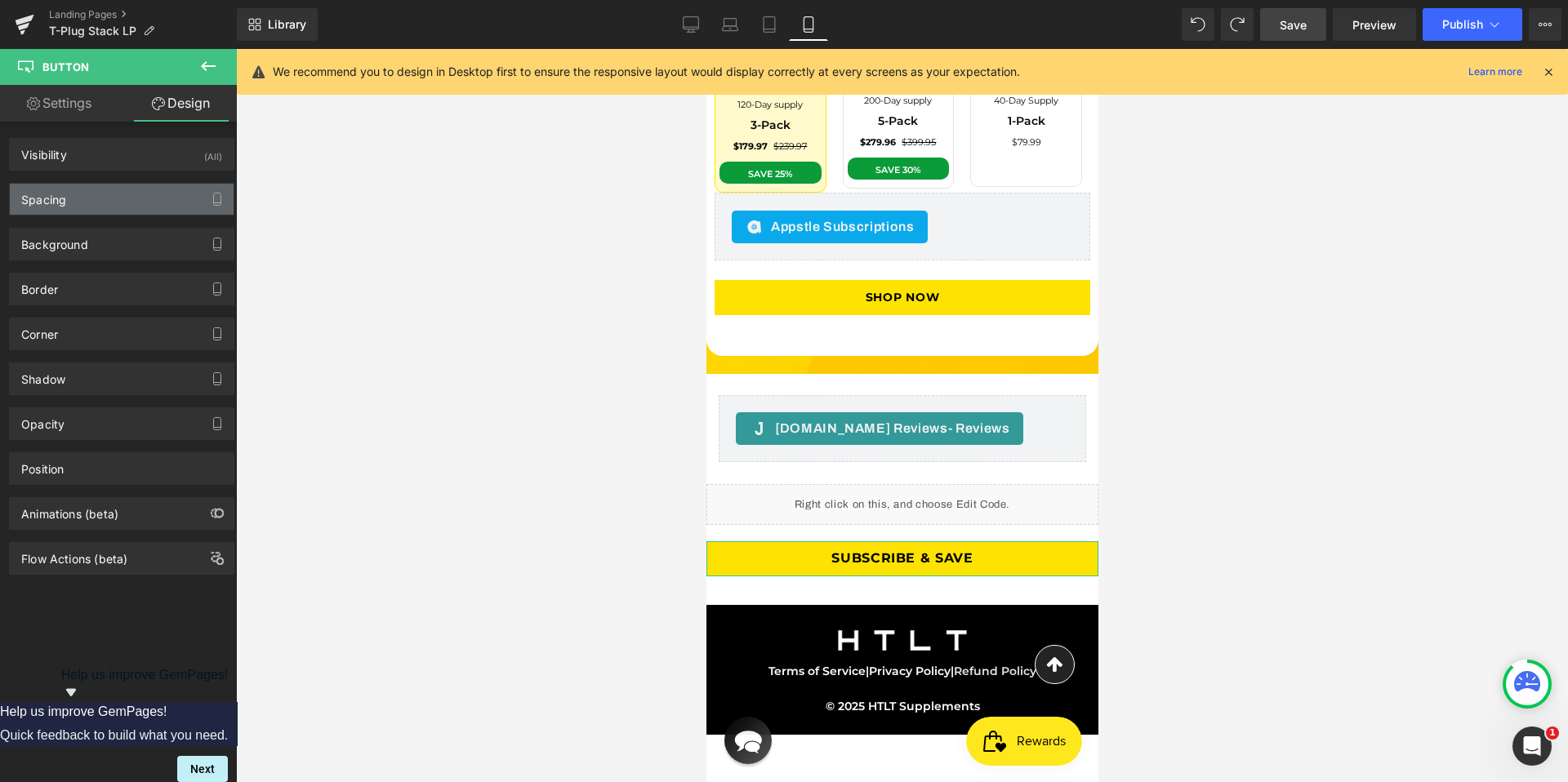
click at [95, 206] on div "Spacing" at bounding box center [121, 199] width 224 height 31
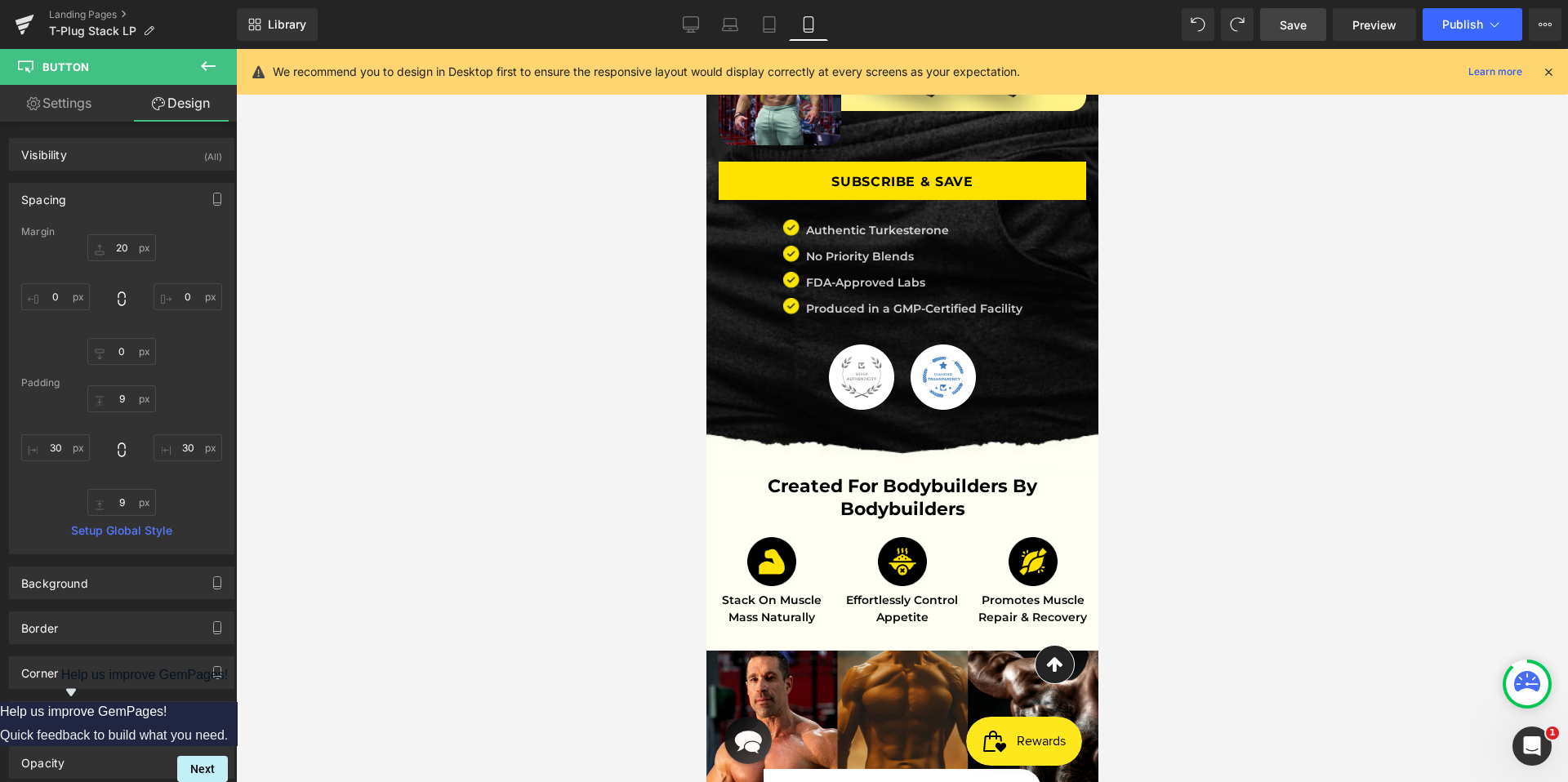
scroll to position [0, 0]
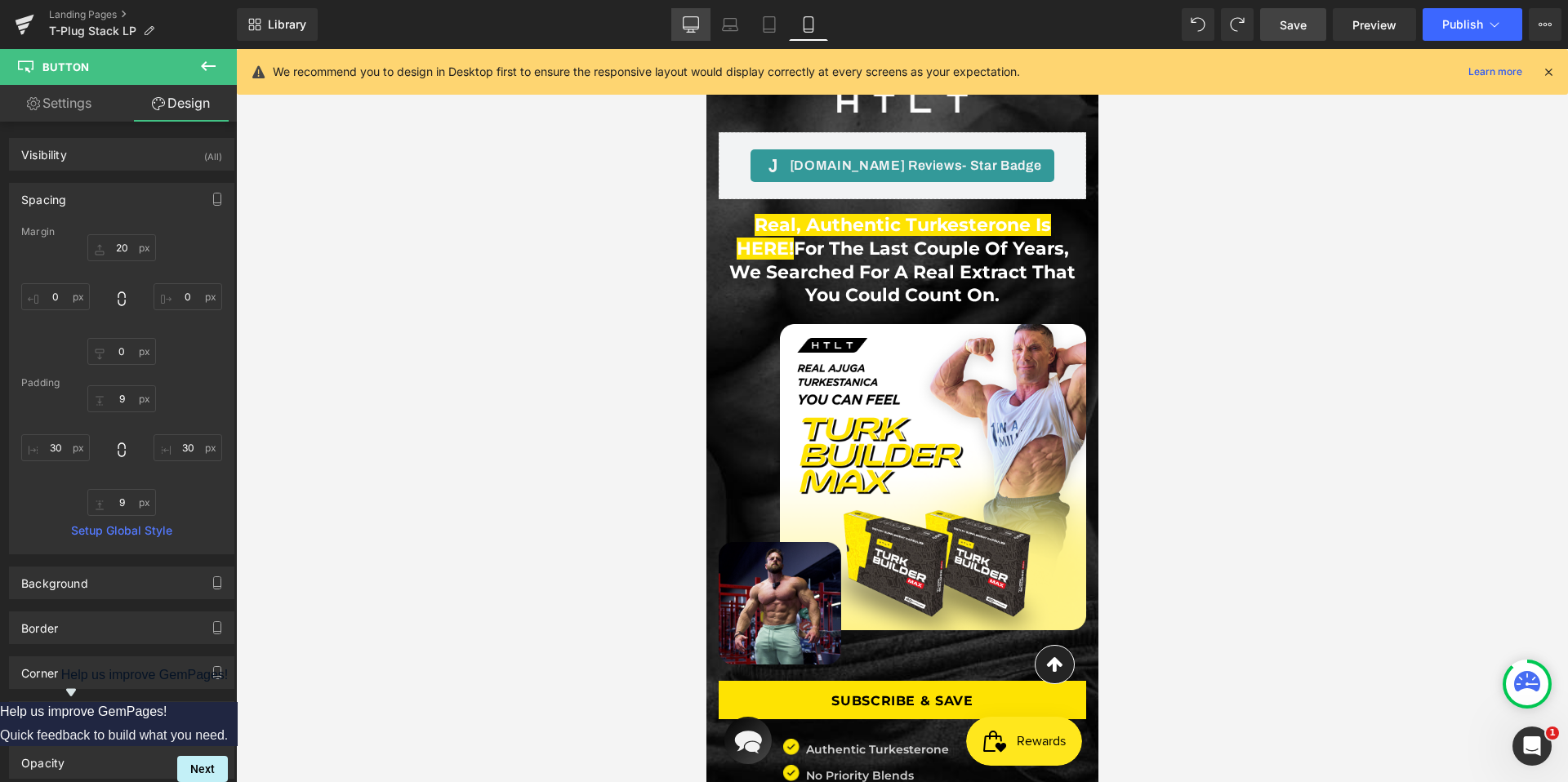
click at [679, 32] on link "Desktop" at bounding box center [690, 24] width 39 height 33
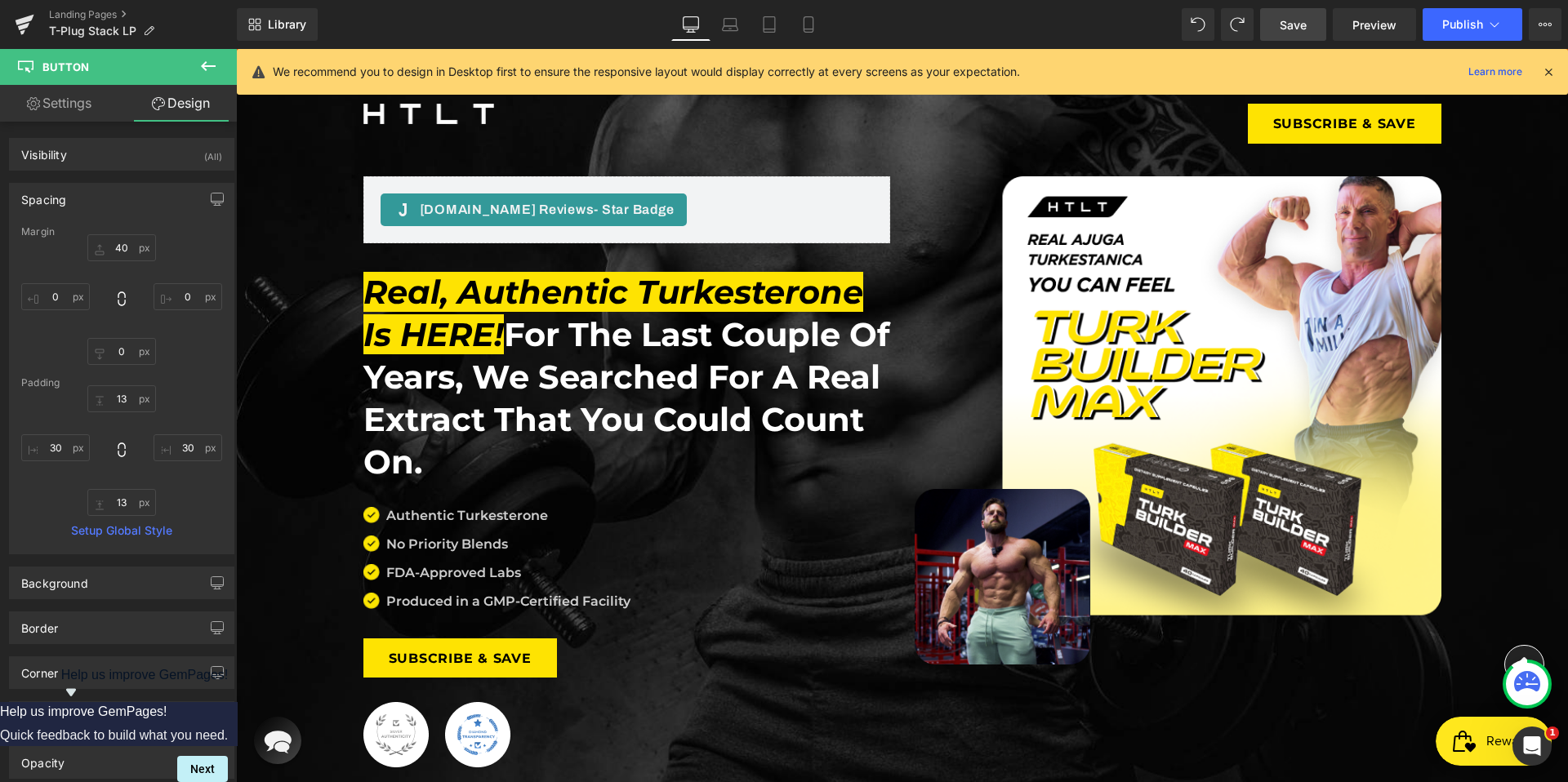
click at [1312, 28] on link "Save" at bounding box center [1292, 24] width 66 height 33
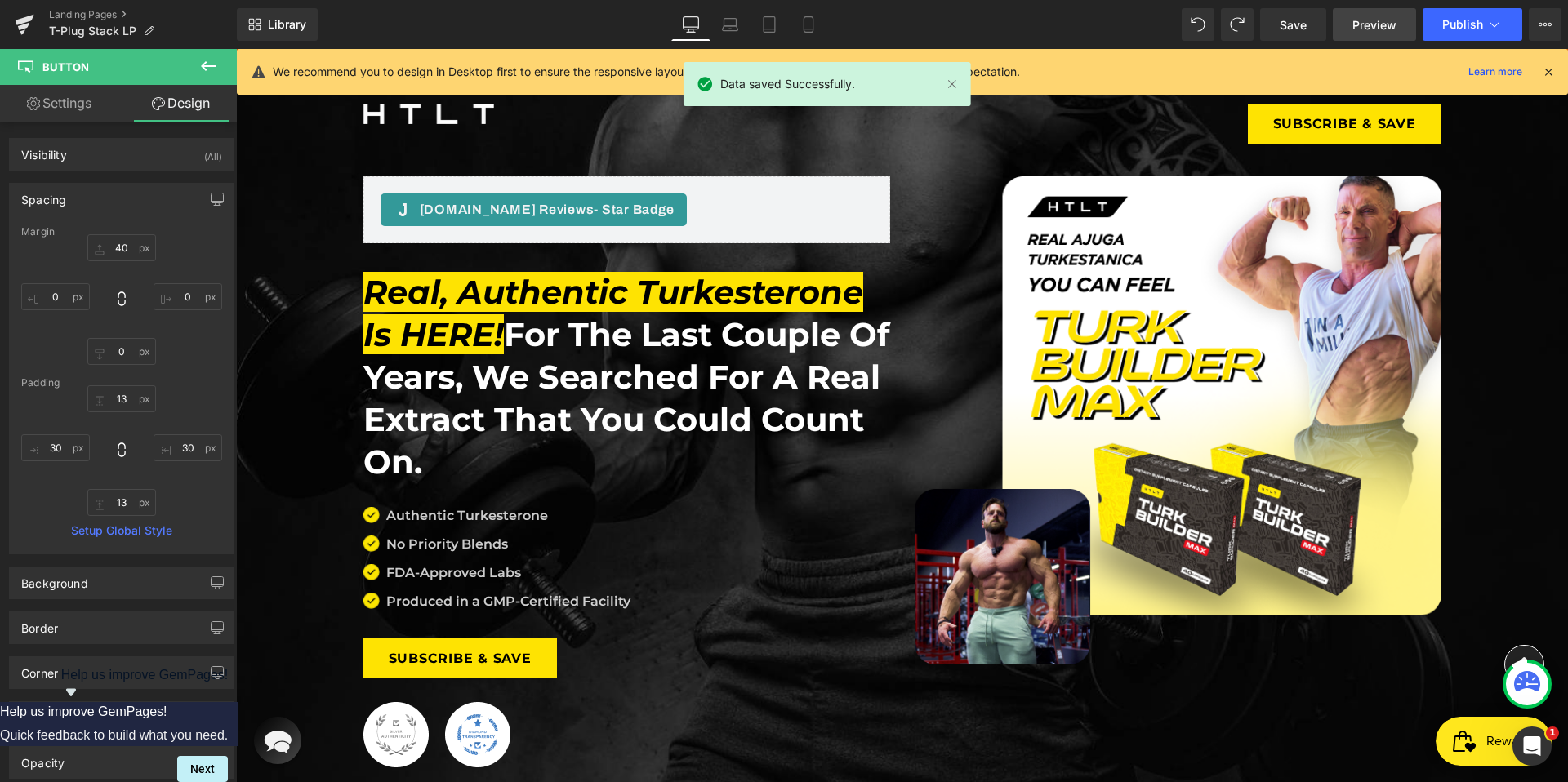
click at [1363, 14] on link "Preview" at bounding box center [1374, 24] width 83 height 33
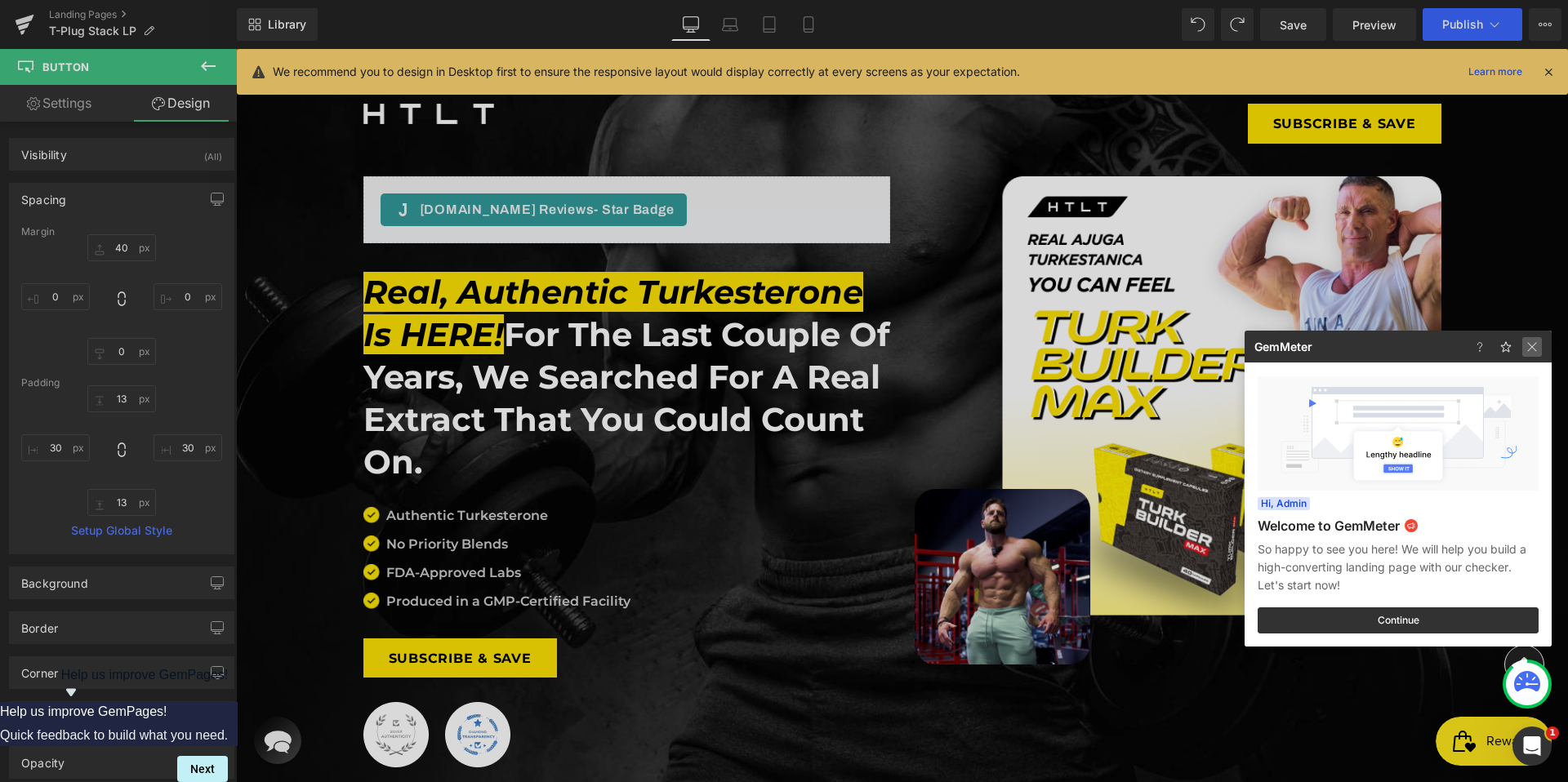
click at [1530, 351] on img at bounding box center [1531, 347] width 20 height 20
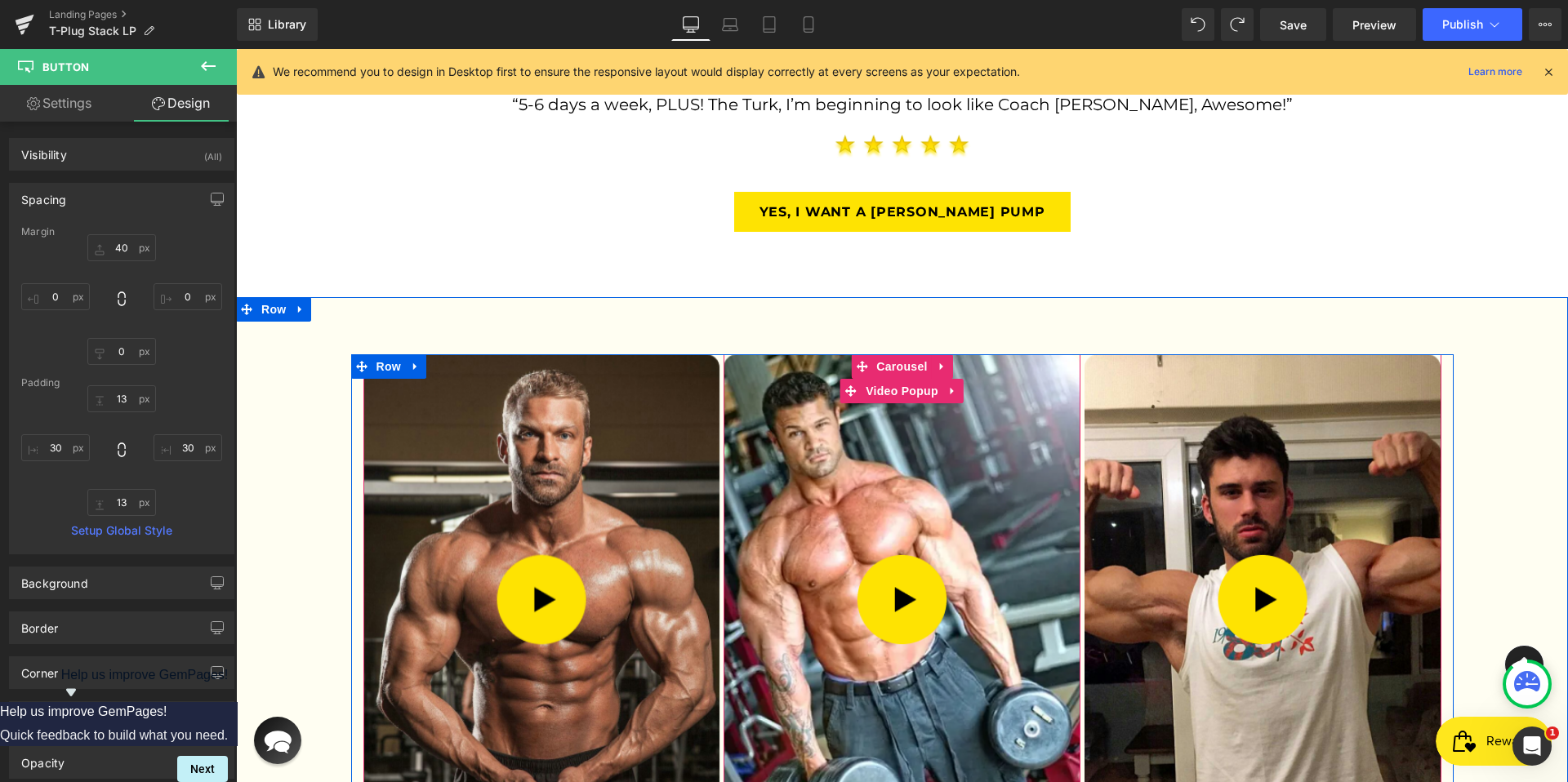
scroll to position [2410, 0]
